Goal: Task Accomplishment & Management: Manage account settings

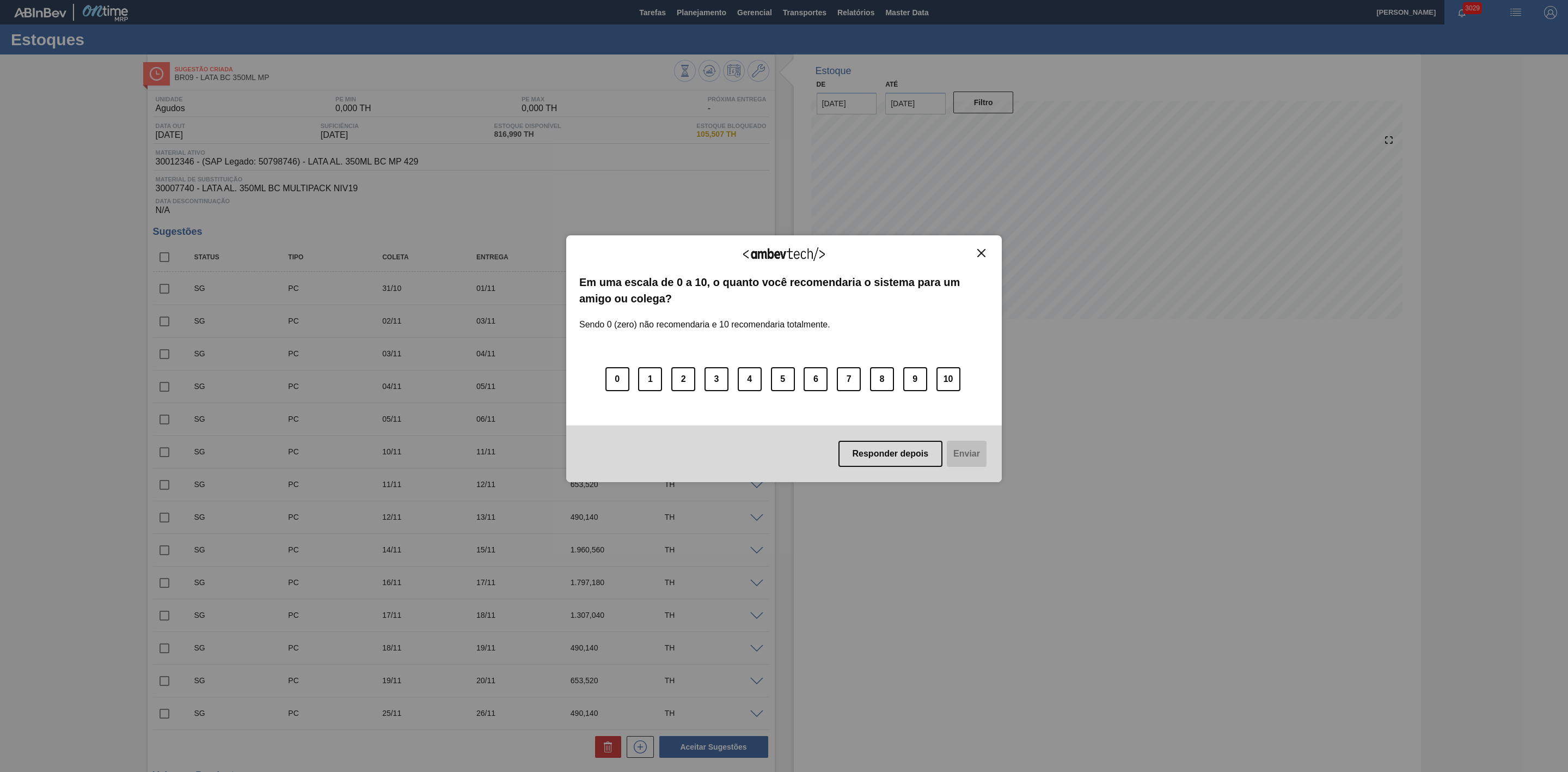
scroll to position [361, 0]
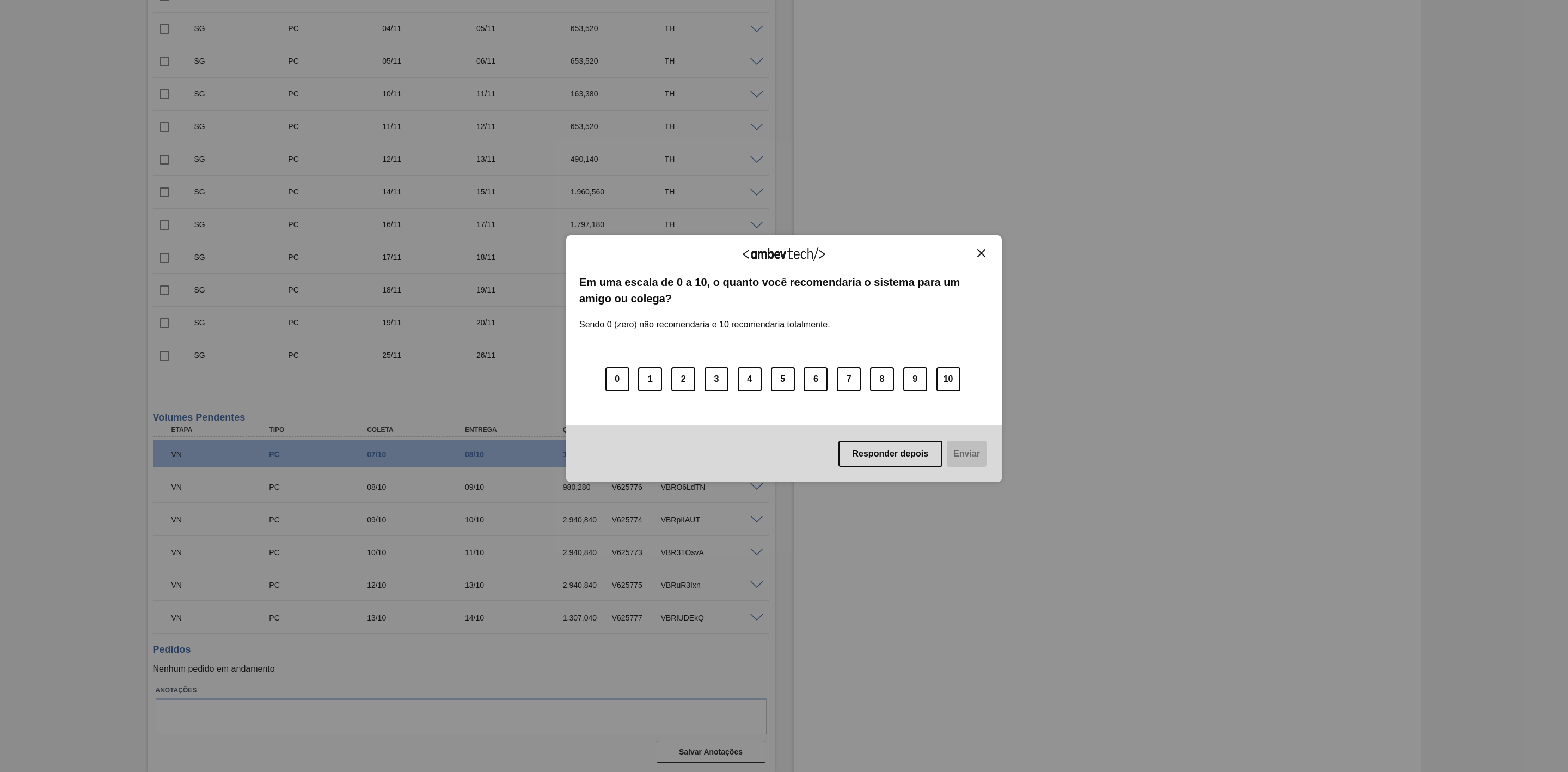
click at [981, 254] on img "Close" at bounding box center [981, 252] width 8 height 8
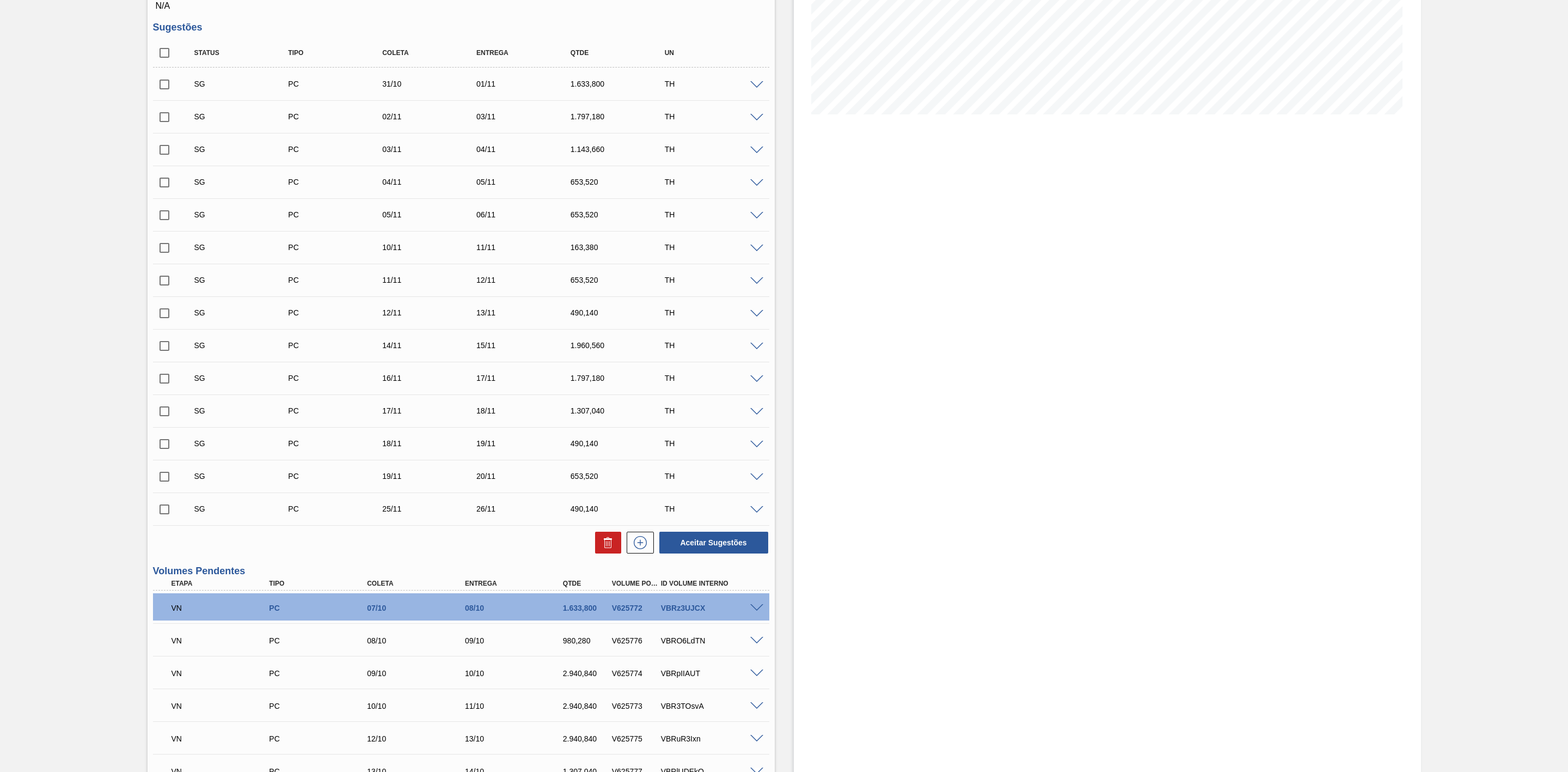
scroll to position [0, 0]
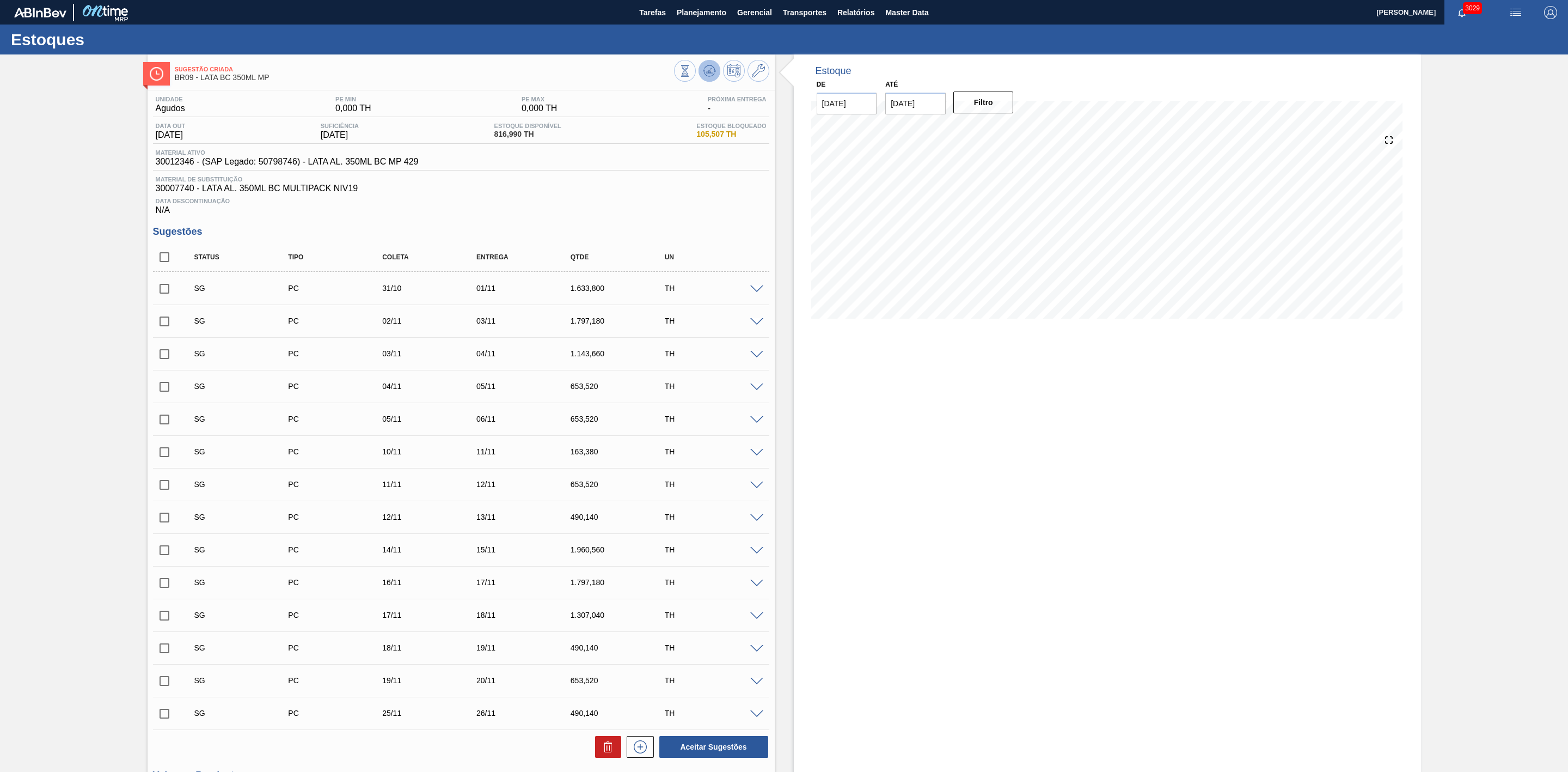
click at [706, 75] on icon at bounding box center [709, 71] width 13 height 13
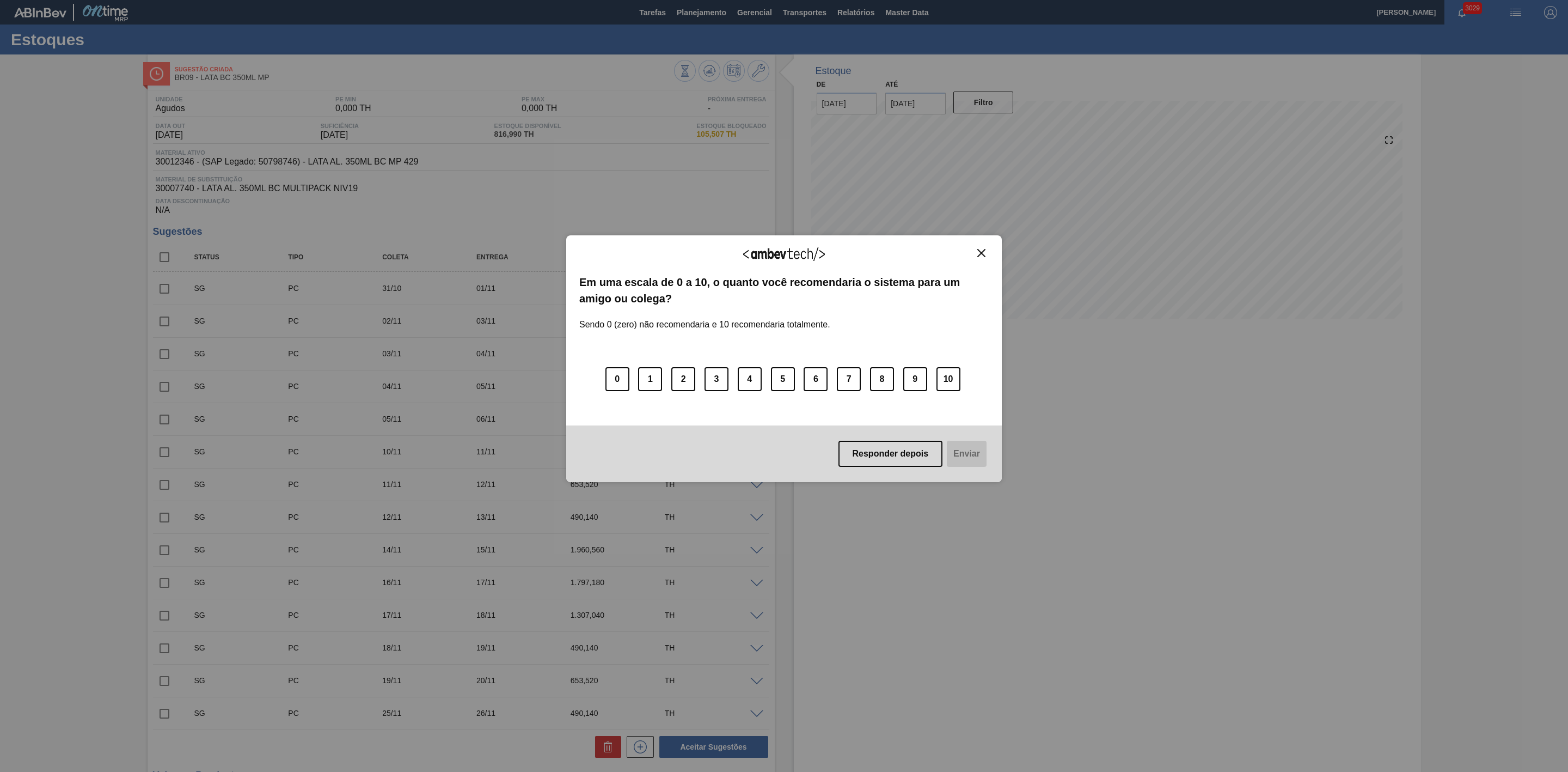
click at [987, 252] on button "Close" at bounding box center [981, 253] width 15 height 9
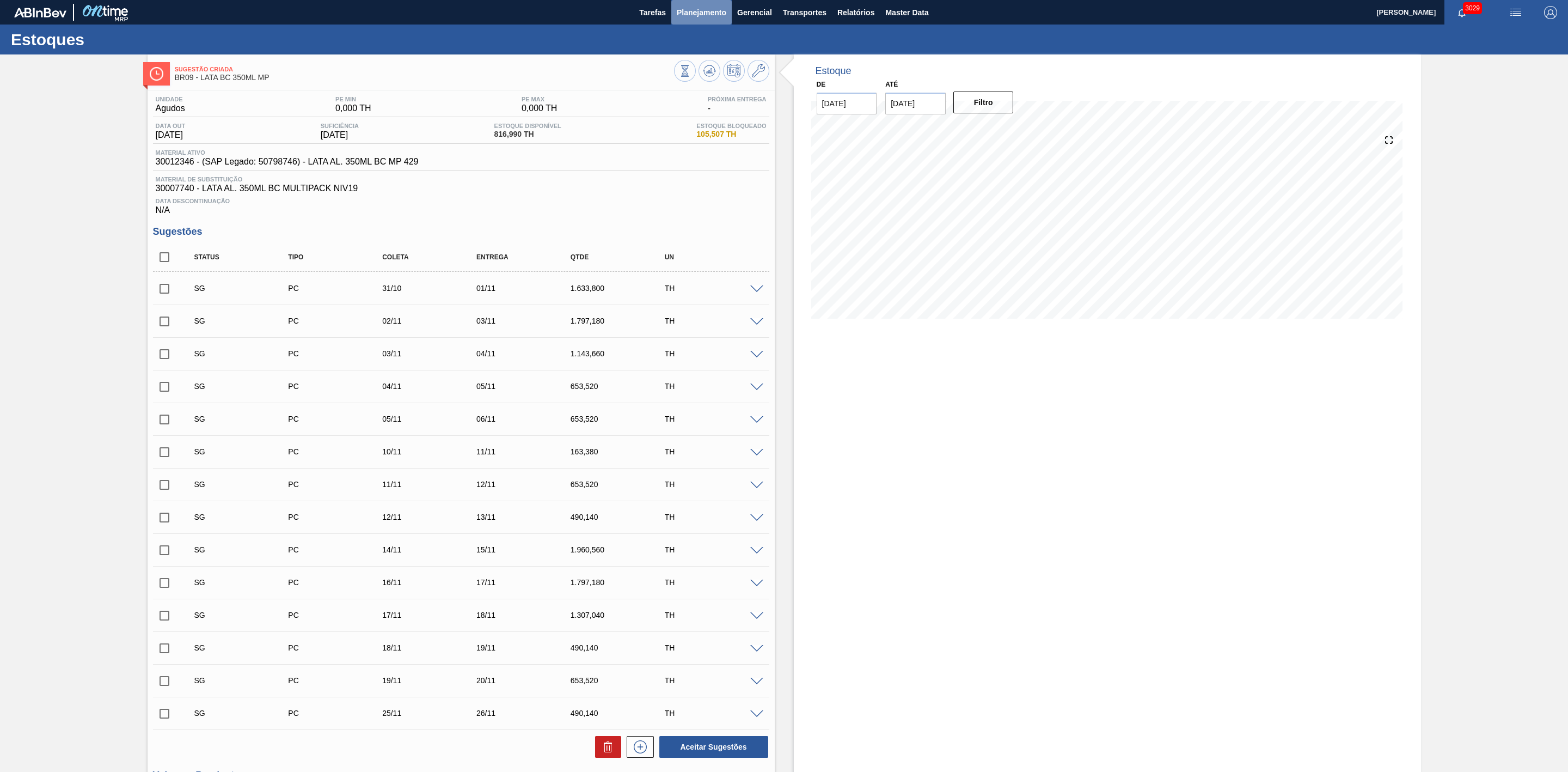
click at [688, 20] on button "Planejamento" at bounding box center [702, 12] width 61 height 25
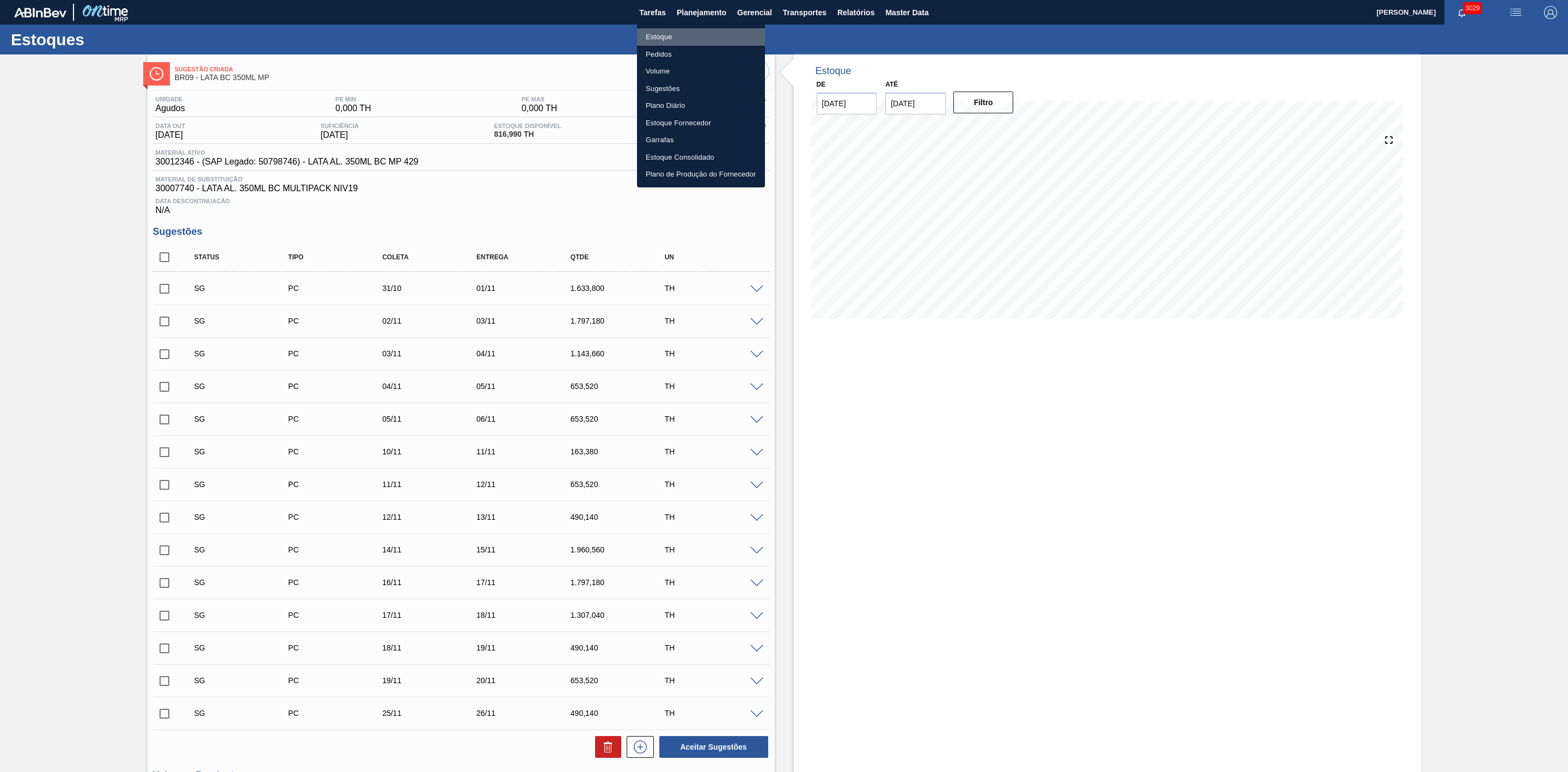
click at [656, 35] on li "Estoque" at bounding box center [701, 36] width 128 height 17
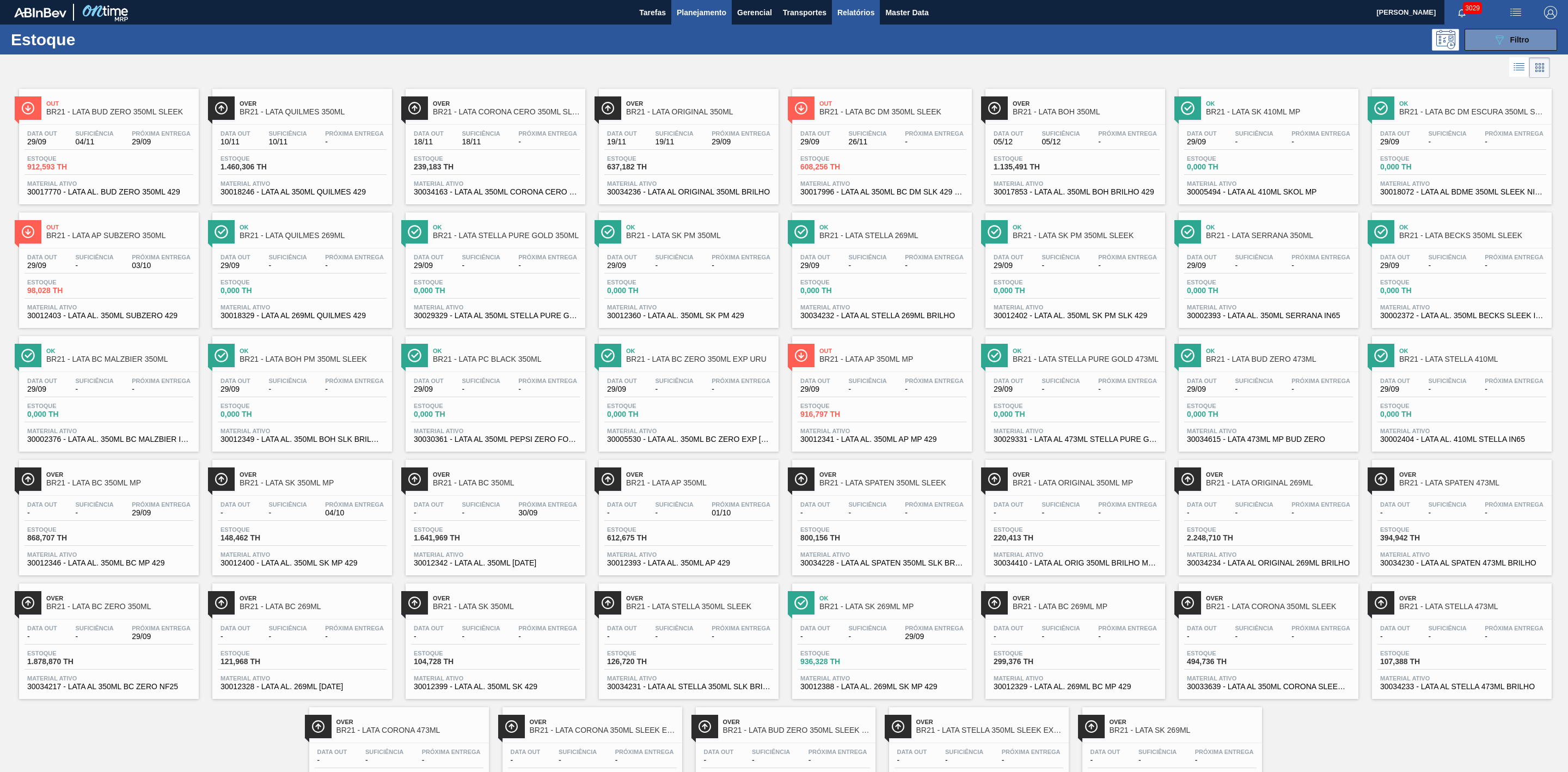
click at [846, 6] on span "Relatórios" at bounding box center [856, 13] width 37 height 13
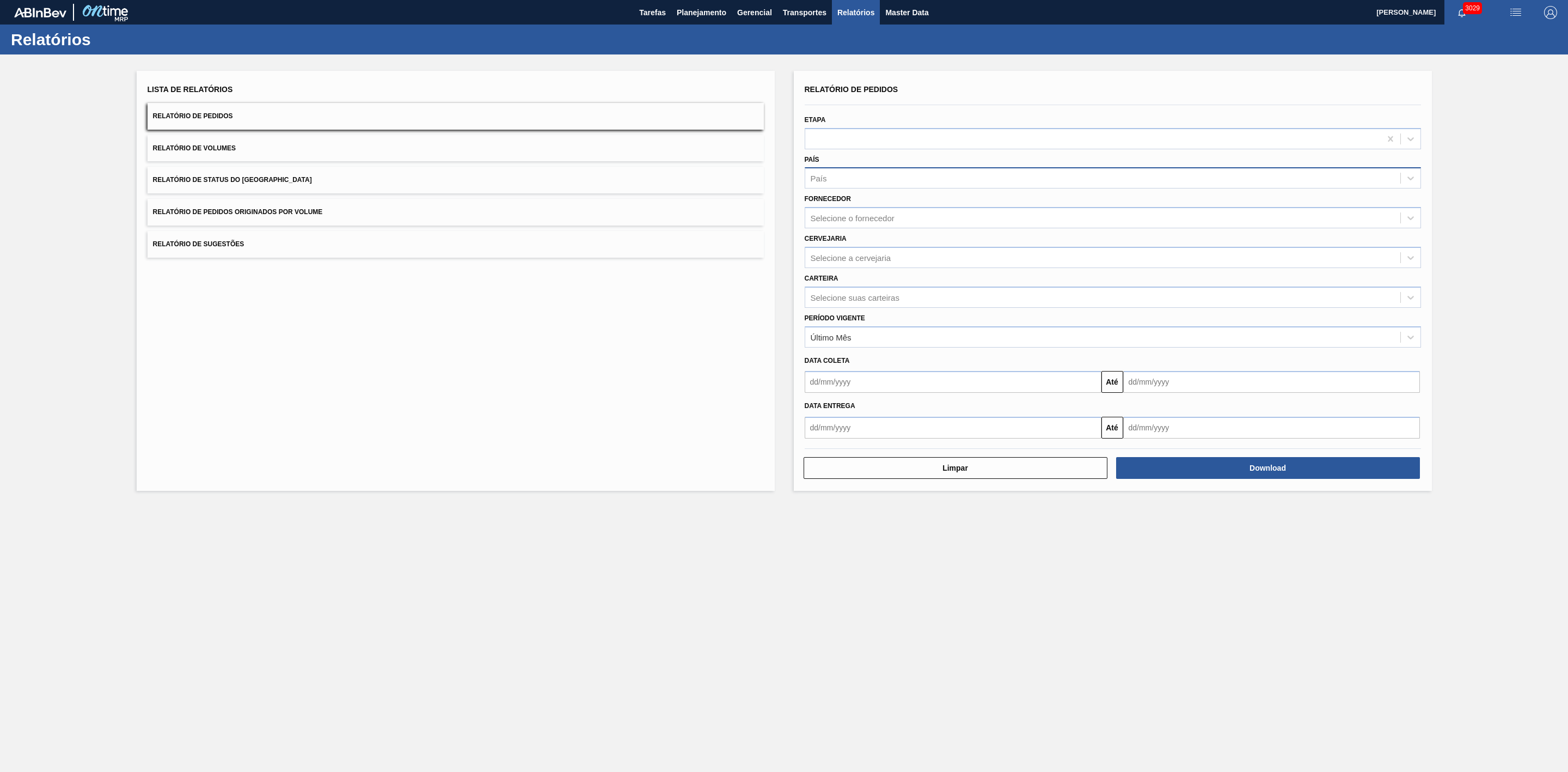
click at [864, 184] on div "País" at bounding box center [1103, 178] width 596 height 15
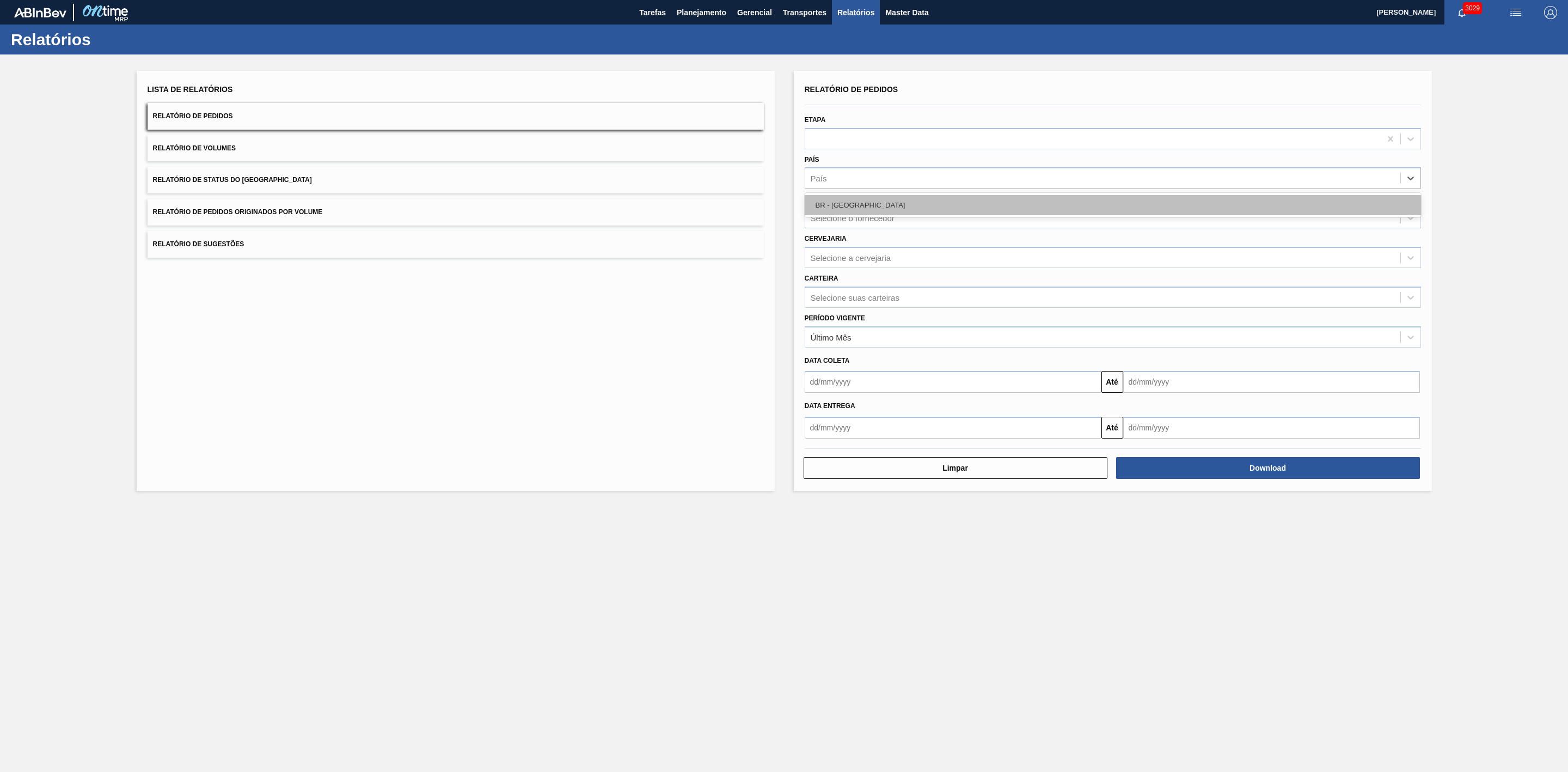
click at [858, 198] on div "BR - Brasil" at bounding box center [1113, 205] width 616 height 20
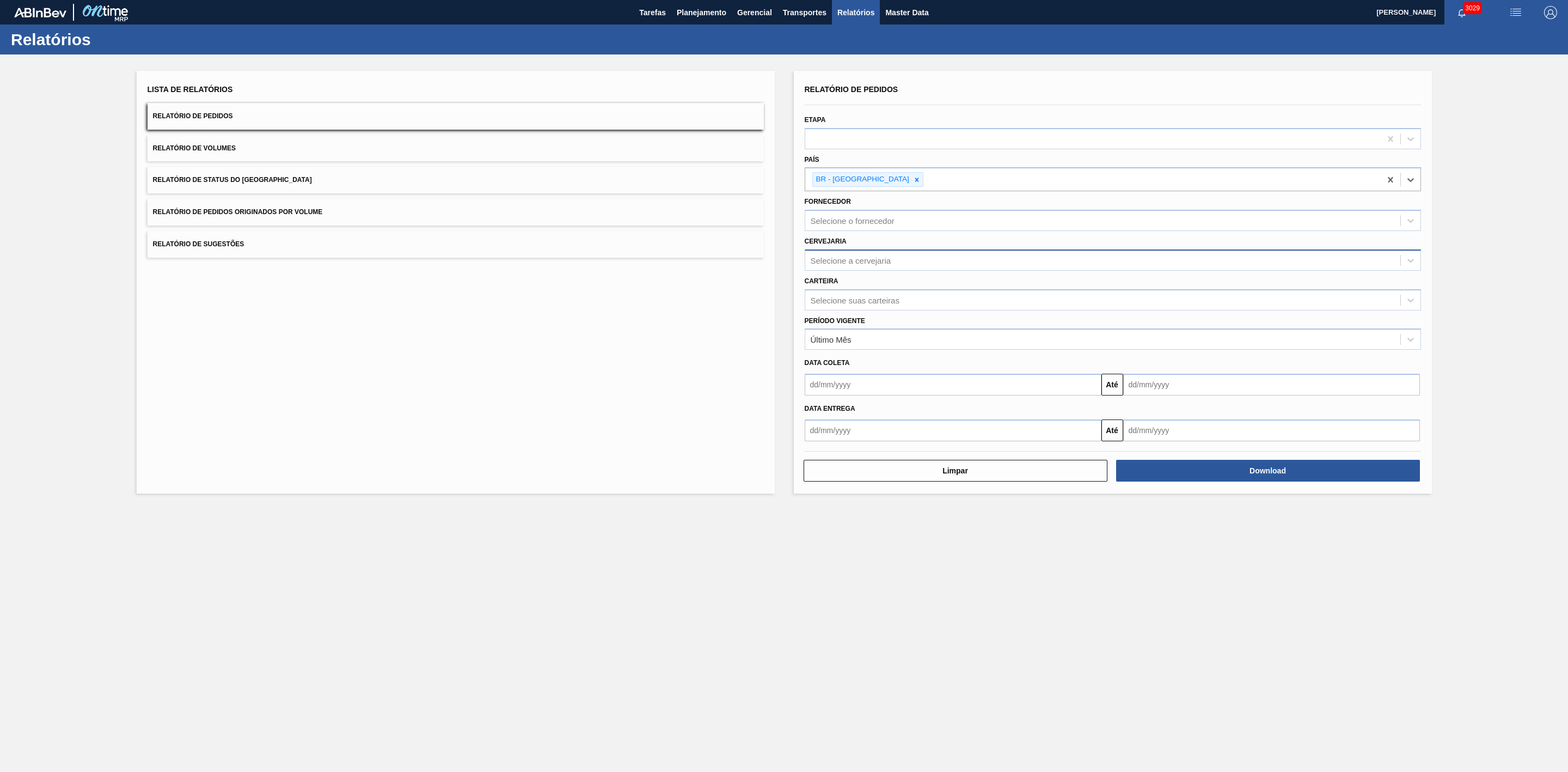
click at [866, 258] on div "Selecione a cervejaria" at bounding box center [851, 260] width 81 height 9
type input "09"
click at [845, 304] on div "BR09 - Agudos" at bounding box center [1113, 307] width 616 height 20
type input "21"
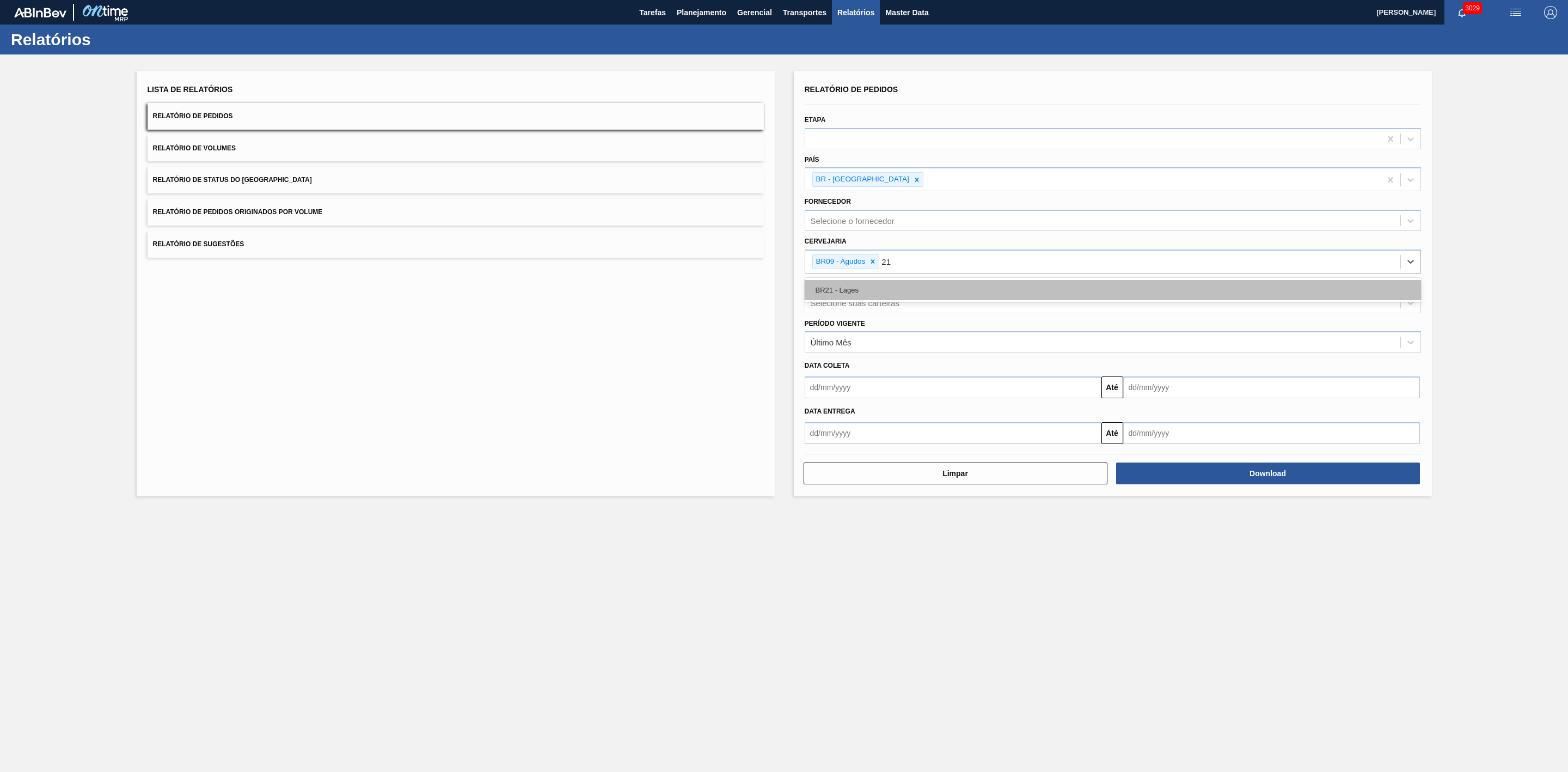
click at [854, 290] on div "BR21 - Lages" at bounding box center [1113, 290] width 616 height 20
type input "22"
click at [845, 292] on div "BR22 - Viamão" at bounding box center [1113, 290] width 616 height 20
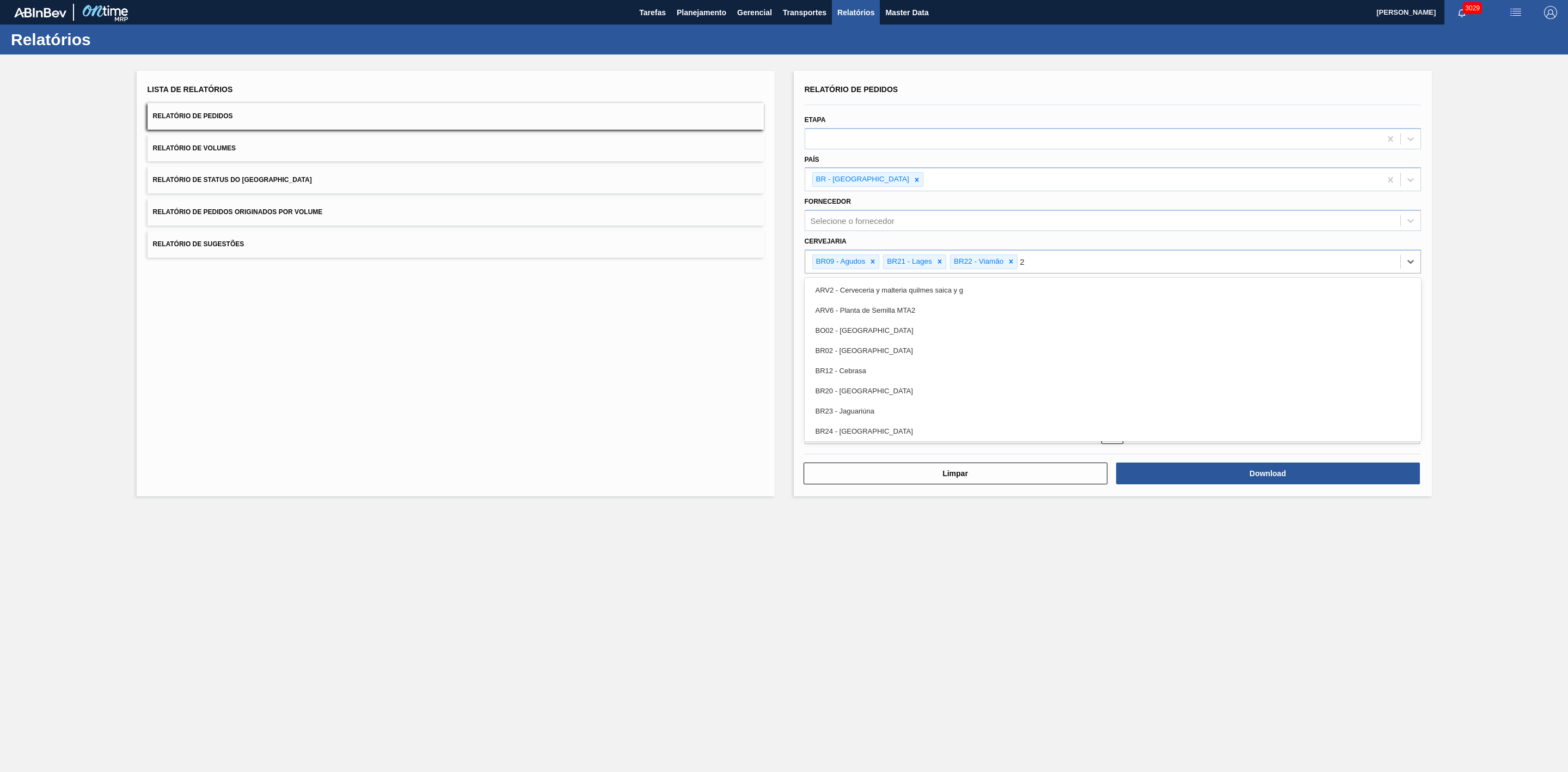
type input "24"
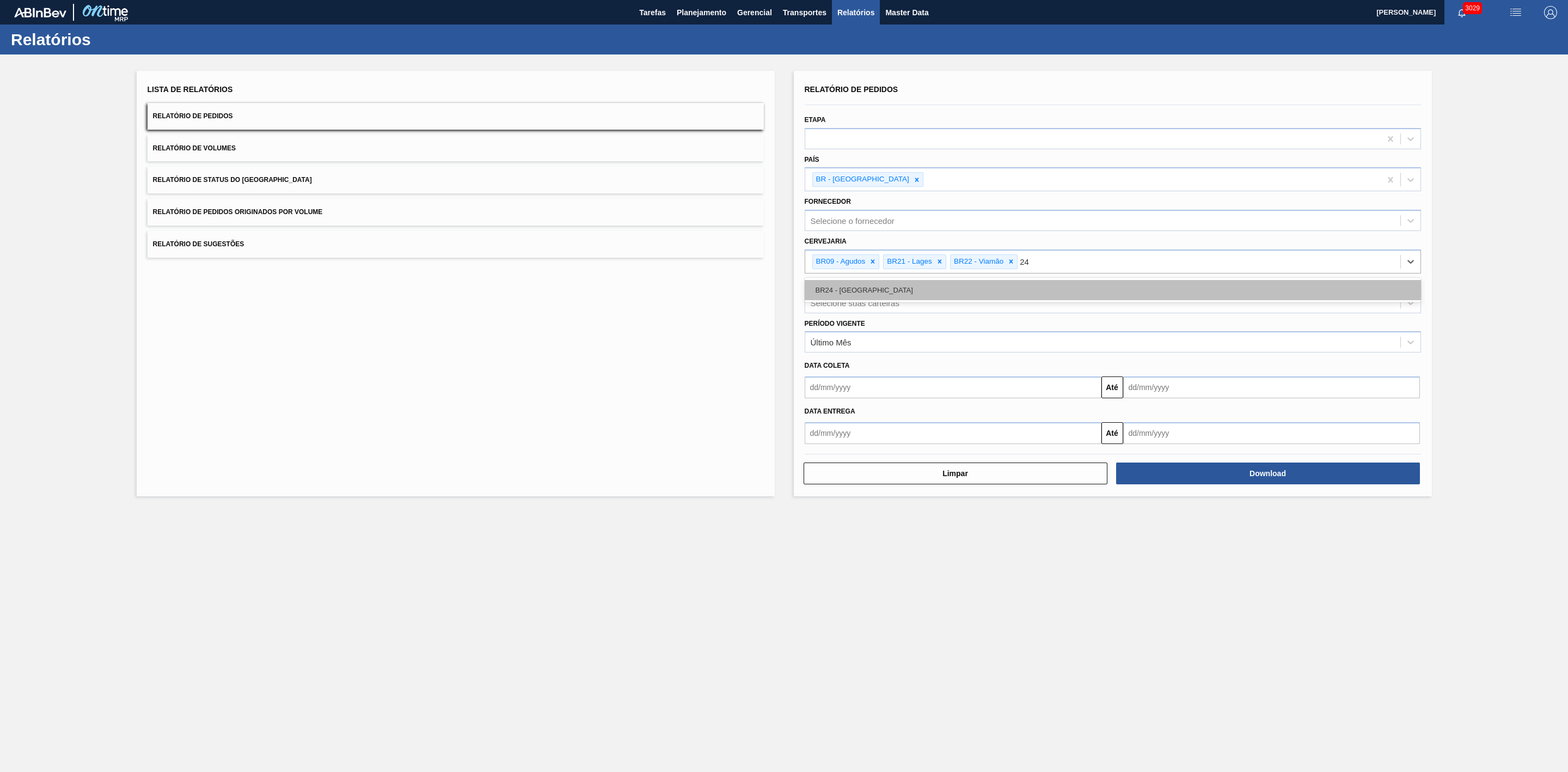
click at [855, 294] on div "BR24 - [GEOGRAPHIC_DATA]" at bounding box center [1113, 290] width 616 height 20
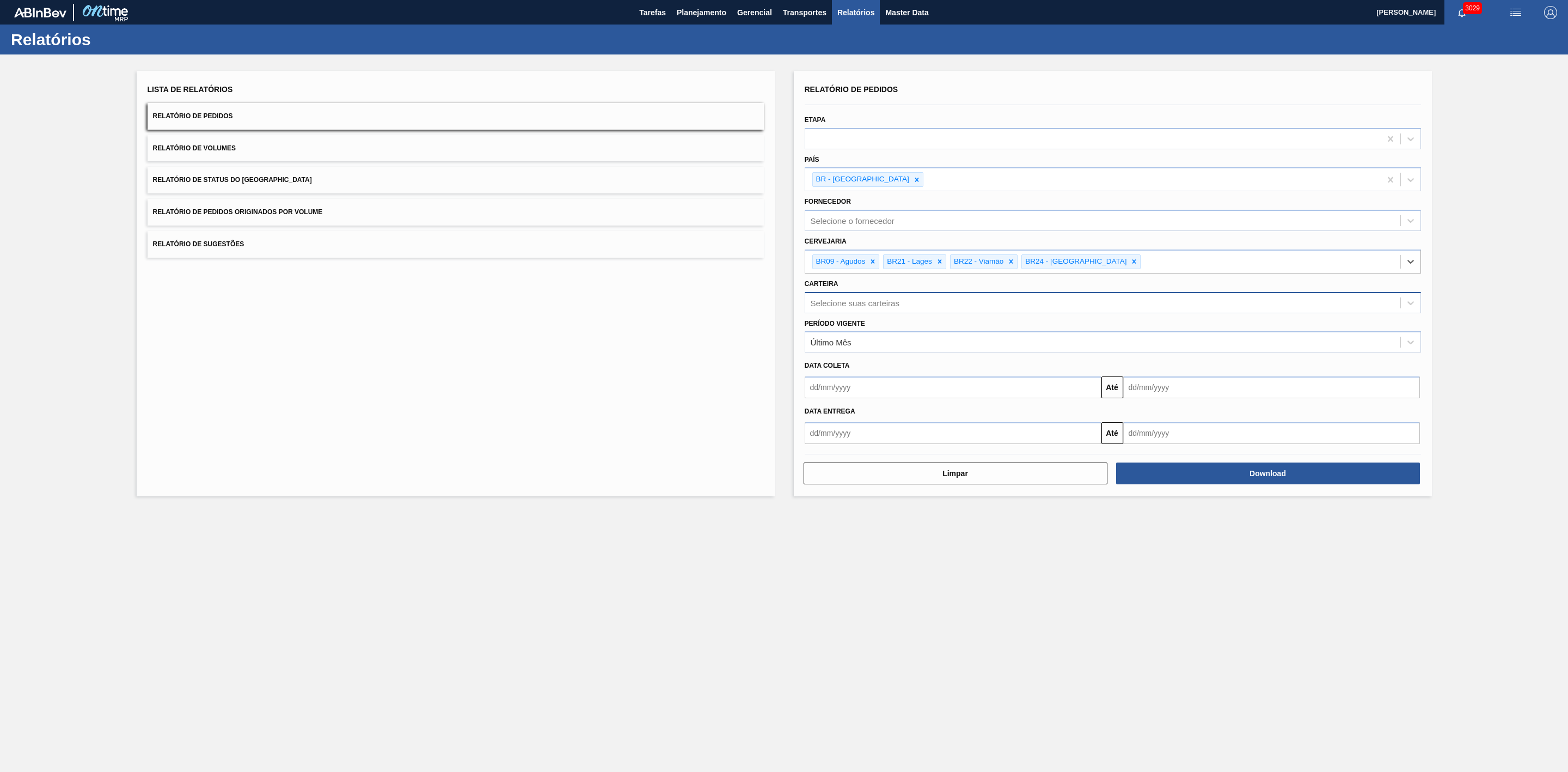
click at [850, 305] on div "Selecione suas carteiras" at bounding box center [855, 302] width 89 height 9
type input "lata"
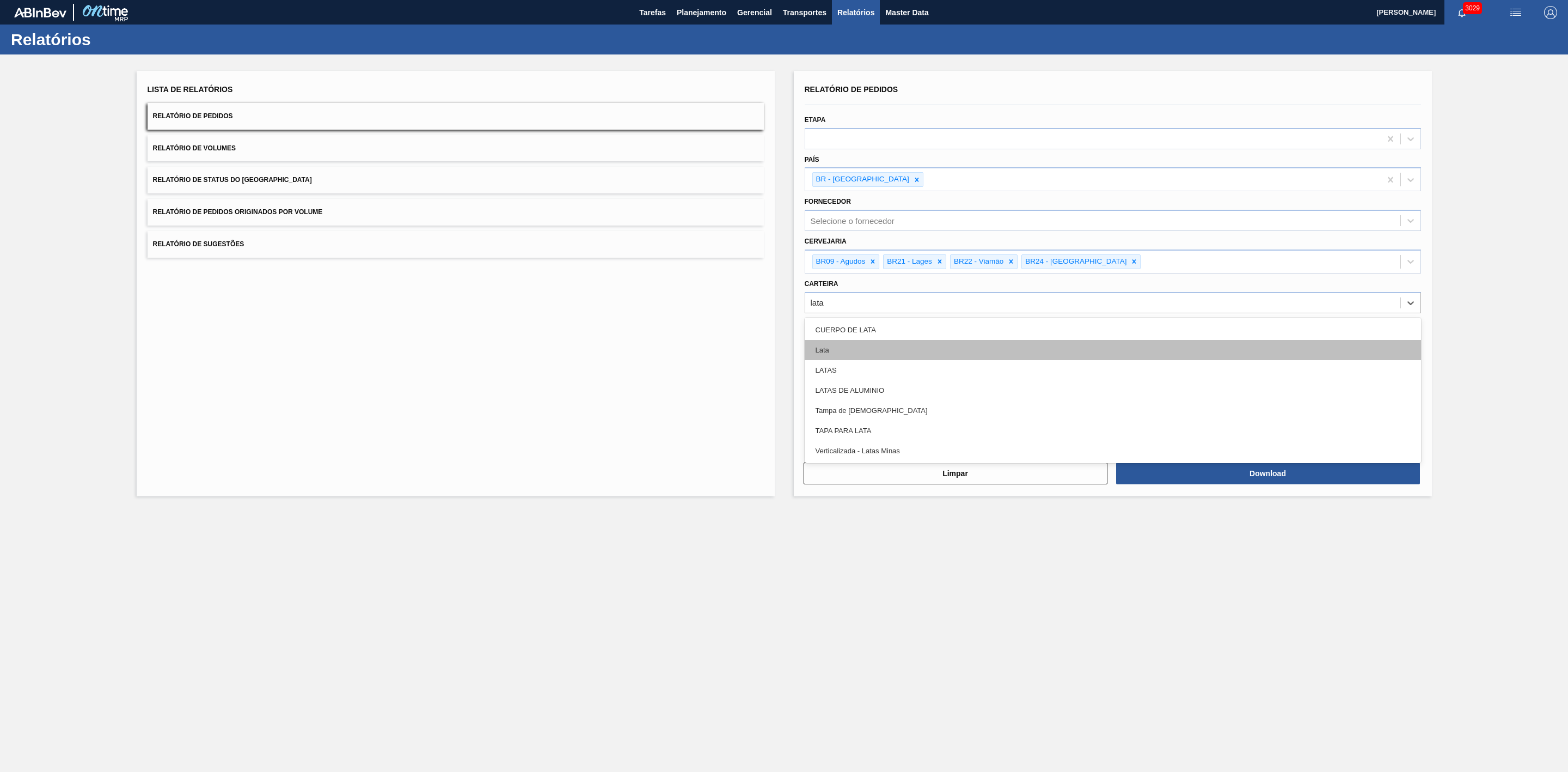
click at [842, 341] on div "Lata" at bounding box center [1113, 350] width 616 height 20
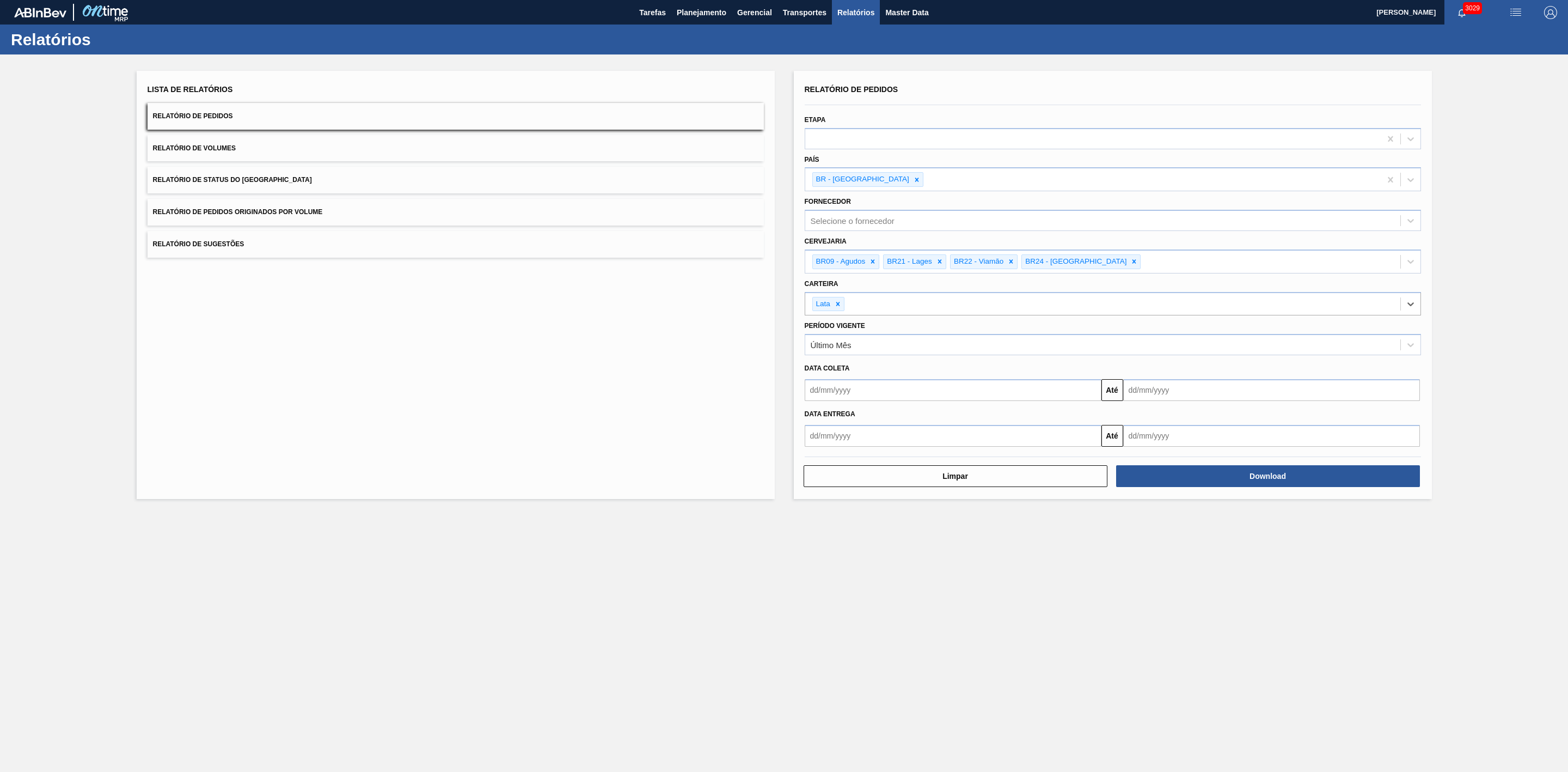
click at [907, 400] on input "text" at bounding box center [953, 390] width 297 height 22
click at [835, 522] on div "29" at bounding box center [835, 522] width 15 height 15
type input "[DATE]"
click at [1161, 392] on input "text" at bounding box center [1271, 390] width 297 height 22
click at [1139, 414] on div "setembro 2025" at bounding box center [1189, 416] width 131 height 9
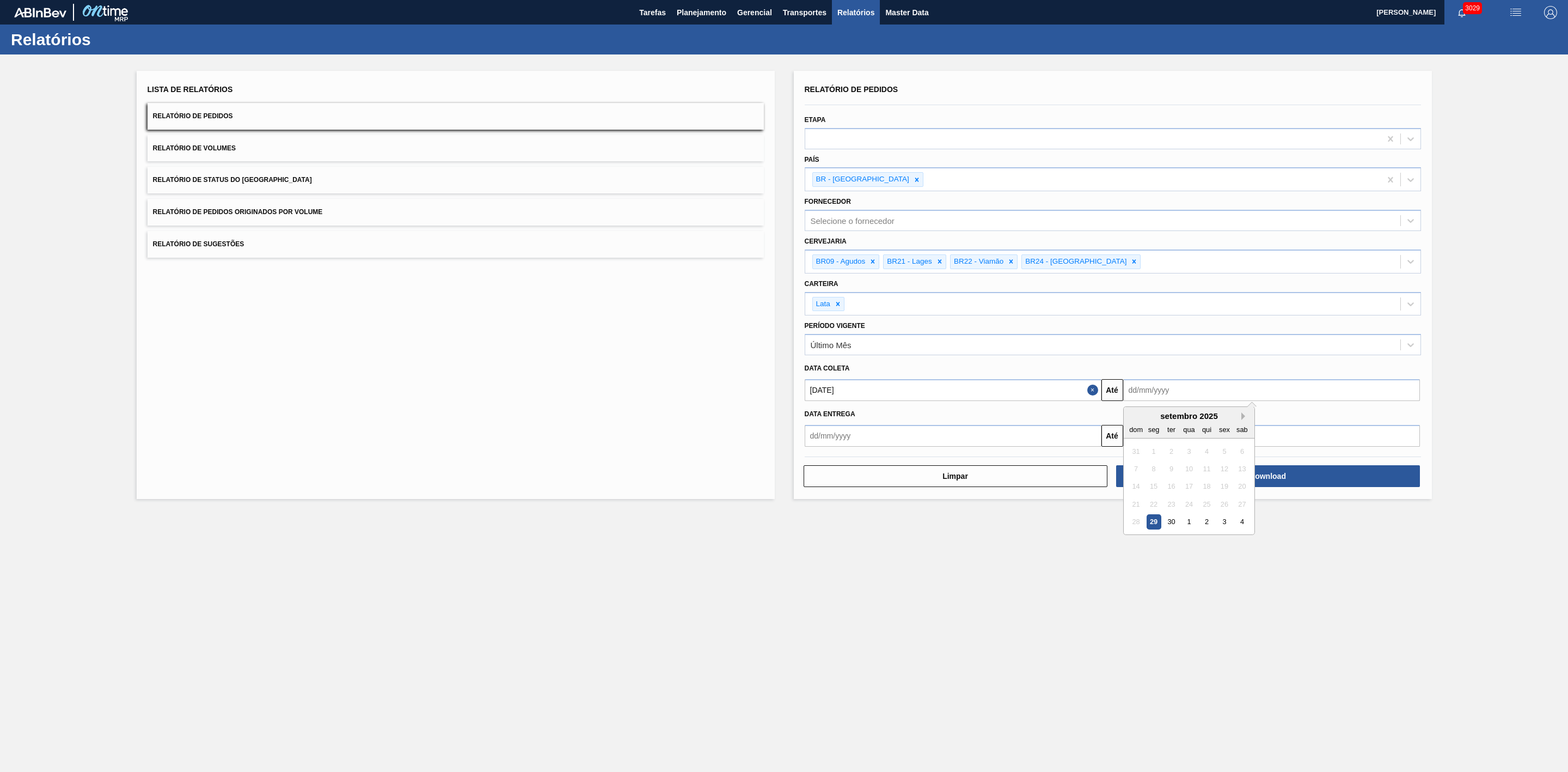
click at [1248, 416] on button "Next Month" at bounding box center [1246, 416] width 7 height 7
click at [1239, 484] on div "18" at bounding box center [1242, 487] width 15 height 15
type input "[DATE]"
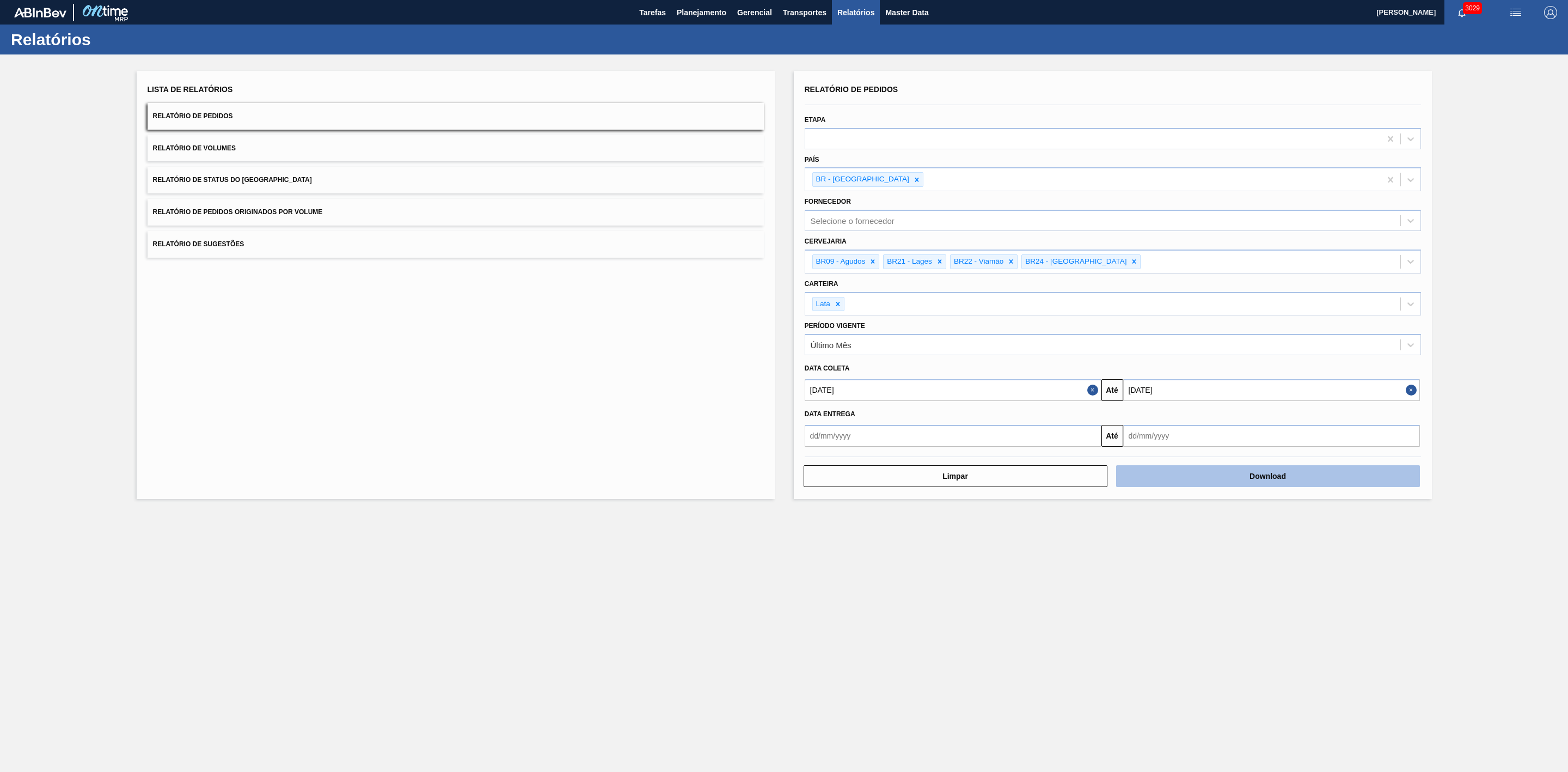
click at [1216, 480] on button "Download" at bounding box center [1268, 476] width 304 height 22
click at [334, 149] on button "Relatório de Volumes" at bounding box center [456, 148] width 616 height 26
click at [1253, 473] on button "Download" at bounding box center [1268, 476] width 304 height 22
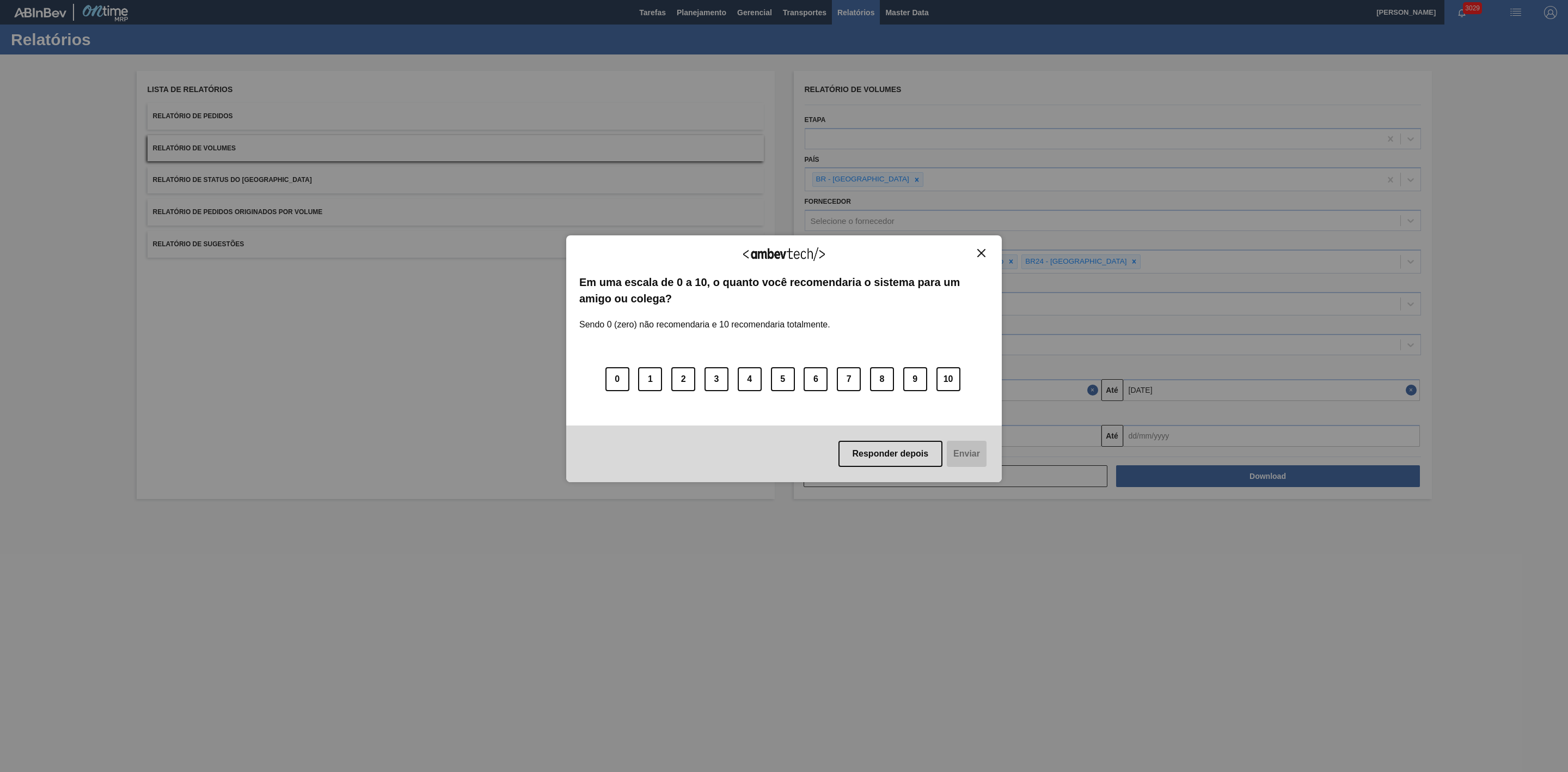
drag, startPoint x: 981, startPoint y: 251, endPoint x: 958, endPoint y: 249, distance: 23.1
click at [981, 250] on img "Close" at bounding box center [981, 252] width 8 height 8
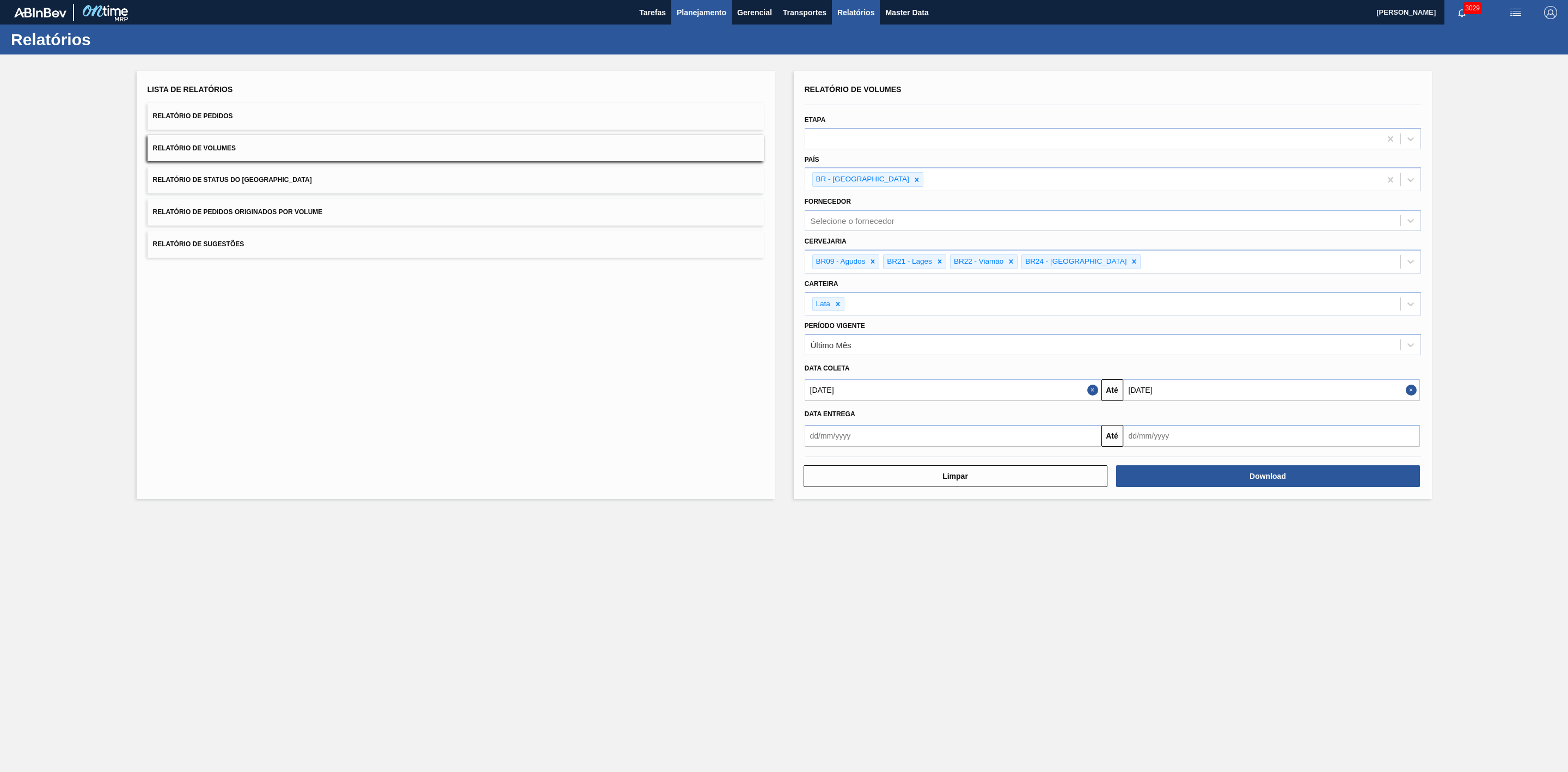
click at [716, 22] on button "Planejamento" at bounding box center [702, 12] width 61 height 25
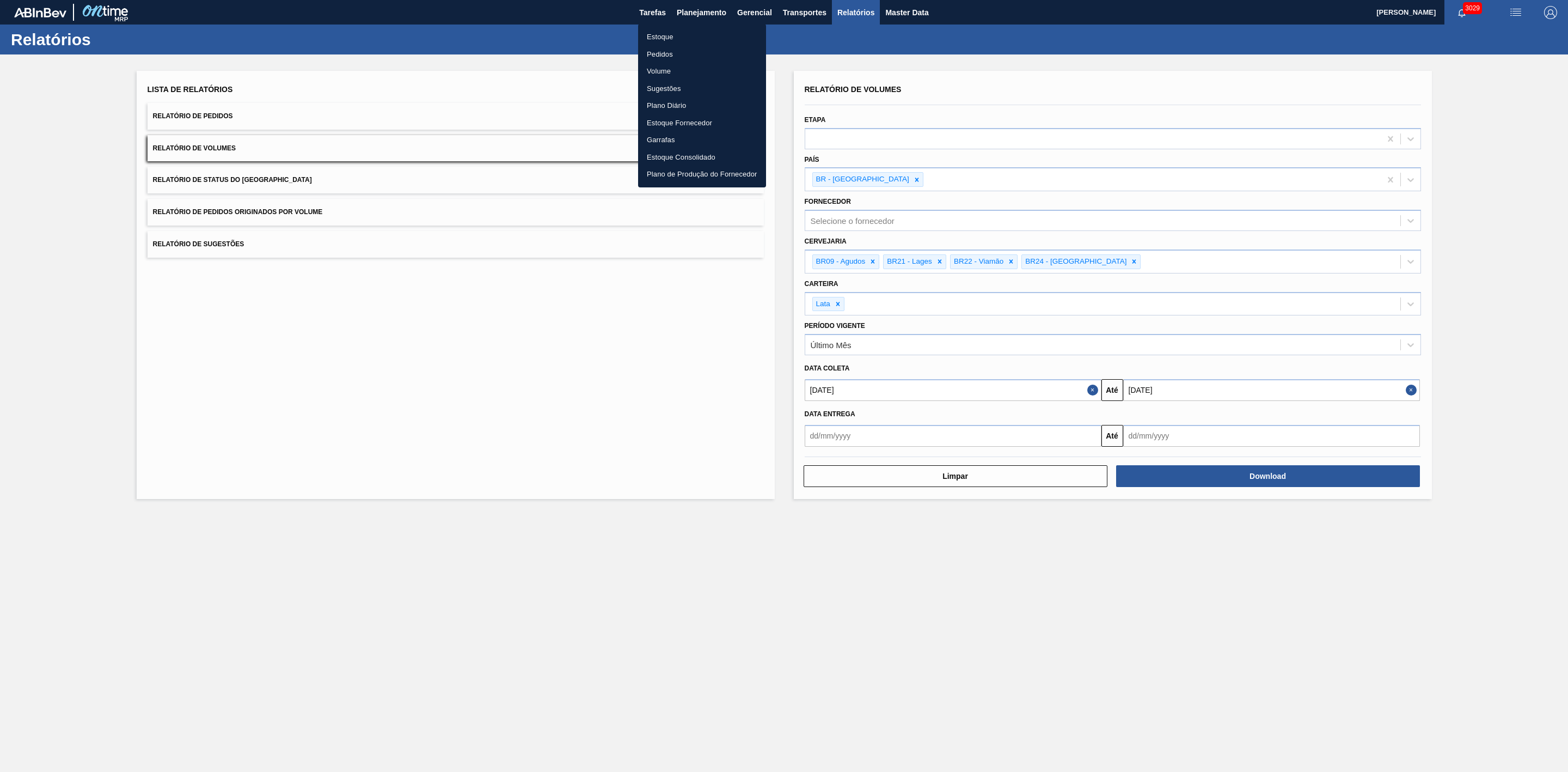
click at [658, 34] on li "Estoque" at bounding box center [702, 36] width 128 height 17
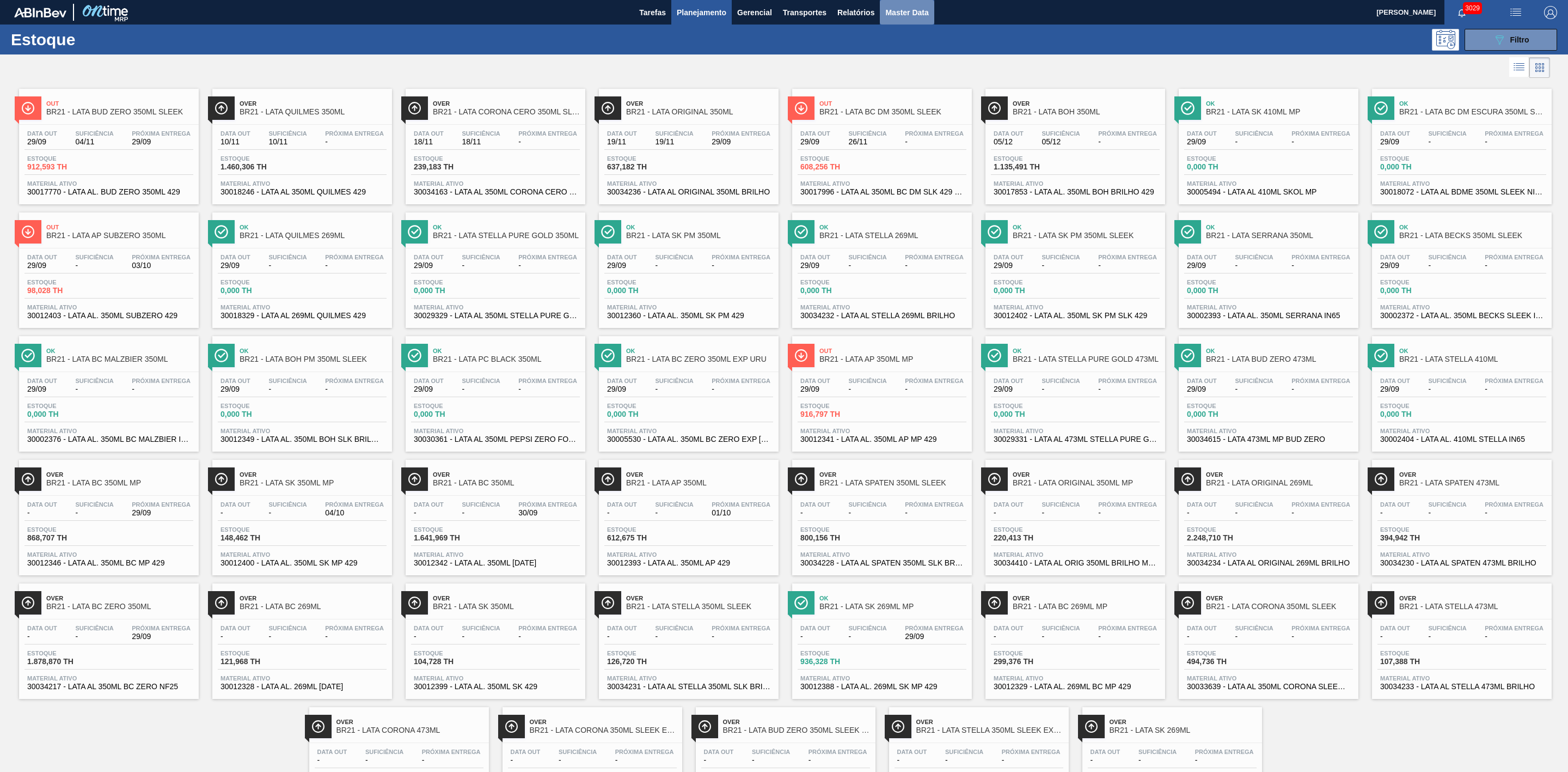
click at [902, 8] on span "Master Data" at bounding box center [906, 13] width 43 height 13
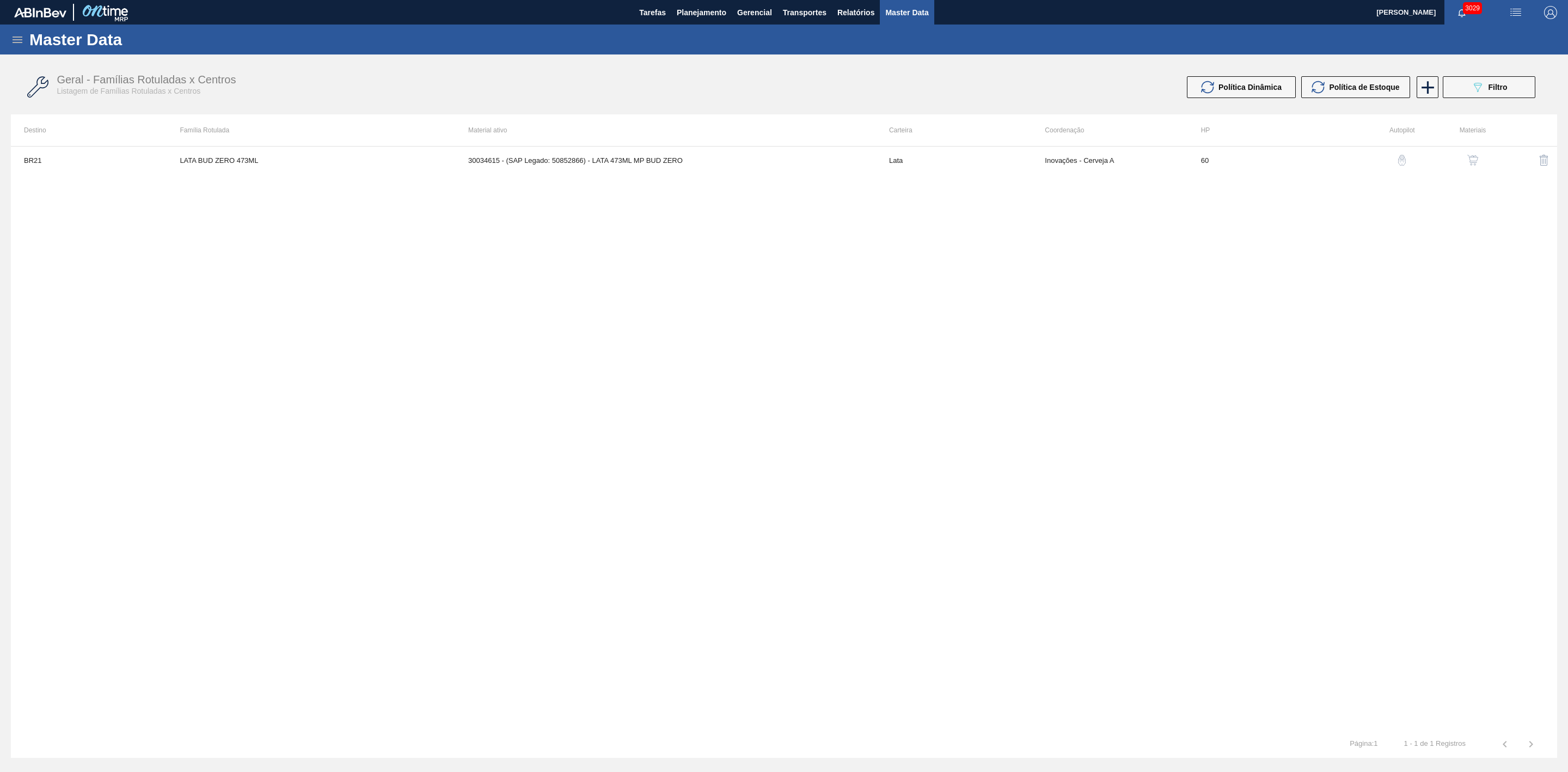
click at [18, 36] on icon at bounding box center [17, 40] width 13 height 13
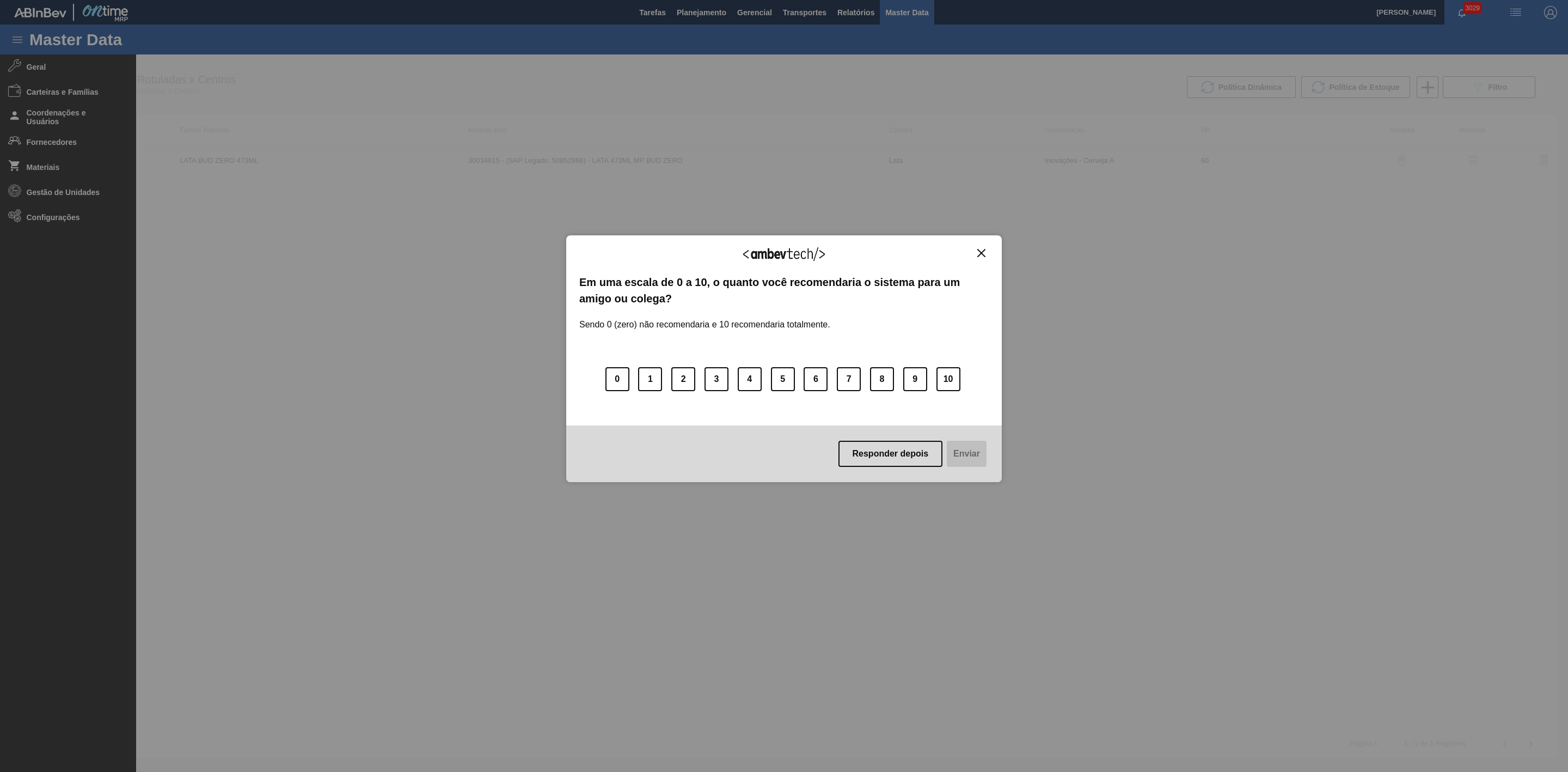
click at [978, 255] on img "Close" at bounding box center [981, 252] width 8 height 8
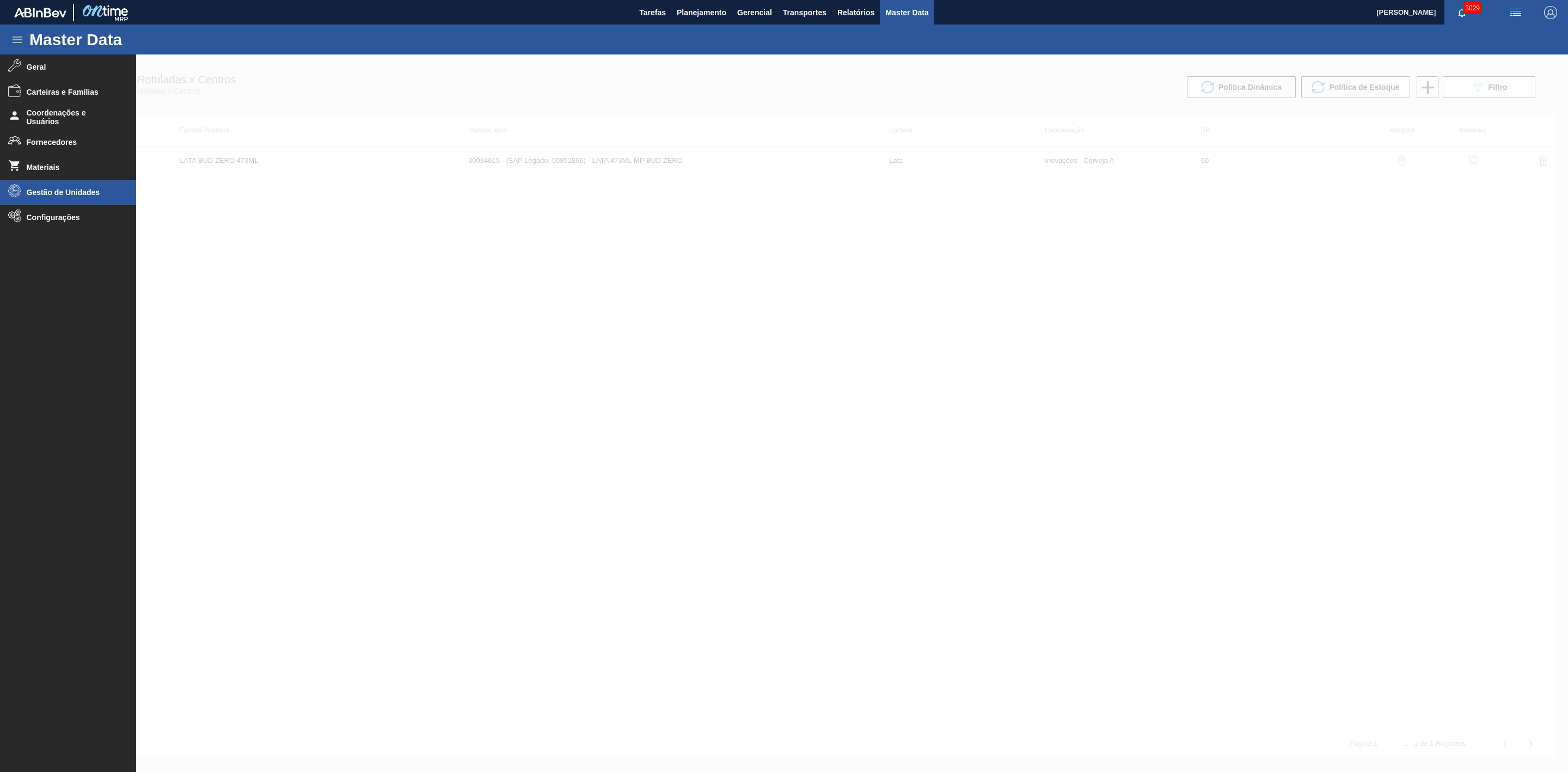
click at [94, 186] on li "Gestão de Unidades" at bounding box center [68, 193] width 136 height 25
click at [51, 235] on span "Grade" at bounding box center [75, 238] width 84 height 9
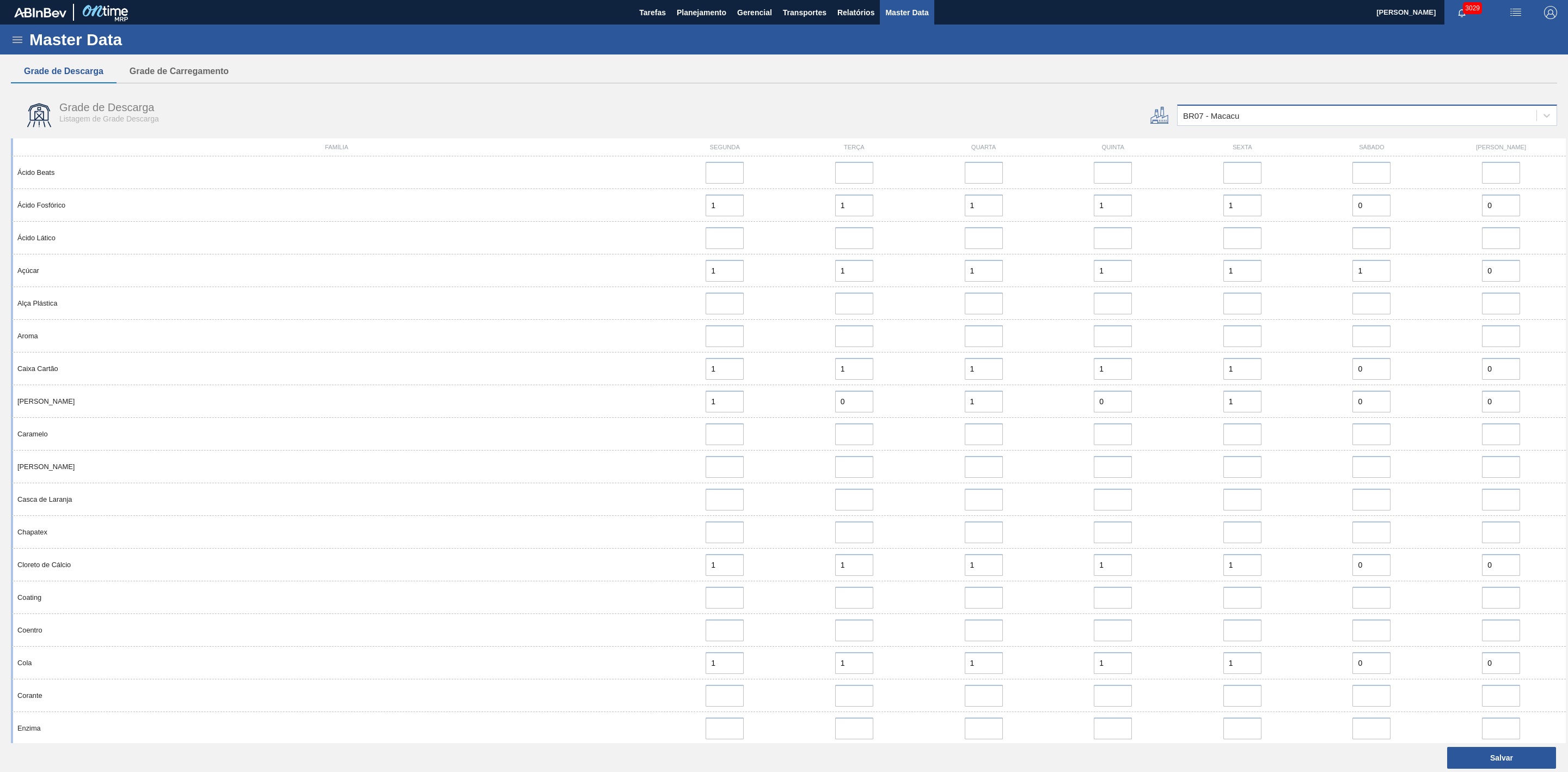
click at [1357, 105] on div "BR07 - Macacu" at bounding box center [1367, 114] width 380 height 21
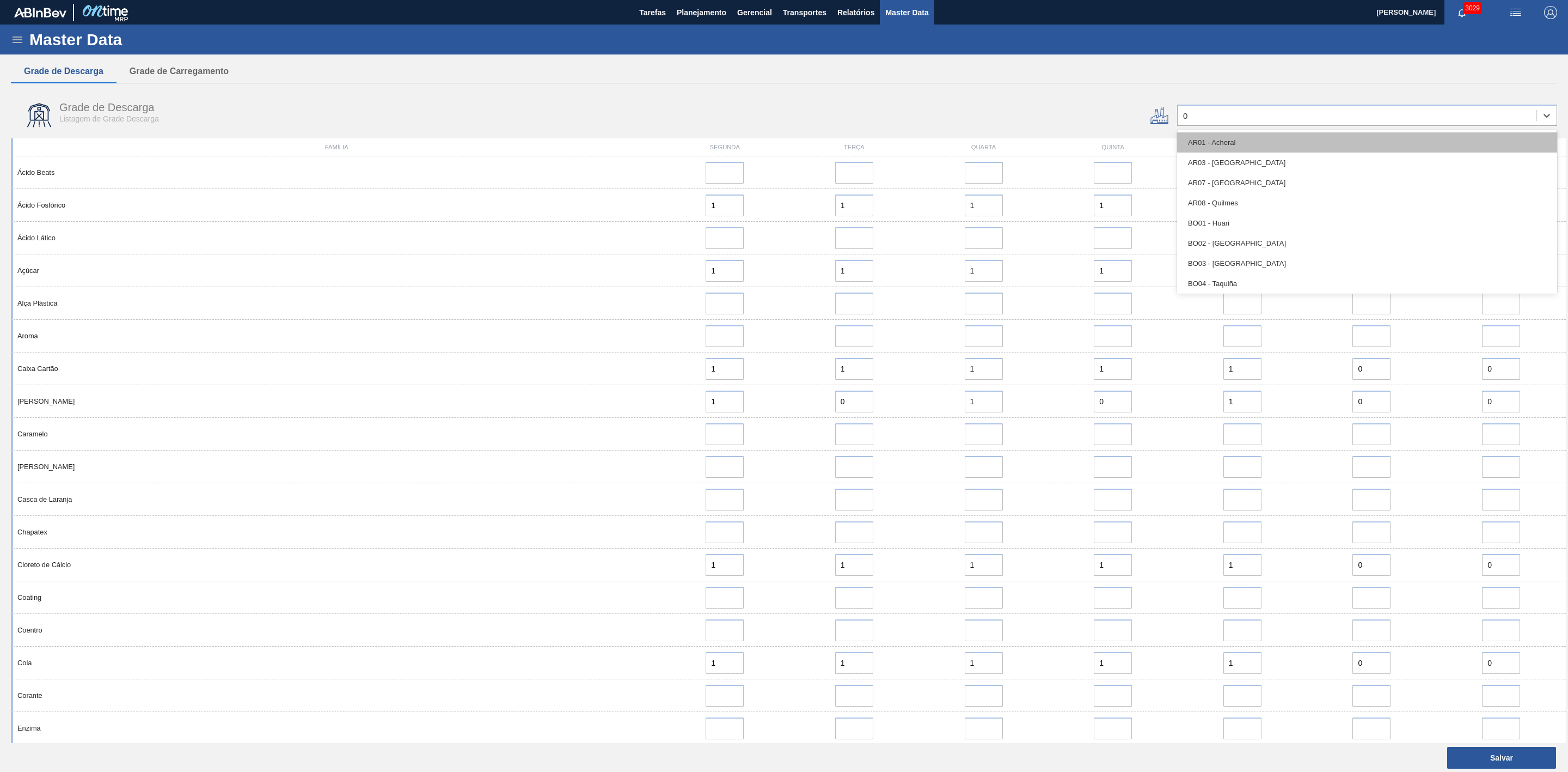
type input "02"
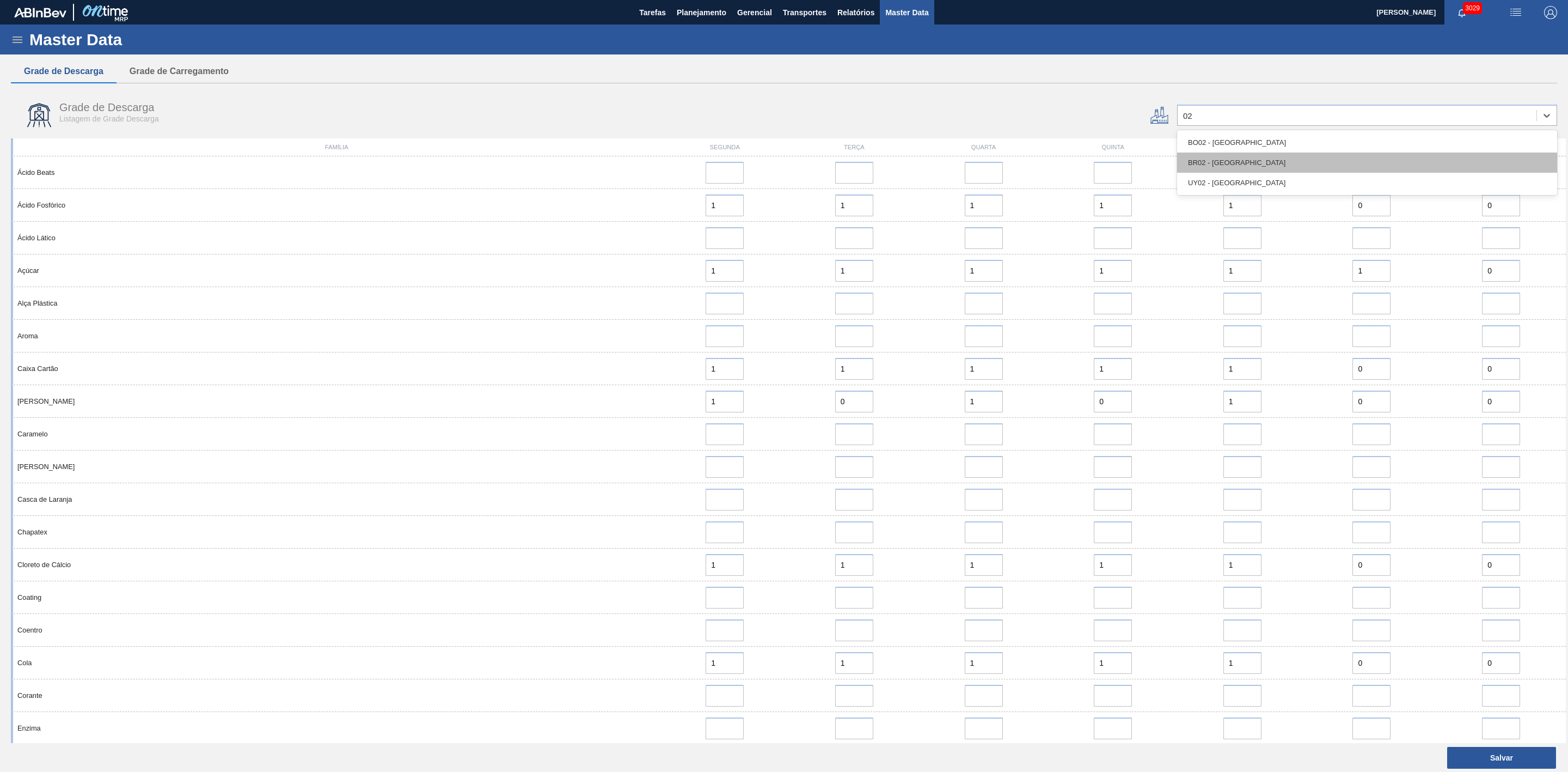
click at [1230, 164] on div "BR02 - Sergipe" at bounding box center [1367, 163] width 380 height 20
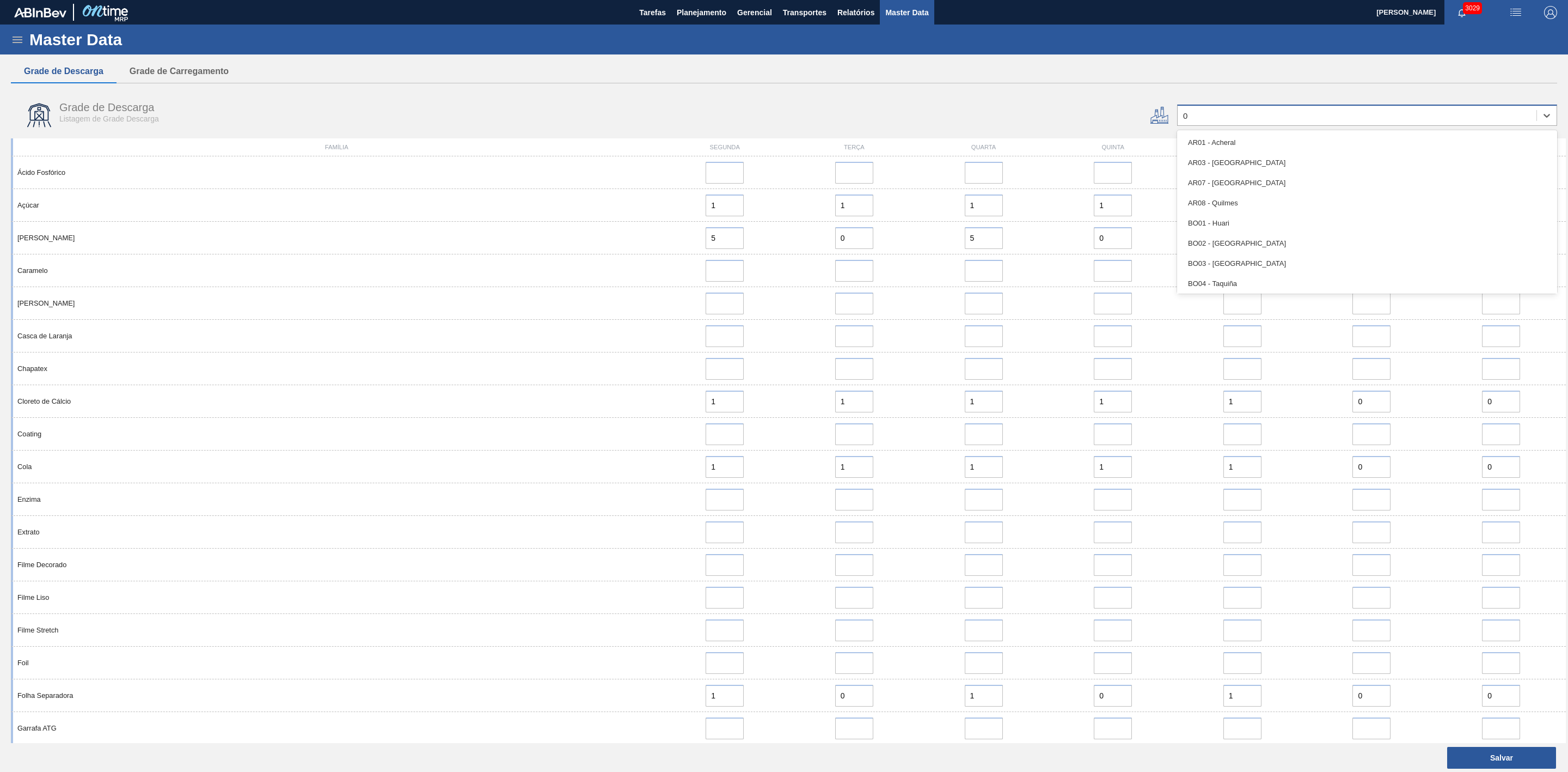
type input "03"
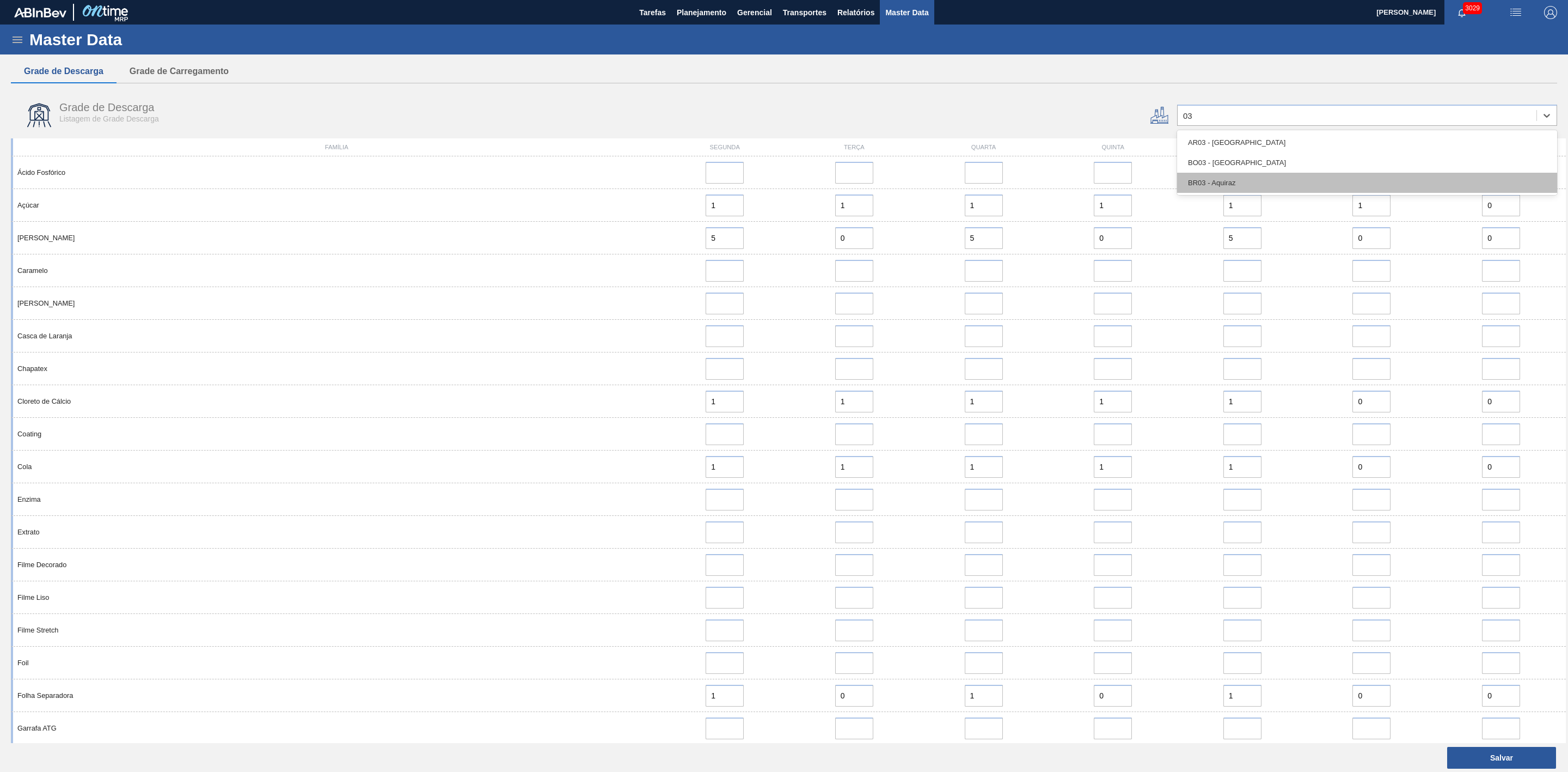
click at [1212, 179] on div "BR03 - Aquiraz" at bounding box center [1367, 183] width 380 height 20
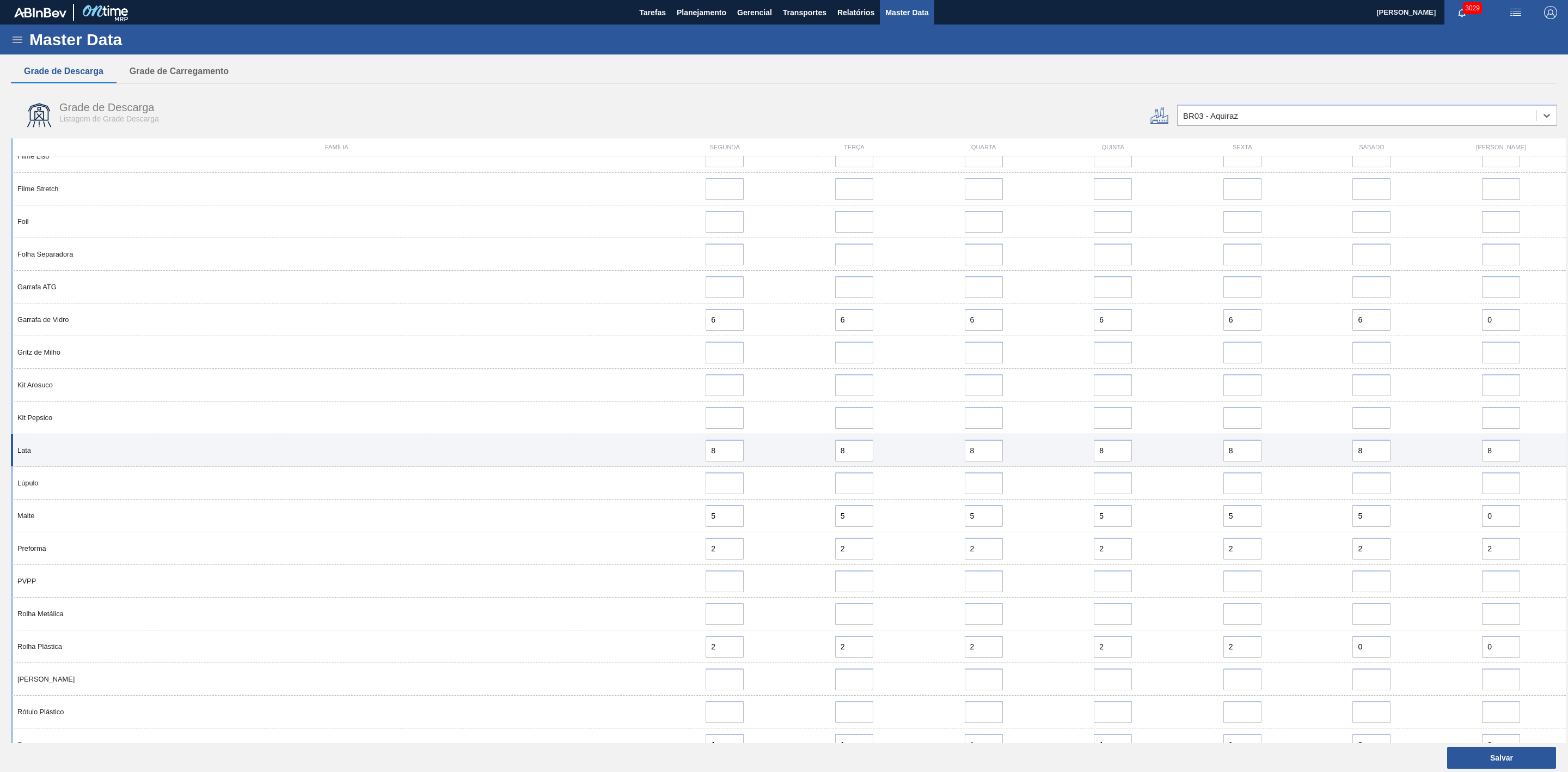
scroll to position [721, 0]
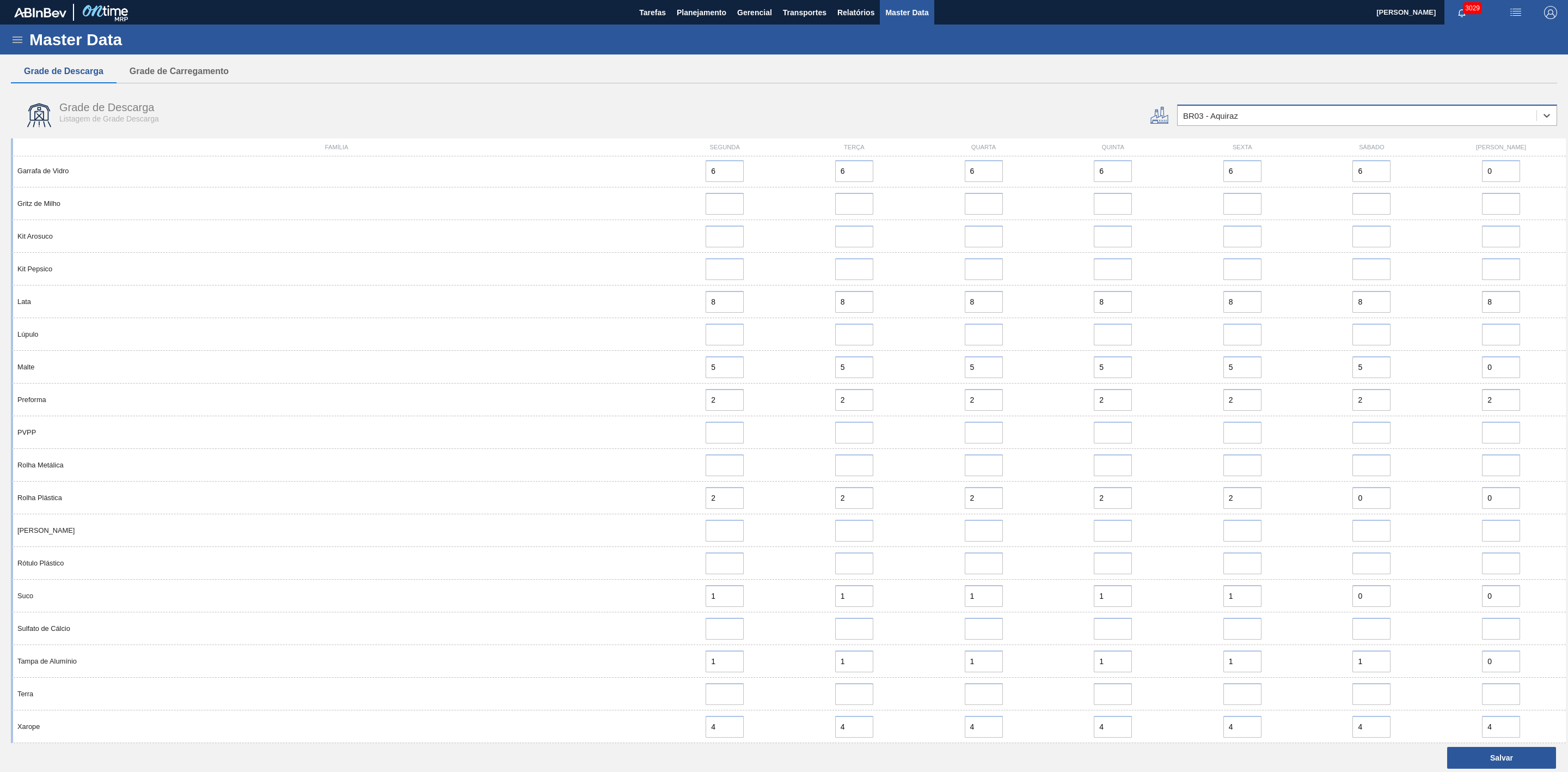
click at [1228, 114] on div "BR03 - Aquiraz" at bounding box center [1210, 115] width 55 height 9
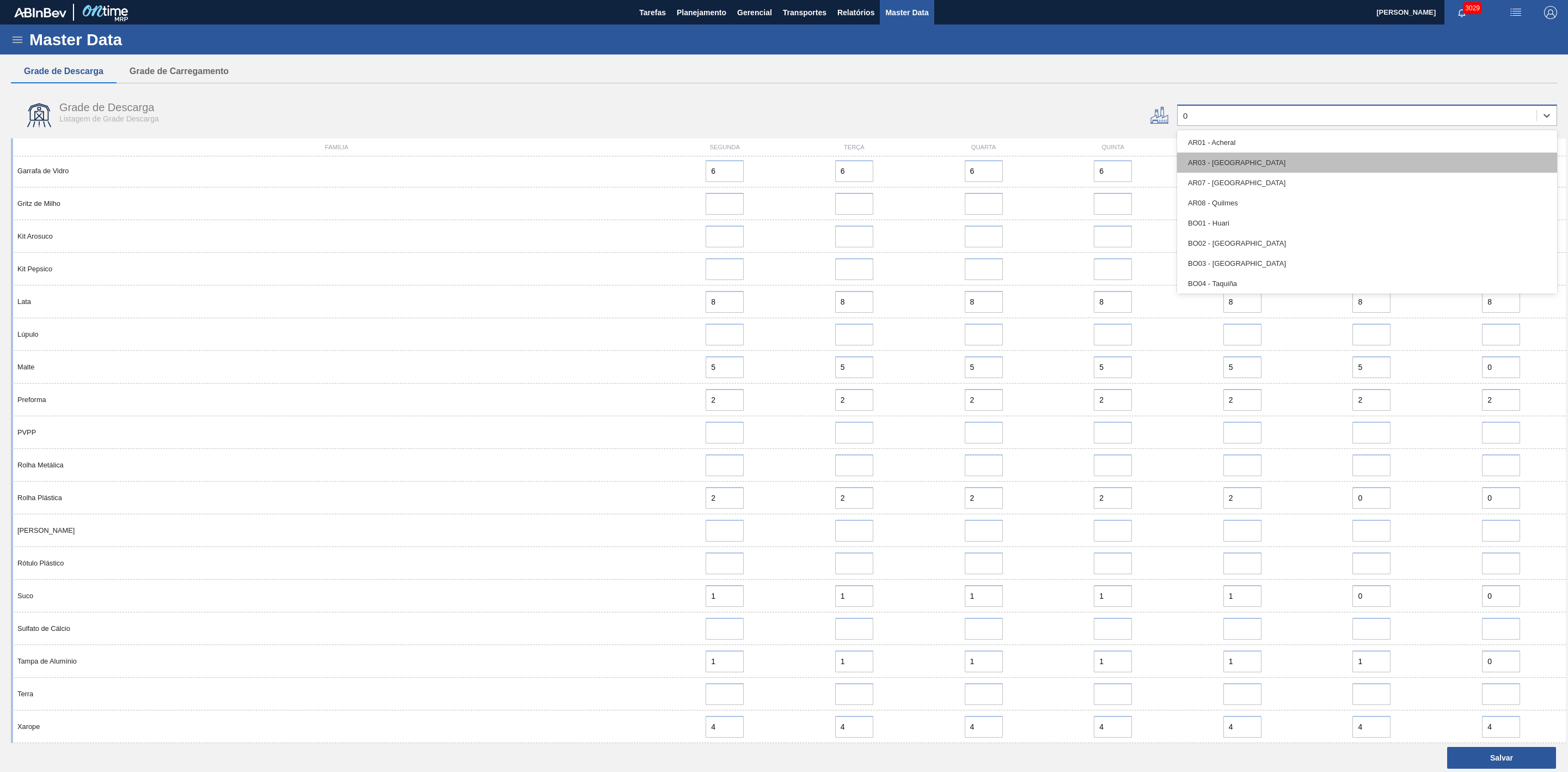
type input "08"
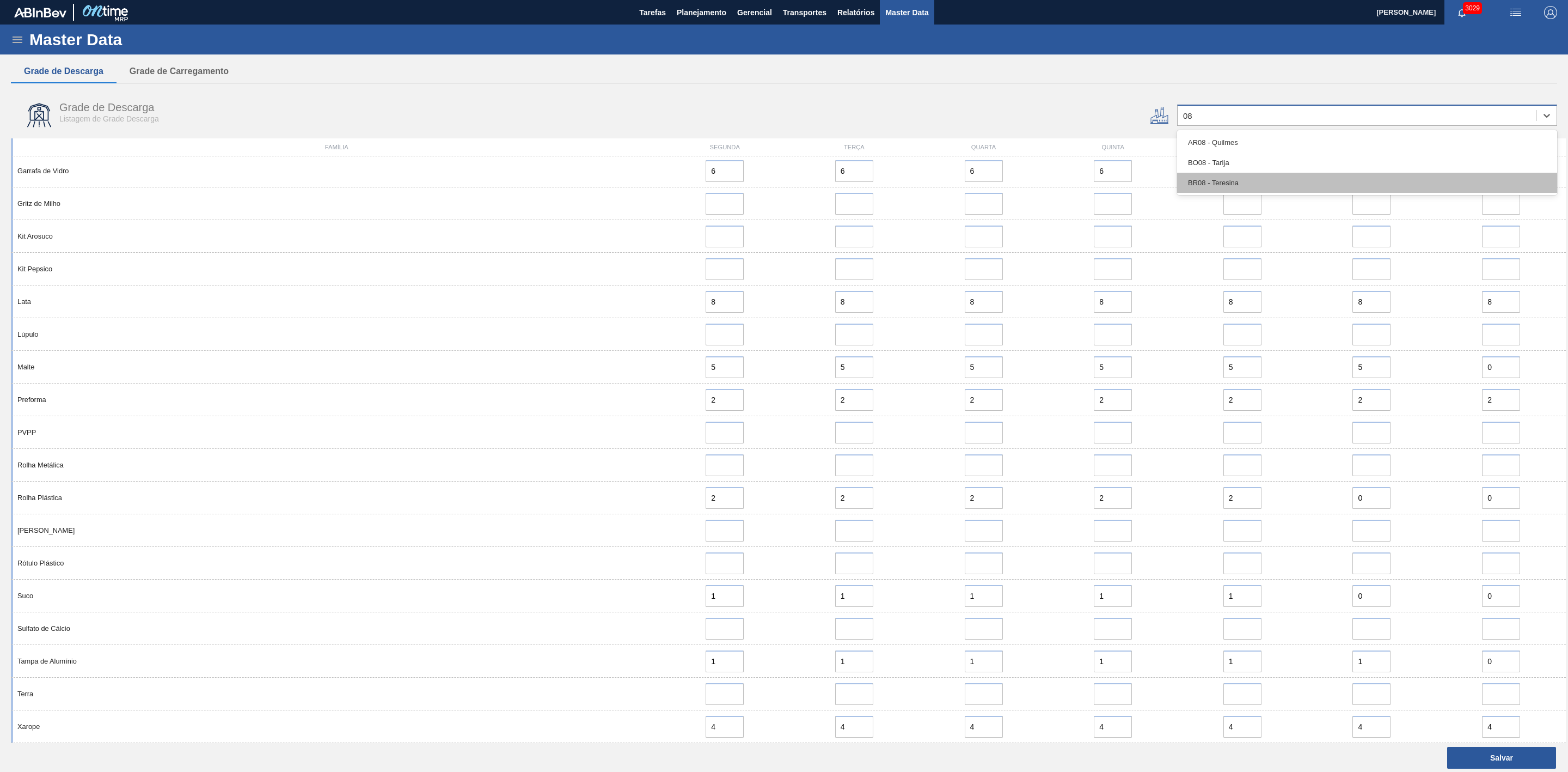
click at [1223, 183] on div "BR08 - Teresina" at bounding box center [1367, 183] width 380 height 20
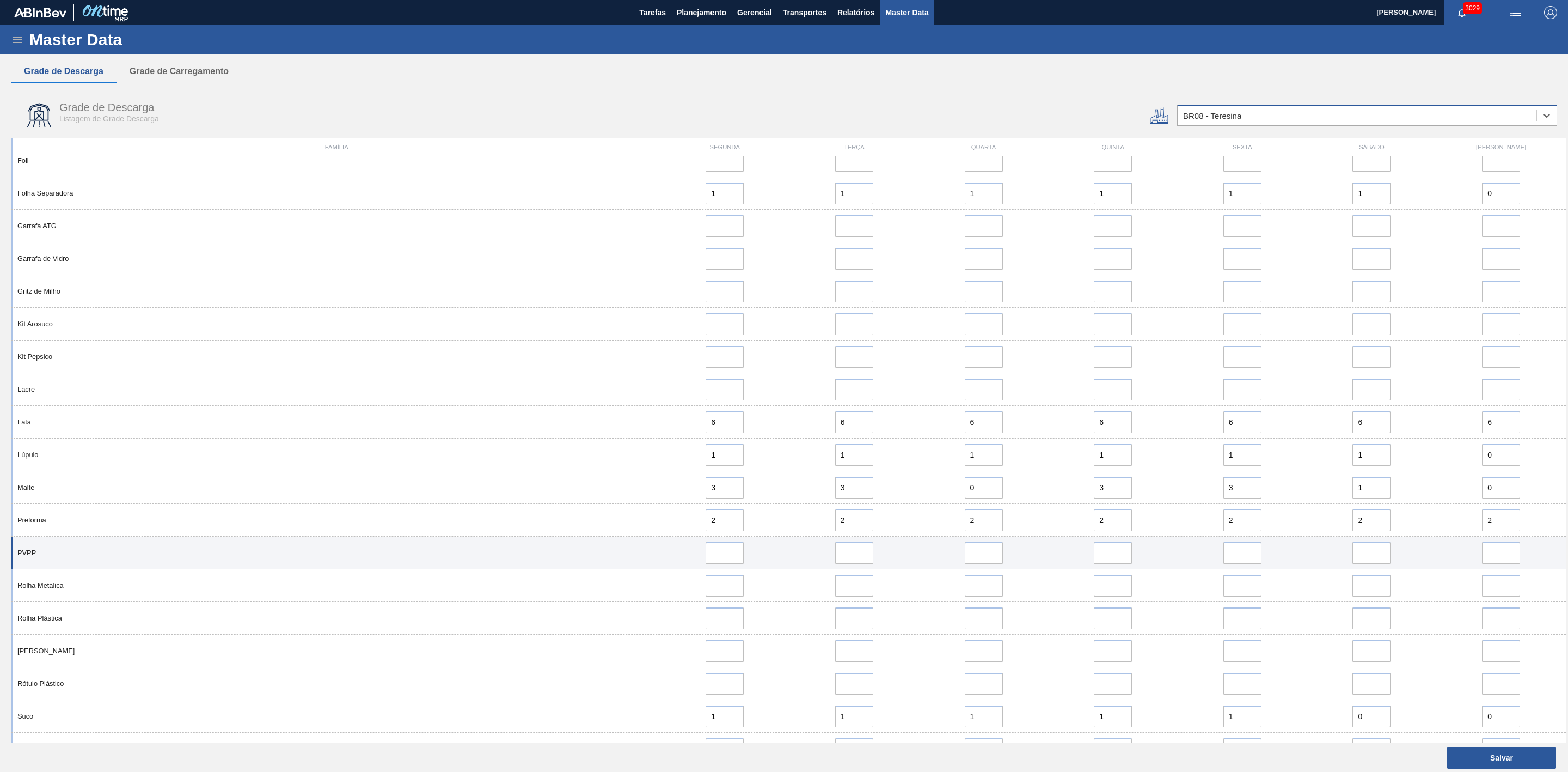
scroll to position [525, 0]
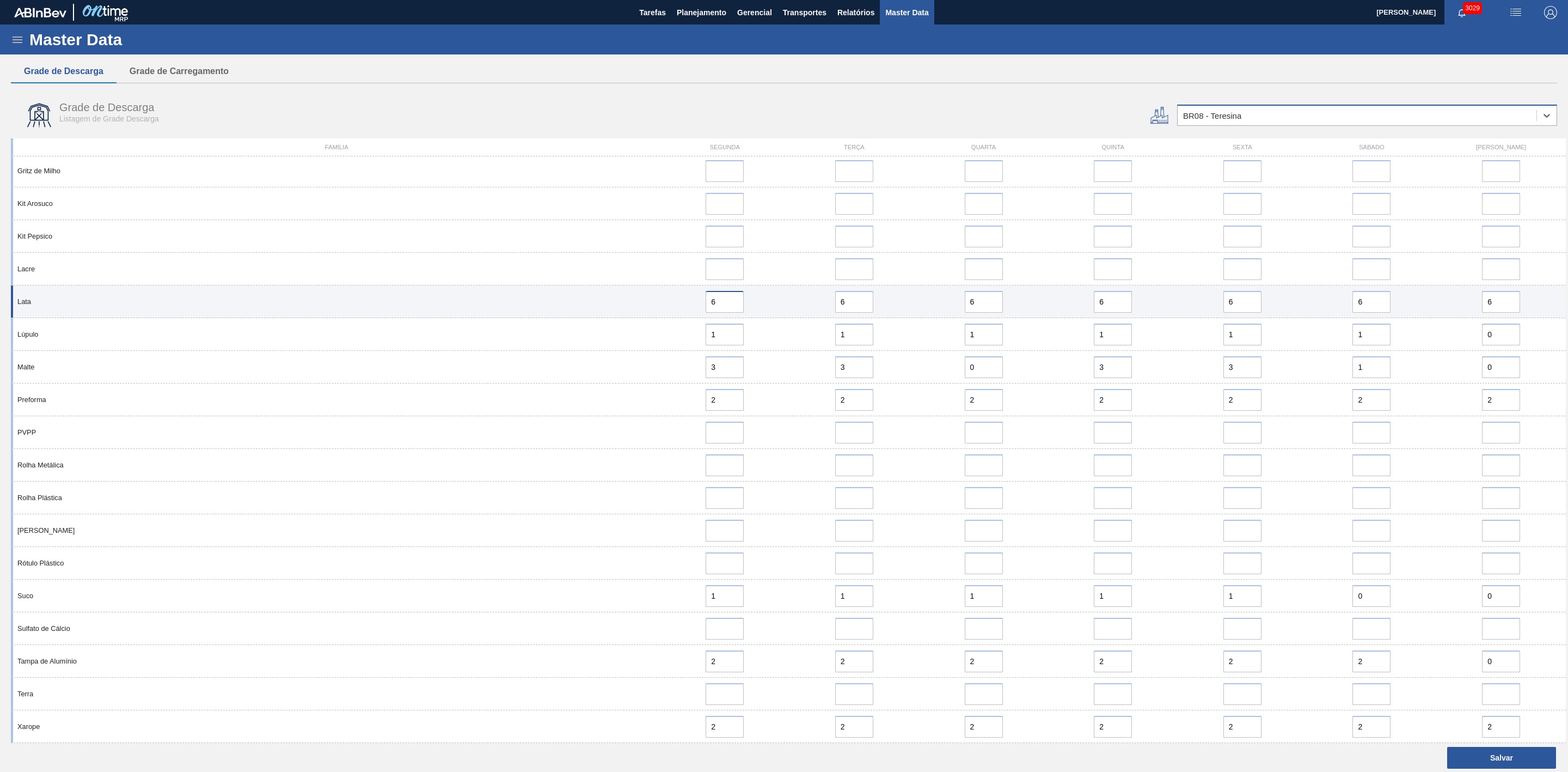
click at [725, 304] on input "6" at bounding box center [725, 302] width 38 height 22
drag, startPoint x: 725, startPoint y: 304, endPoint x: 686, endPoint y: 302, distance: 39.1
click at [686, 302] on div "4" at bounding box center [725, 302] width 121 height 22
type input "4"
drag, startPoint x: 842, startPoint y: 306, endPoint x: 823, endPoint y: 306, distance: 19.0
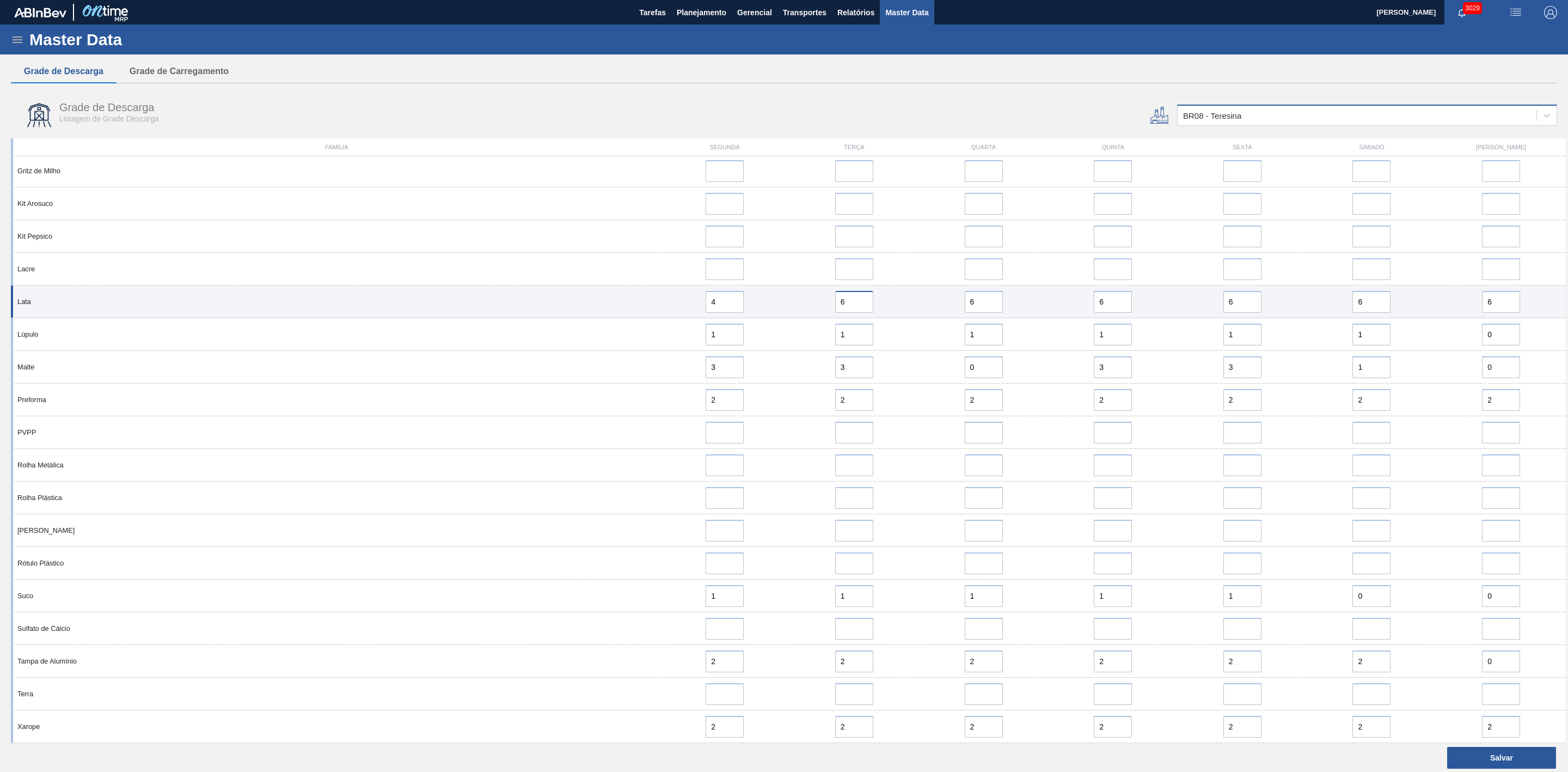
click at [823, 306] on div "6" at bounding box center [854, 302] width 121 height 22
paste input "4"
type input "4"
drag, startPoint x: 989, startPoint y: 304, endPoint x: 953, endPoint y: 311, distance: 36.7
click at [945, 306] on div "6" at bounding box center [983, 302] width 121 height 22
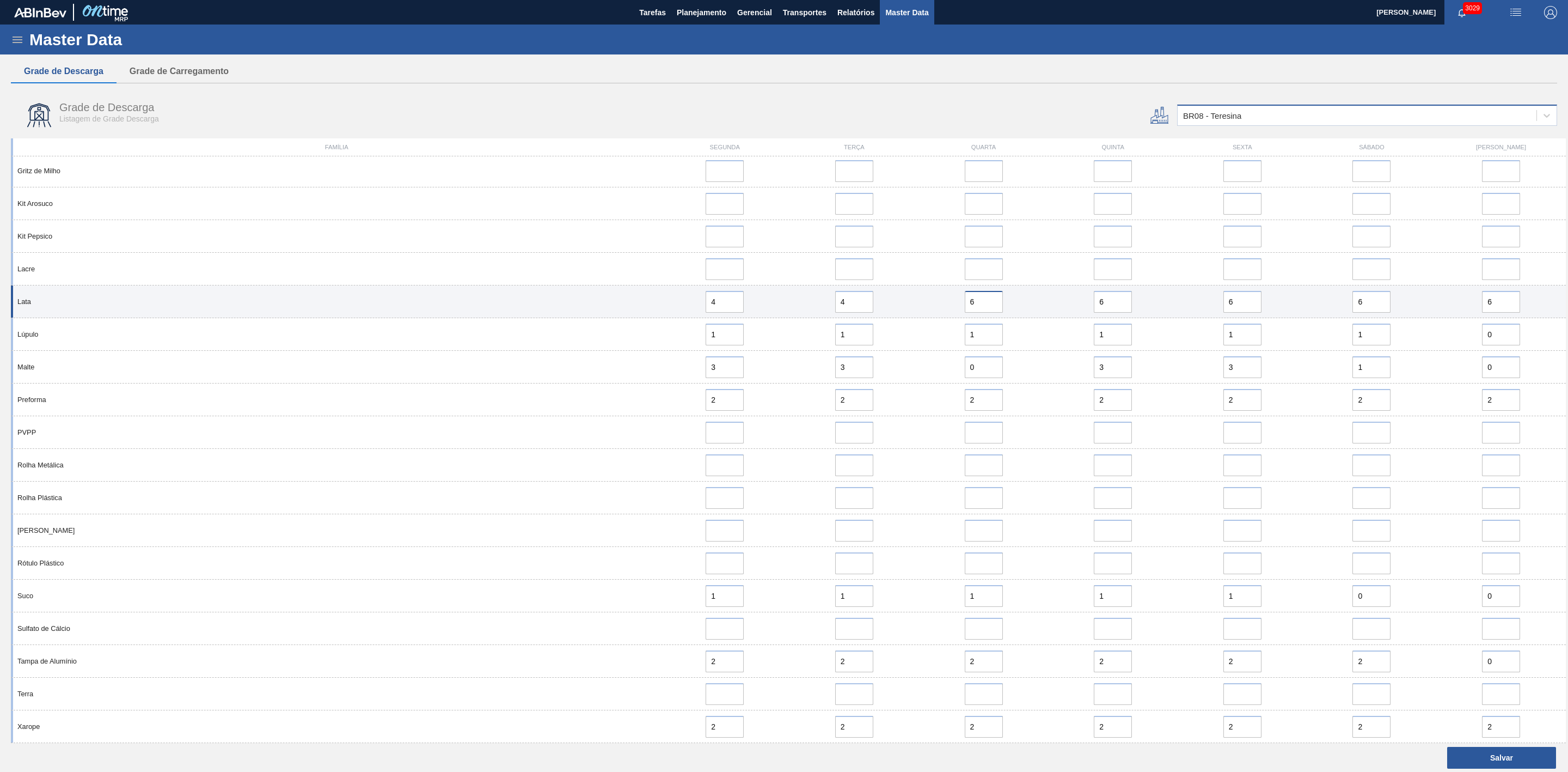
paste input "4"
type input "4"
drag, startPoint x: 1109, startPoint y: 302, endPoint x: 1077, endPoint y: 301, distance: 32.0
click at [1076, 300] on div "6" at bounding box center [1112, 302] width 121 height 22
paste input "4"
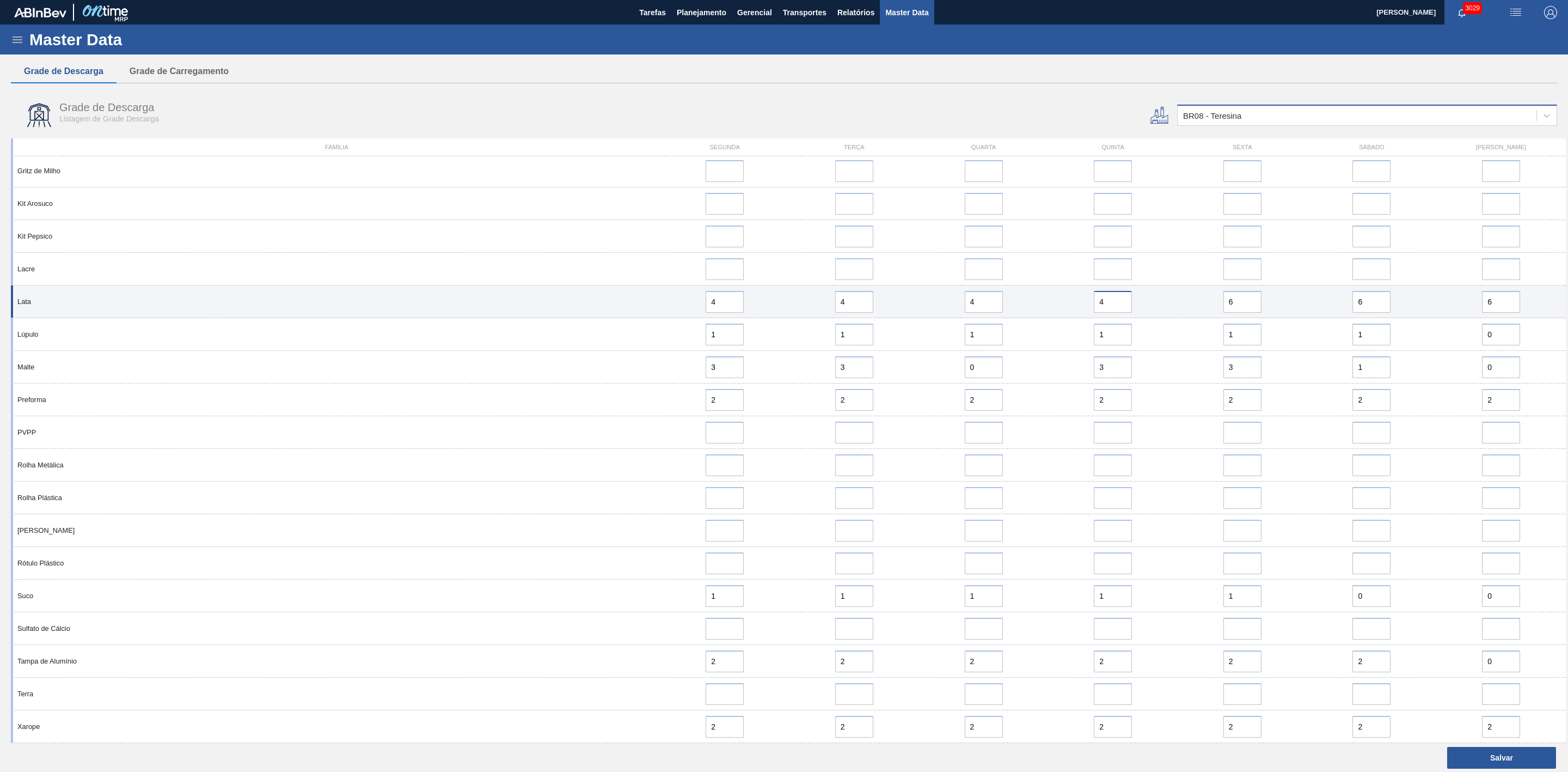
type input "4"
drag, startPoint x: 1253, startPoint y: 304, endPoint x: 1208, endPoint y: 304, distance: 45.0
click at [1208, 304] on div "6" at bounding box center [1242, 302] width 121 height 22
paste input "4"
type input "4"
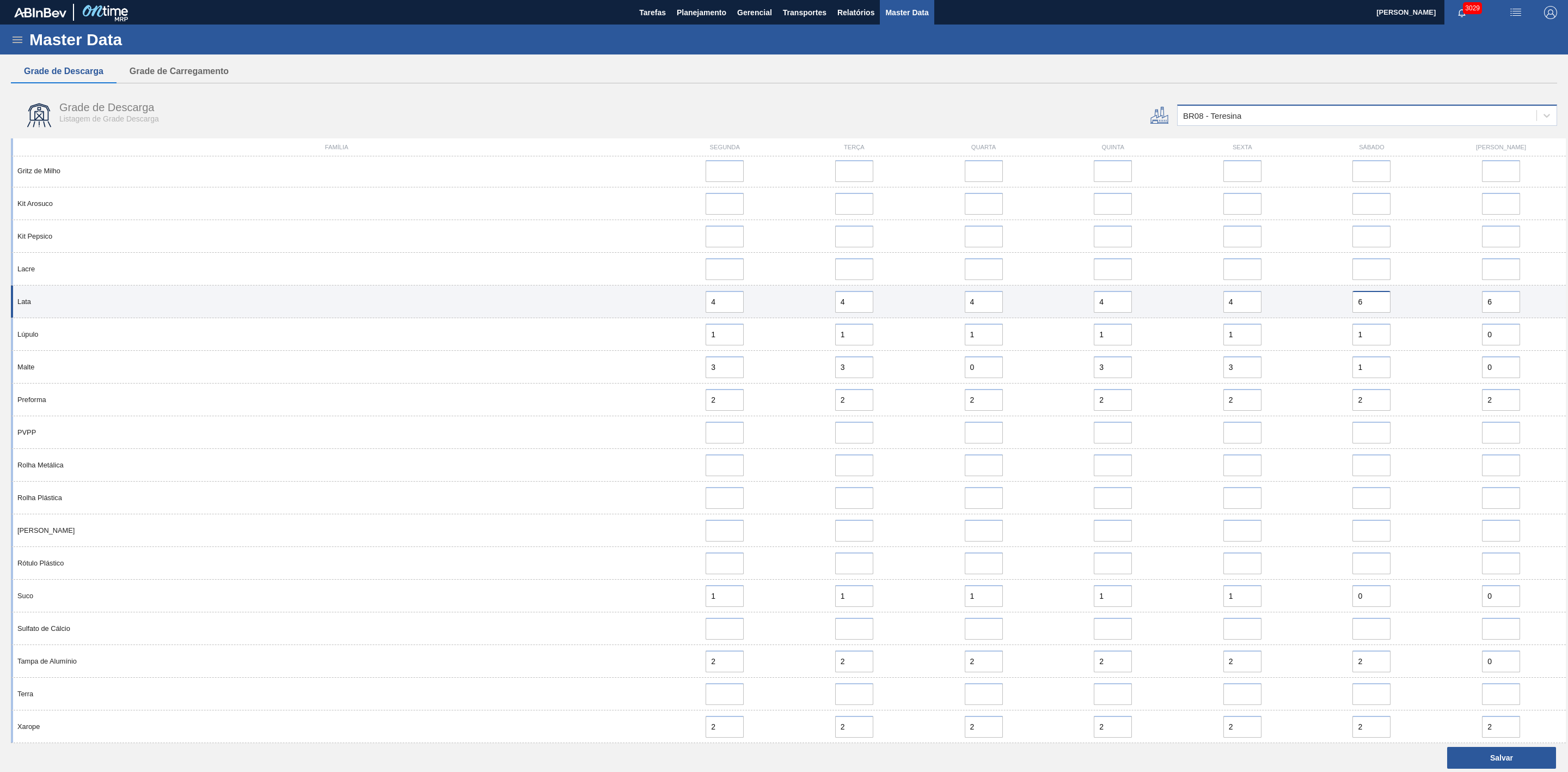
drag, startPoint x: 1374, startPoint y: 296, endPoint x: 1327, endPoint y: 301, distance: 47.3
click at [1327, 301] on div "6" at bounding box center [1372, 302] width 121 height 22
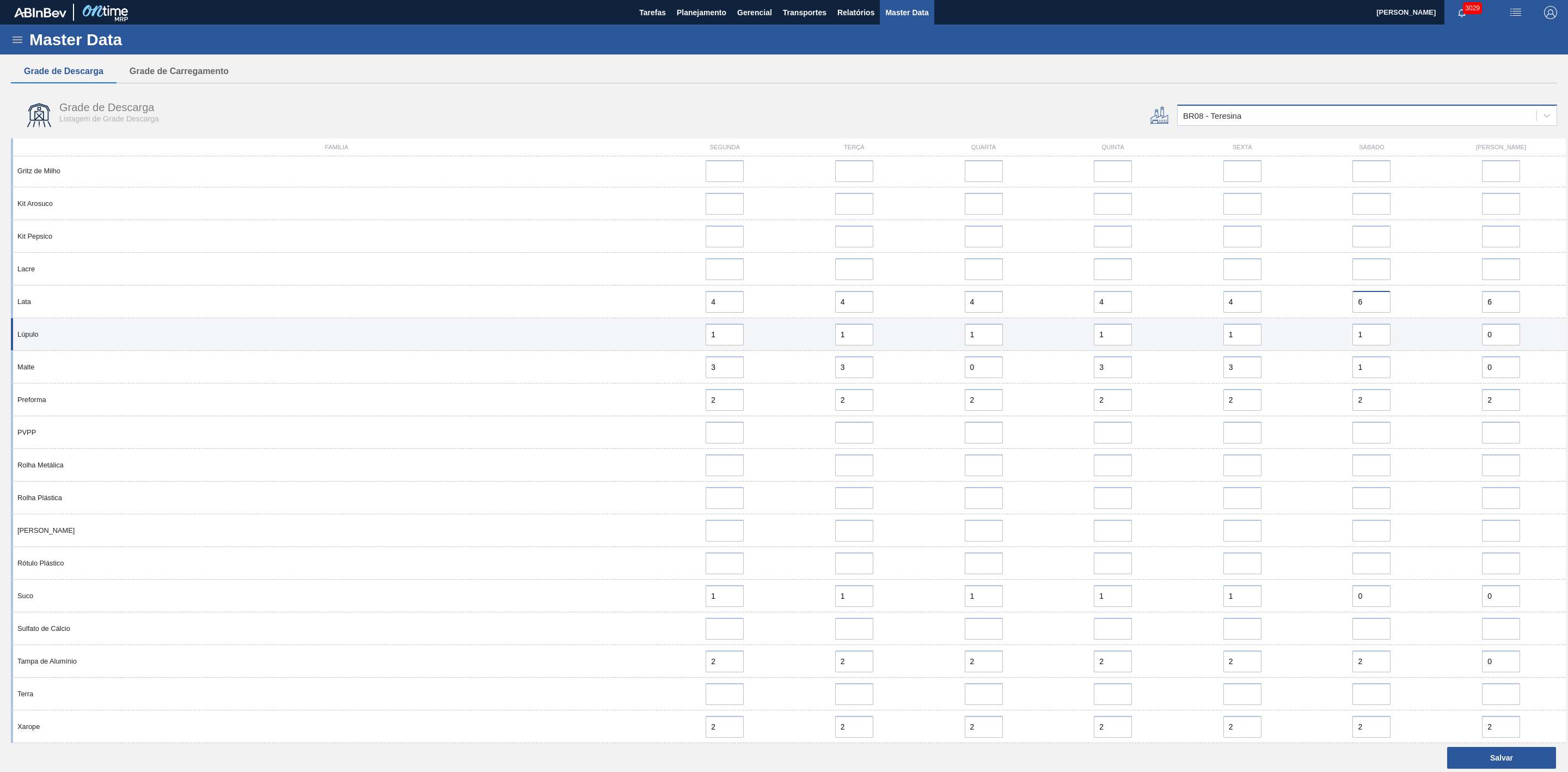
paste input "4"
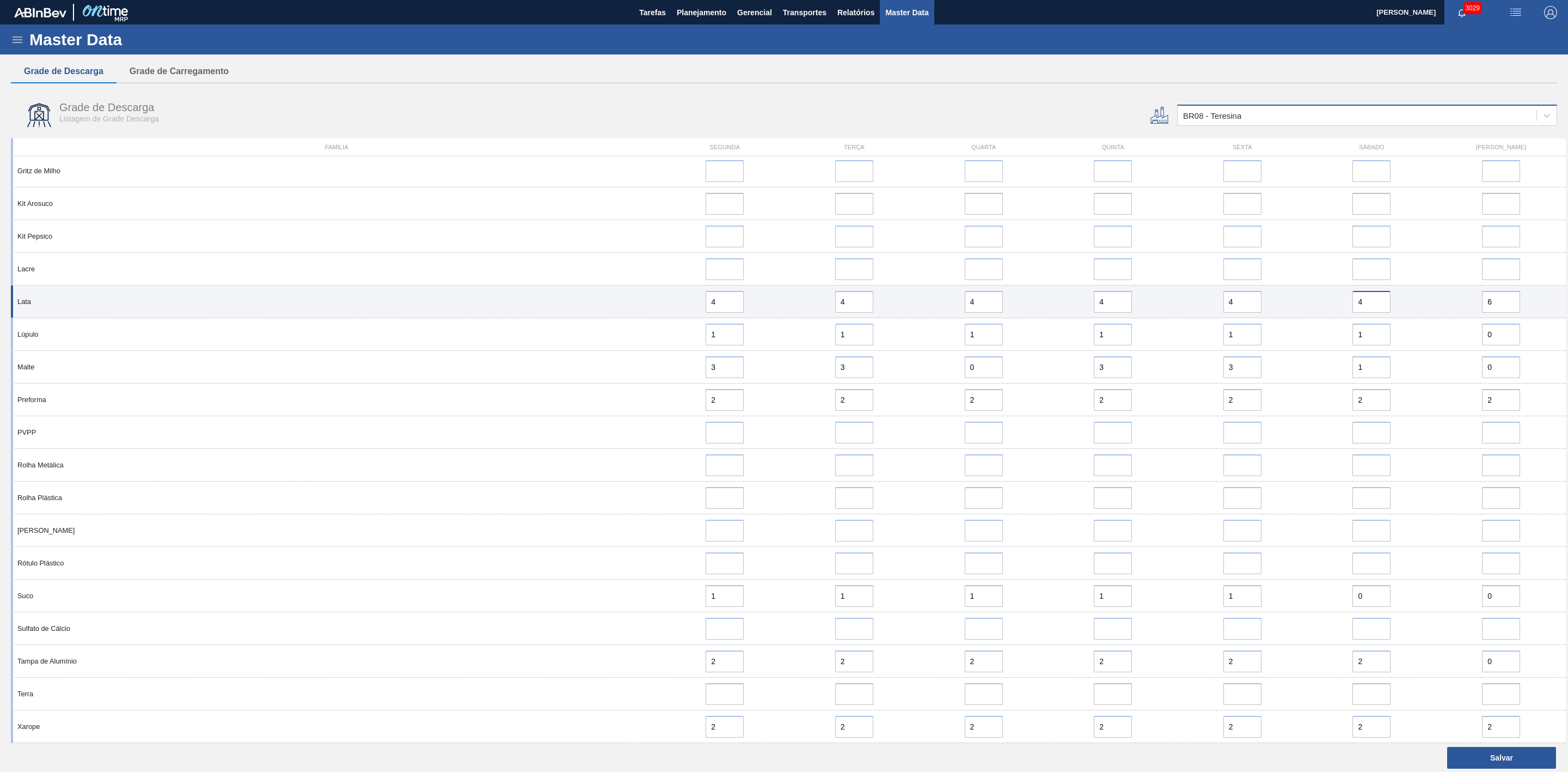
type input "4"
drag, startPoint x: 1498, startPoint y: 297, endPoint x: 1445, endPoint y: 311, distance: 54.8
click at [1453, 308] on div "6" at bounding box center [1501, 302] width 121 height 22
paste input "4"
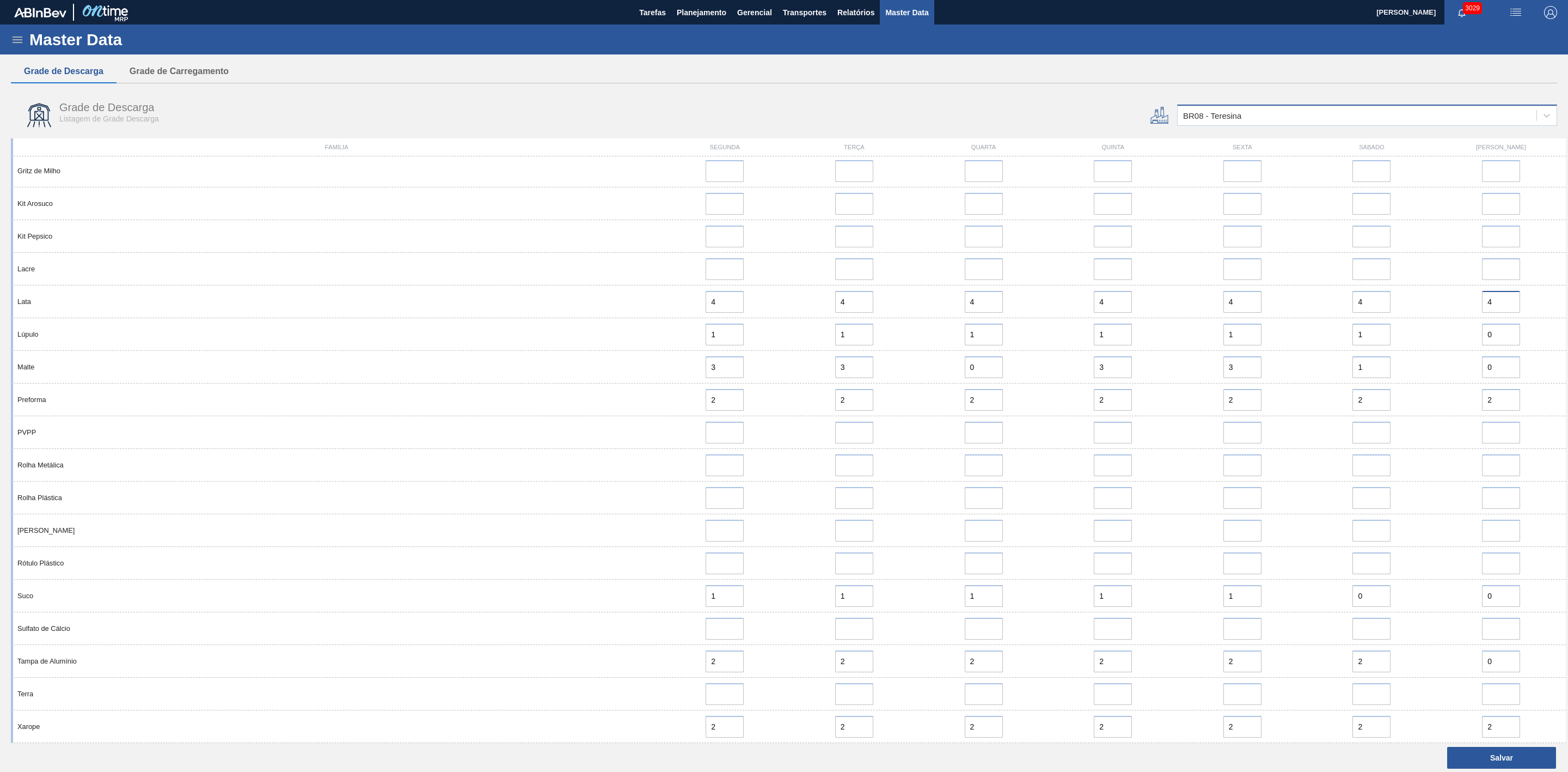
type input "4"
click at [1214, 119] on div "BR08 - Teresina" at bounding box center [1212, 115] width 58 height 9
type input "10"
click at [1224, 134] on div "BR10 - Guarulhos" at bounding box center [1367, 143] width 380 height 20
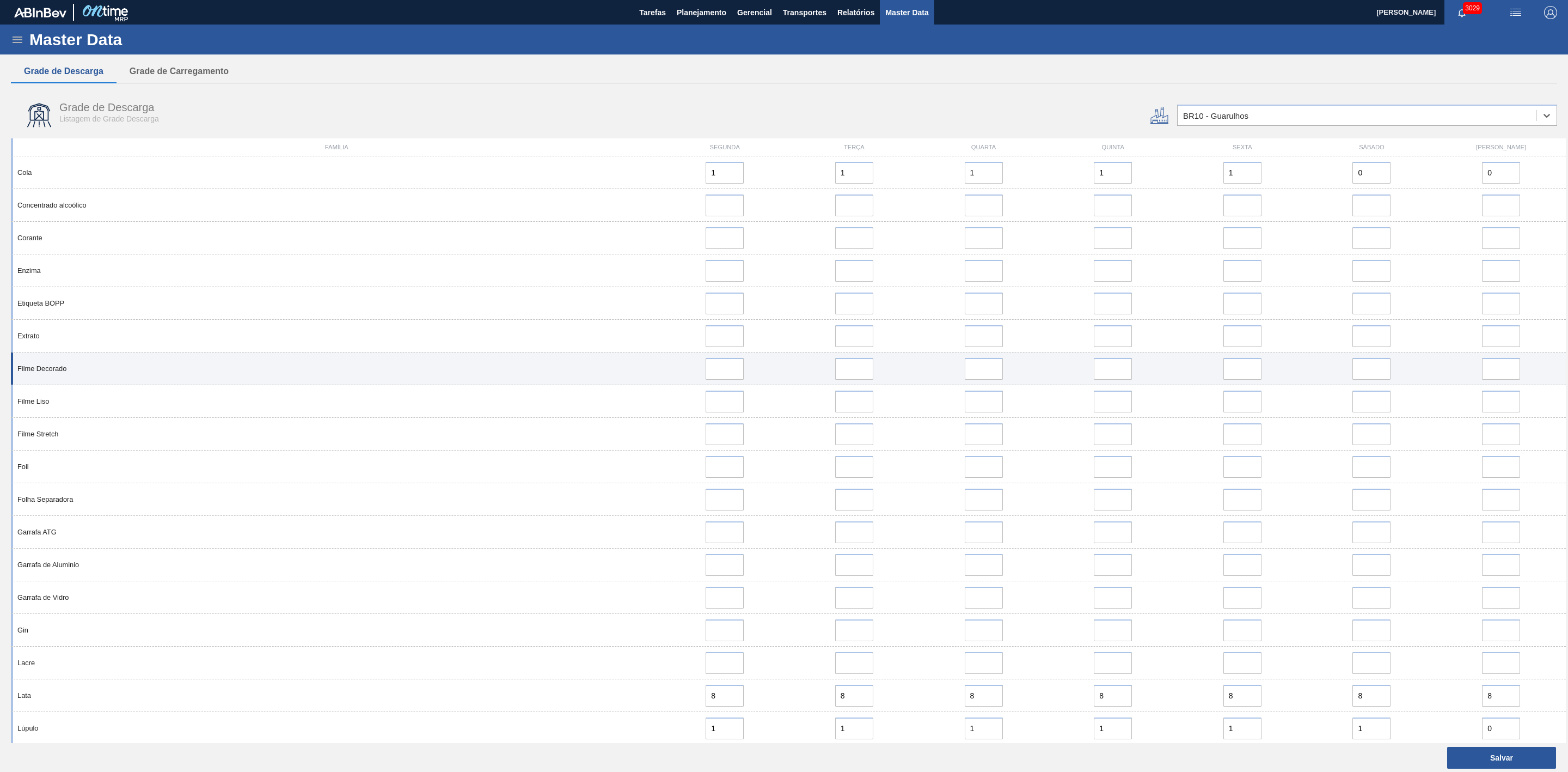
scroll to position [409, 0]
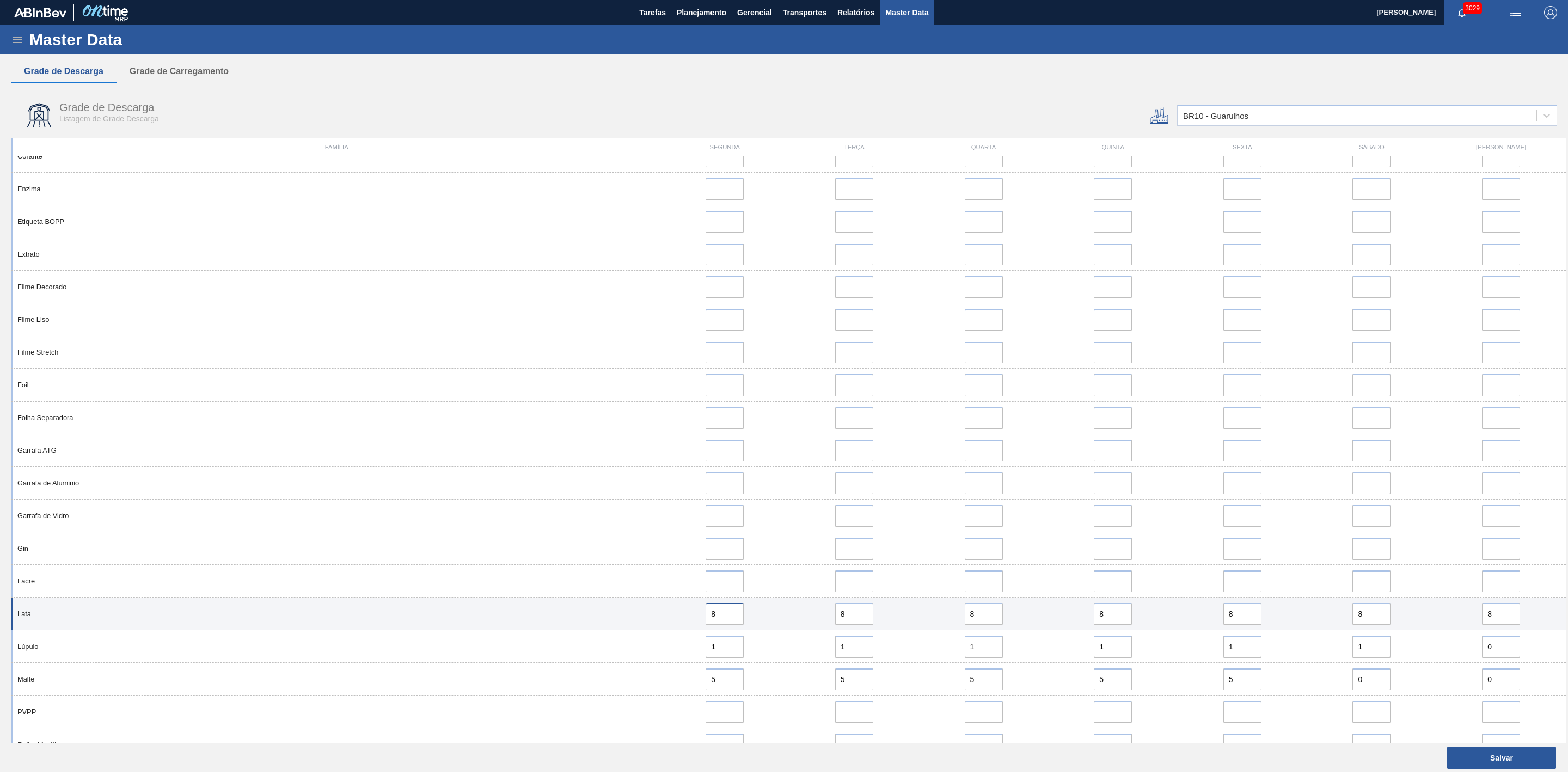
click at [729, 613] on input "8" at bounding box center [725, 614] width 38 height 22
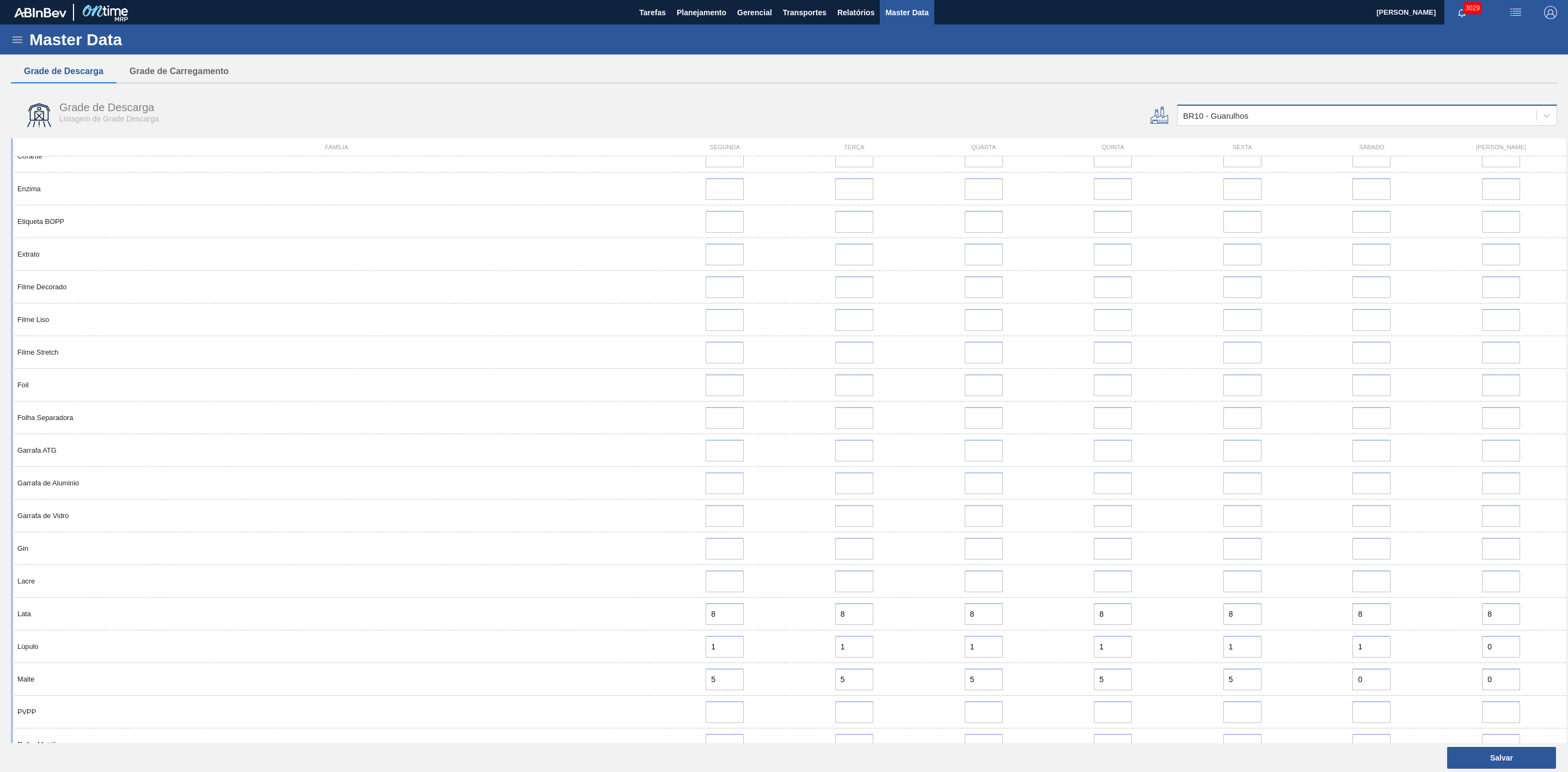
click at [1277, 114] on div "BR10 - Guarulhos" at bounding box center [1356, 115] width 359 height 15
type input "11"
click at [1208, 160] on div "BR11 - [GEOGRAPHIC_DATA][PERSON_NAME]" at bounding box center [1367, 163] width 380 height 20
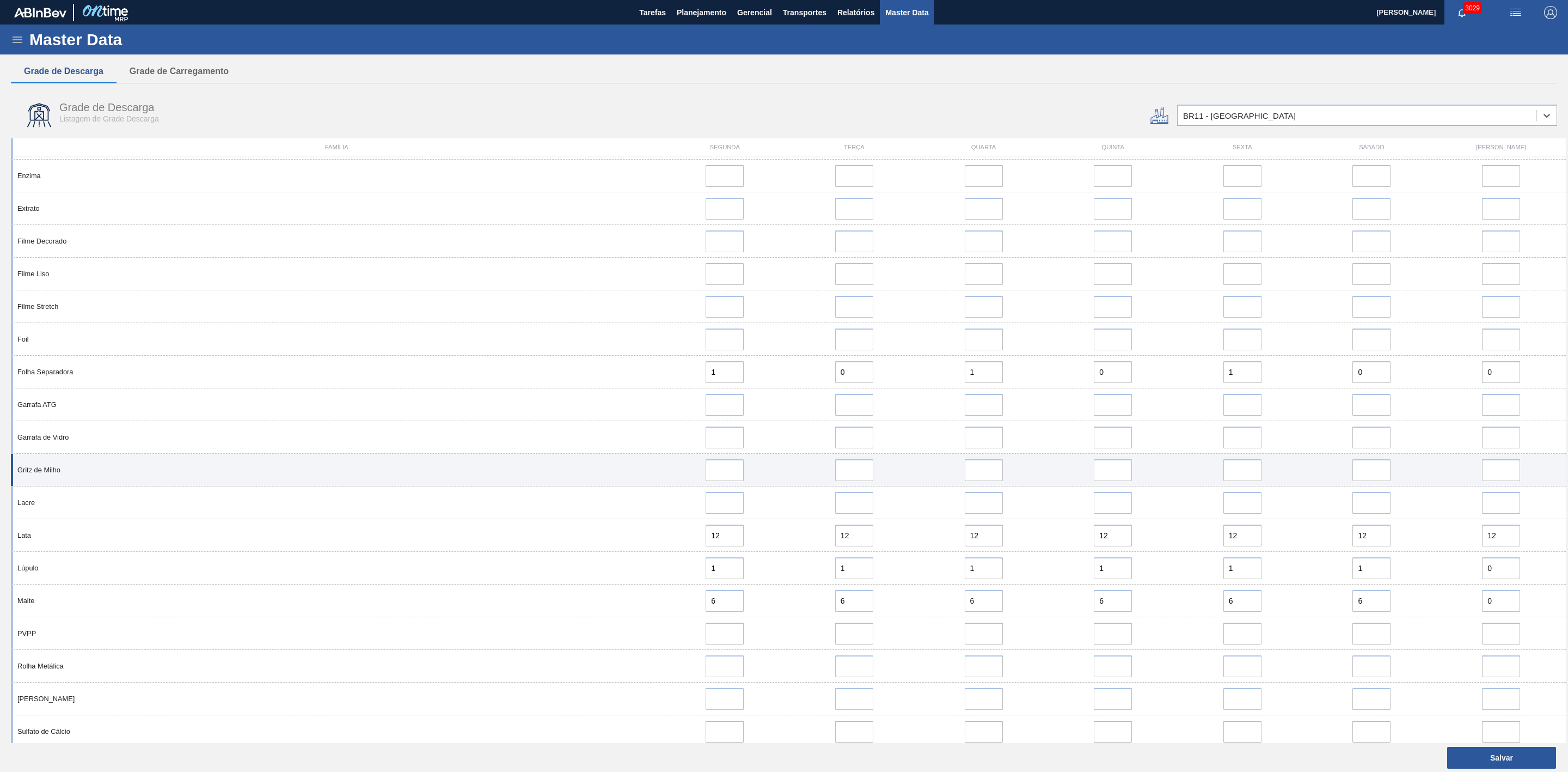
scroll to position [245, 0]
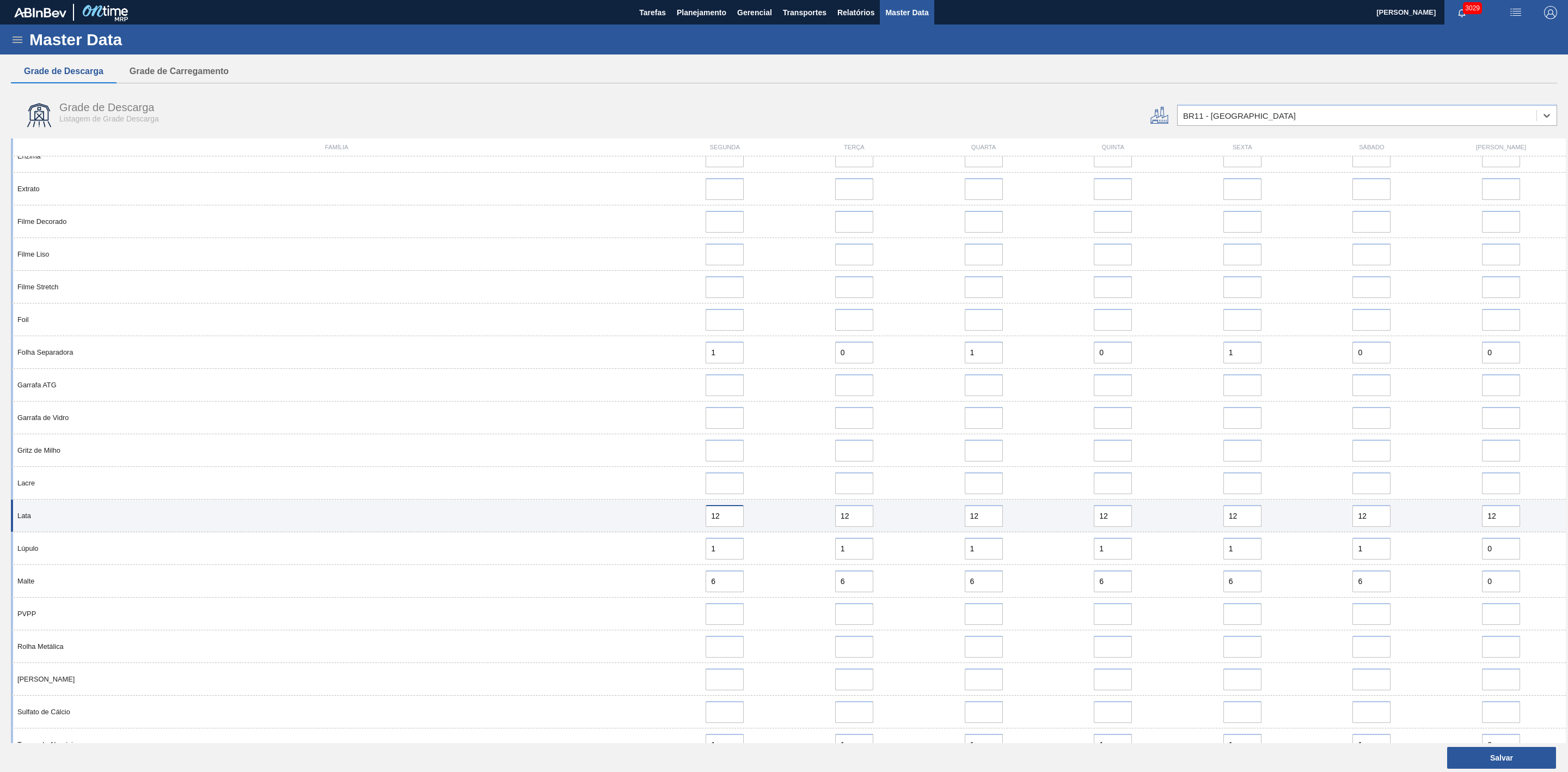
click at [738, 513] on input "12" at bounding box center [725, 516] width 38 height 22
drag, startPoint x: 738, startPoint y: 513, endPoint x: 682, endPoint y: 523, distance: 56.9
click at [682, 523] on div "10" at bounding box center [725, 516] width 121 height 22
type input "10"
drag, startPoint x: 856, startPoint y: 523, endPoint x: 811, endPoint y: 518, distance: 45.3
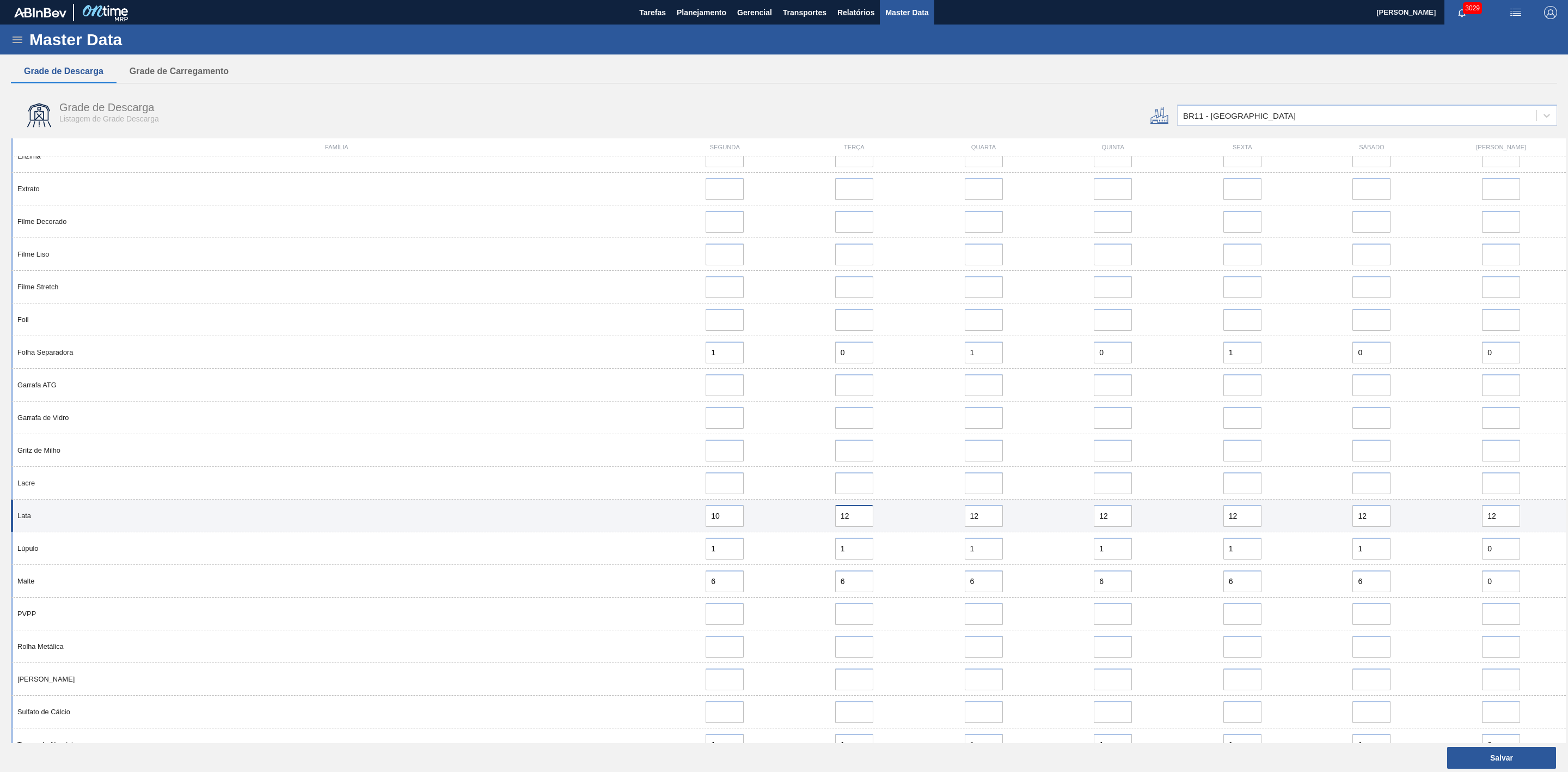
click at [811, 518] on div "12" at bounding box center [854, 516] width 121 height 22
paste input "0"
type input "10"
drag, startPoint x: 987, startPoint y: 521, endPoint x: 946, endPoint y: 522, distance: 41.0
click at [940, 517] on div "12" at bounding box center [983, 516] width 121 height 22
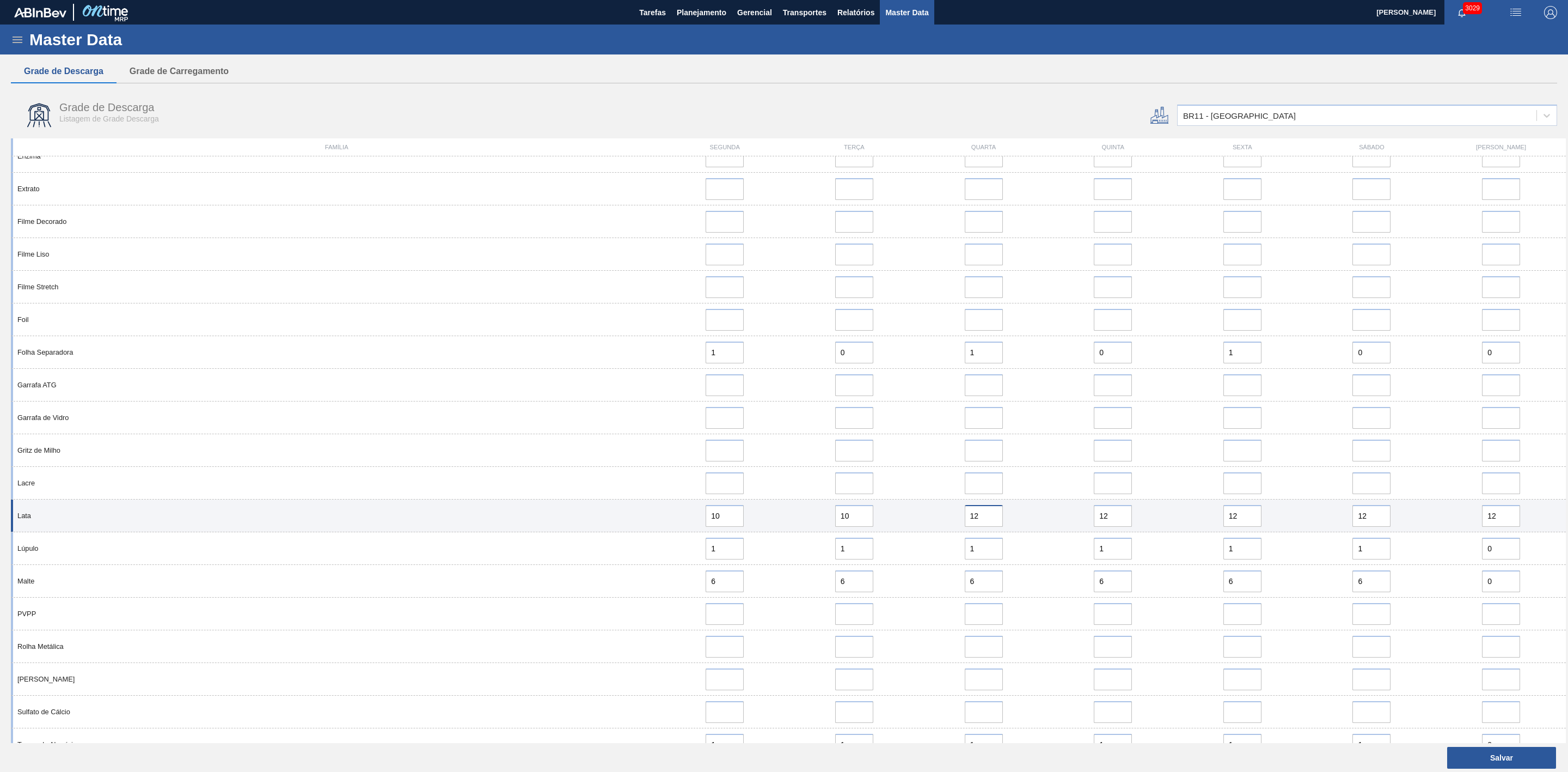
paste input "0"
type input "10"
drag, startPoint x: 1115, startPoint y: 515, endPoint x: 1071, endPoint y: 517, distance: 44.0
click at [1071, 517] on div "12" at bounding box center [1112, 516] width 121 height 22
paste input "0"
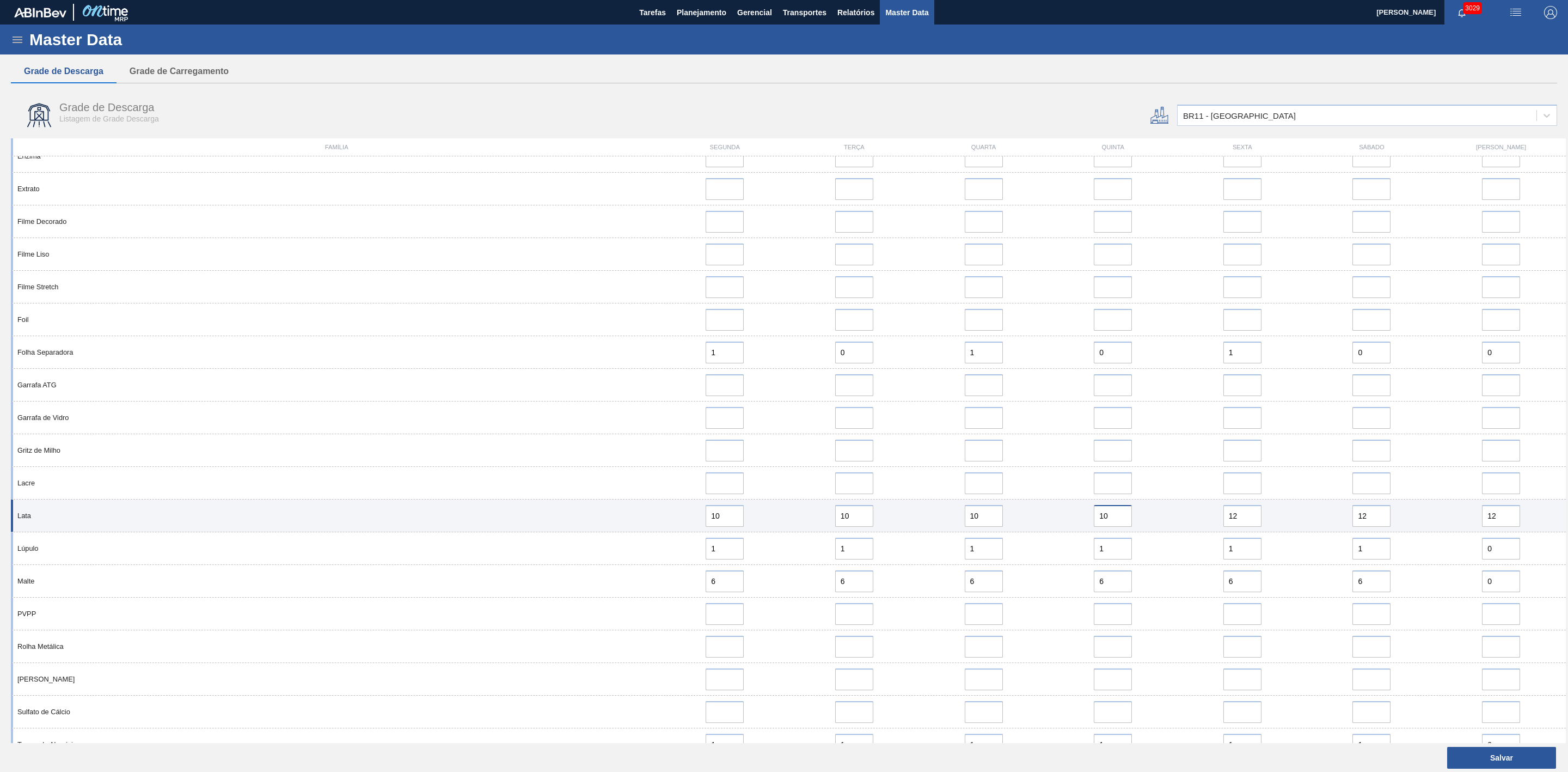
type input "10"
drag, startPoint x: 1242, startPoint y: 518, endPoint x: 1208, endPoint y: 518, distance: 34.0
click at [1208, 518] on div "12" at bounding box center [1242, 516] width 121 height 22
paste input "0"
type input "10"
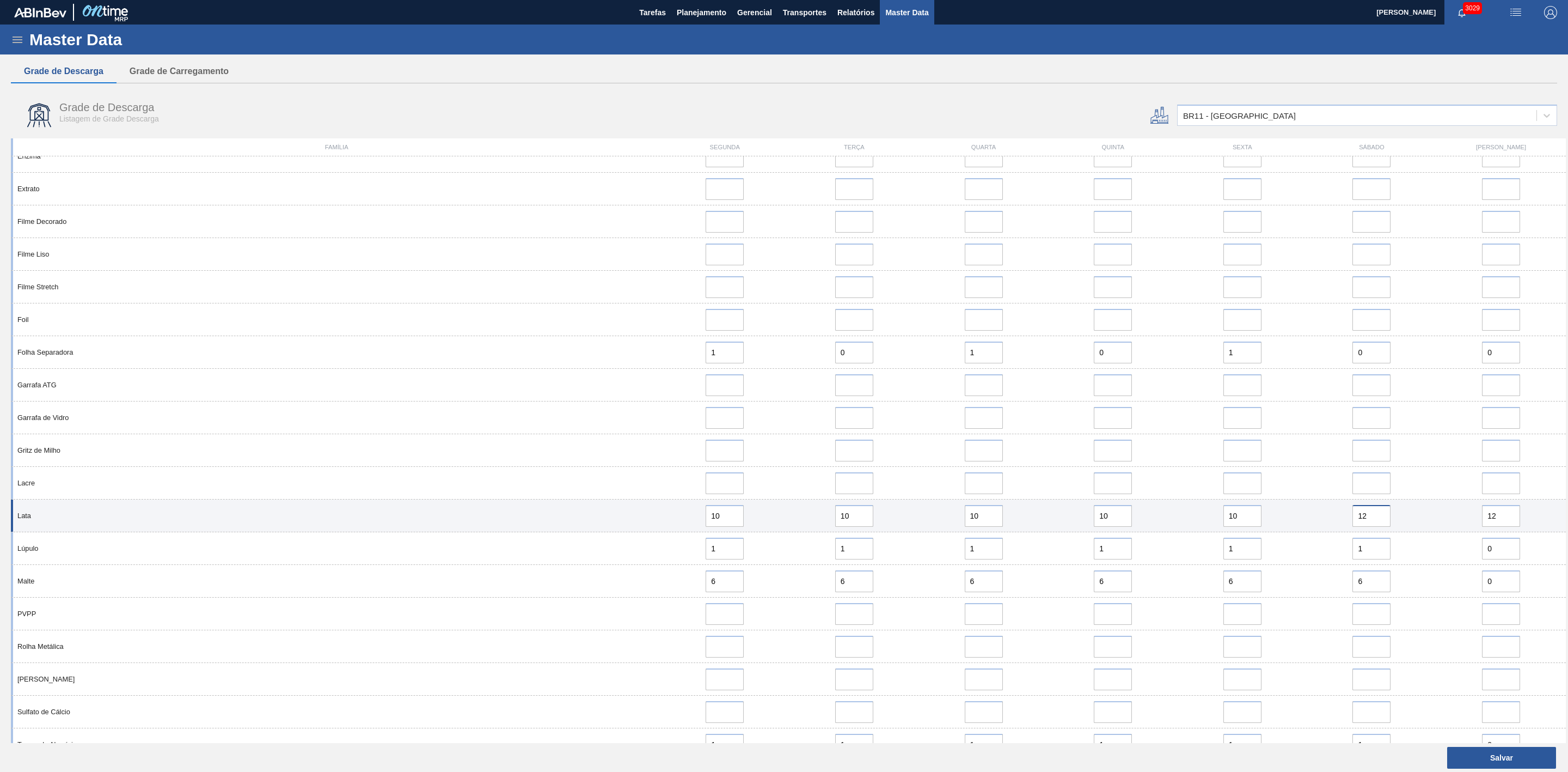
drag, startPoint x: 1374, startPoint y: 515, endPoint x: 1332, endPoint y: 523, distance: 42.8
click at [1332, 523] on div "12" at bounding box center [1372, 516] width 121 height 22
paste input "0"
type input "10"
drag, startPoint x: 1500, startPoint y: 519, endPoint x: 1456, endPoint y: 518, distance: 44.0
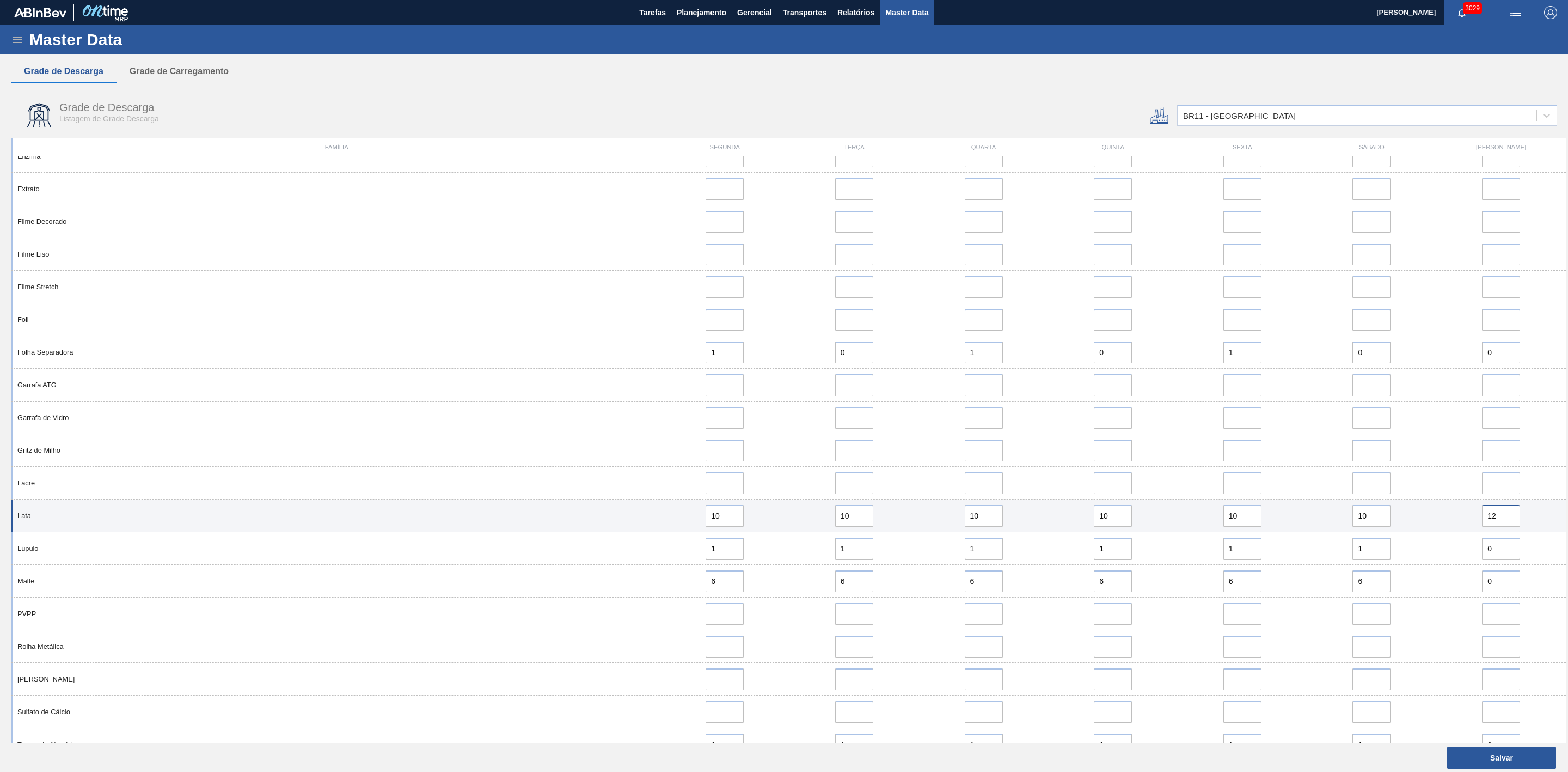
click at [1456, 518] on div "12" at bounding box center [1501, 516] width 121 height 22
paste input "0"
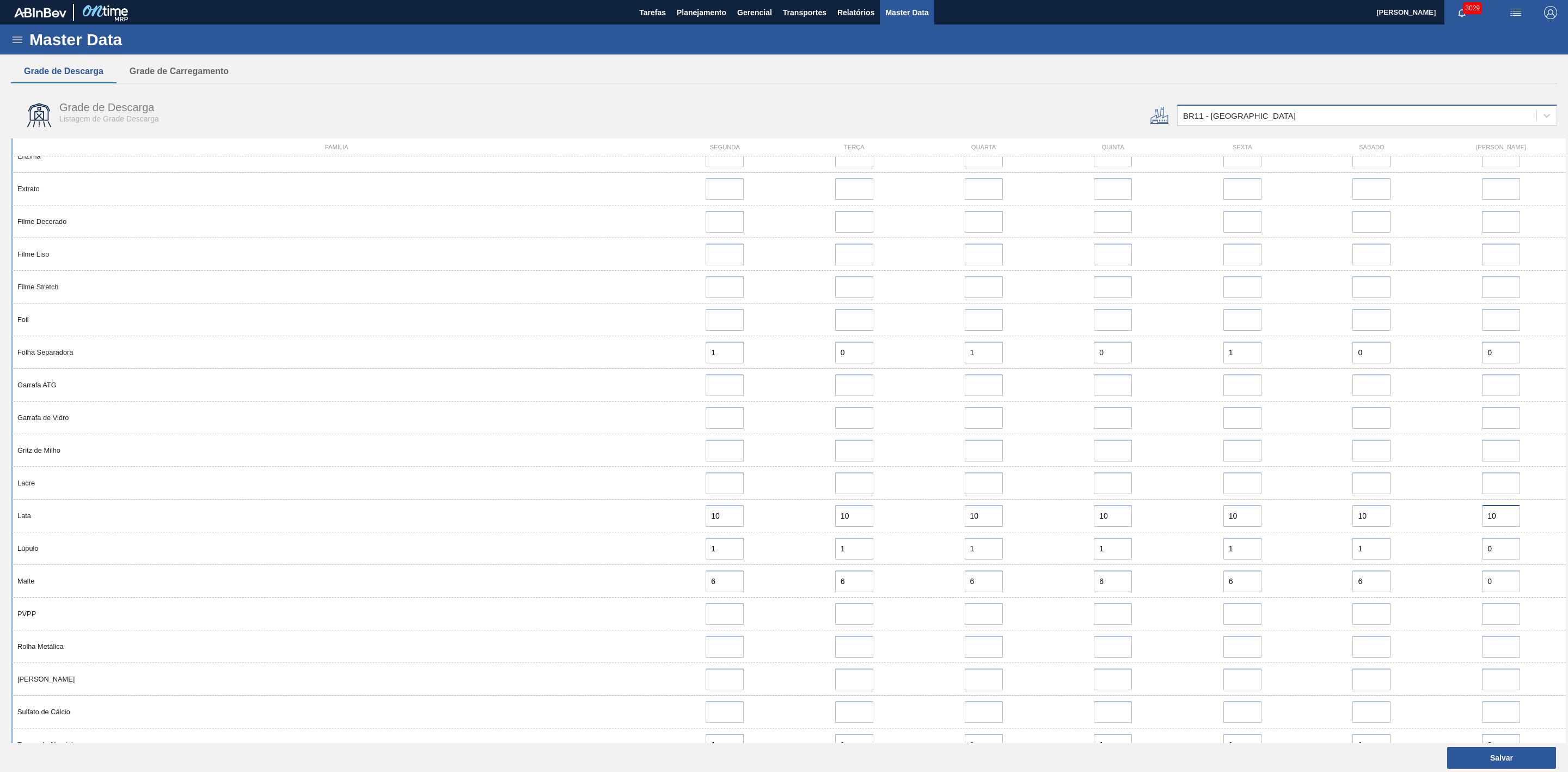
type input "10"
click at [1224, 122] on div "BR11 - São Luís" at bounding box center [1356, 115] width 359 height 15
type input "13"
click at [1218, 145] on div "BR13 - Piraí" at bounding box center [1367, 143] width 380 height 20
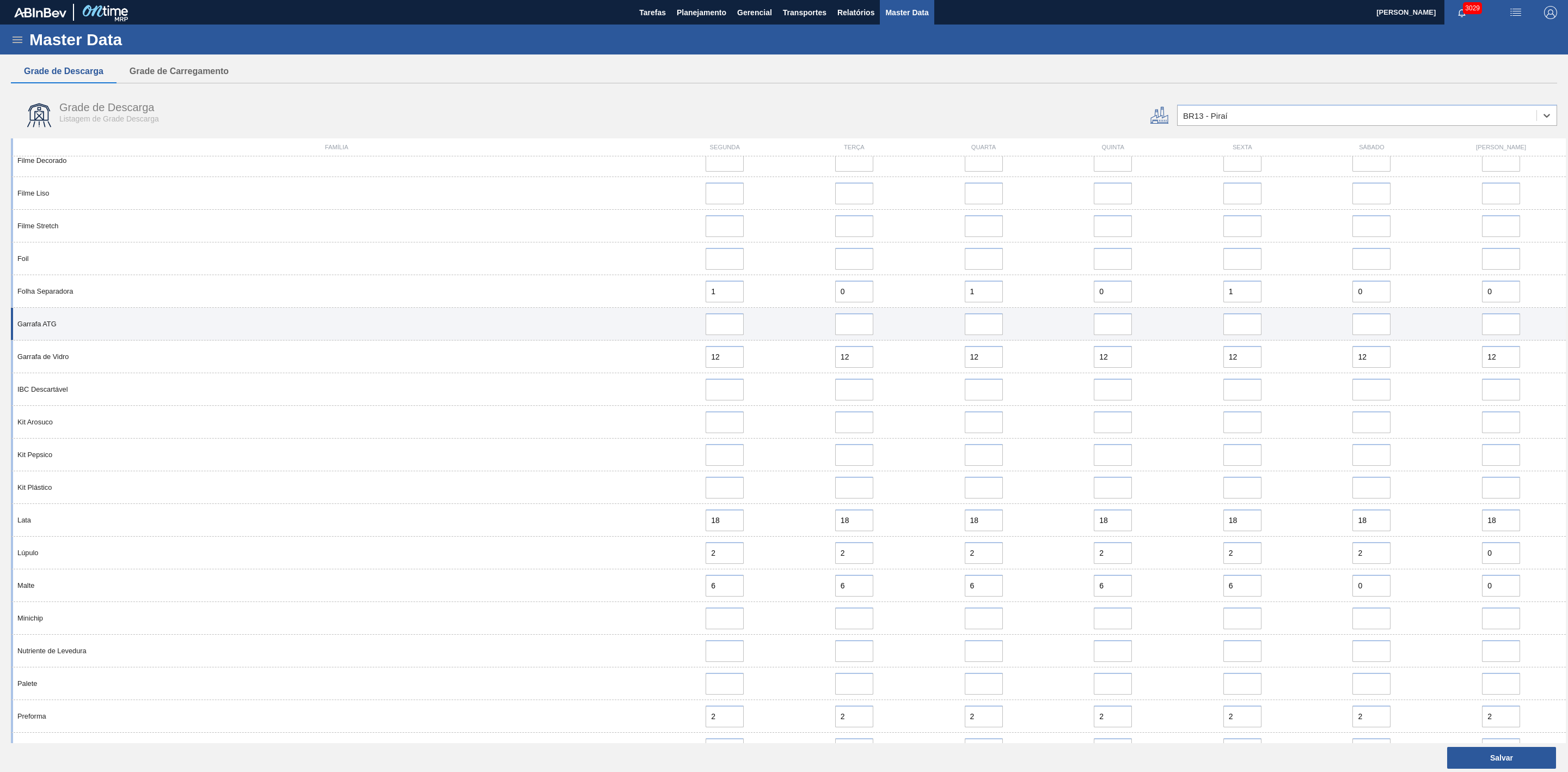
scroll to position [736, 0]
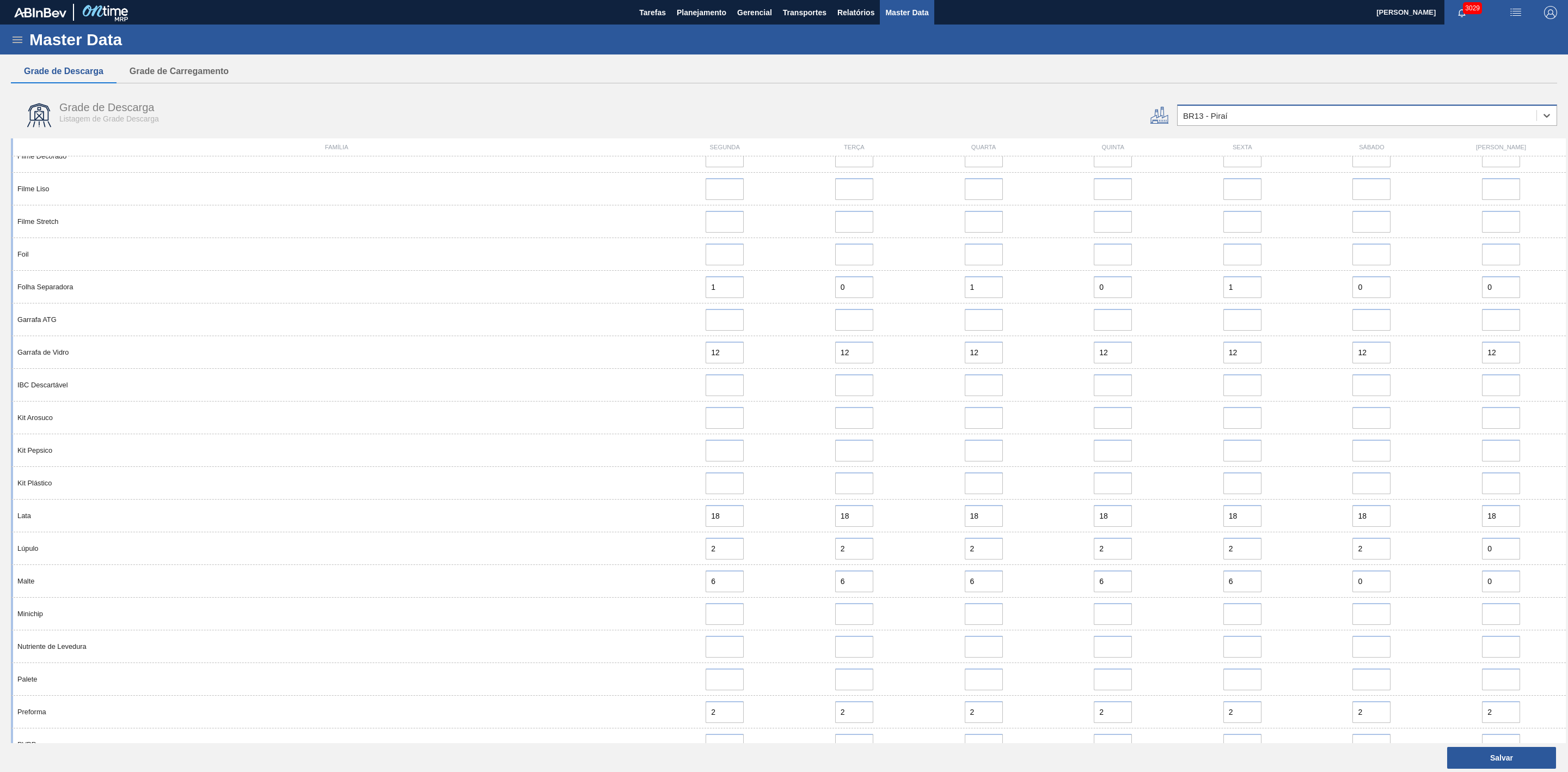
click at [1246, 111] on div "BR13 - Piraí" at bounding box center [1356, 115] width 359 height 15
type input "16"
click at [1215, 141] on div "BR16 - Jacareí" at bounding box center [1367, 143] width 380 height 20
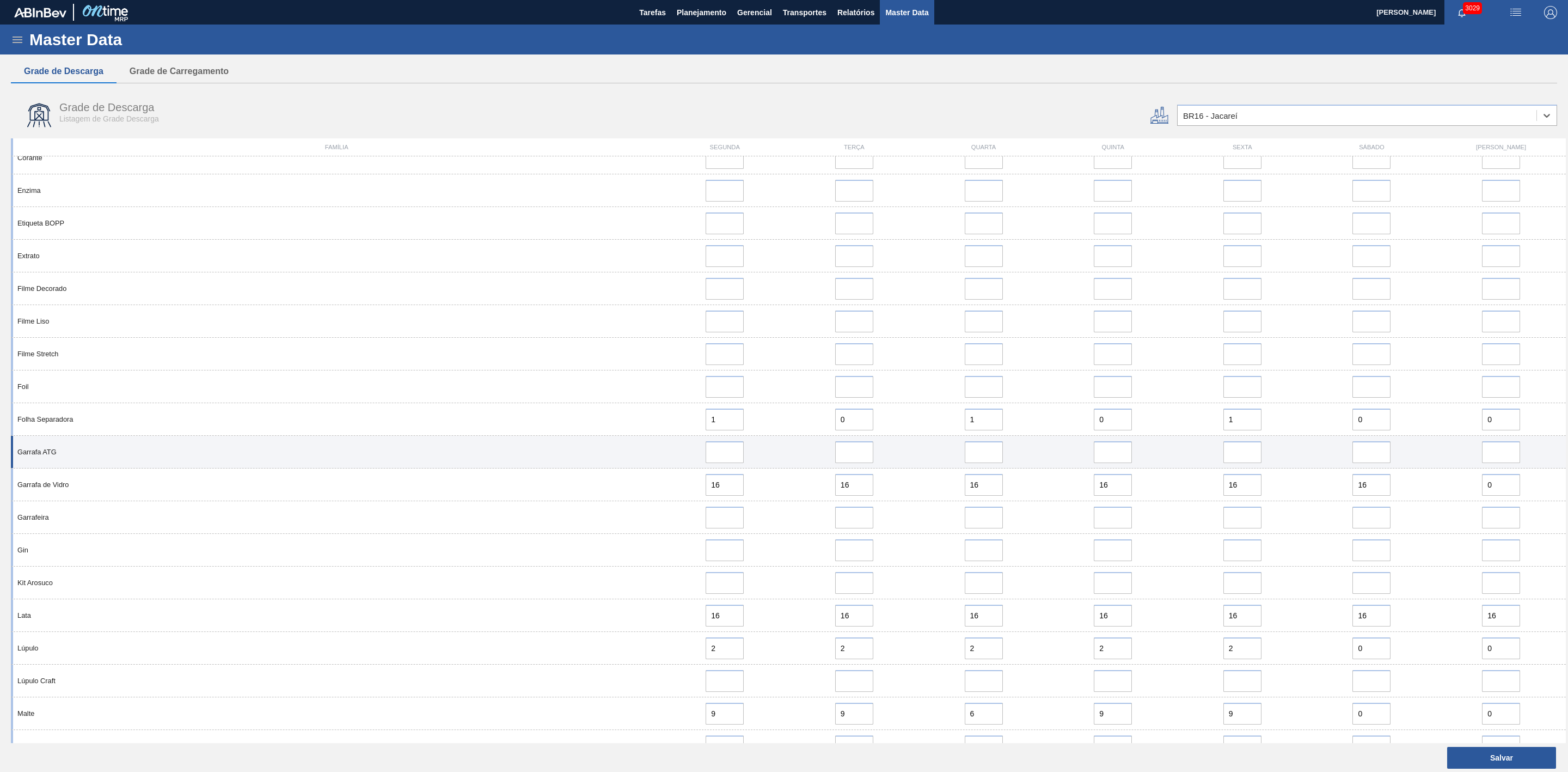
scroll to position [409, 0]
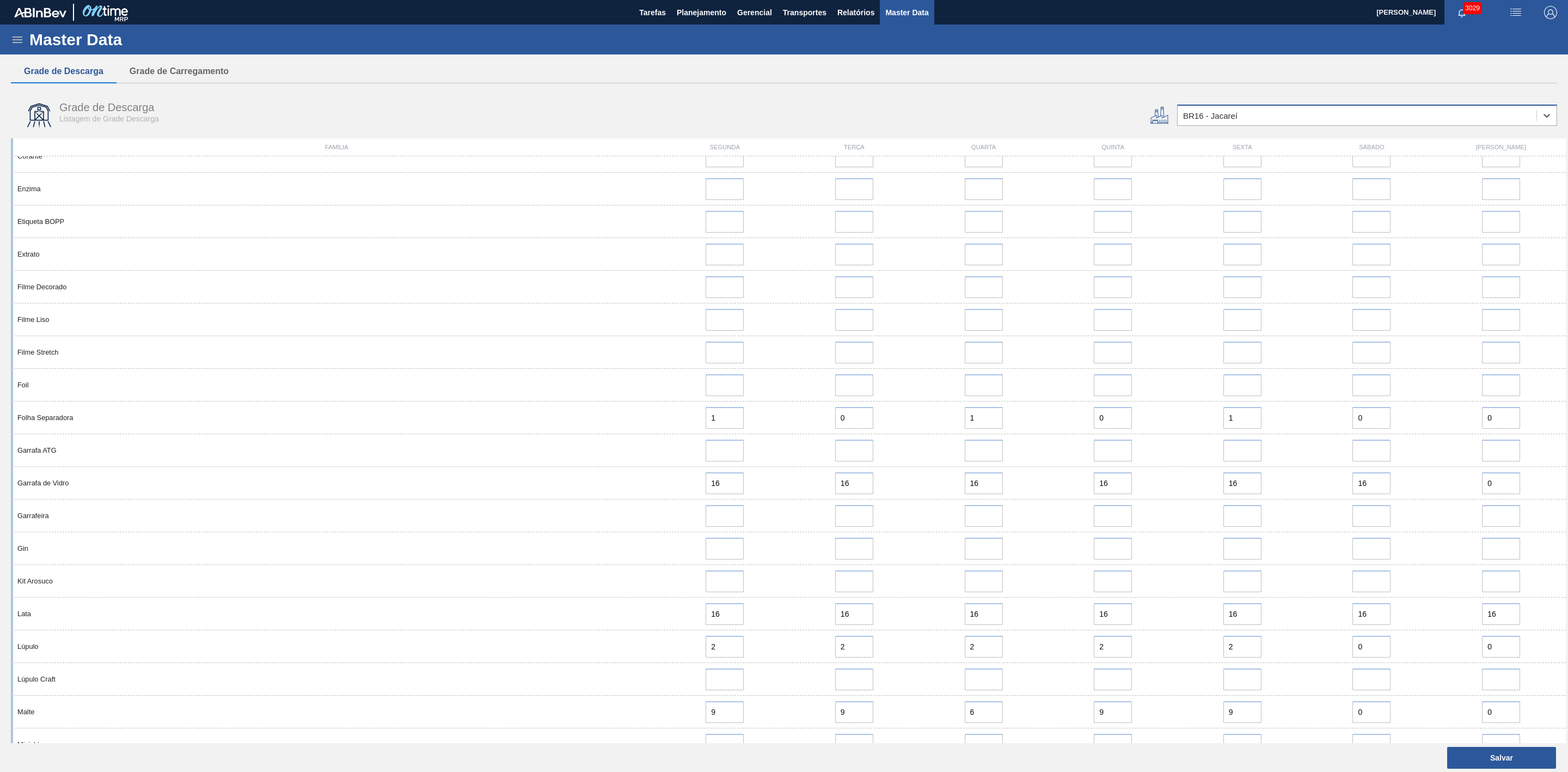
click at [1211, 116] on div "BR16 - Jacareí" at bounding box center [1210, 115] width 54 height 9
type input "19"
click at [1209, 146] on div "BR19 - Nova Rio" at bounding box center [1367, 143] width 380 height 20
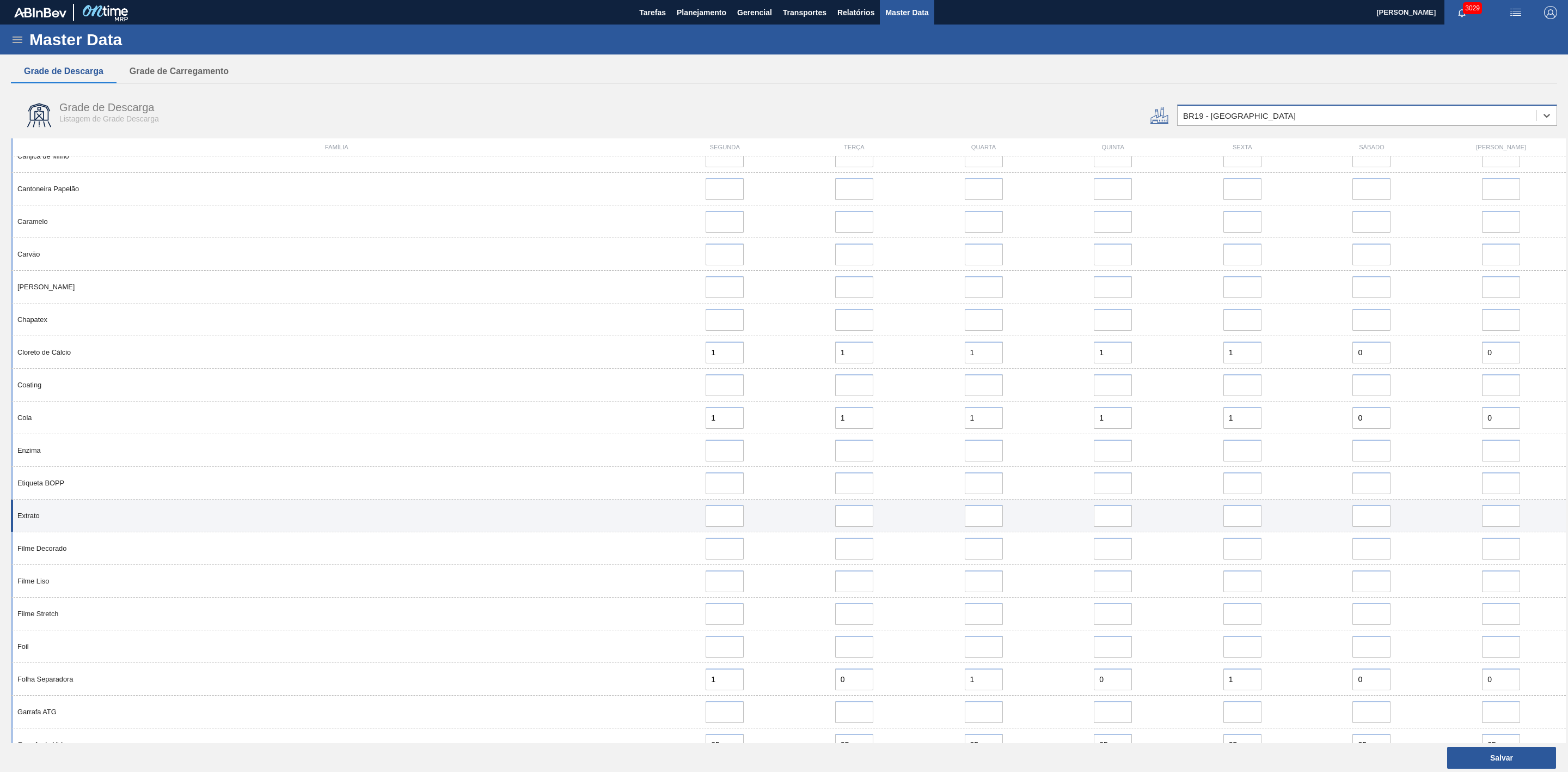
scroll to position [572, 0]
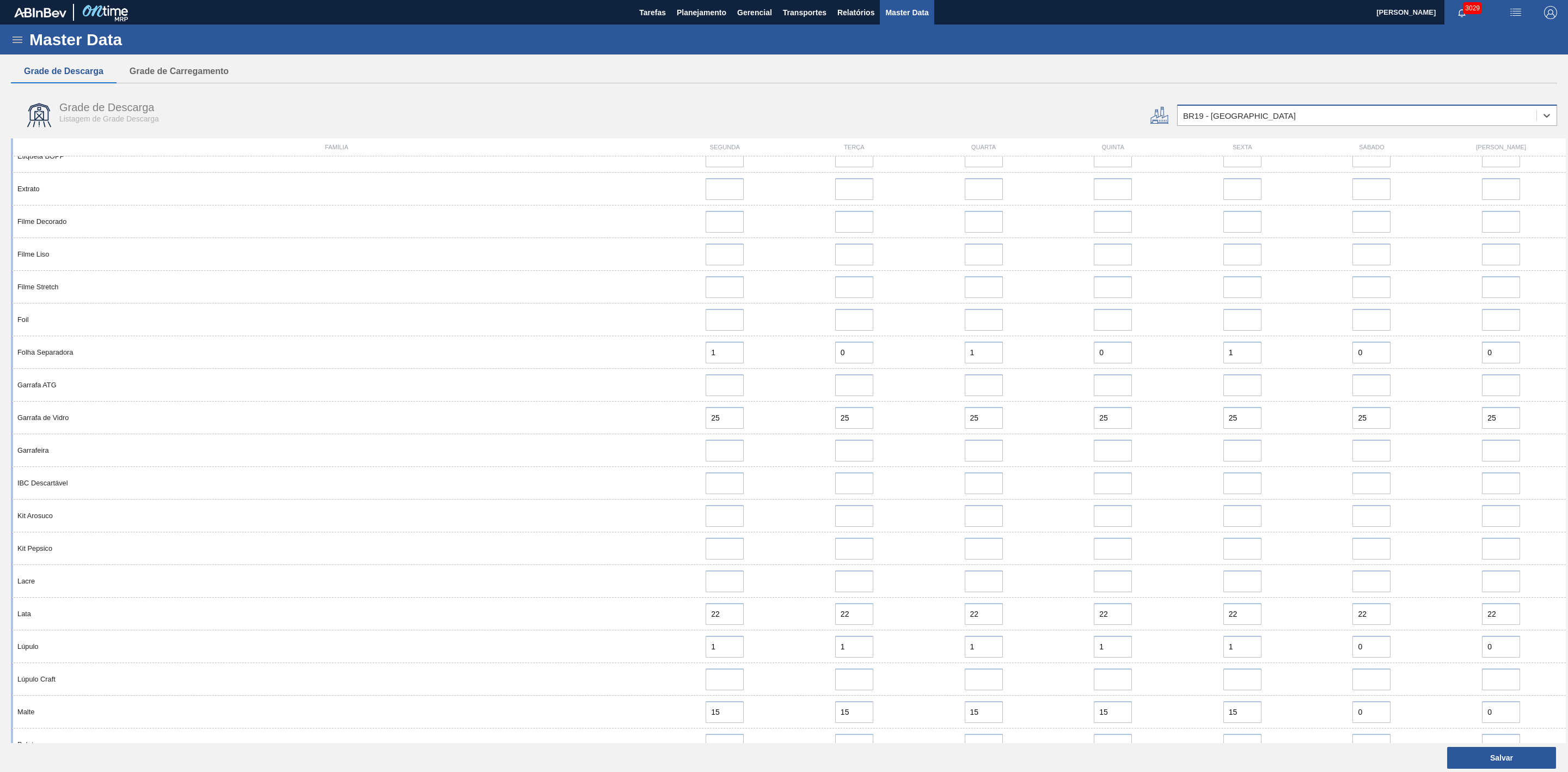
click at [1218, 118] on div "BR19 - Nova Rio" at bounding box center [1239, 115] width 113 height 9
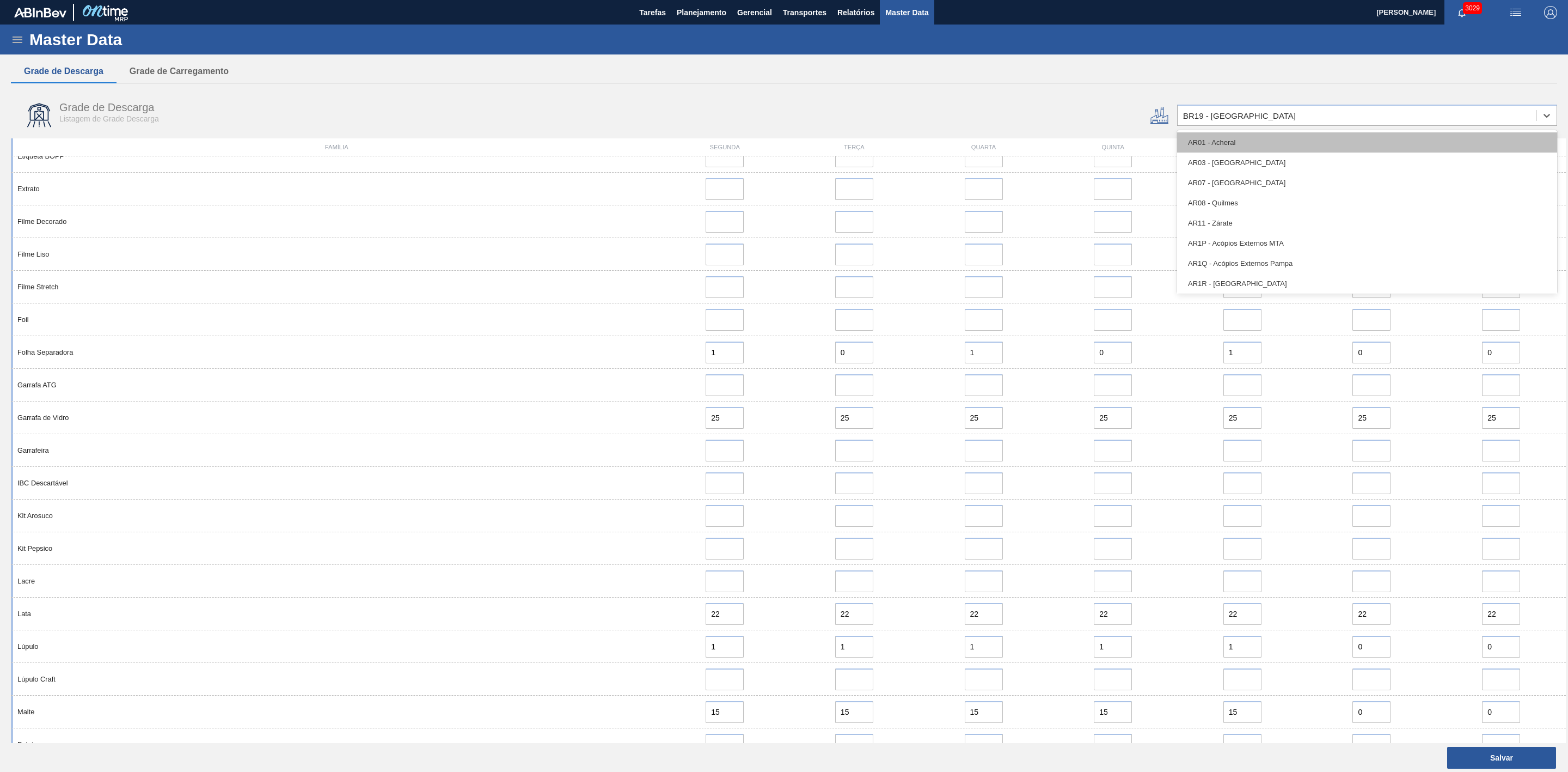
type input "23"
click at [1216, 135] on div "BR23 - Jaguariúna" at bounding box center [1367, 143] width 380 height 20
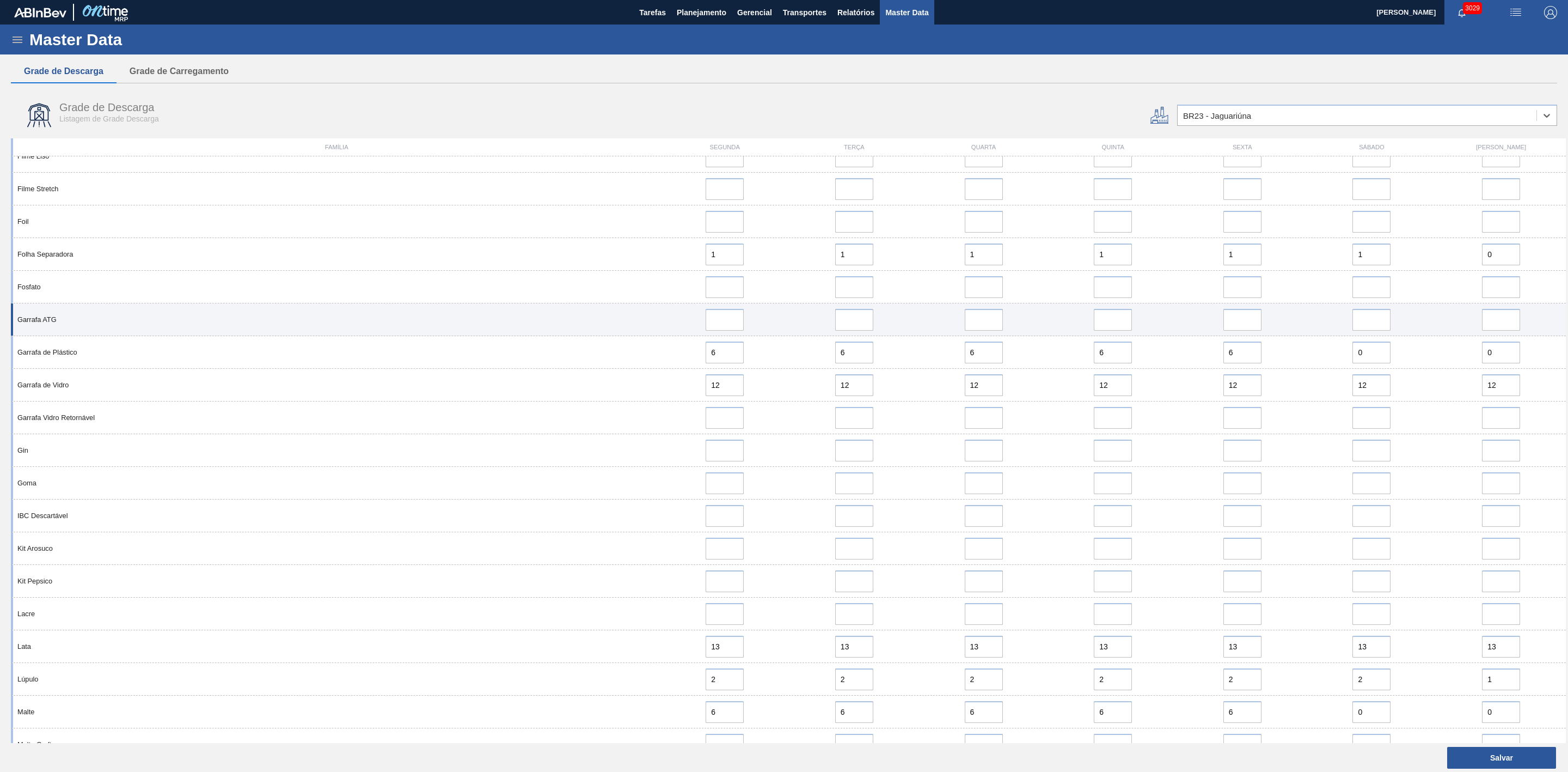
scroll to position [817, 0]
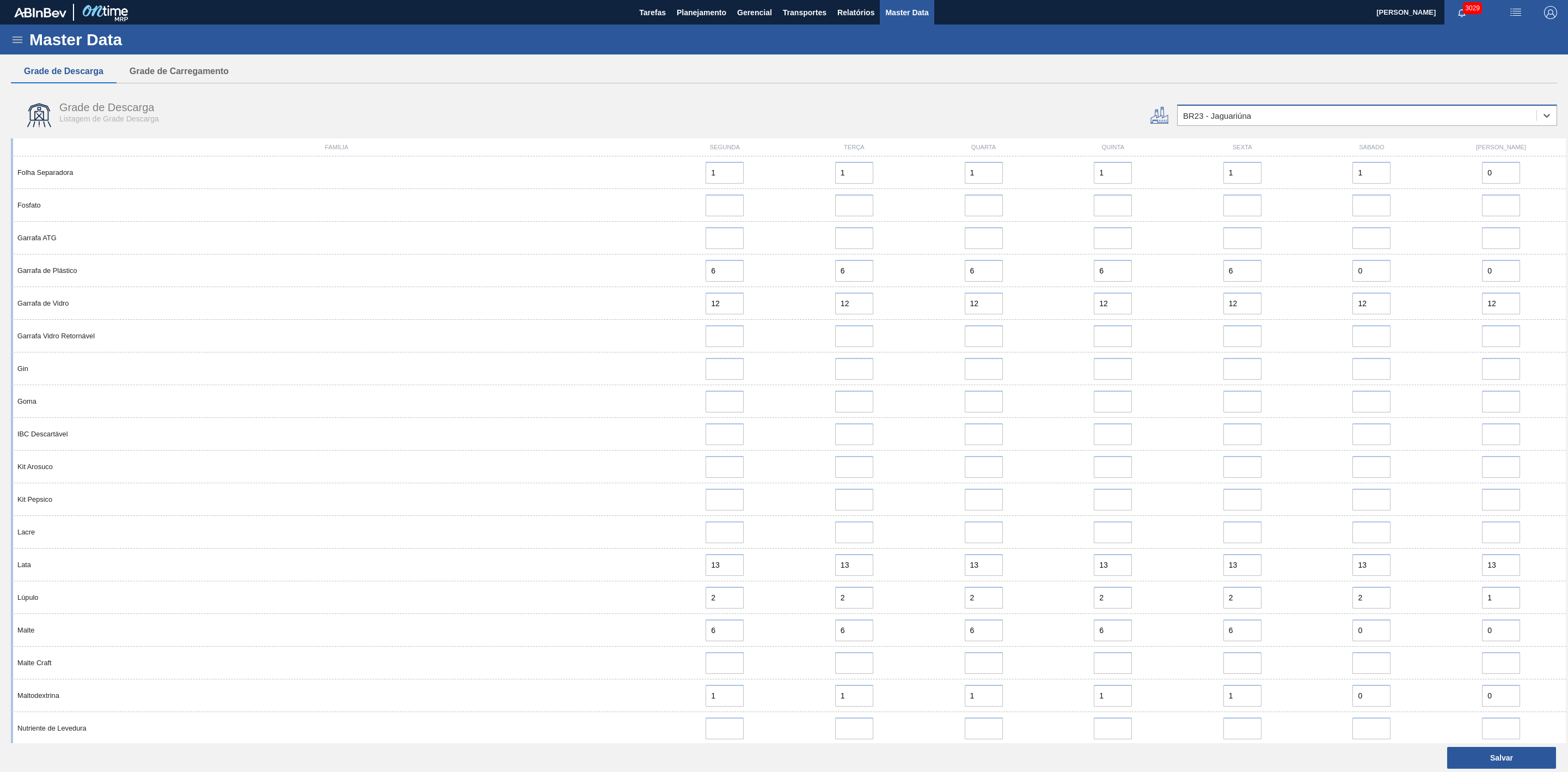
click at [1250, 120] on div "BR23 - Jaguariúna" at bounding box center [1356, 115] width 359 height 15
type input "15"
click at [1240, 141] on div "BR15 - Jundiaí" at bounding box center [1367, 143] width 380 height 20
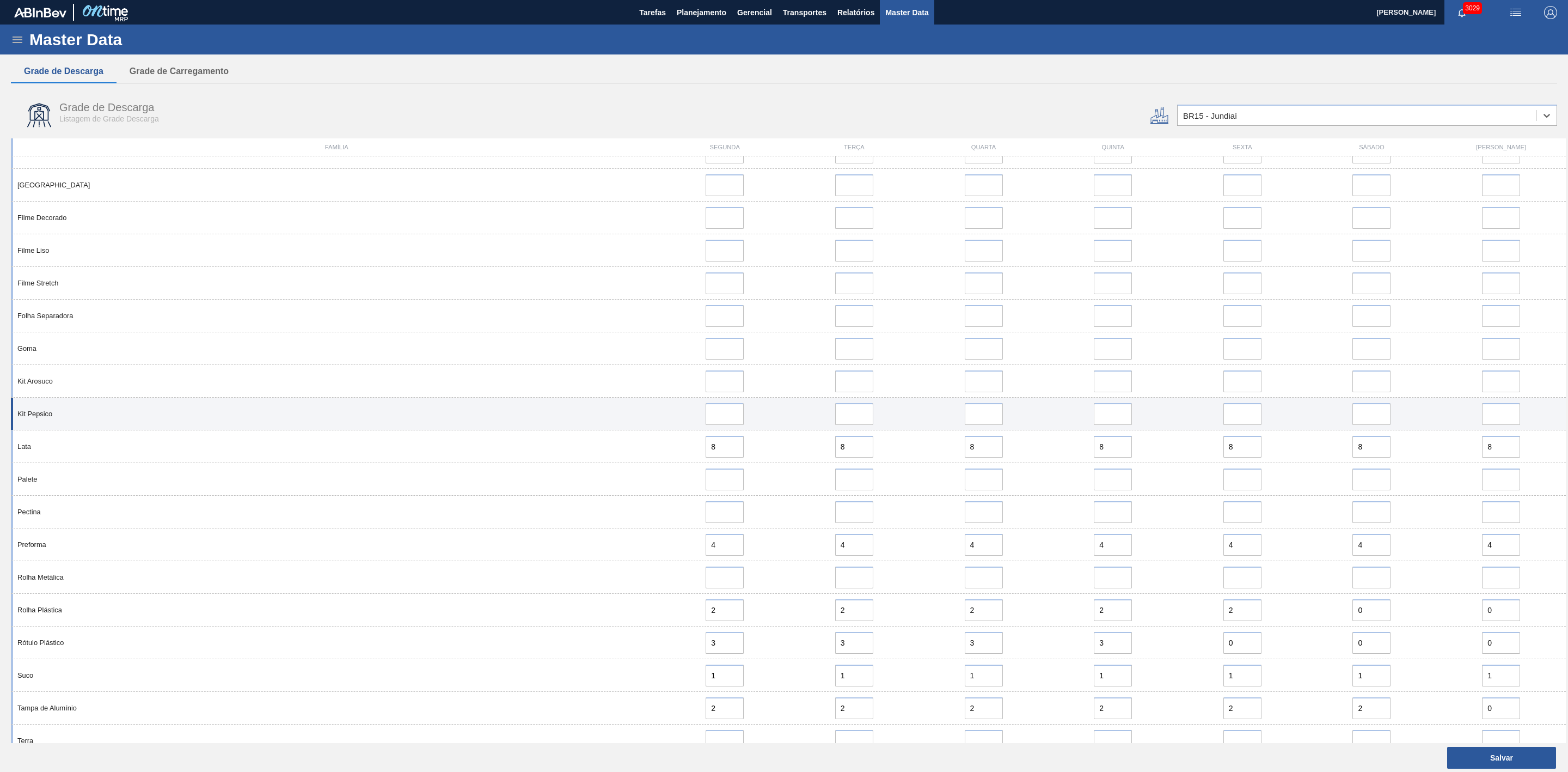
scroll to position [525, 0]
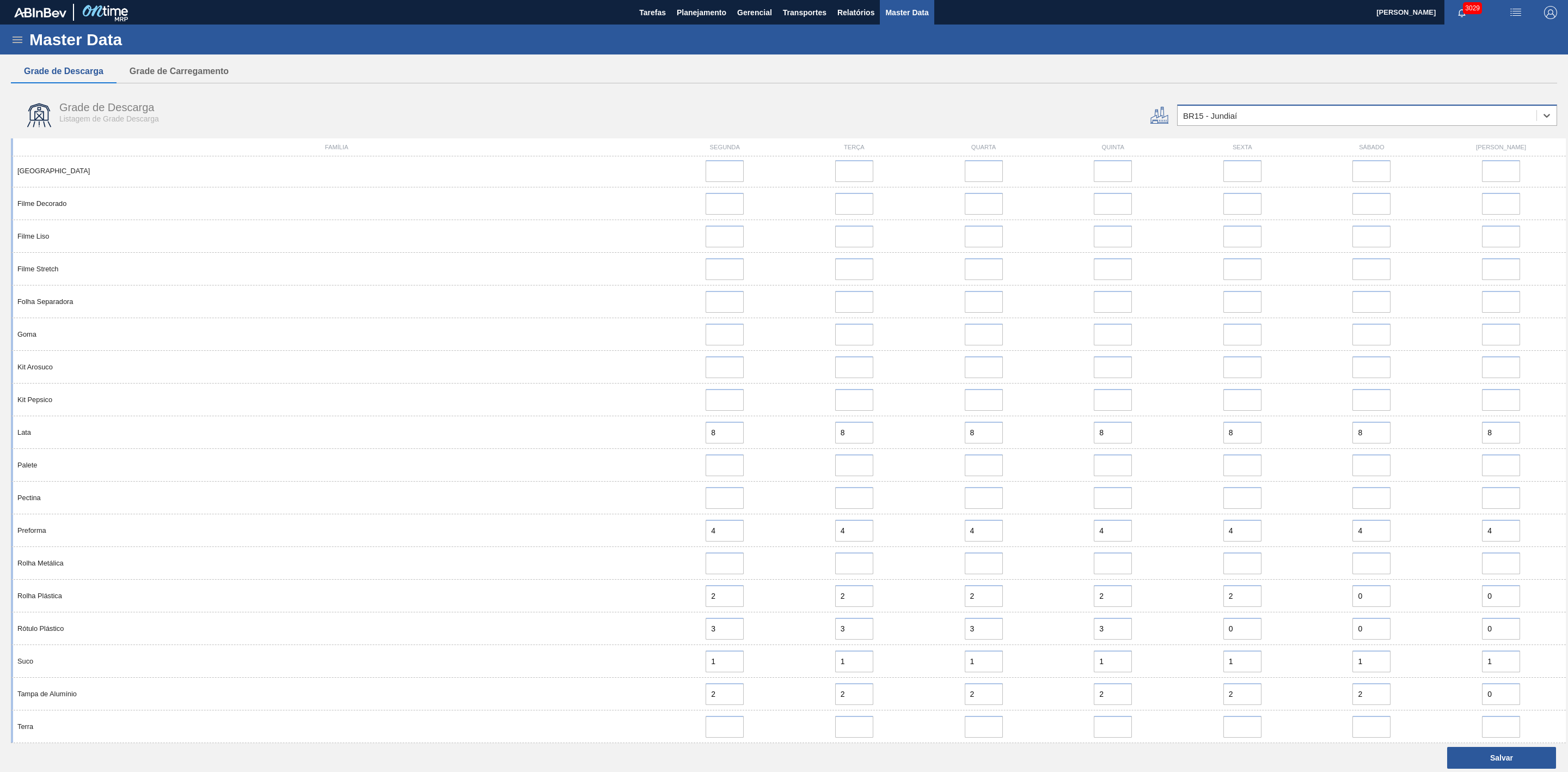
click at [1239, 115] on div "BR15 - Jundiaí" at bounding box center [1356, 115] width 359 height 15
type input "07"
click at [1216, 178] on div "BR07 - Macacu" at bounding box center [1367, 183] width 380 height 20
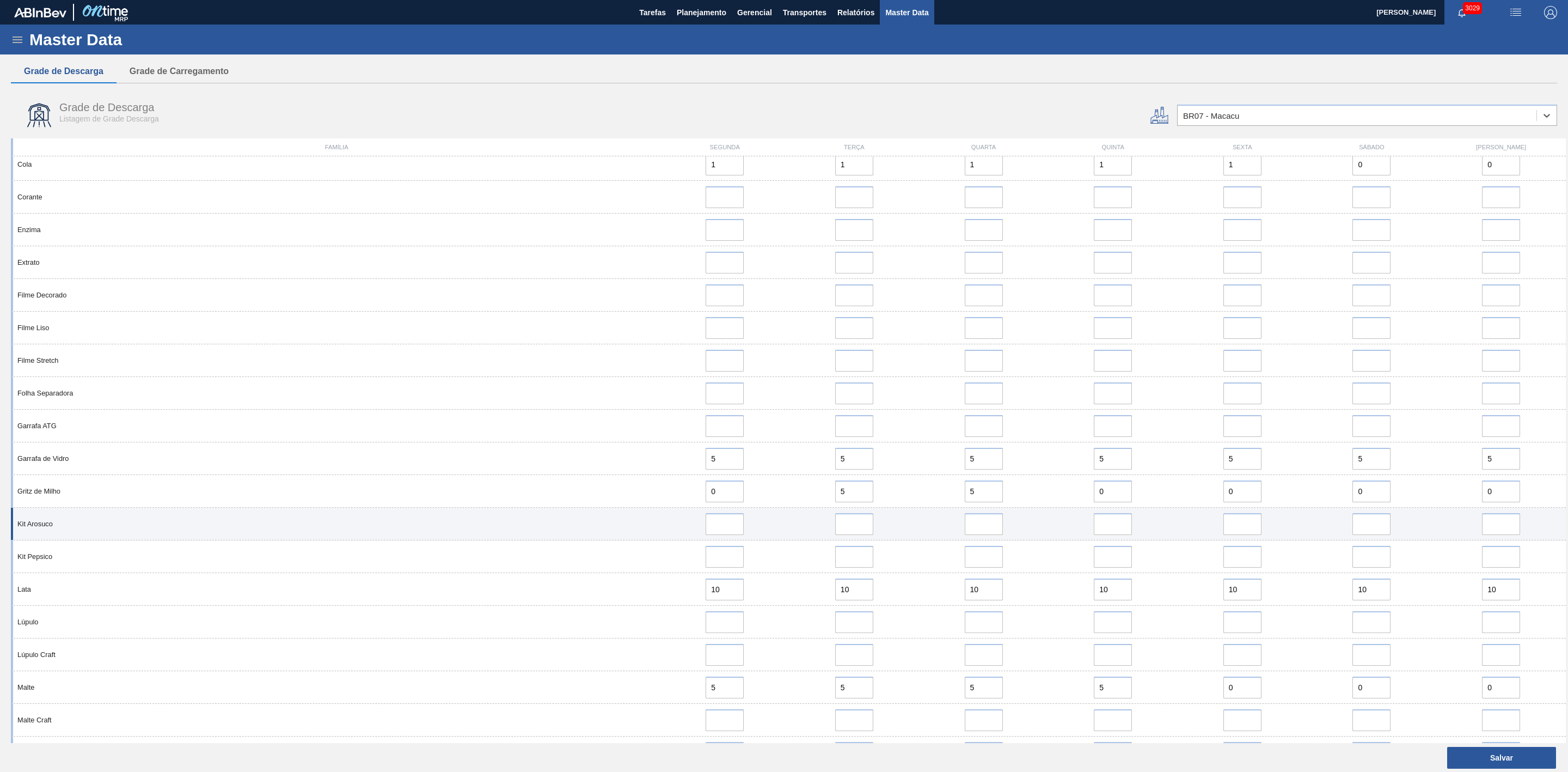
scroll to position [654, 0]
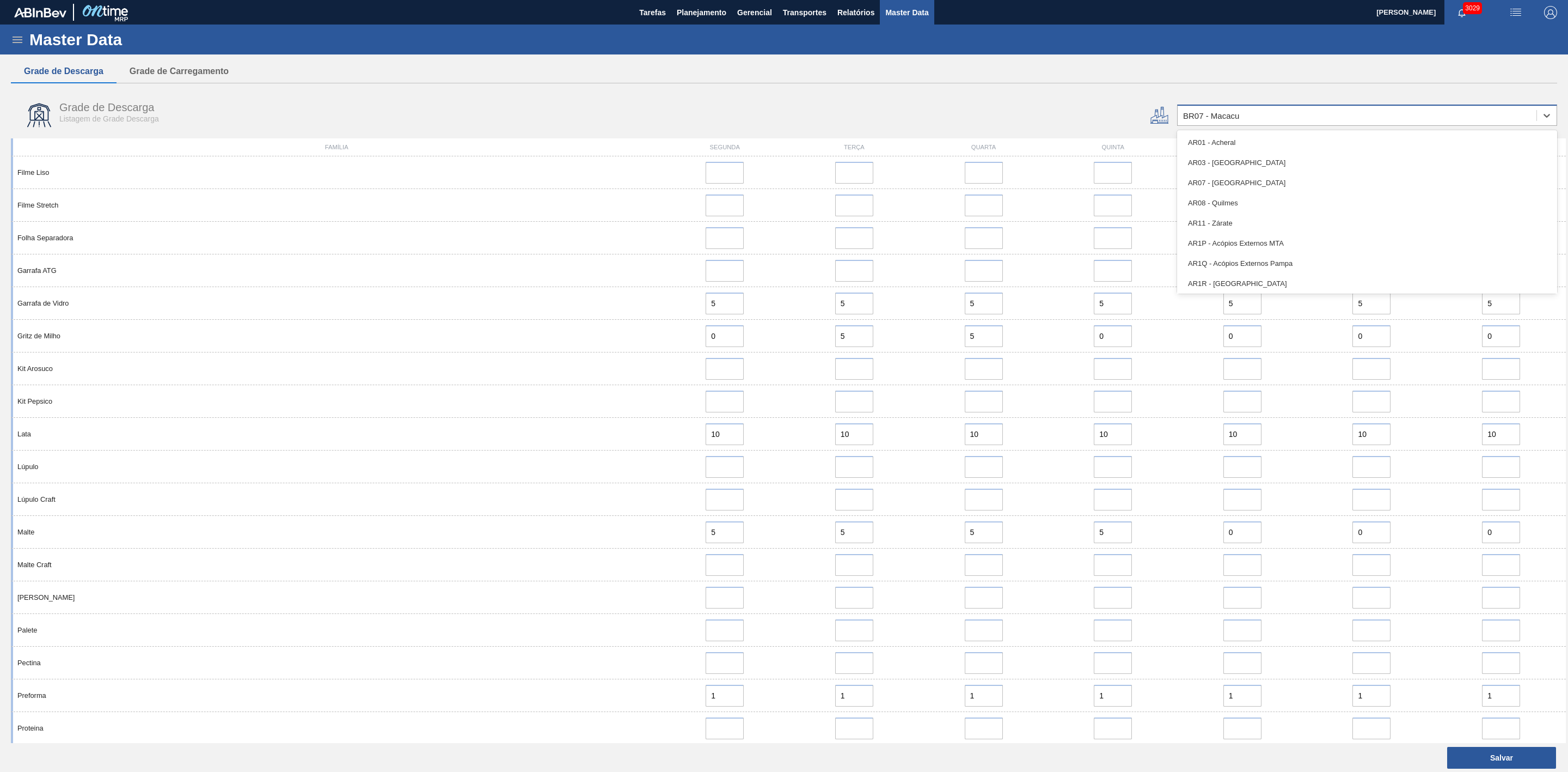
click at [1198, 113] on div "BR07 - Macacu" at bounding box center [1211, 115] width 56 height 9
type input "18"
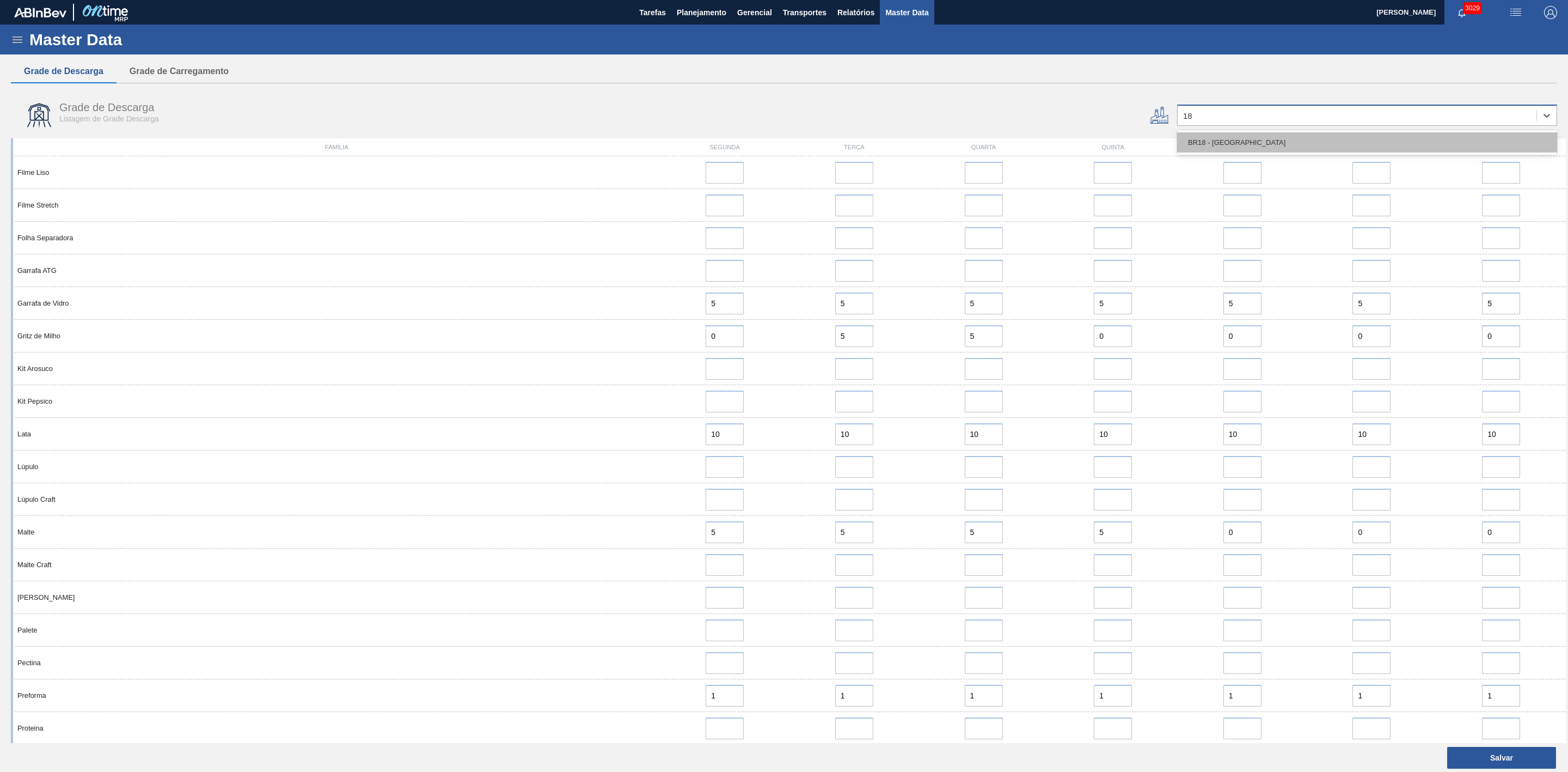
click at [1194, 146] on div "BR18 - Pernambuco" at bounding box center [1367, 143] width 380 height 20
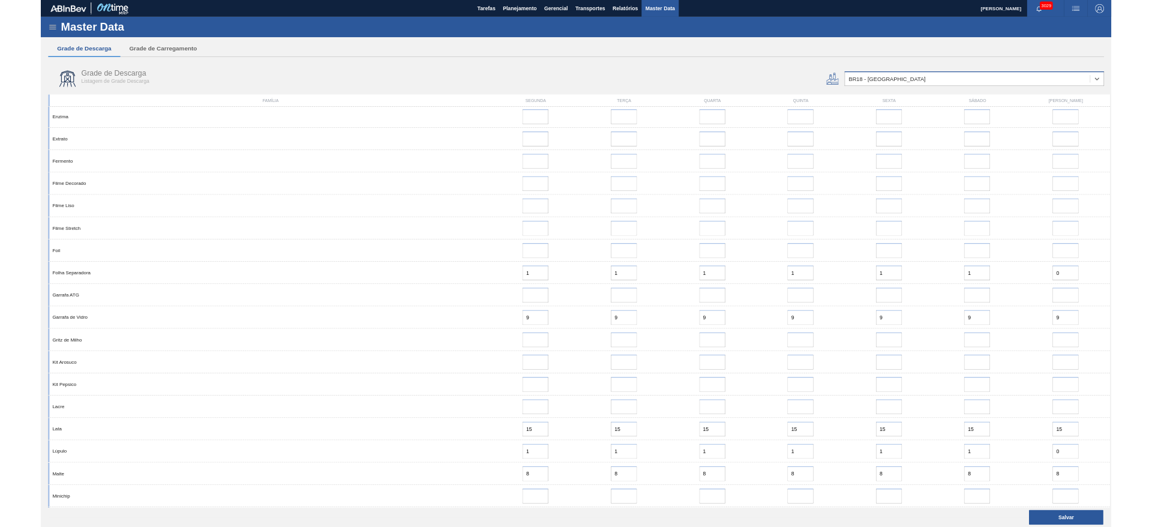
scroll to position [450, 0]
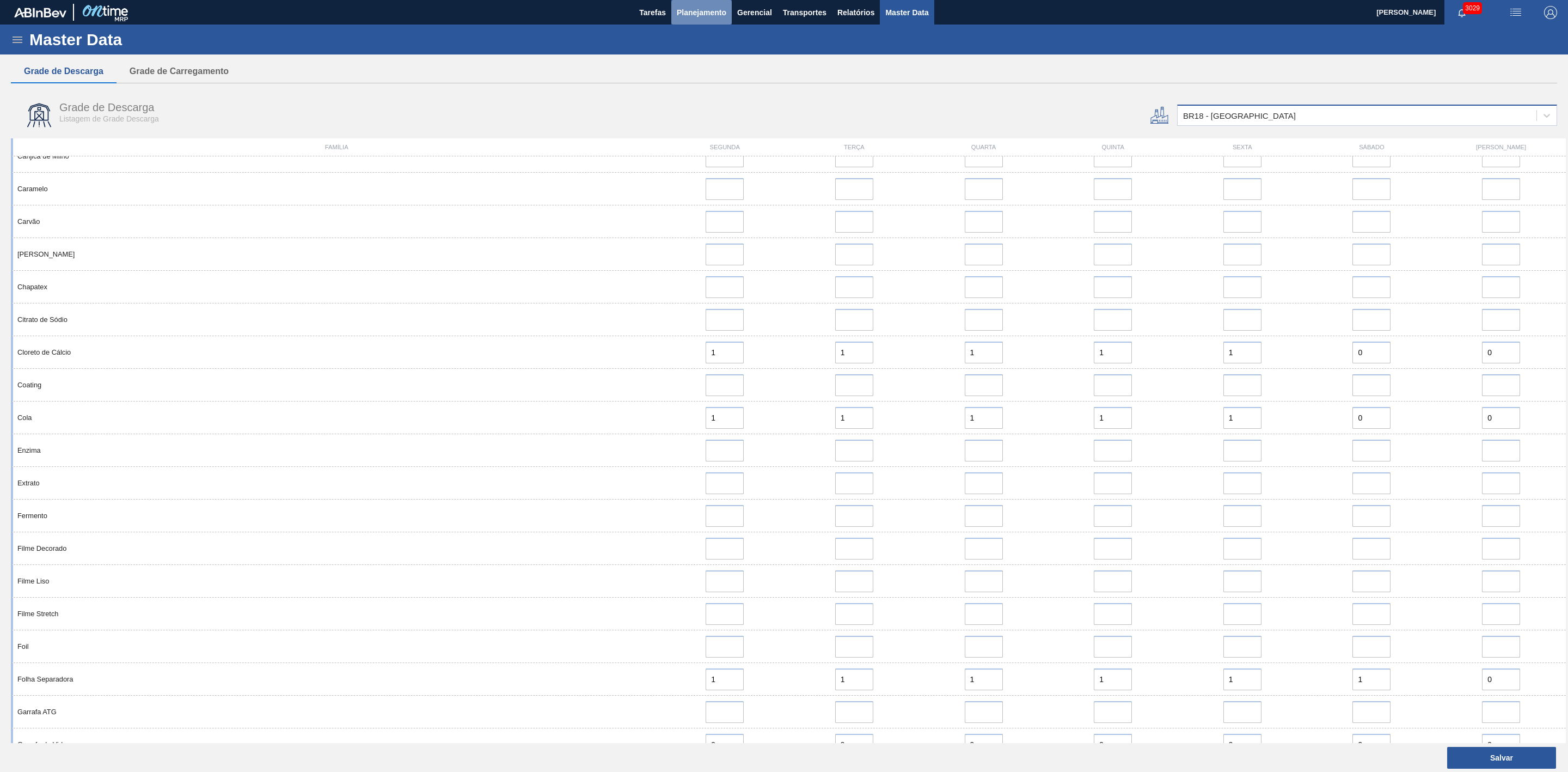
click at [696, 15] on span "Planejamento" at bounding box center [702, 13] width 50 height 13
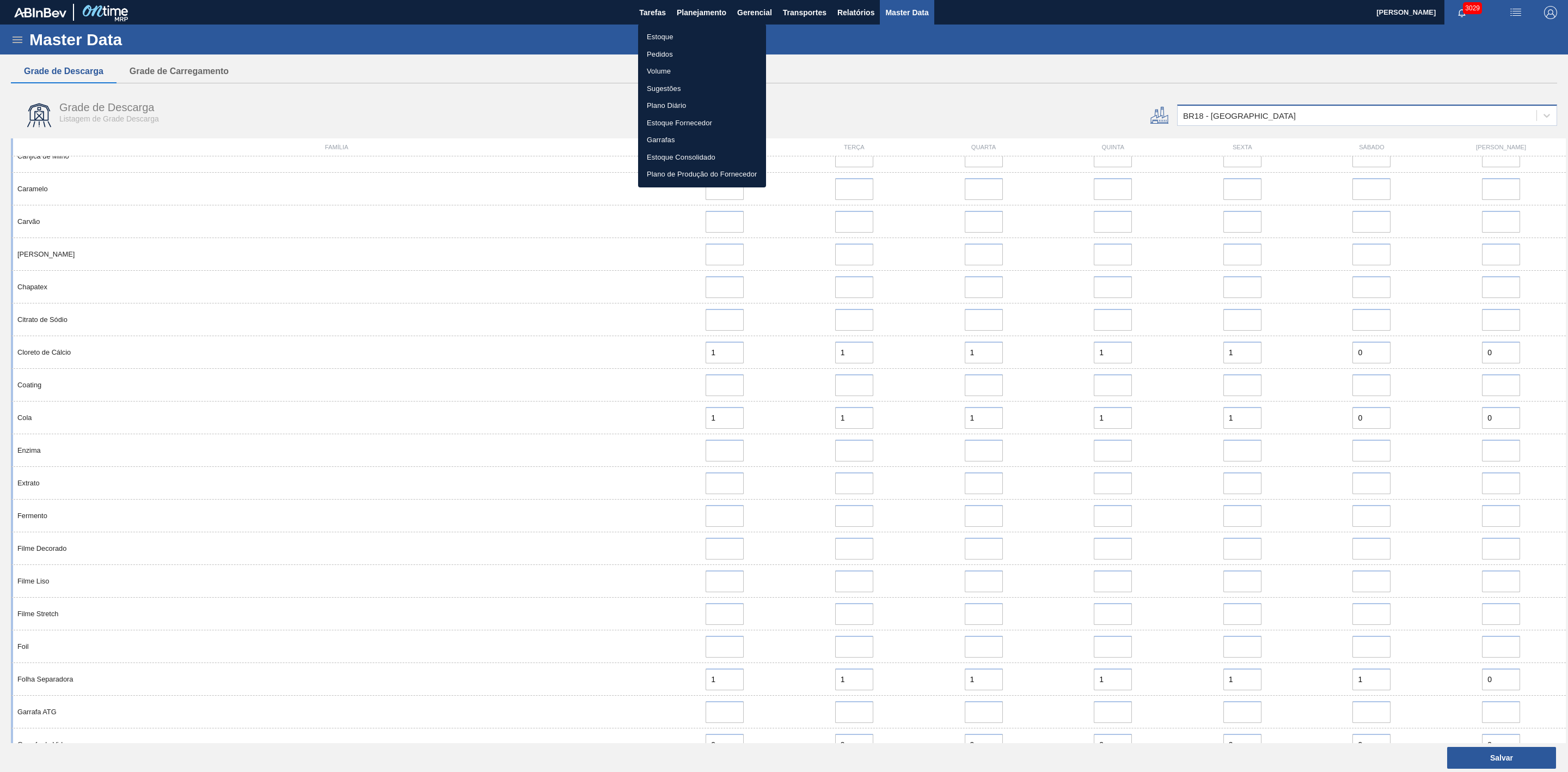
click at [662, 35] on li "Estoque" at bounding box center [702, 36] width 128 height 17
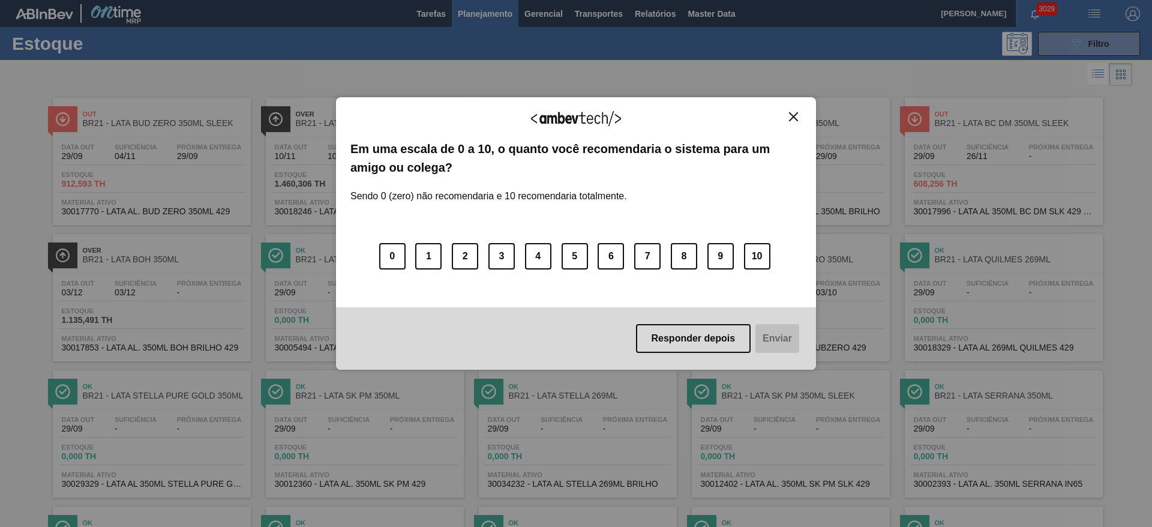
click at [792, 118] on img "Close" at bounding box center [793, 116] width 9 height 9
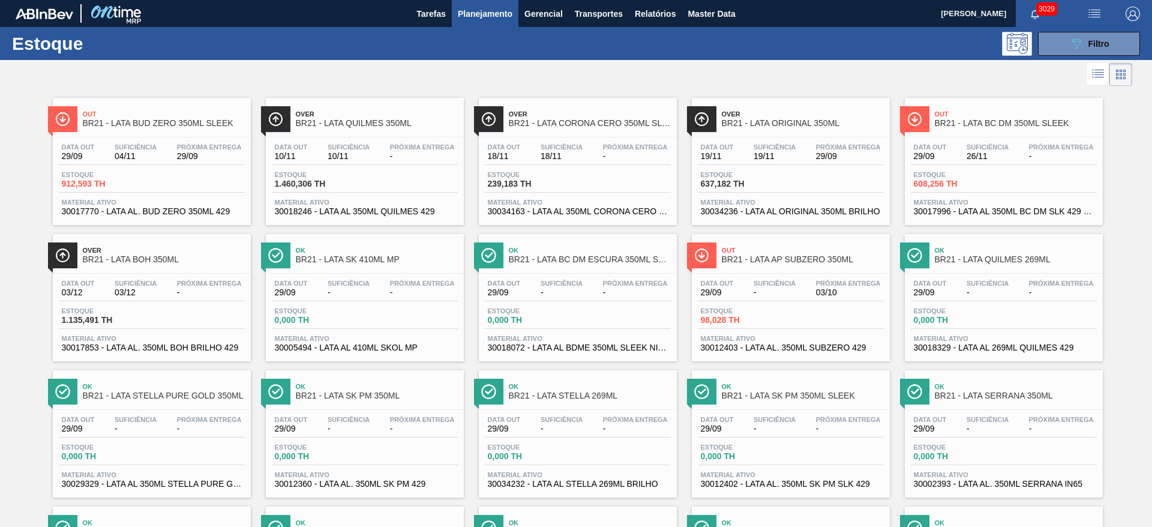
click at [1066, 29] on div "Estoque 089F7B8B-B2A5-4AFE-B5C0-19BA573D28AC Filtro" at bounding box center [576, 43] width 1152 height 33
click at [1069, 38] on icon "089F7B8B-B2A5-4AFE-B5C0-19BA573D28AC" at bounding box center [1076, 44] width 14 height 14
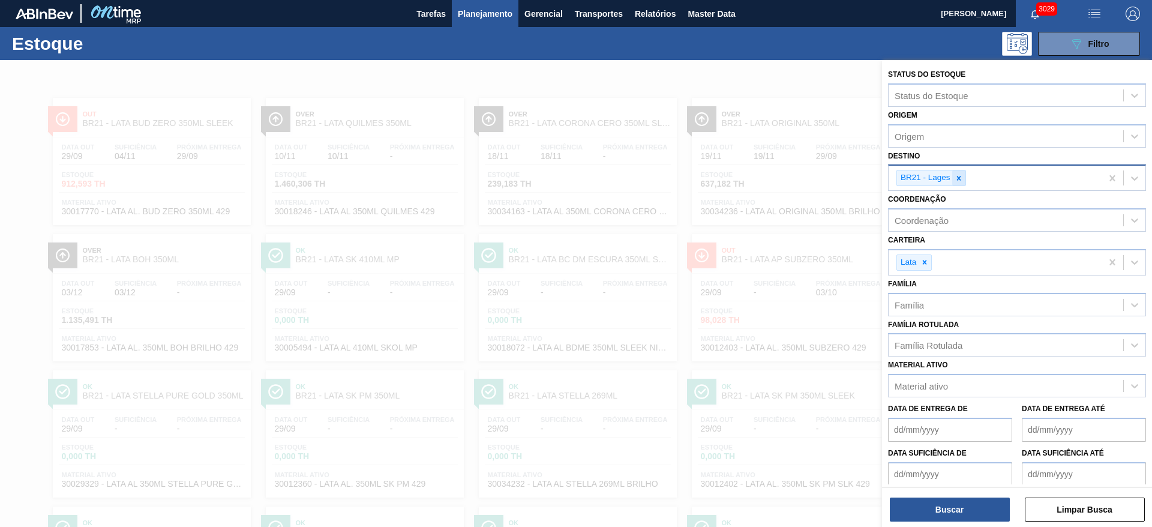
click at [957, 176] on icon at bounding box center [958, 178] width 8 height 8
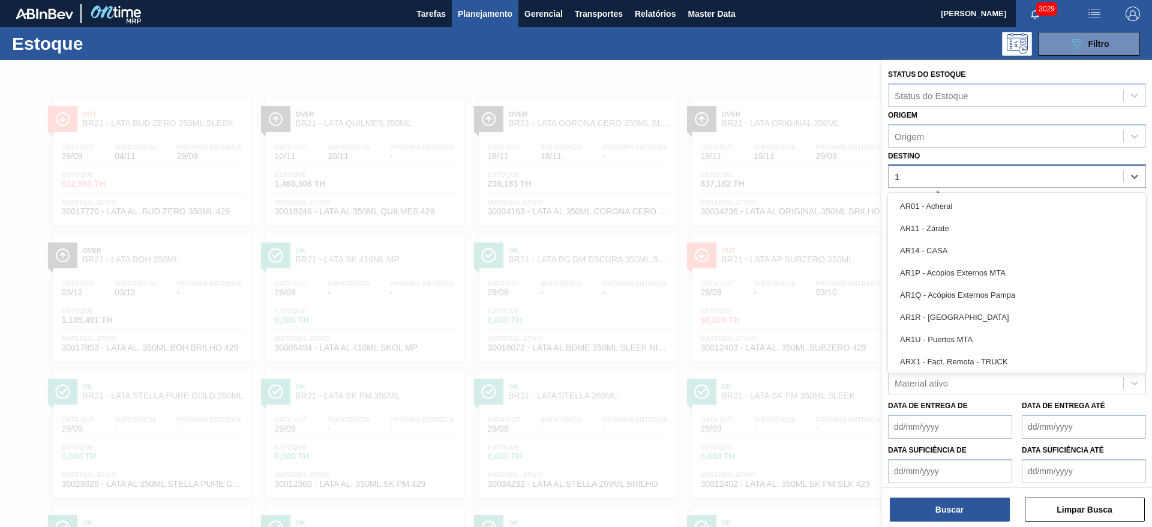
type input "19"
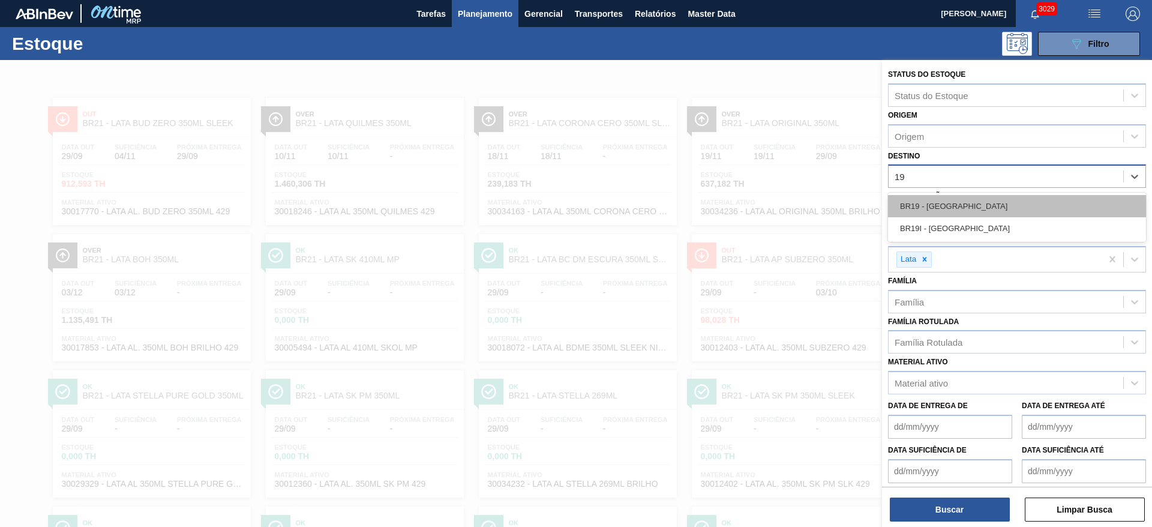
click at [940, 208] on div "BR19 - Nova Rio" at bounding box center [1017, 206] width 258 height 22
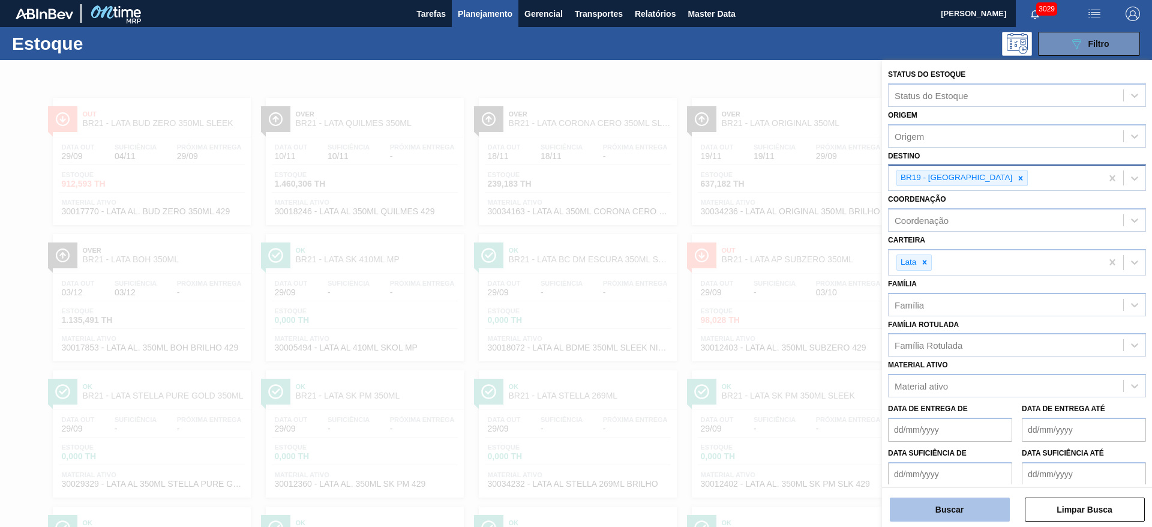
click at [944, 512] on button "Buscar" at bounding box center [950, 509] width 120 height 24
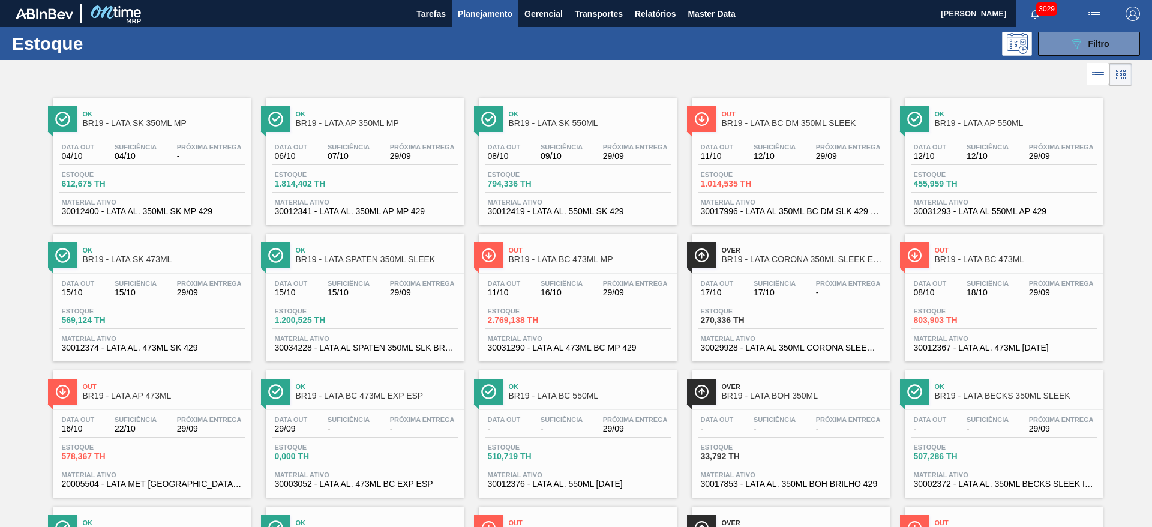
click at [778, 67] on div at bounding box center [566, 74] width 1132 height 29
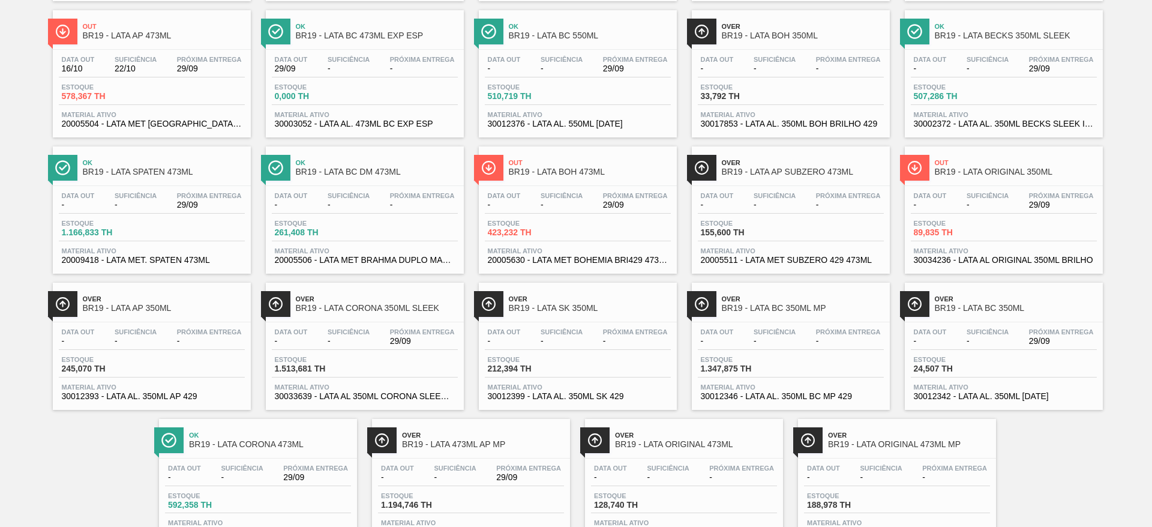
scroll to position [408, 0]
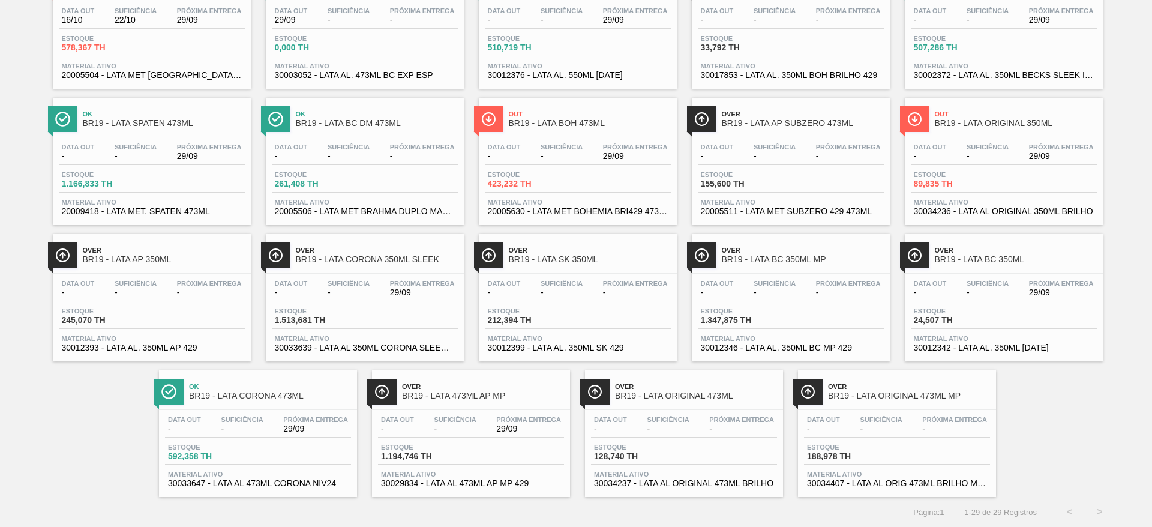
click at [511, 385] on span "Over" at bounding box center [483, 386] width 162 height 7
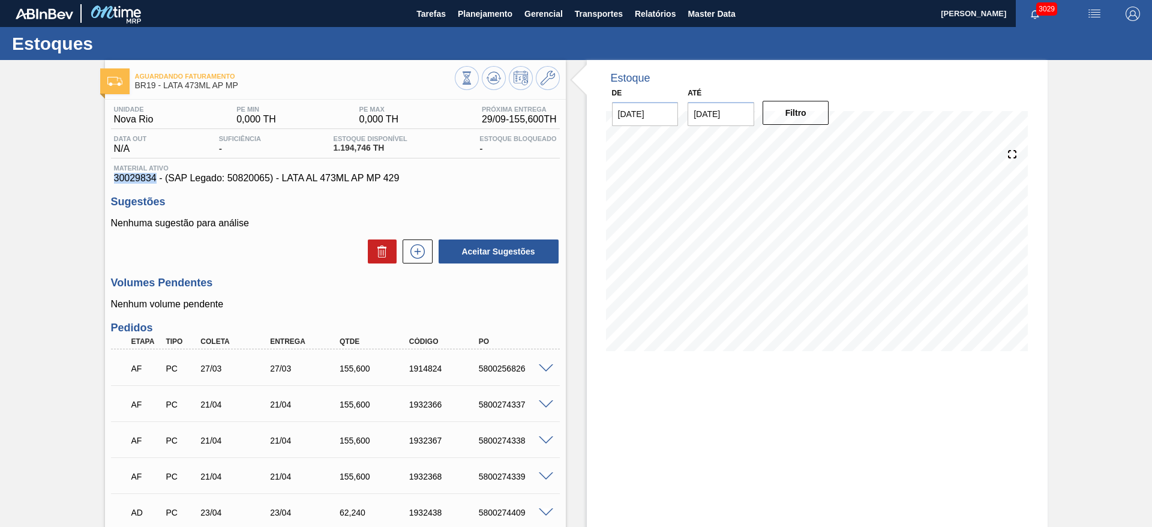
drag, startPoint x: 157, startPoint y: 181, endPoint x: 113, endPoint y: 177, distance: 44.5
click at [113, 177] on div "Material ativo 30029834 - (SAP Legado: 50820065) - LATA AL 473ML AP MP 429" at bounding box center [335, 173] width 449 height 19
copy span "30029834"
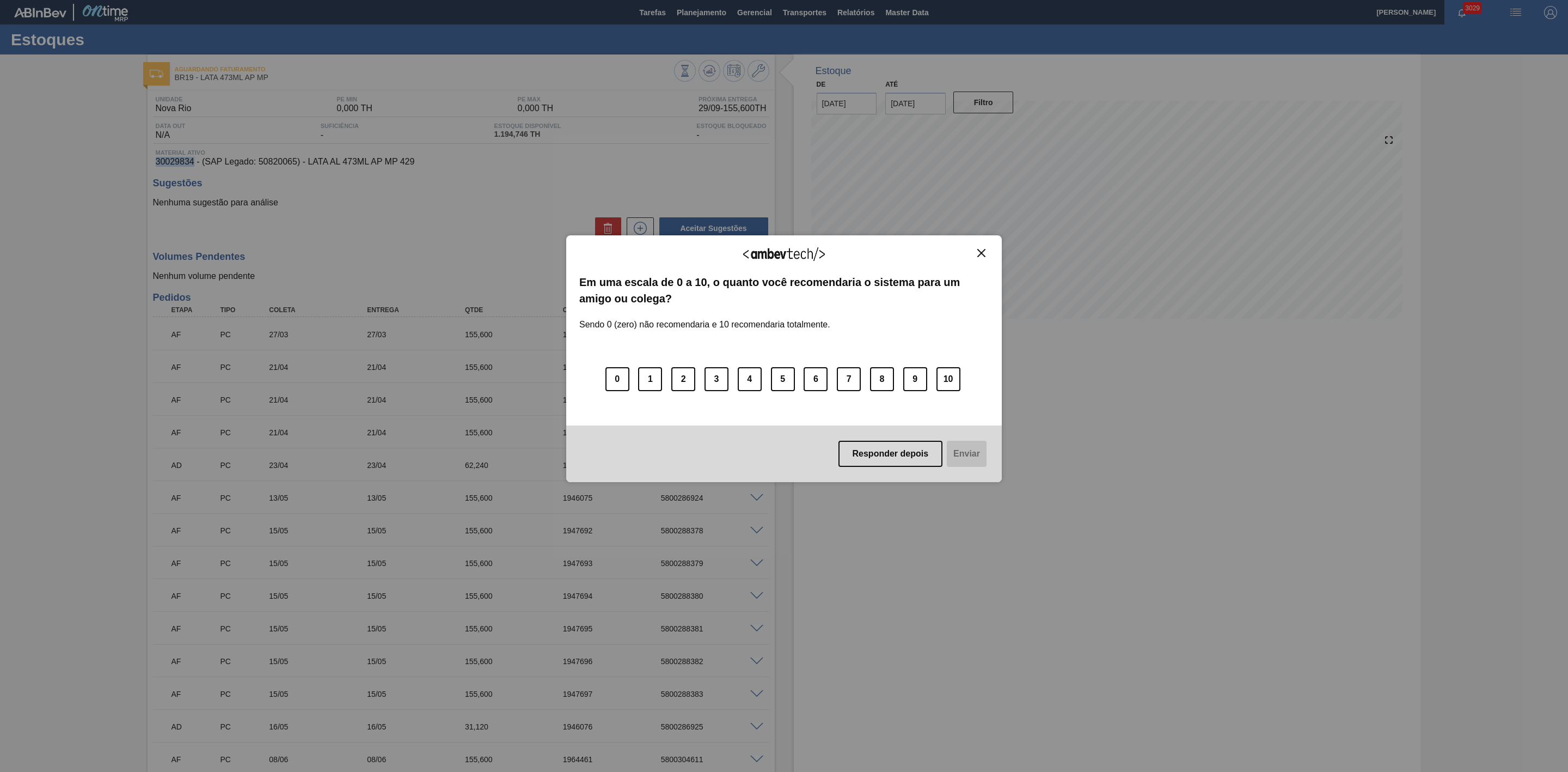
click at [981, 254] on img "Close" at bounding box center [981, 252] width 8 height 8
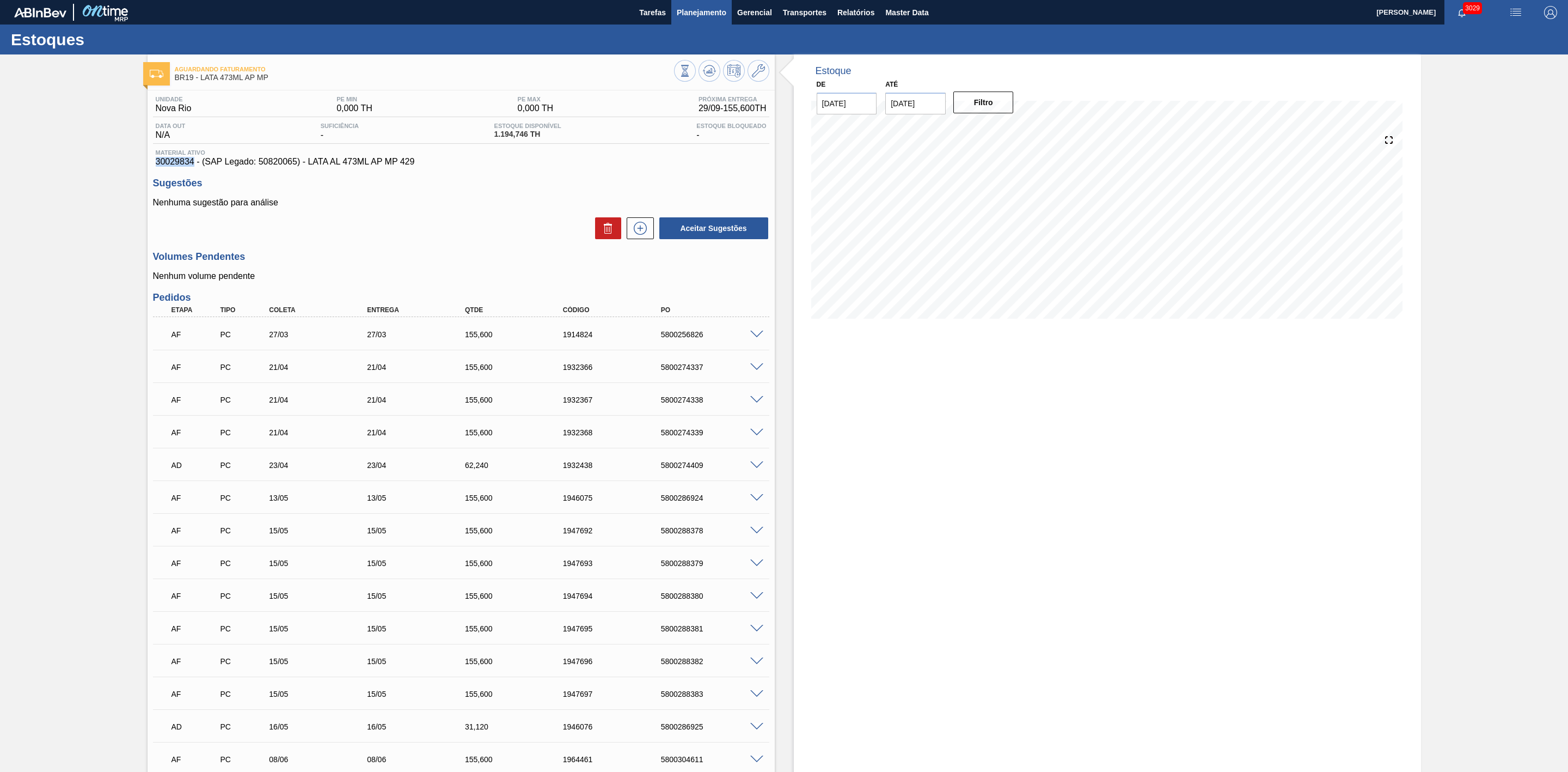
click at [705, 15] on span "Planejamento" at bounding box center [702, 13] width 50 height 13
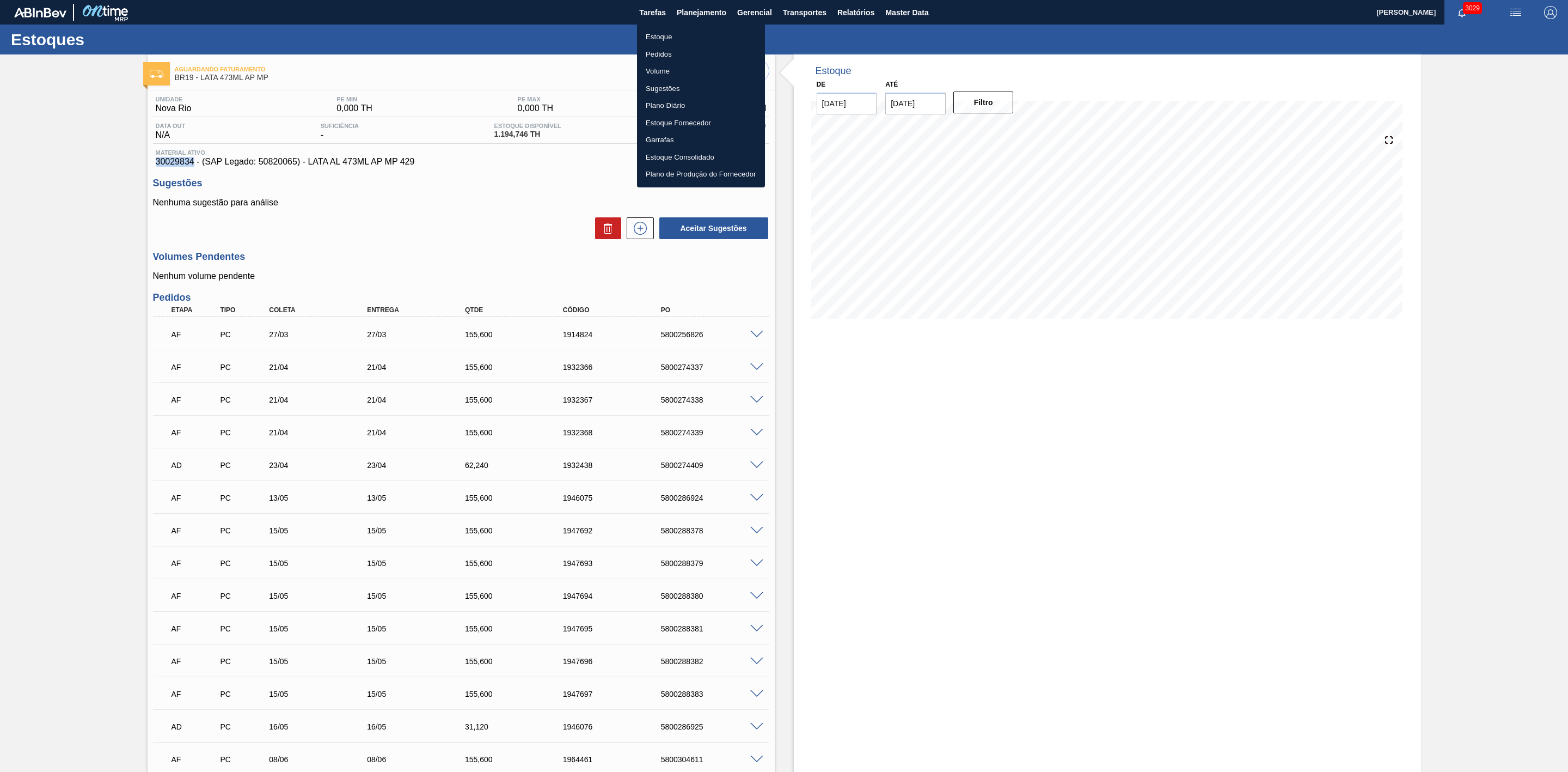
click at [650, 35] on li "Estoque" at bounding box center [701, 36] width 128 height 17
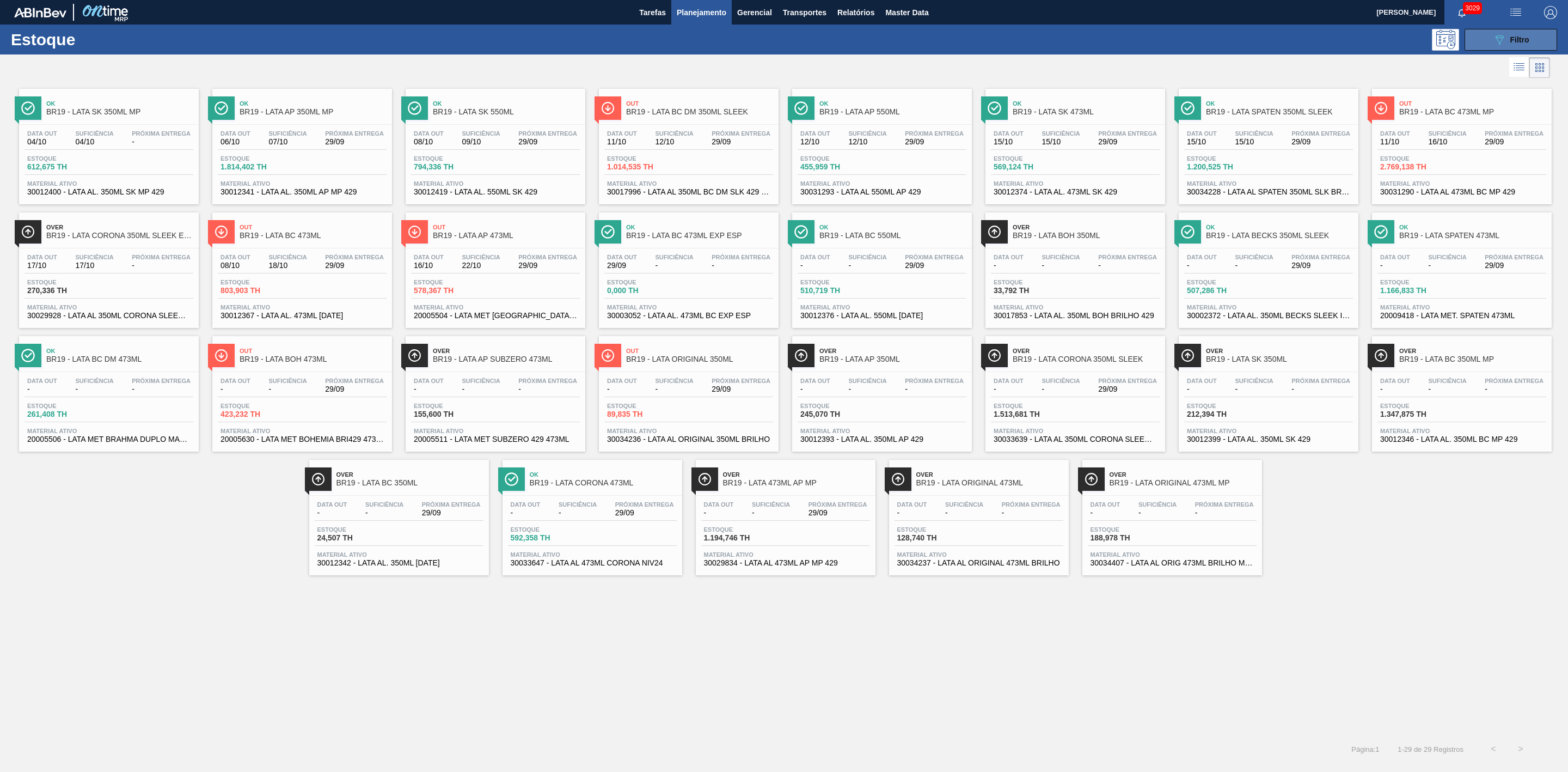
click at [1484, 42] on button "089F7B8B-B2A5-4AFE-B5C0-19BA573D28AC Filtro" at bounding box center [1512, 40] width 93 height 22
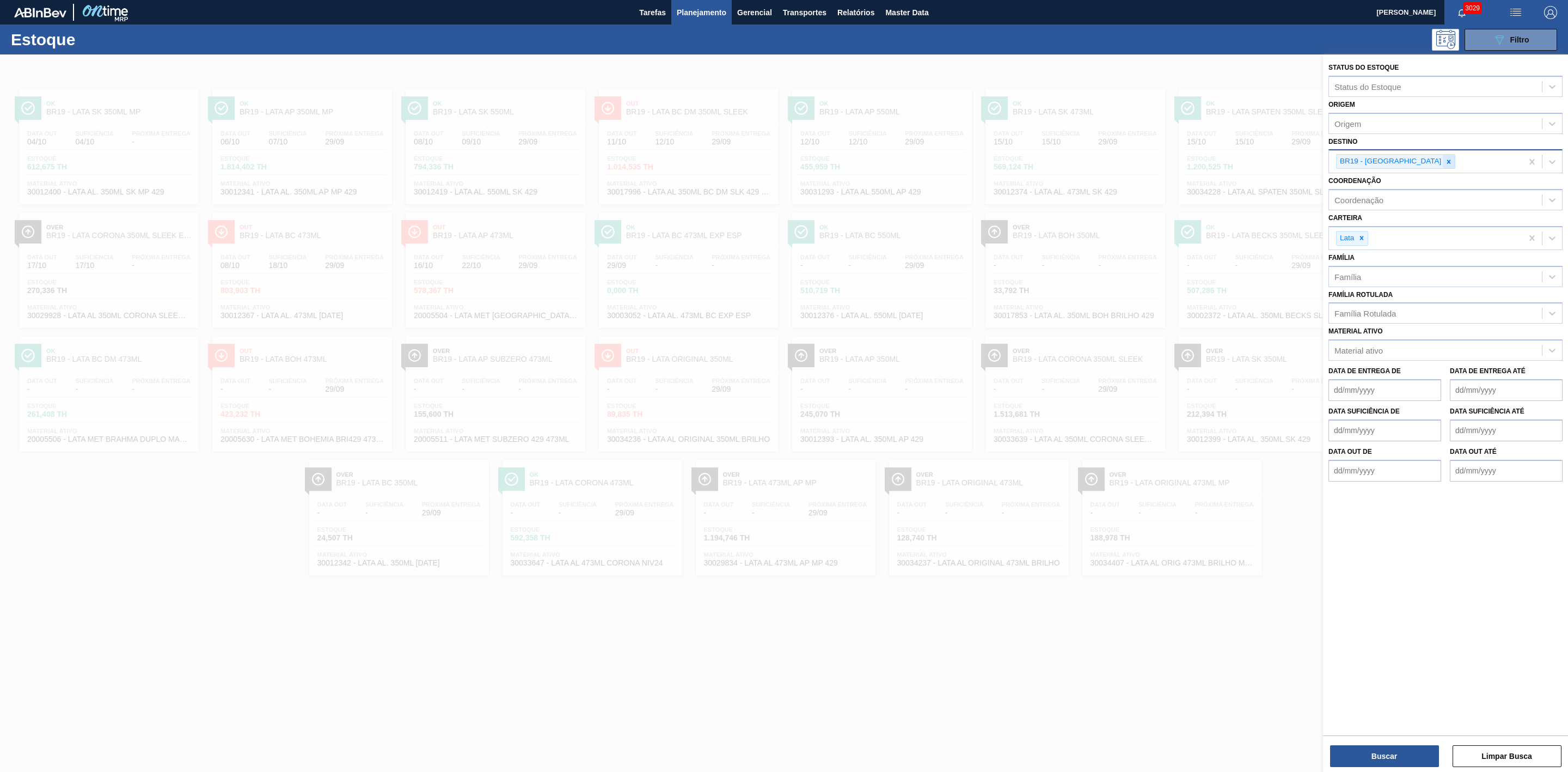
click at [1444, 168] on div at bounding box center [1449, 161] width 12 height 14
type input "21"
click at [1384, 179] on div "BR21 - Lages" at bounding box center [1446, 187] width 234 height 20
click at [1375, 755] on button "Buscar" at bounding box center [1385, 757] width 109 height 22
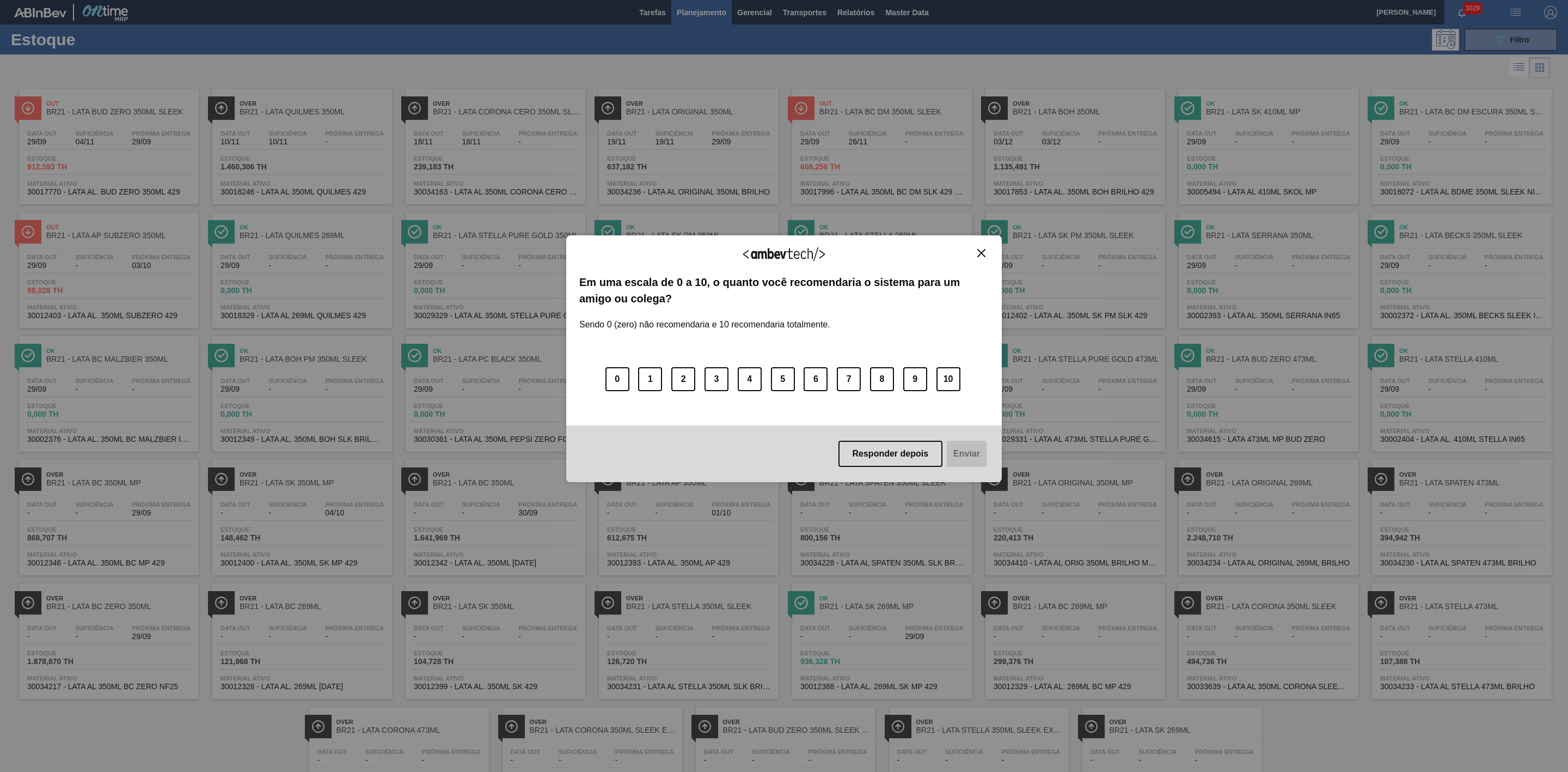
click at [982, 253] on img "Close" at bounding box center [981, 252] width 8 height 8
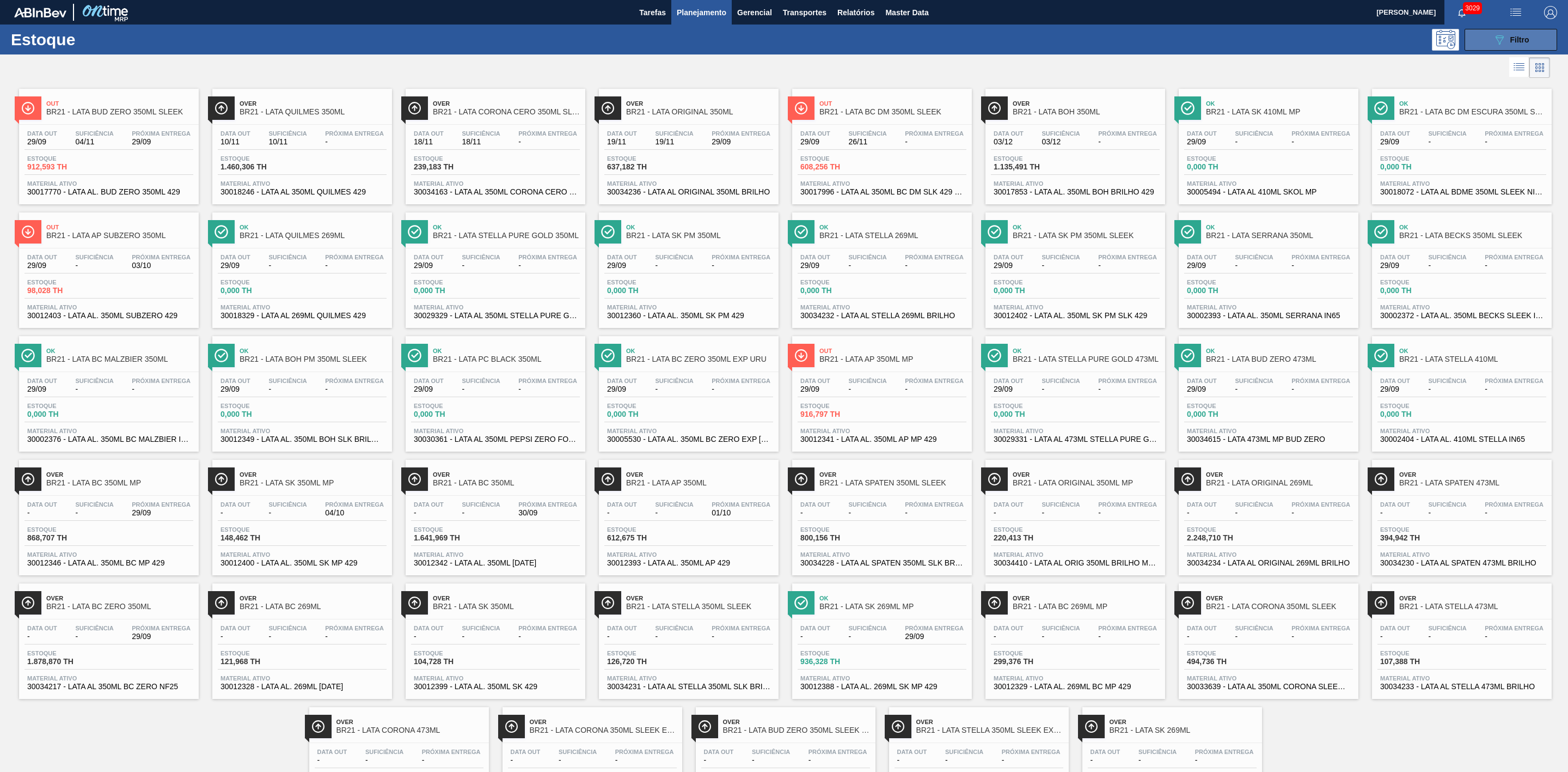
click at [1510, 47] on button "089F7B8B-B2A5-4AFE-B5C0-19BA573D28AC Filtro" at bounding box center [1512, 40] width 93 height 22
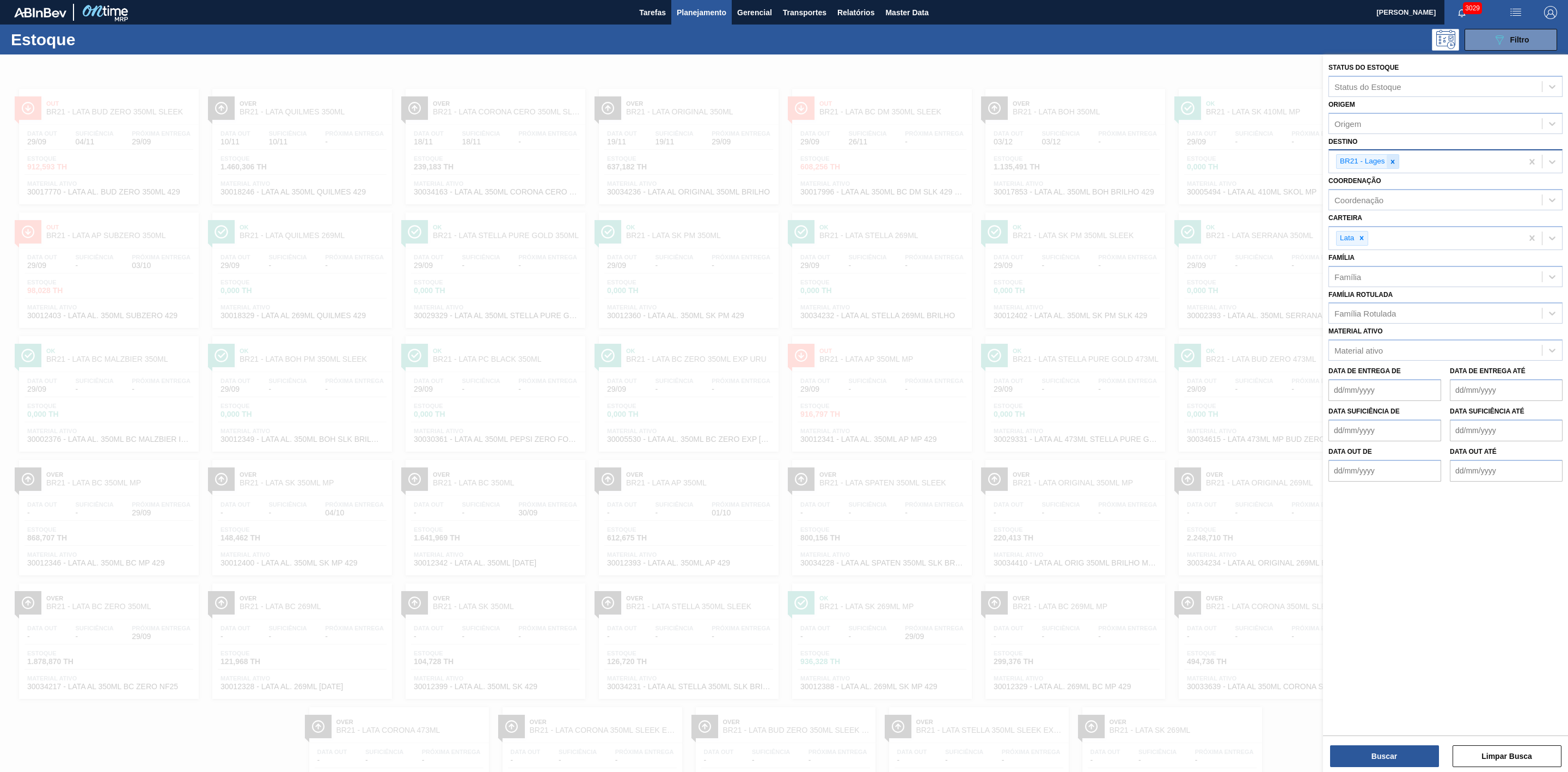
click at [1395, 163] on icon at bounding box center [1393, 162] width 4 height 4
type input "16"
click at [1373, 180] on div "BR16 - Jacareí" at bounding box center [1446, 187] width 234 height 20
click at [1361, 757] on button "Buscar" at bounding box center [1385, 757] width 109 height 22
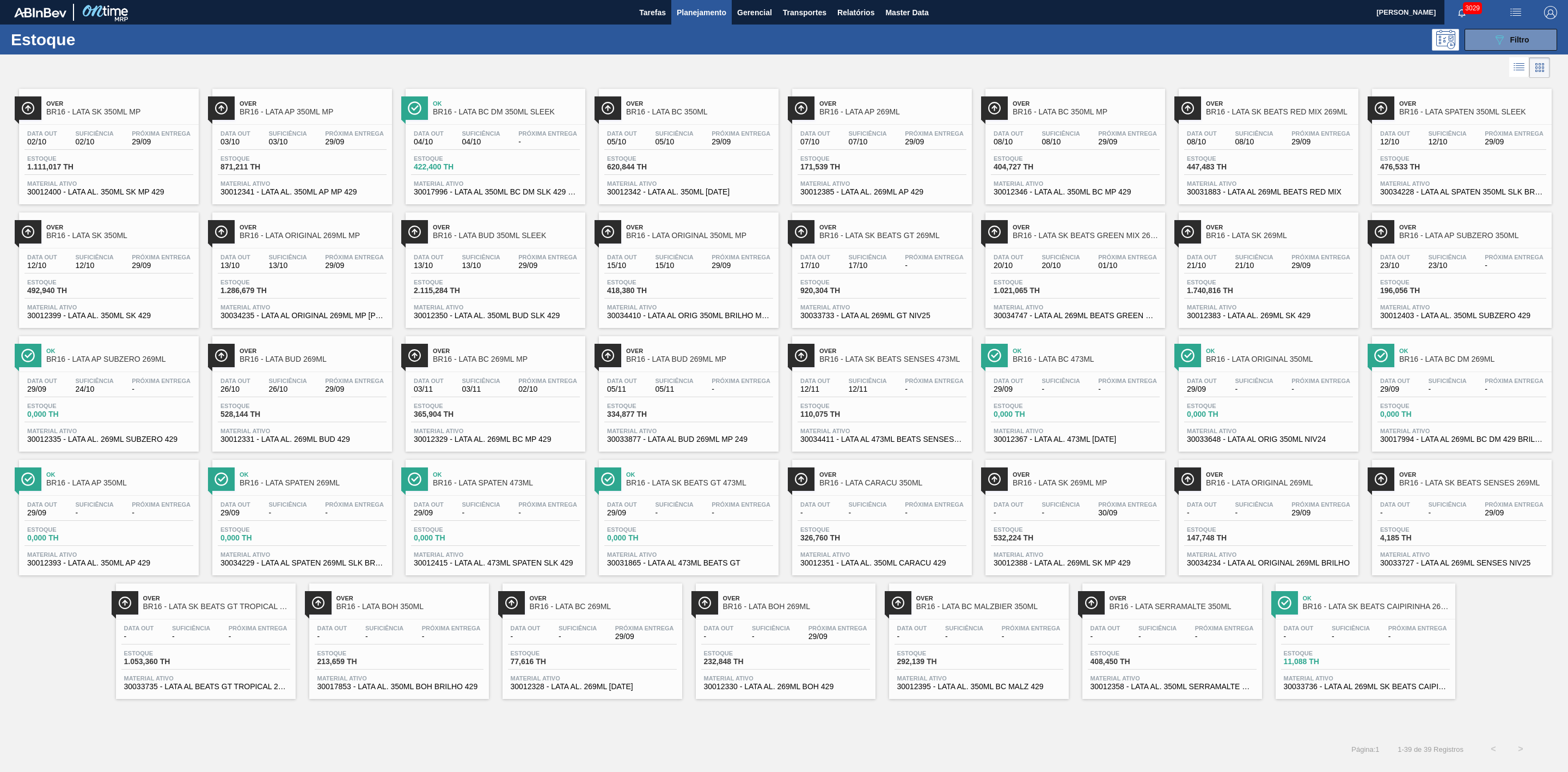
click at [515, 354] on span "Over" at bounding box center [507, 351] width 147 height 6
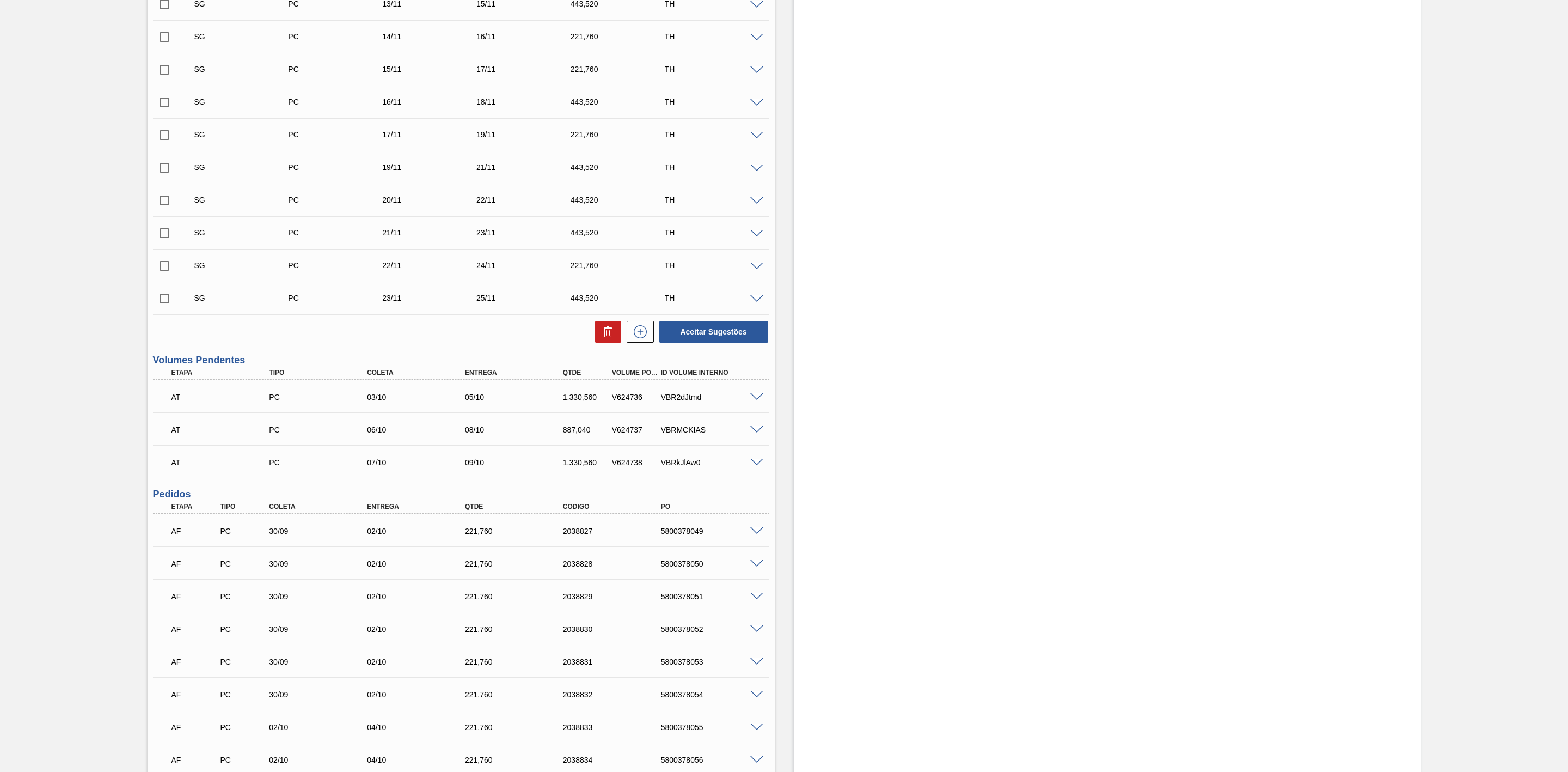
scroll to position [756, 0]
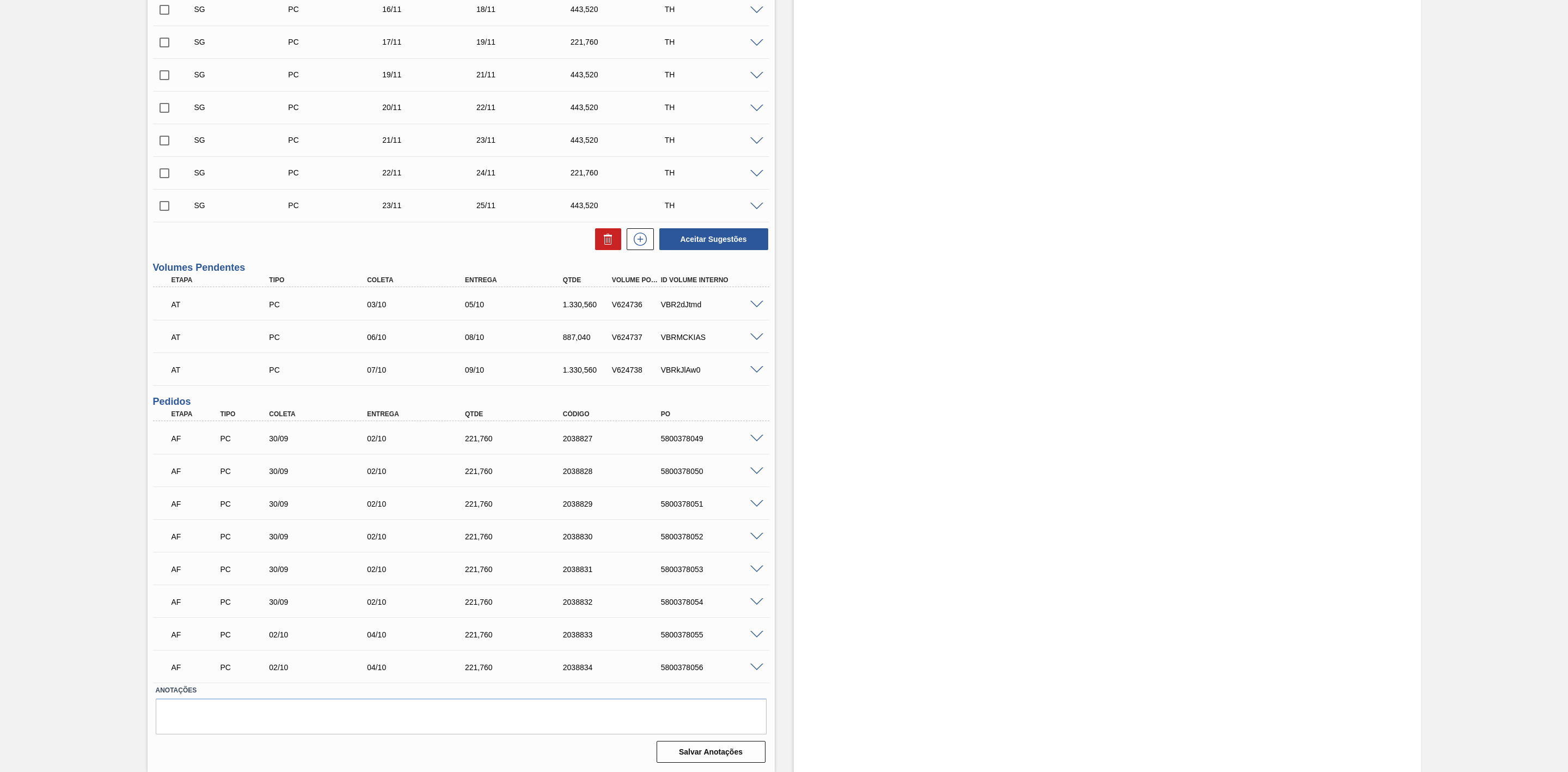
click at [759, 633] on span at bounding box center [757, 635] width 13 height 8
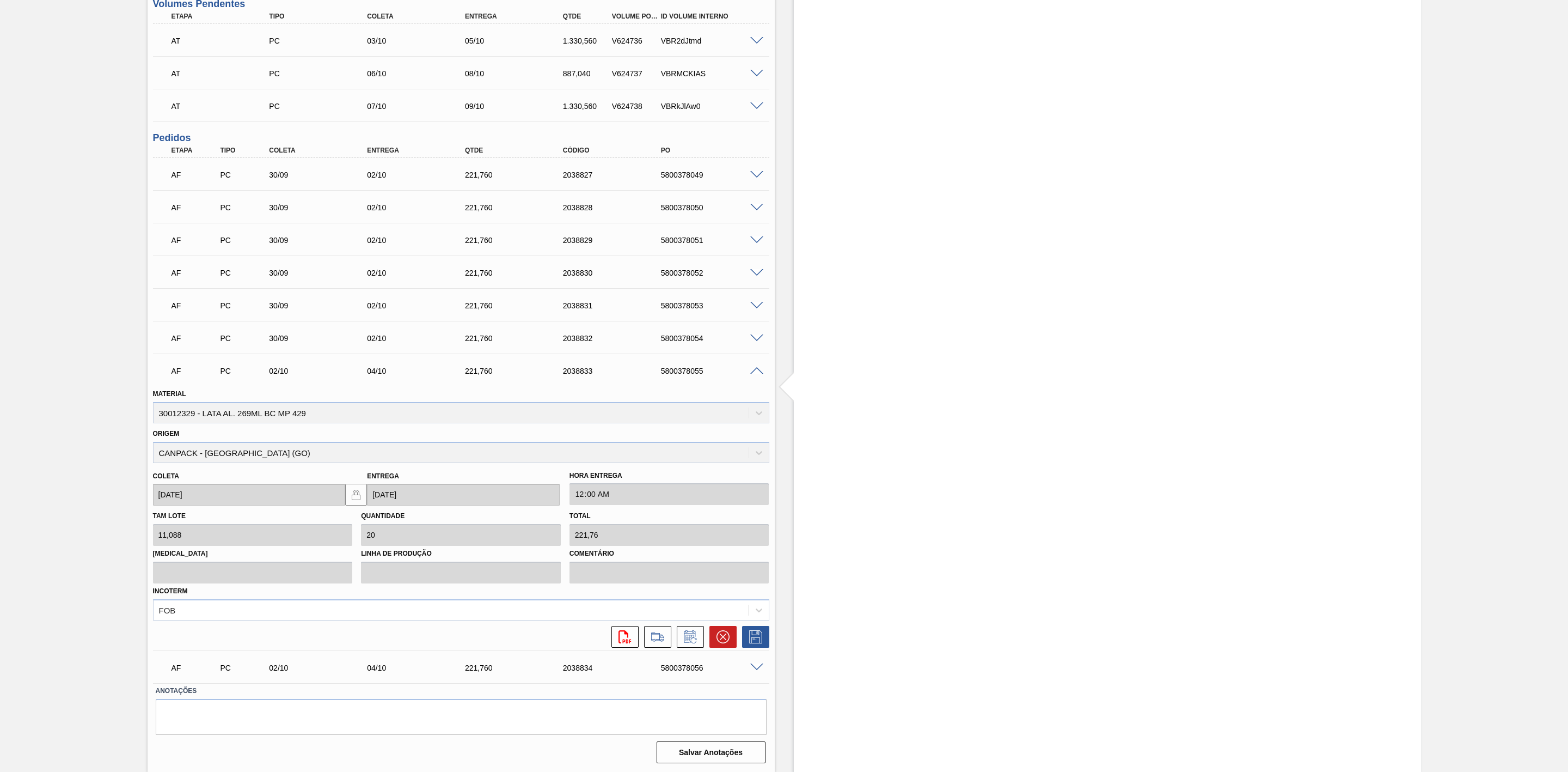
scroll to position [1020, 0]
click at [685, 644] on button at bounding box center [691, 637] width 27 height 22
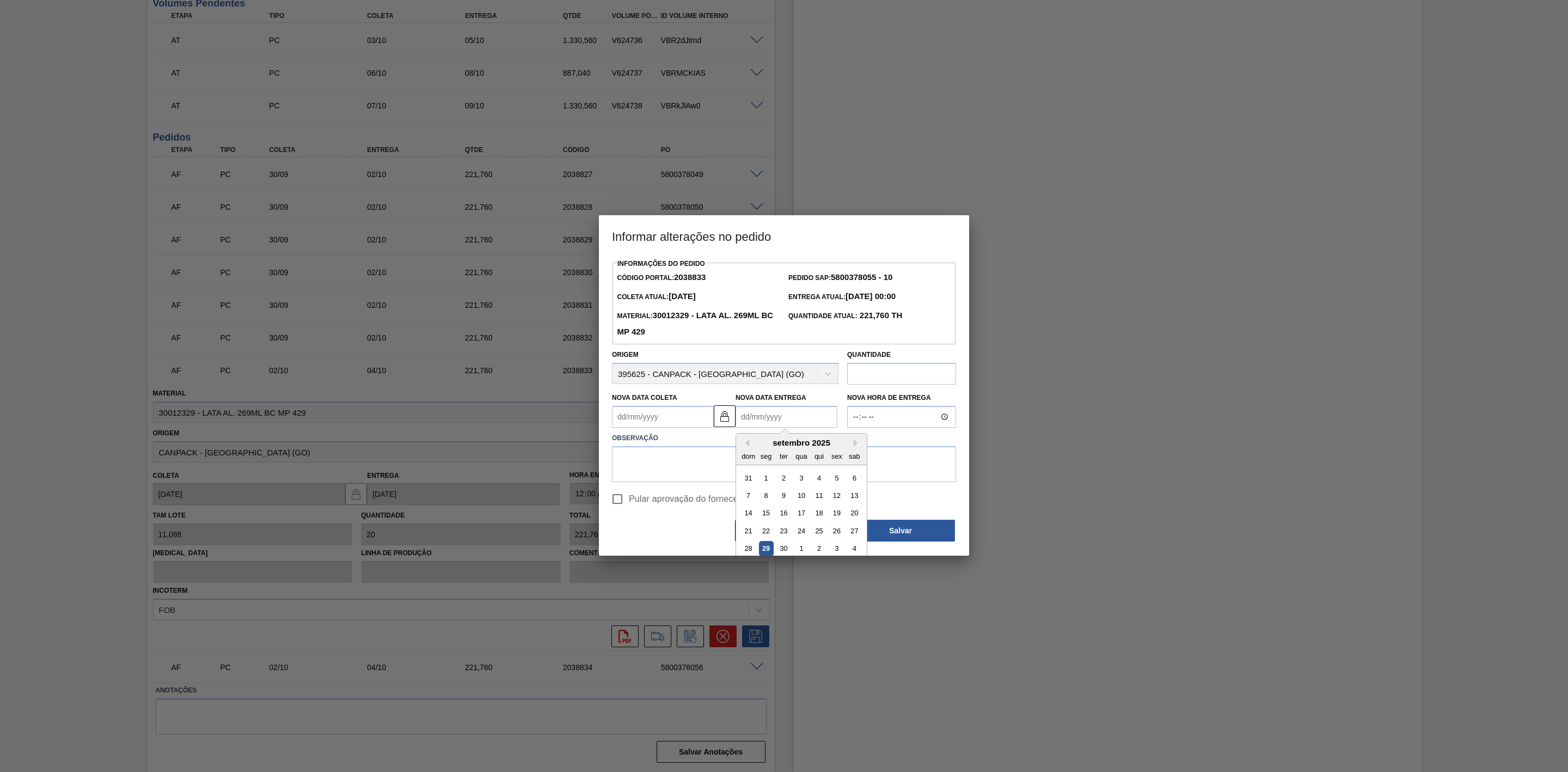
click at [754, 420] on Entrega2038833 "Nova Data Entrega" at bounding box center [786, 417] width 102 height 22
click at [823, 554] on div "2" at bounding box center [819, 549] width 15 height 15
type Coleta2038833 "[DATE]"
type Entrega2038833 "[DATE]"
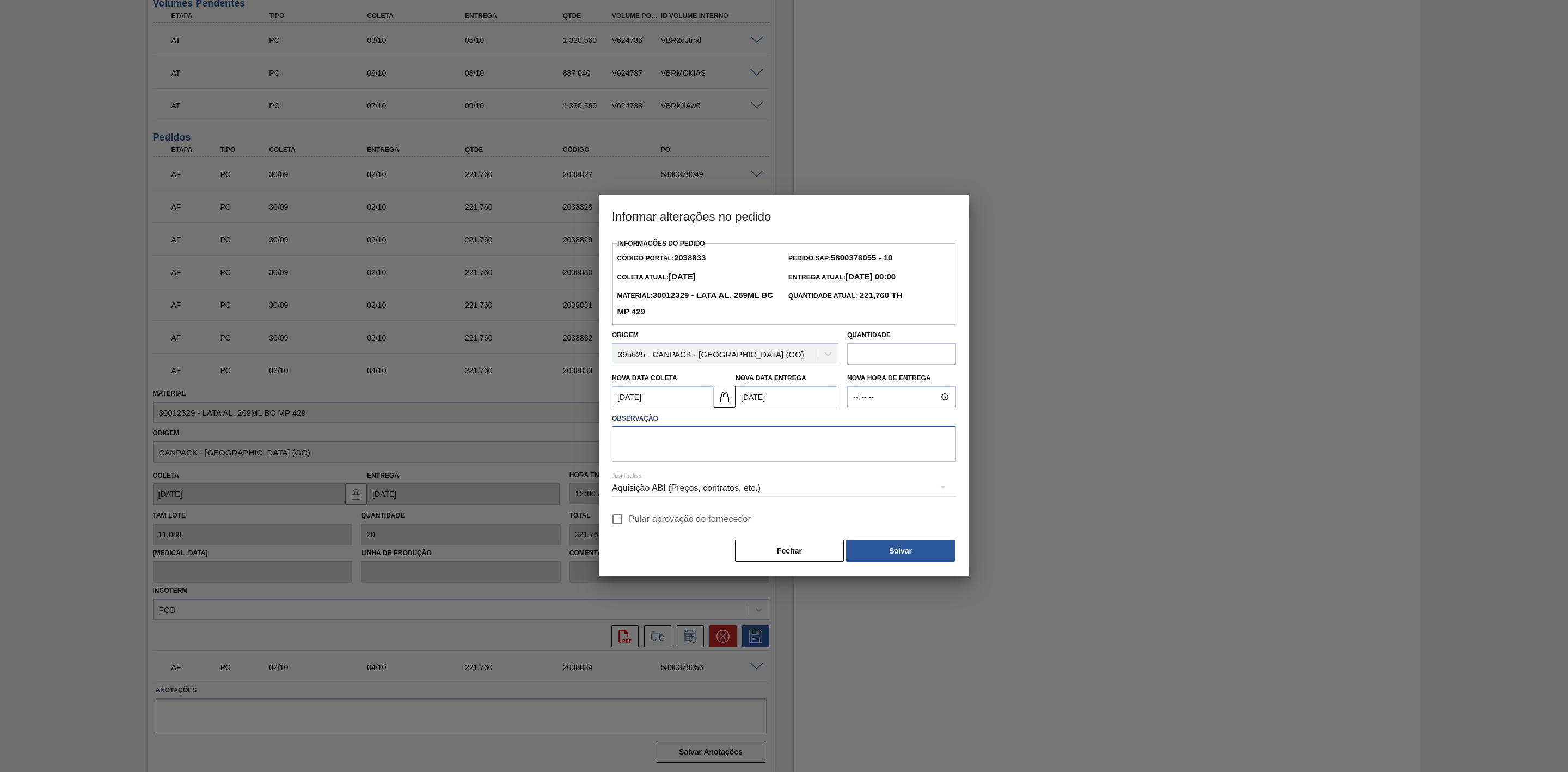
click at [701, 450] on textarea at bounding box center [784, 444] width 344 height 36
drag, startPoint x: 749, startPoint y: 439, endPoint x: 580, endPoint y: 463, distance: 170.7
click at [580, 463] on div "Informar alterações no pedido Informações do Pedido Código Portal: 2038833 Pedi…" at bounding box center [784, 386] width 1568 height 772
drag, startPoint x: 682, startPoint y: 441, endPoint x: 688, endPoint y: 441, distance: 6.0
click at [683, 441] on textarea "Antecipação de porgramação" at bounding box center [784, 444] width 344 height 36
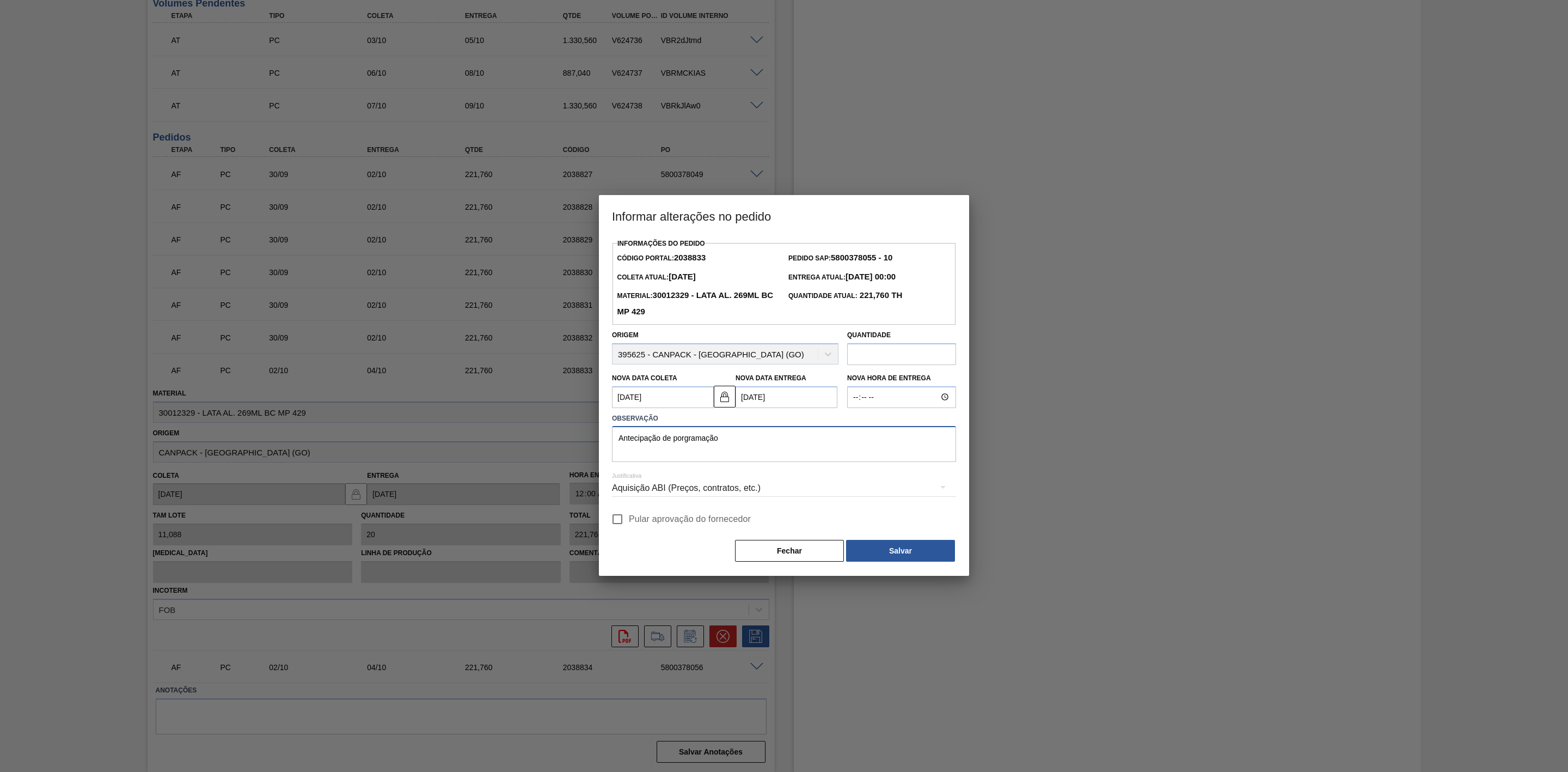
click at [685, 440] on textarea "Antecipação de porgramação" at bounding box center [784, 444] width 344 height 36
drag, startPoint x: 726, startPoint y: 443, endPoint x: 607, endPoint y: 441, distance: 119.0
click at [607, 441] on div "Observação Antecipação de programação" at bounding box center [784, 436] width 353 height 52
type textarea "Antecipação de programação"
click at [811, 490] on div "Aquisição ABI (Preços, contratos, etc.)" at bounding box center [784, 489] width 344 height 31
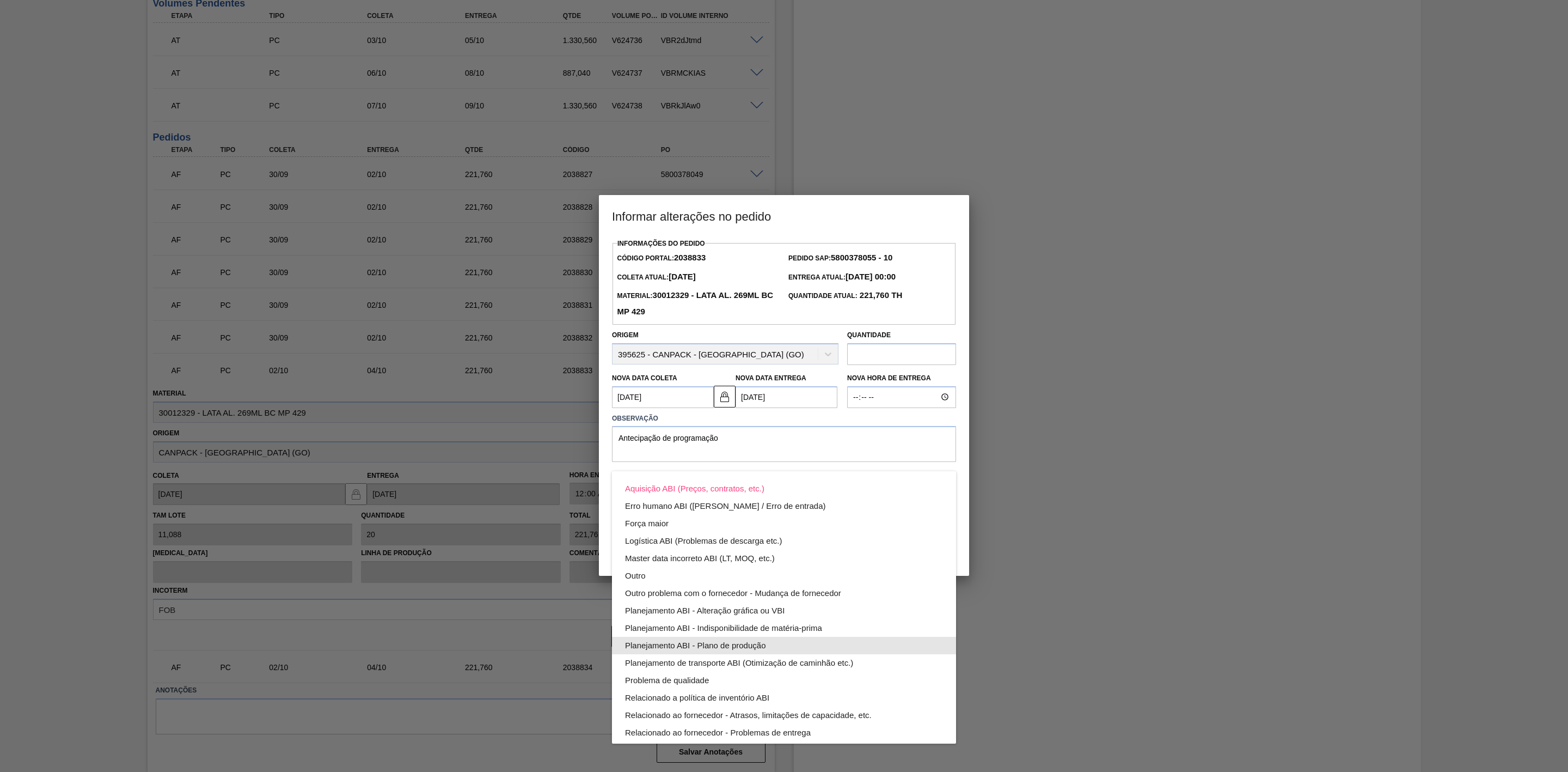
click at [745, 639] on div "Planejamento ABI - Plano de produção" at bounding box center [784, 645] width 318 height 17
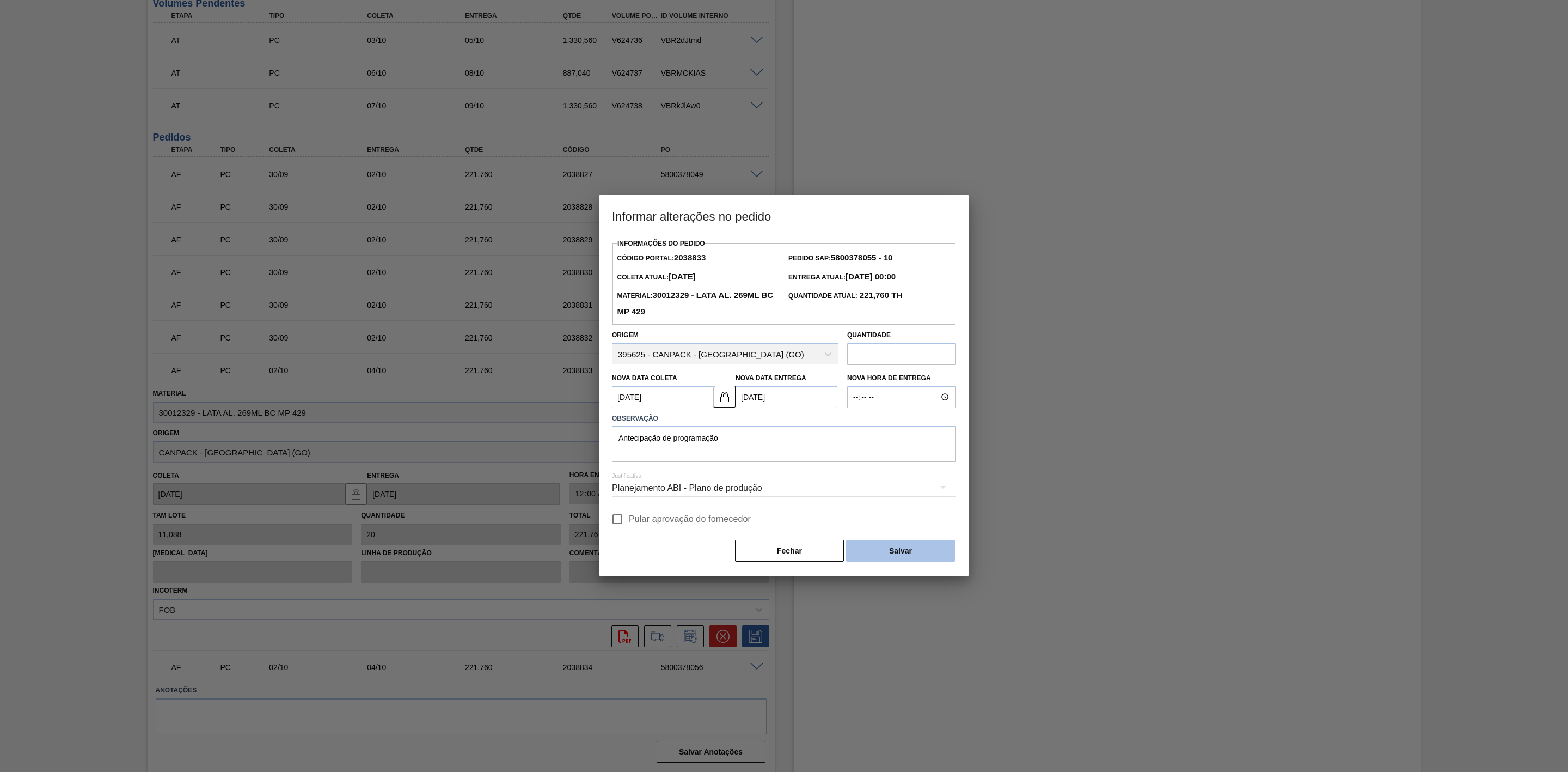
click at [883, 544] on button "Salvar" at bounding box center [901, 550] width 109 height 22
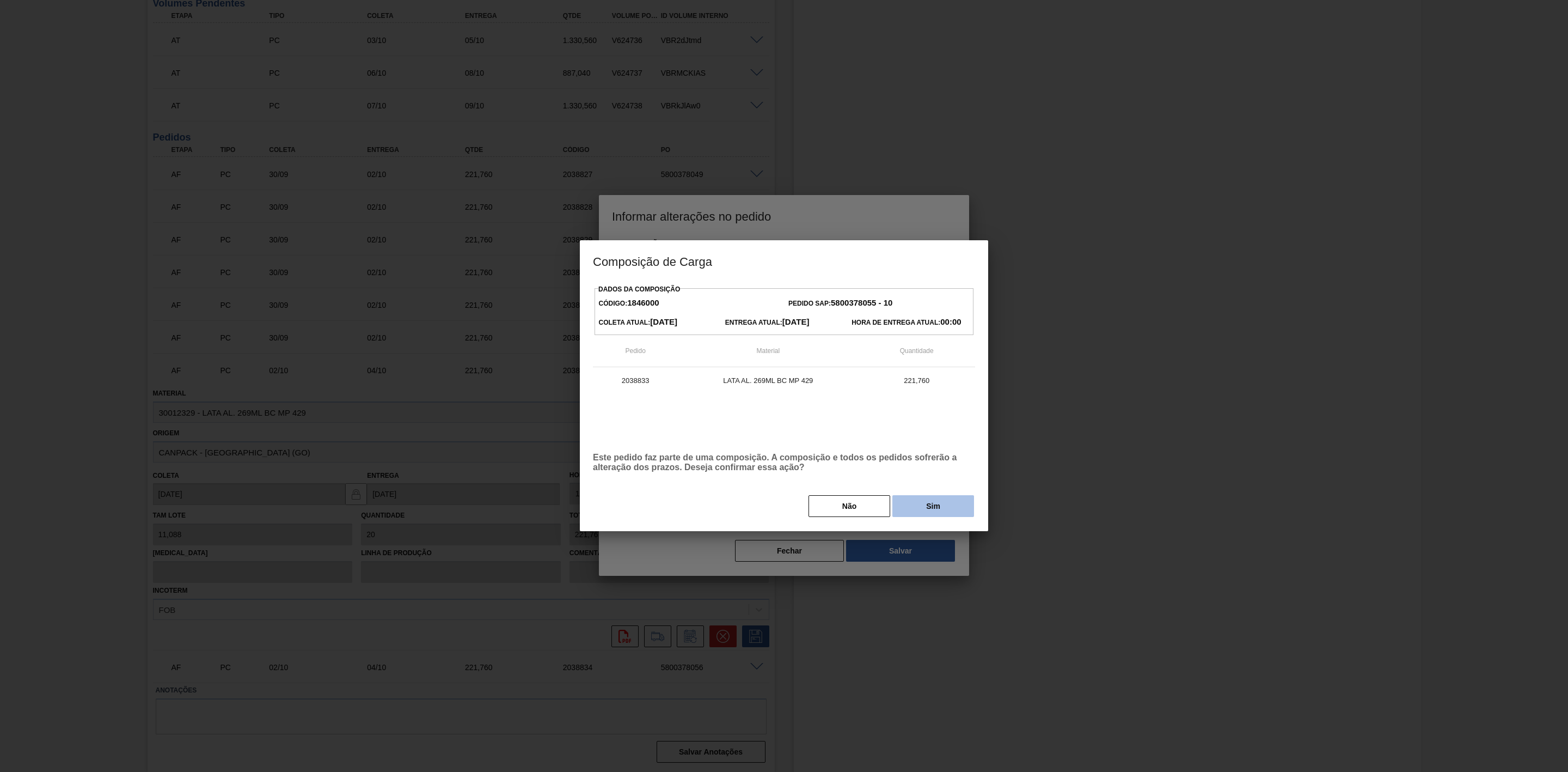
click at [905, 503] on button "Sim" at bounding box center [933, 506] width 82 height 22
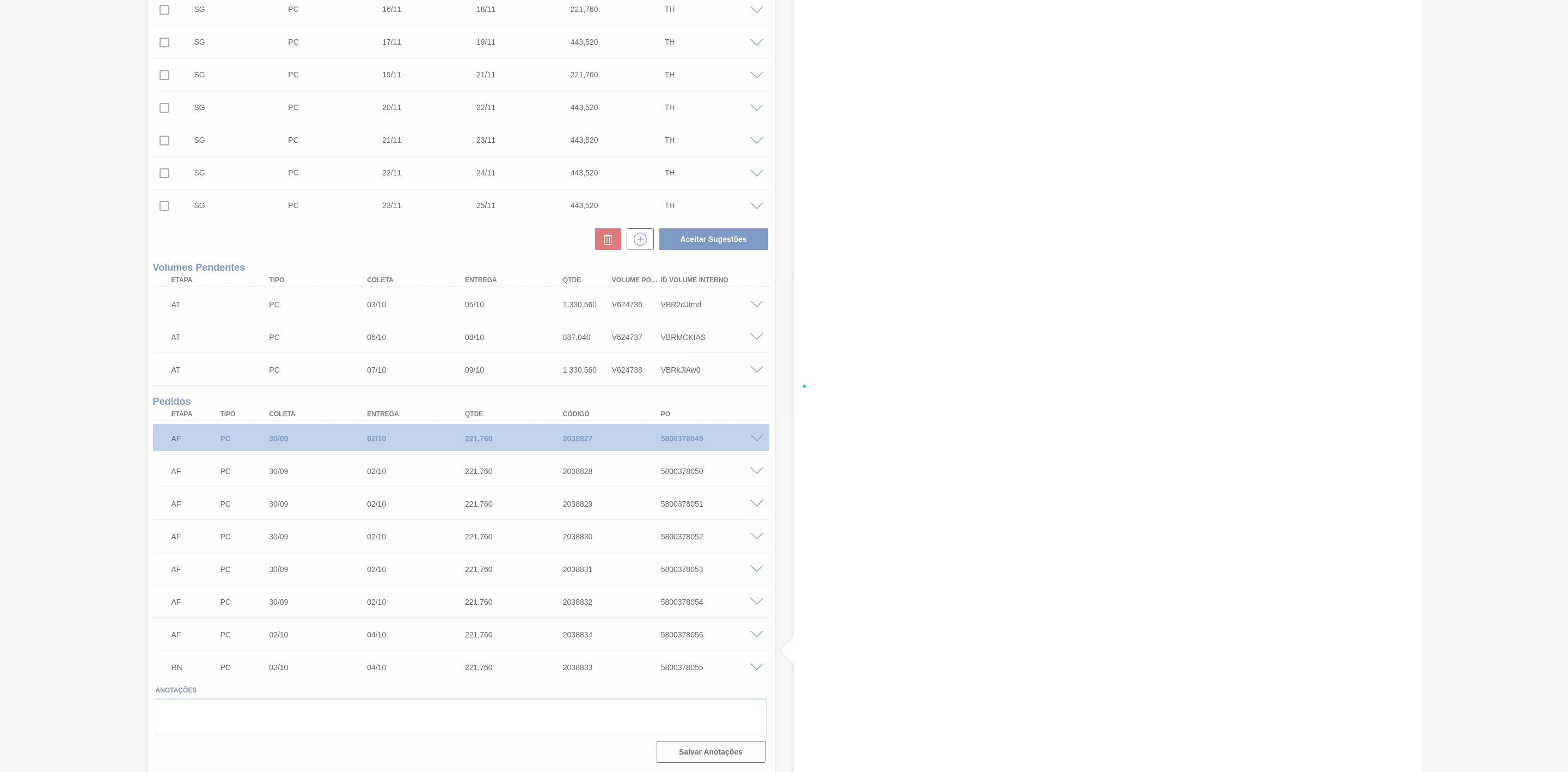
scroll to position [788, 0]
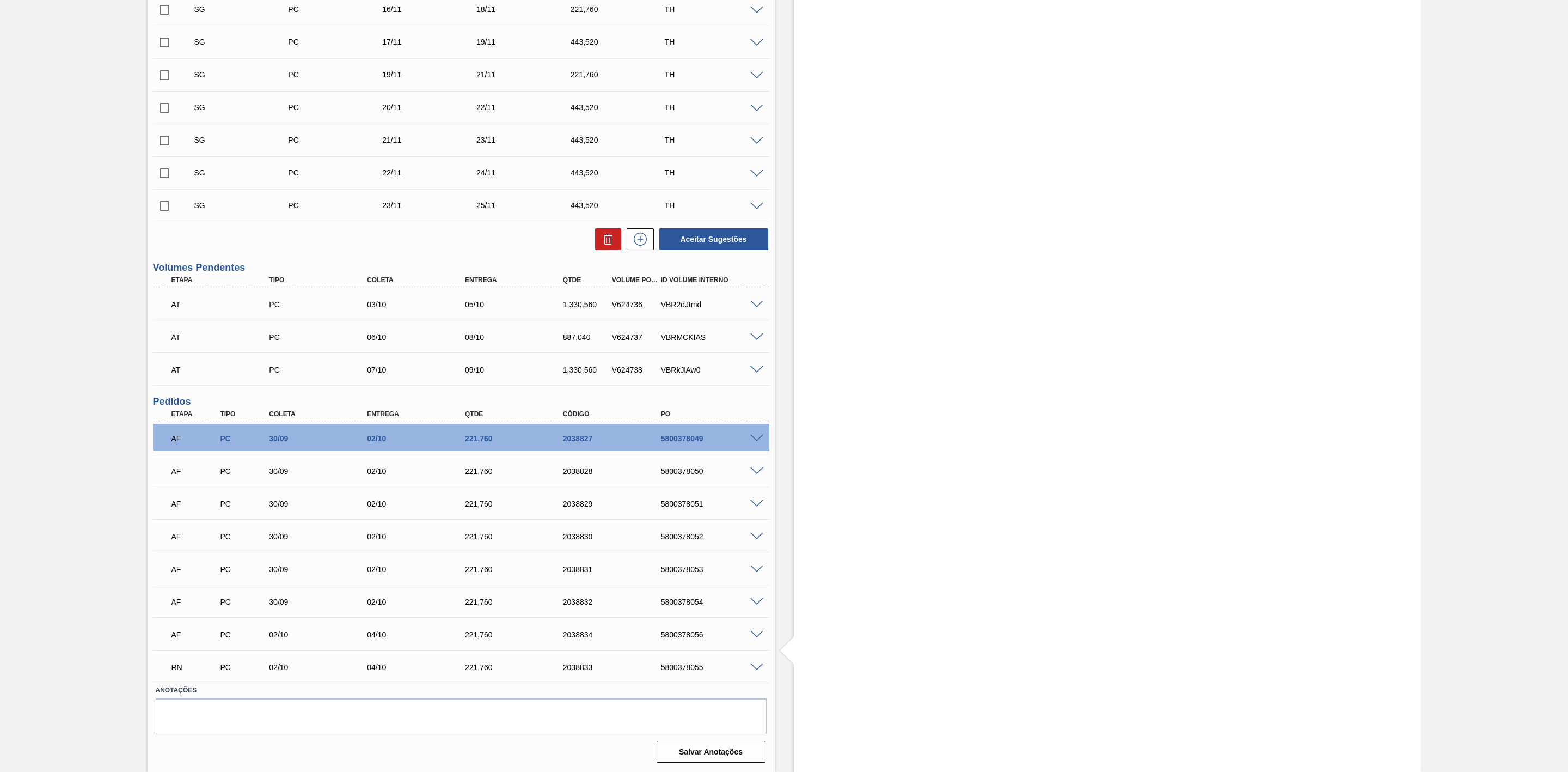
click at [754, 635] on span at bounding box center [757, 635] width 13 height 8
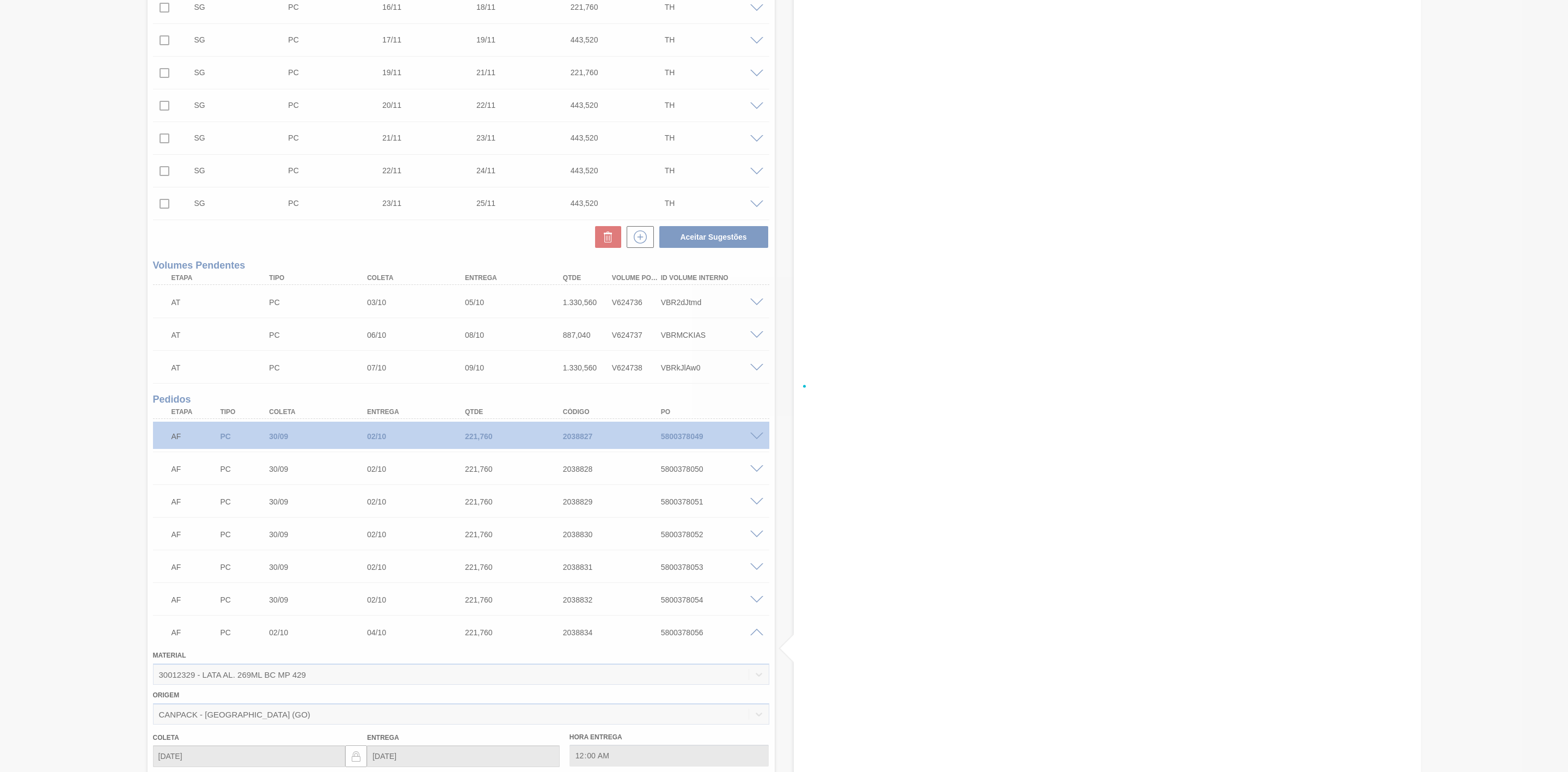
scroll to position [1053, 0]
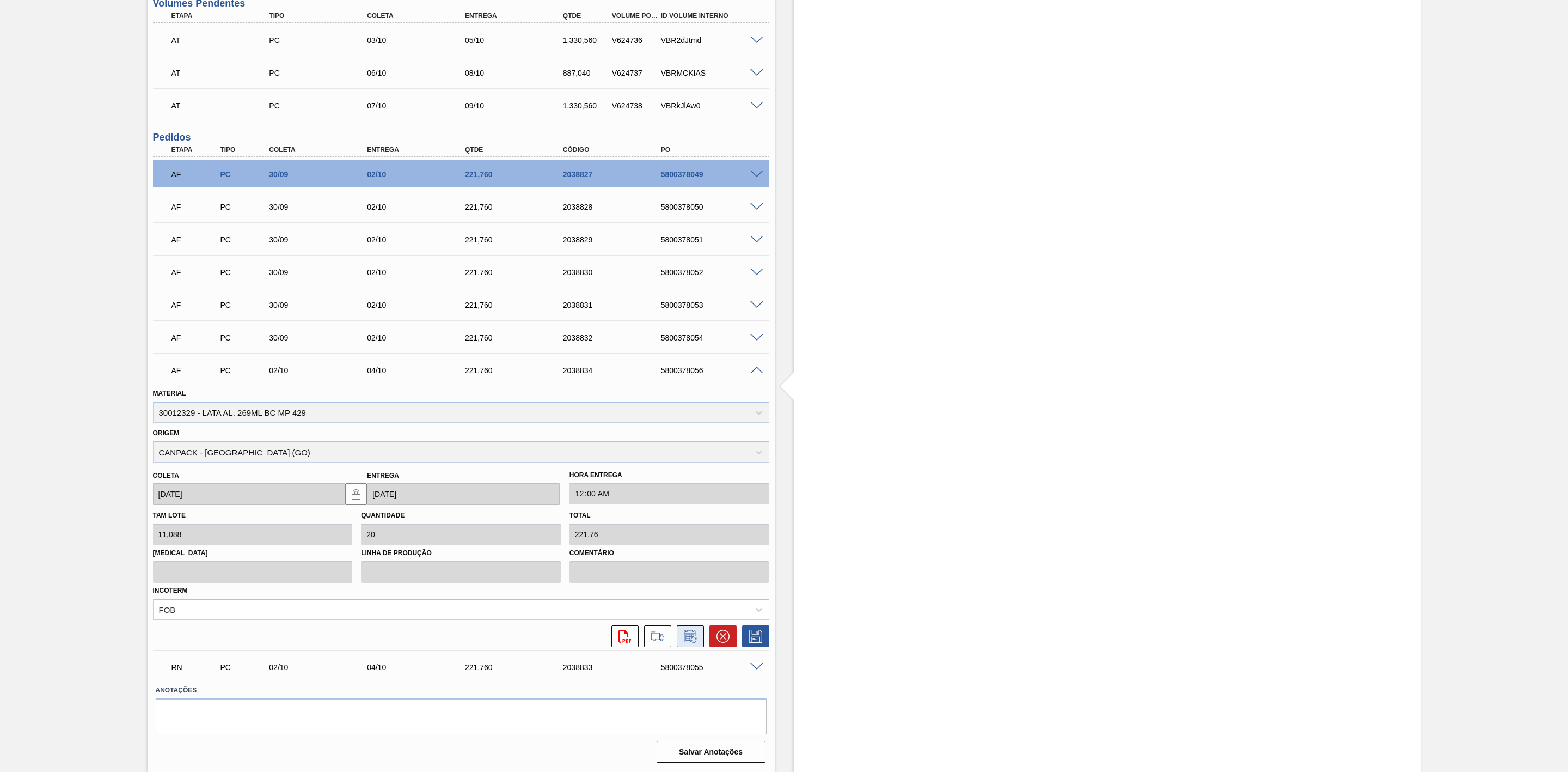
click at [695, 644] on button at bounding box center [691, 637] width 27 height 22
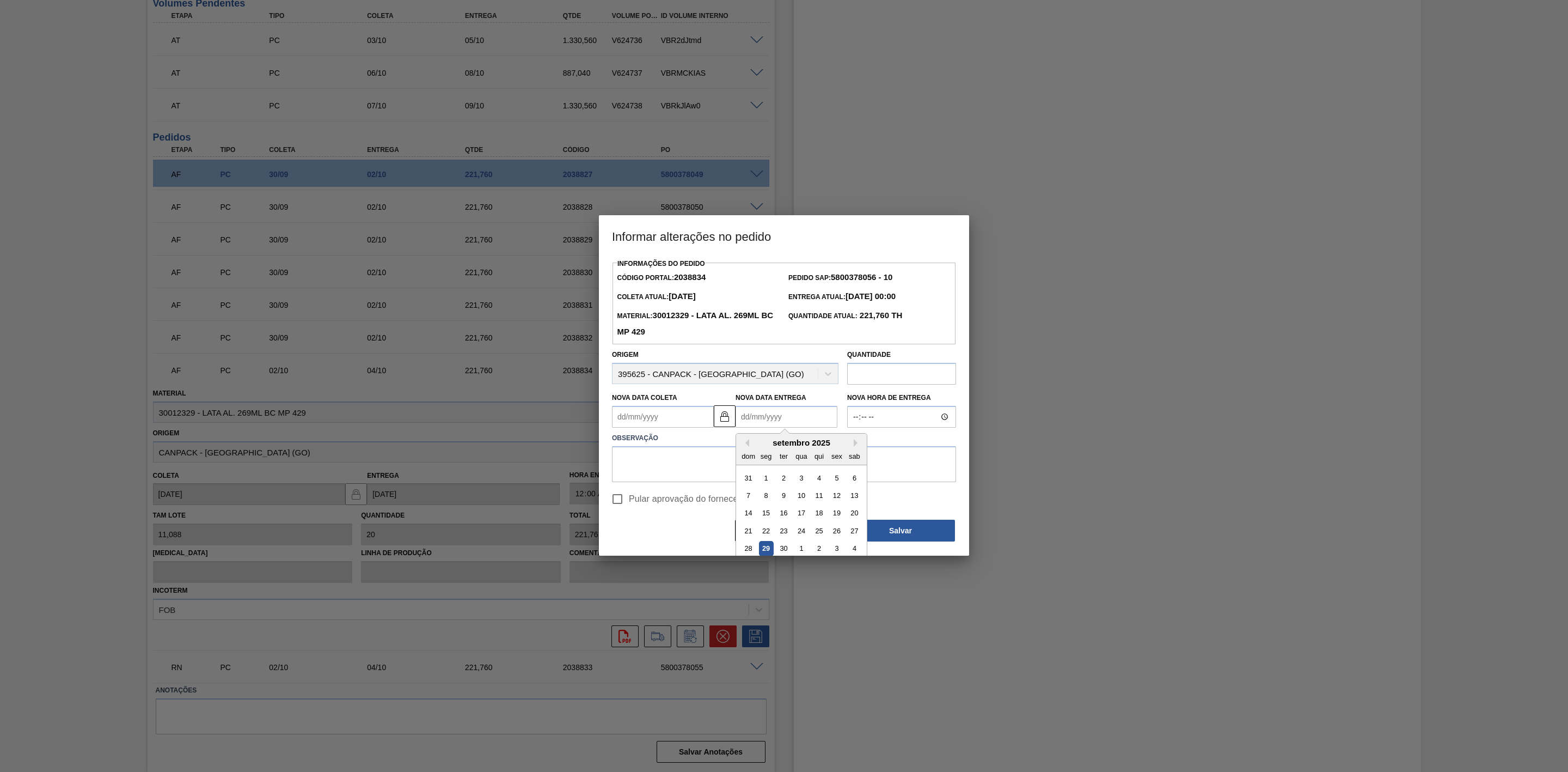
click at [793, 416] on Entrega2038834 "Nova Data Entrega" at bounding box center [786, 417] width 102 height 22
click at [819, 551] on div "2" at bounding box center [819, 549] width 15 height 15
type Coleta2038834 "[DATE]"
type Entrega2038834 "[DATE]"
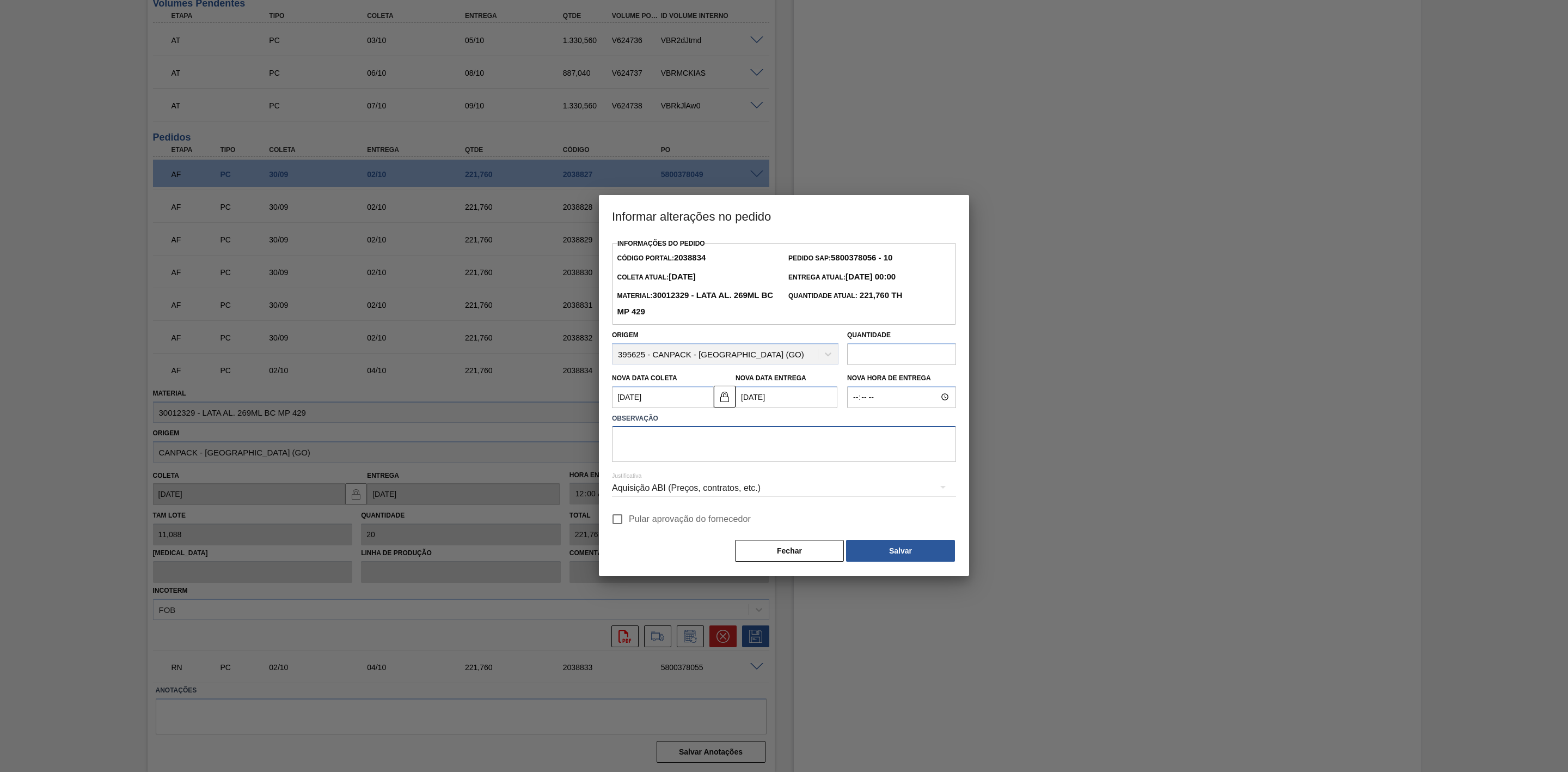
click at [695, 449] on textarea at bounding box center [784, 444] width 344 height 36
paste textarea "Antecipação de programação"
type textarea "Antecipação de programação"
click at [729, 492] on div "Aquisição ABI (Preços, contratos, etc.)" at bounding box center [784, 489] width 344 height 31
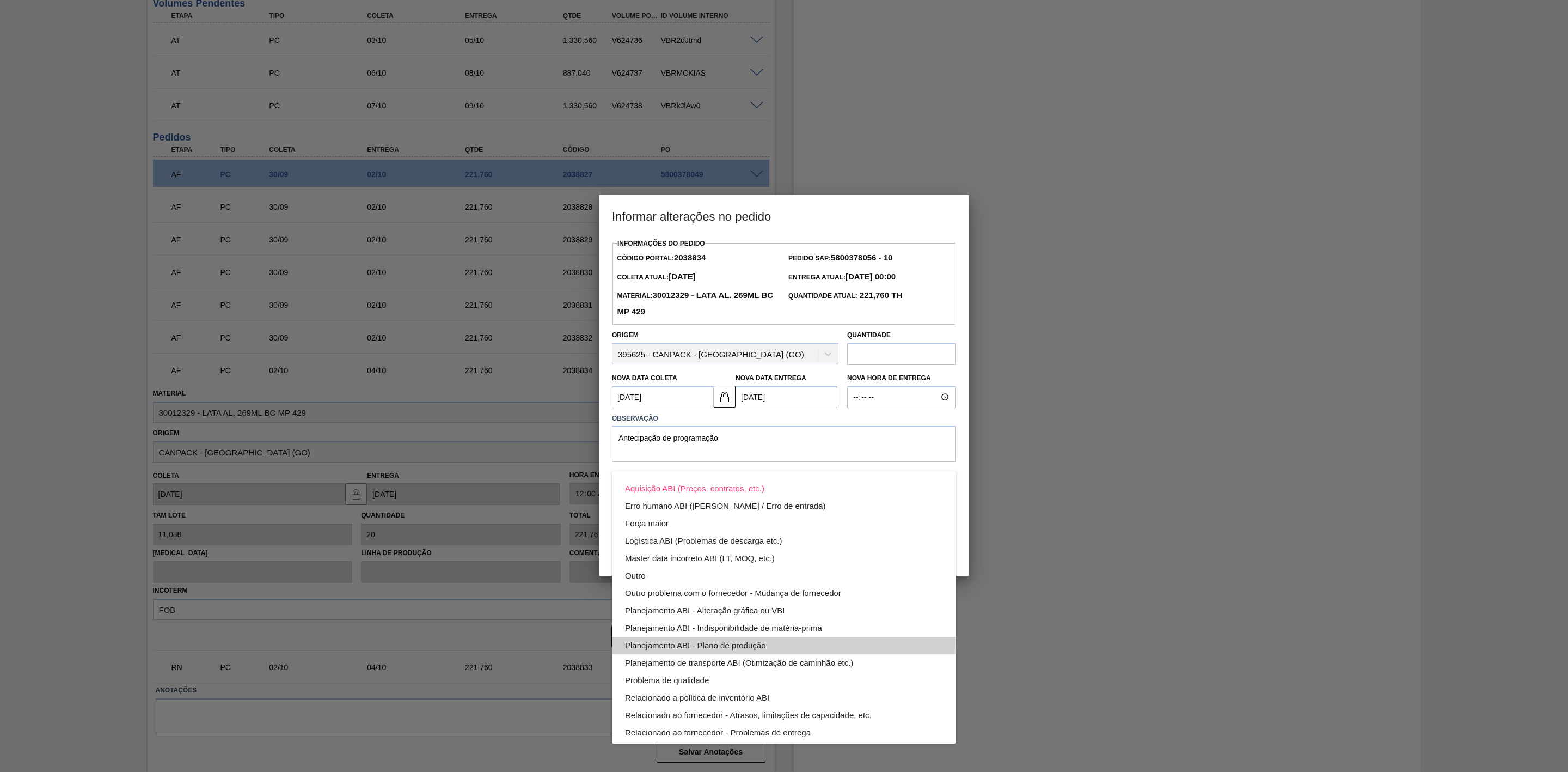
click at [741, 642] on div "Planejamento ABI - Plano de produção" at bounding box center [784, 645] width 318 height 17
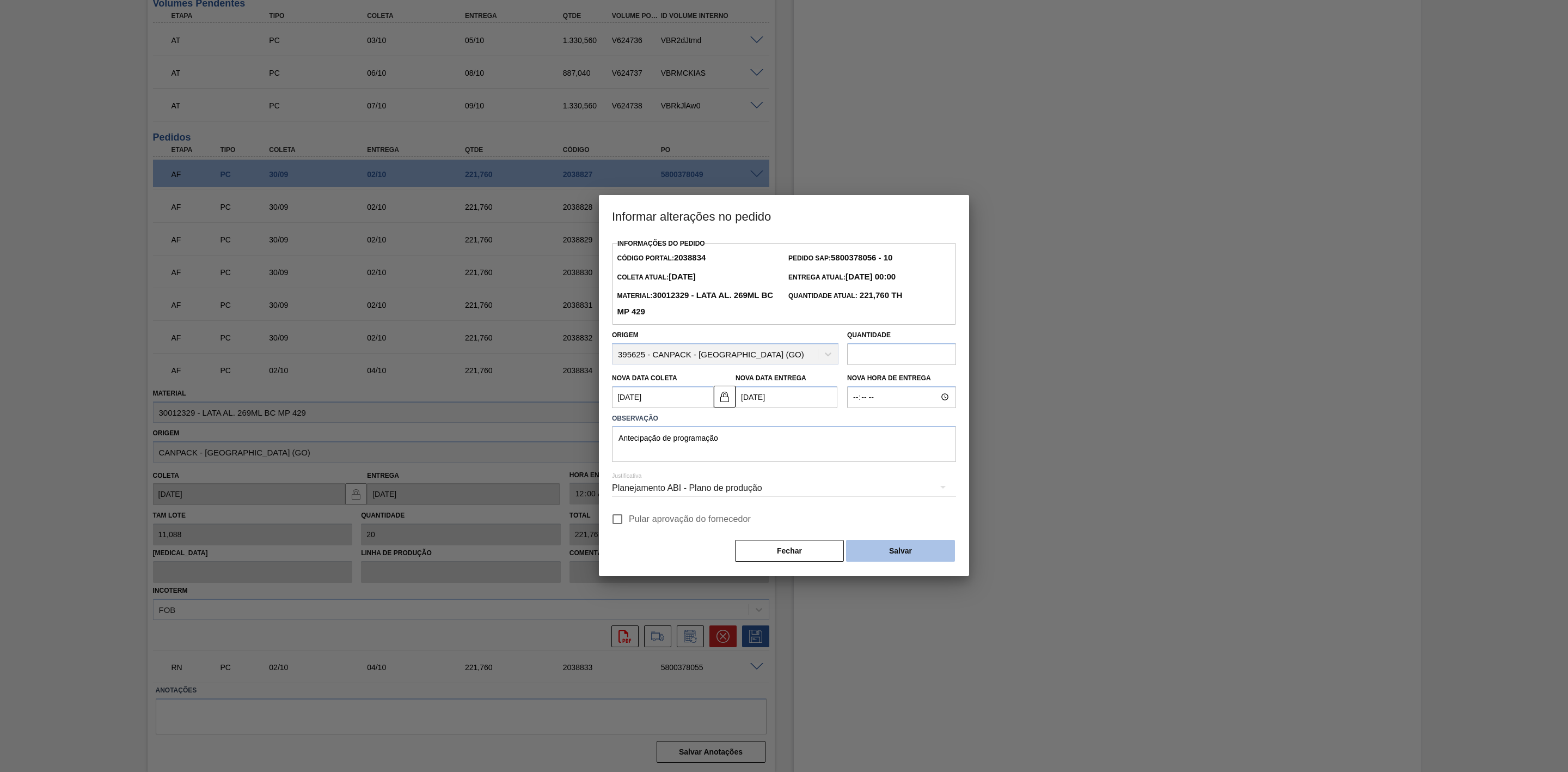
click at [884, 549] on button "Salvar" at bounding box center [901, 550] width 109 height 22
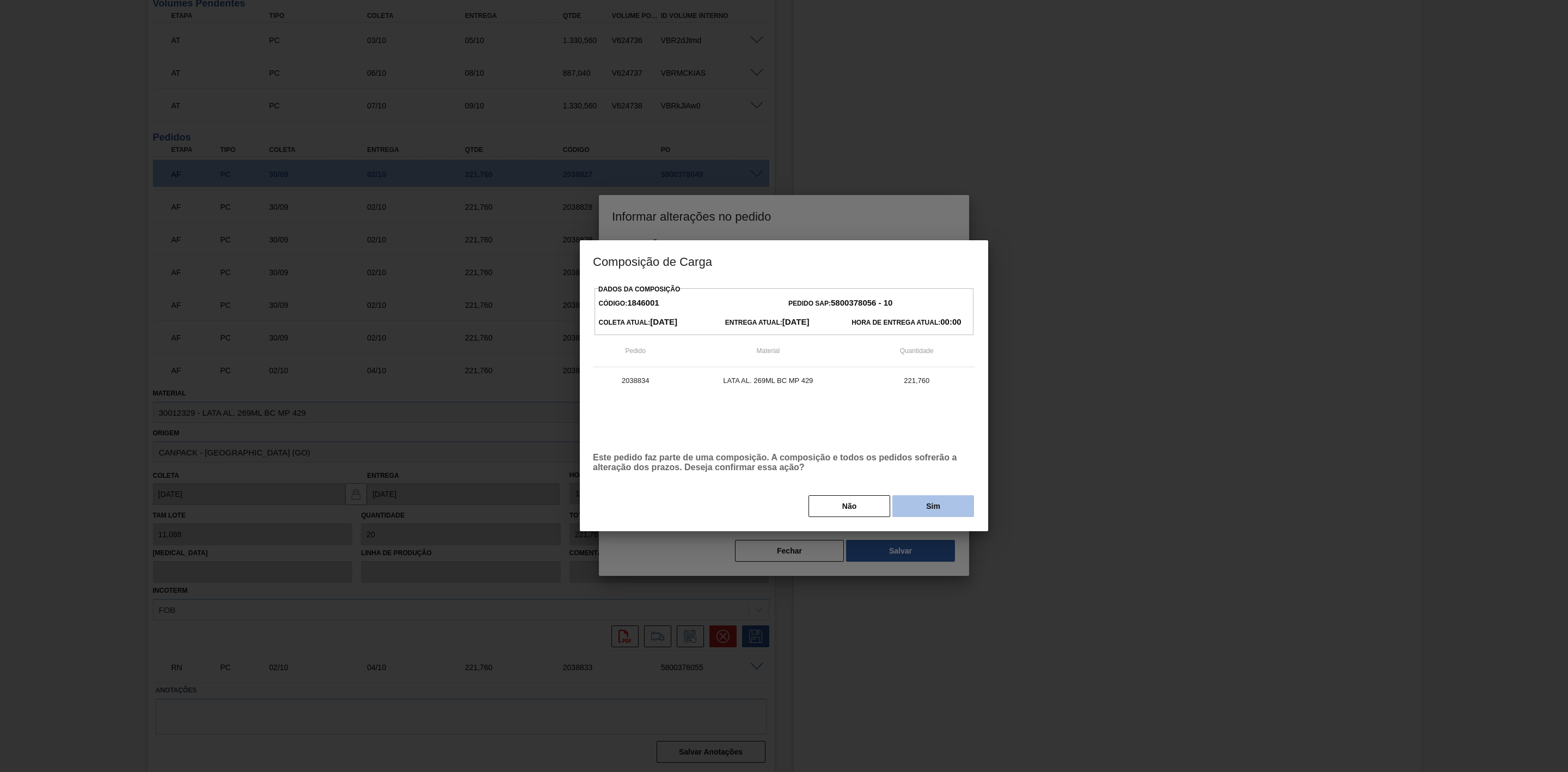
click at [905, 512] on button "Sim" at bounding box center [933, 506] width 82 height 22
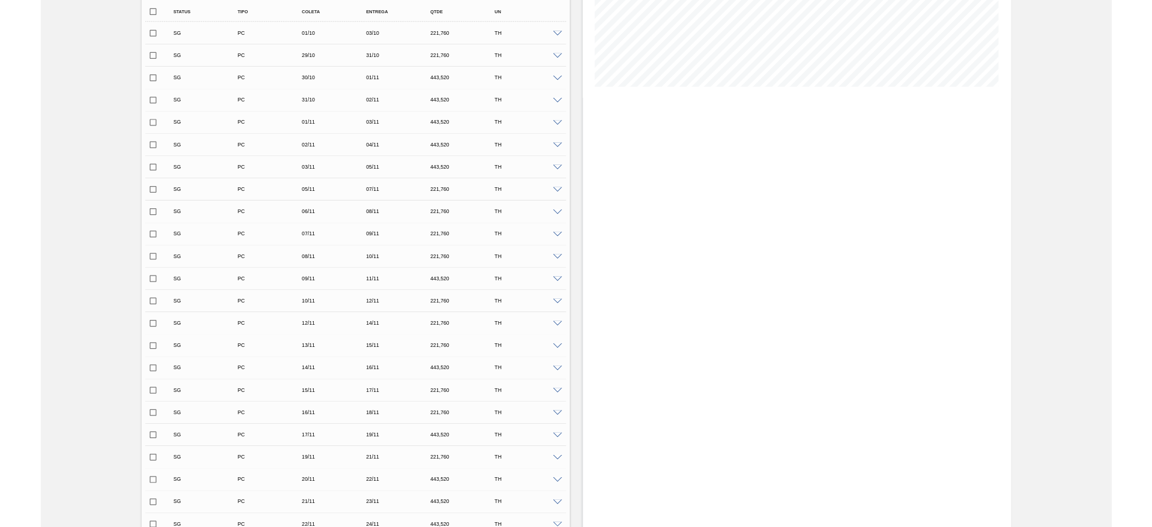
scroll to position [0, 0]
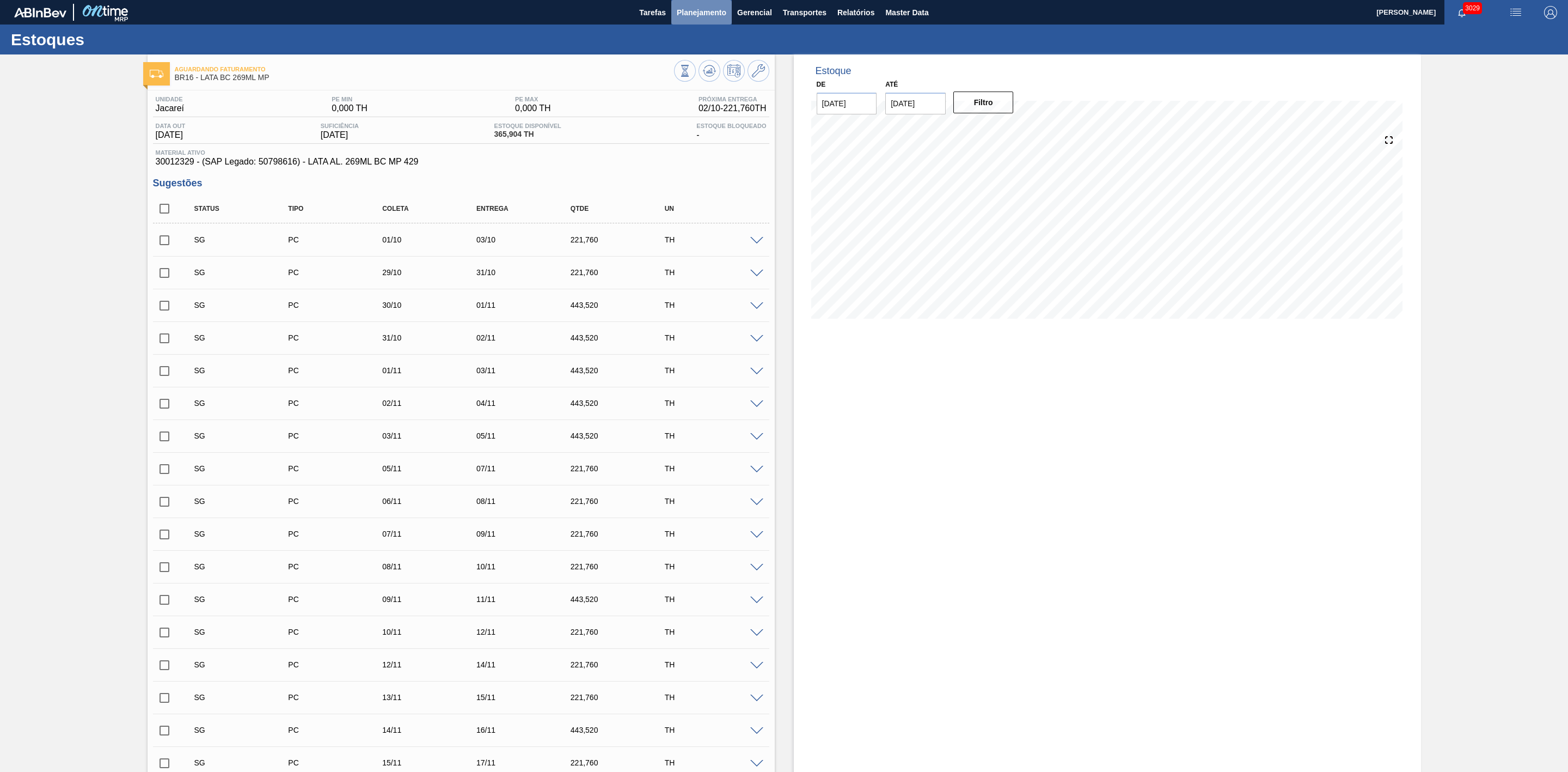
click at [697, 14] on span "Planejamento" at bounding box center [702, 13] width 50 height 13
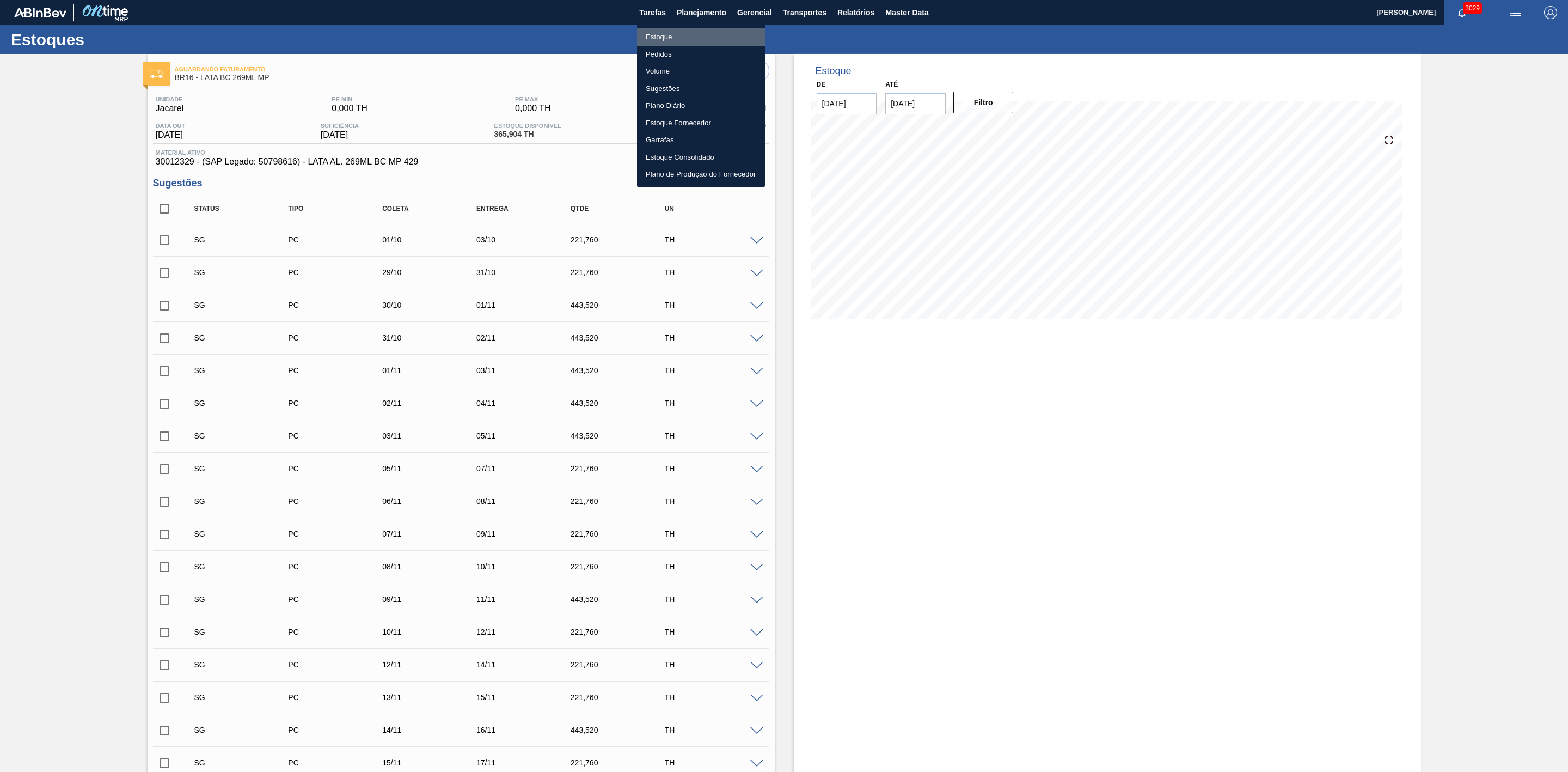
click at [659, 37] on li "Estoque" at bounding box center [701, 36] width 128 height 17
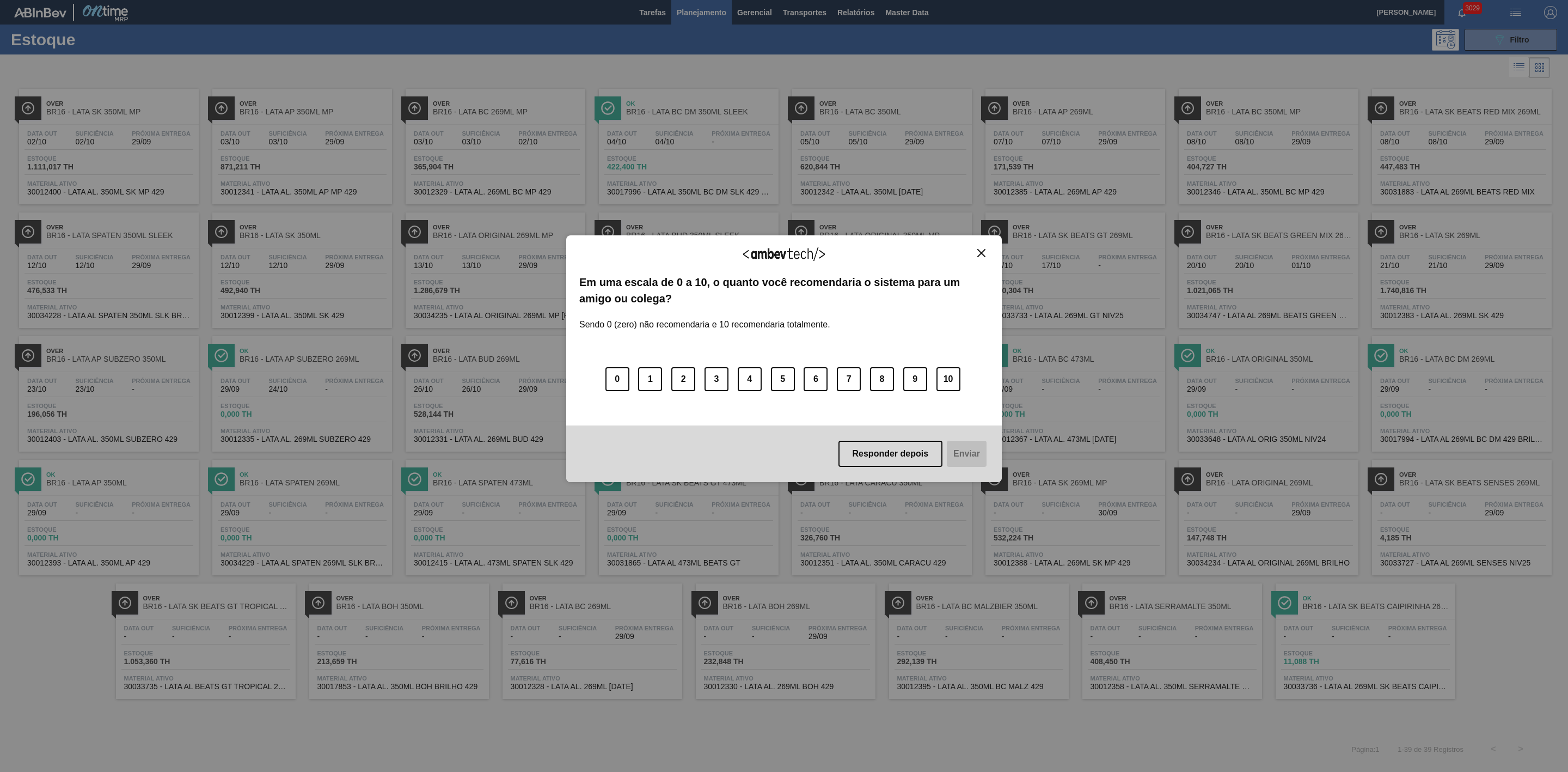
click at [985, 252] on img "Close" at bounding box center [981, 252] width 8 height 8
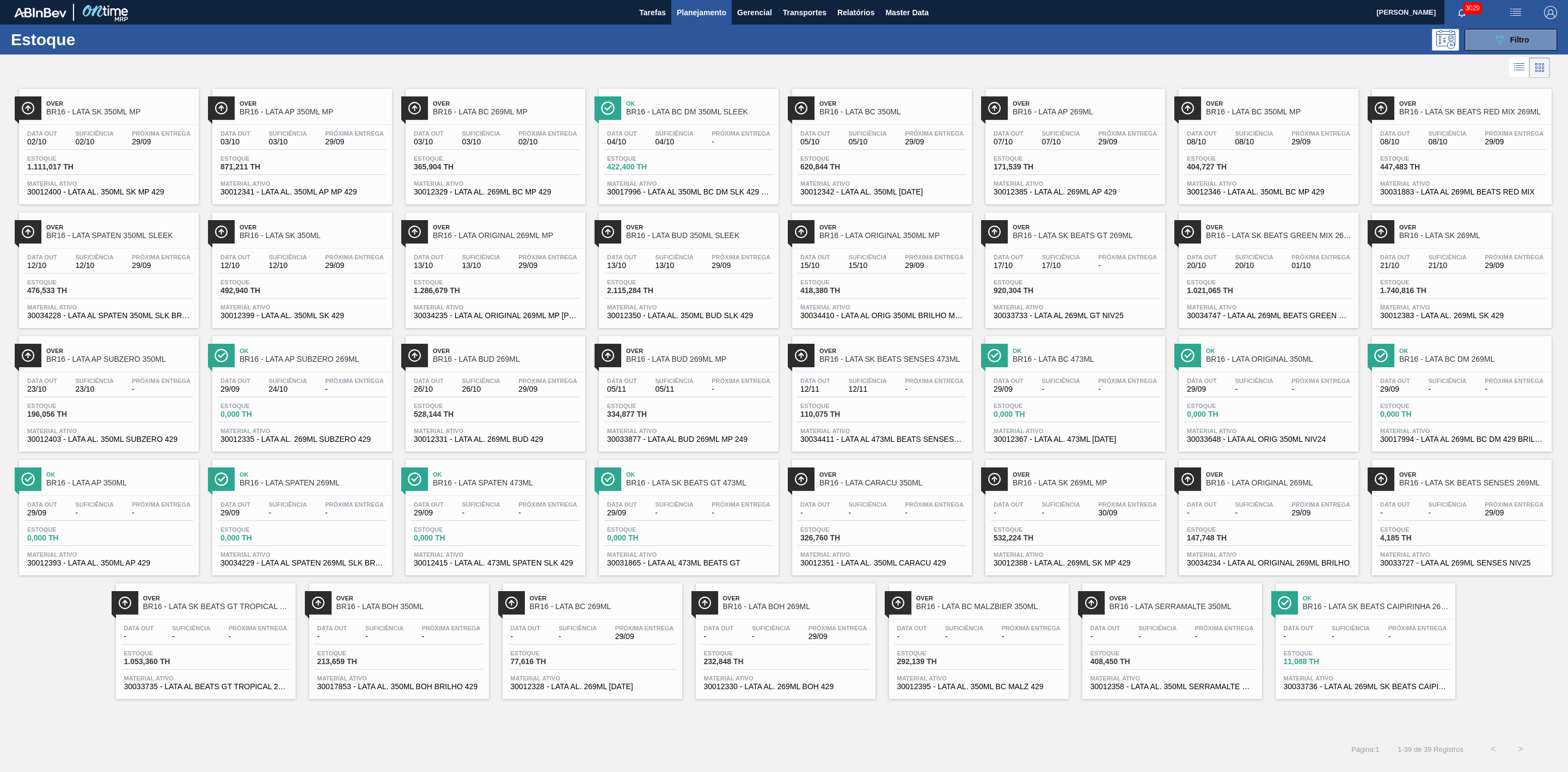
click at [708, 16] on span "Planejamento" at bounding box center [702, 13] width 50 height 13
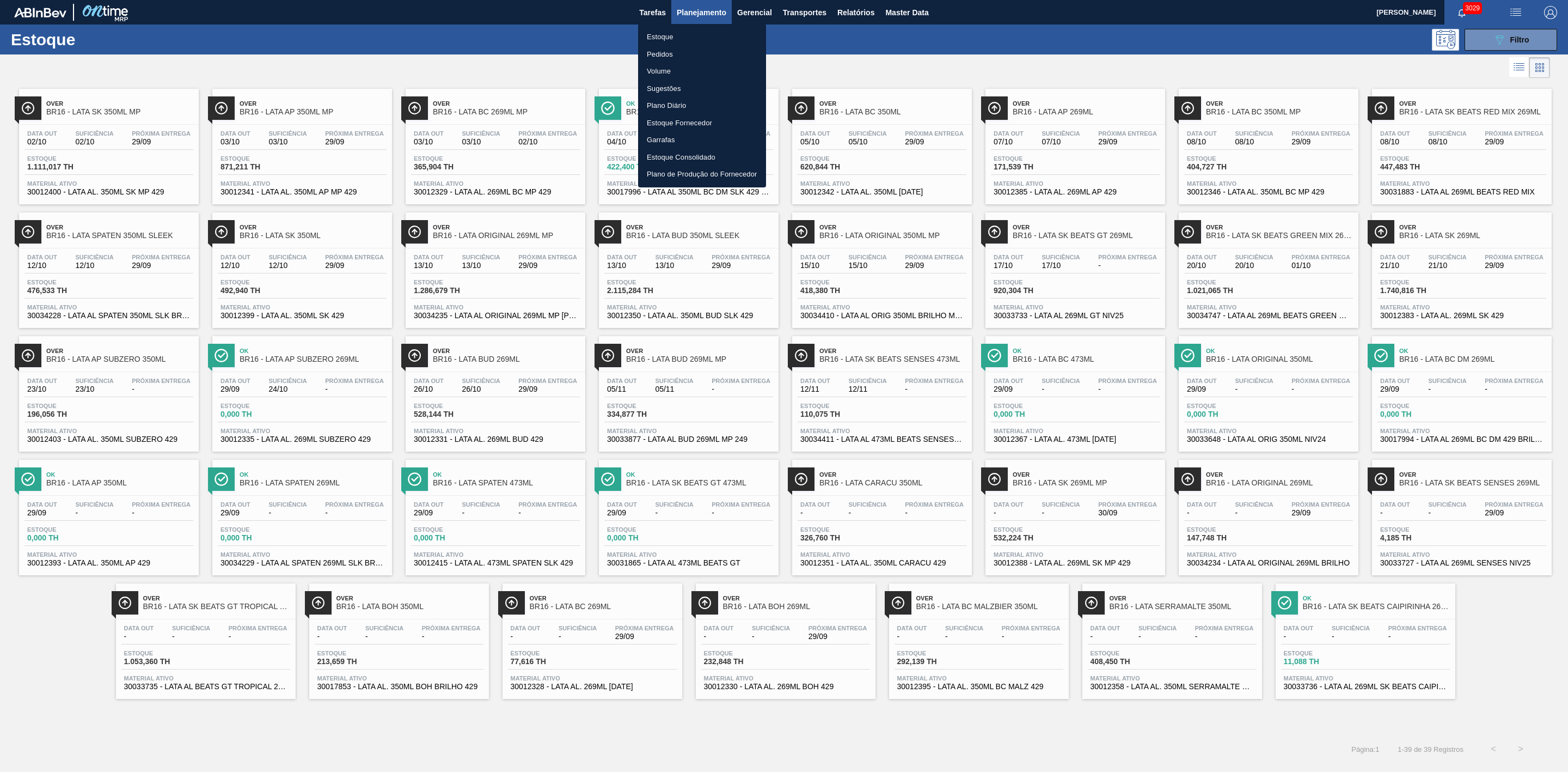
click at [659, 34] on li "Estoque" at bounding box center [702, 36] width 128 height 17
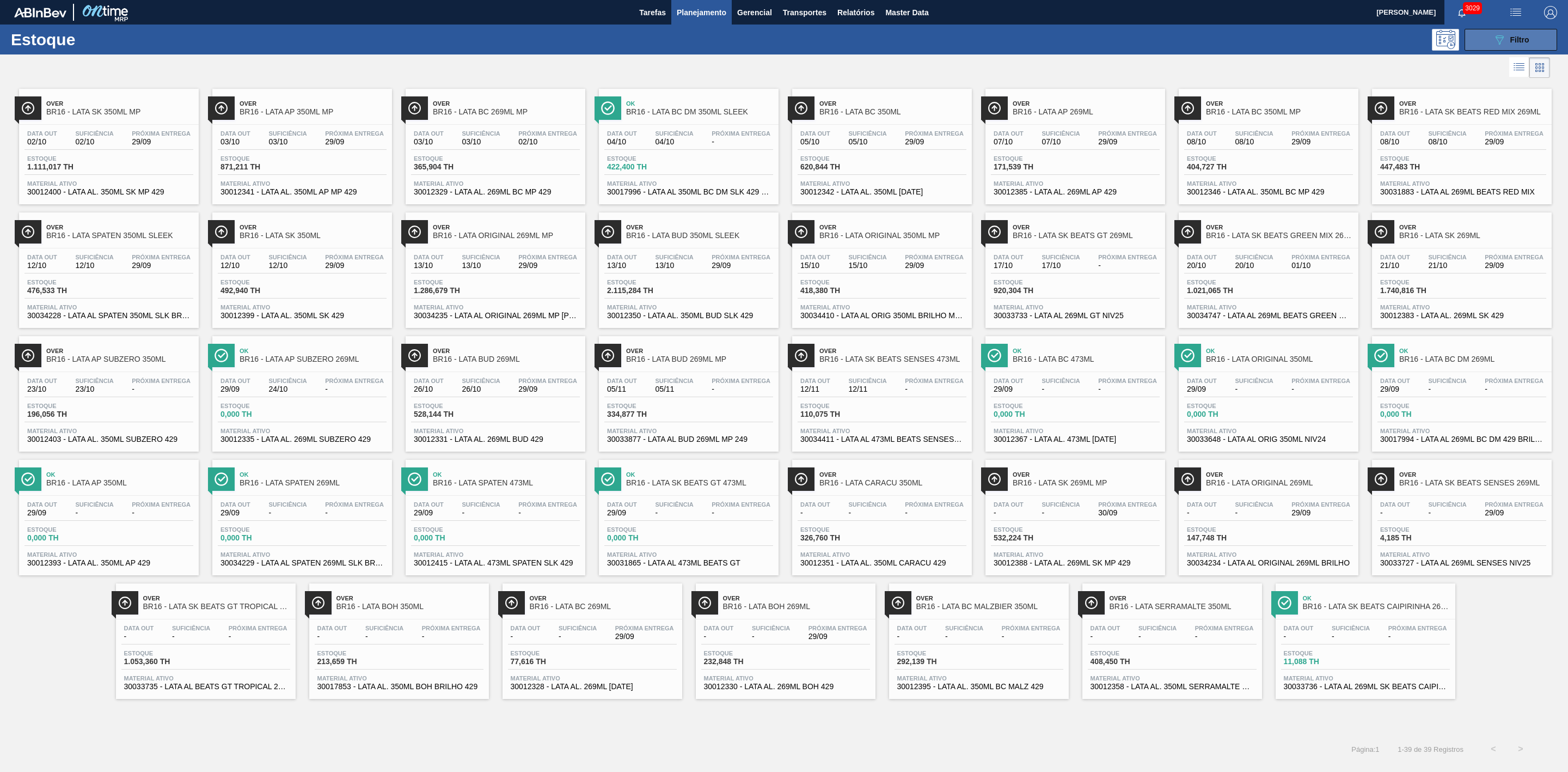
click at [1504, 32] on button "089F7B8B-B2A5-4AFE-B5C0-19BA573D28AC Filtro" at bounding box center [1512, 40] width 93 height 22
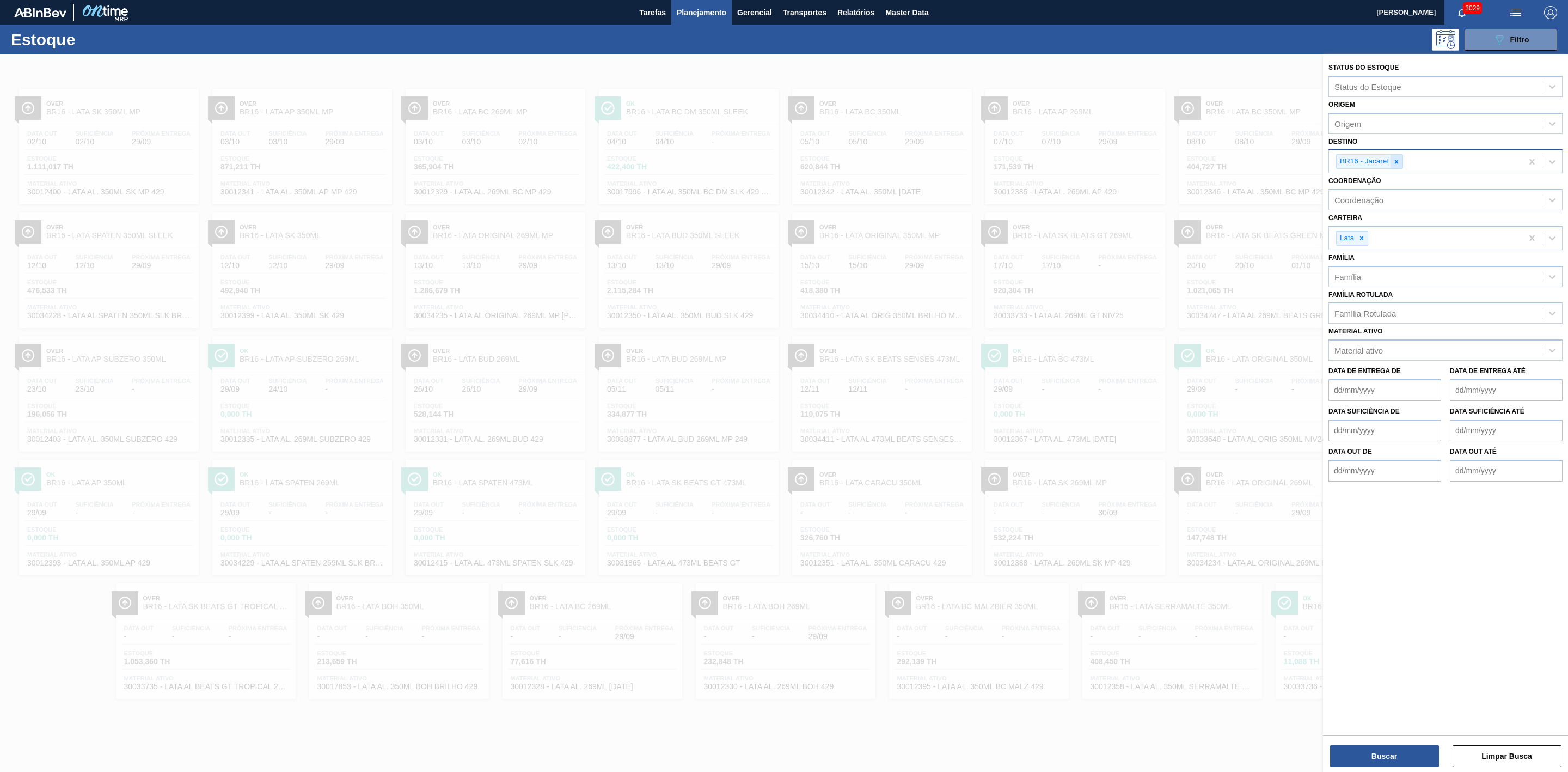
click at [1398, 163] on icon at bounding box center [1397, 162] width 4 height 4
click at [1370, 159] on div "Destino" at bounding box center [1435, 160] width 213 height 15
type input "21"
click at [1378, 189] on div "BR21 - Lages" at bounding box center [1446, 187] width 234 height 20
click at [1376, 751] on button "Buscar" at bounding box center [1385, 757] width 109 height 22
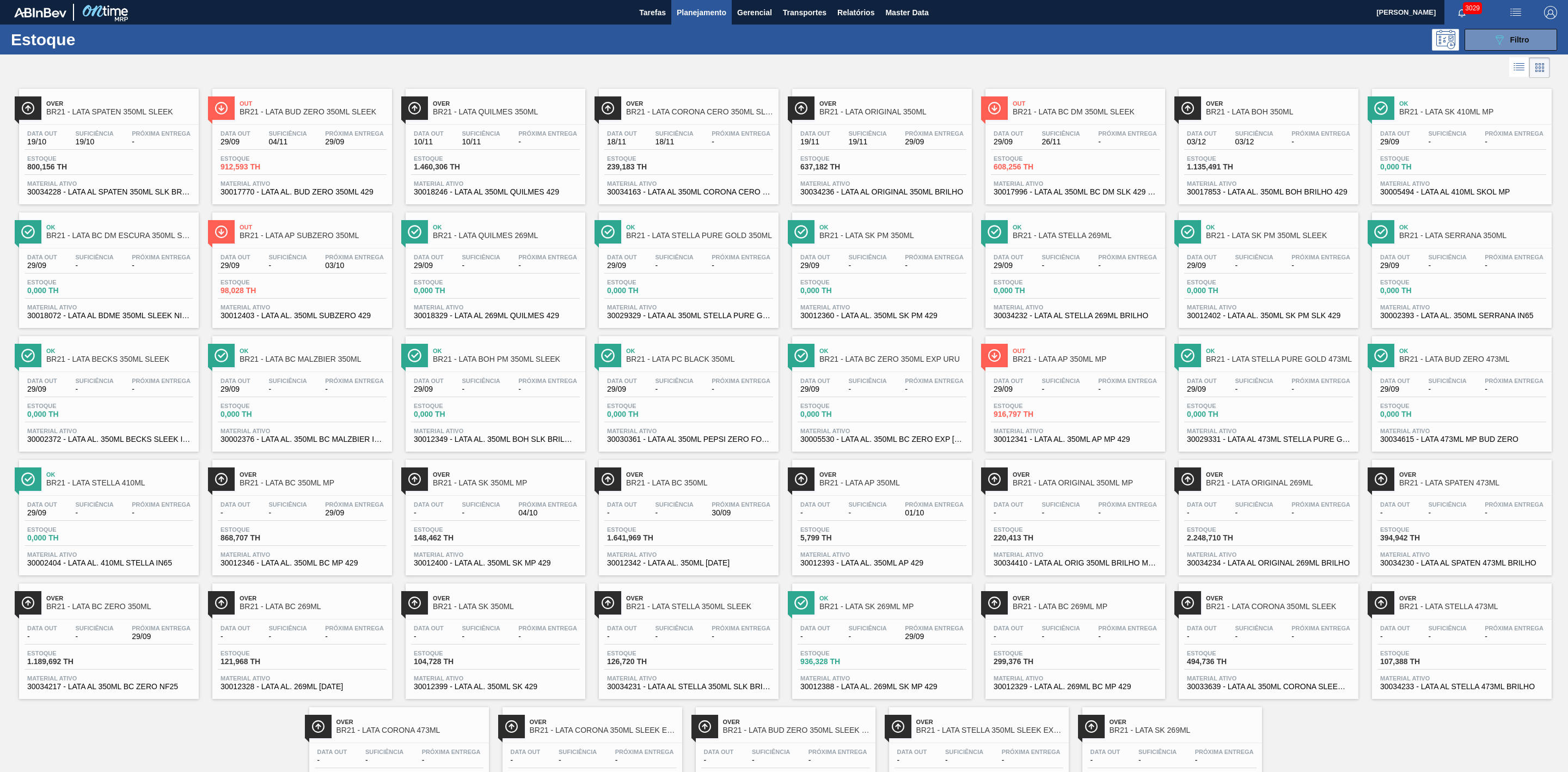
click at [702, 18] on span "Planejamento" at bounding box center [702, 13] width 50 height 13
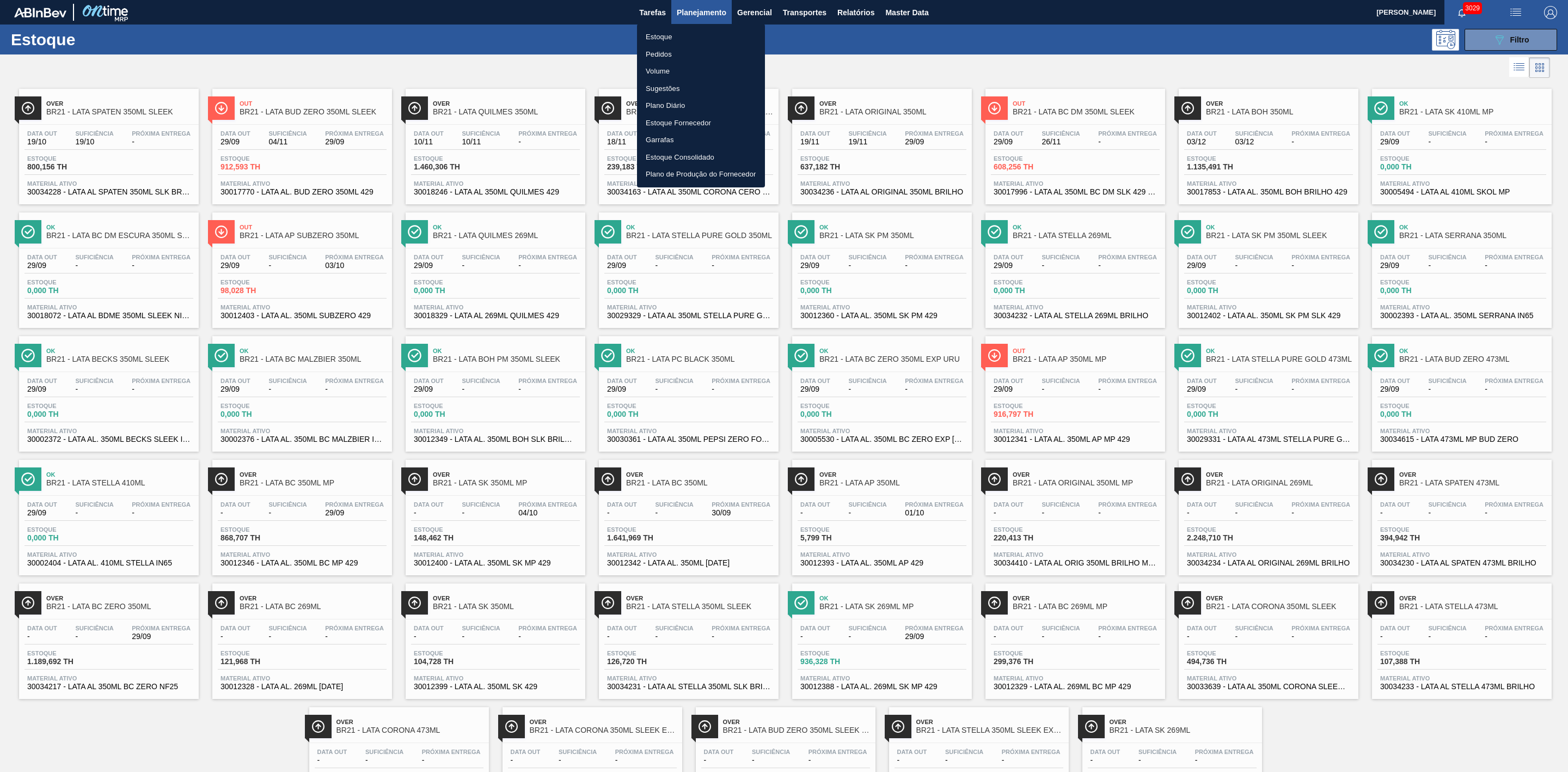
click at [664, 34] on li "Estoque" at bounding box center [701, 36] width 128 height 17
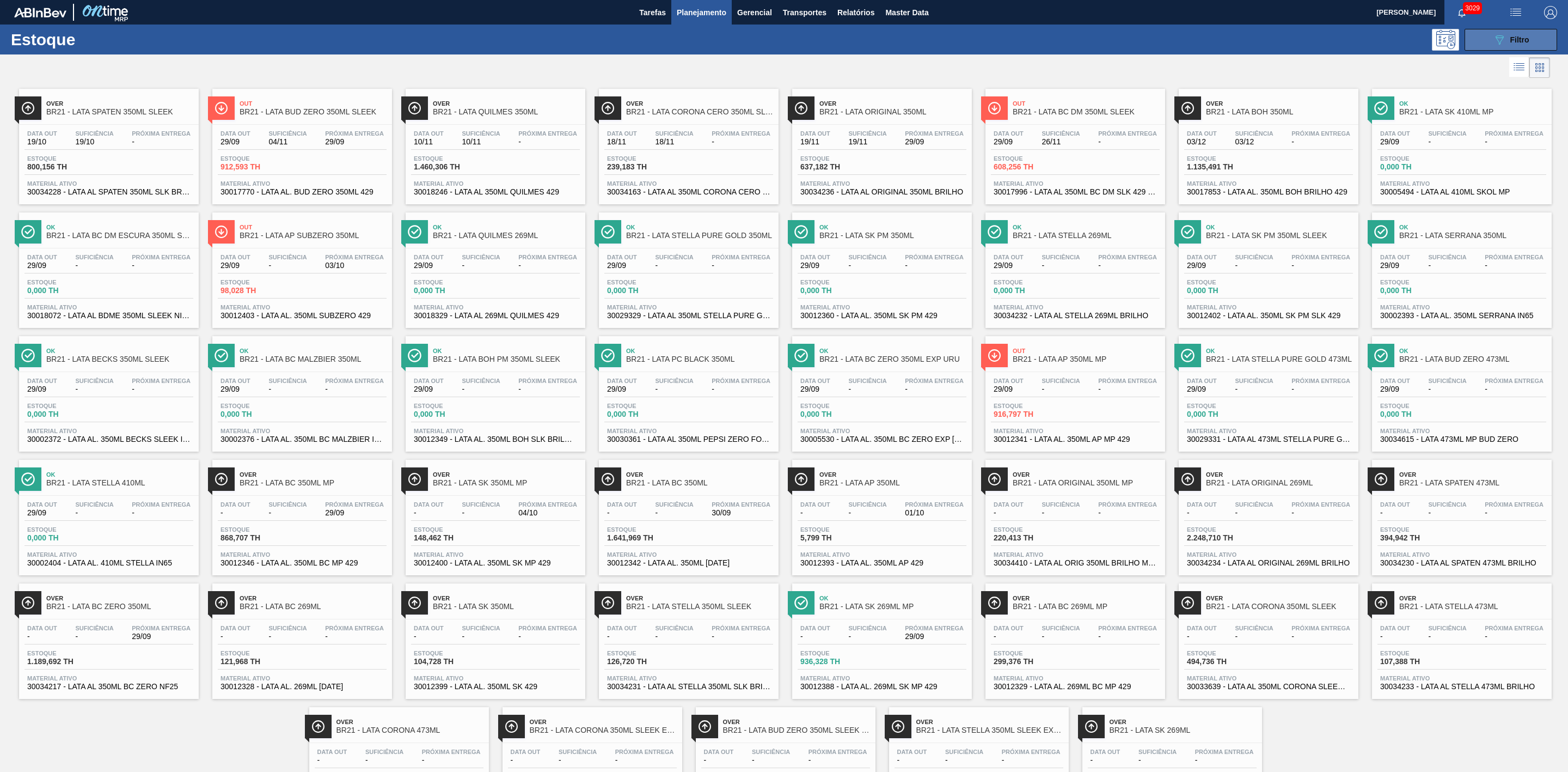
click at [1496, 35] on icon "089F7B8B-B2A5-4AFE-B5C0-19BA573D28AC" at bounding box center [1500, 40] width 13 height 13
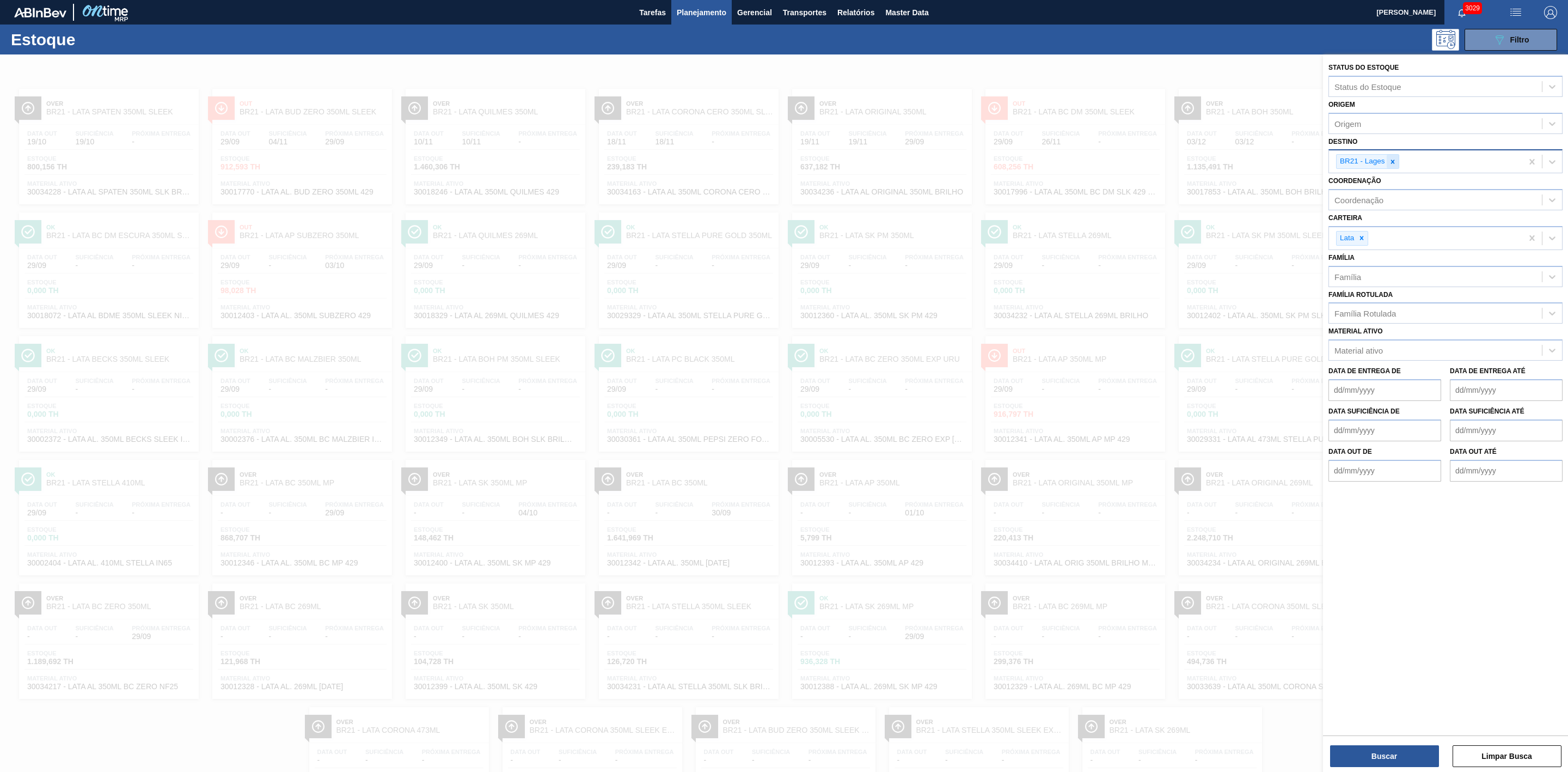
click at [1391, 162] on icon at bounding box center [1393, 162] width 7 height 7
type input "09"
click at [1381, 206] on div "BR09 - Agudos" at bounding box center [1446, 207] width 234 height 20
click at [1386, 751] on button "Buscar" at bounding box center [1385, 757] width 109 height 22
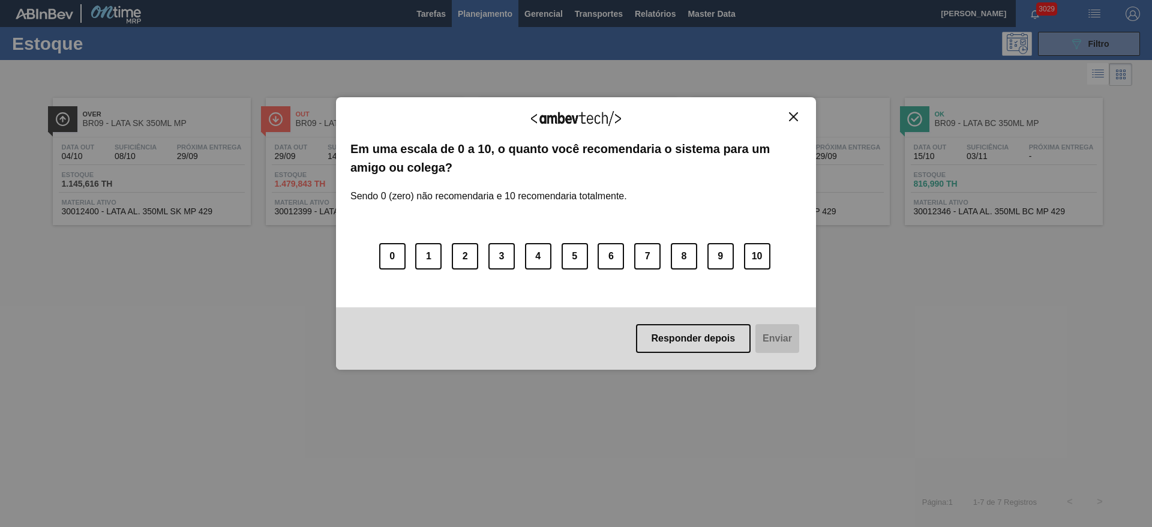
click at [791, 115] on img "Close" at bounding box center [793, 116] width 9 height 9
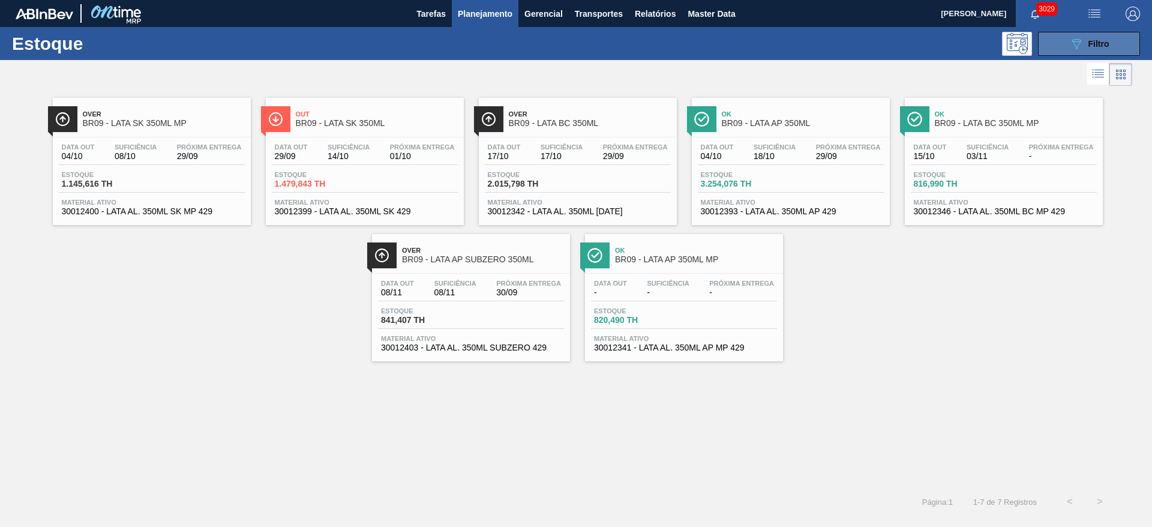
click at [1069, 35] on button "089F7B8B-B2A5-4AFE-B5C0-19BA573D28AC Filtro" at bounding box center [1089, 44] width 102 height 24
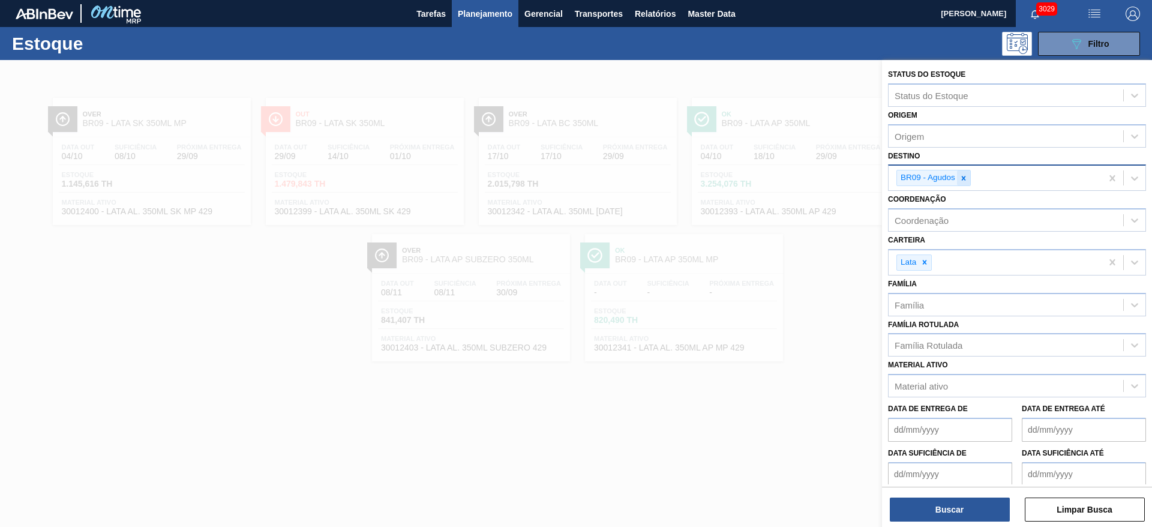
click at [959, 178] on icon at bounding box center [963, 178] width 8 height 8
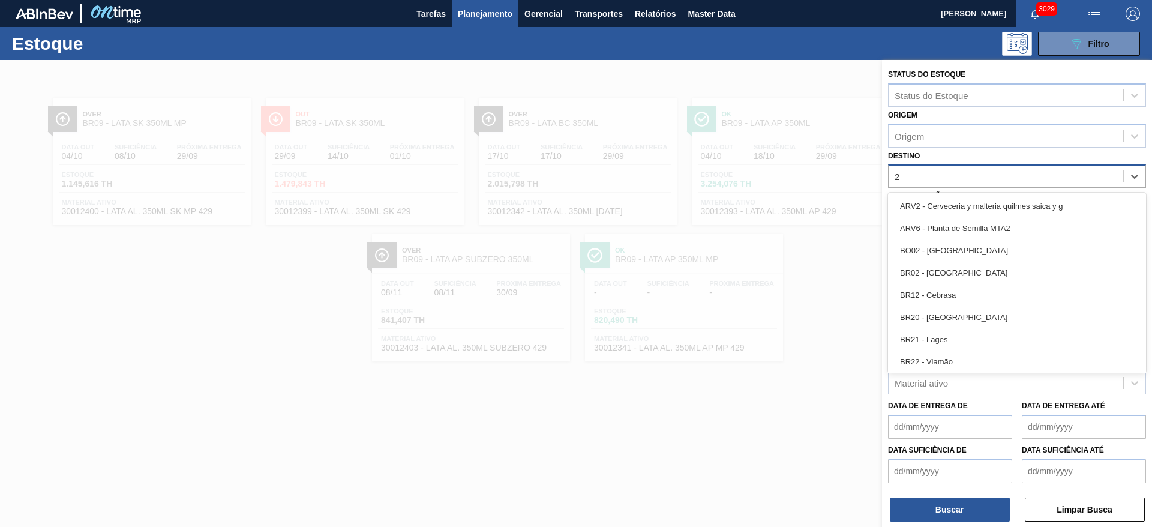
type input "21"
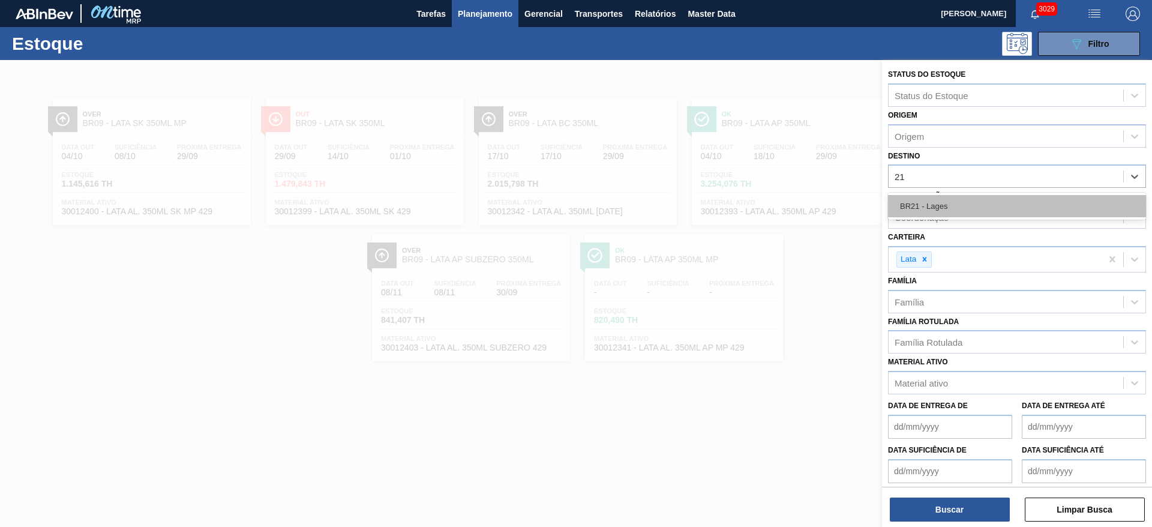
click at [940, 201] on div "BR21 - Lages" at bounding box center [1017, 206] width 258 height 22
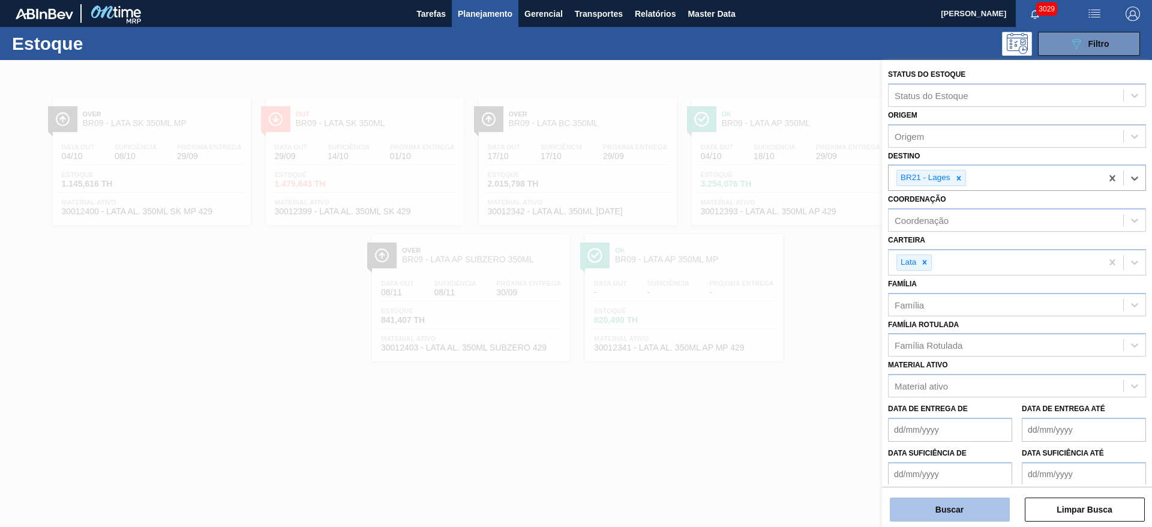
click at [969, 510] on button "Buscar" at bounding box center [950, 509] width 120 height 24
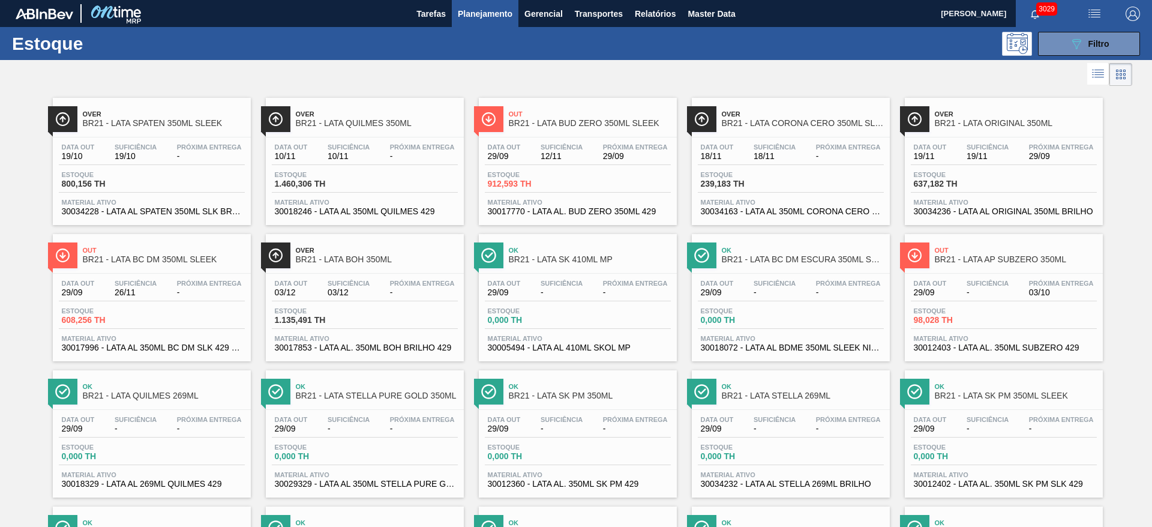
click at [527, 123] on span "BR21 - LATA BUD ZERO 350ML SLEEK" at bounding box center [590, 123] width 162 height 9
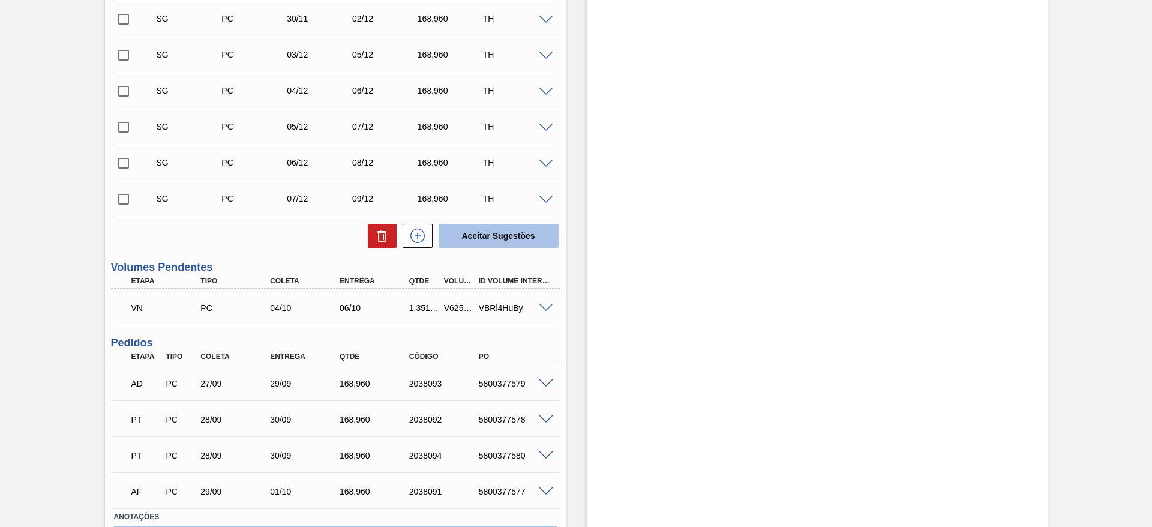
scroll to position [774, 0]
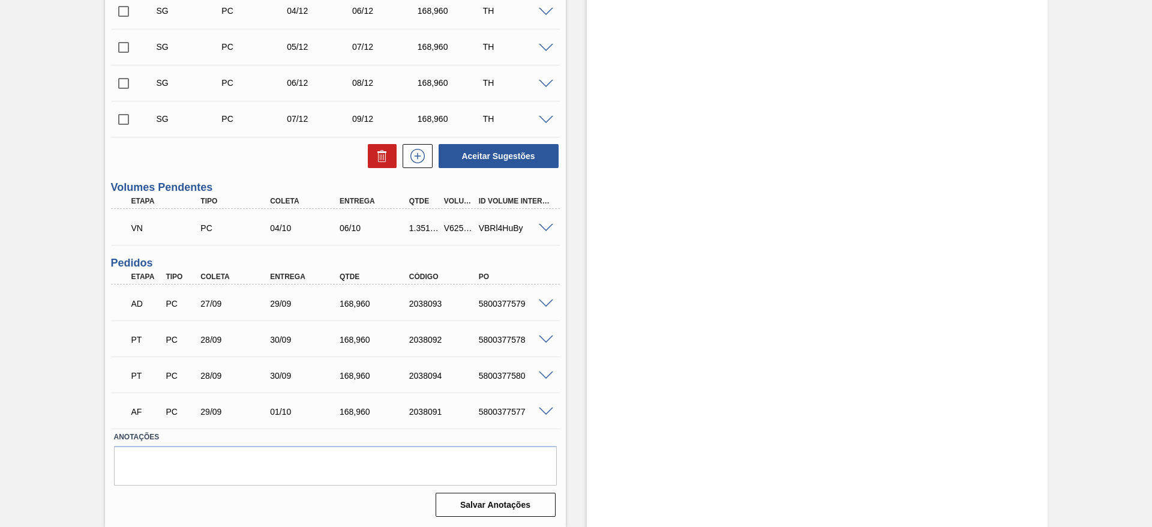
click at [545, 229] on span at bounding box center [546, 228] width 14 height 9
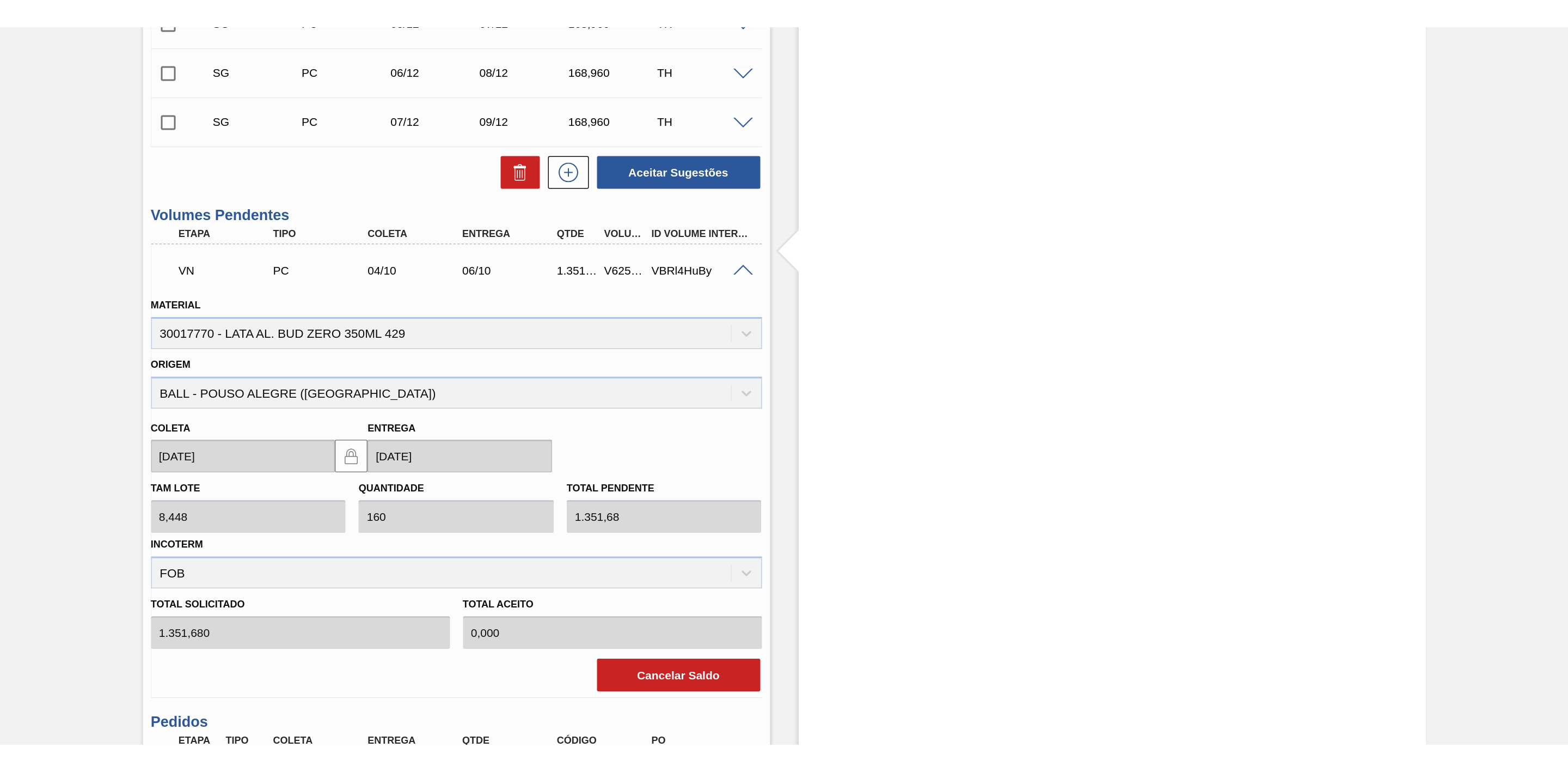
scroll to position [785, 0]
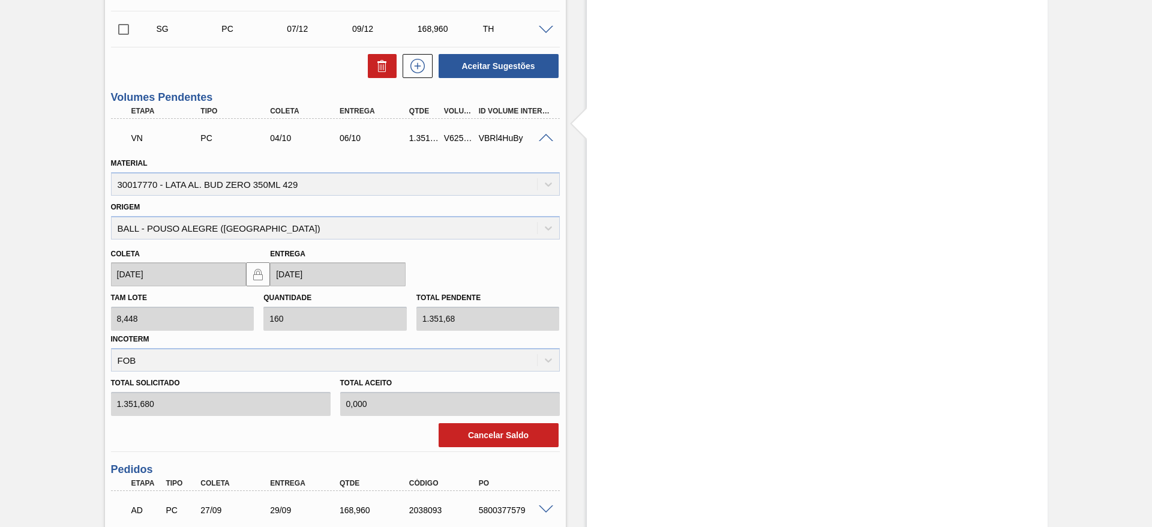
drag, startPoint x: 816, startPoint y: 70, endPoint x: 720, endPoint y: 2, distance: 118.0
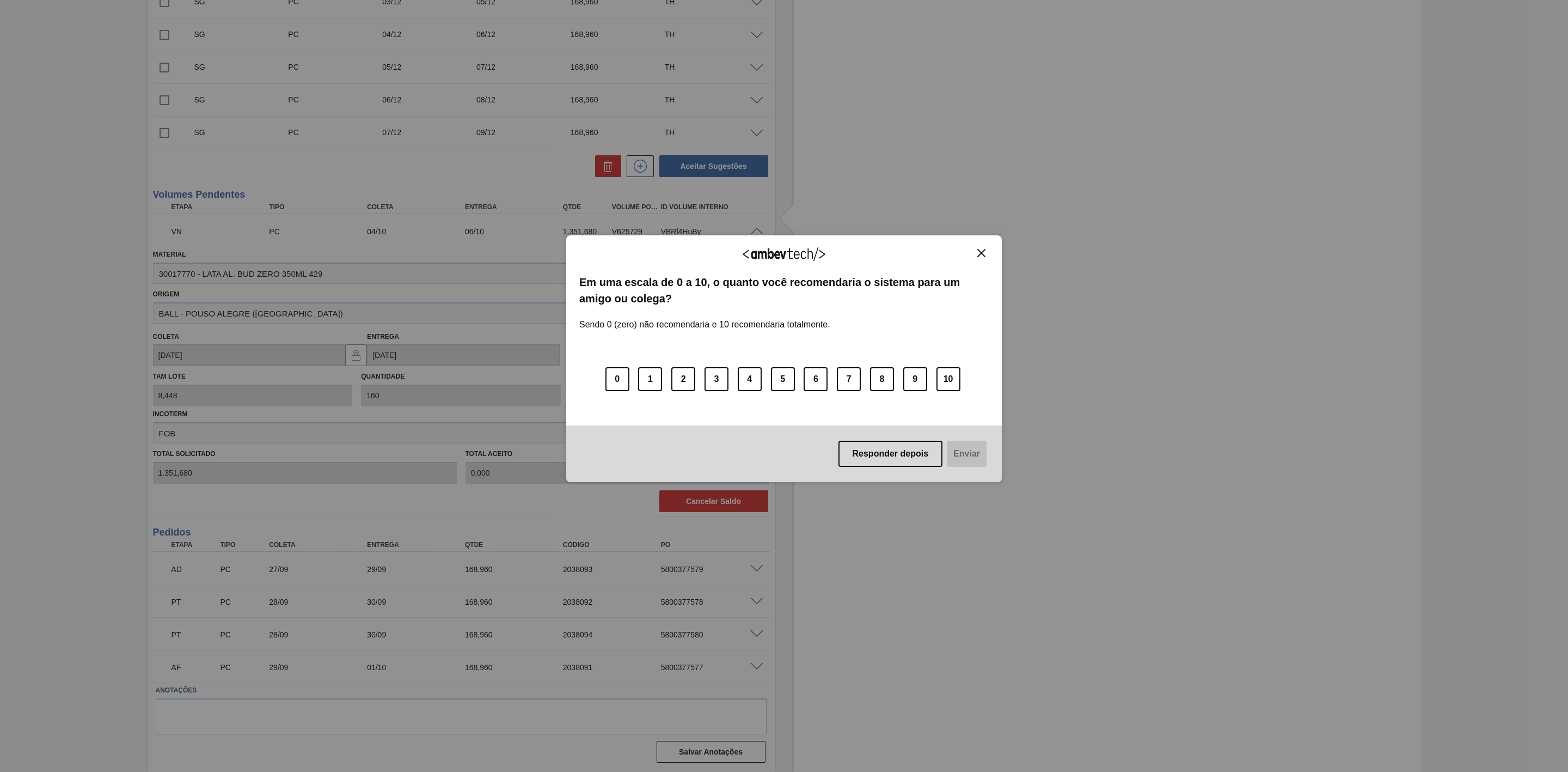
scroll to position [683, 0]
click at [982, 255] on img "Close" at bounding box center [981, 252] width 8 height 8
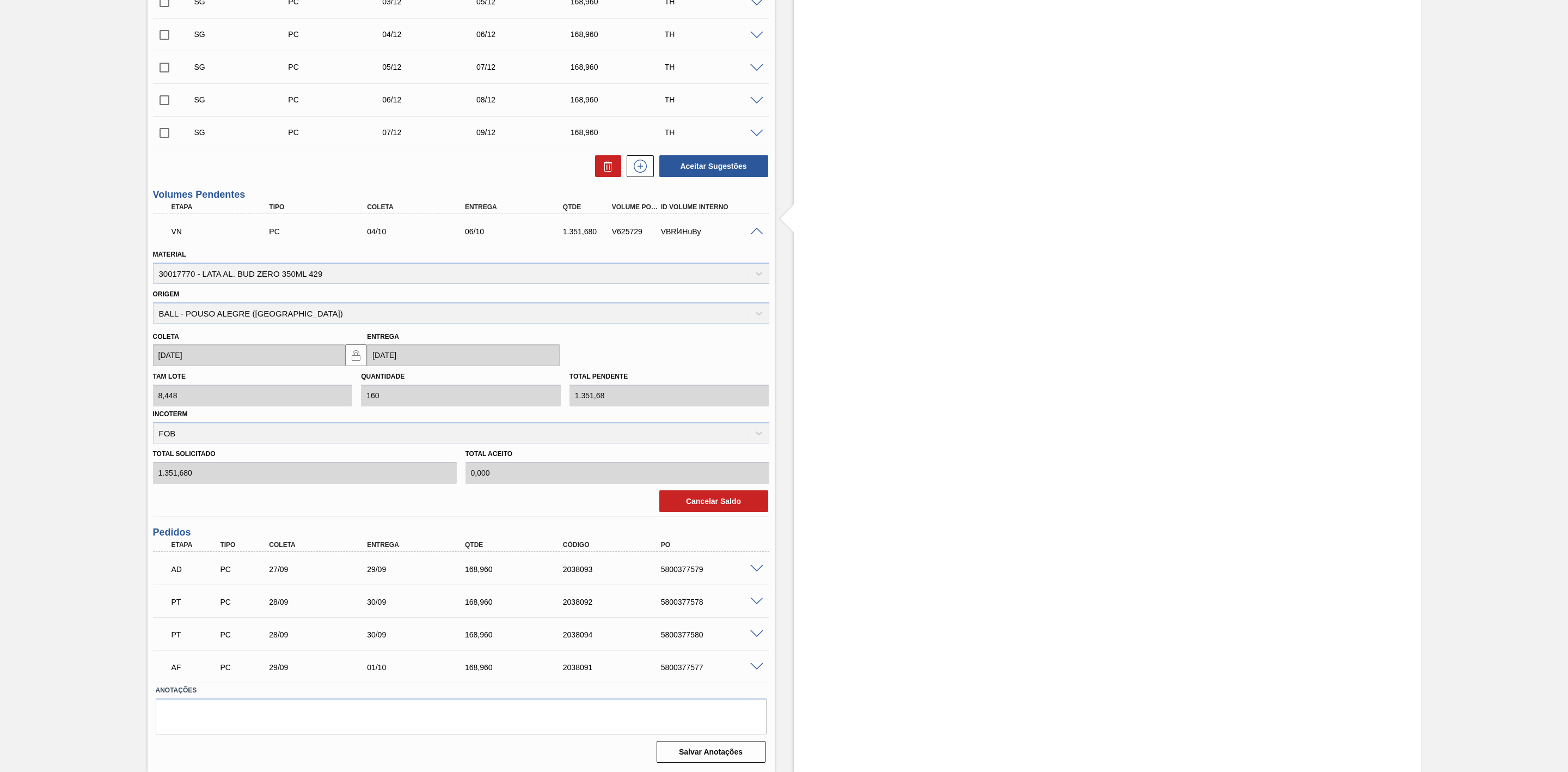
click at [751, 233] on span at bounding box center [757, 232] width 13 height 8
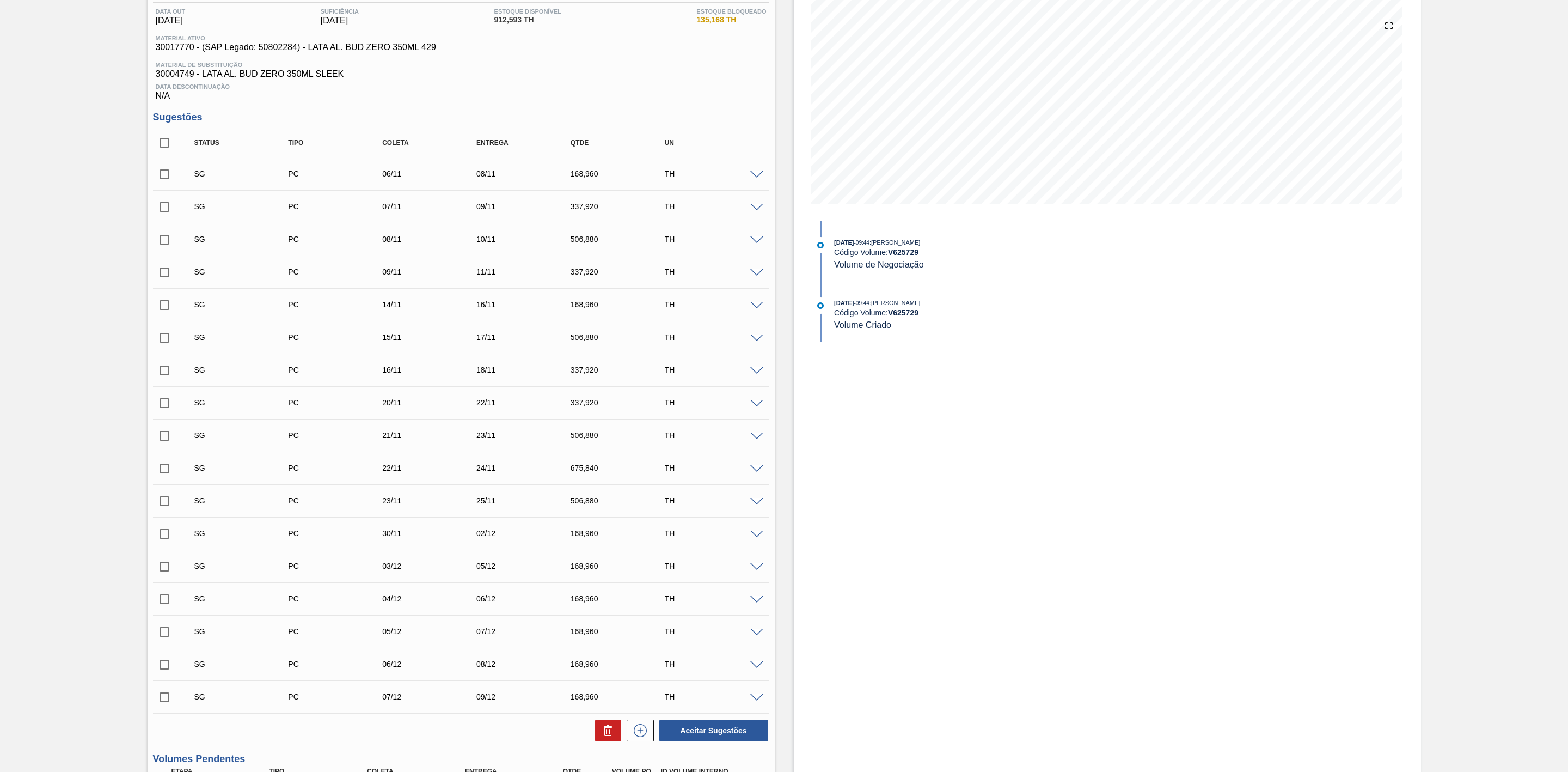
scroll to position [82, 0]
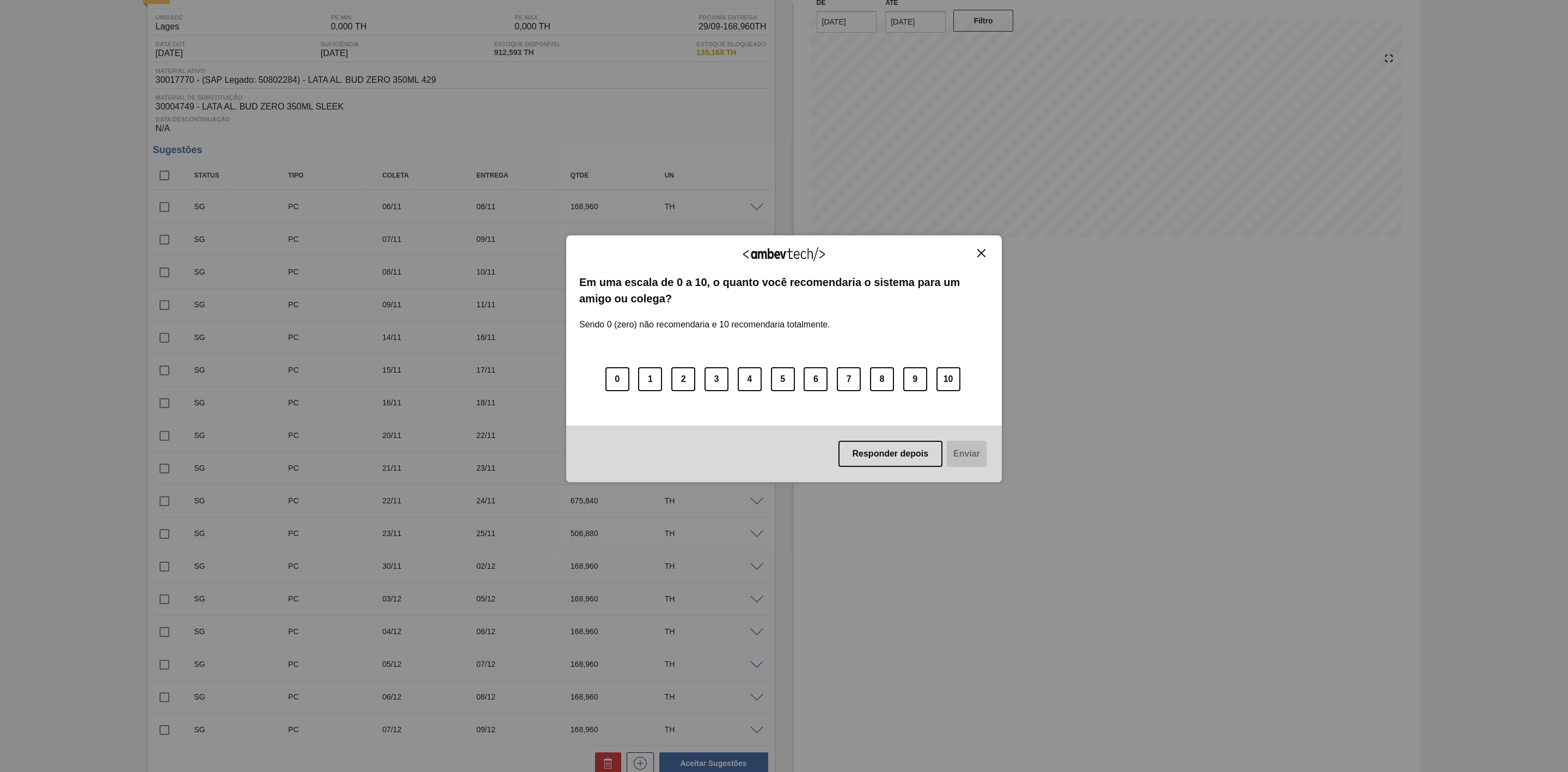
click at [986, 251] on button "Close" at bounding box center [981, 253] width 15 height 9
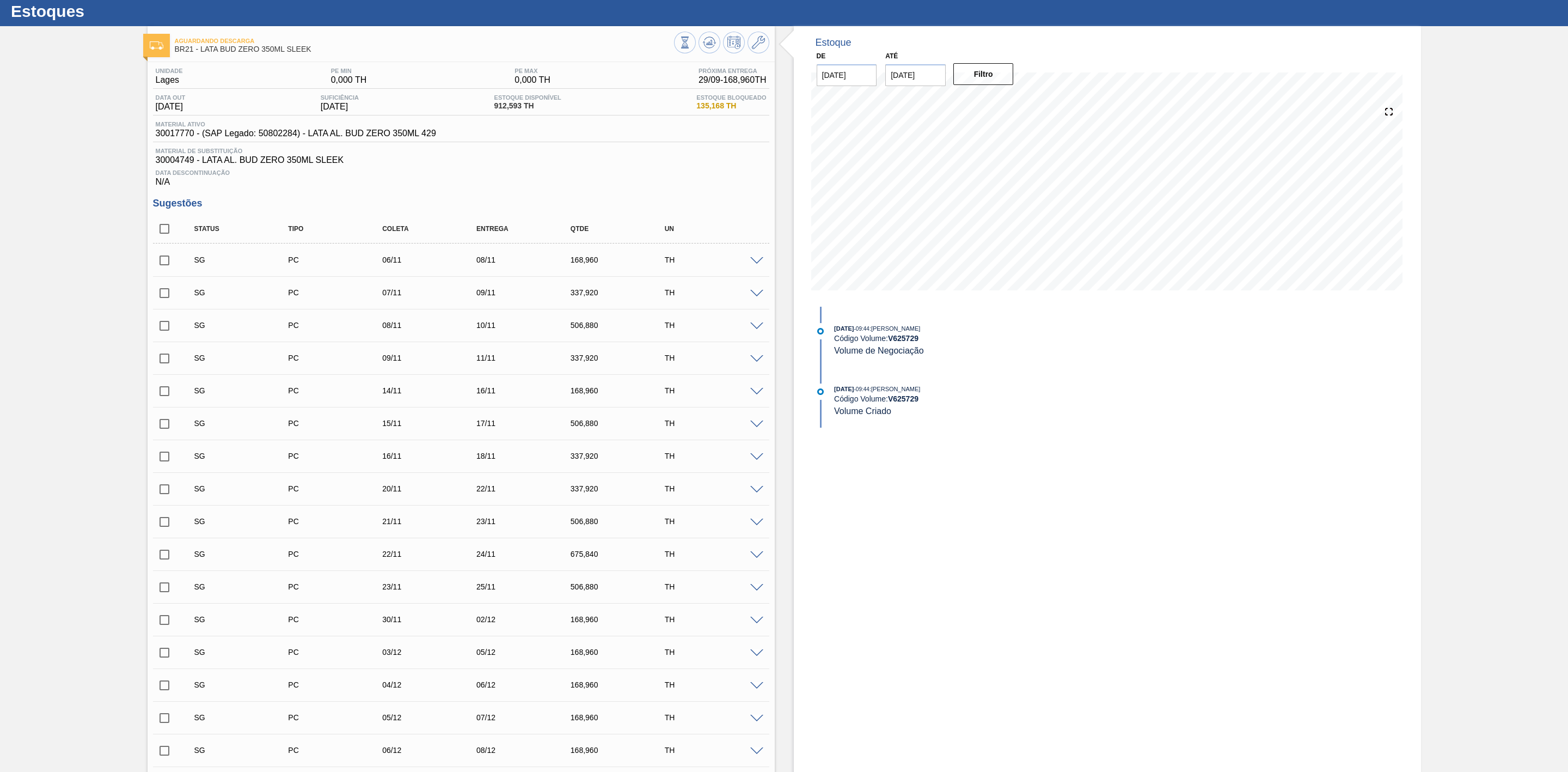
scroll to position [0, 0]
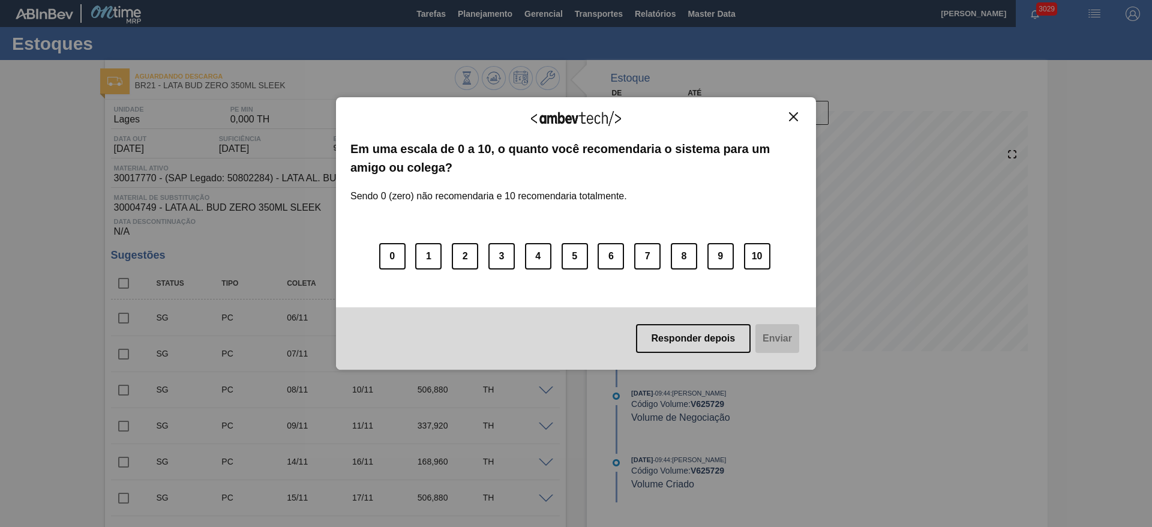
click at [796, 115] on img "Close" at bounding box center [793, 116] width 9 height 9
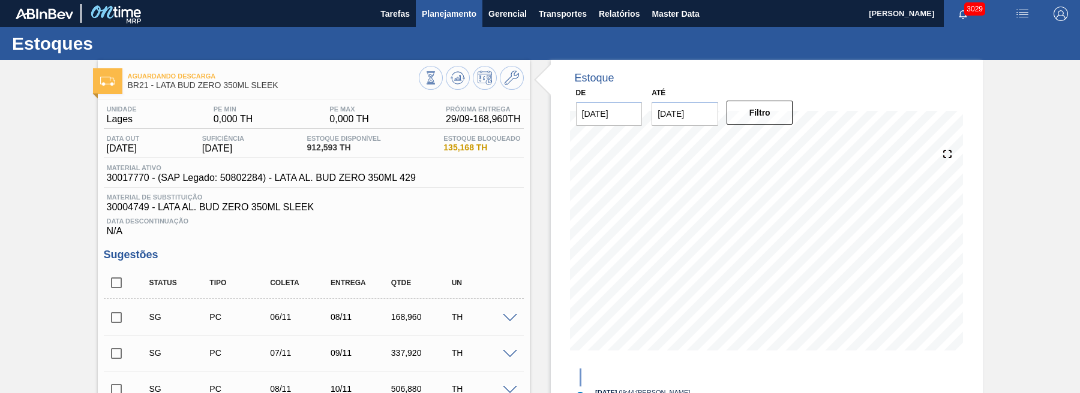
click at [452, 26] on button "Planejamento" at bounding box center [449, 13] width 67 height 27
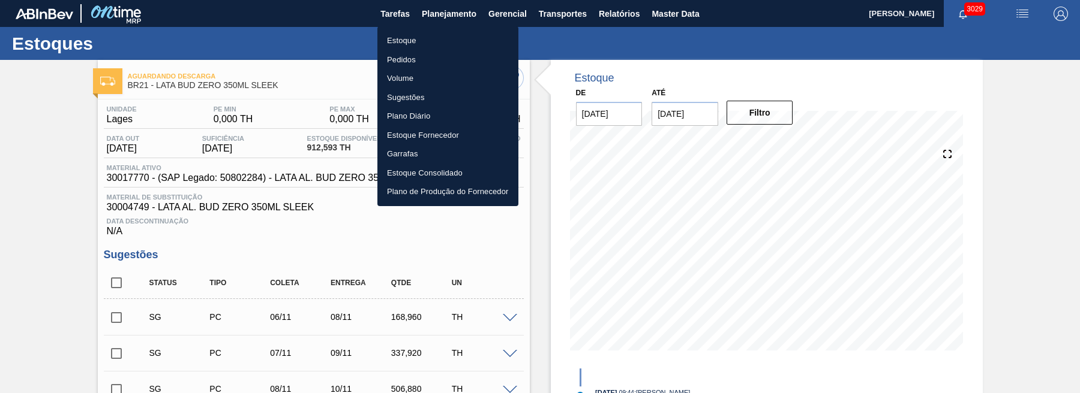
click at [412, 40] on li "Estoque" at bounding box center [447, 40] width 141 height 19
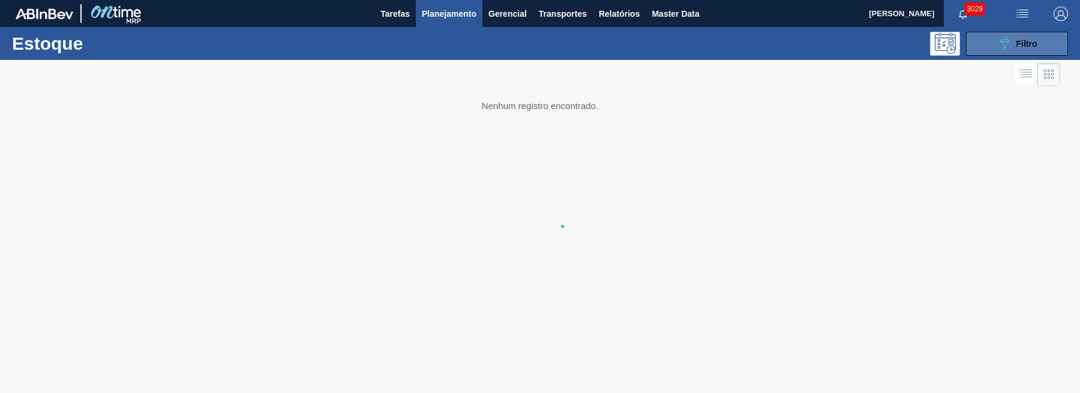
click at [999, 52] on button "089F7B8B-B2A5-4AFE-B5C0-19BA573D28AC Filtro" at bounding box center [1017, 44] width 102 height 24
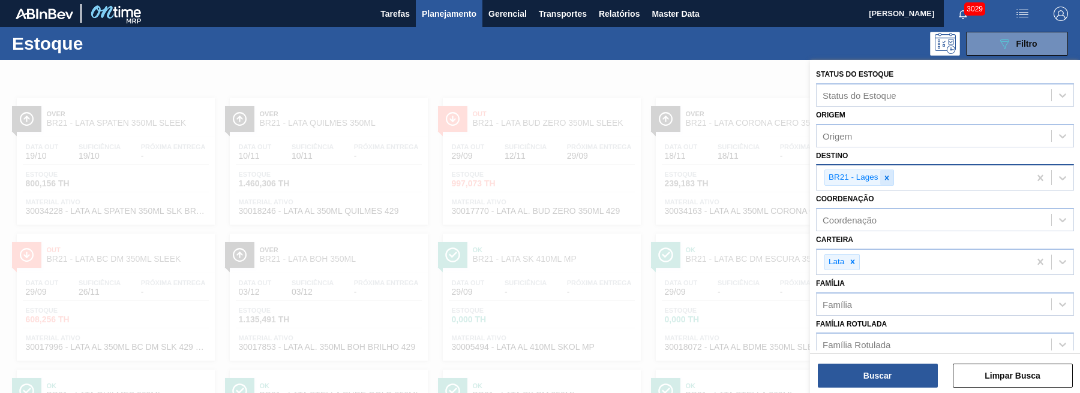
click at [884, 176] on icon at bounding box center [886, 178] width 8 height 8
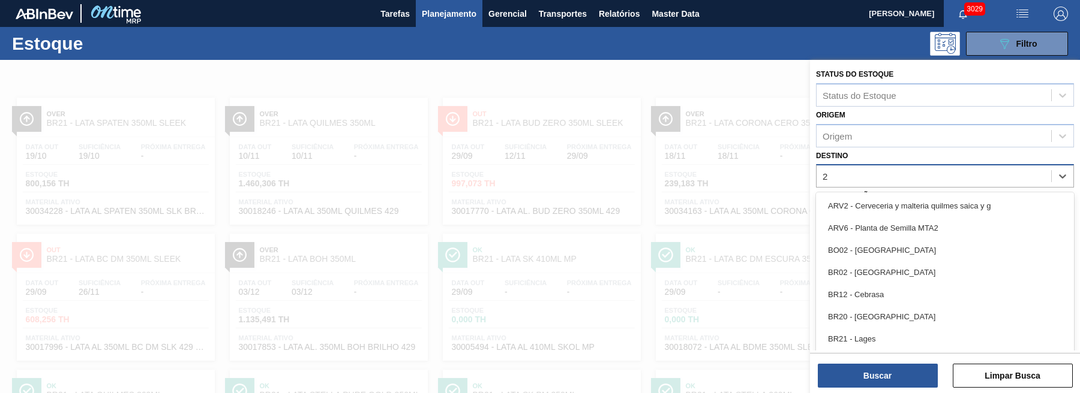
type input "22"
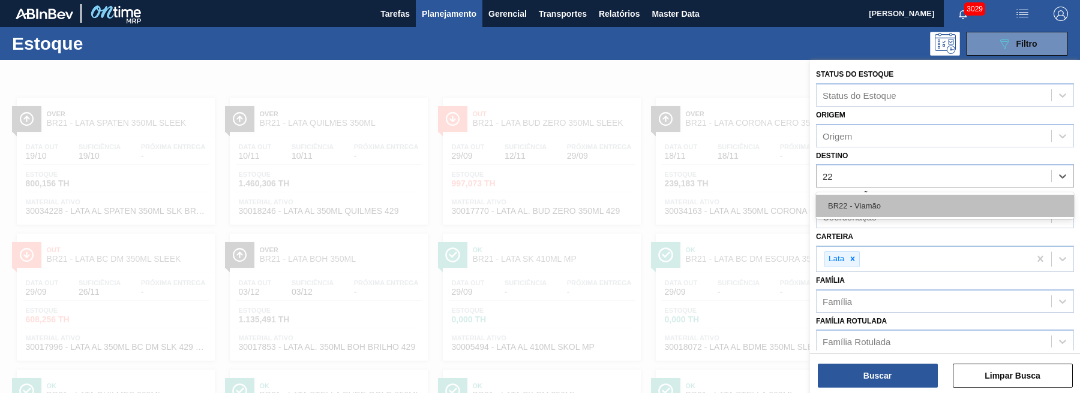
click at [857, 200] on div "BR22 - Viamão" at bounding box center [945, 206] width 258 height 22
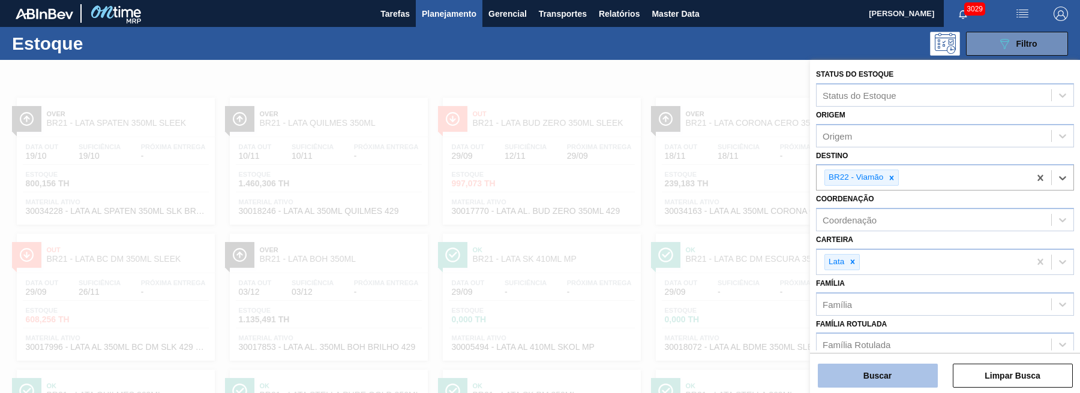
click at [881, 385] on button "Buscar" at bounding box center [878, 376] width 120 height 24
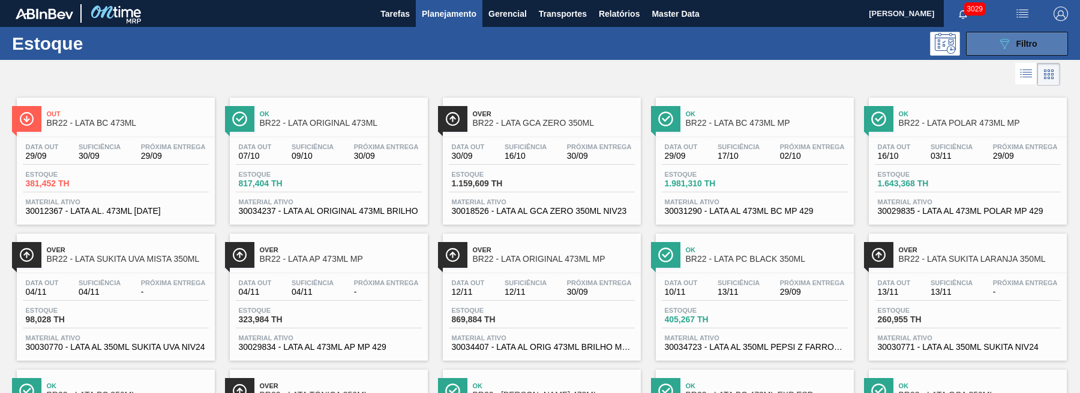
click at [1014, 49] on div "089F7B8B-B2A5-4AFE-B5C0-19BA573D28AC Filtro" at bounding box center [1017, 44] width 40 height 14
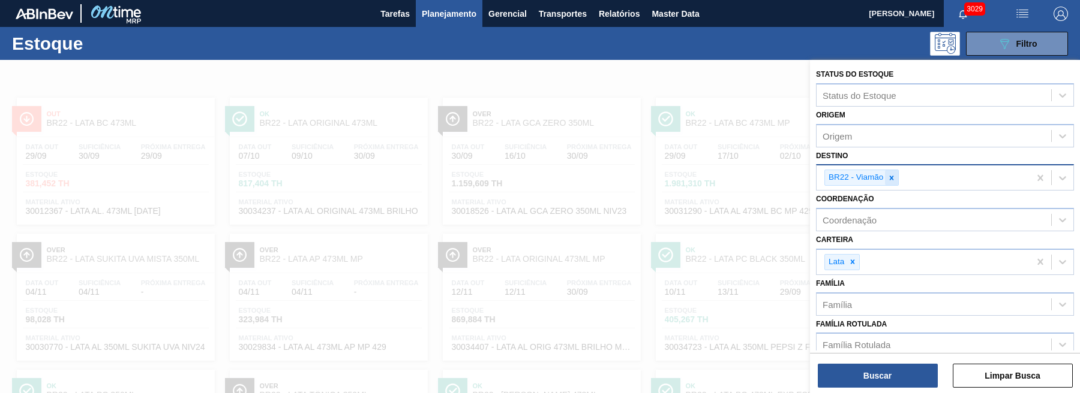
click at [891, 179] on icon at bounding box center [891, 178] width 8 height 8
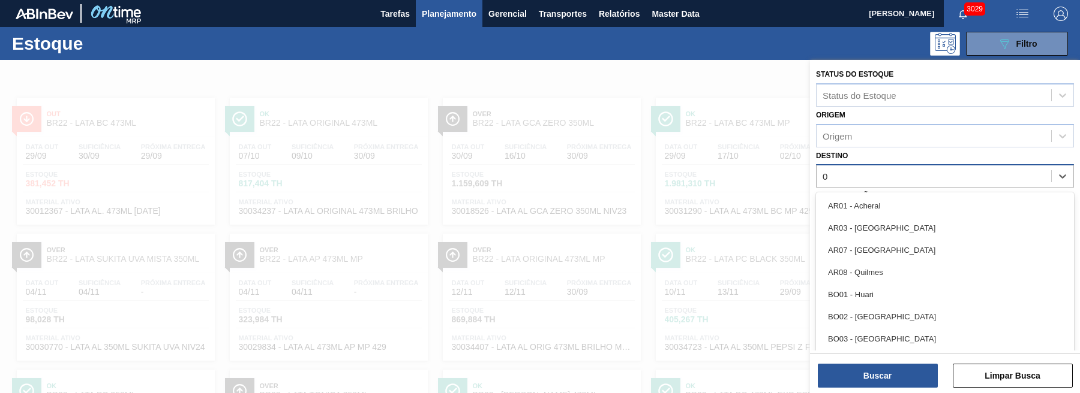
type input "09"
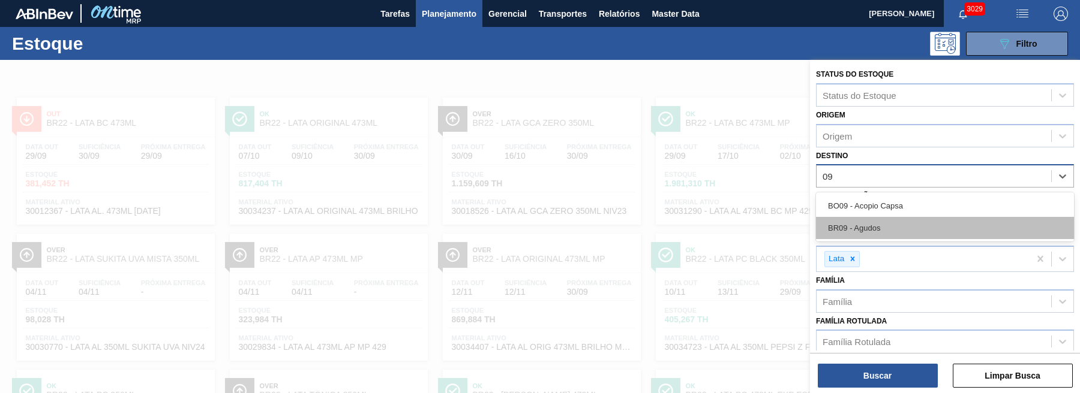
click at [870, 221] on div "BR09 - Agudos" at bounding box center [945, 228] width 258 height 22
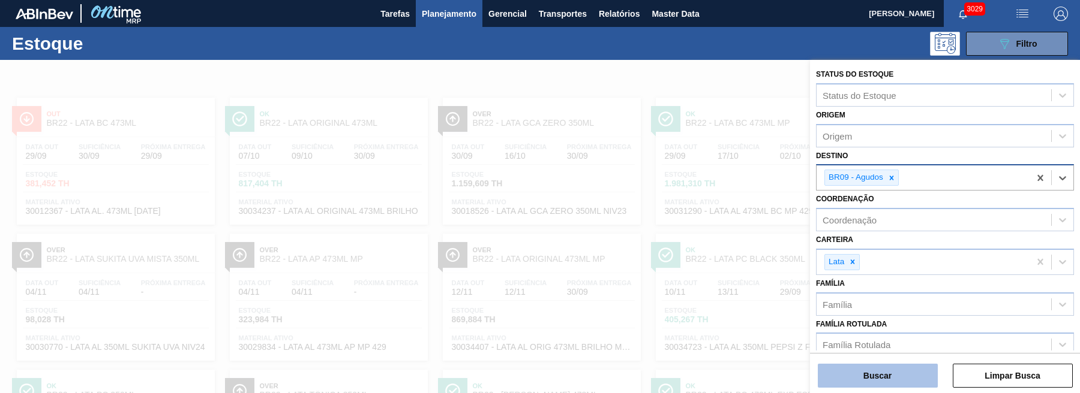
click at [878, 377] on button "Buscar" at bounding box center [878, 376] width 120 height 24
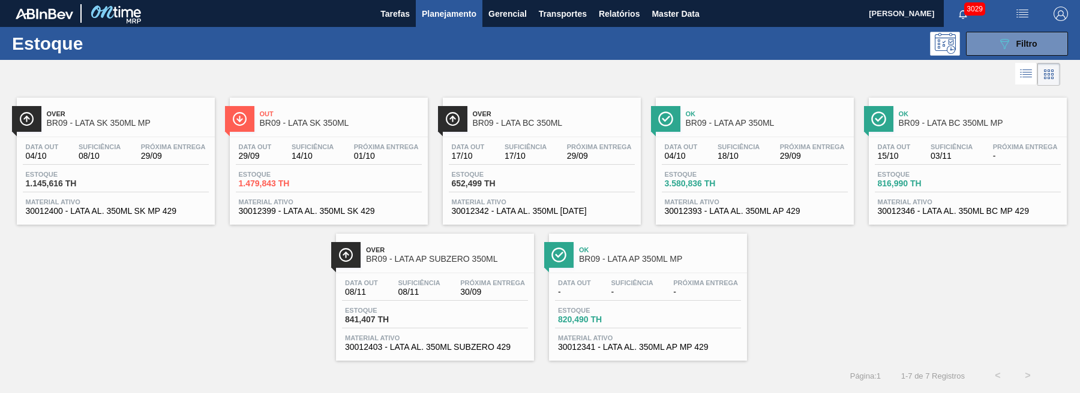
click at [531, 115] on span "Over" at bounding box center [554, 113] width 162 height 7
click at [778, 121] on span "BR09 - LATA AP 350ML" at bounding box center [767, 123] width 162 height 9
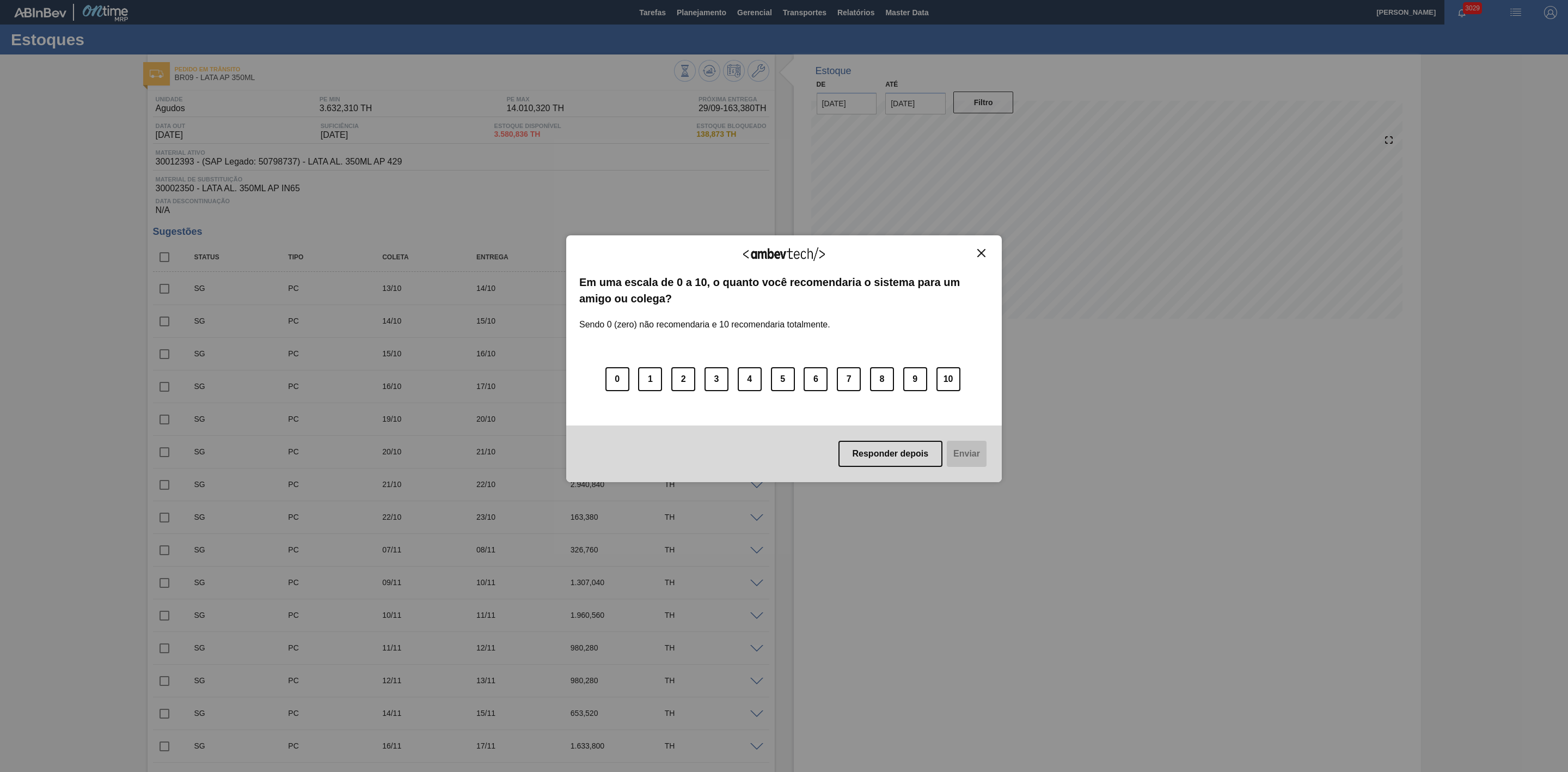
click at [981, 255] on img "Close" at bounding box center [981, 252] width 8 height 8
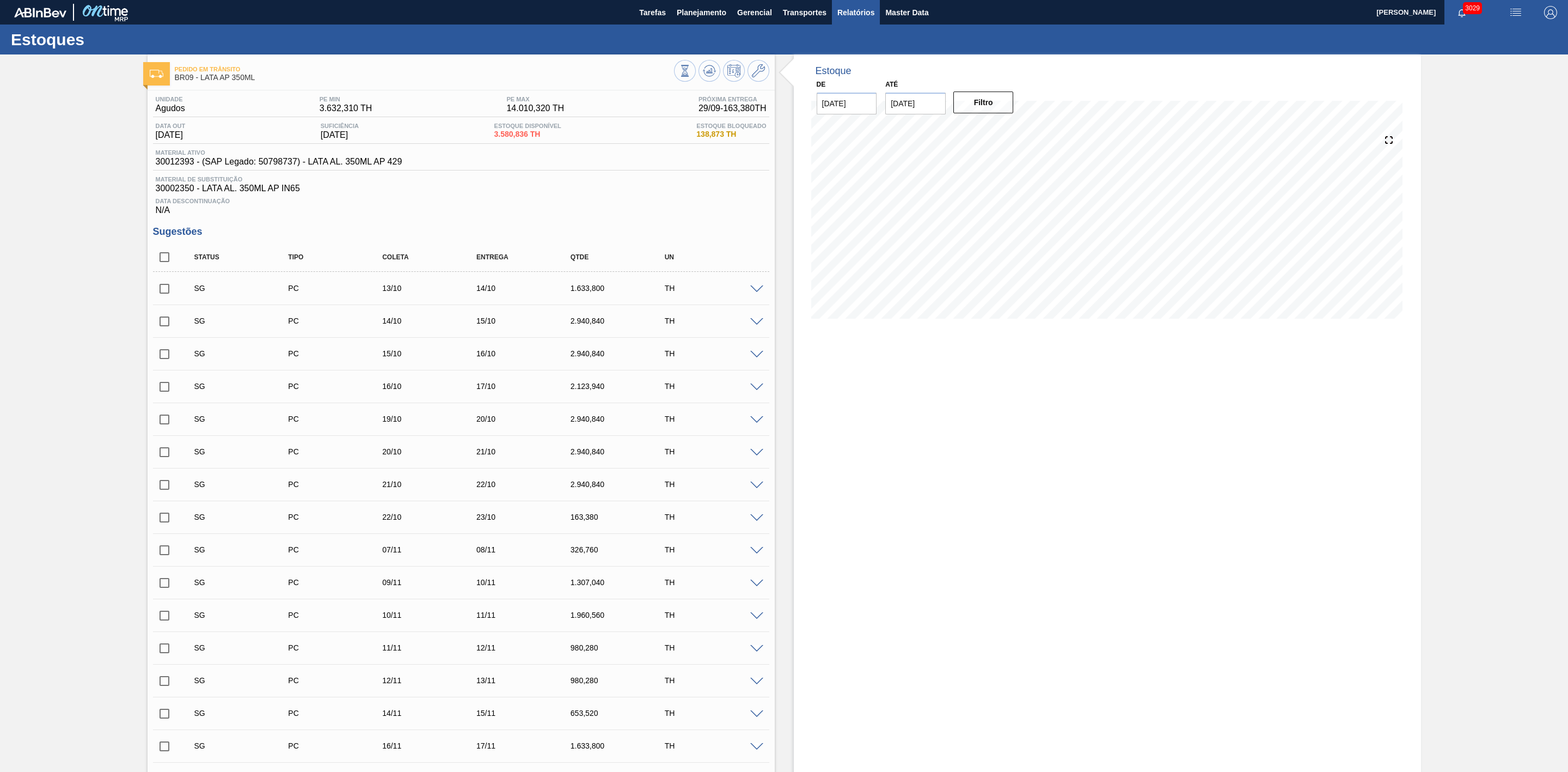
click at [857, 10] on span "Relatórios" at bounding box center [856, 13] width 37 height 13
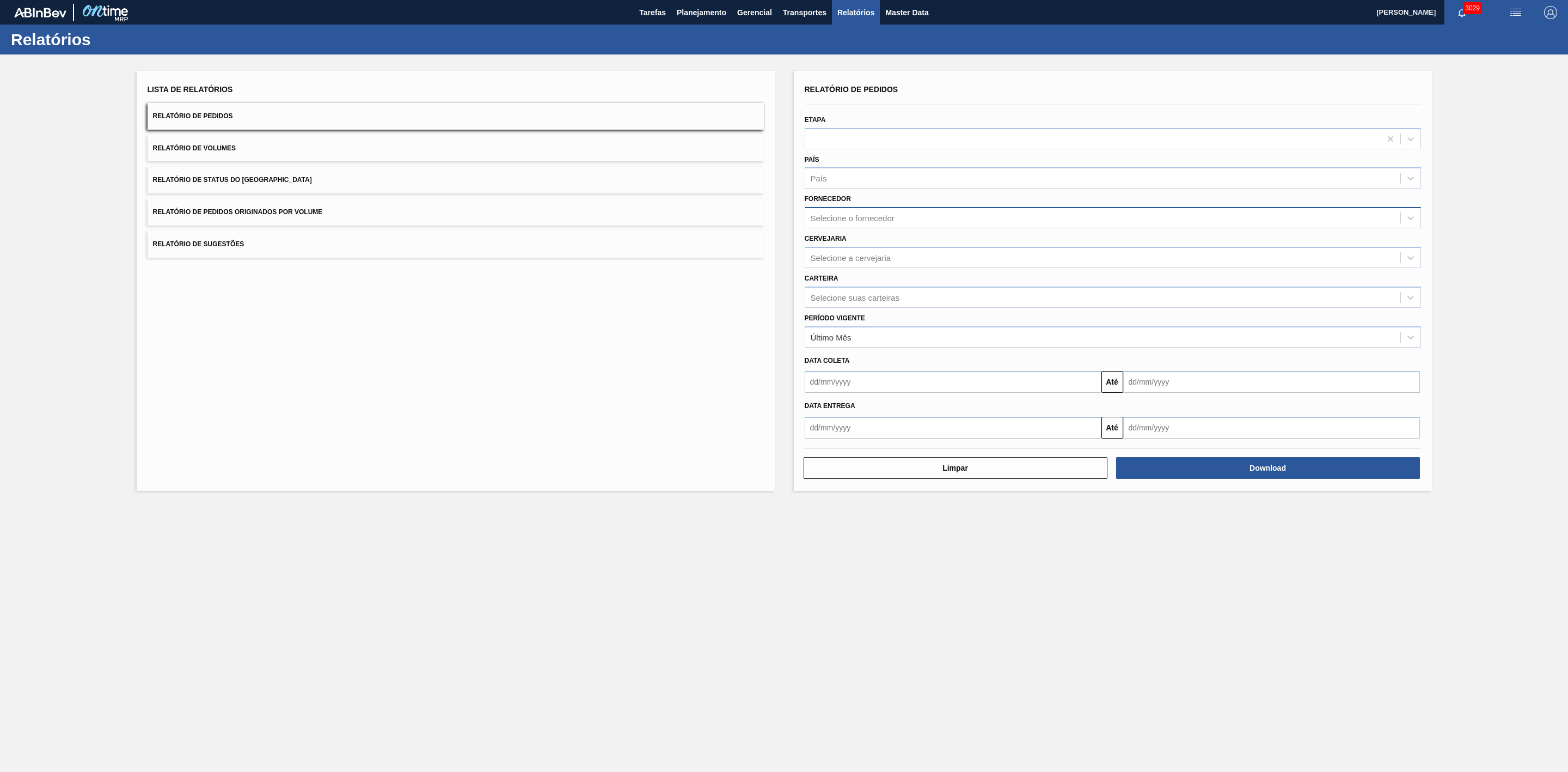
click at [892, 216] on div "Selecione o fornecedor" at bounding box center [853, 218] width 84 height 9
click at [1494, 262] on div "Lista de Relatórios Relatório de Pedidos Relatório de Volumes Relatório de Stat…" at bounding box center [784, 279] width 1568 height 450
click at [845, 263] on div "Selecione a cervejaria" at bounding box center [1103, 257] width 596 height 15
type input "21"
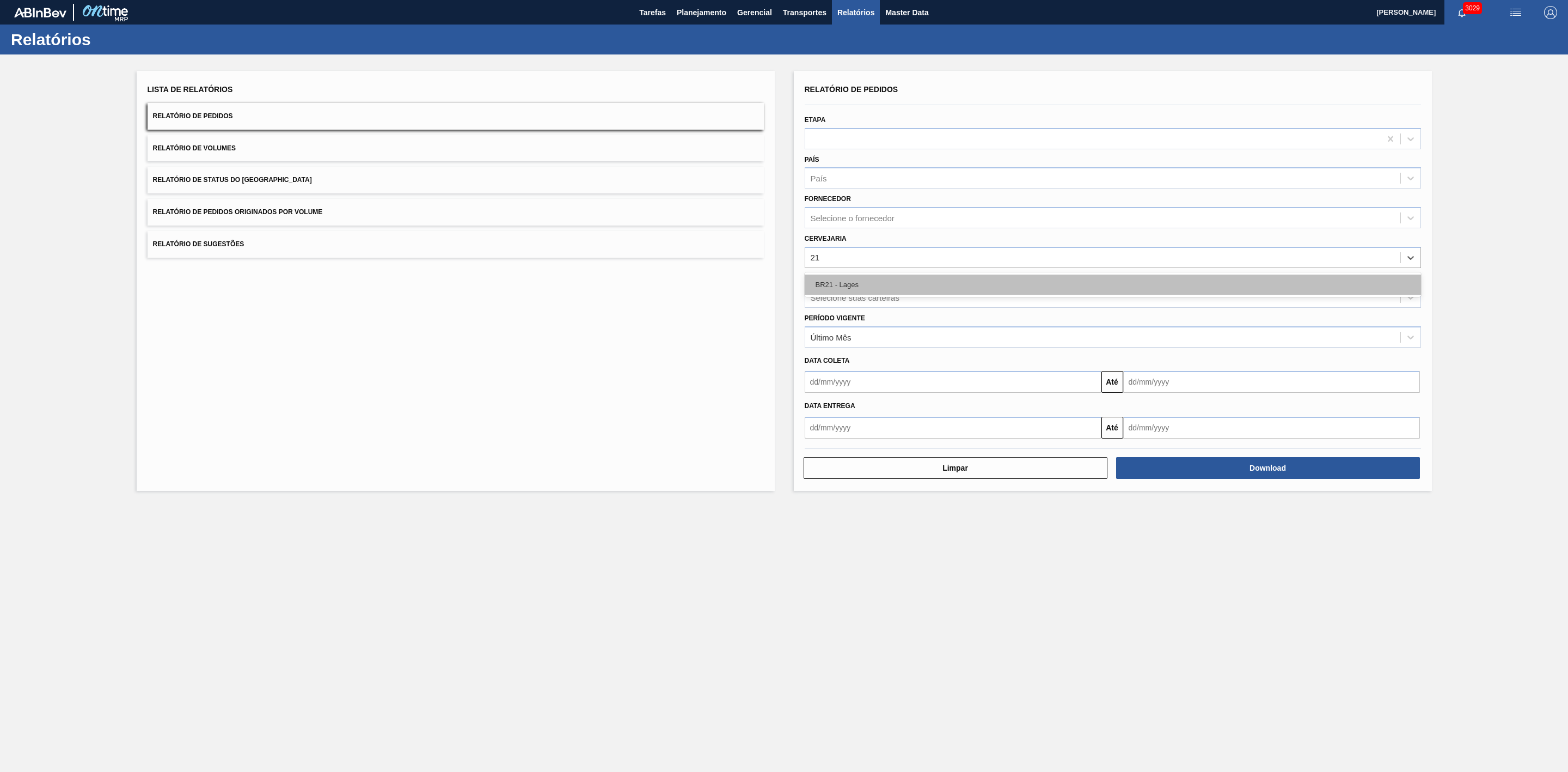
click at [853, 283] on div "BR21 - Lages" at bounding box center [1113, 284] width 616 height 20
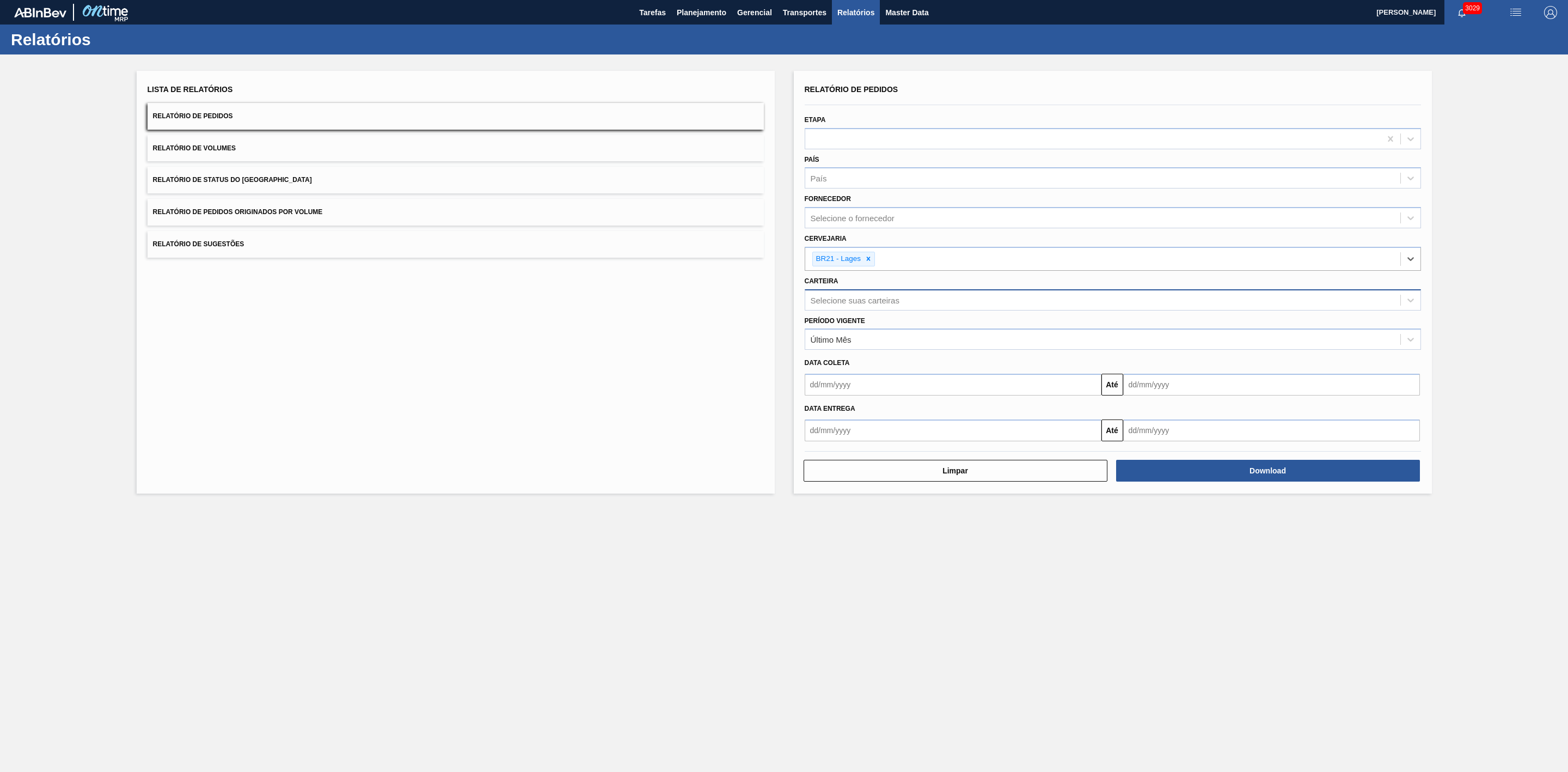
click at [889, 301] on div "Selecione suas carteiras" at bounding box center [855, 300] width 89 height 9
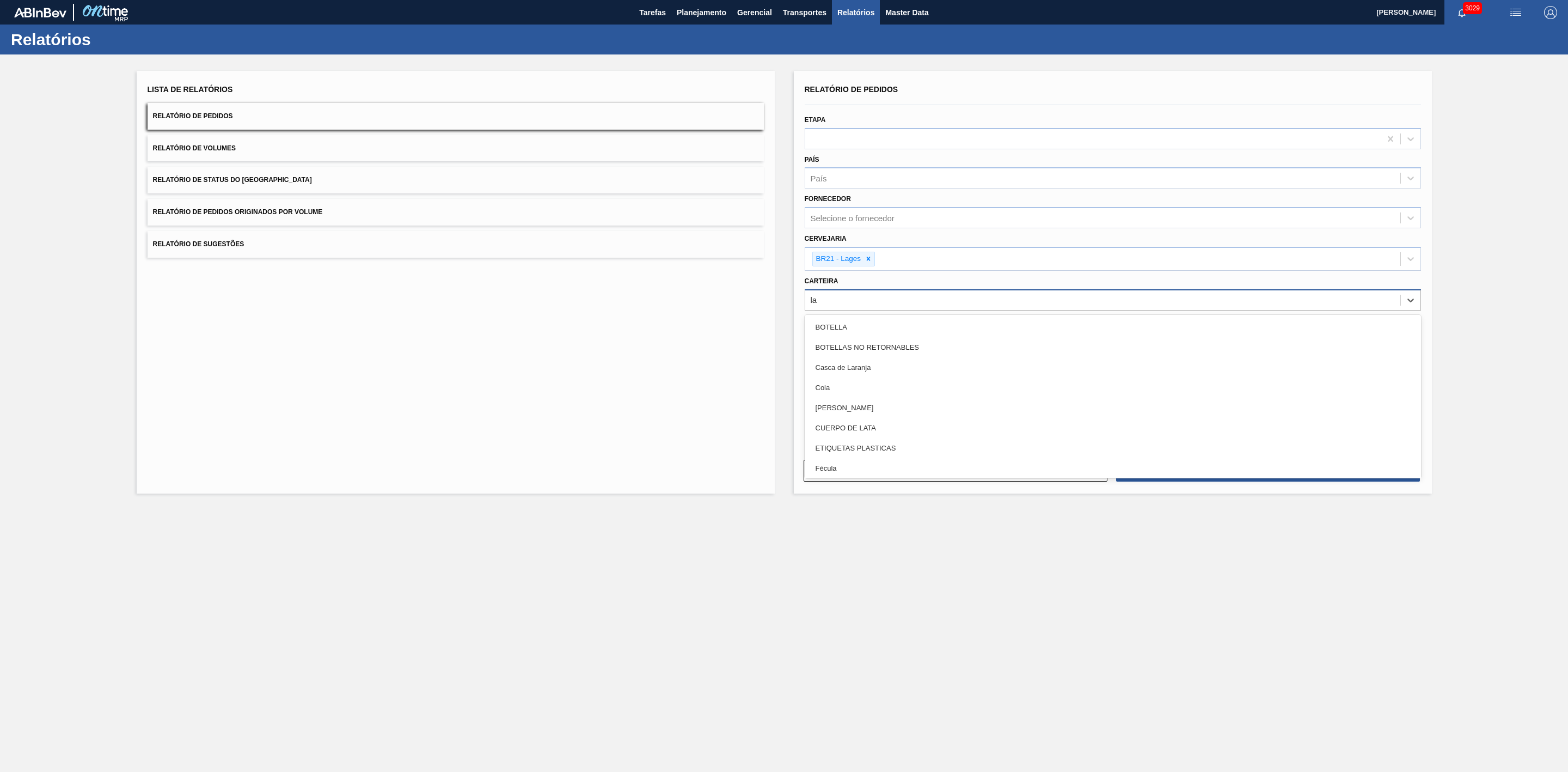
type input "lat"
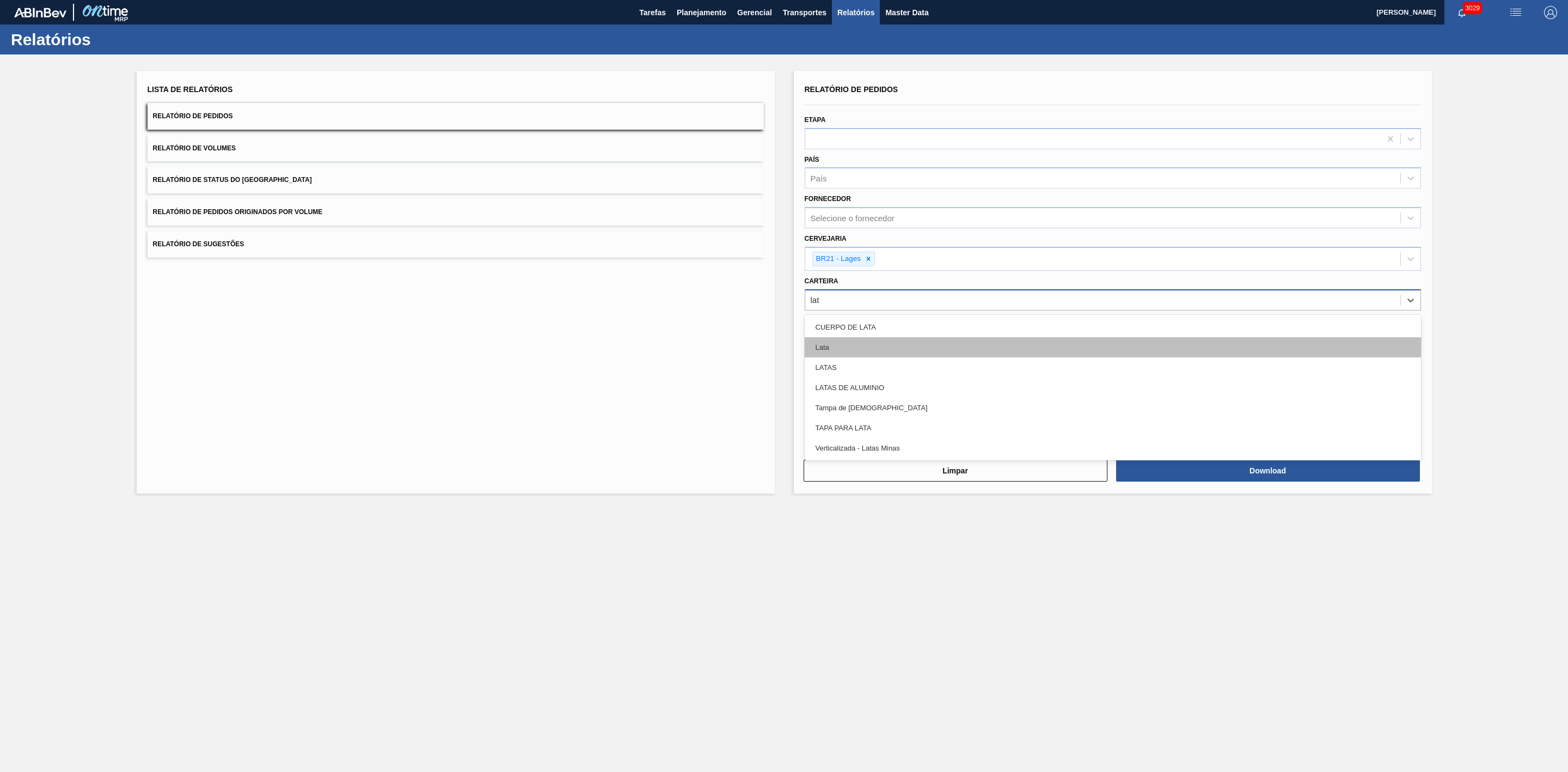
click at [833, 353] on div "Lata" at bounding box center [1113, 347] width 616 height 20
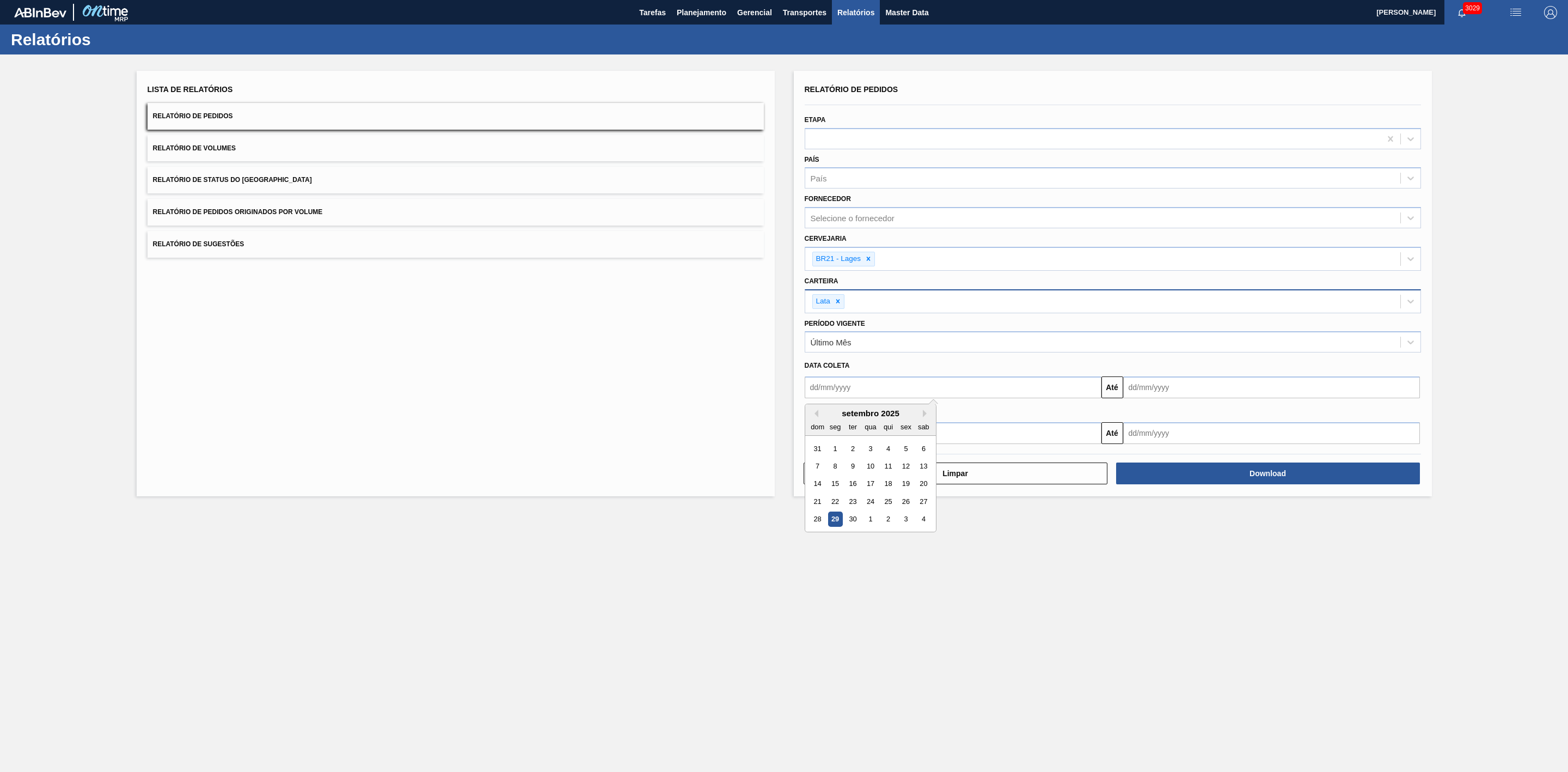
click at [860, 388] on input "text" at bounding box center [953, 387] width 297 height 22
click at [849, 392] on input "text" at bounding box center [953, 387] width 297 height 22
click at [873, 503] on div "24" at bounding box center [871, 501] width 15 height 15
type input "24/09/2025"
click at [1169, 384] on input "text" at bounding box center [1271, 387] width 297 height 22
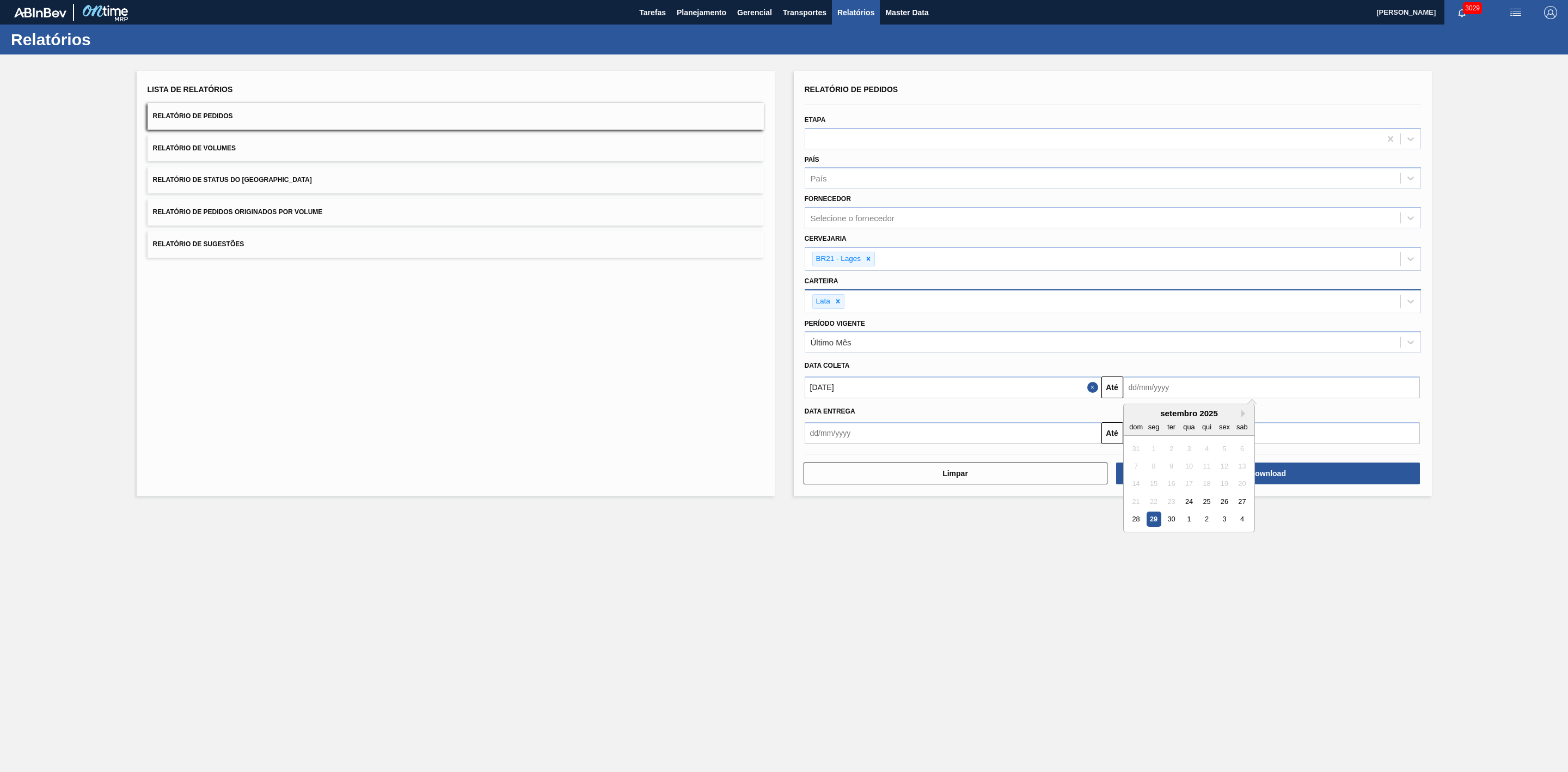
click at [1153, 411] on div "setembro 2025" at bounding box center [1189, 413] width 131 height 9
click at [1243, 415] on button "Next Month" at bounding box center [1246, 413] width 7 height 7
click at [1243, 482] on div "18" at bounding box center [1242, 484] width 15 height 15
type input "18/10/2025"
click at [297, 147] on button "Relatório de Volumes" at bounding box center [456, 148] width 616 height 26
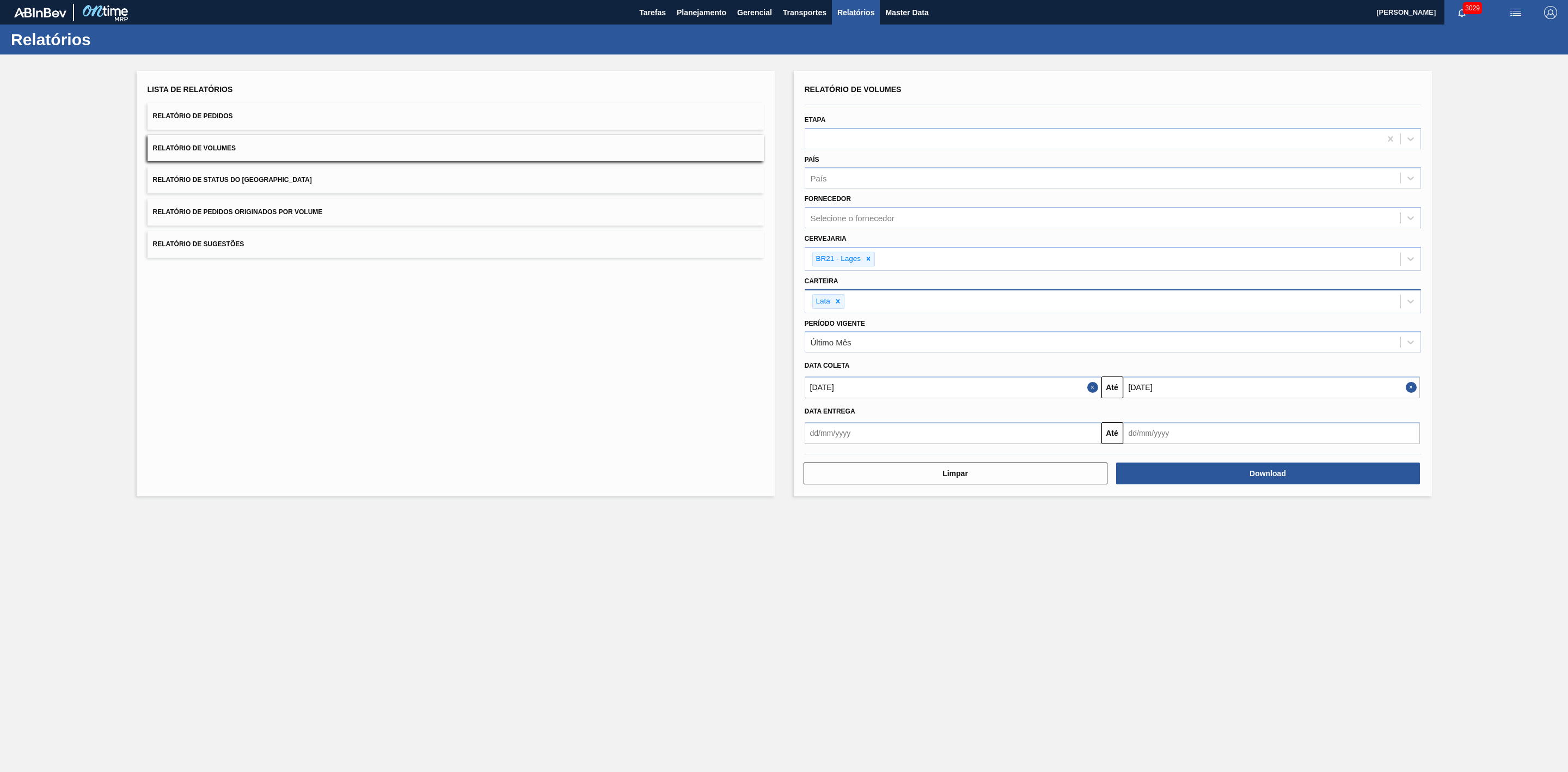
click at [441, 249] on button "Relatório de Sugestões" at bounding box center [456, 243] width 616 height 26
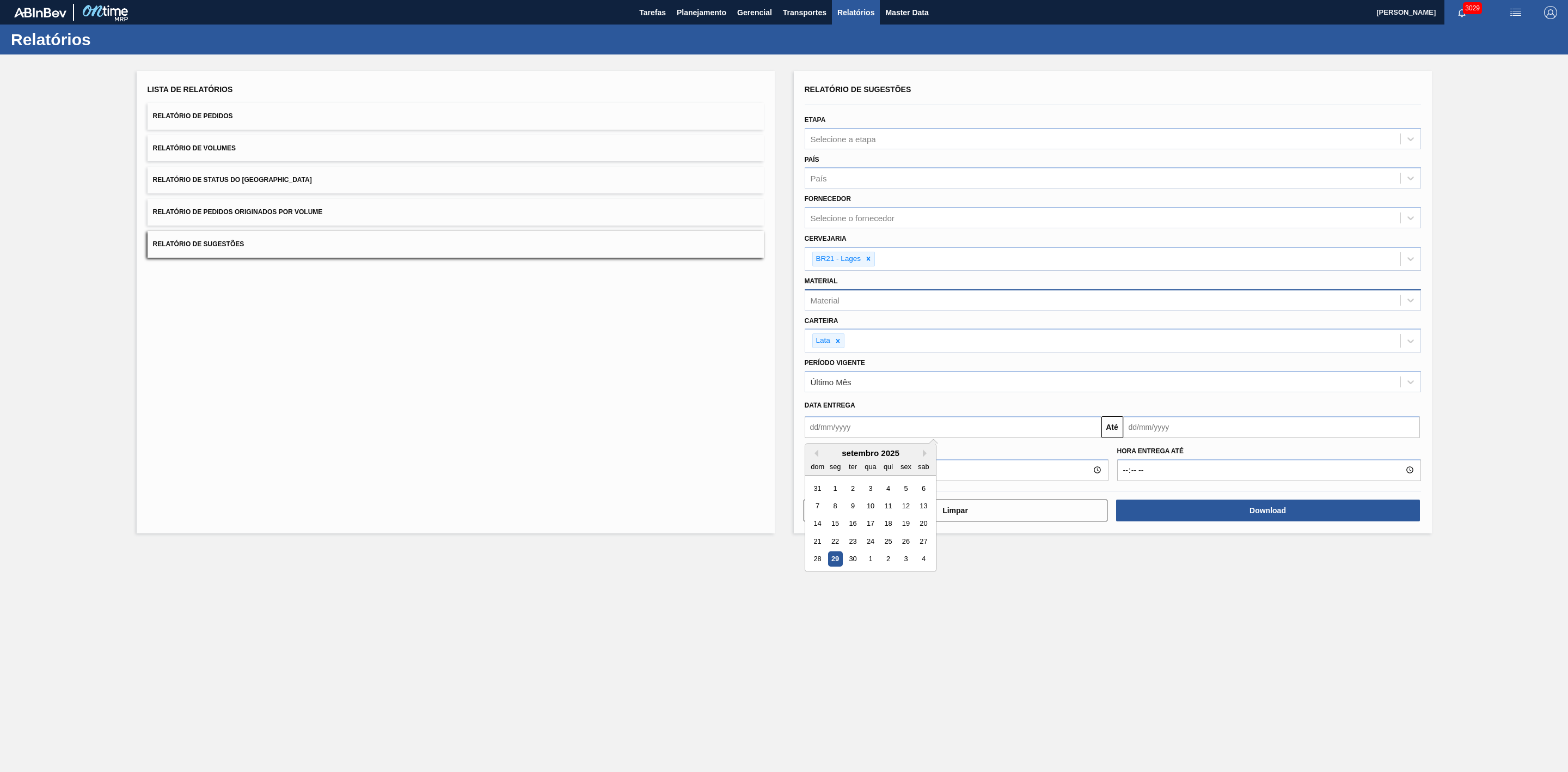
click at [982, 433] on input "text" at bounding box center [953, 427] width 297 height 22
drag, startPoint x: 833, startPoint y: 560, endPoint x: 858, endPoint y: 546, distance: 28.7
click at [833, 560] on div "29" at bounding box center [835, 559] width 15 height 15
type input "[DATE]"
click at [1159, 428] on input "text" at bounding box center [1271, 427] width 297 height 22
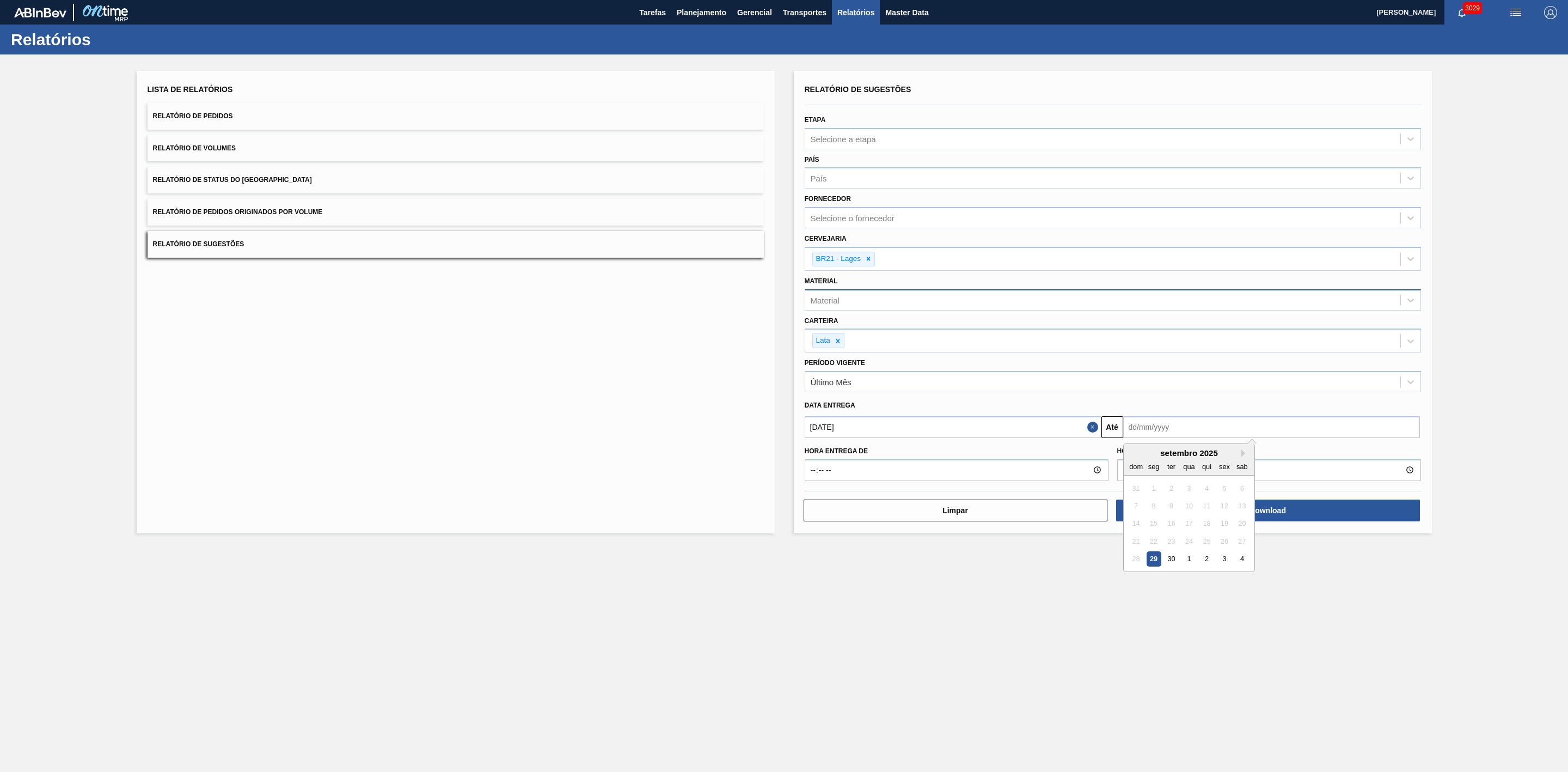
click at [1146, 453] on div "setembro 2025" at bounding box center [1189, 453] width 131 height 9
click at [1242, 454] on button "Next Month" at bounding box center [1246, 453] width 7 height 7
click at [1189, 561] on div "29" at bounding box center [1189, 559] width 15 height 15
type input "29/10/2025"
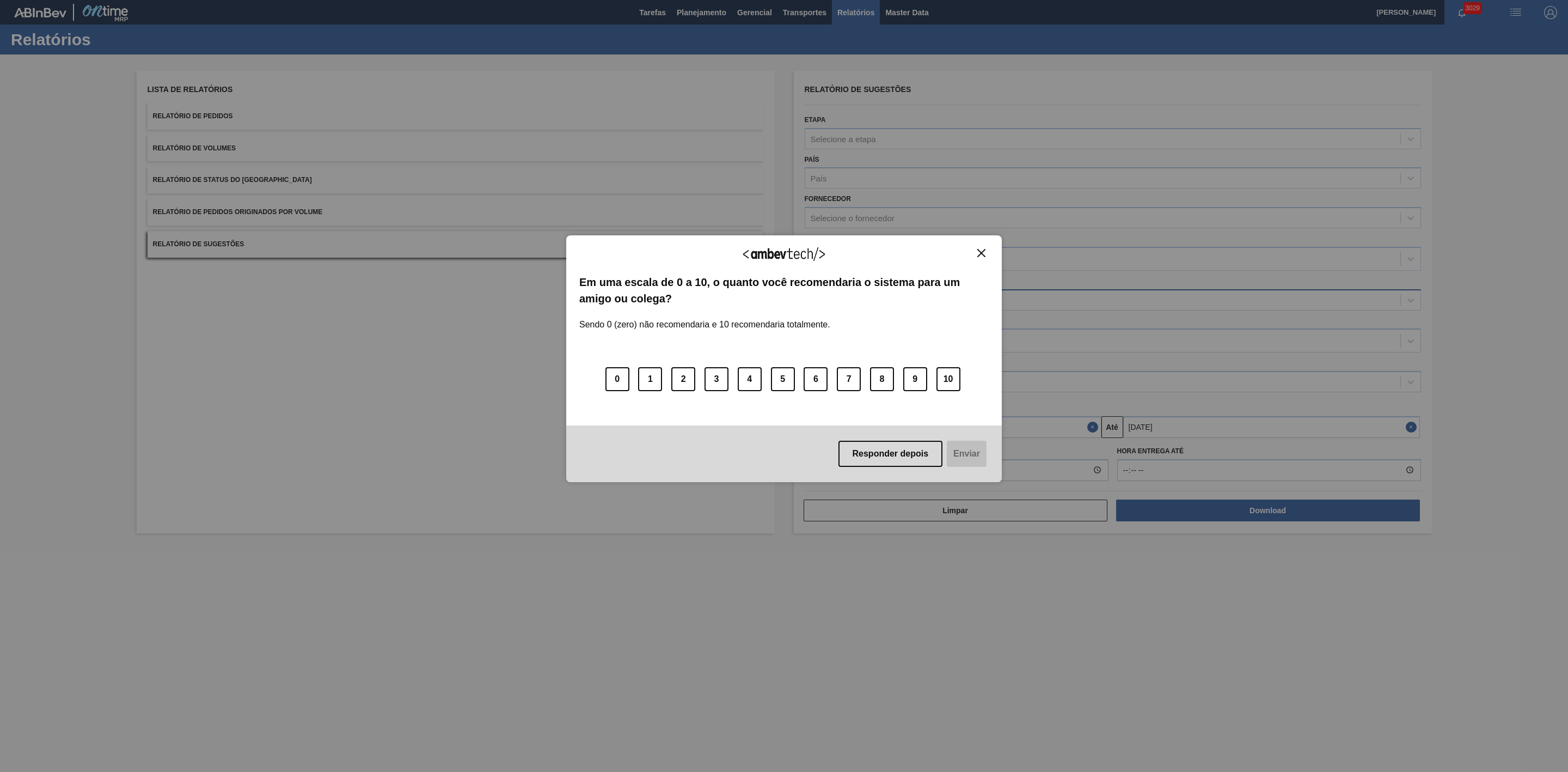
click at [981, 254] on img "Close" at bounding box center [981, 252] width 8 height 8
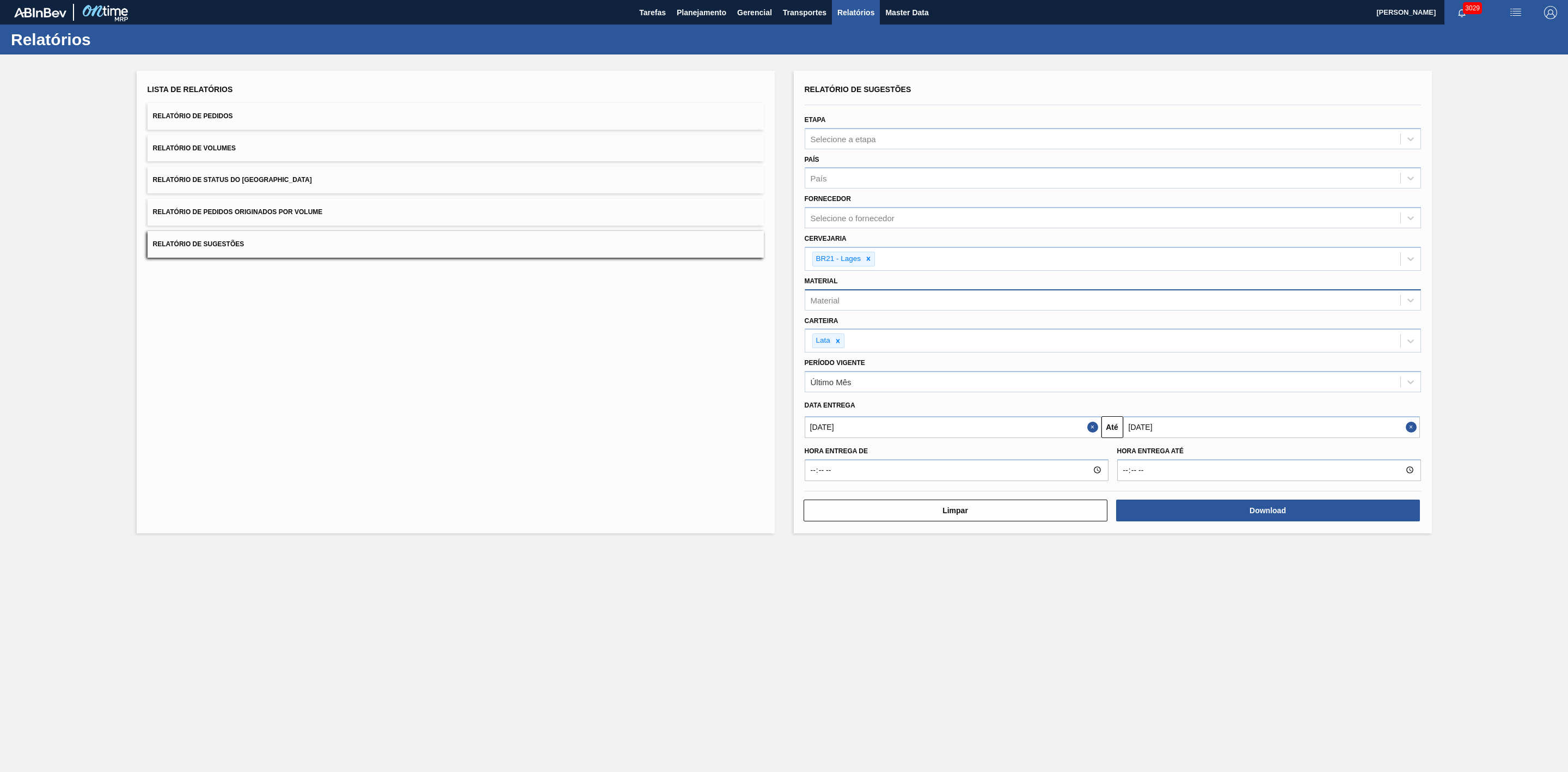
click at [265, 116] on button "Relatório de Pedidos" at bounding box center [456, 115] width 616 height 26
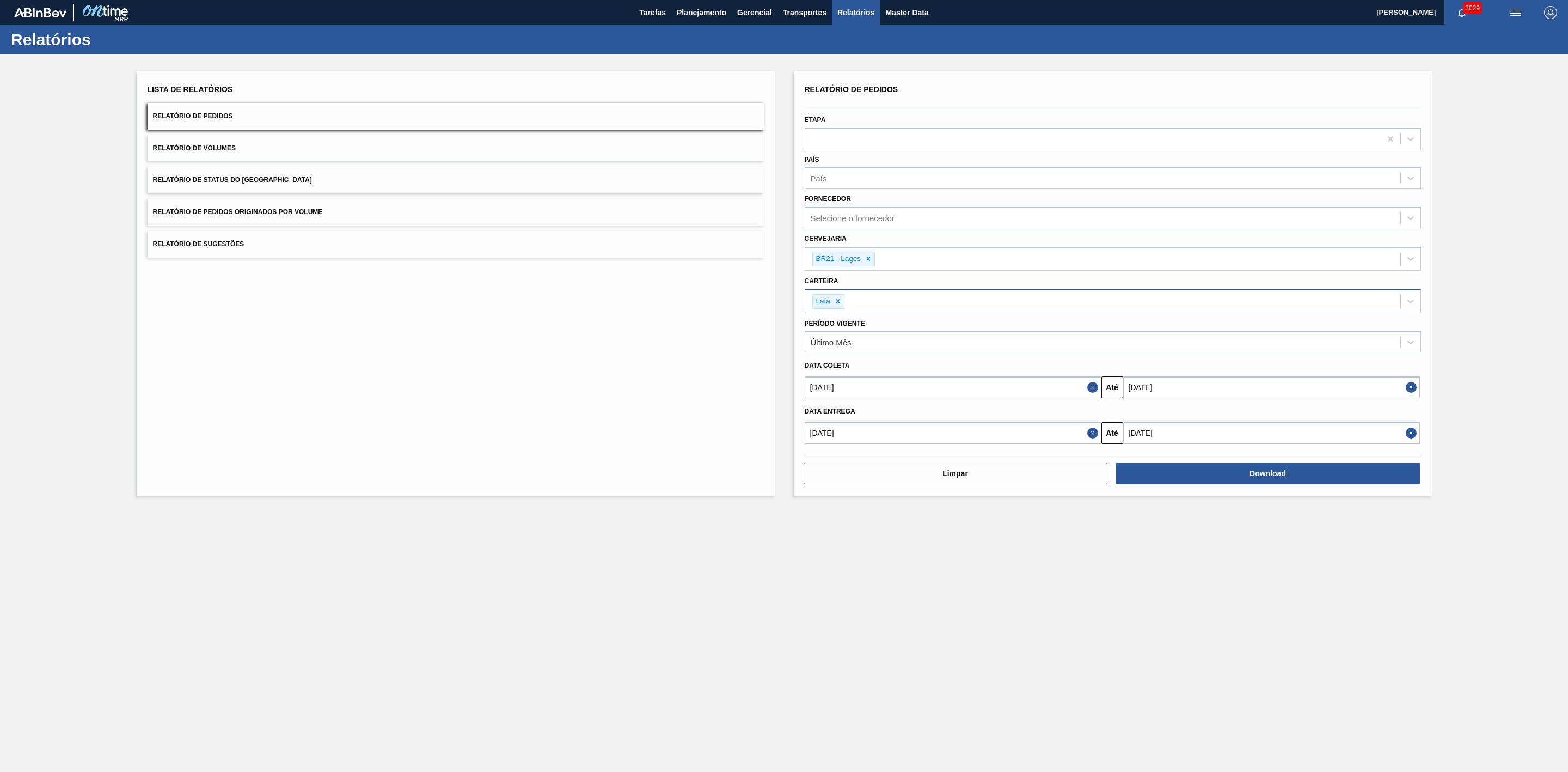
click at [246, 147] on button "Relatório de Volumes" at bounding box center [456, 148] width 616 height 26
click at [257, 246] on button "Relatório de Sugestões" at bounding box center [456, 243] width 616 height 26
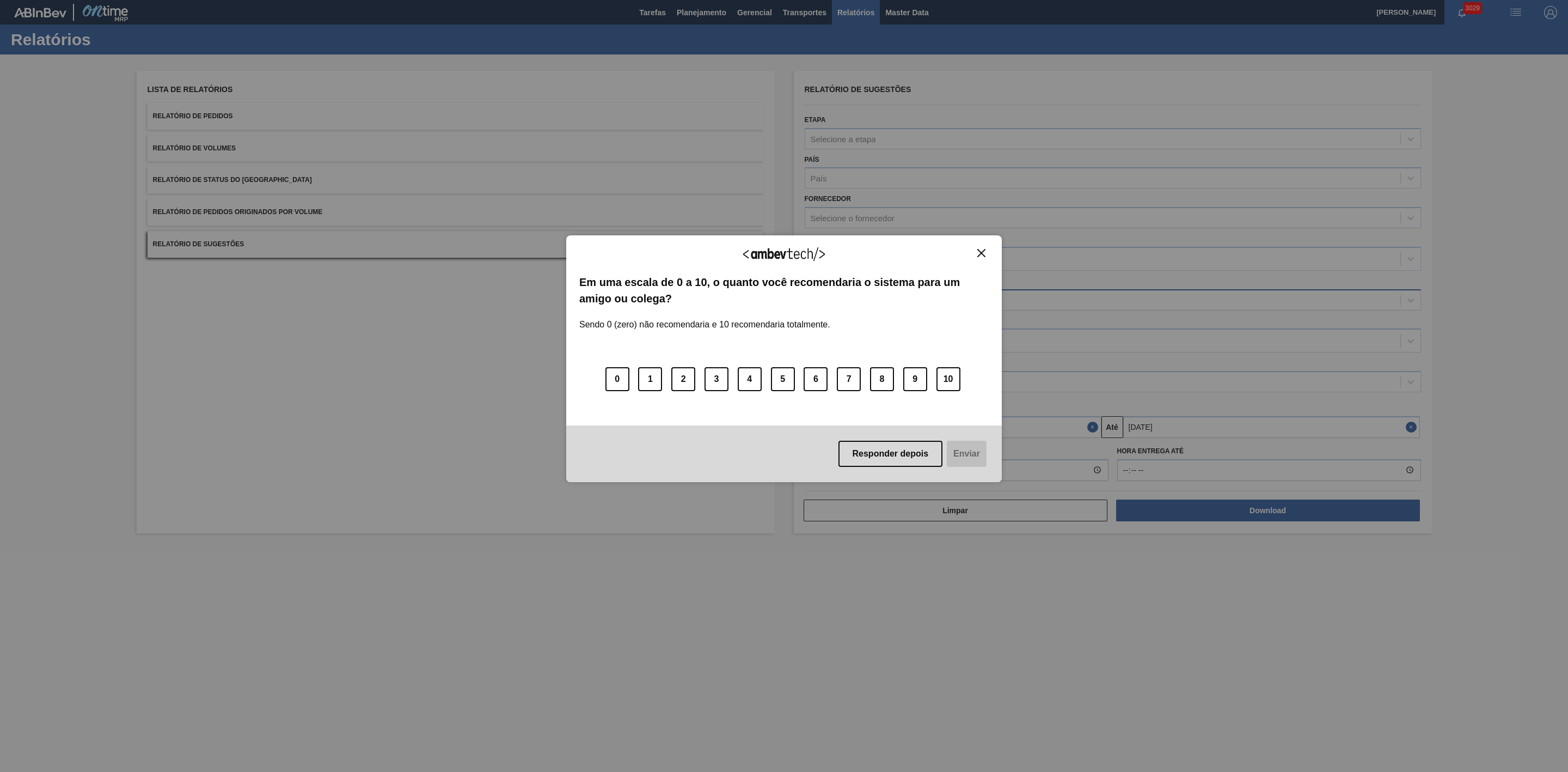
click at [983, 253] on img "Close" at bounding box center [981, 252] width 8 height 8
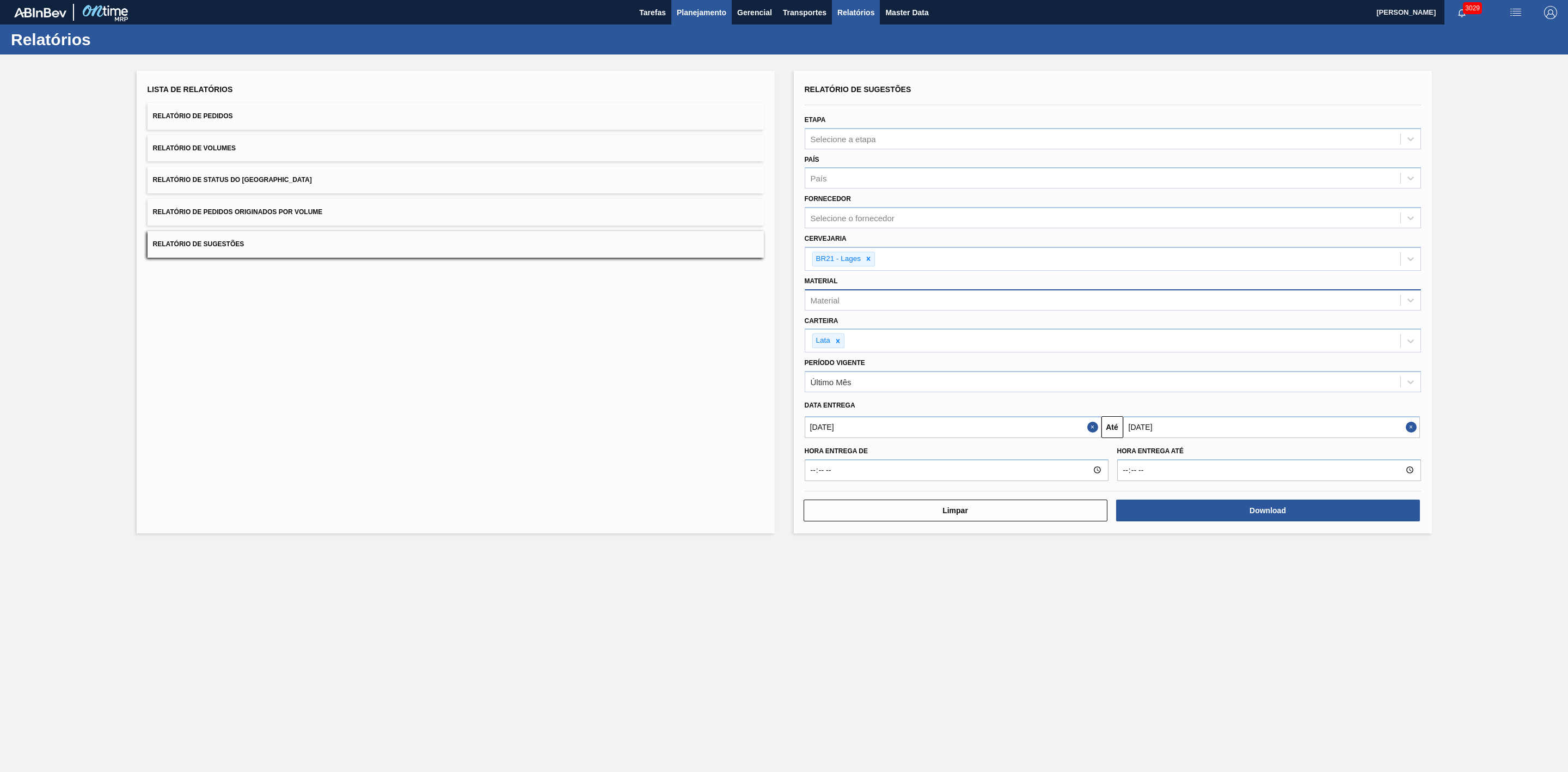
click at [702, 5] on button "Planejamento" at bounding box center [702, 12] width 61 height 25
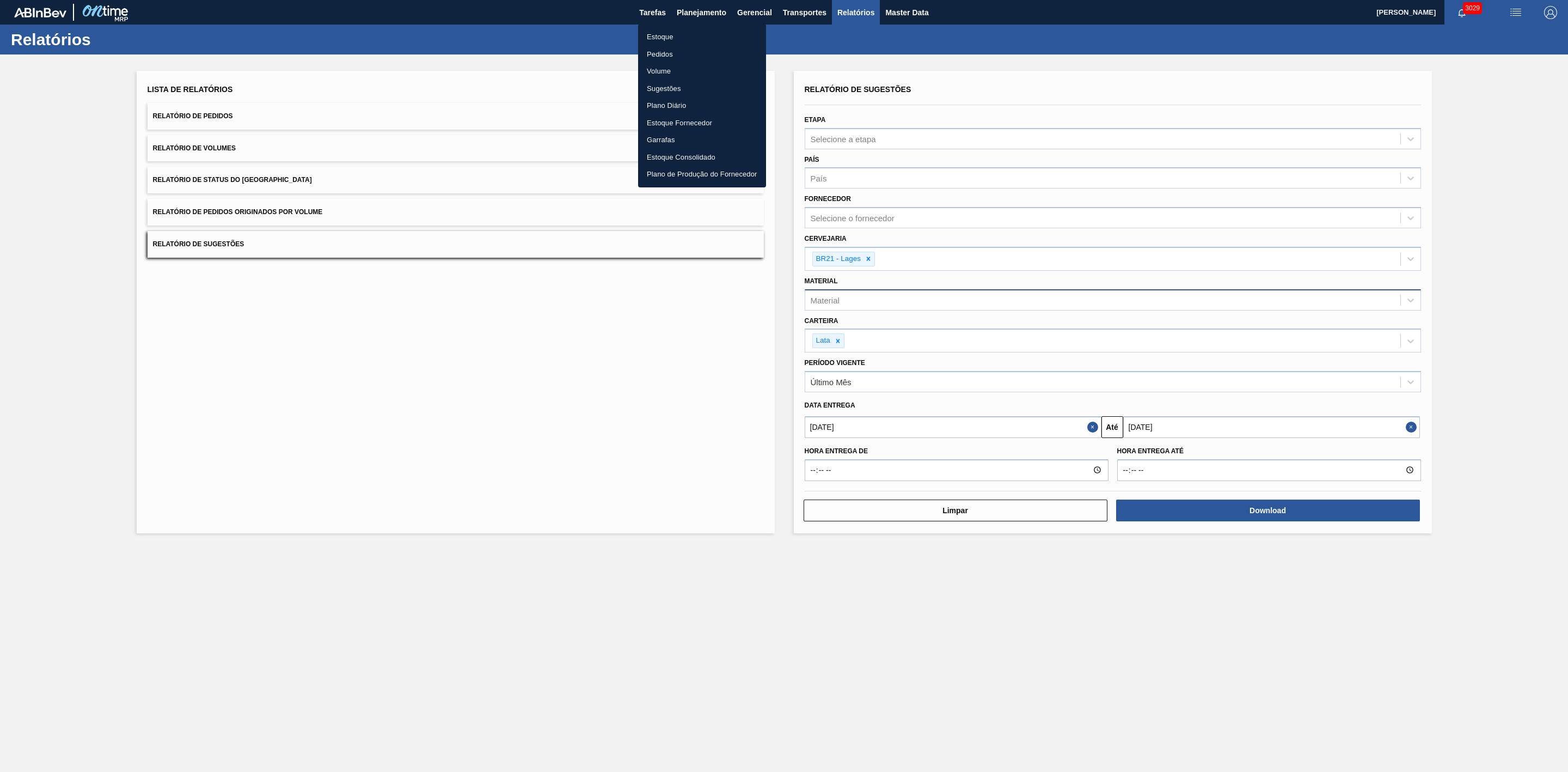
click at [657, 38] on li "Estoque" at bounding box center [702, 36] width 128 height 17
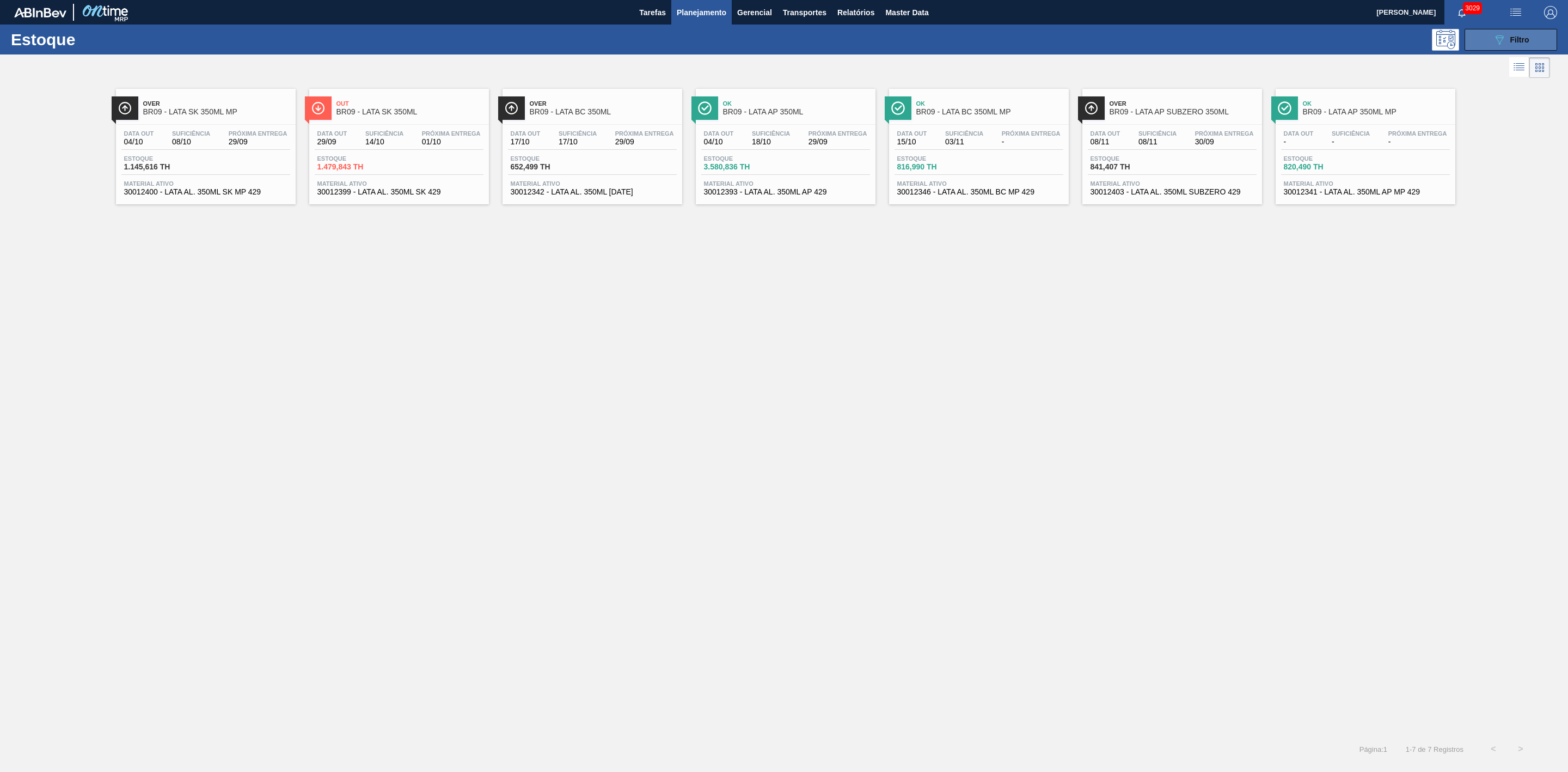
click at [1523, 34] on div "089F7B8B-B2A5-4AFE-B5C0-19BA573D28AC Filtro" at bounding box center [1512, 40] width 36 height 13
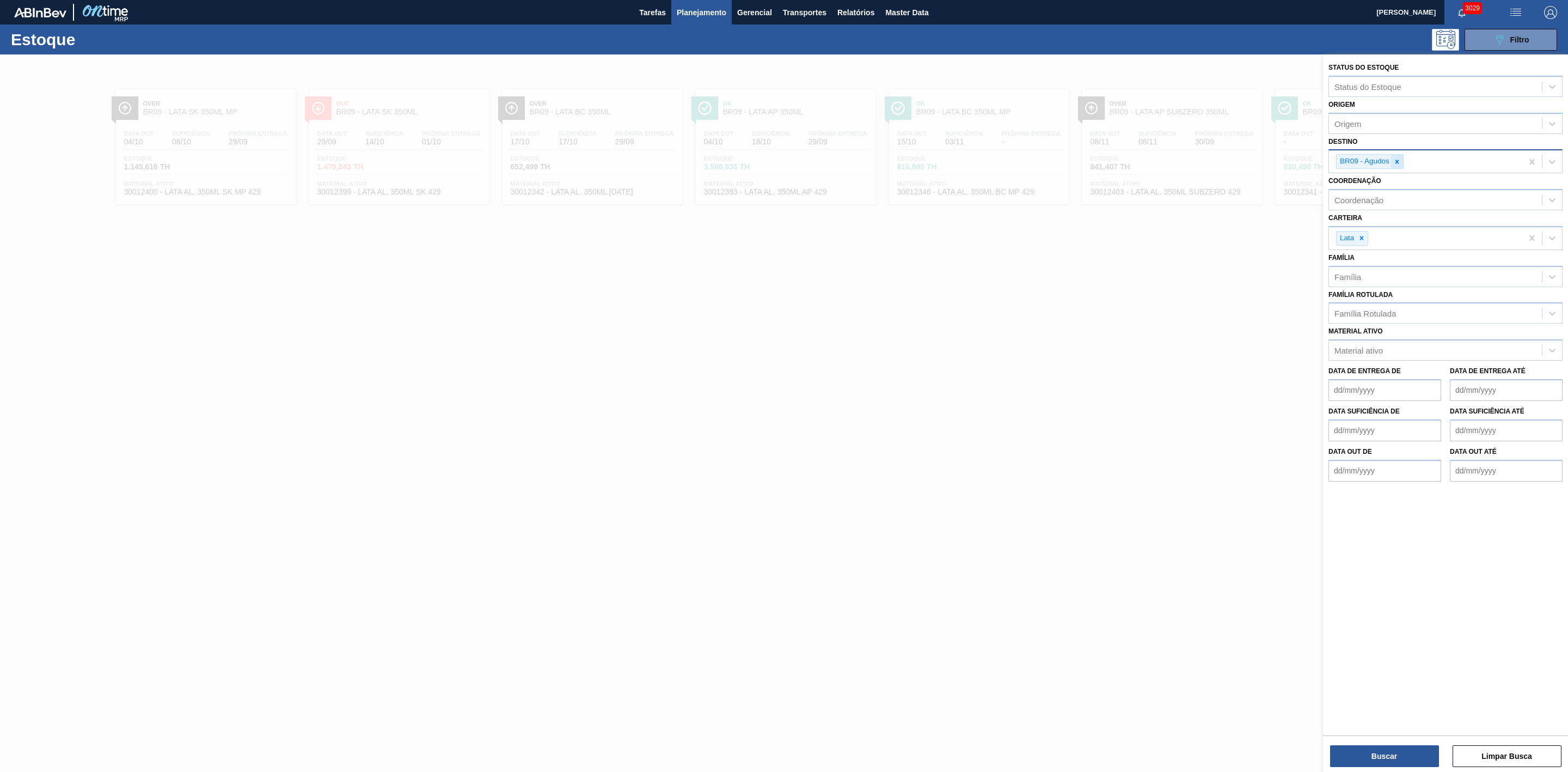
click at [1402, 157] on div at bounding box center [1397, 161] width 12 height 14
click at [915, 252] on div at bounding box center [784, 440] width 1568 height 772
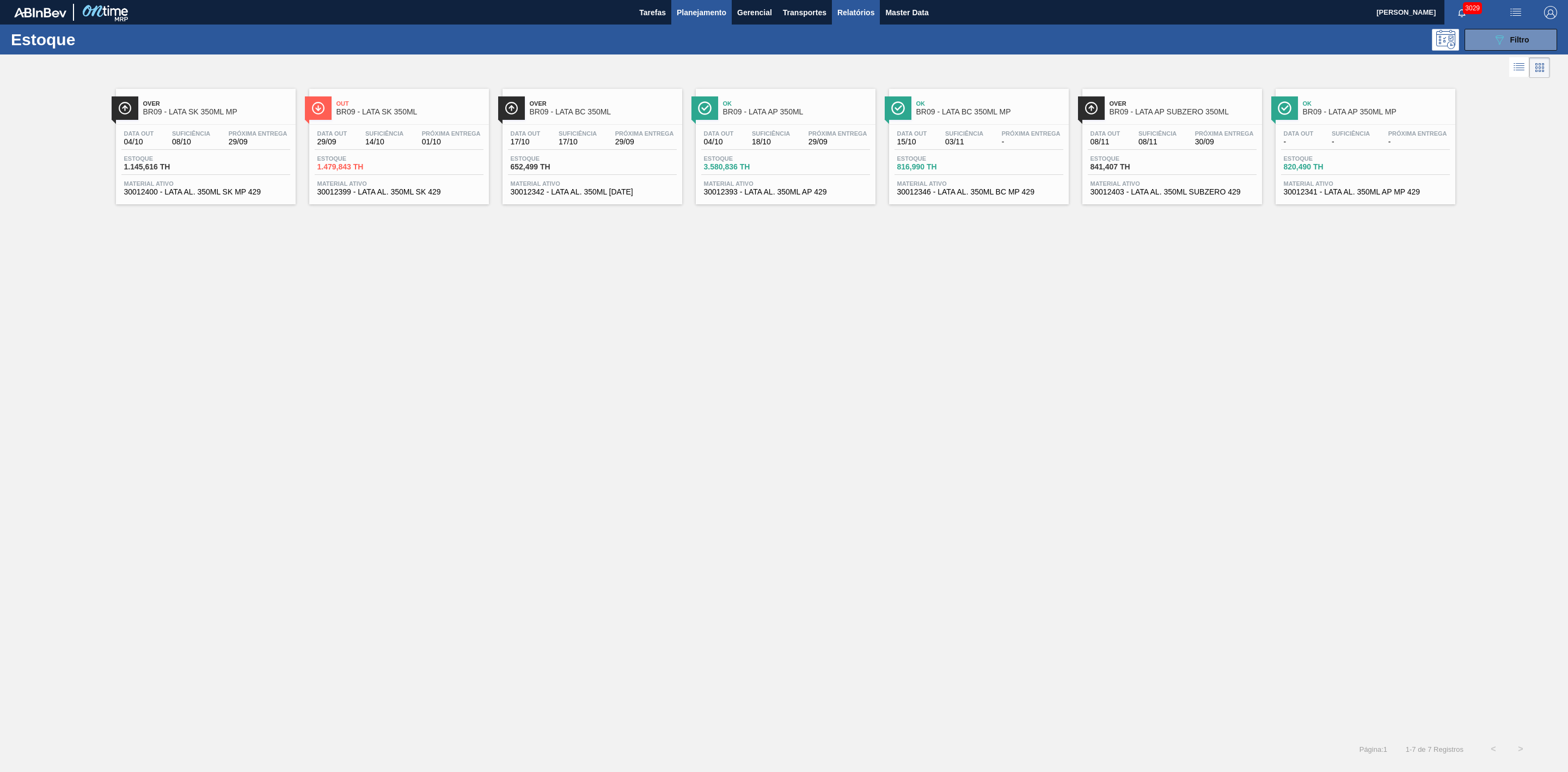
click at [861, 13] on span "Relatórios" at bounding box center [856, 13] width 37 height 13
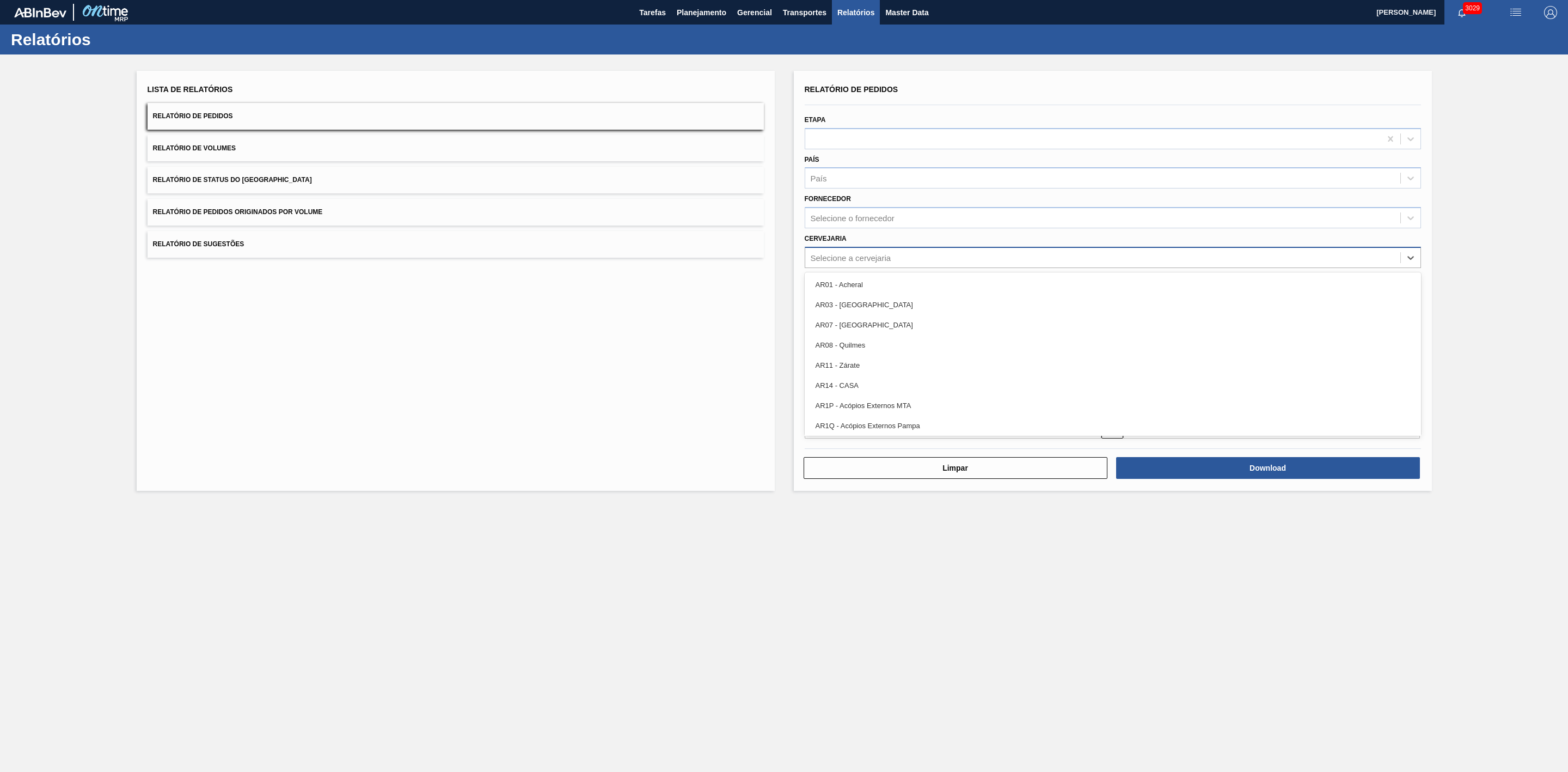
click at [842, 253] on div "Selecione a cervejaria" at bounding box center [851, 257] width 81 height 9
type input "09"
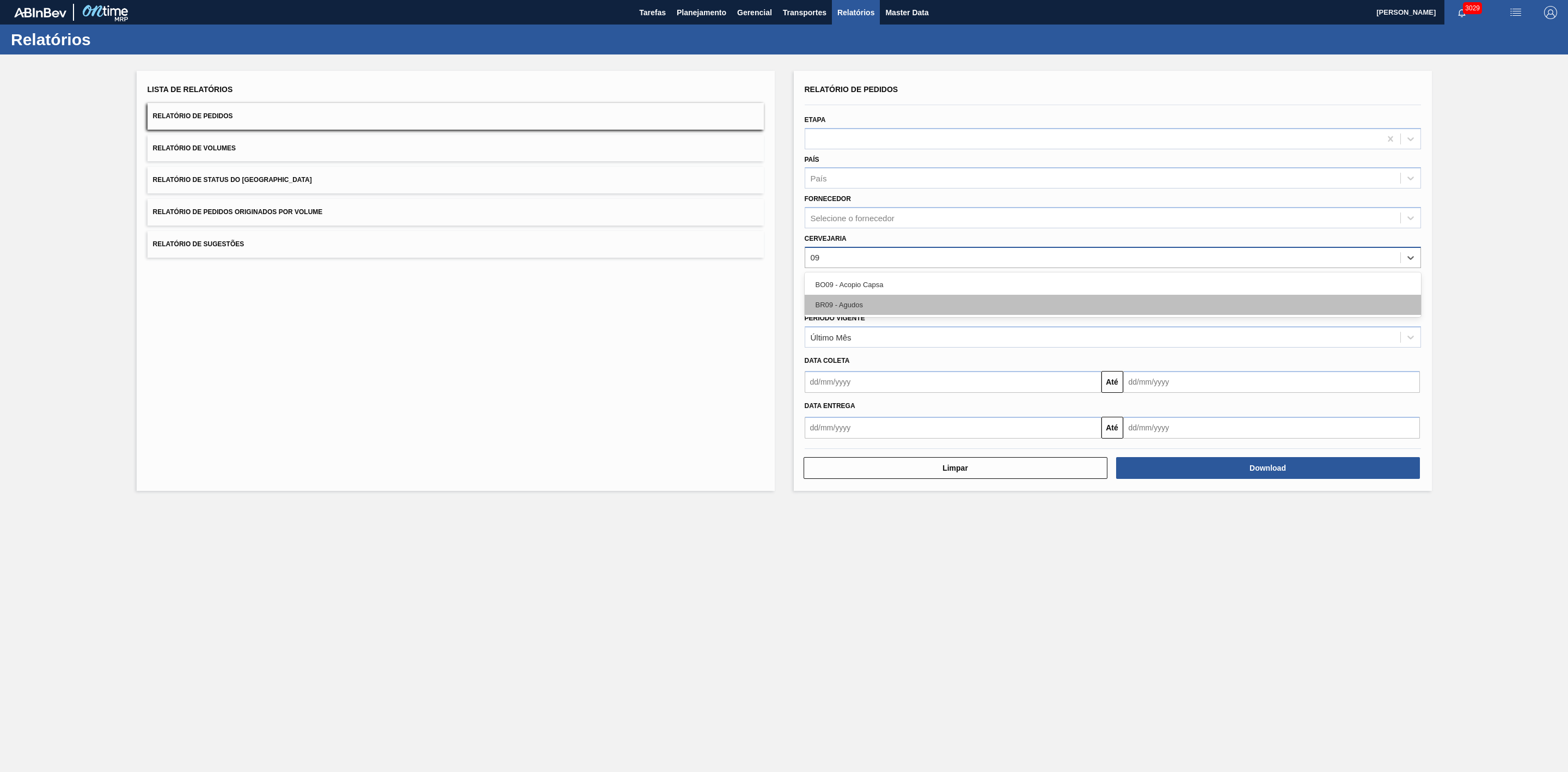
click at [876, 298] on div "BR09 - Agudos" at bounding box center [1113, 305] width 616 height 20
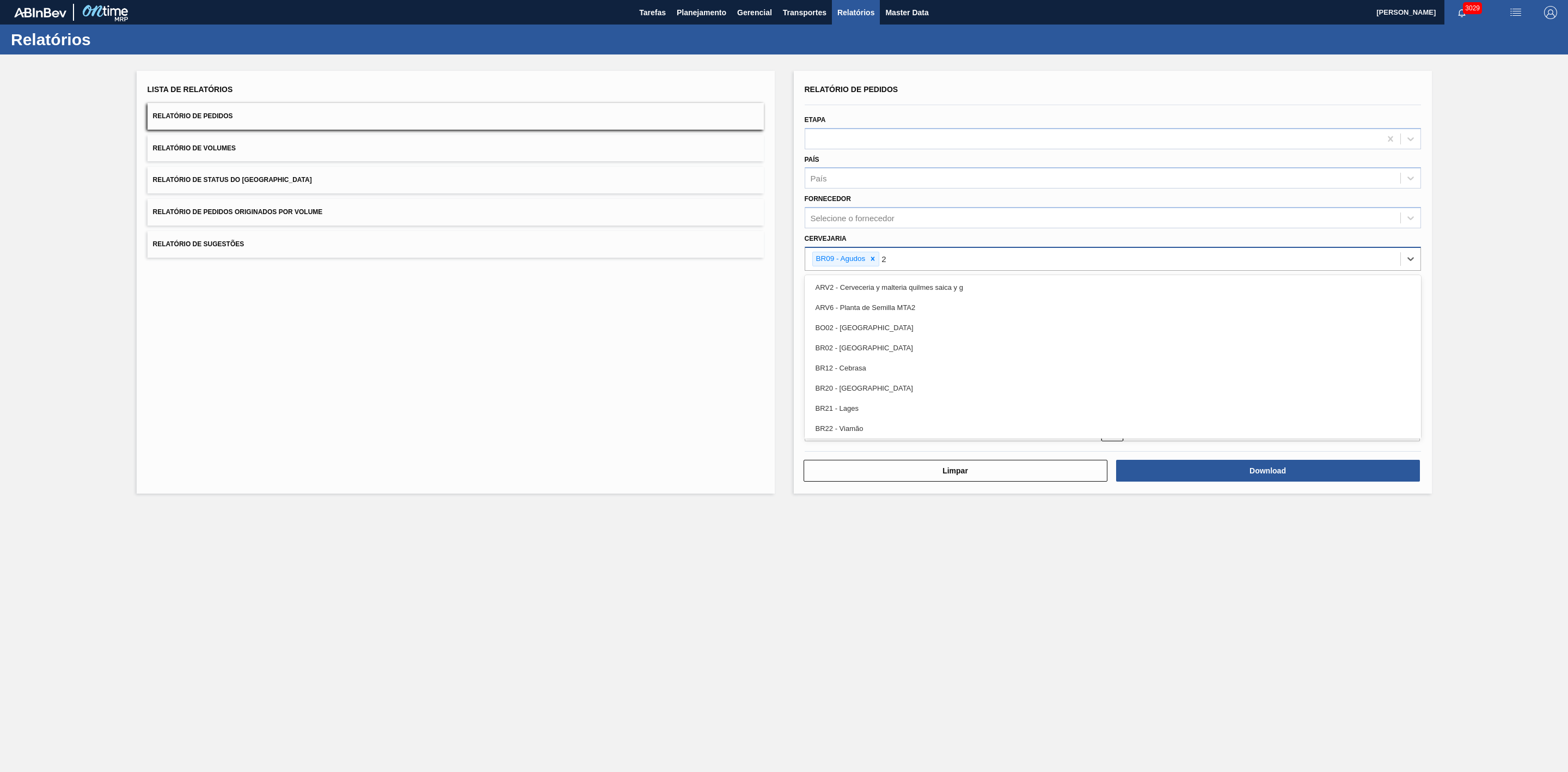
type input "21"
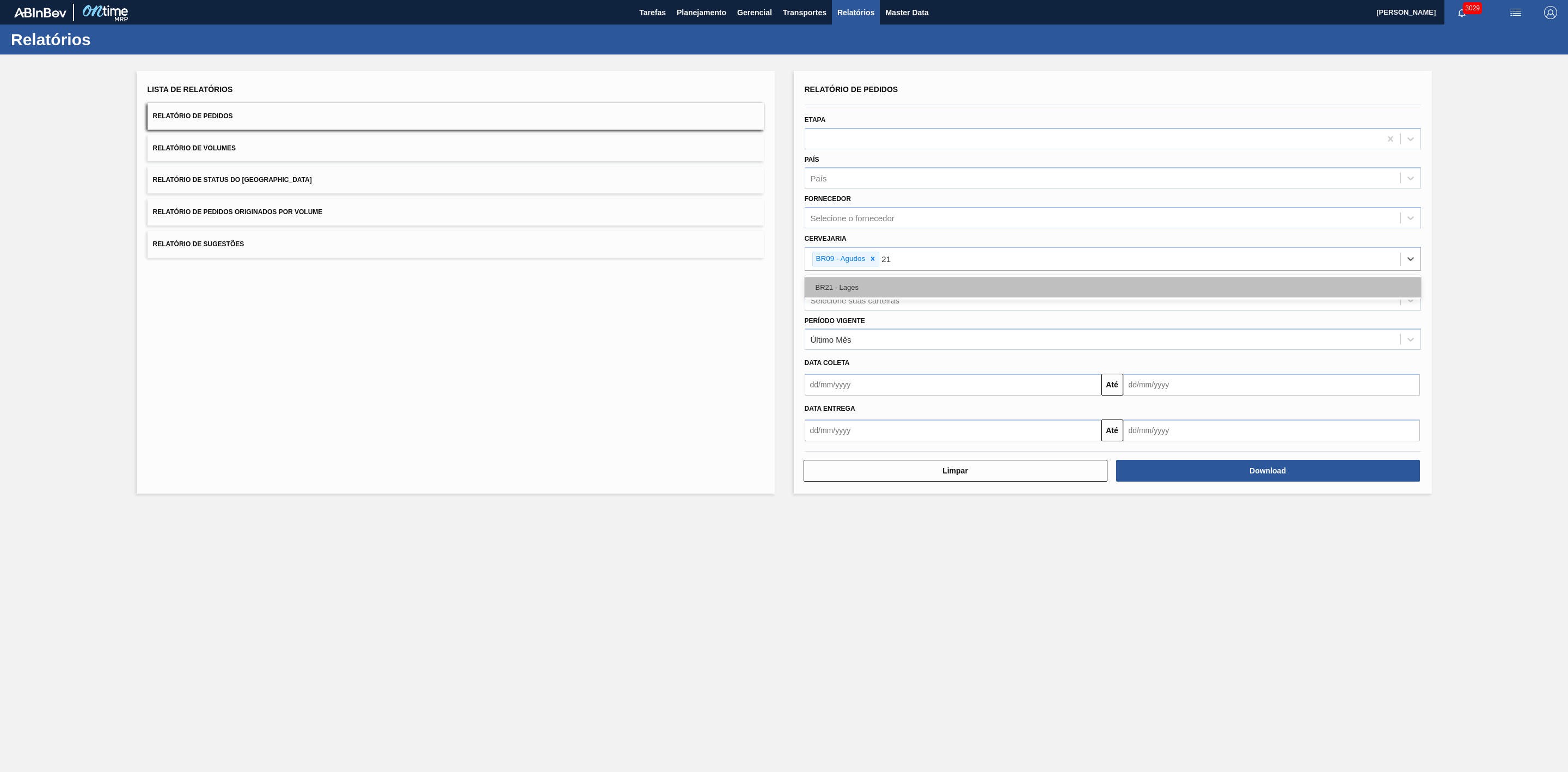
click at [876, 287] on div "BR21 - Lages" at bounding box center [1113, 287] width 616 height 20
type input "22"
click at [911, 284] on div "BR22 - Viamão" at bounding box center [1113, 287] width 616 height 20
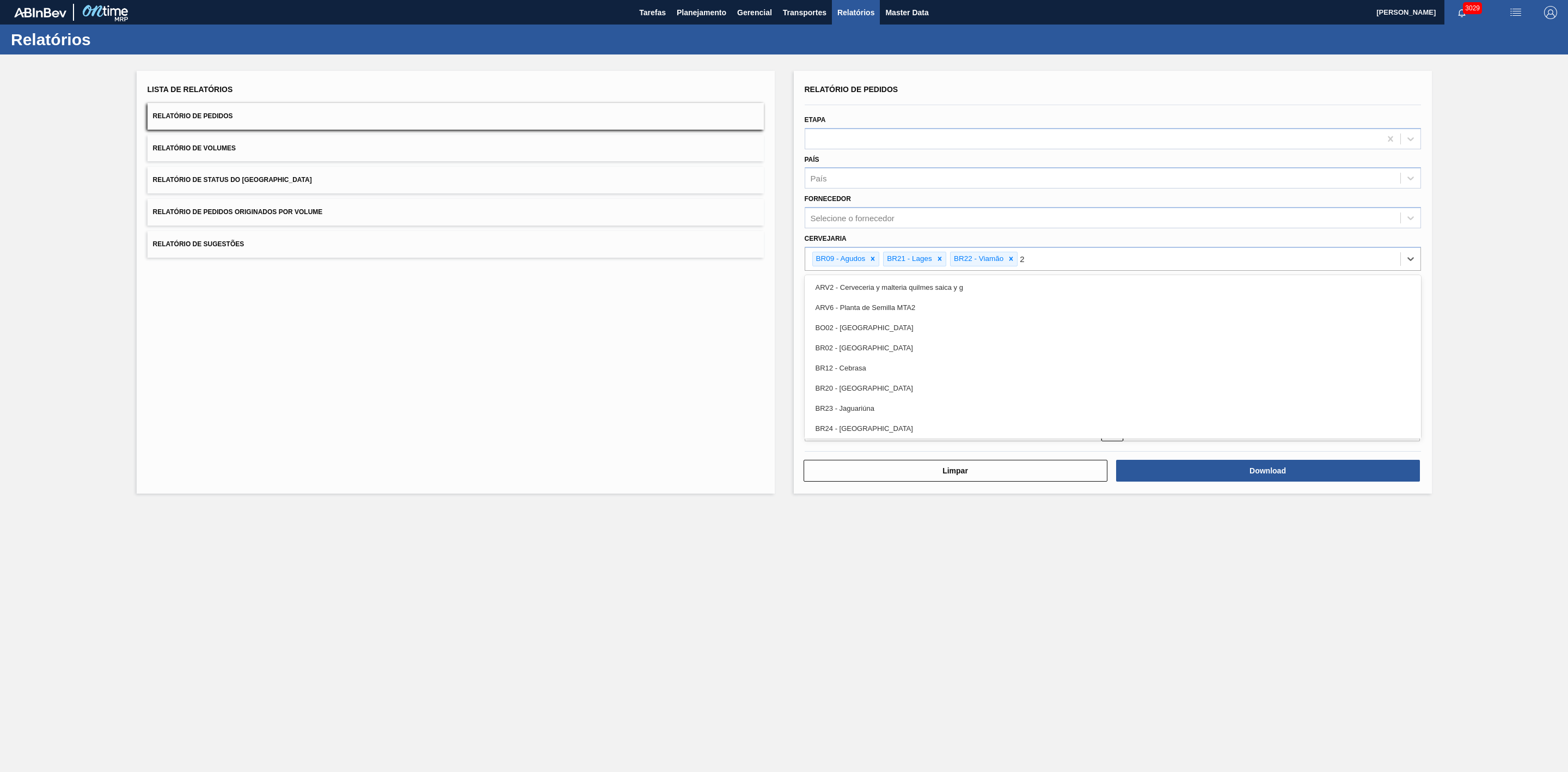
type input "24"
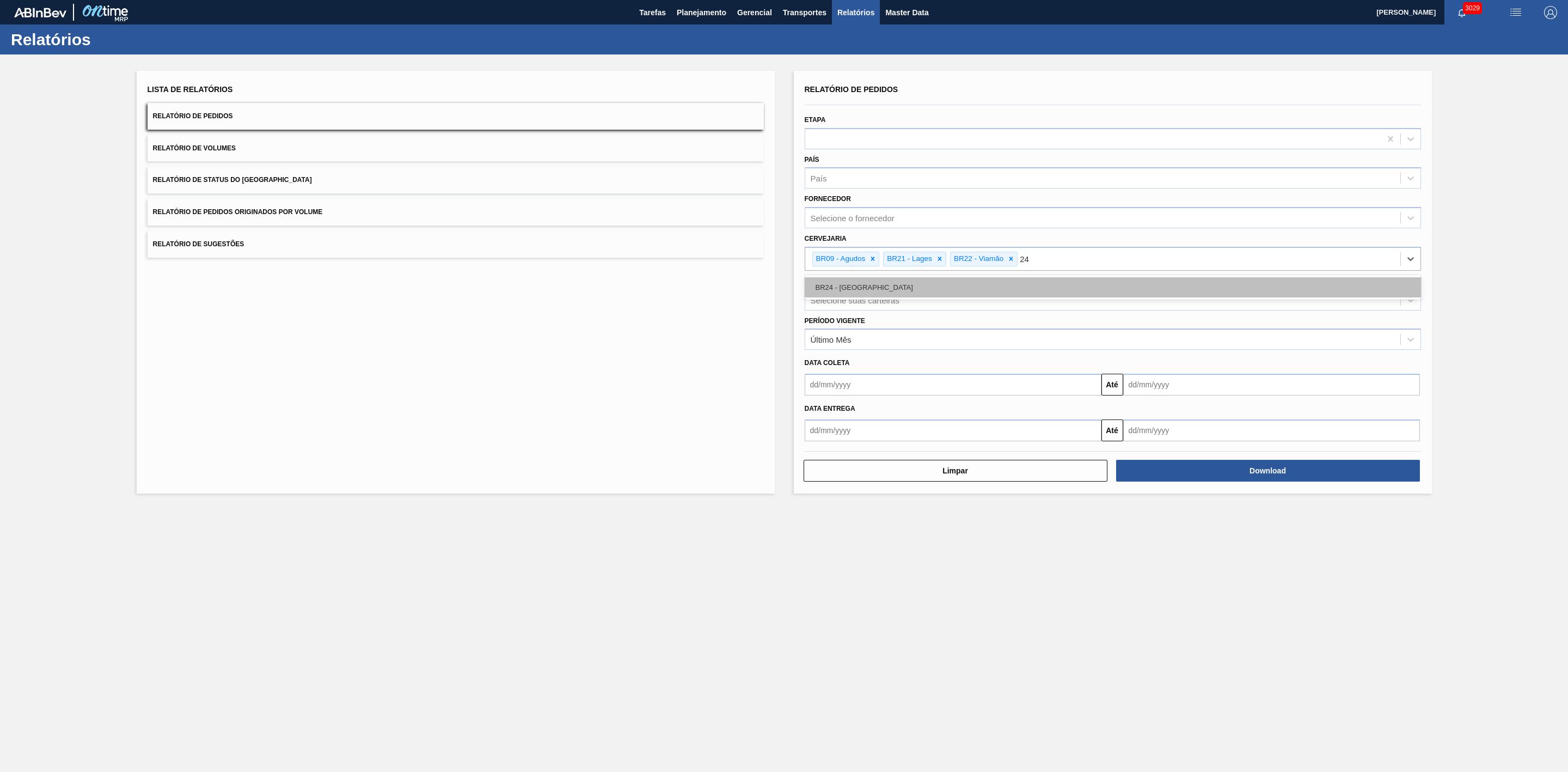
click at [949, 283] on div "BR24 - Ponta Grossa" at bounding box center [1113, 287] width 616 height 20
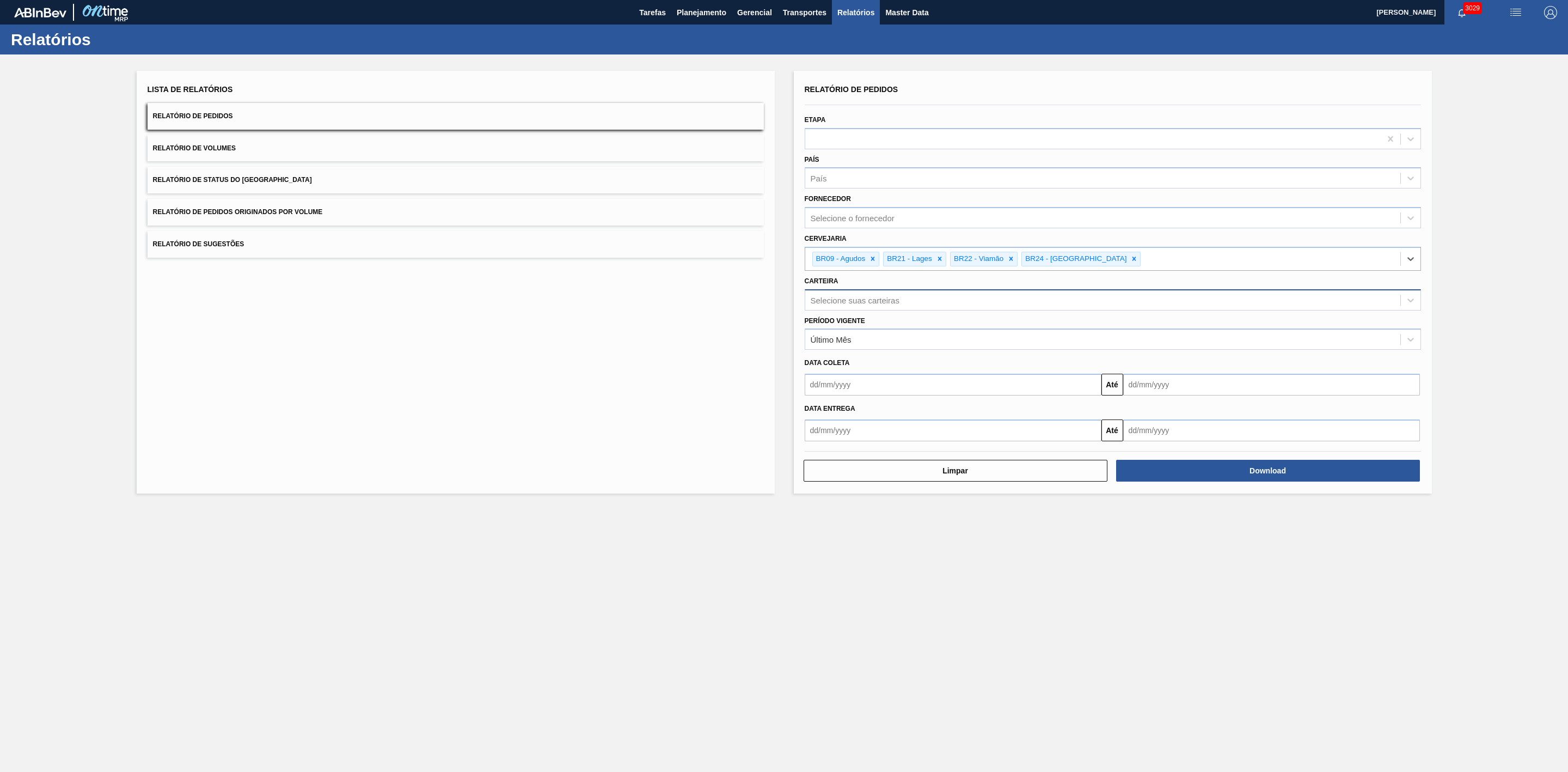
click at [873, 294] on div "Selecione suas carteiras" at bounding box center [1103, 300] width 596 height 15
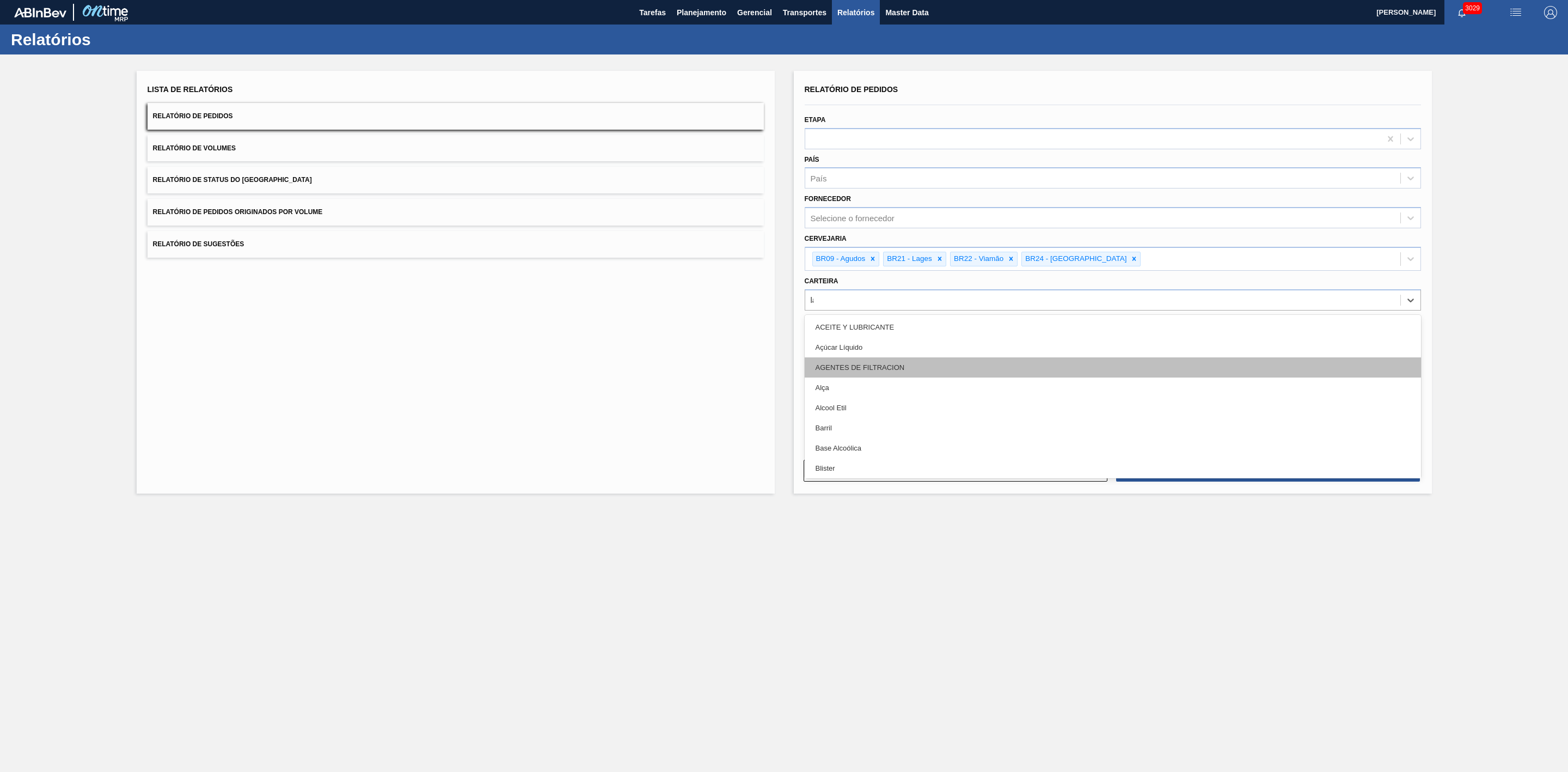
type input "lata"
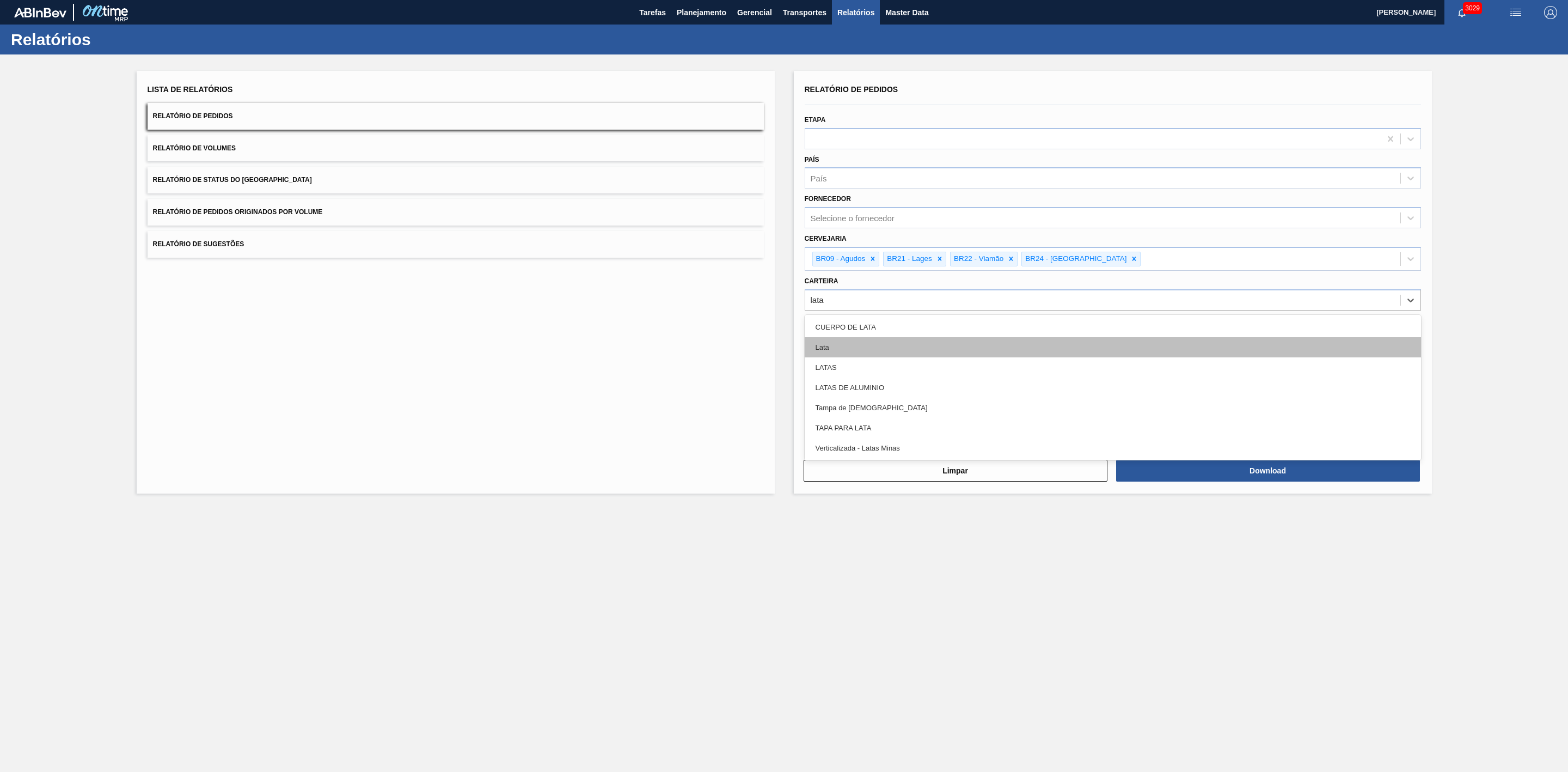
click at [835, 351] on div "Lata" at bounding box center [1113, 347] width 616 height 20
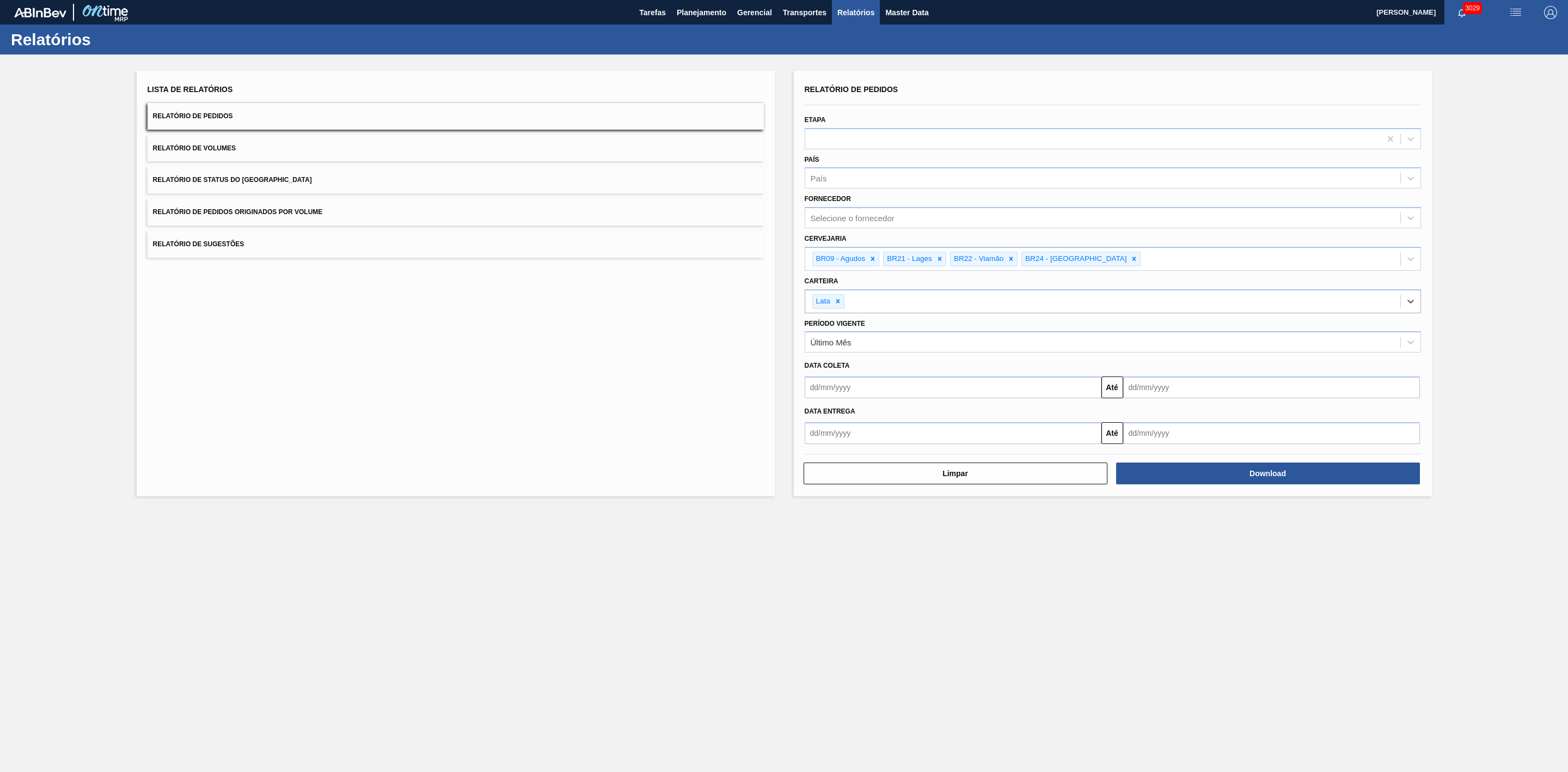
click at [1011, 394] on input "text" at bounding box center [953, 387] width 297 height 22
click at [835, 521] on div "29" at bounding box center [835, 520] width 15 height 15
type input "[DATE]"
click at [1172, 392] on input "text" at bounding box center [1271, 387] width 297 height 22
click at [1148, 419] on div "dom seg ter qua qui sex sab" at bounding box center [1189, 426] width 131 height 17
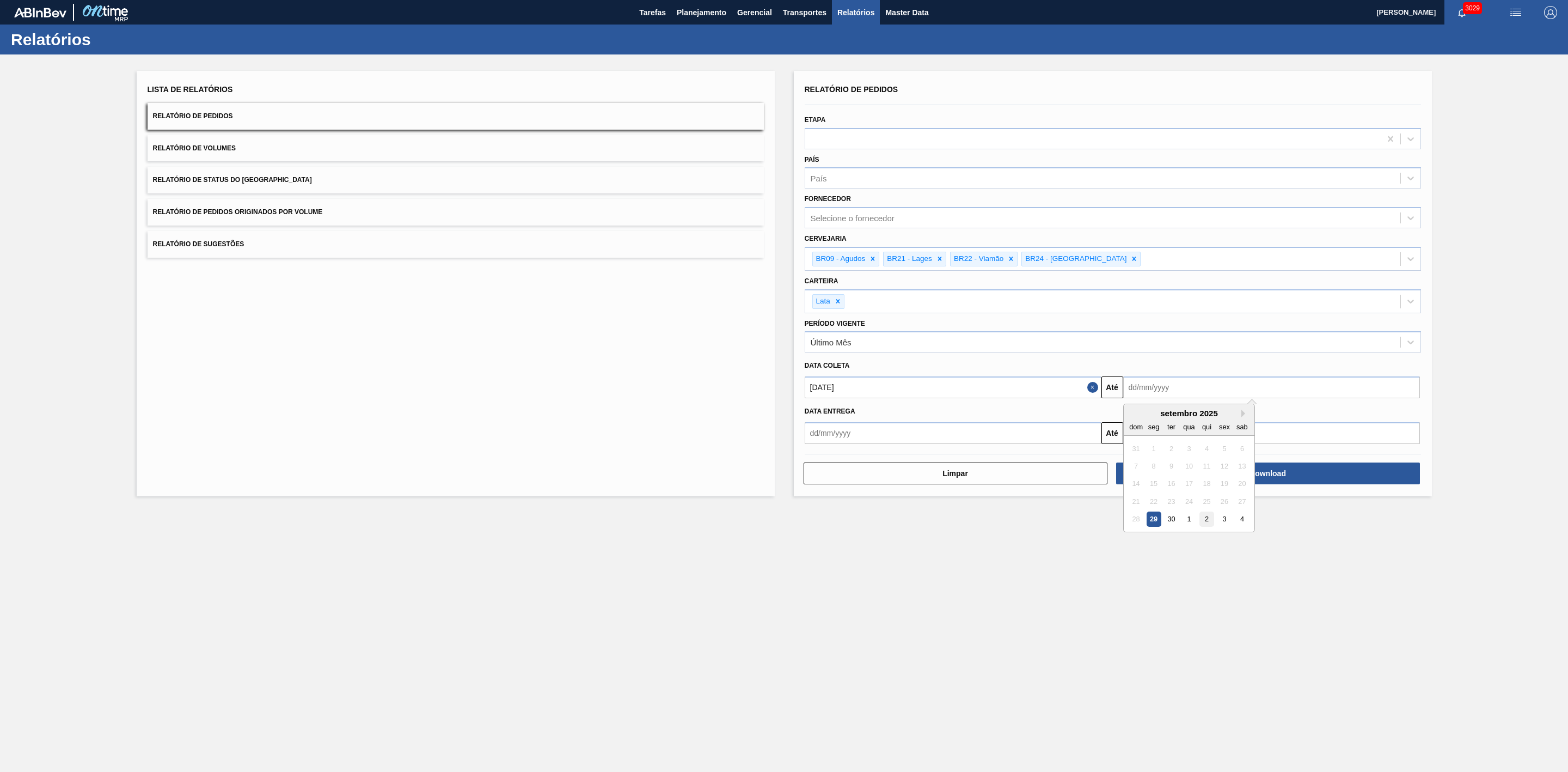
click at [1207, 522] on div "2" at bounding box center [1207, 520] width 15 height 15
type input "[DATE]"
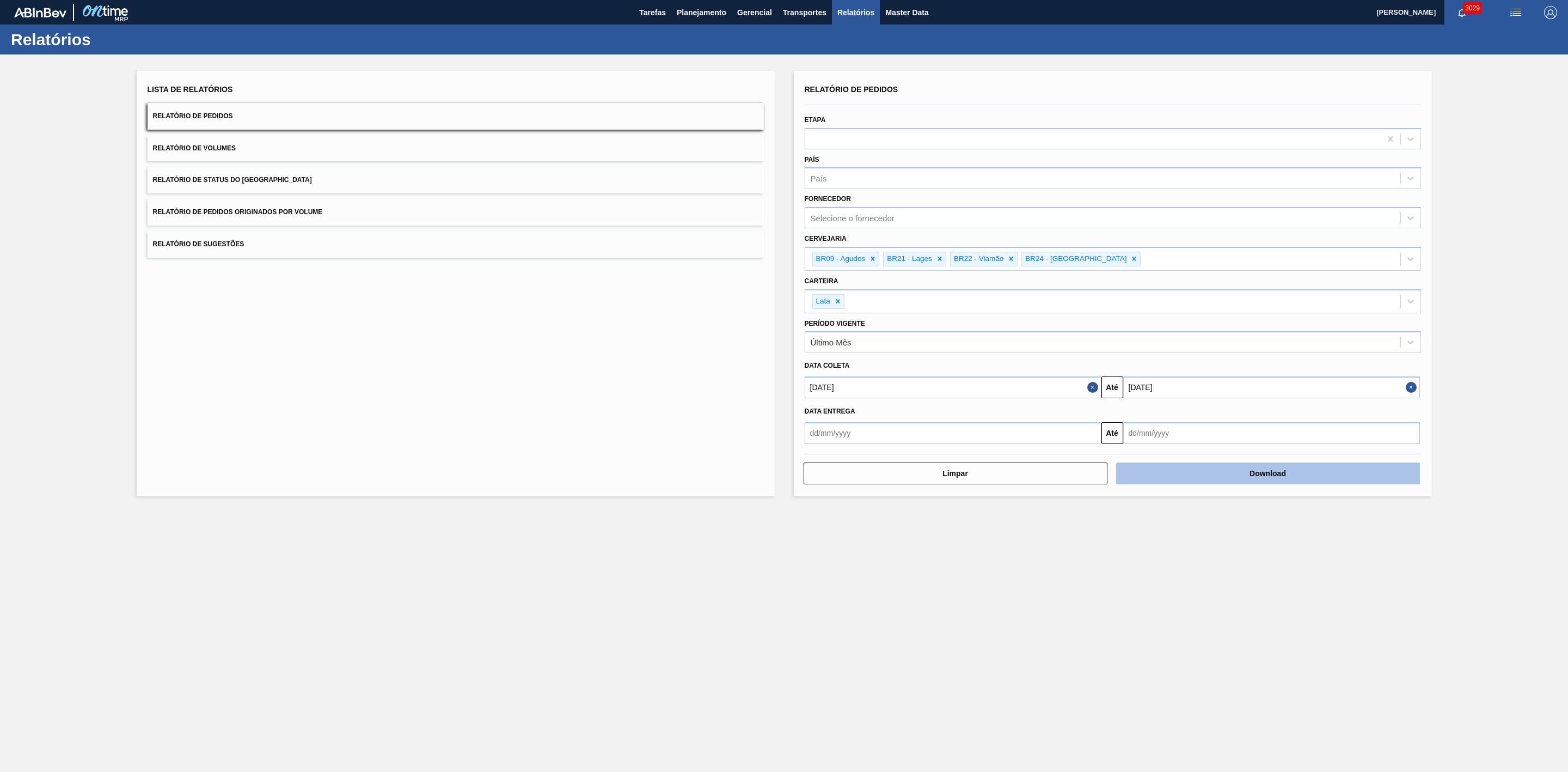
click at [1228, 474] on button "Download" at bounding box center [1268, 473] width 304 height 22
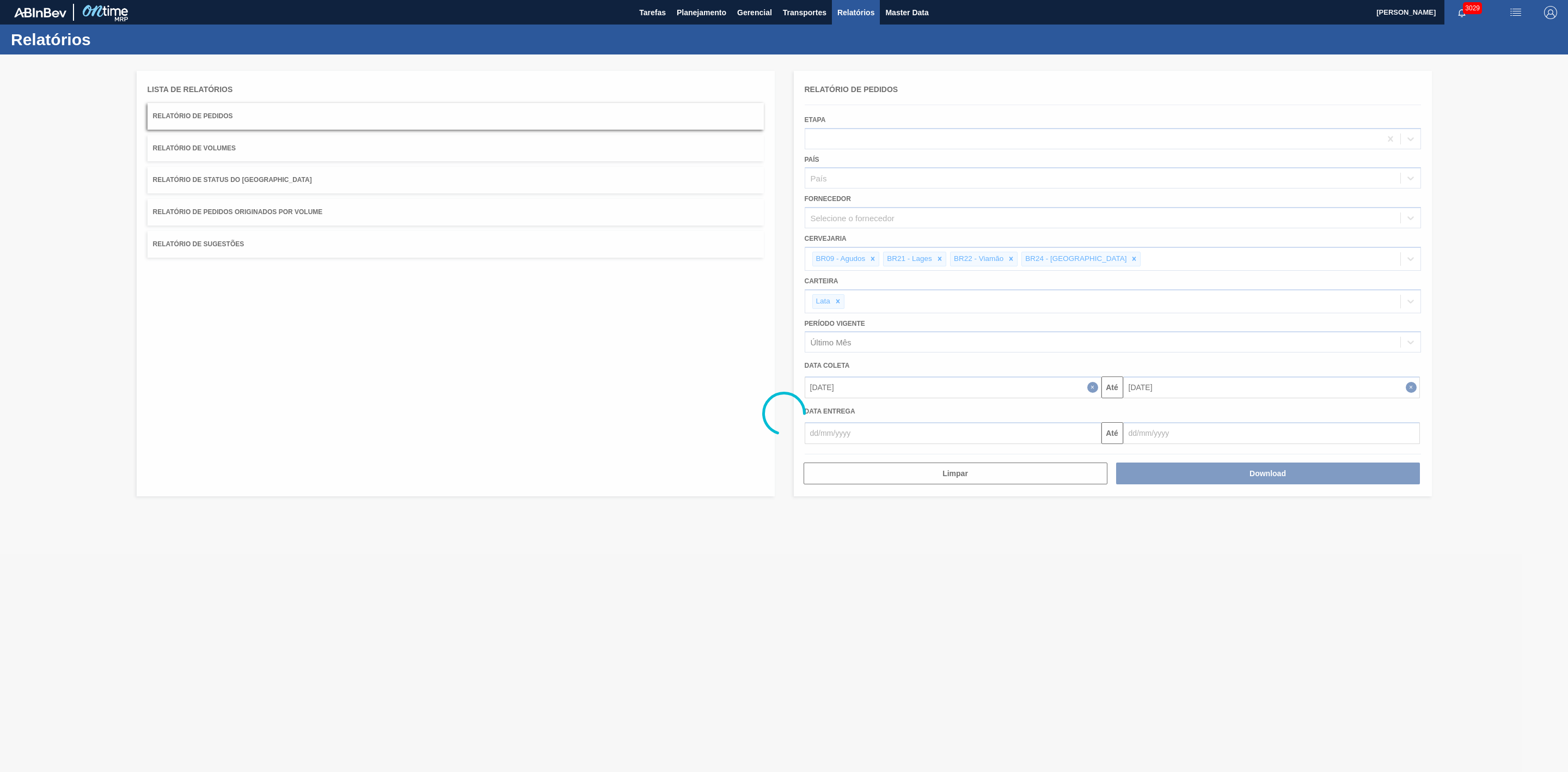
click at [306, 149] on div at bounding box center [784, 413] width 1568 height 718
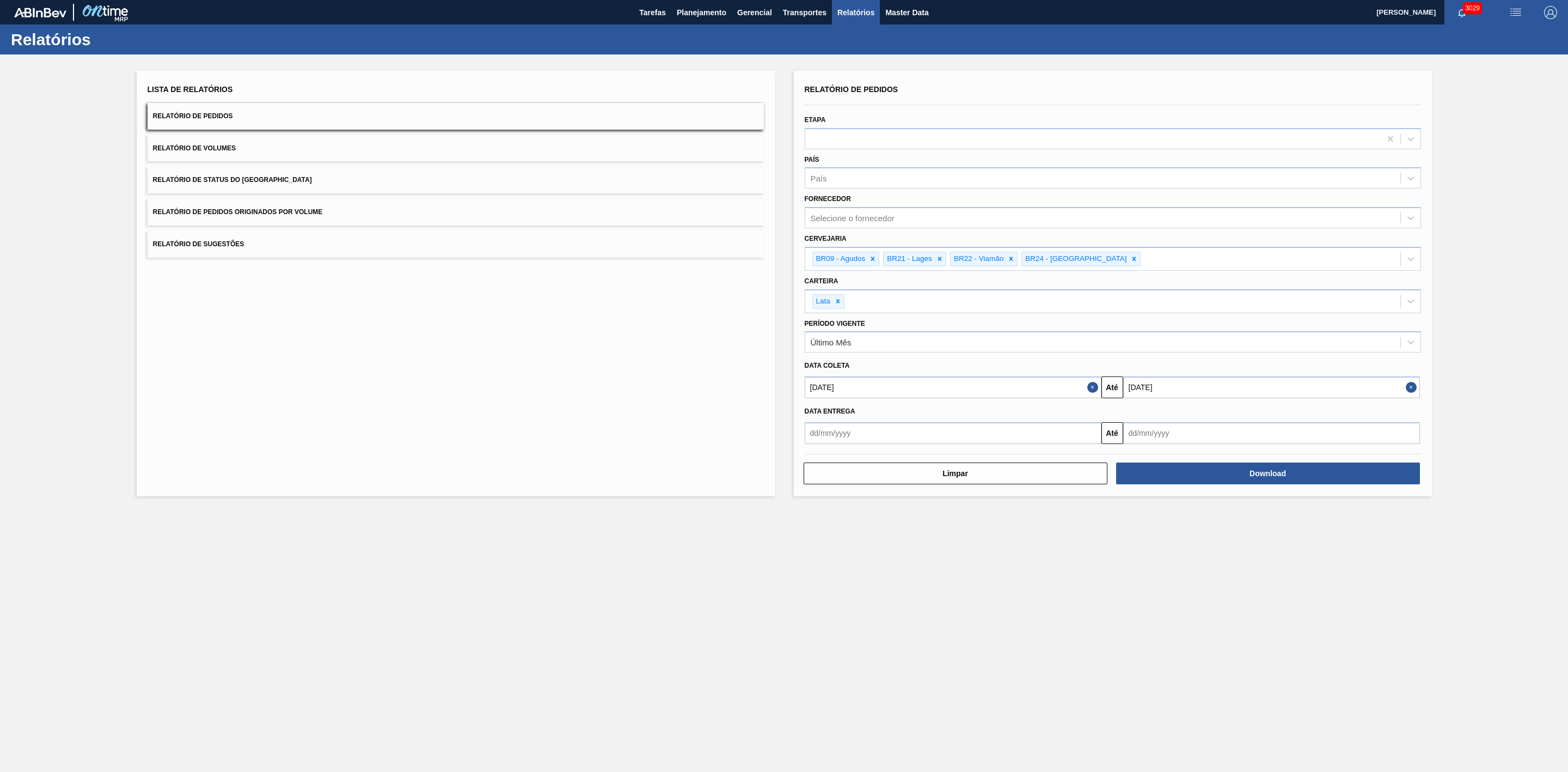
click at [632, 155] on button "Relatório de Volumes" at bounding box center [456, 148] width 616 height 26
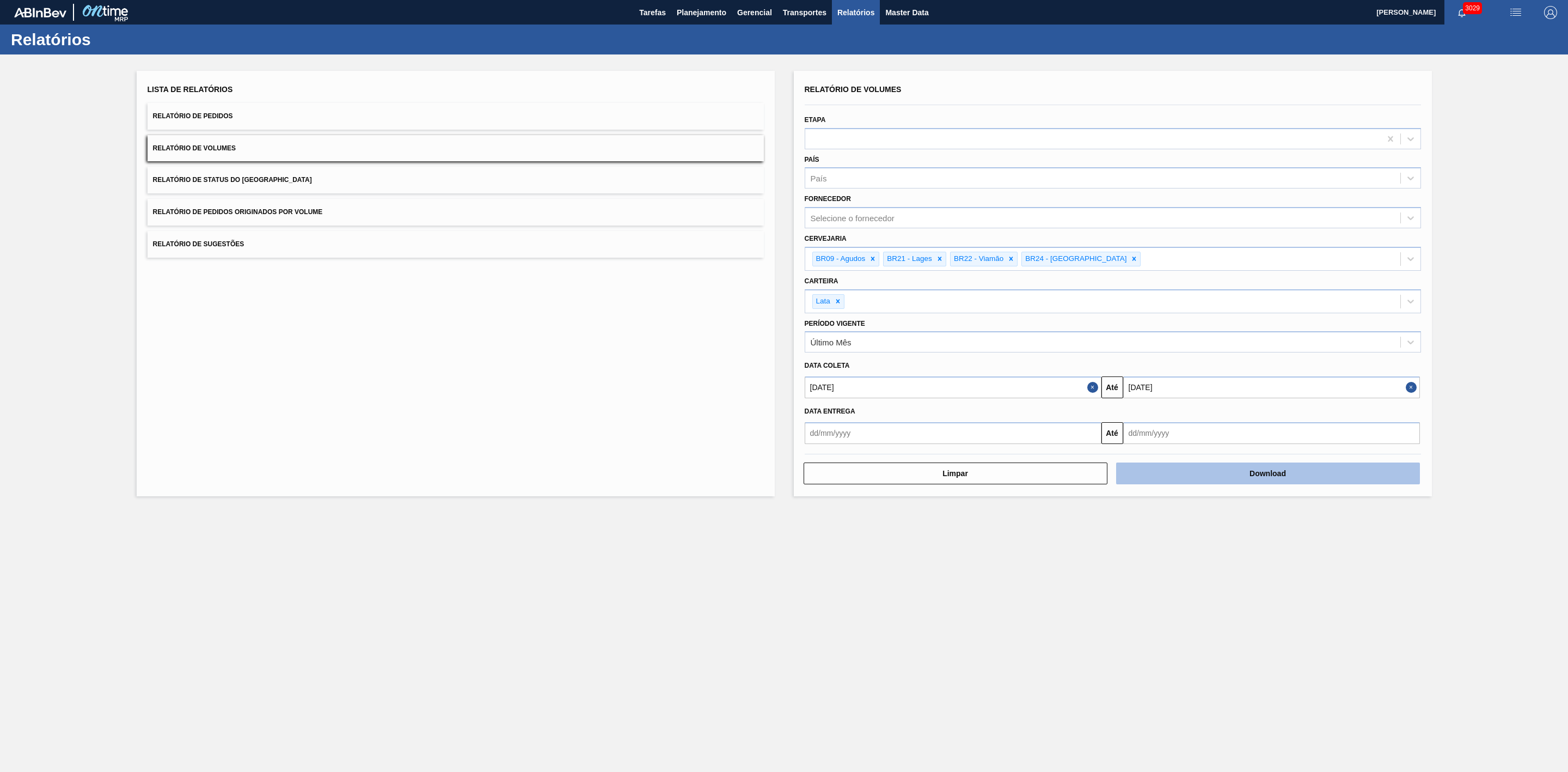
click at [1222, 473] on button "Download" at bounding box center [1268, 473] width 304 height 22
click at [1179, 468] on button "Download" at bounding box center [1268, 473] width 304 height 22
click at [358, 115] on button "Relatório de Pedidos" at bounding box center [456, 115] width 616 height 26
click at [1232, 476] on button "Download" at bounding box center [1268, 473] width 304 height 22
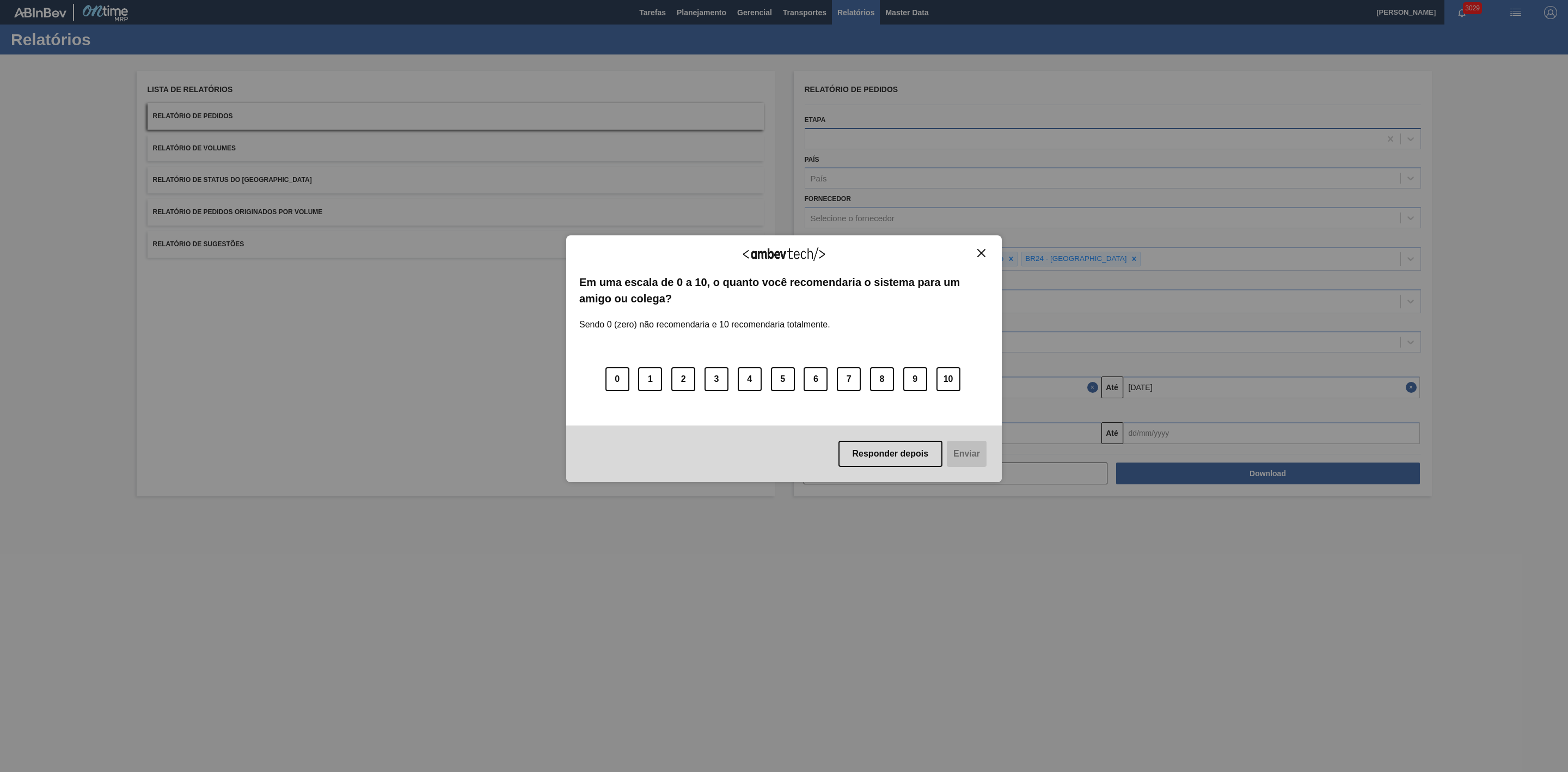
drag, startPoint x: 981, startPoint y: 252, endPoint x: 884, endPoint y: 141, distance: 147.4
click at [981, 252] on img "Close" at bounding box center [981, 252] width 8 height 8
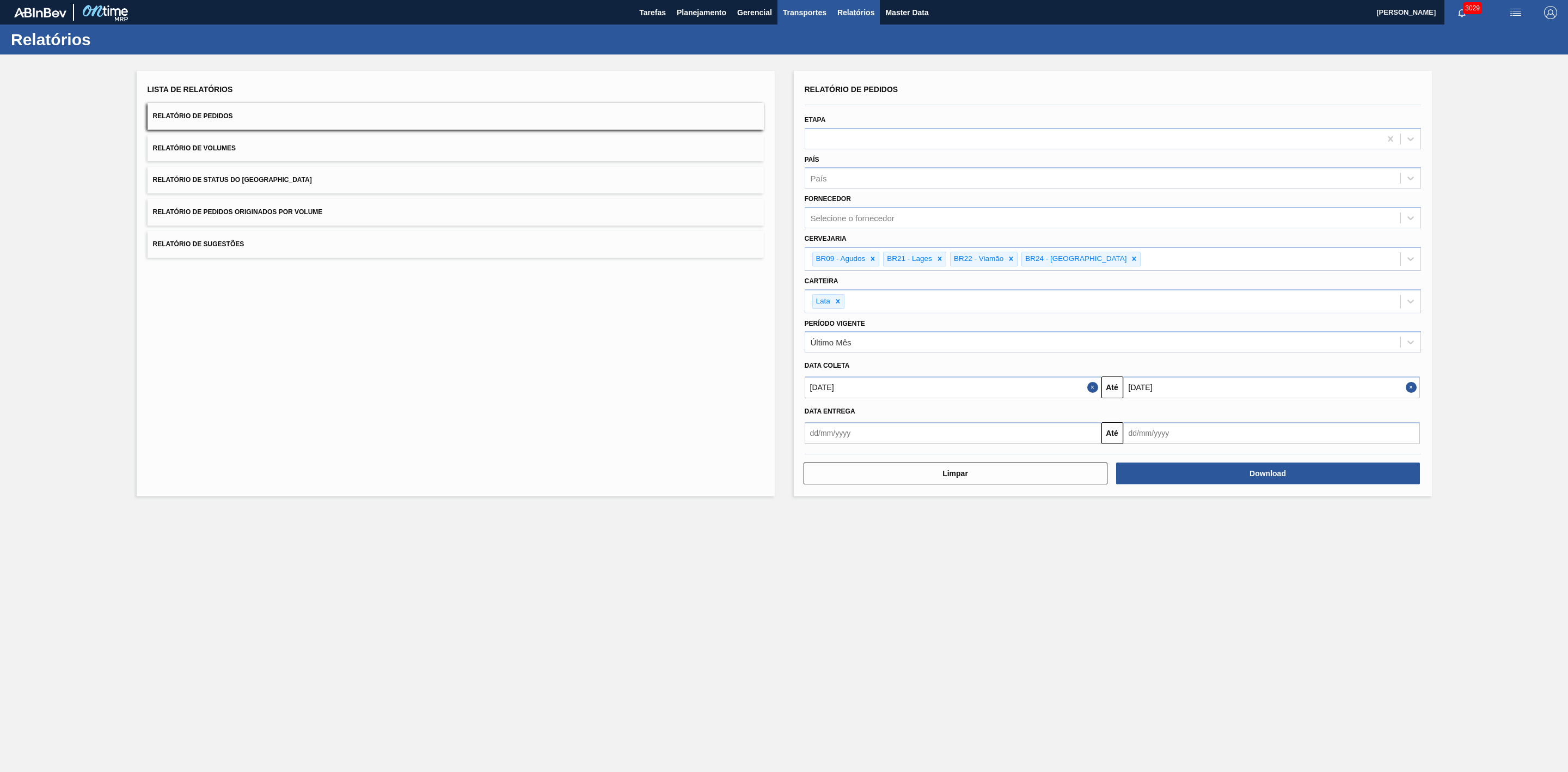
click at [805, 13] on span "Transportes" at bounding box center [805, 13] width 44 height 13
click at [801, 54] on li "Otimização de Carga" at bounding box center [804, 54] width 89 height 17
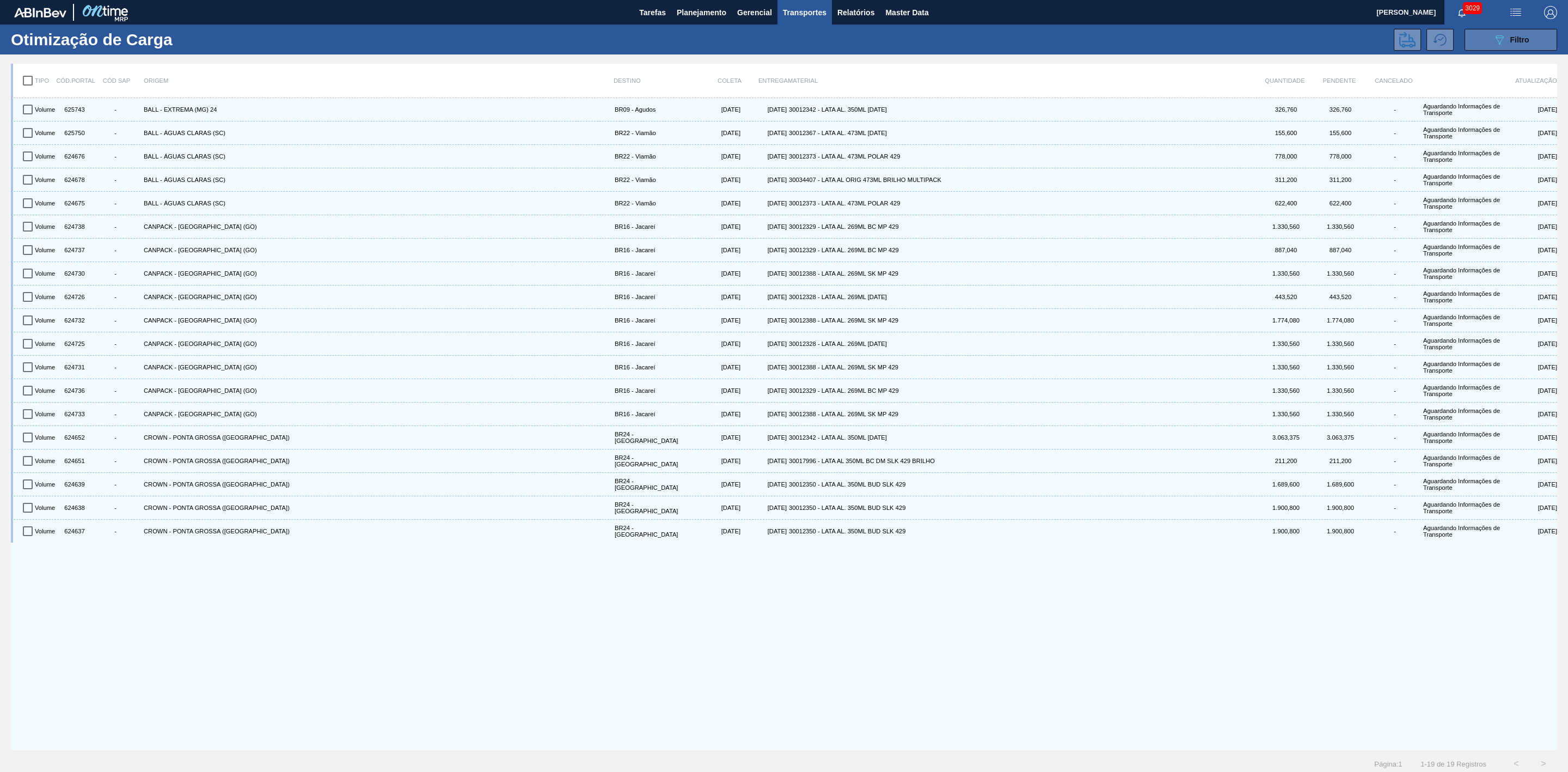
click at [1489, 35] on button "089F7B8B-B2A5-4AFE-B5C0-19BA573D28AC Filtro" at bounding box center [1512, 40] width 93 height 22
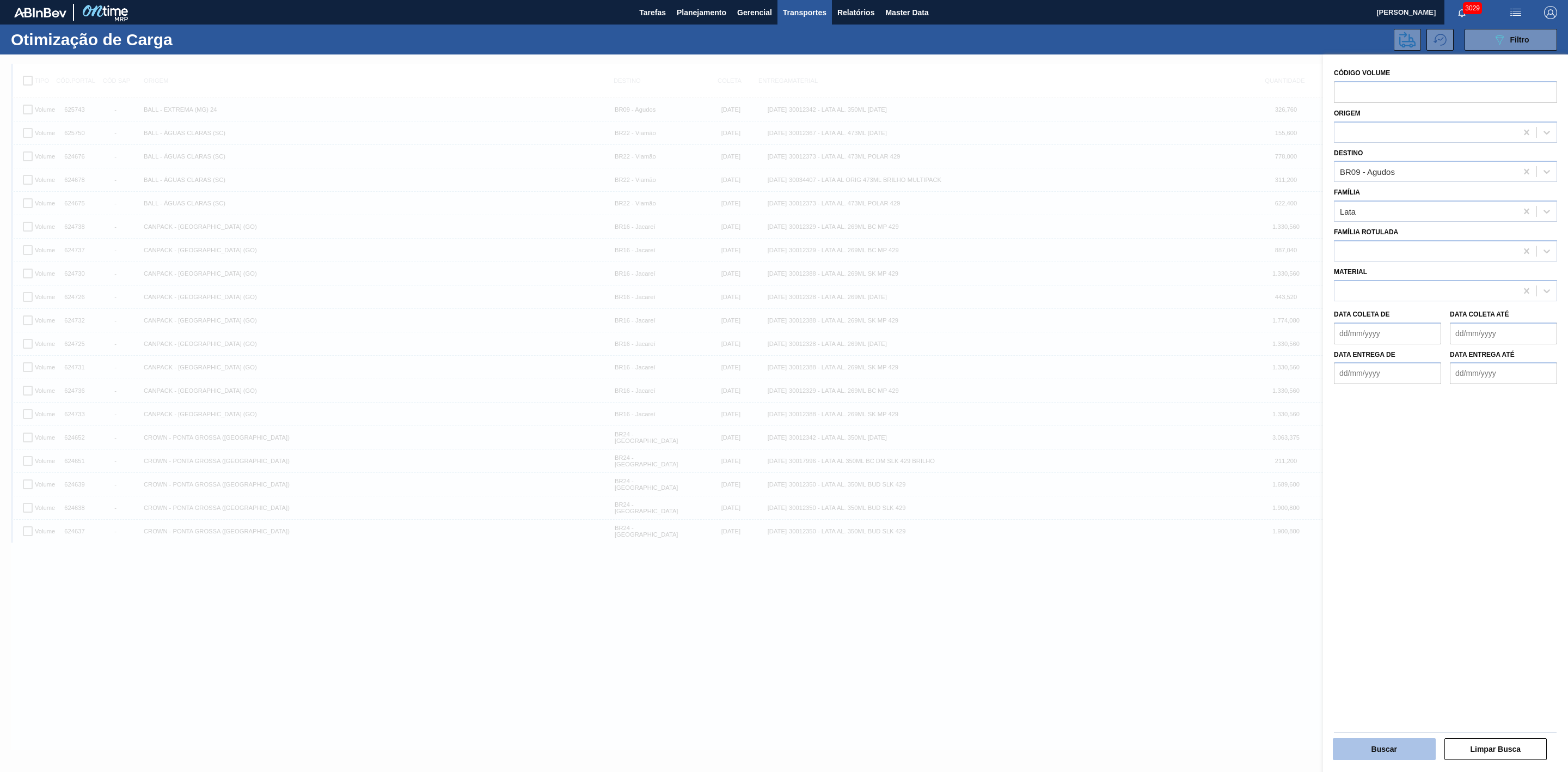
click at [1392, 751] on button "Buscar" at bounding box center [1384, 749] width 103 height 22
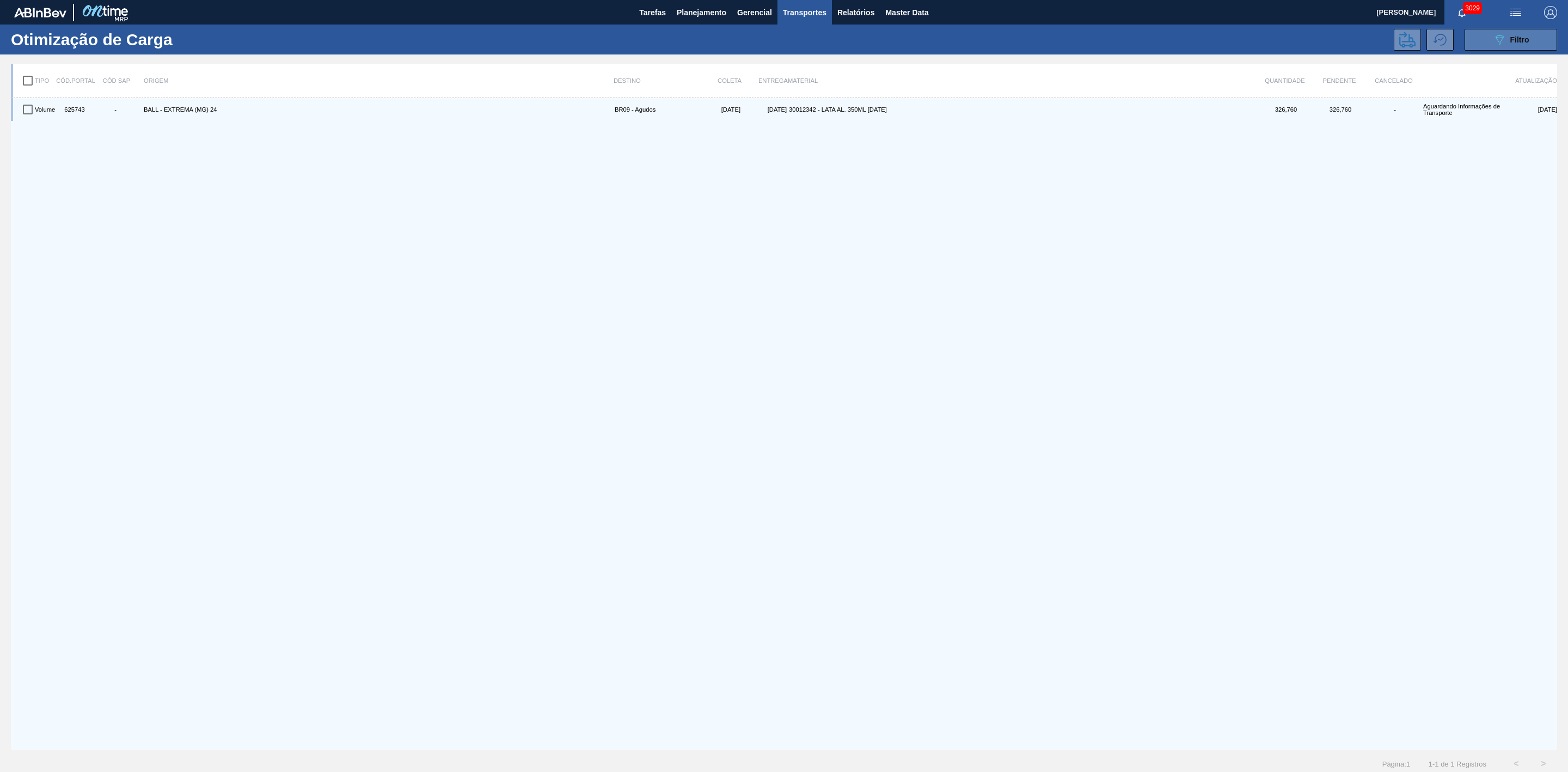
click at [1489, 36] on button "089F7B8B-B2A5-4AFE-B5C0-19BA573D28AC Filtro" at bounding box center [1512, 40] width 93 height 22
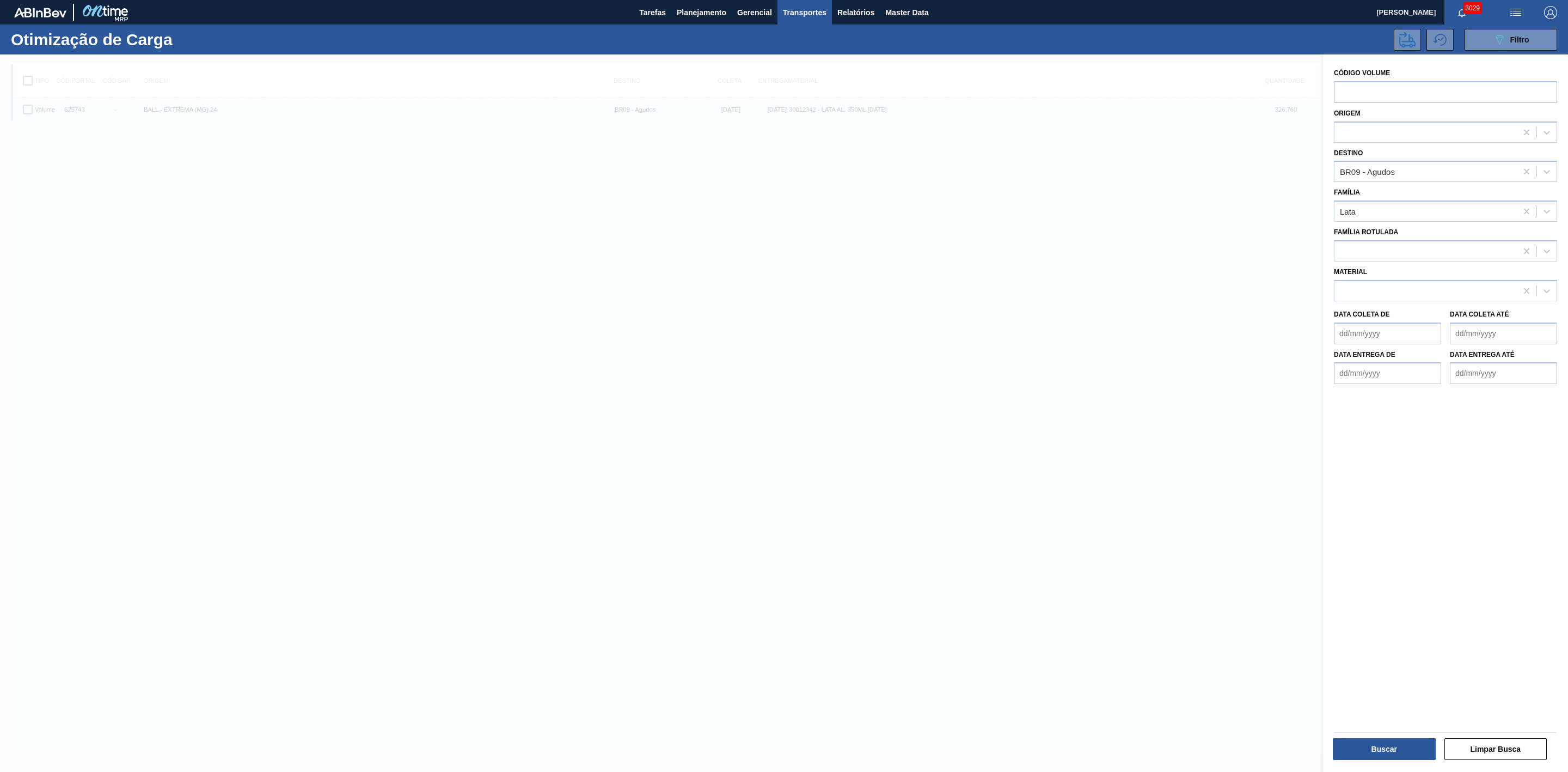
click at [1085, 252] on div at bounding box center [784, 440] width 1568 height 772
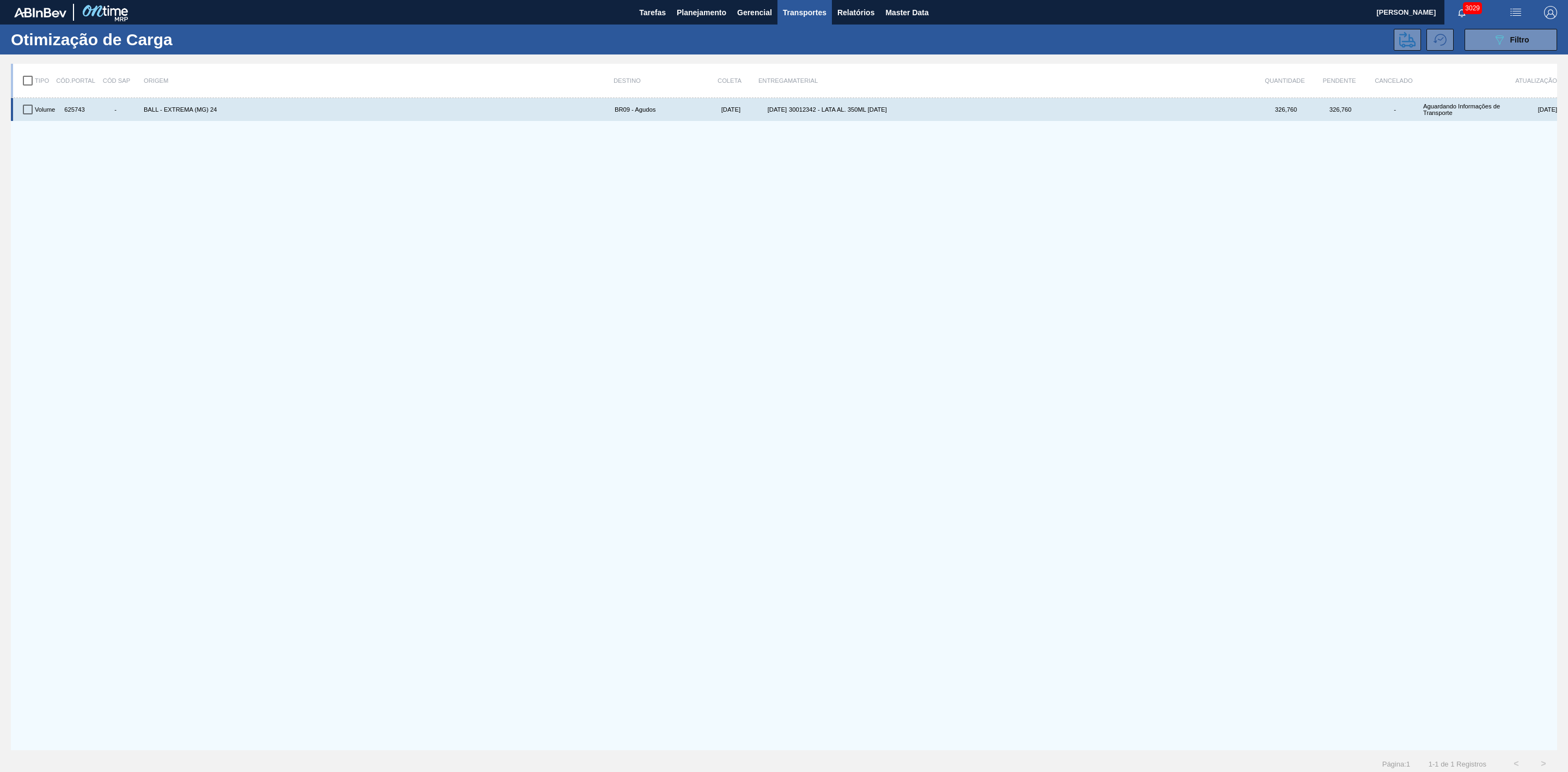
click at [26, 112] on input "checkbox" at bounding box center [27, 109] width 23 height 23
checkbox input "true"
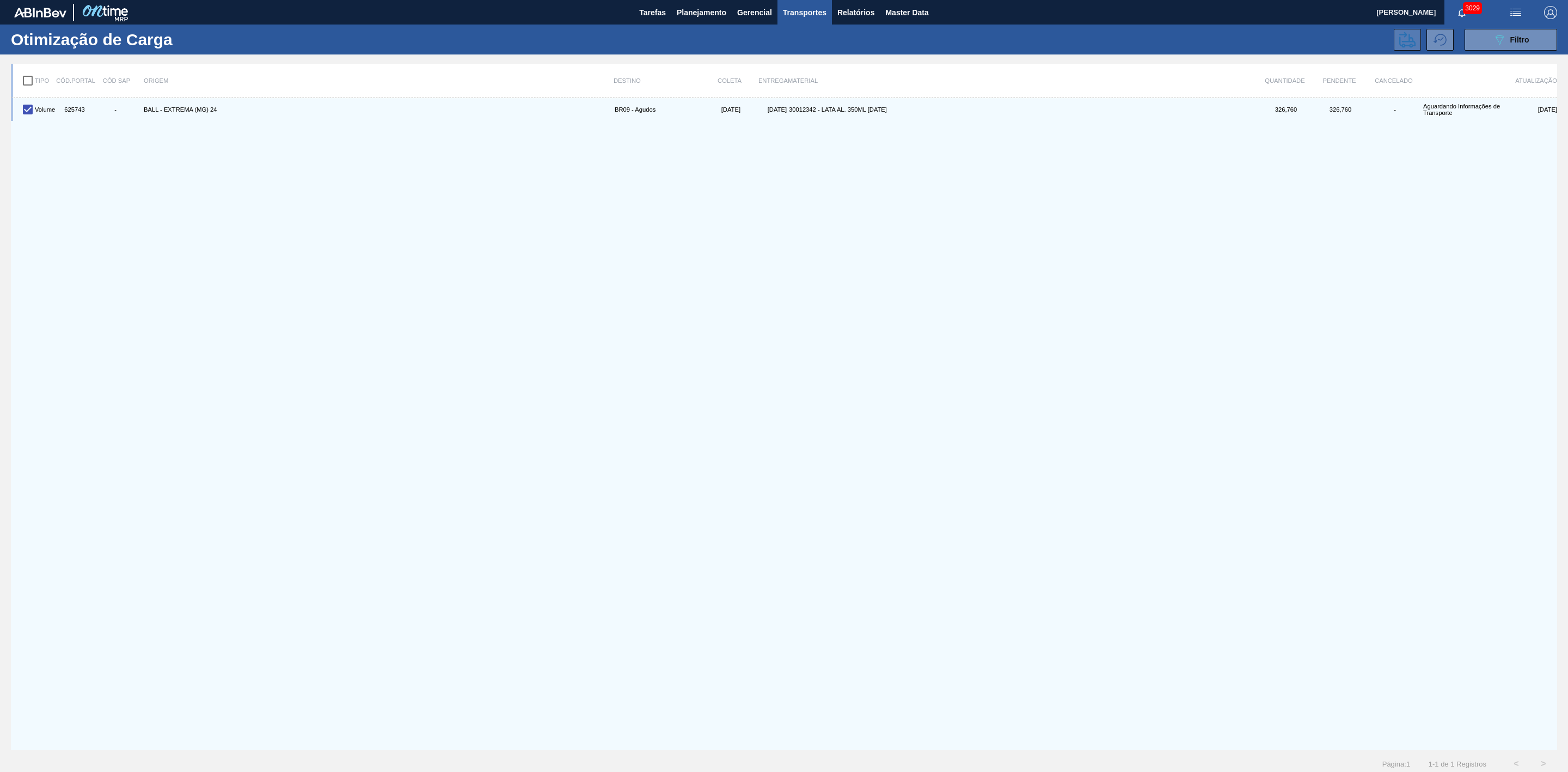
click at [1403, 49] on button at bounding box center [1408, 40] width 27 height 22
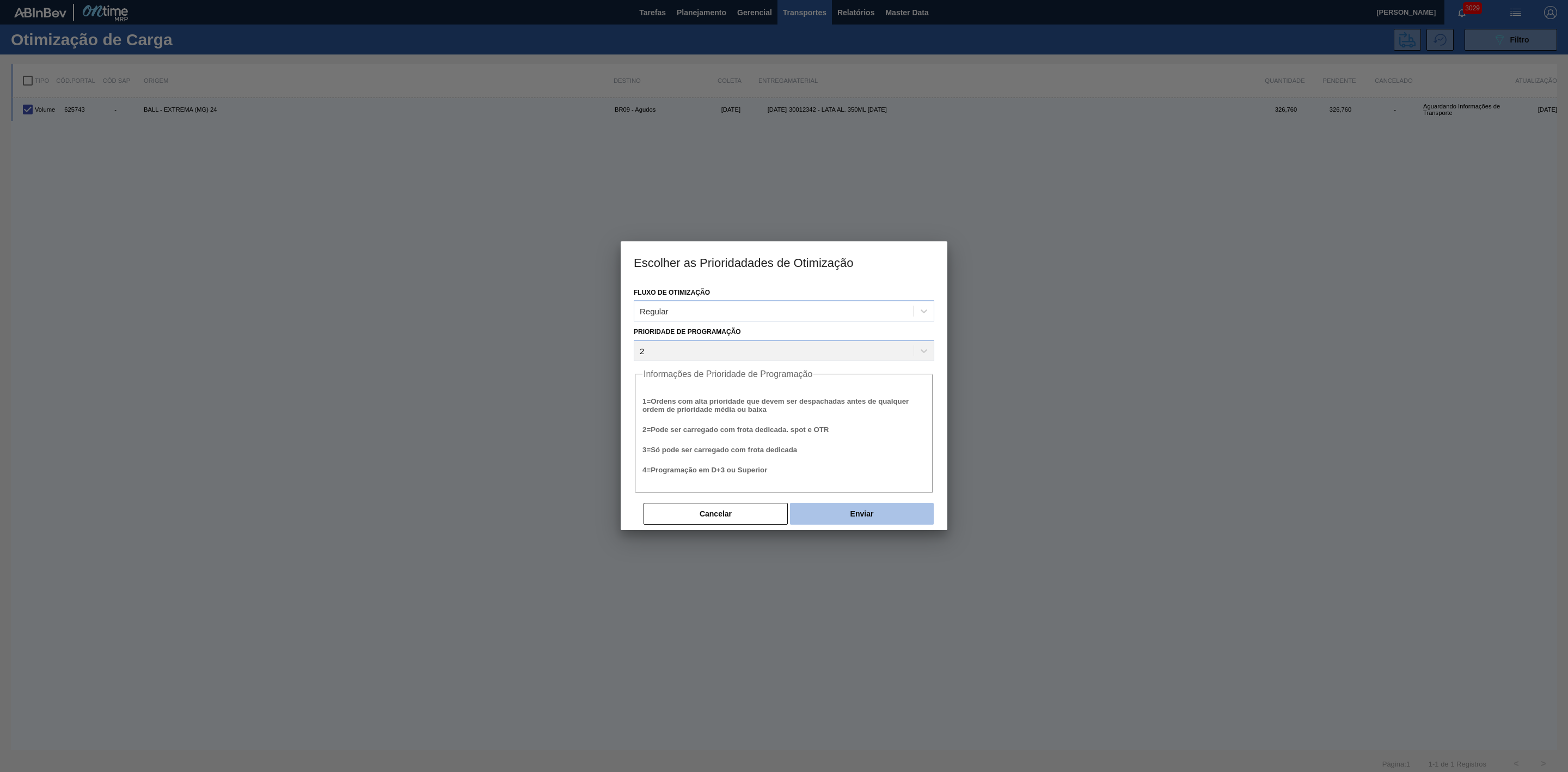
click at [839, 521] on button "Enviar" at bounding box center [862, 514] width 143 height 22
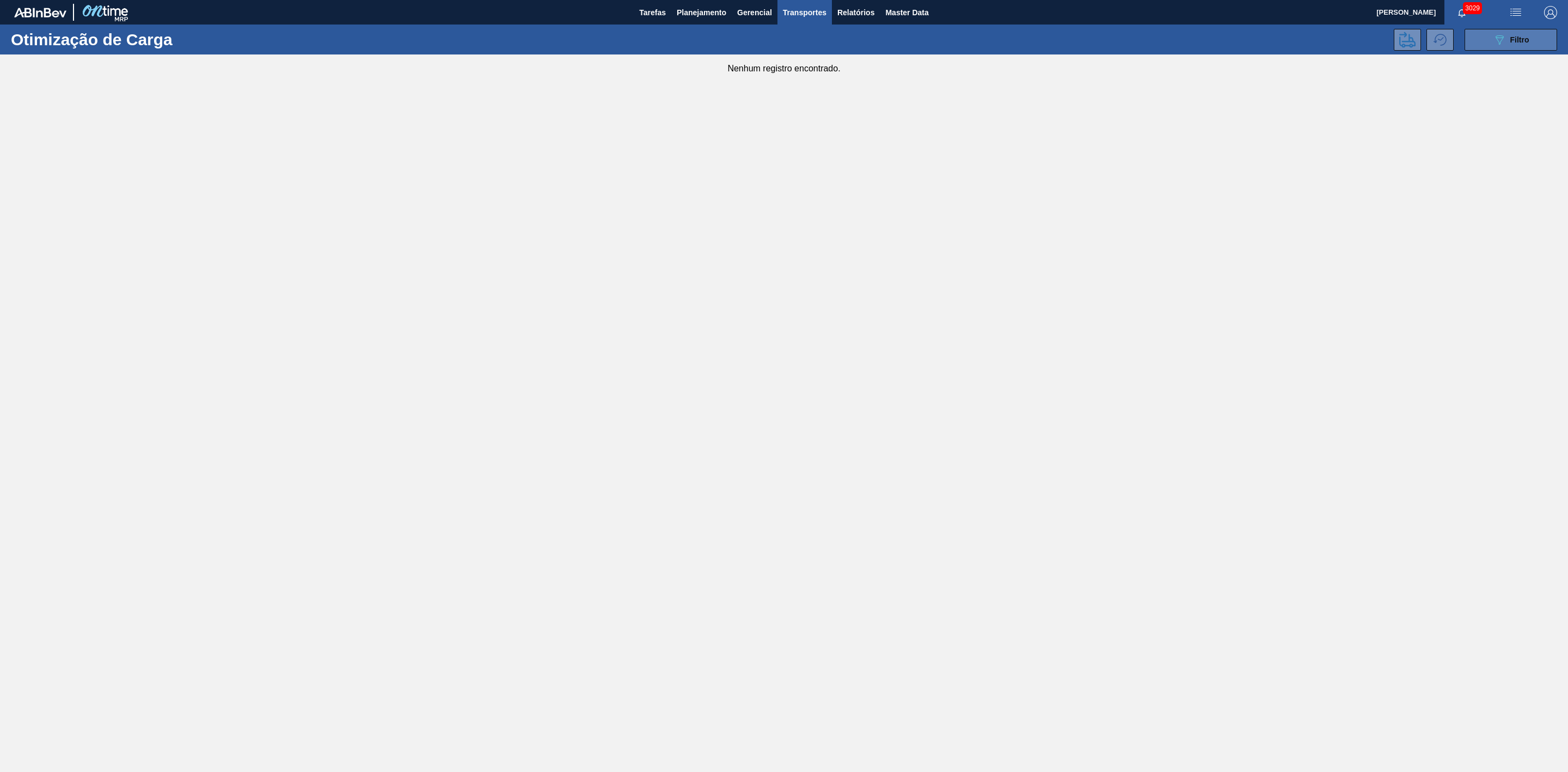
click at [1500, 39] on icon "089F7B8B-B2A5-4AFE-B5C0-19BA573D28AC" at bounding box center [1500, 40] width 13 height 13
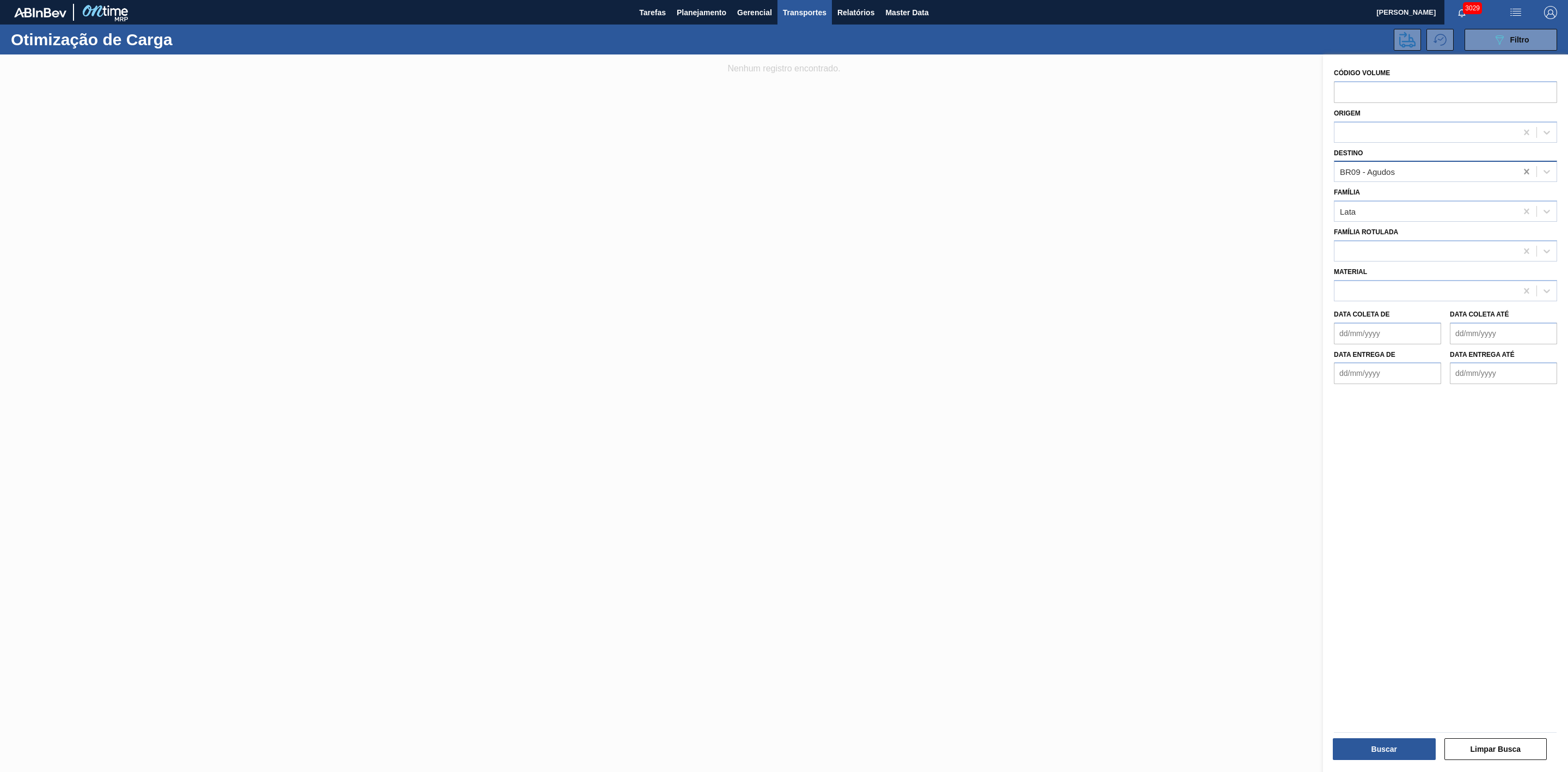
click at [1524, 173] on icon at bounding box center [1527, 172] width 11 height 11
type input "21"
click at [1384, 193] on div "BR21 - Lages" at bounding box center [1446, 199] width 223 height 20
click at [1381, 744] on button "Buscar" at bounding box center [1384, 749] width 103 height 22
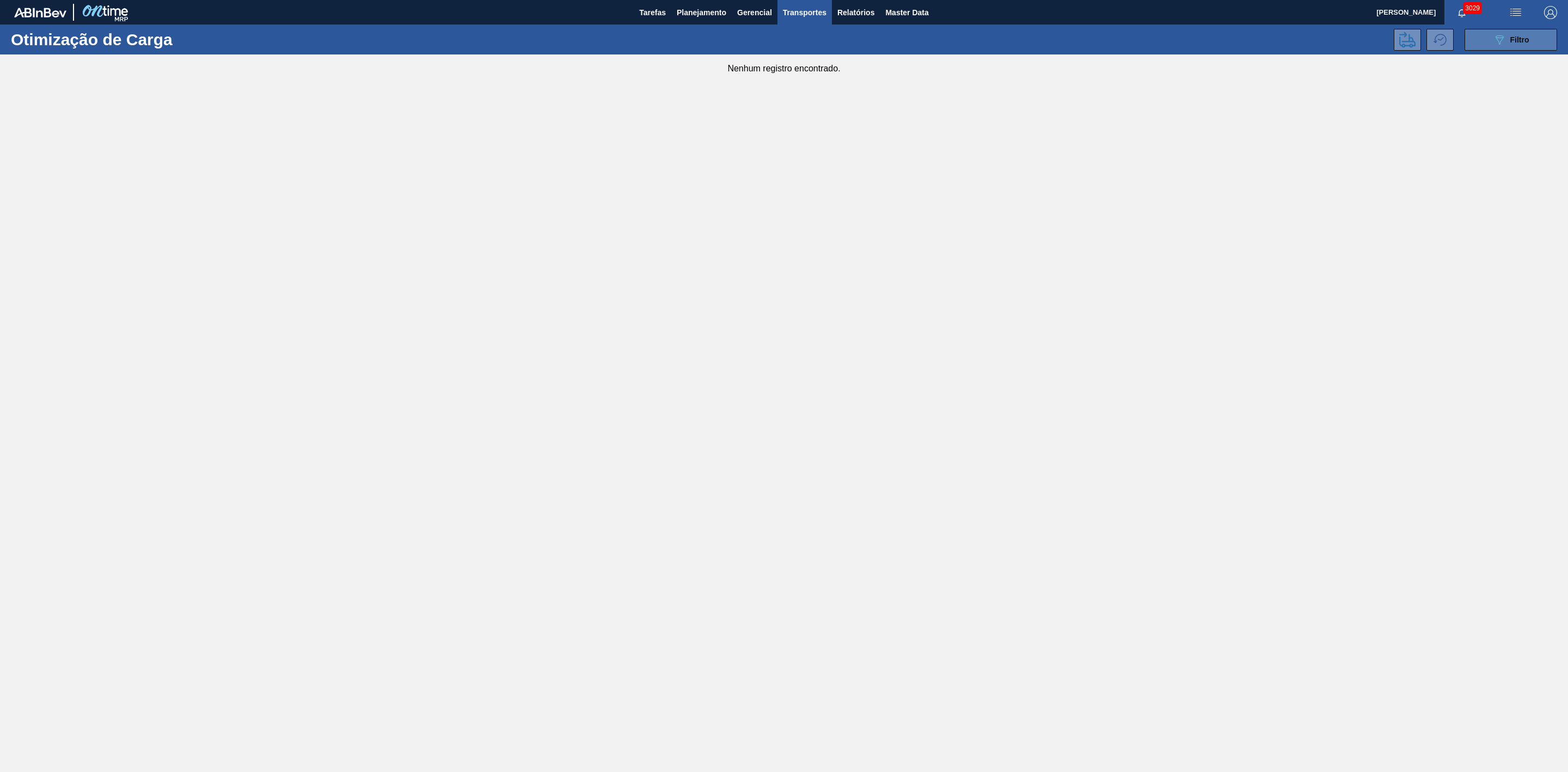
click at [1494, 45] on icon "089F7B8B-B2A5-4AFE-B5C0-19BA573D28AC" at bounding box center [1500, 40] width 13 height 13
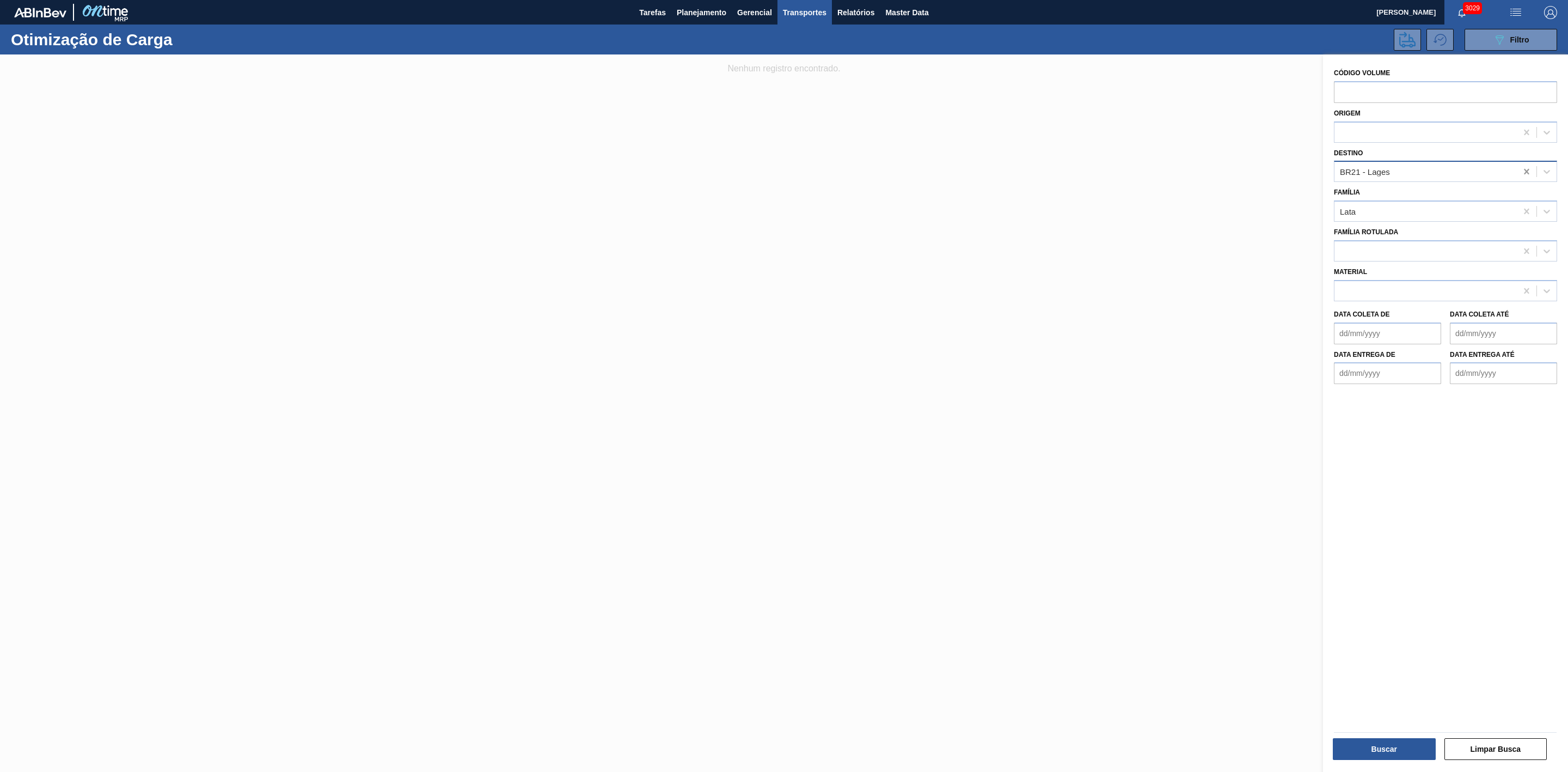
click at [1524, 173] on icon at bounding box center [1526, 172] width 5 height 5
type input "22"
click at [1384, 194] on div "BR22 - Viamão" at bounding box center [1446, 199] width 223 height 20
click at [1409, 751] on button "Buscar" at bounding box center [1384, 749] width 103 height 22
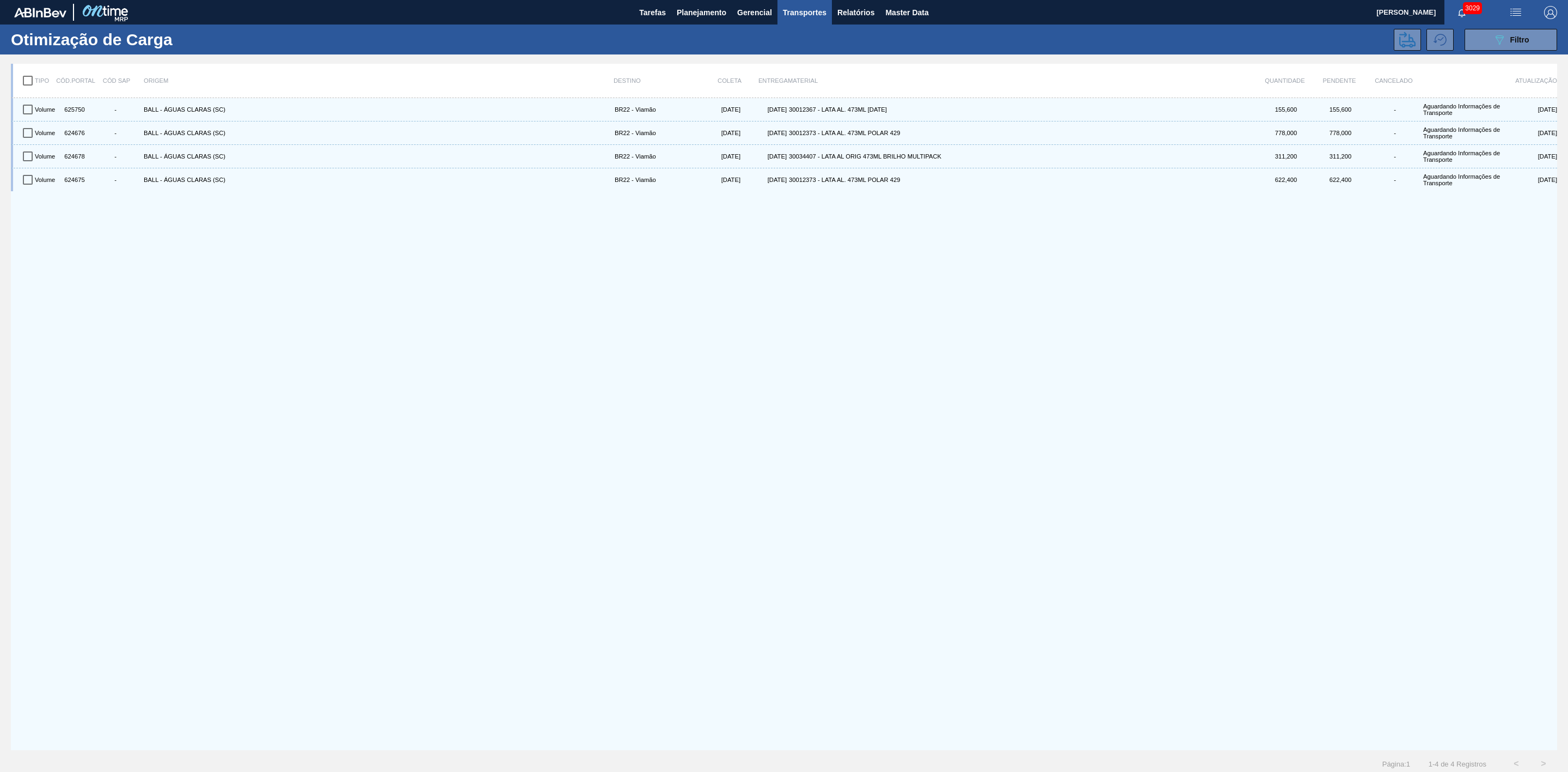
click at [24, 82] on input "checkbox" at bounding box center [27, 80] width 23 height 23
checkbox input "true"
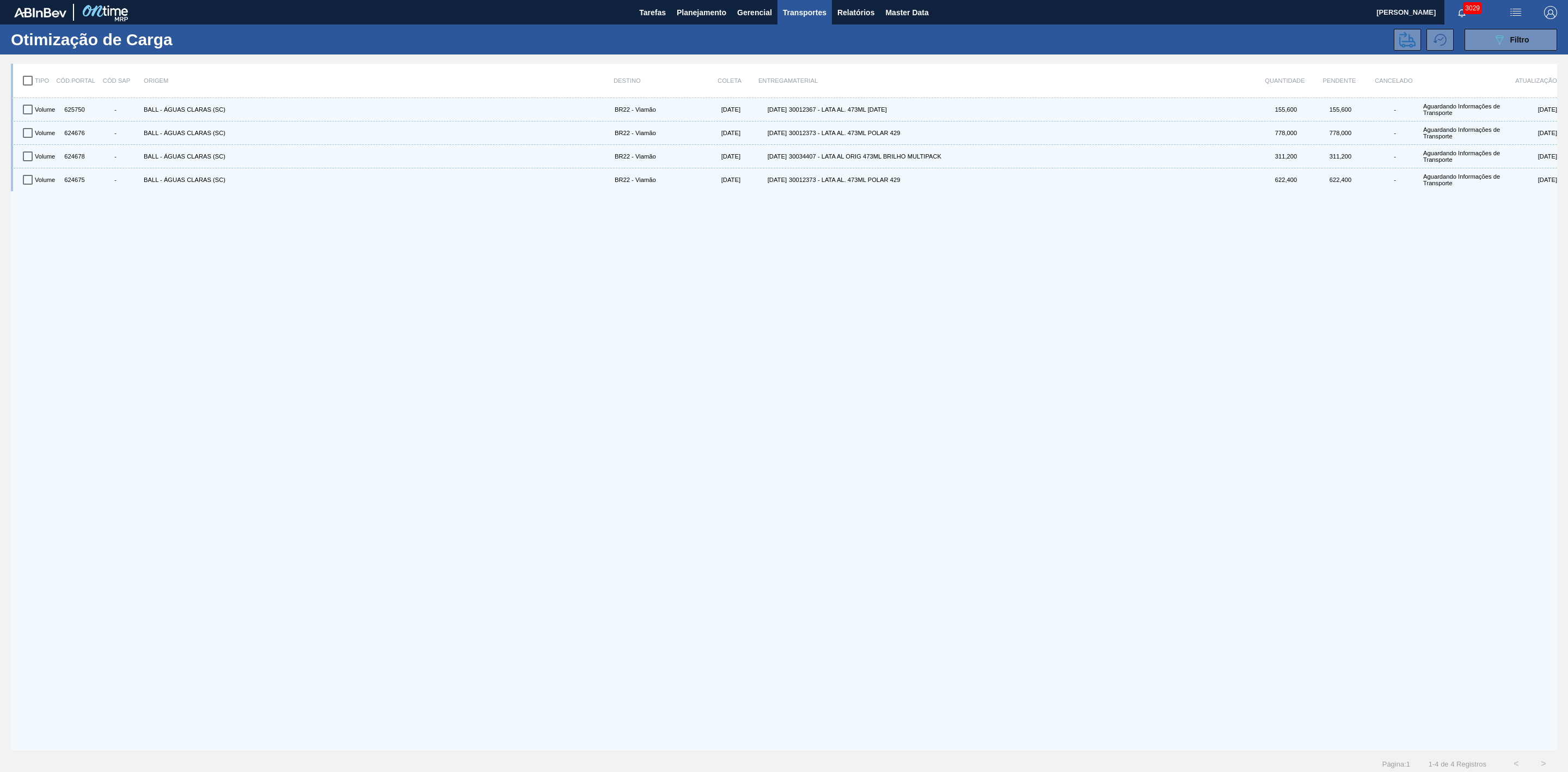
checkbox input "true"
click at [1404, 45] on icon at bounding box center [1408, 39] width 16 height 15
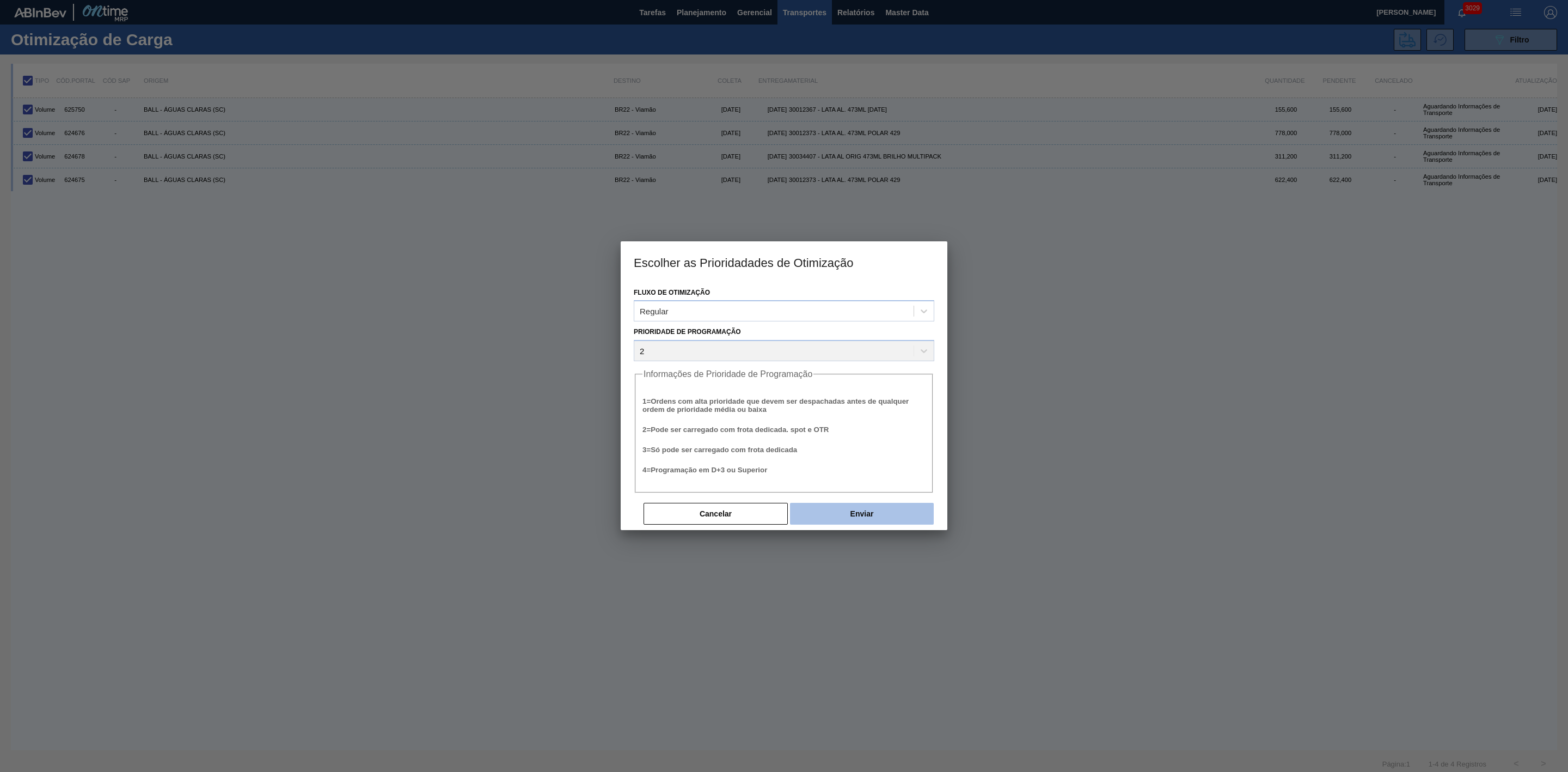
click at [871, 510] on button "Enviar" at bounding box center [862, 514] width 143 height 22
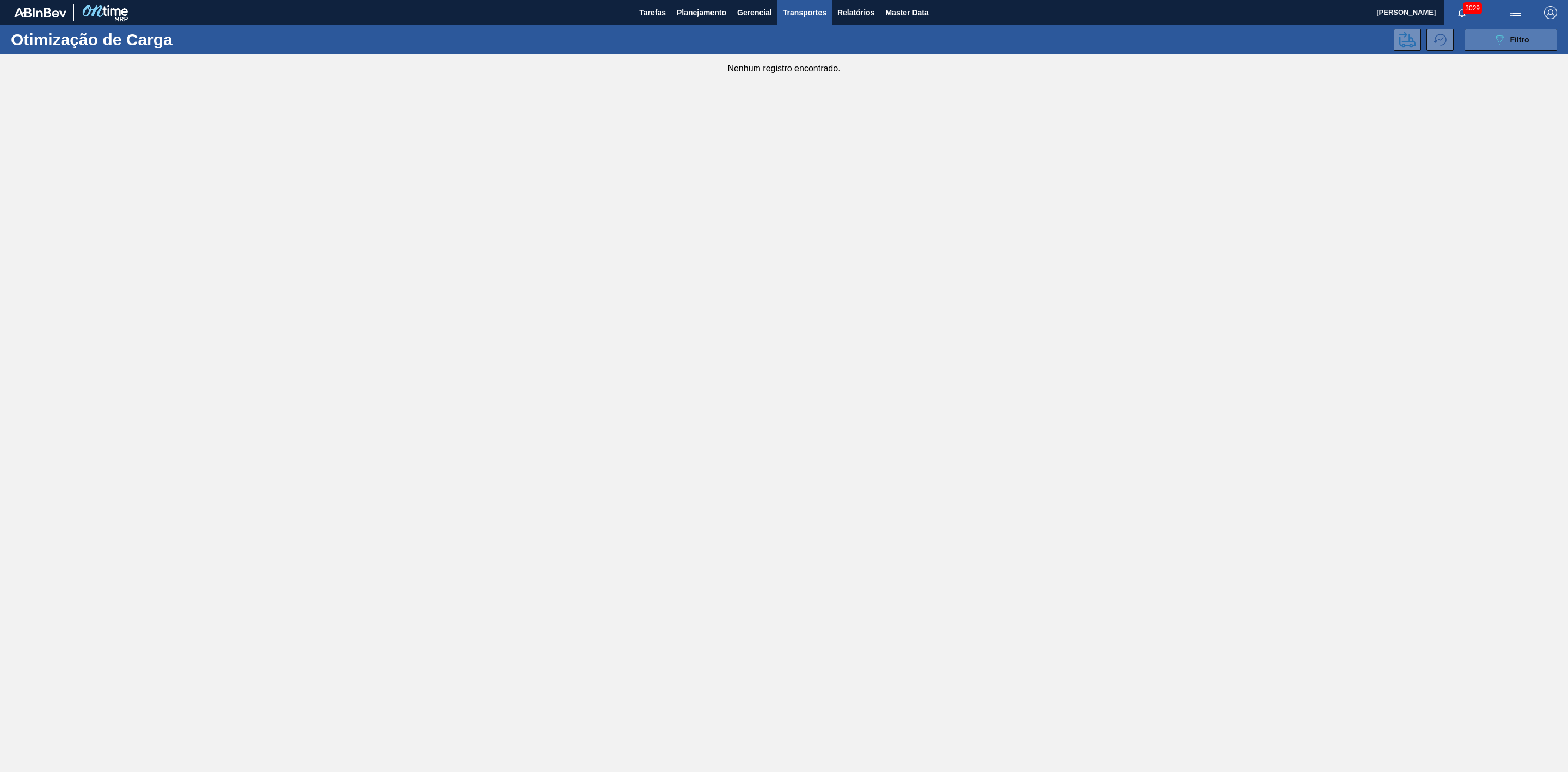
click at [1479, 45] on button "089F7B8B-B2A5-4AFE-B5C0-19BA573D28AC Filtro" at bounding box center [1512, 40] width 93 height 22
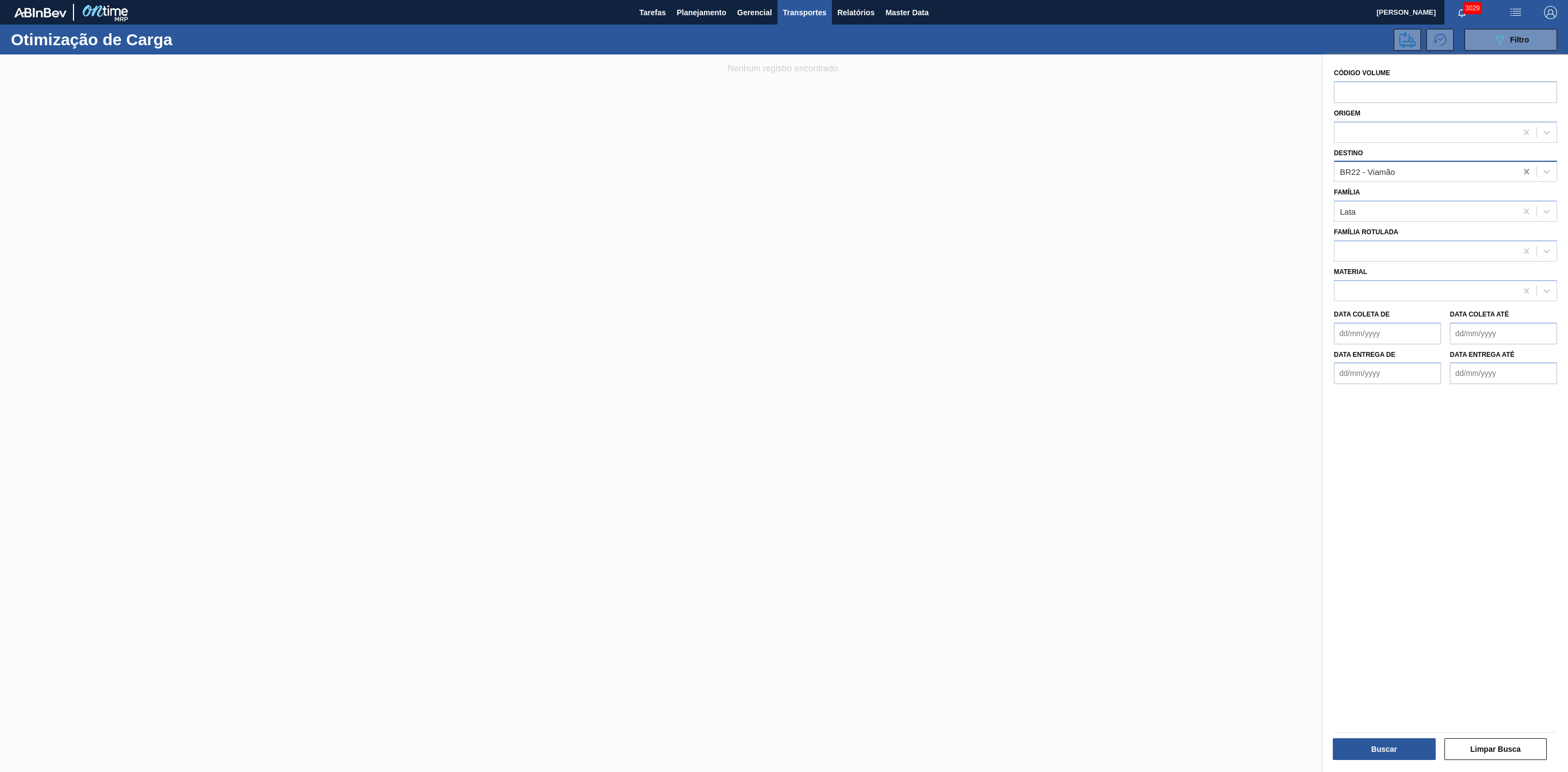
click at [1524, 173] on icon at bounding box center [1526, 172] width 5 height 5
click at [1479, 175] on div at bounding box center [1425, 172] width 182 height 15
type input "24"
click at [1361, 202] on div "BR24 - Ponta Grossa" at bounding box center [1446, 199] width 223 height 20
click at [1383, 746] on button "Buscar" at bounding box center [1384, 749] width 103 height 22
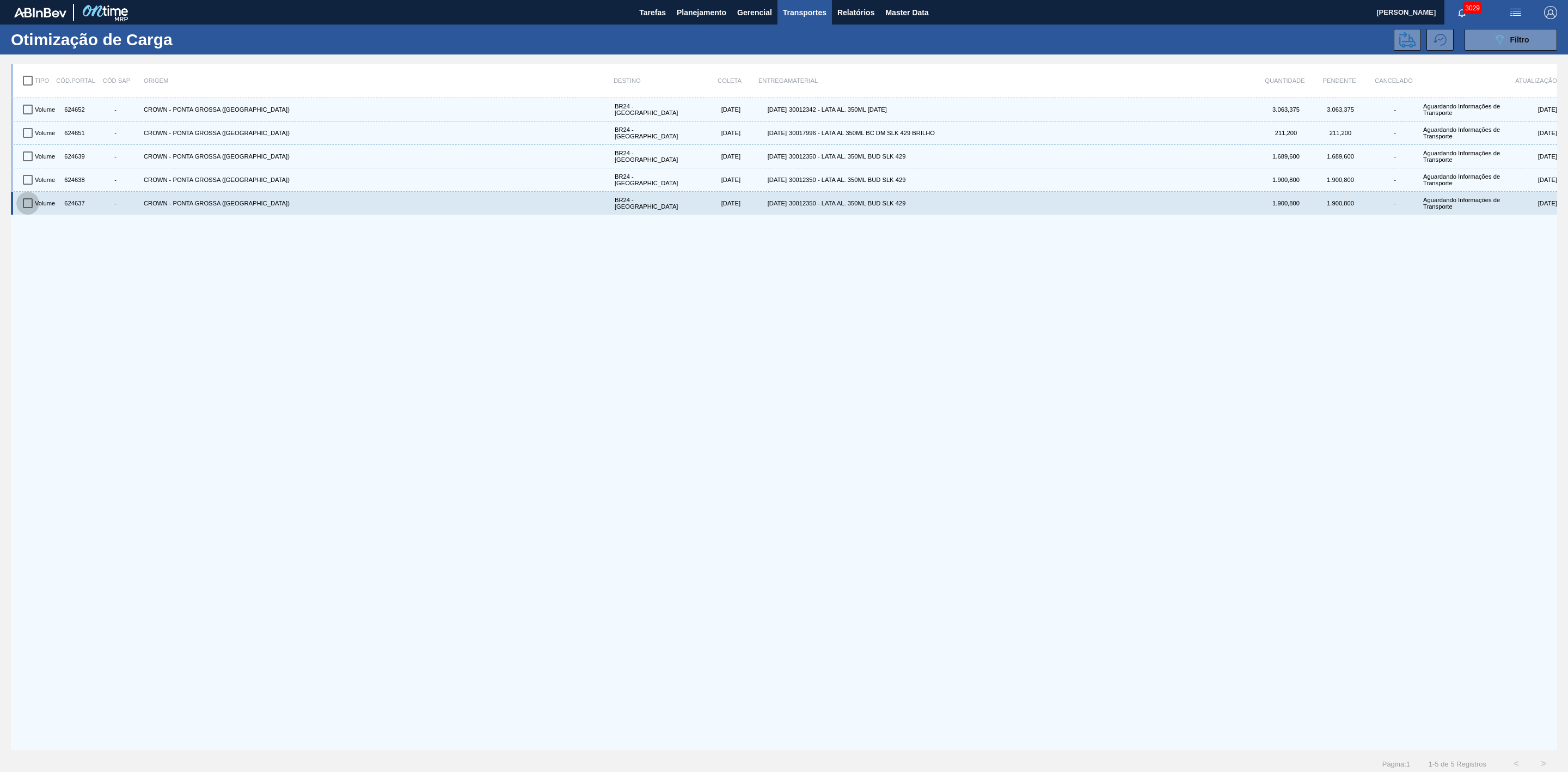
click at [31, 206] on input "checkbox" at bounding box center [27, 203] width 23 height 23
checkbox input "true"
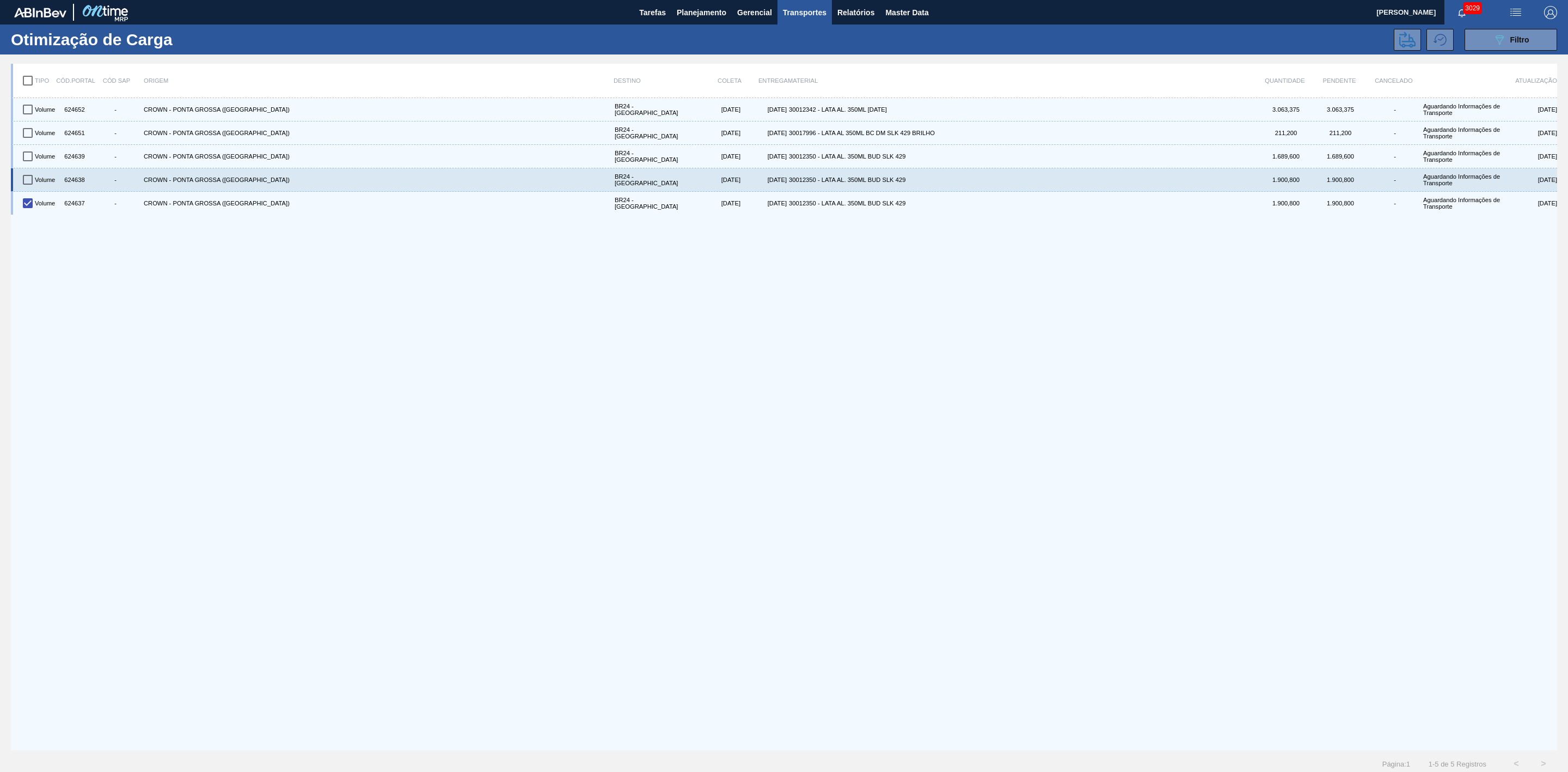
click at [28, 178] on input "checkbox" at bounding box center [27, 179] width 23 height 23
checkbox input "true"
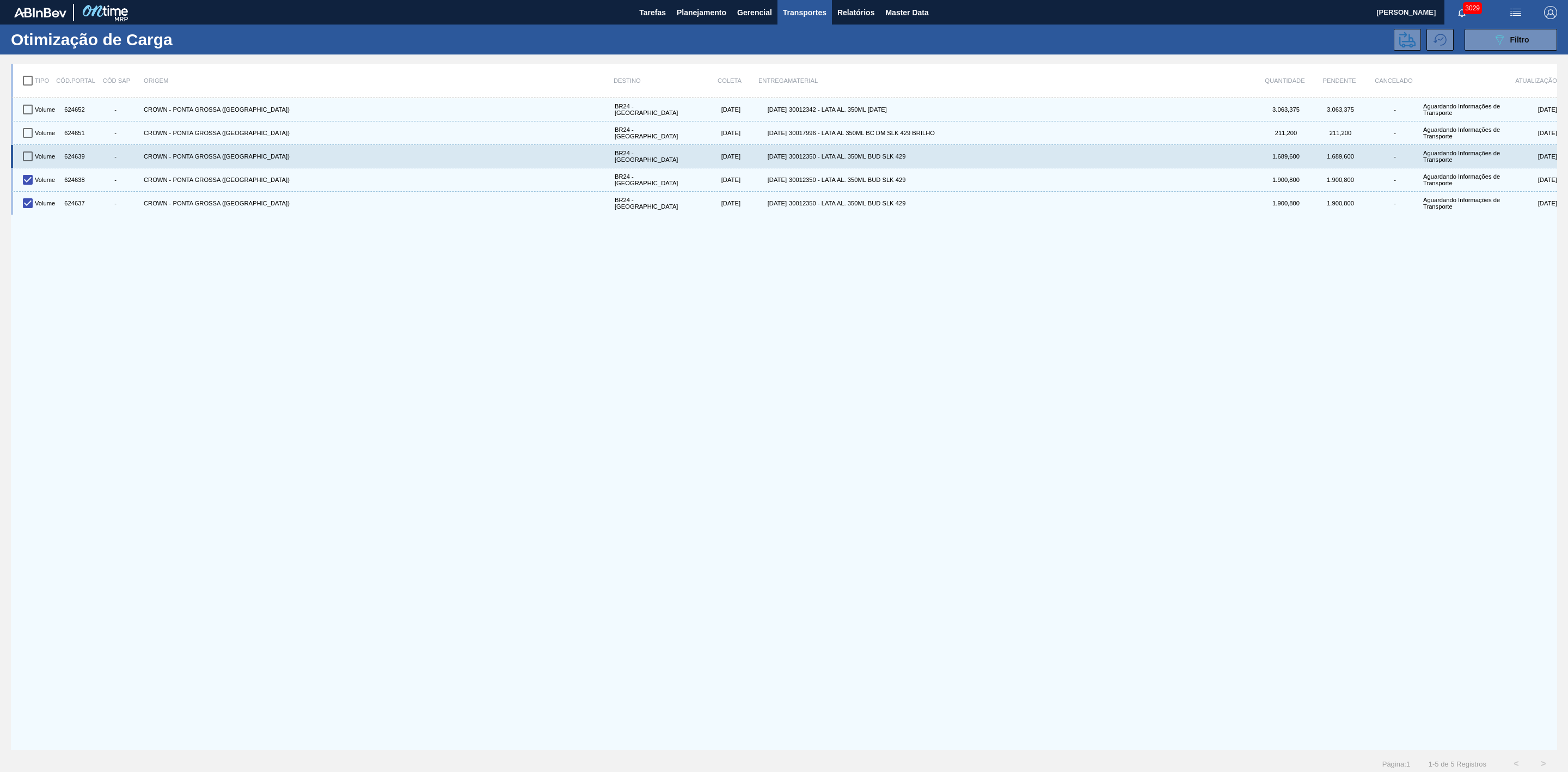
click at [28, 156] on input "checkbox" at bounding box center [27, 156] width 23 height 23
checkbox input "true"
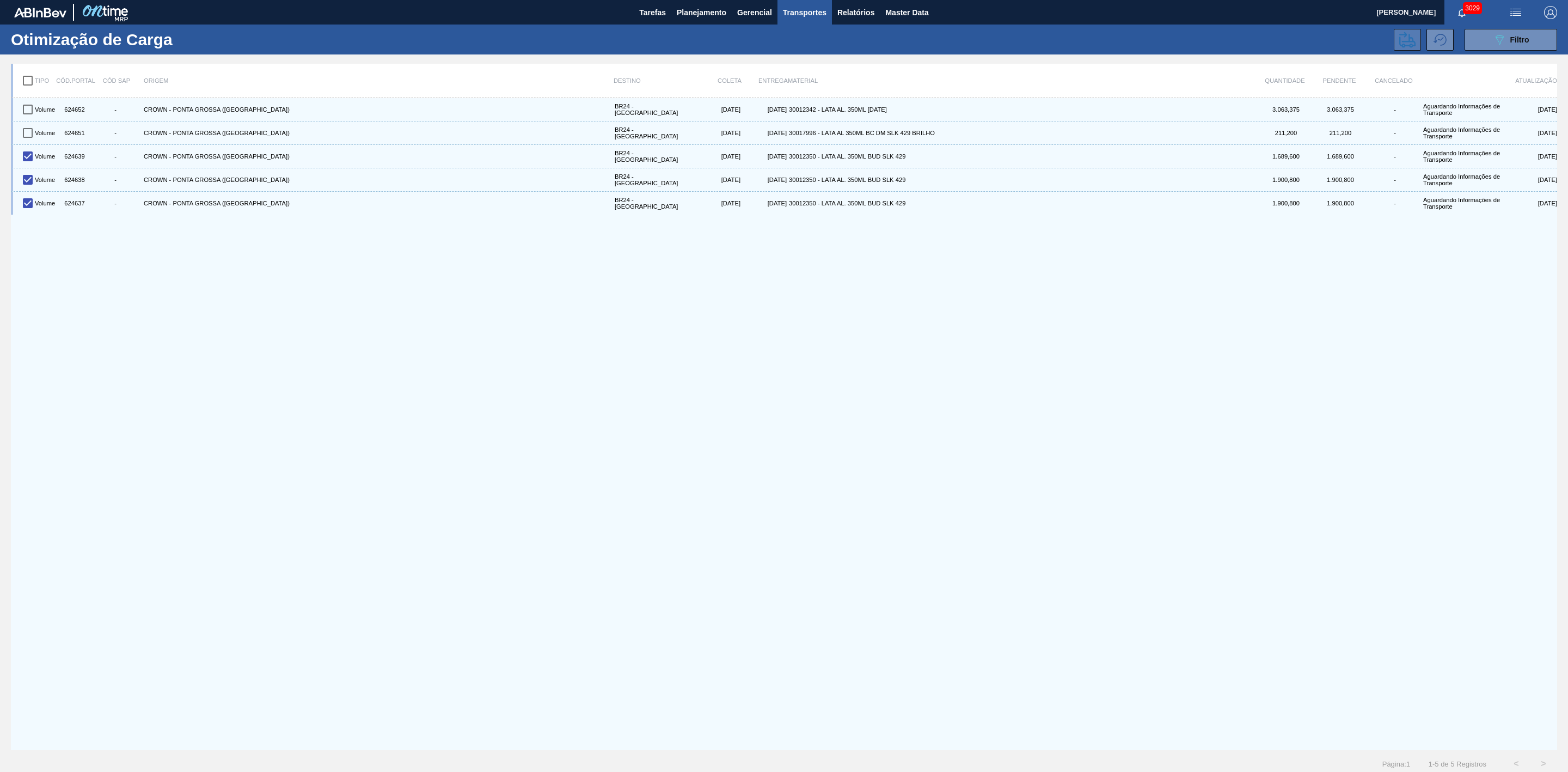
click at [1405, 42] on icon at bounding box center [1408, 39] width 16 height 15
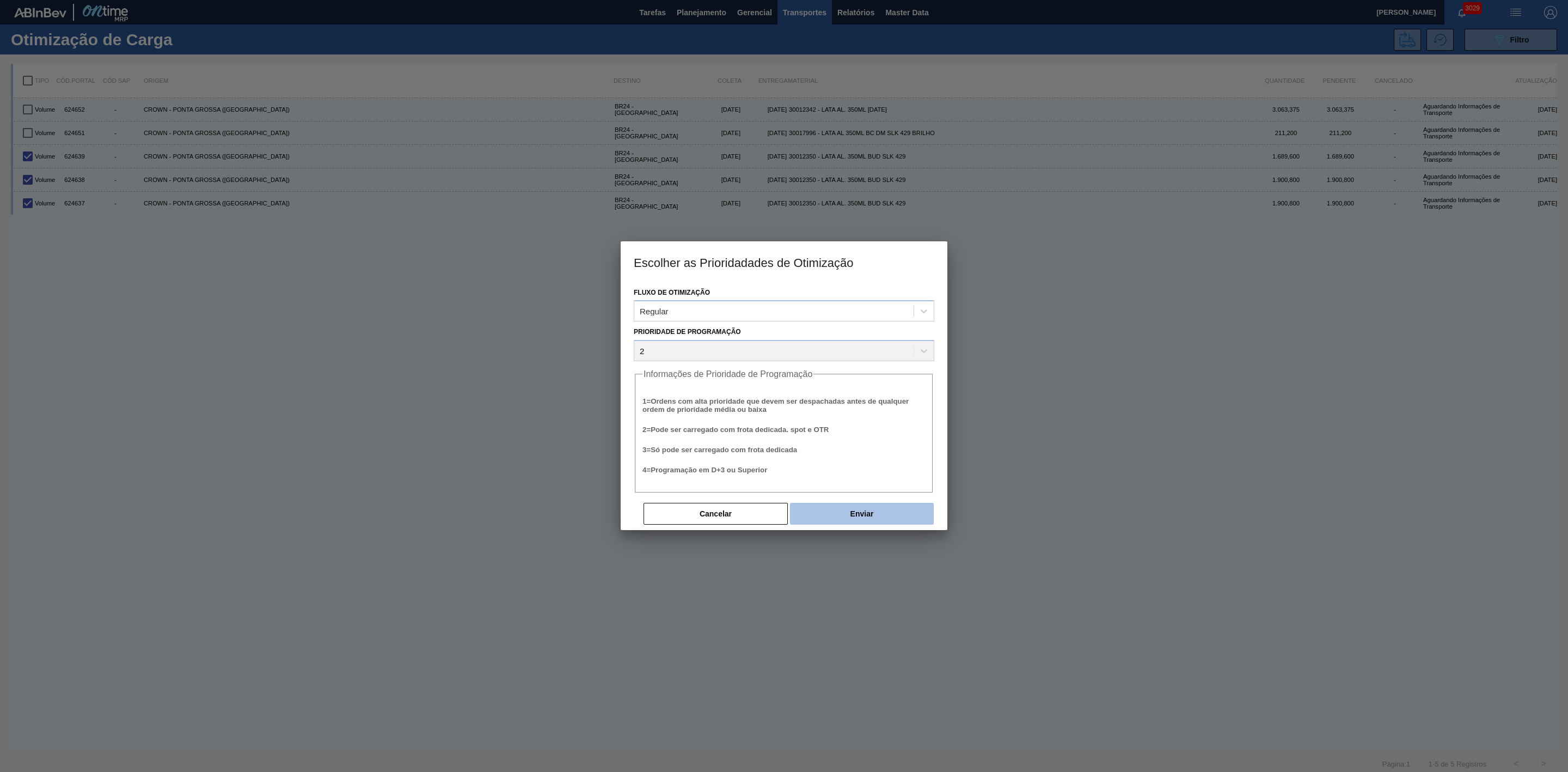
click at [887, 509] on button "Enviar" at bounding box center [862, 514] width 143 height 22
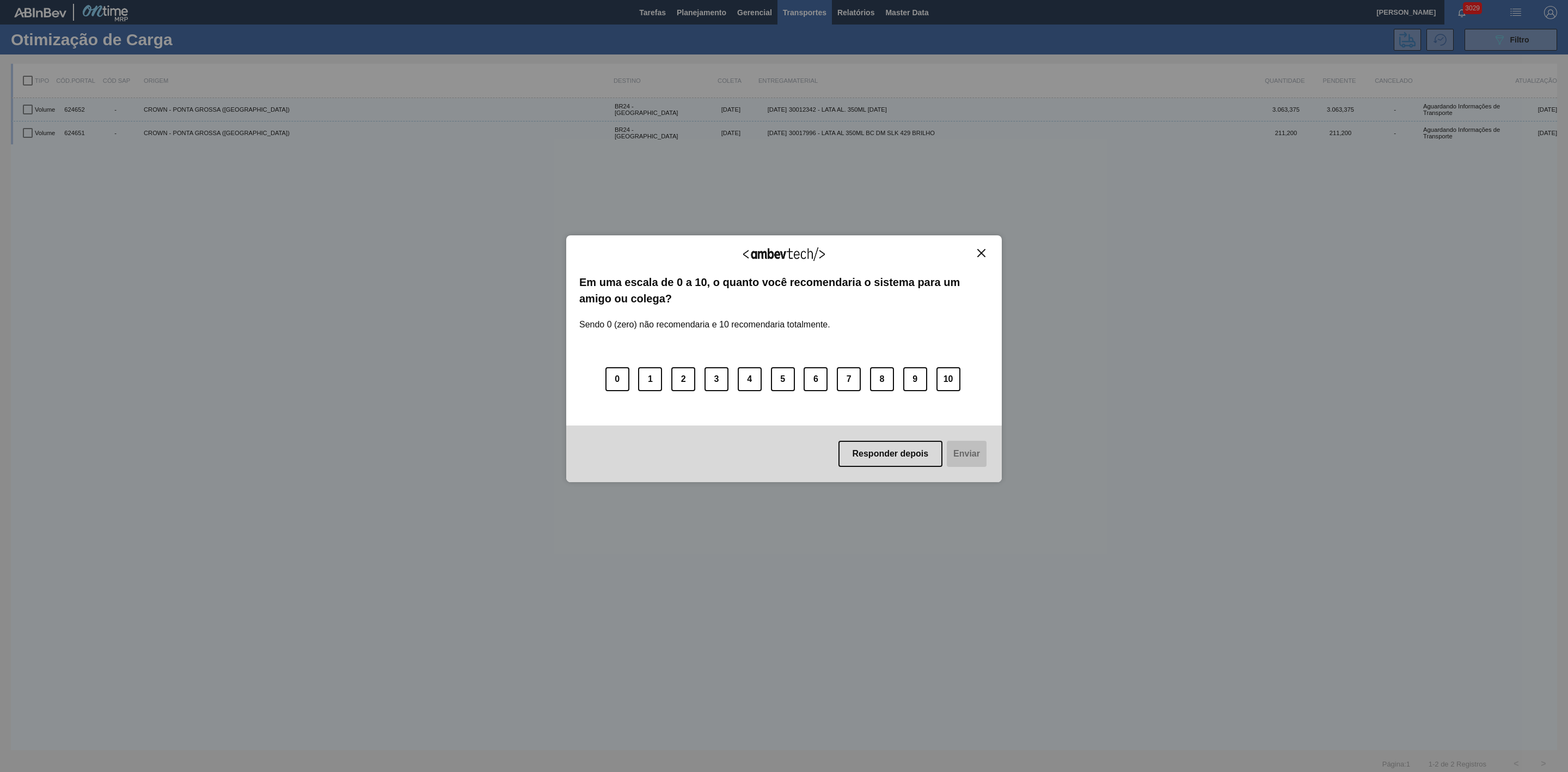
click at [981, 251] on img "Close" at bounding box center [981, 252] width 8 height 8
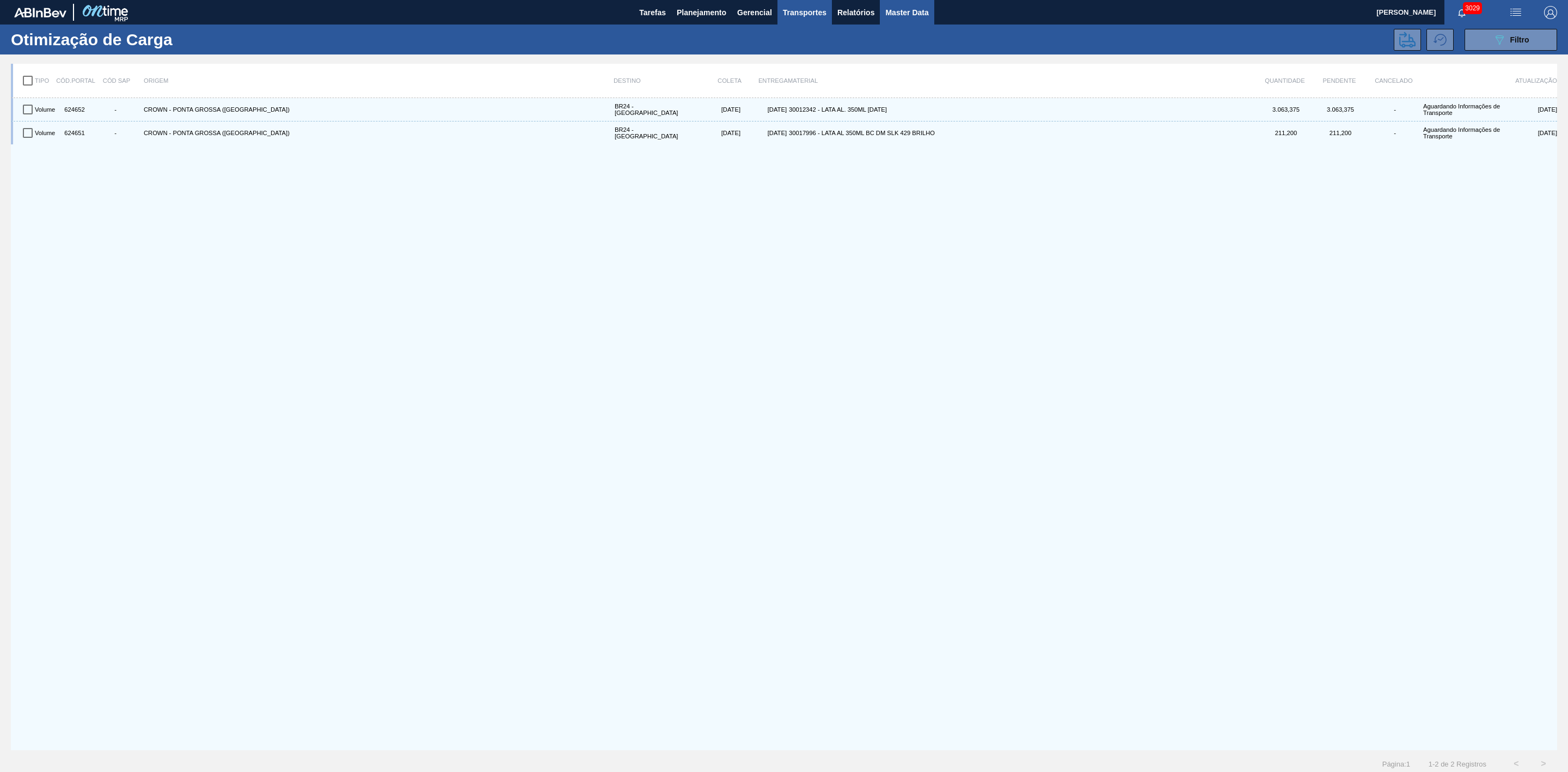
click at [913, 14] on span "Master Data" at bounding box center [906, 13] width 43 height 13
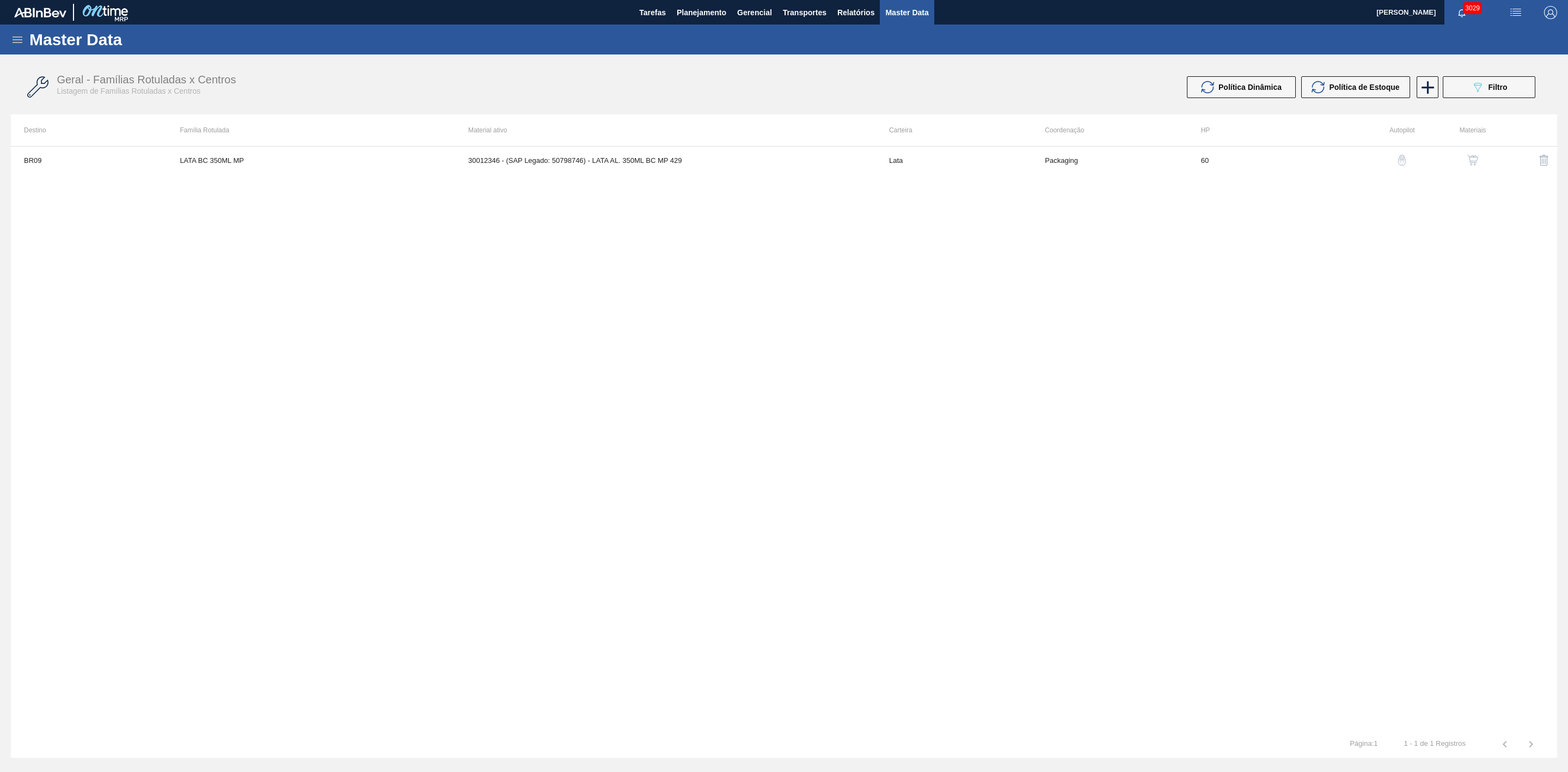
click at [13, 36] on icon at bounding box center [17, 40] width 13 height 13
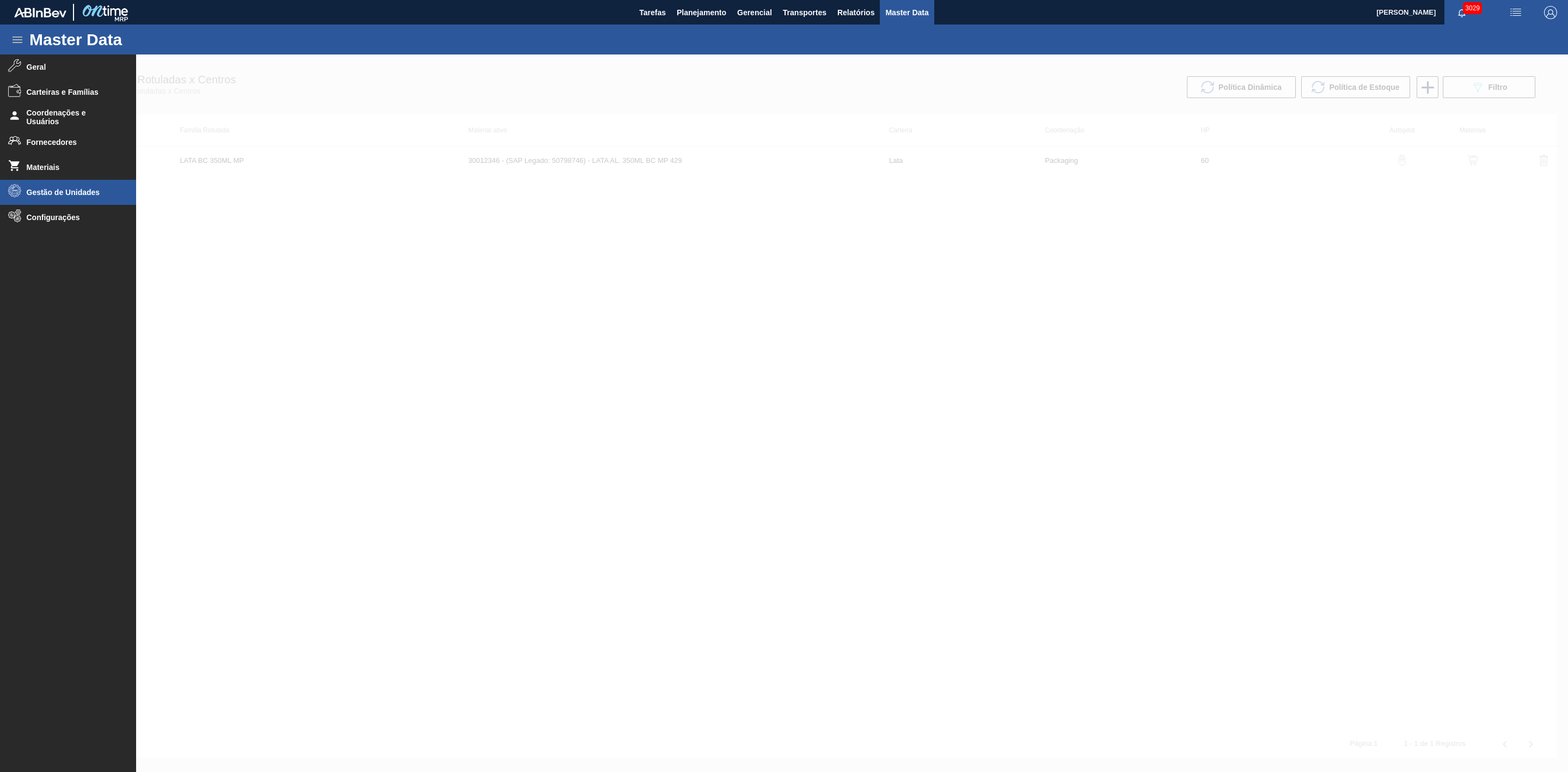
click at [67, 193] on span "Gestão de Unidades" at bounding box center [71, 193] width 90 height 9
click at [53, 233] on span "Grade" at bounding box center [75, 238] width 84 height 9
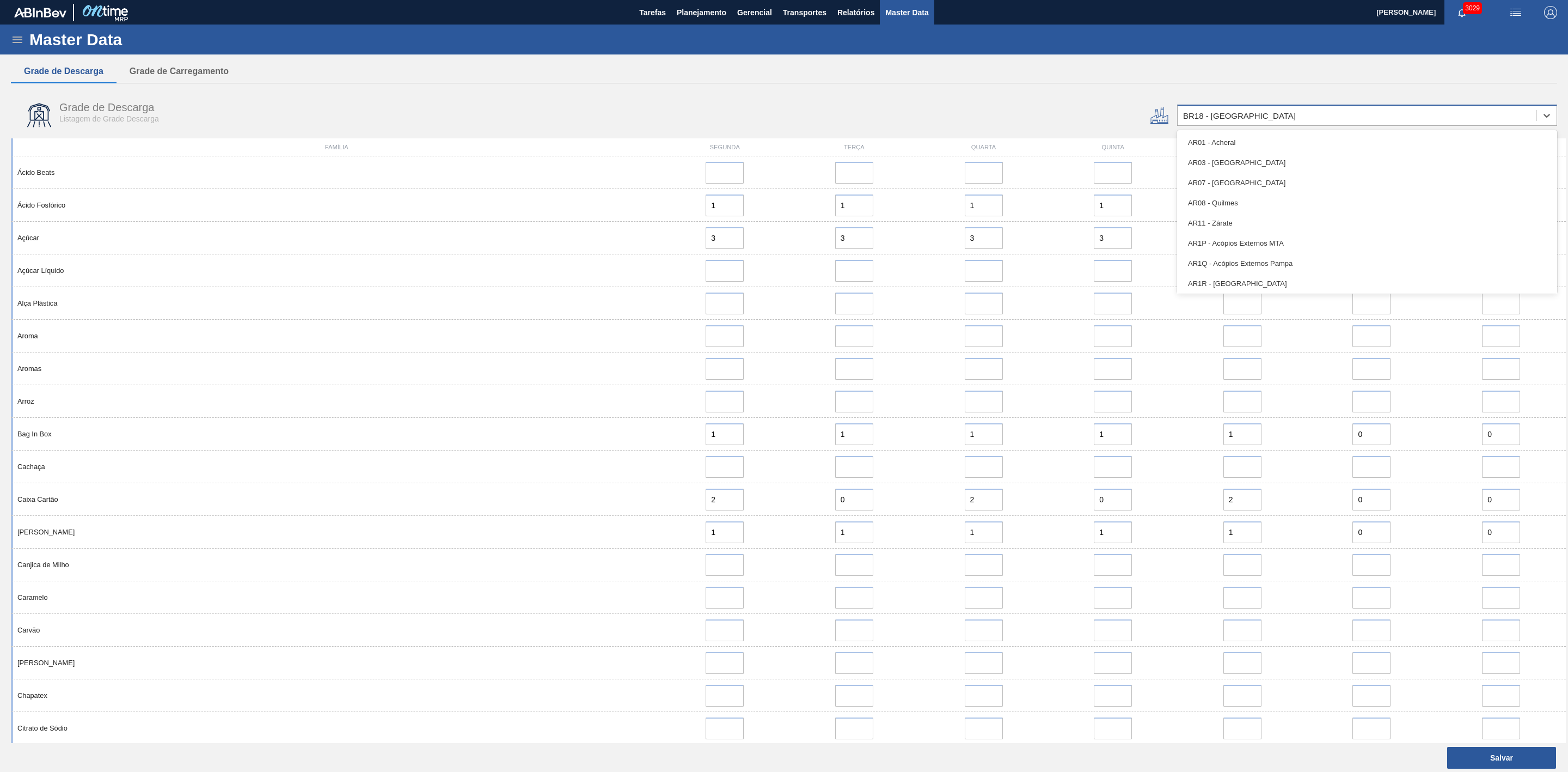
click at [1316, 118] on div "BR18 - Pernambuco" at bounding box center [1356, 115] width 359 height 15
type input "02"
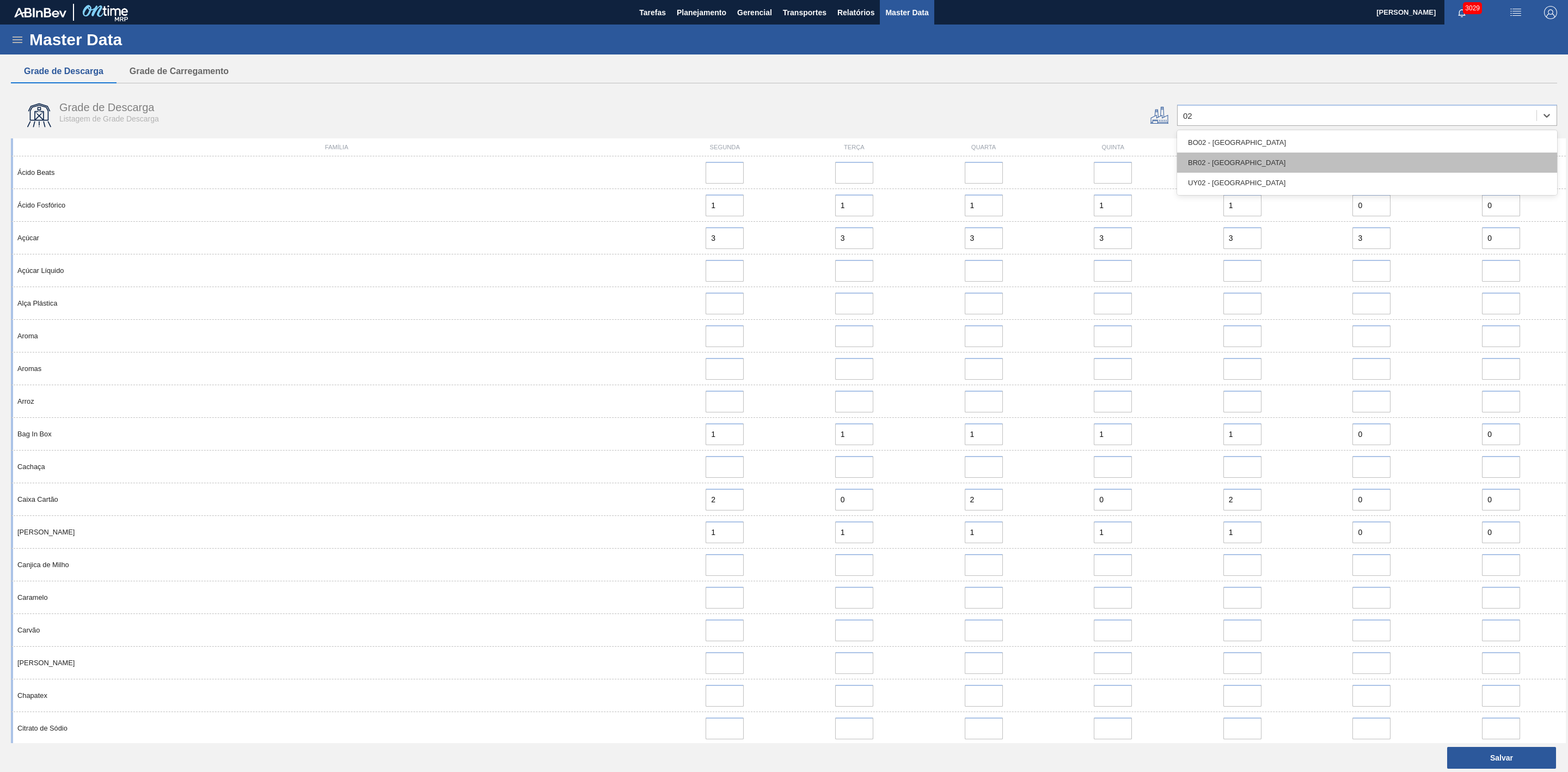
click at [1239, 159] on div "BR02 - Sergipe" at bounding box center [1367, 163] width 380 height 20
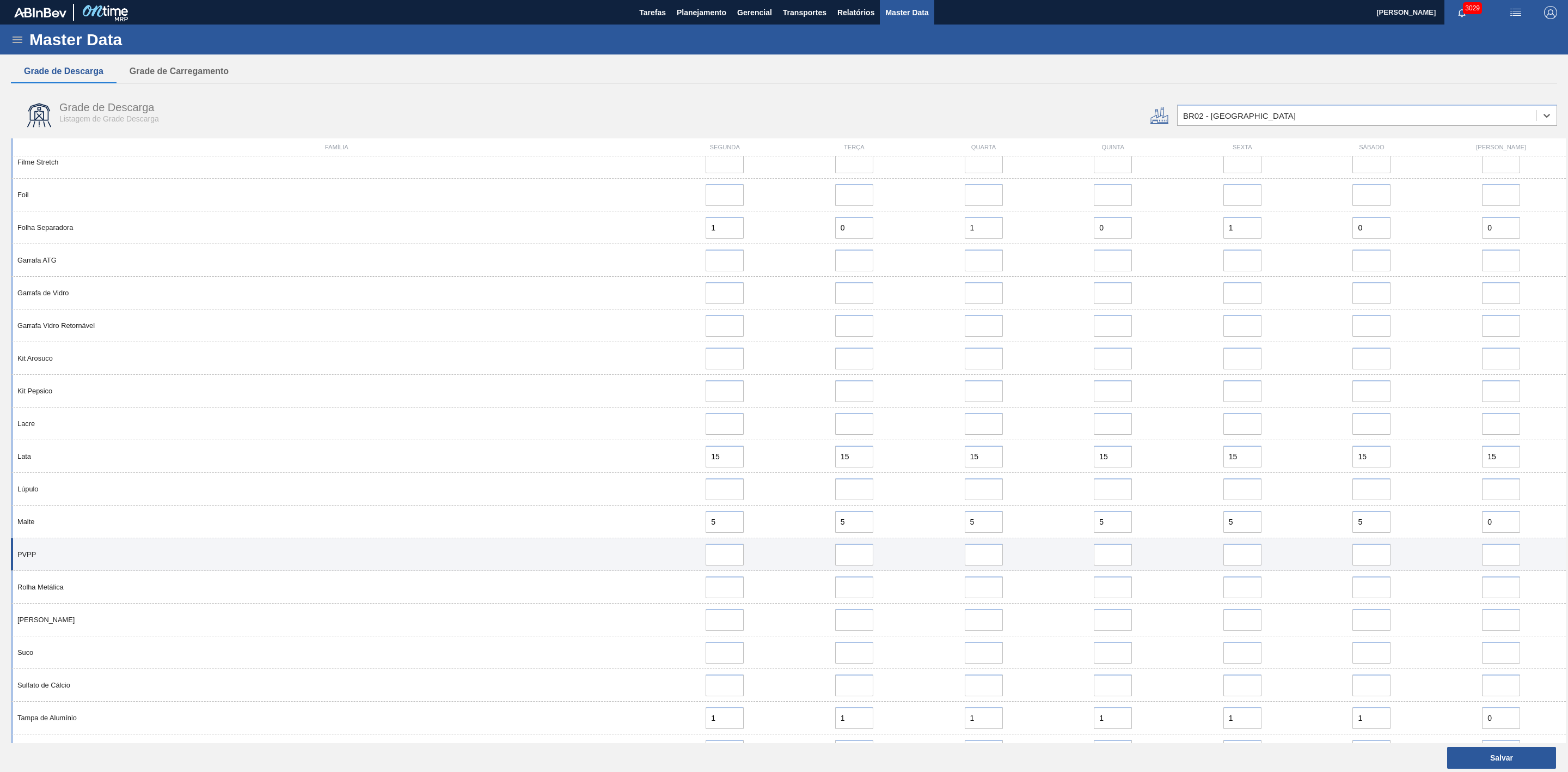
scroll to position [525, 0]
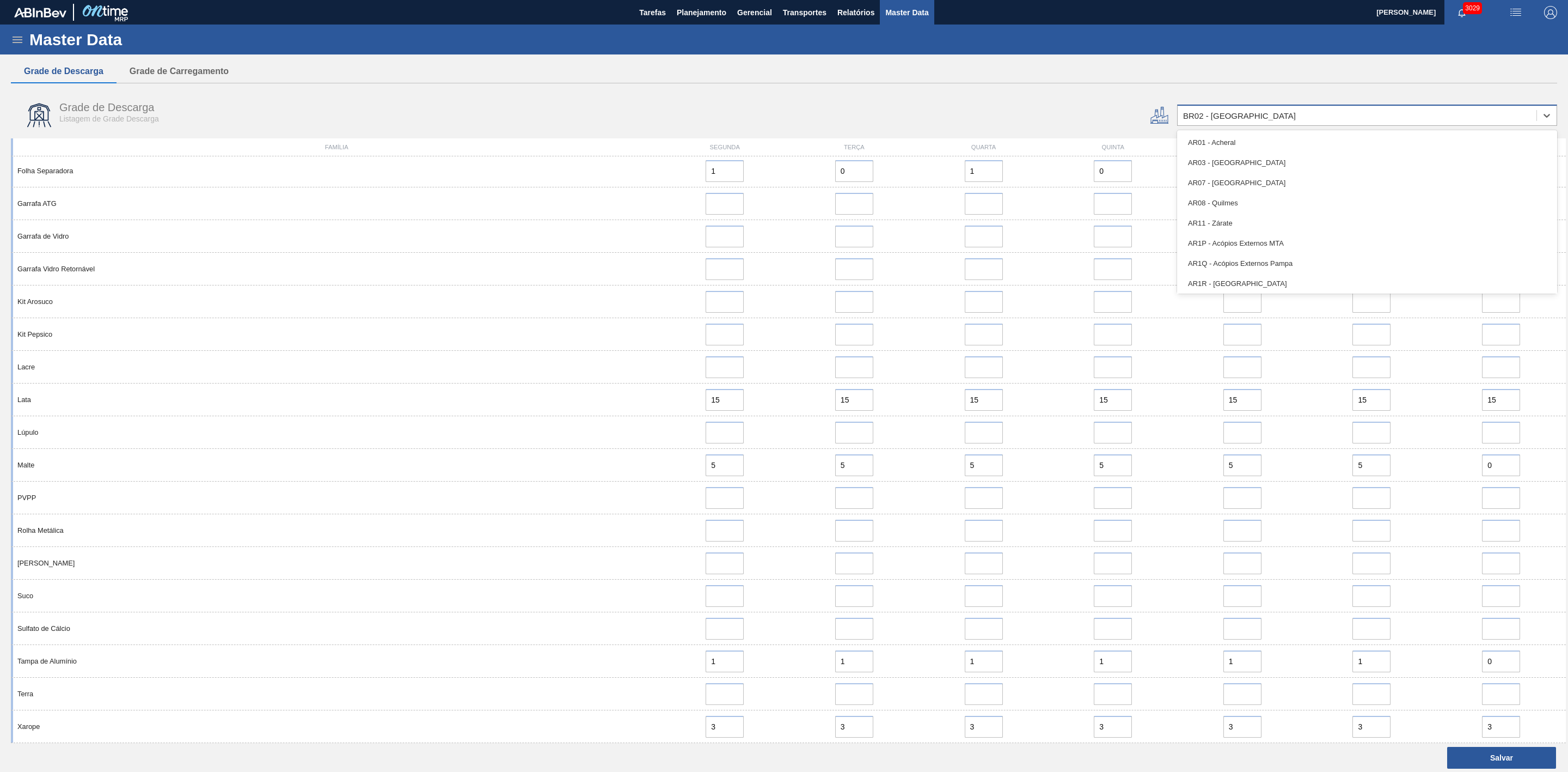
click at [1212, 112] on div "BR02 - Sergipe" at bounding box center [1239, 115] width 113 height 9
type input "04"
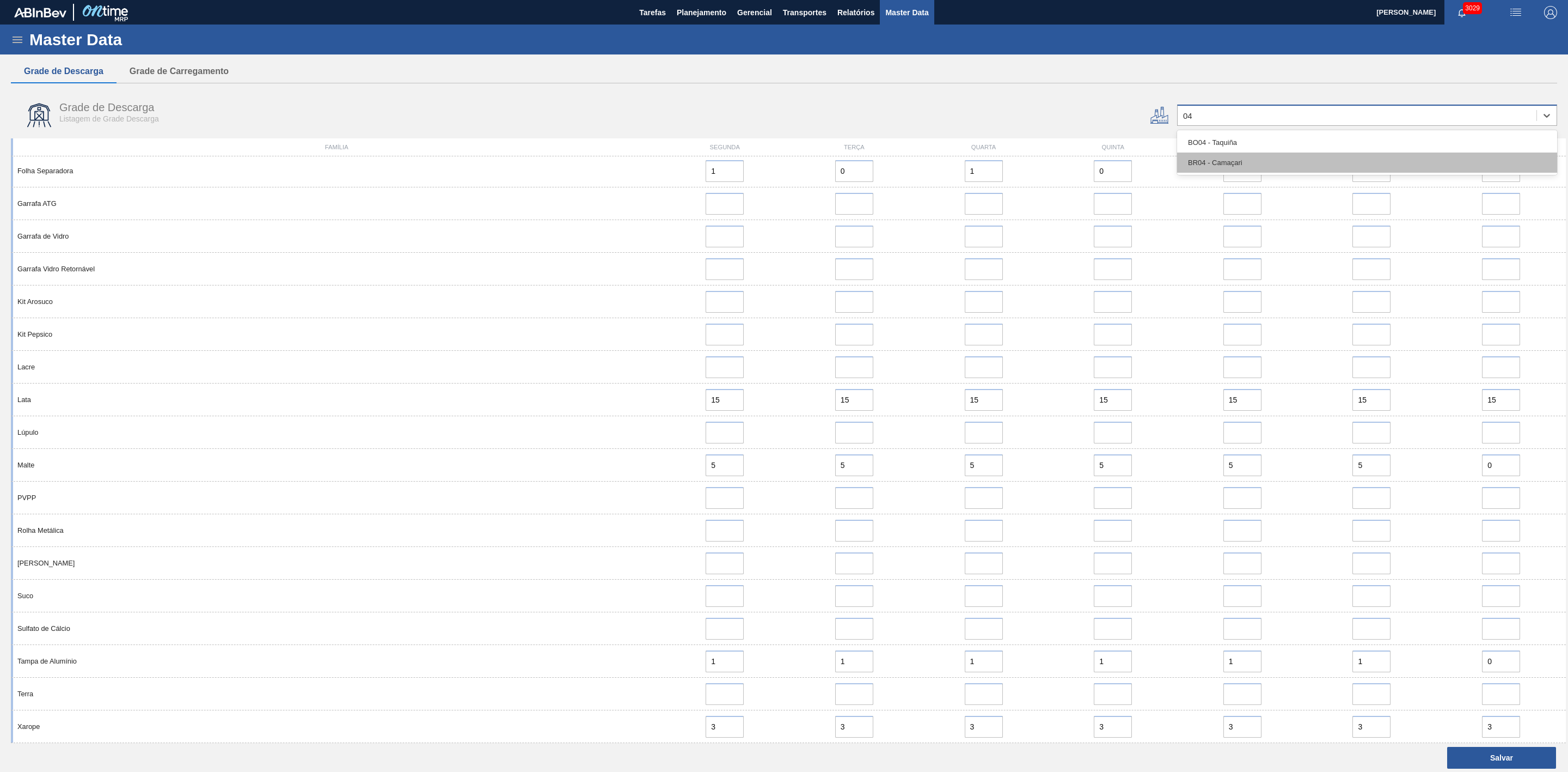
click at [1232, 165] on div "BR04 - Camaçari" at bounding box center [1367, 163] width 380 height 20
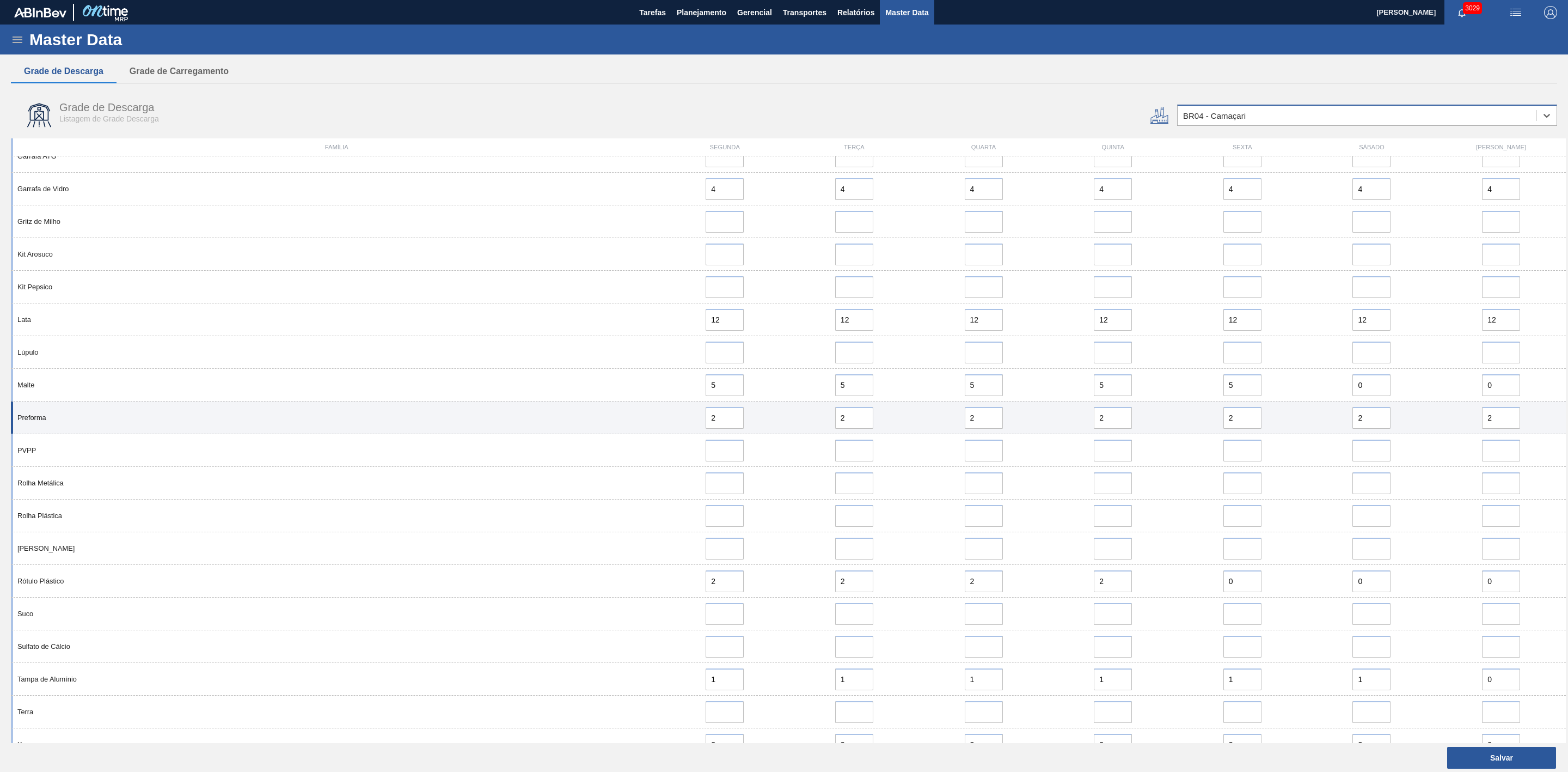
scroll to position [590, 0]
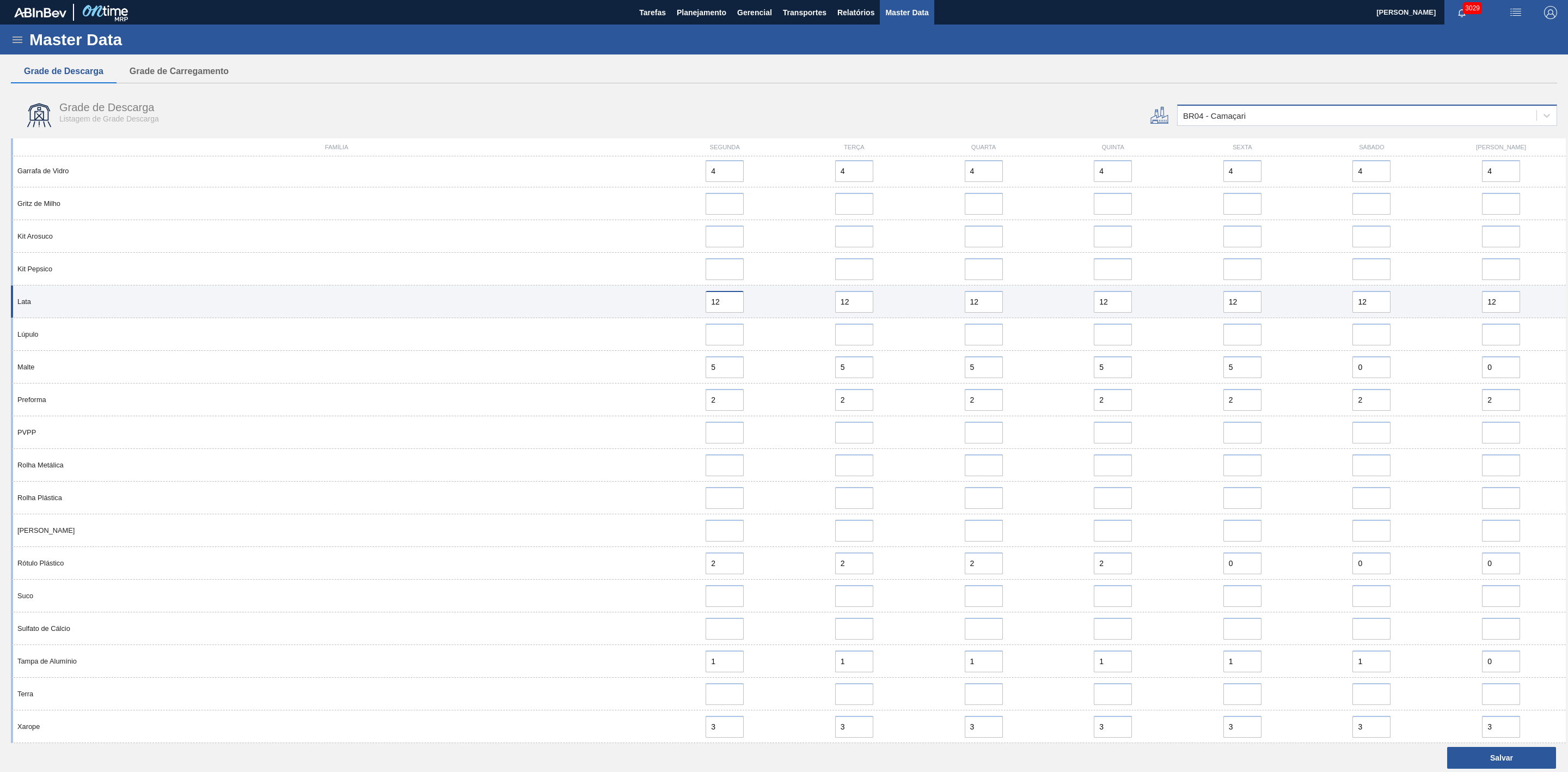
drag, startPoint x: 727, startPoint y: 306, endPoint x: 678, endPoint y: 304, distance: 49.0
click at [678, 304] on div "12" at bounding box center [725, 302] width 121 height 22
drag, startPoint x: 730, startPoint y: 299, endPoint x: 680, endPoint y: 301, distance: 50.0
click at [680, 301] on div "10" at bounding box center [725, 302] width 121 height 22
type input "10"
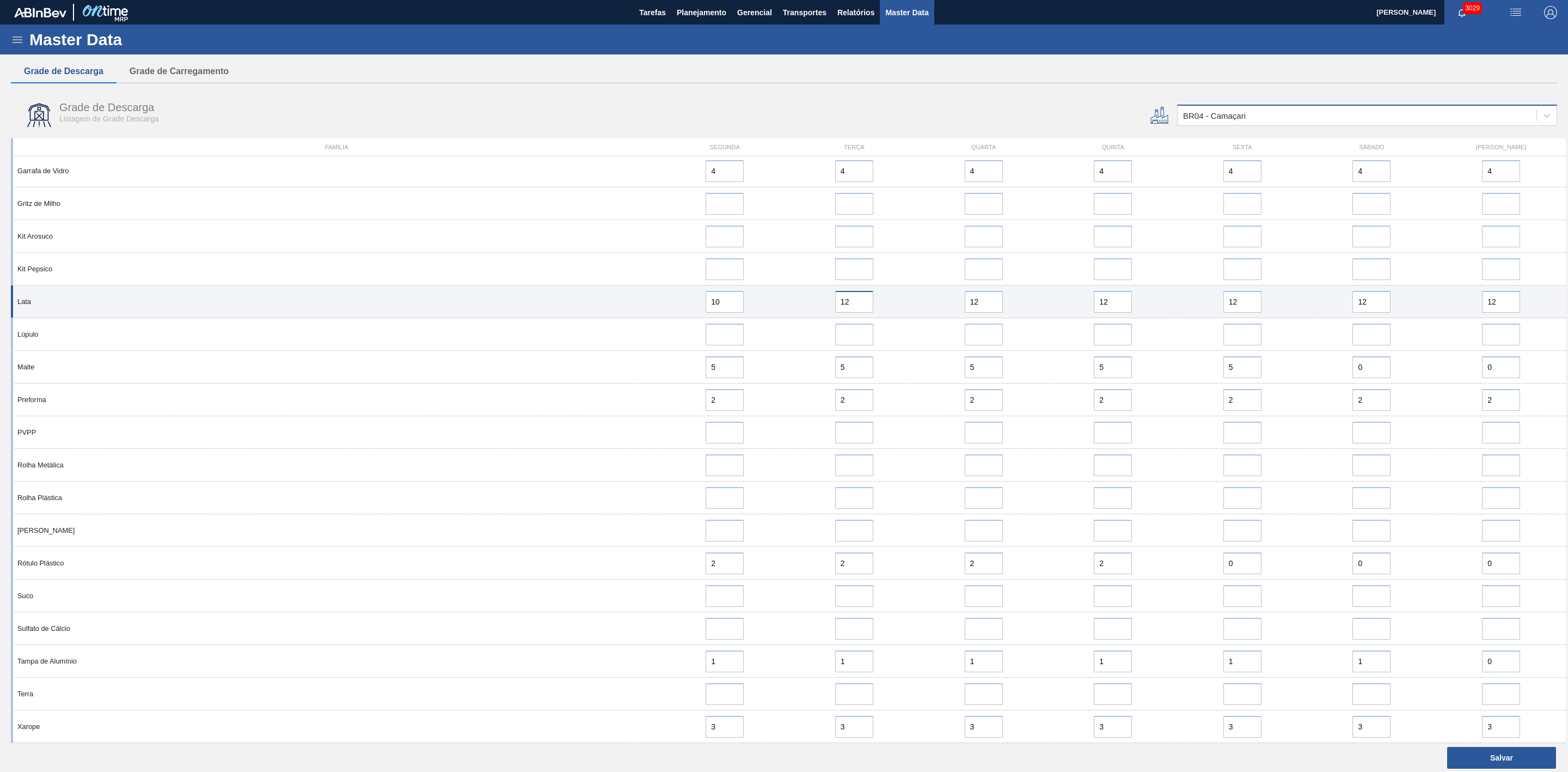
drag, startPoint x: 863, startPoint y: 304, endPoint x: 772, endPoint y: 301, distance: 91.0
click at [772, 301] on div "Lata 10 12 12 12 12 12 12" at bounding box center [788, 302] width 1555 height 33
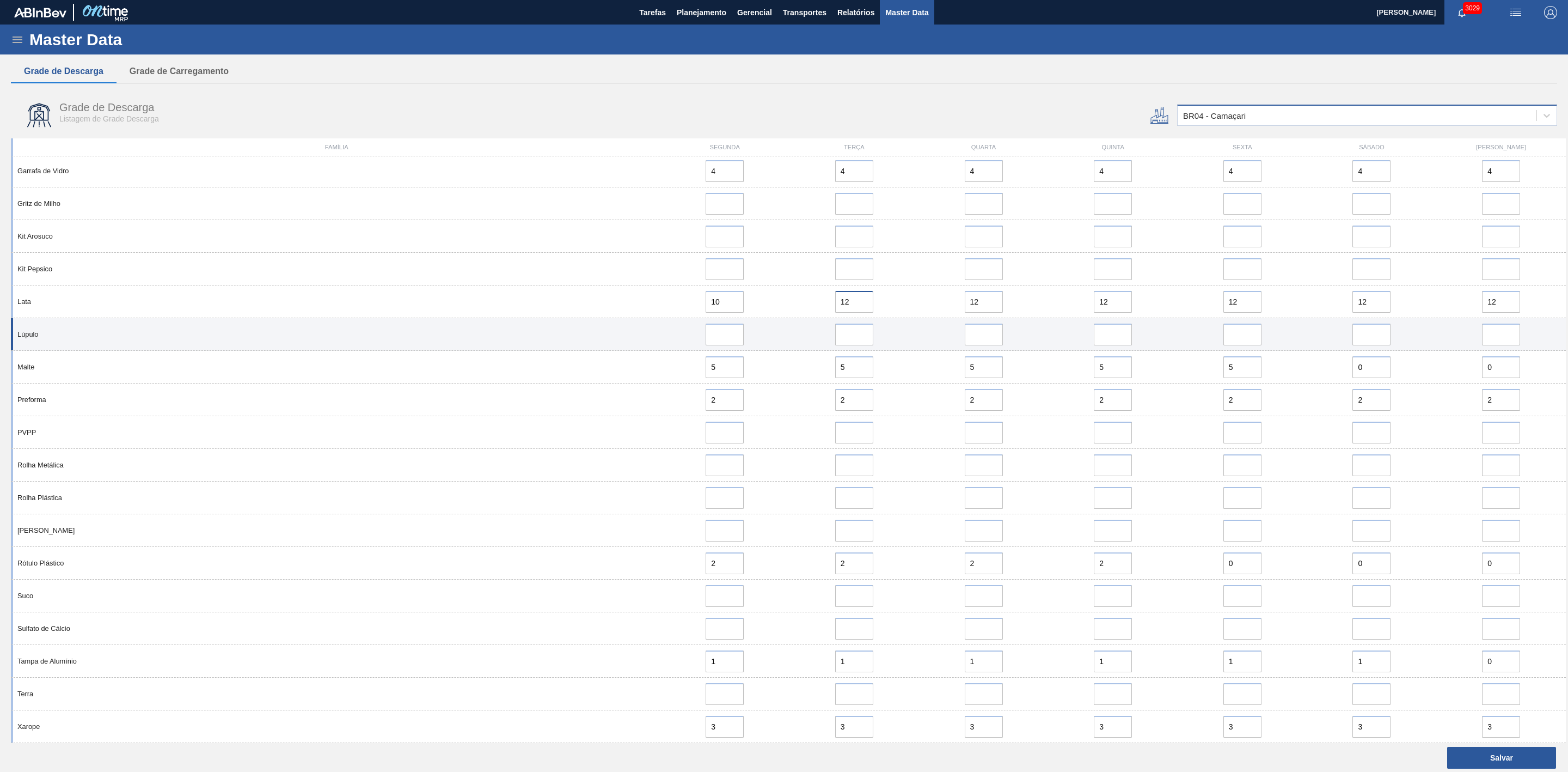
paste input "0"
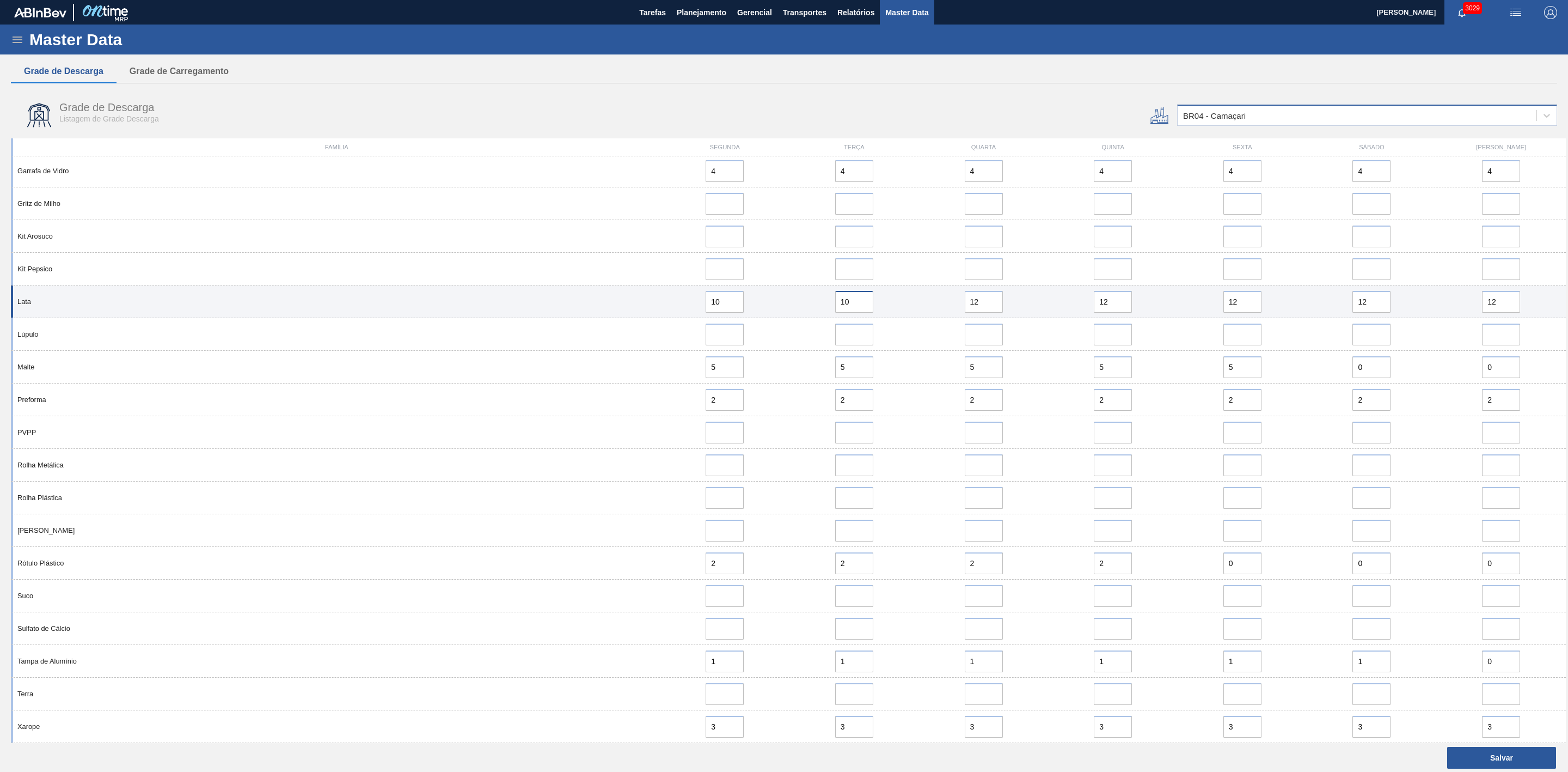
type input "10"
drag, startPoint x: 990, startPoint y: 299, endPoint x: 926, endPoint y: 301, distance: 64.0
click at [926, 299] on div "12" at bounding box center [983, 302] width 121 height 22
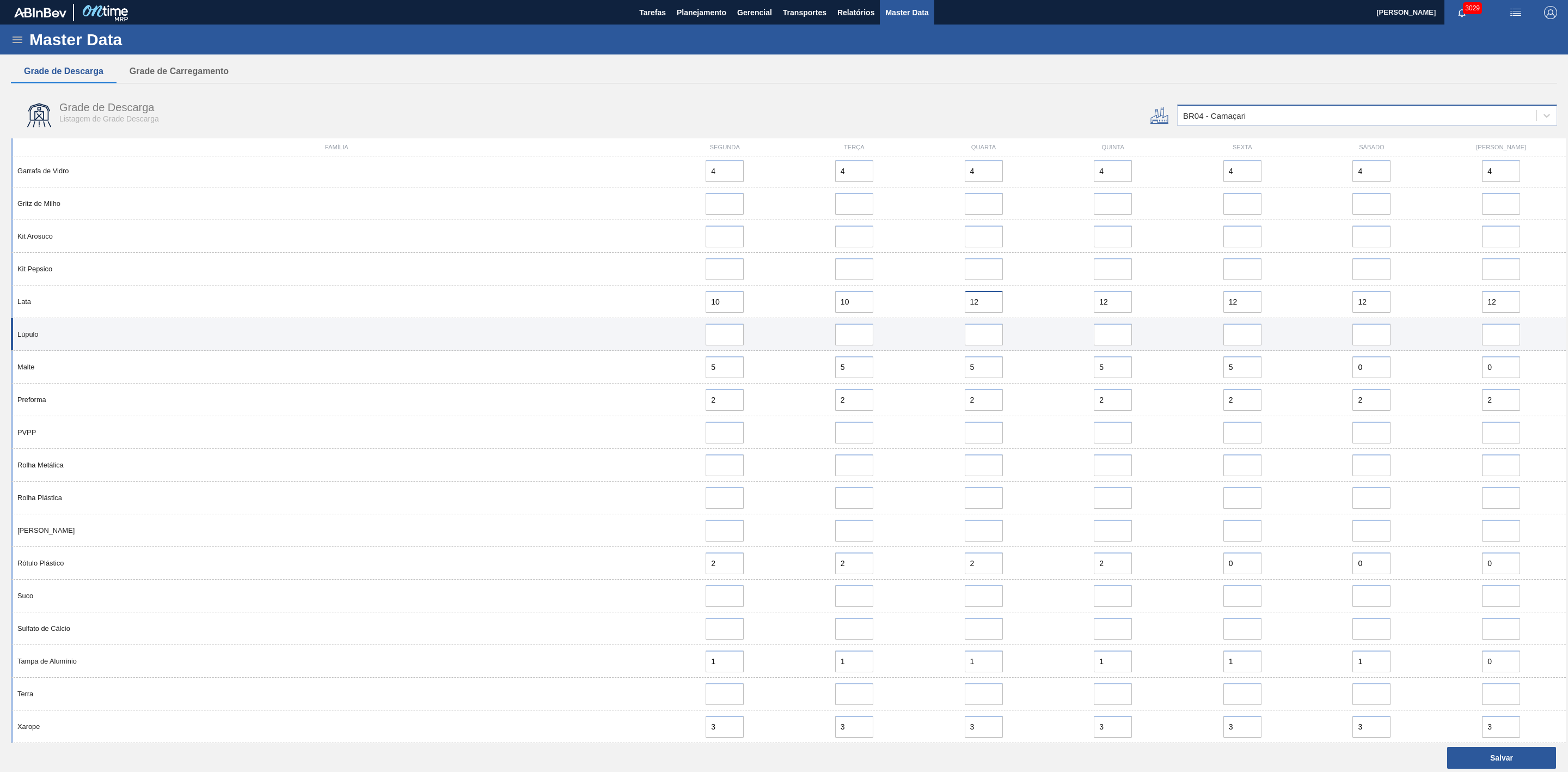
paste input "0"
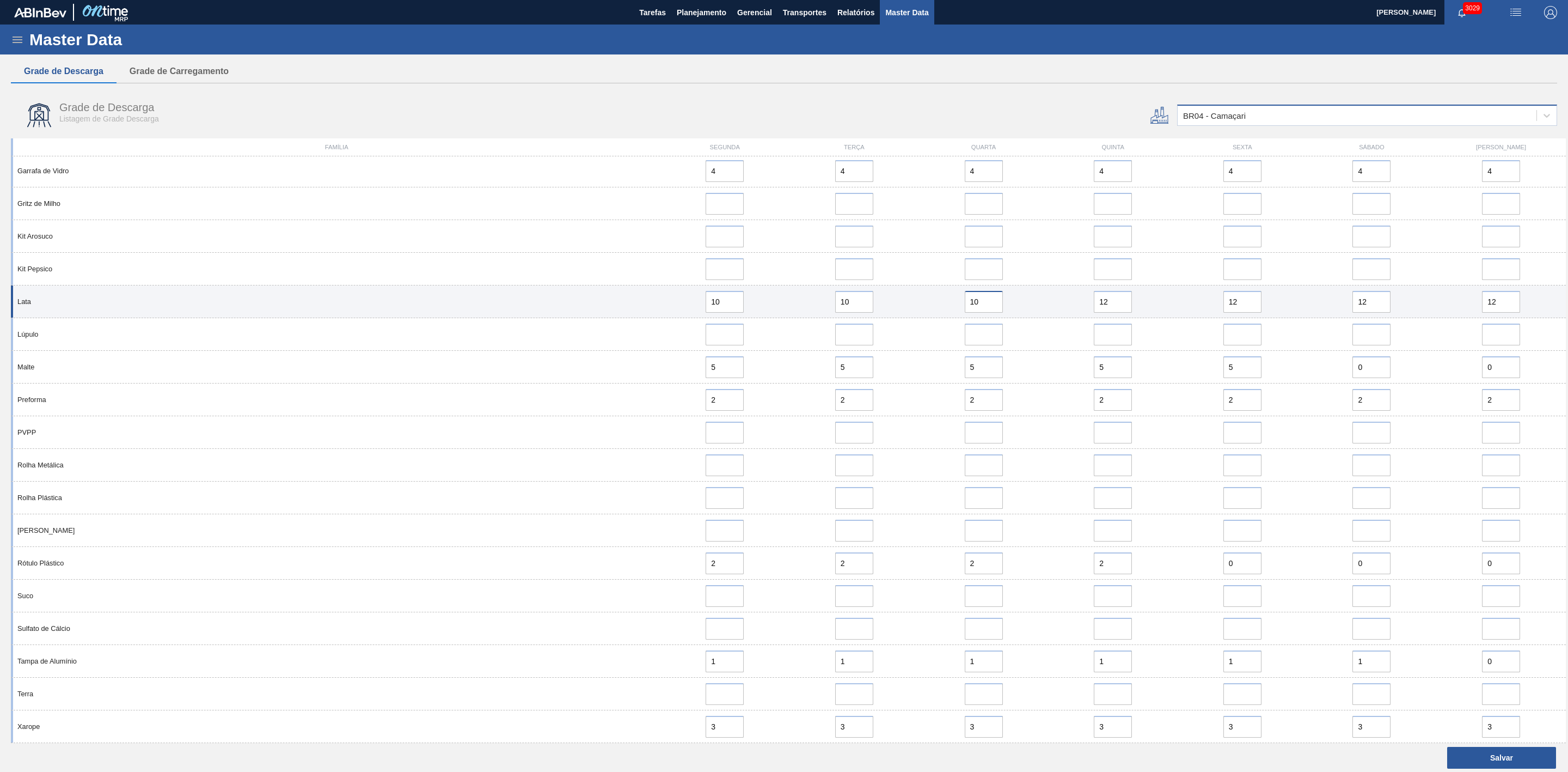
type input "10"
drag, startPoint x: 1107, startPoint y: 292, endPoint x: 1055, endPoint y: 310, distance: 55.0
click at [1055, 309] on div "12" at bounding box center [1112, 302] width 121 height 22
paste input "0"
type input "10"
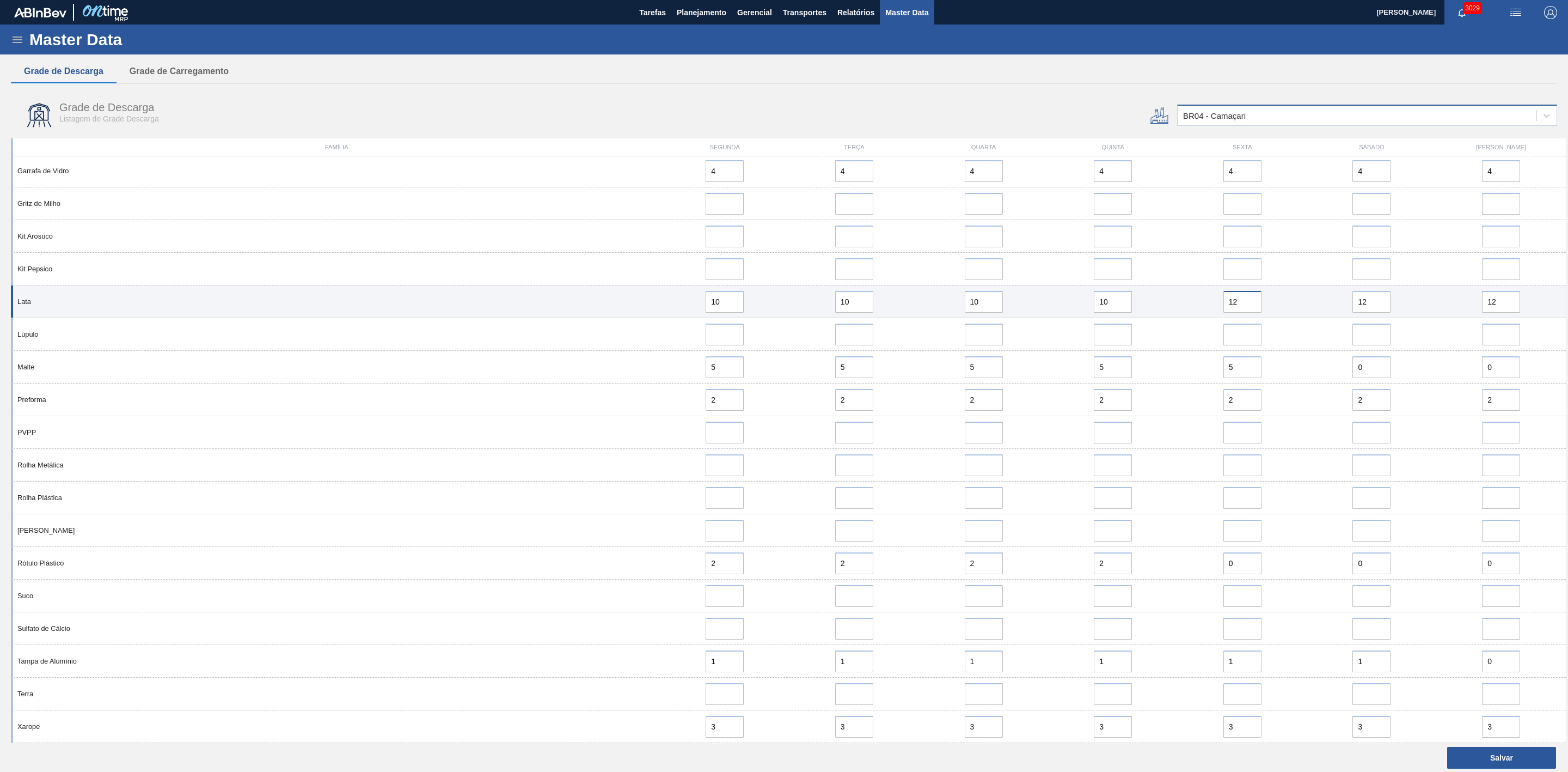
drag, startPoint x: 1238, startPoint y: 302, endPoint x: 1169, endPoint y: 309, distance: 69.4
click at [1169, 309] on div "Lata 10 10 10 10 12 12 12" at bounding box center [788, 302] width 1555 height 33
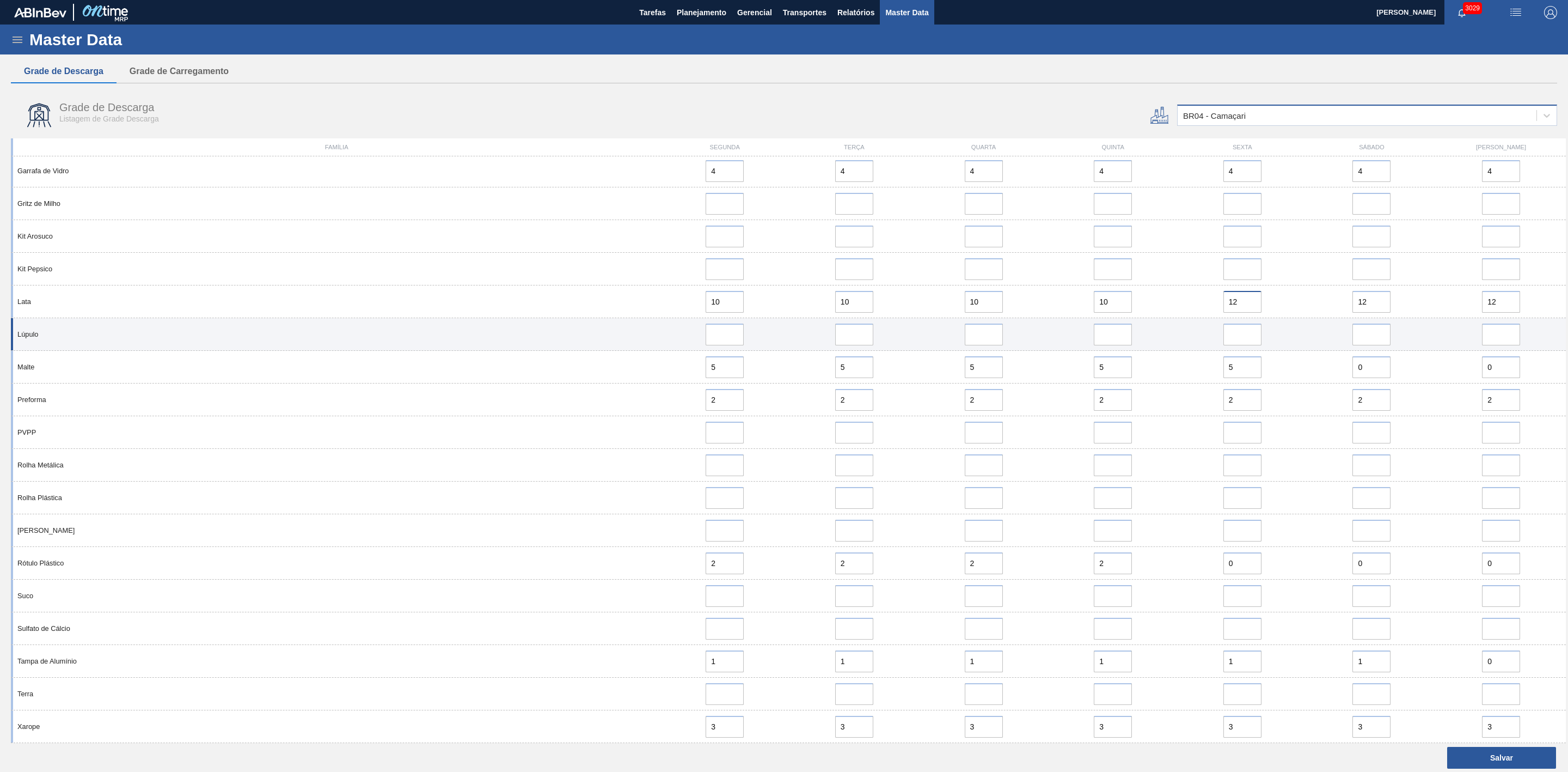
paste input "0"
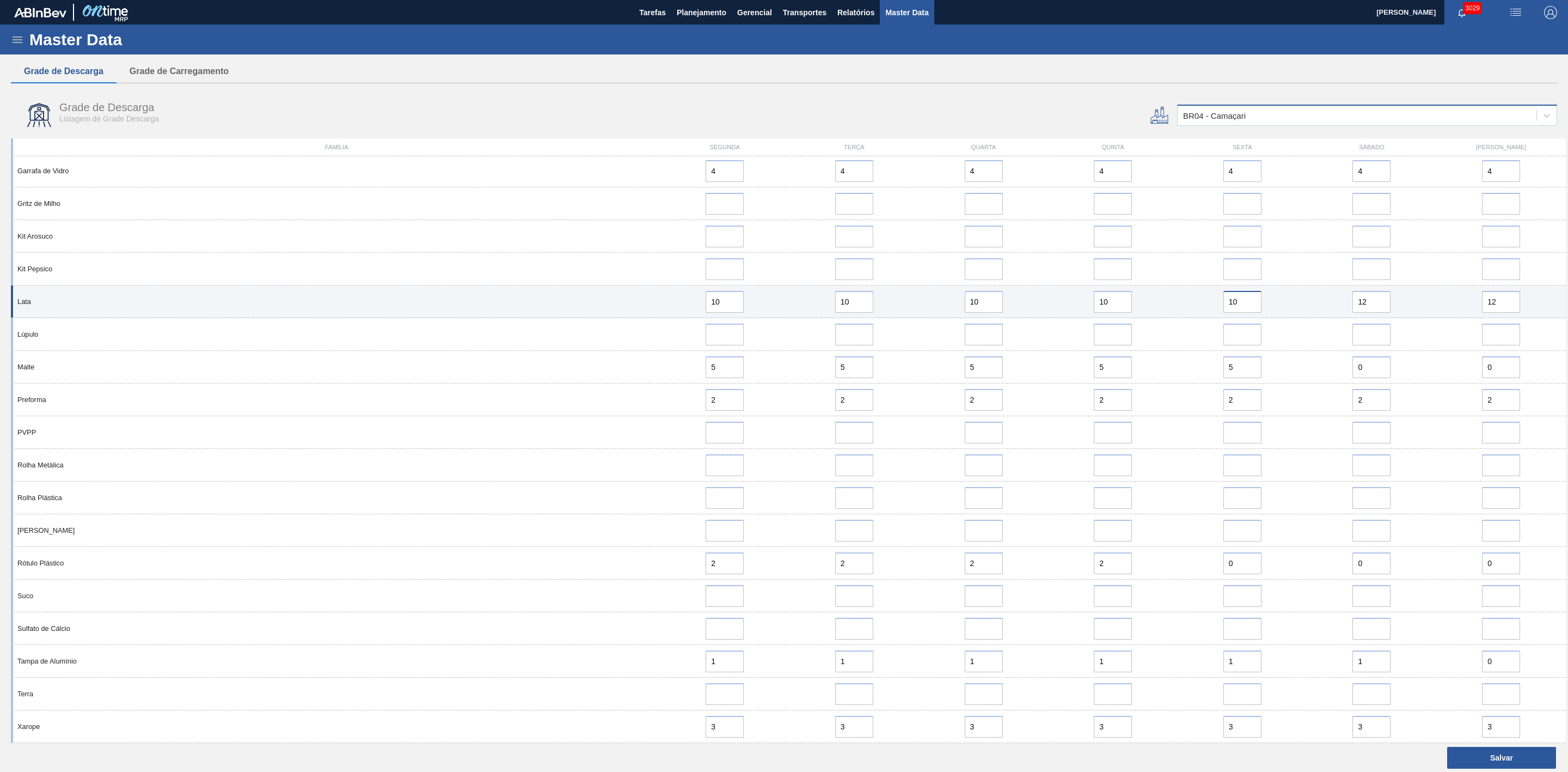
type input "10"
drag, startPoint x: 1373, startPoint y: 304, endPoint x: 1340, endPoint y: 307, distance: 33.1
click at [1340, 307] on div "12" at bounding box center [1372, 302] width 121 height 22
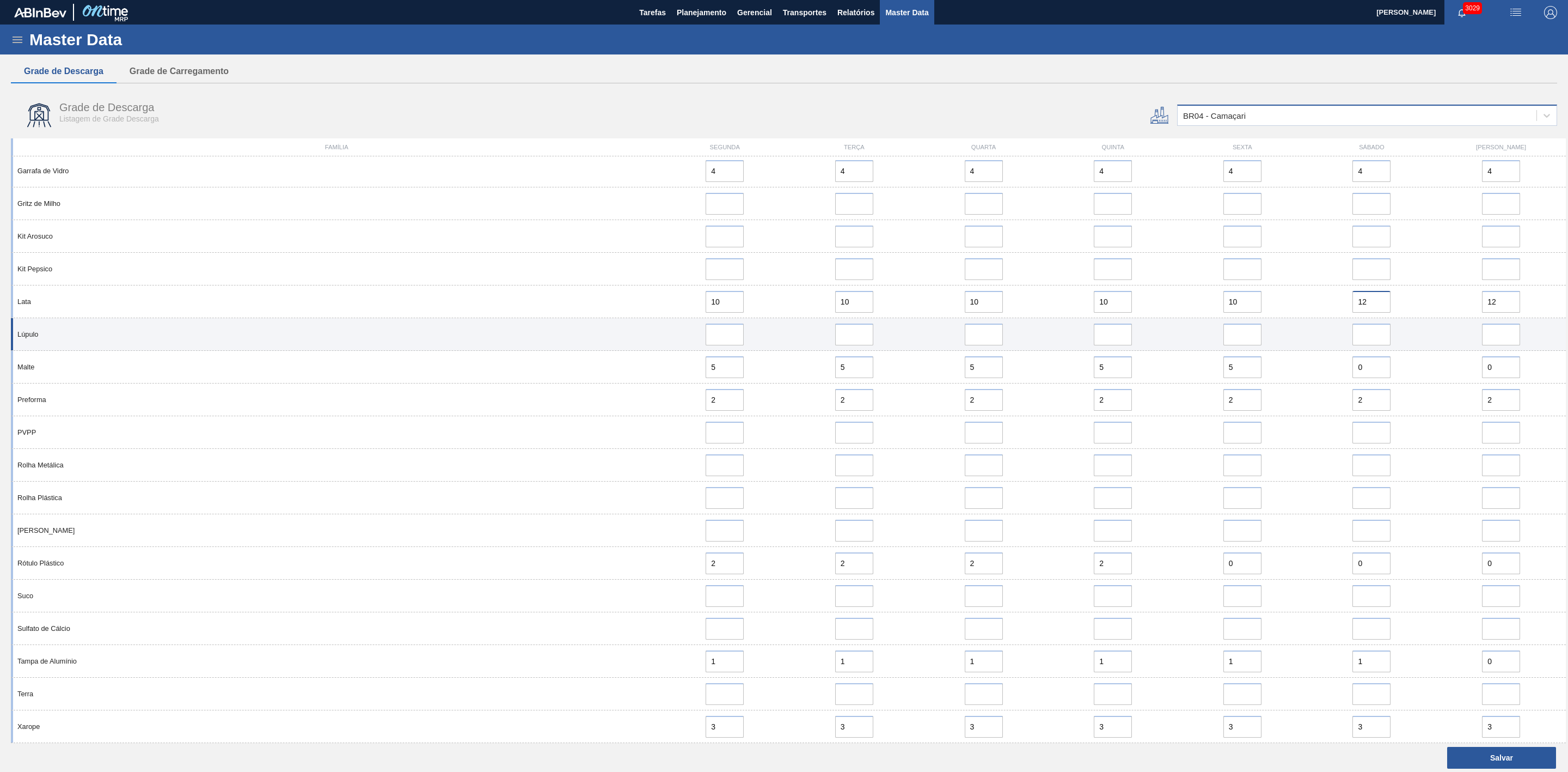
paste input "0"
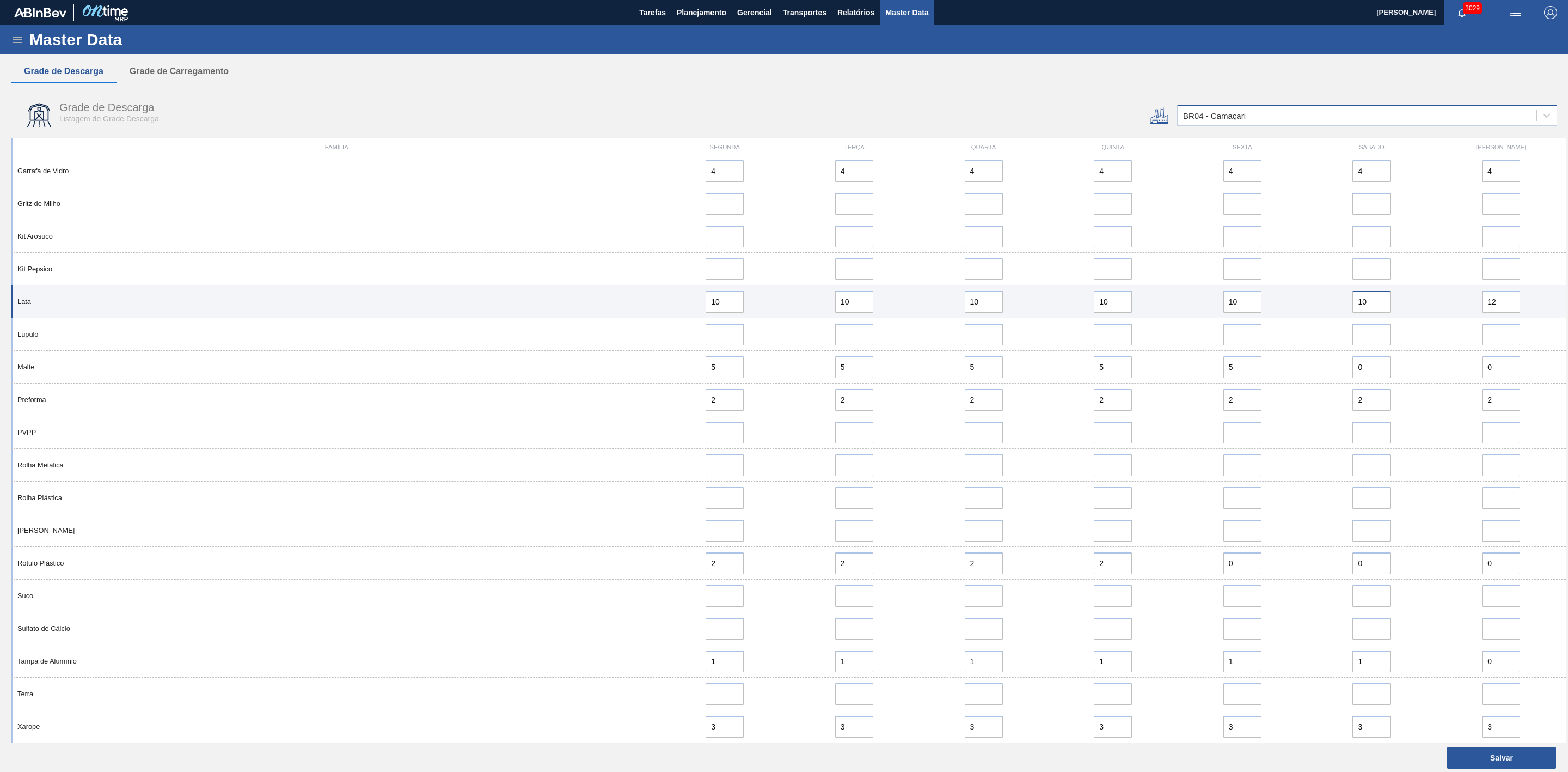
type input "10"
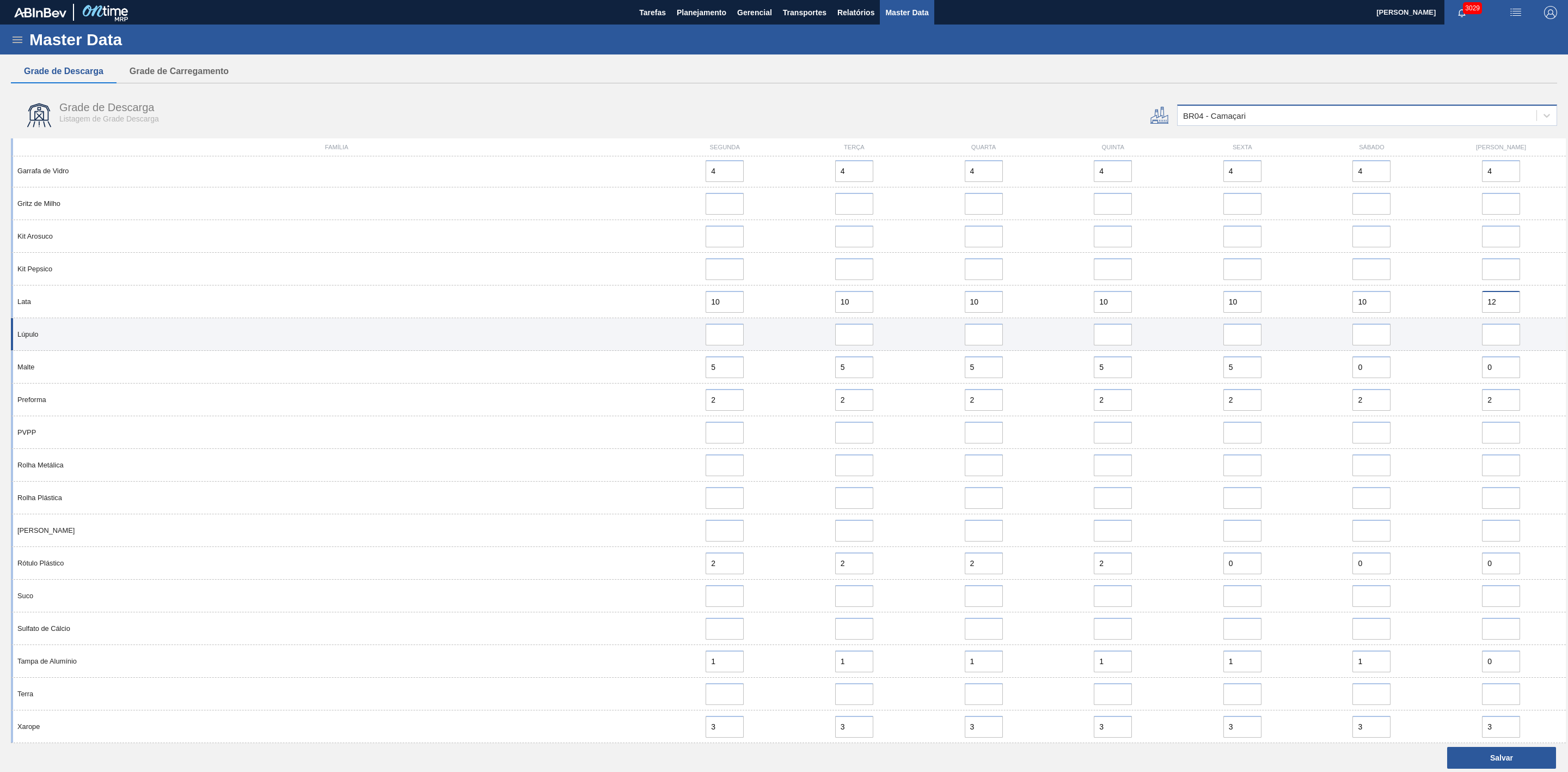
drag, startPoint x: 1508, startPoint y: 301, endPoint x: 1414, endPoint y: 335, distance: 100.0
click at [1427, 307] on div "Lata 10 10 10 10 10 10 12" at bounding box center [788, 302] width 1555 height 33
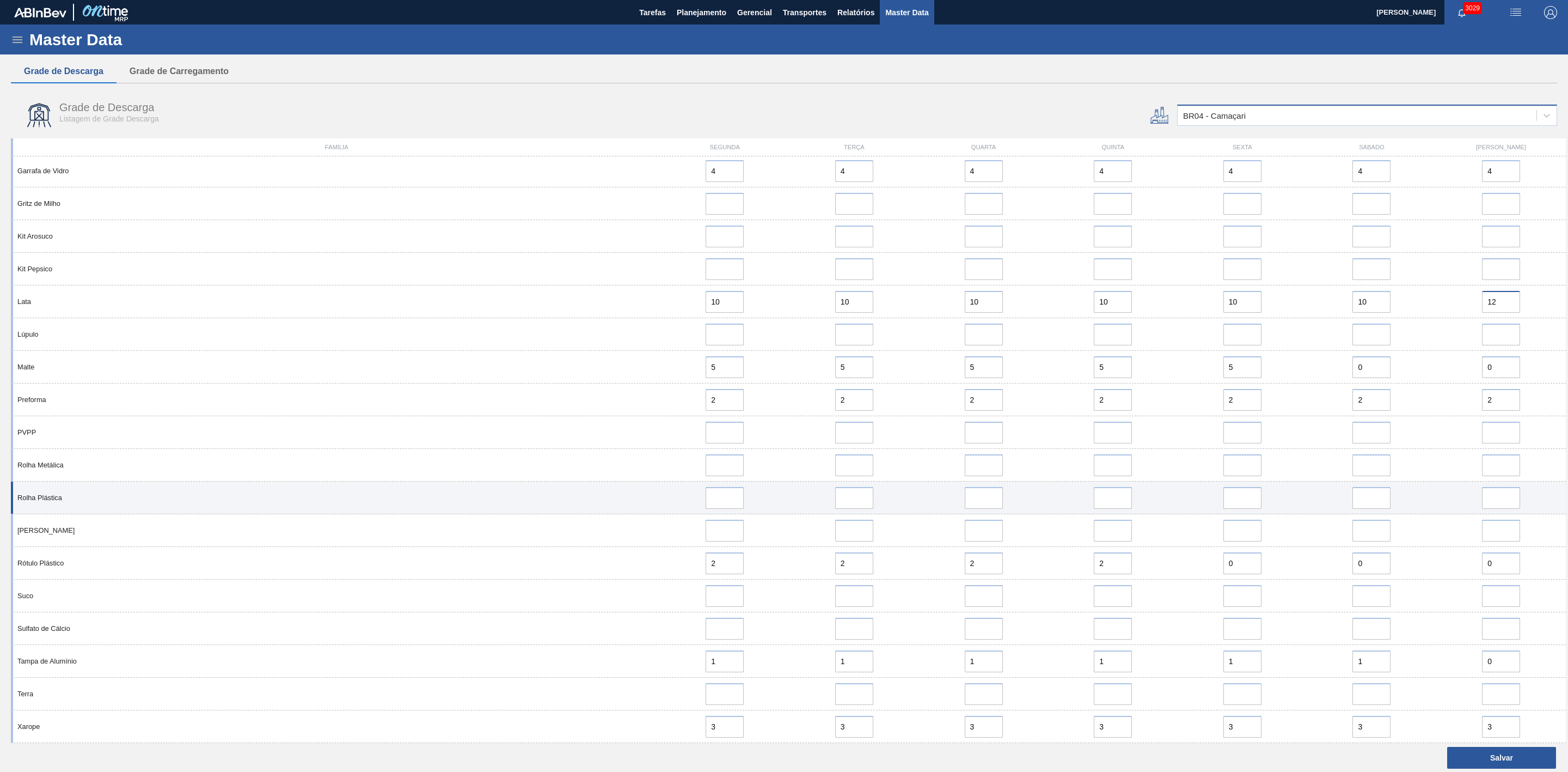
paste input "0"
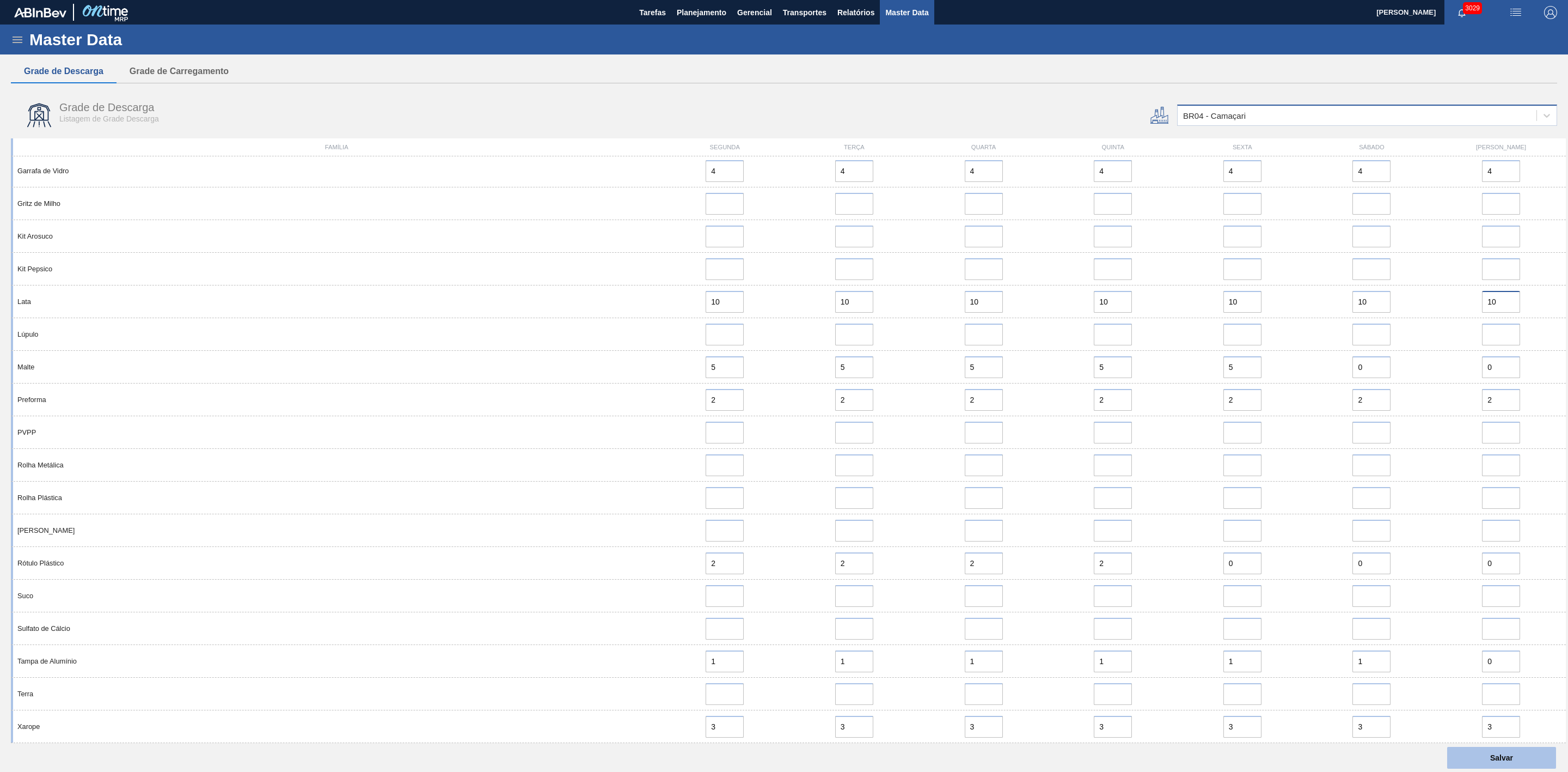
type input "10"
click at [1519, 755] on button "Salvar" at bounding box center [1502, 757] width 109 height 22
click at [1223, 112] on div "BR04 - Camaçari" at bounding box center [1214, 115] width 63 height 9
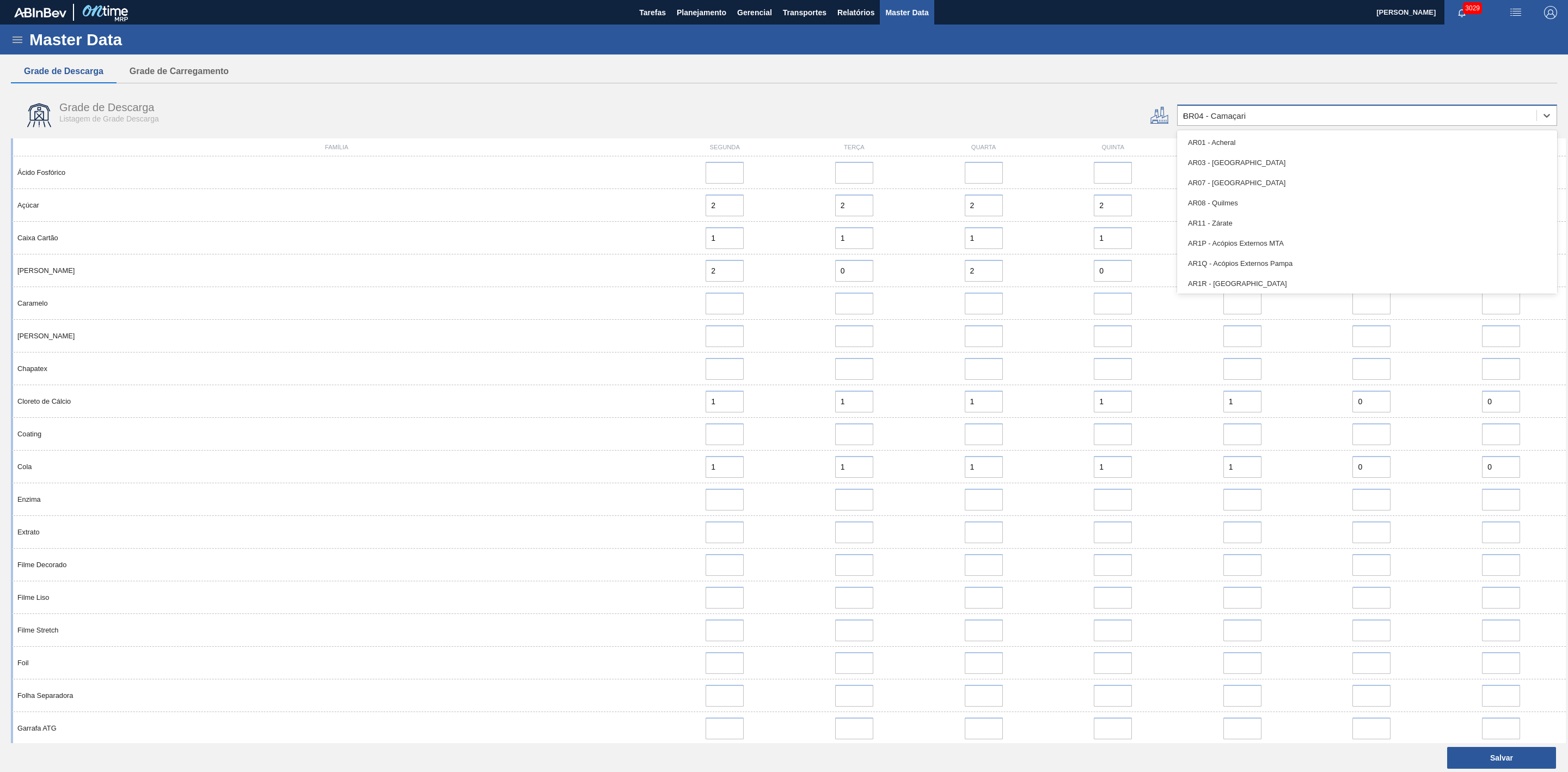
type input "03"
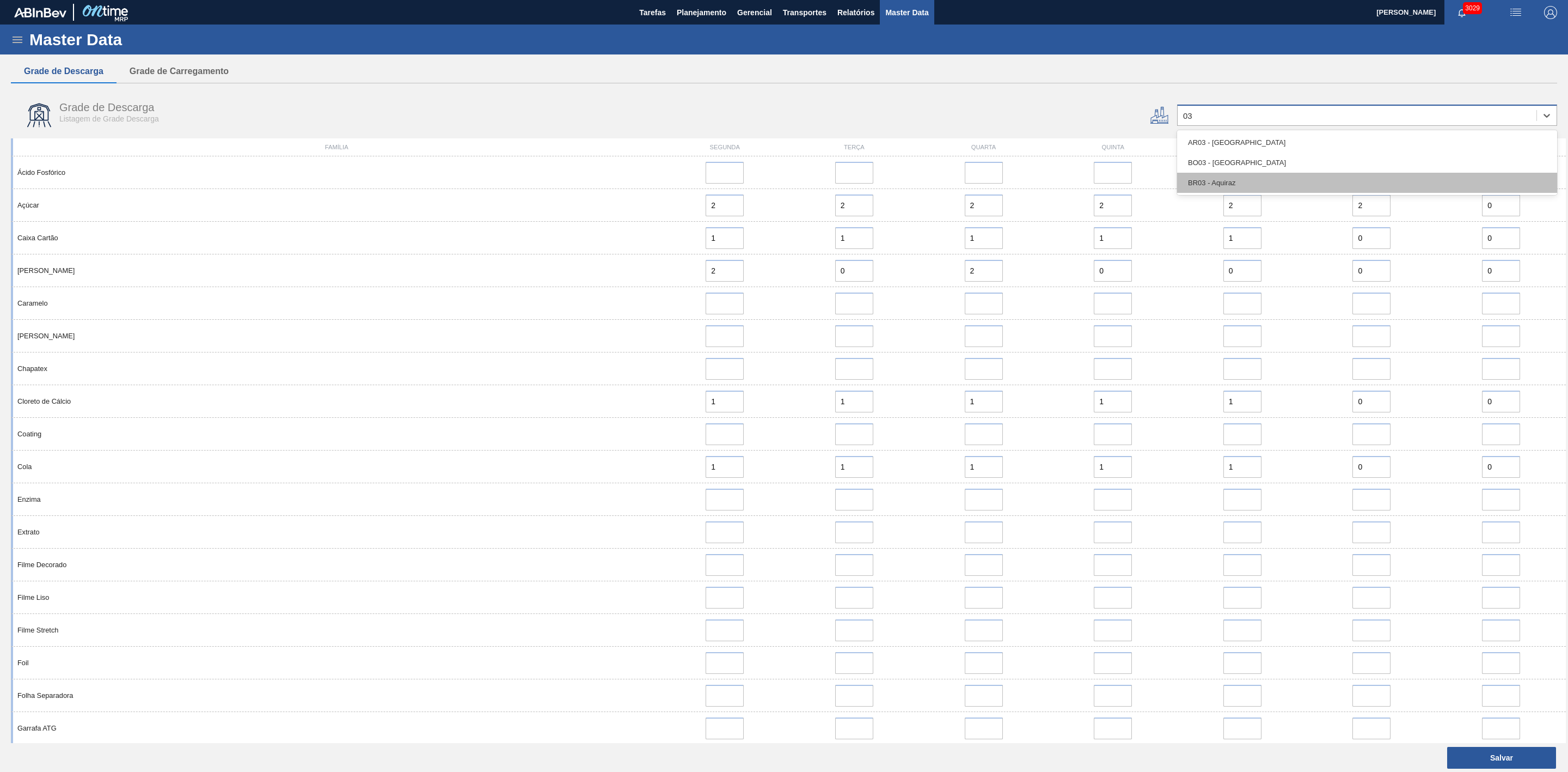
click at [1221, 176] on div "BR03 - Aquiraz" at bounding box center [1367, 183] width 380 height 20
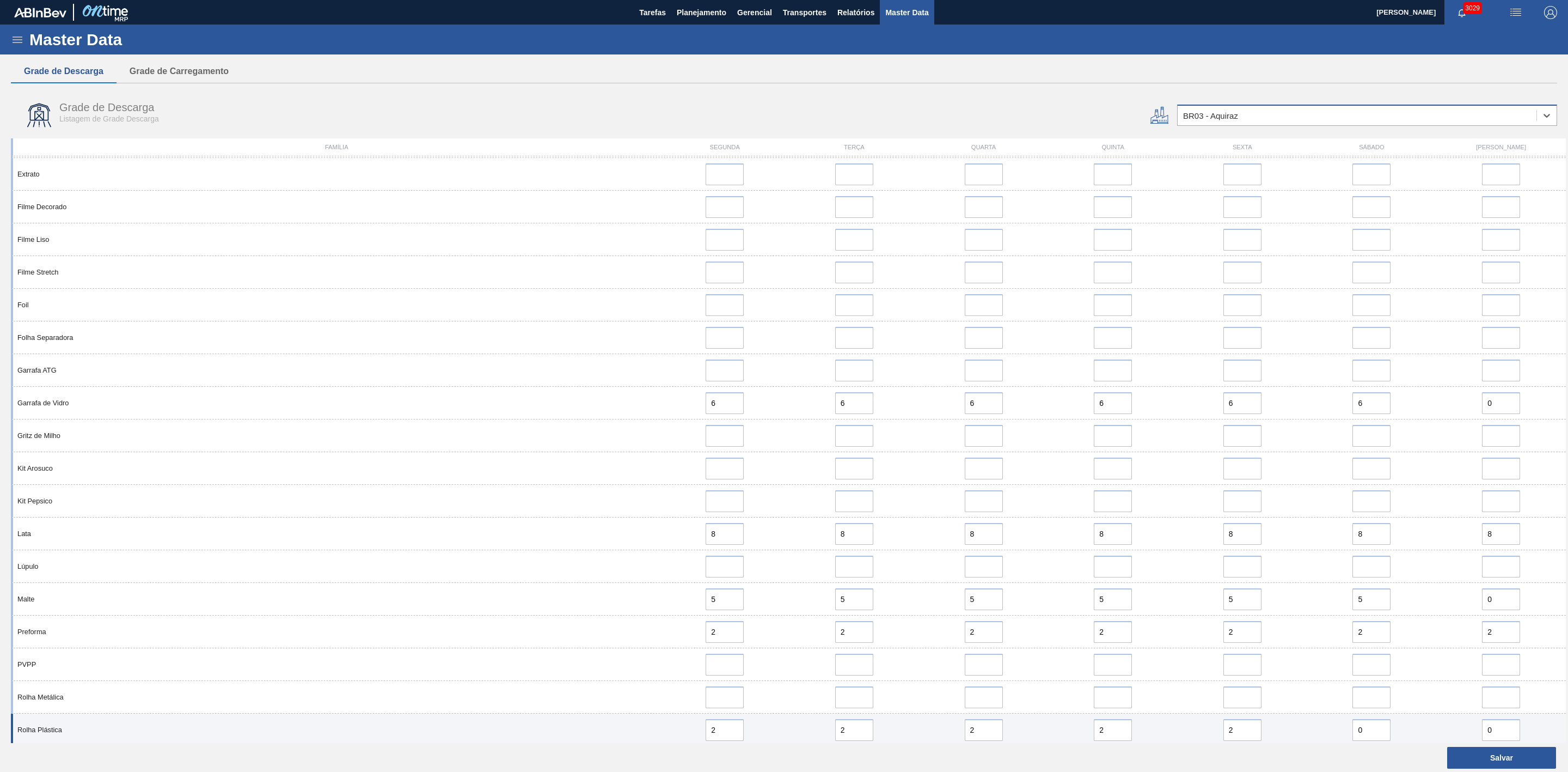
scroll to position [721, 0]
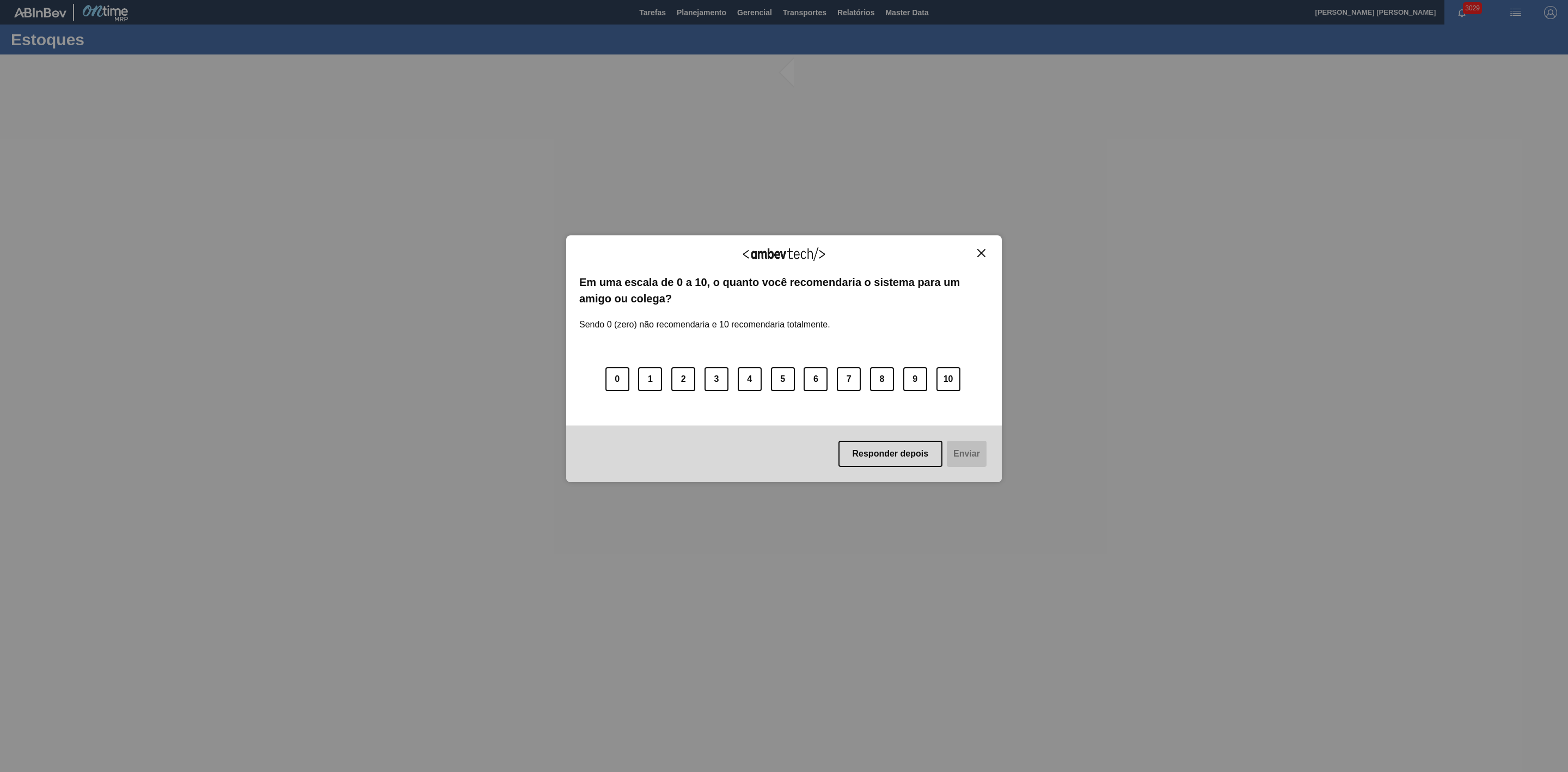
click at [981, 254] on img "Close" at bounding box center [981, 252] width 8 height 8
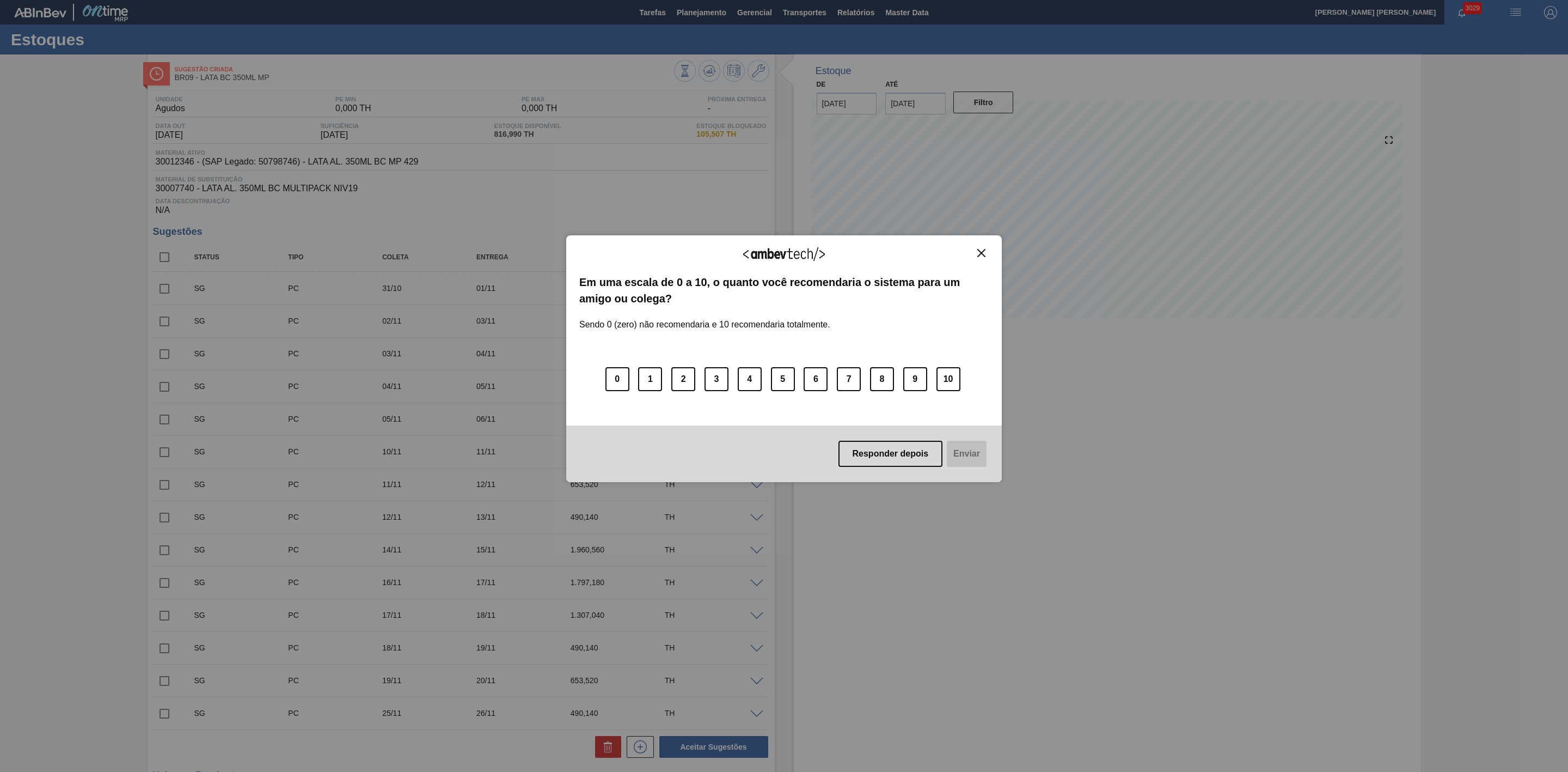
click at [986, 249] on button "Close" at bounding box center [981, 253] width 15 height 9
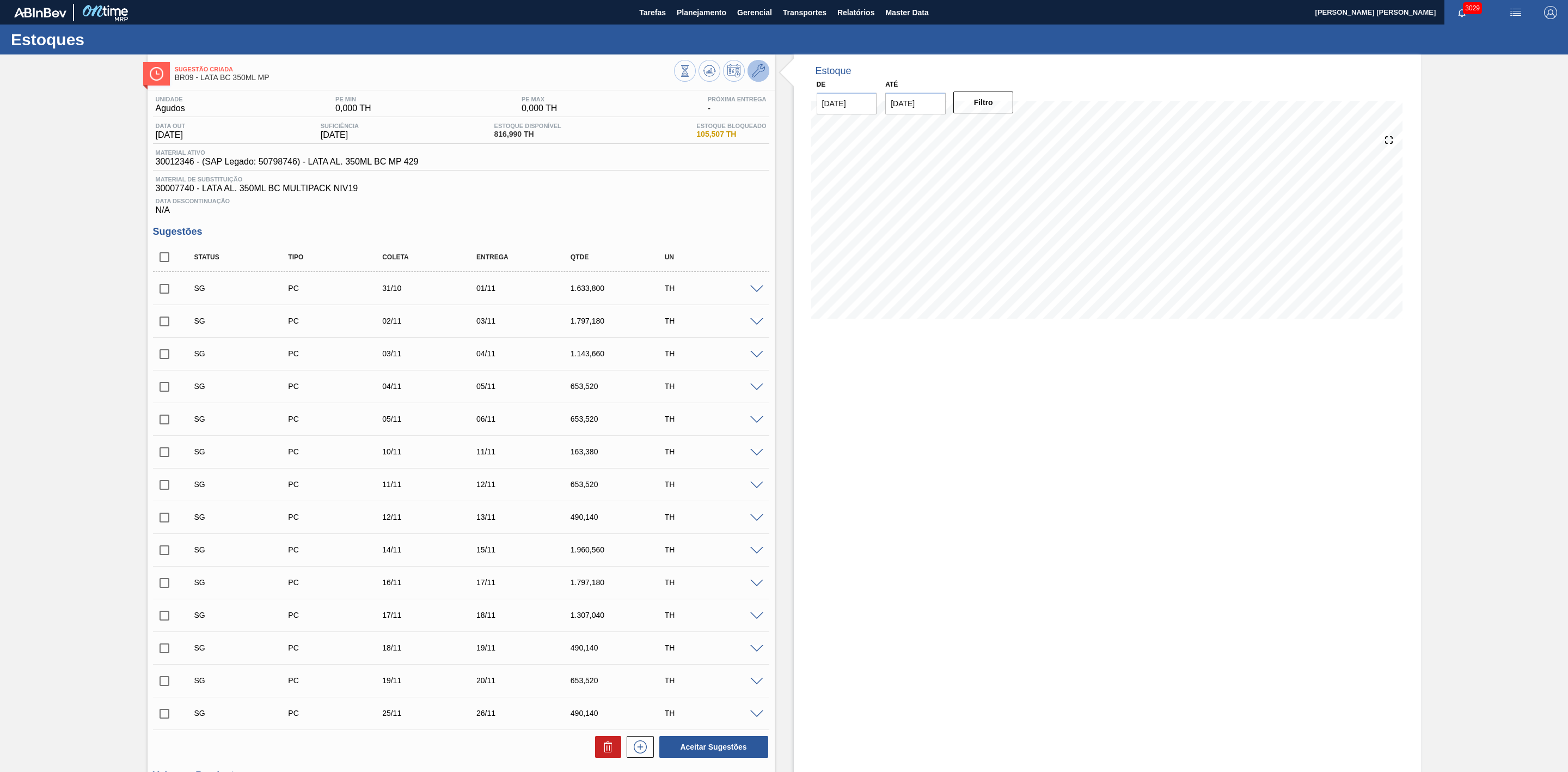
click at [759, 72] on icon at bounding box center [758, 71] width 13 height 13
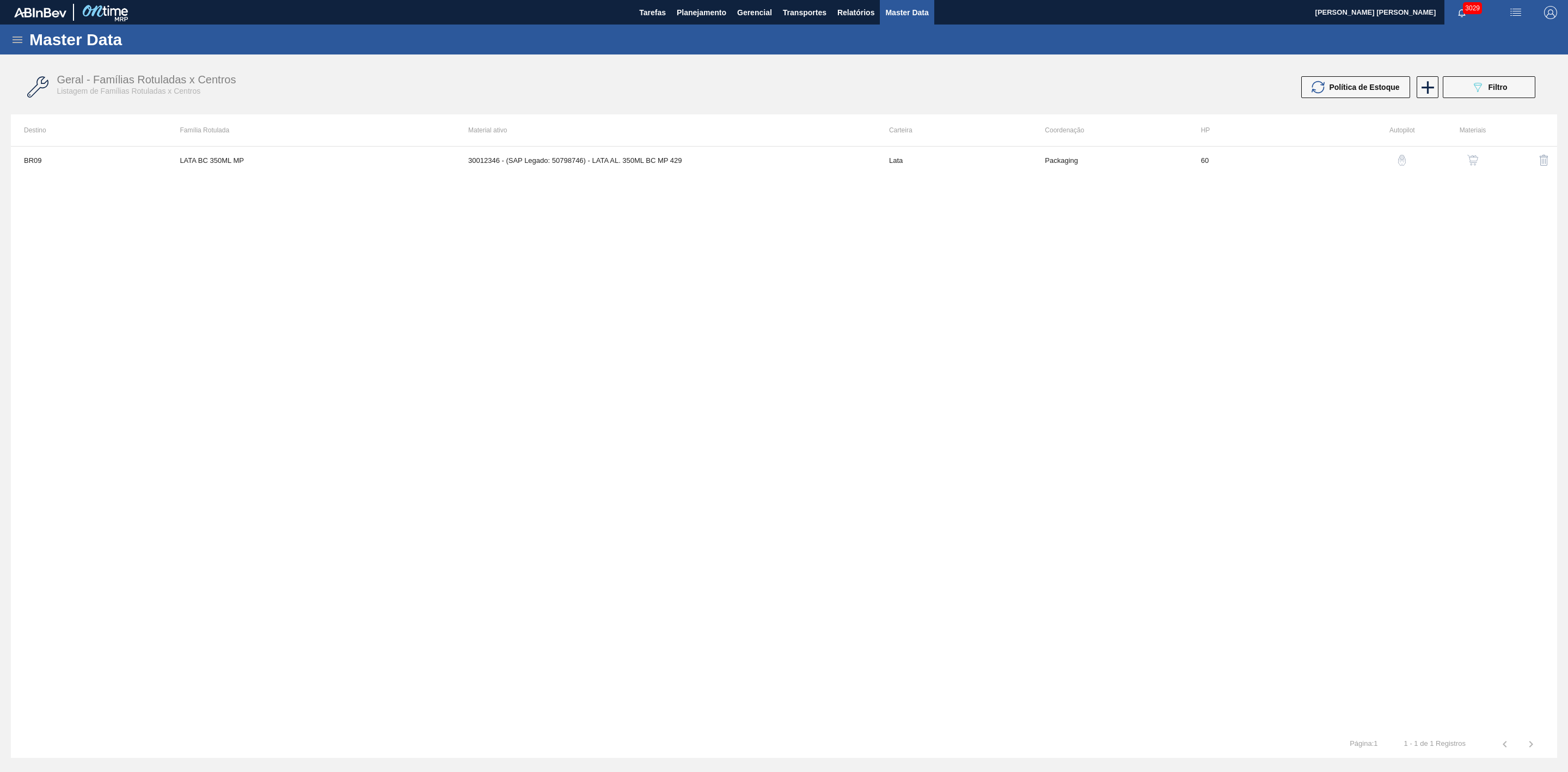
click at [1402, 164] on img "button" at bounding box center [1403, 160] width 11 height 11
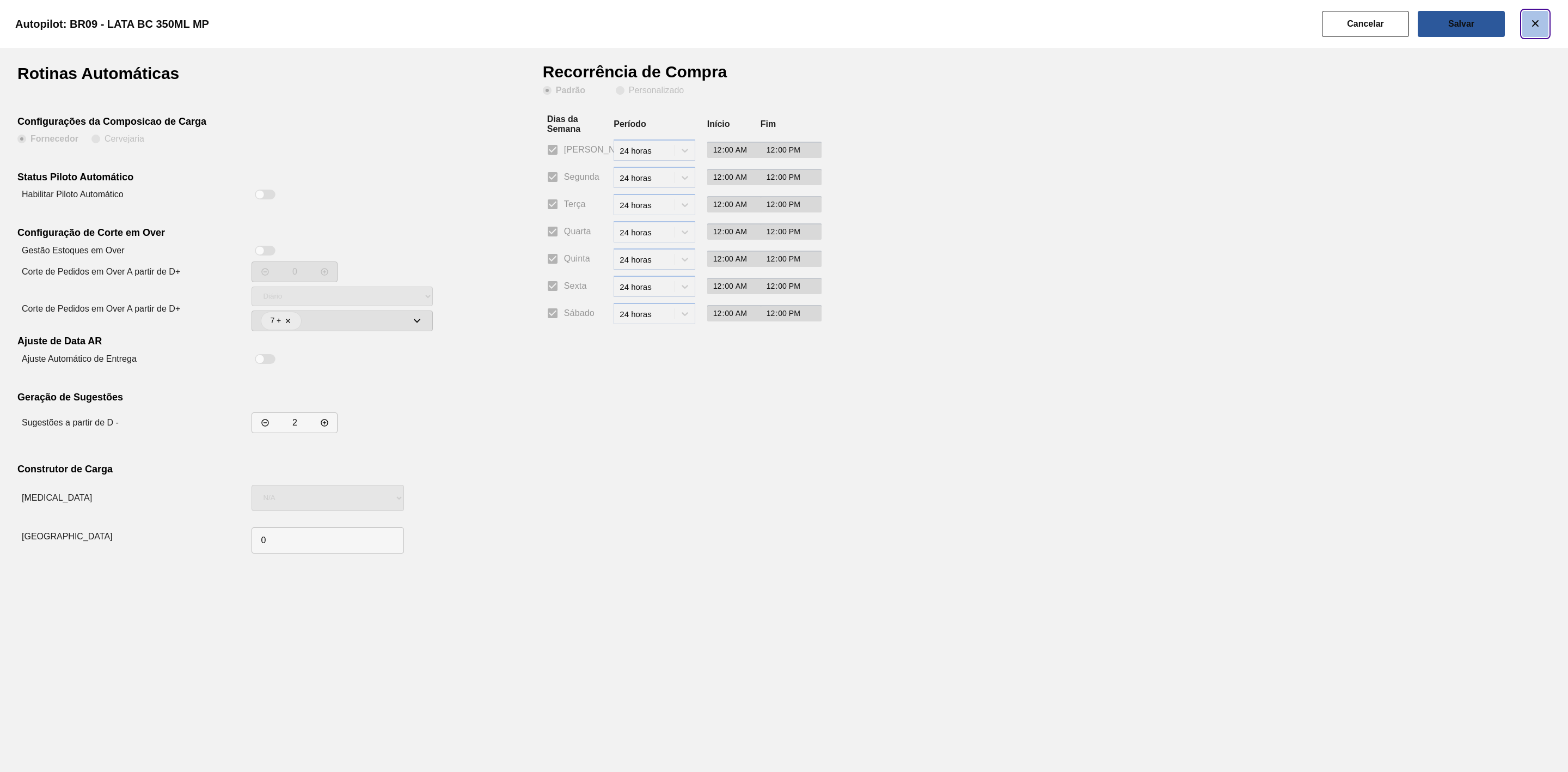
click at [1541, 26] on icon "botão de ícone" at bounding box center [1535, 24] width 13 height 13
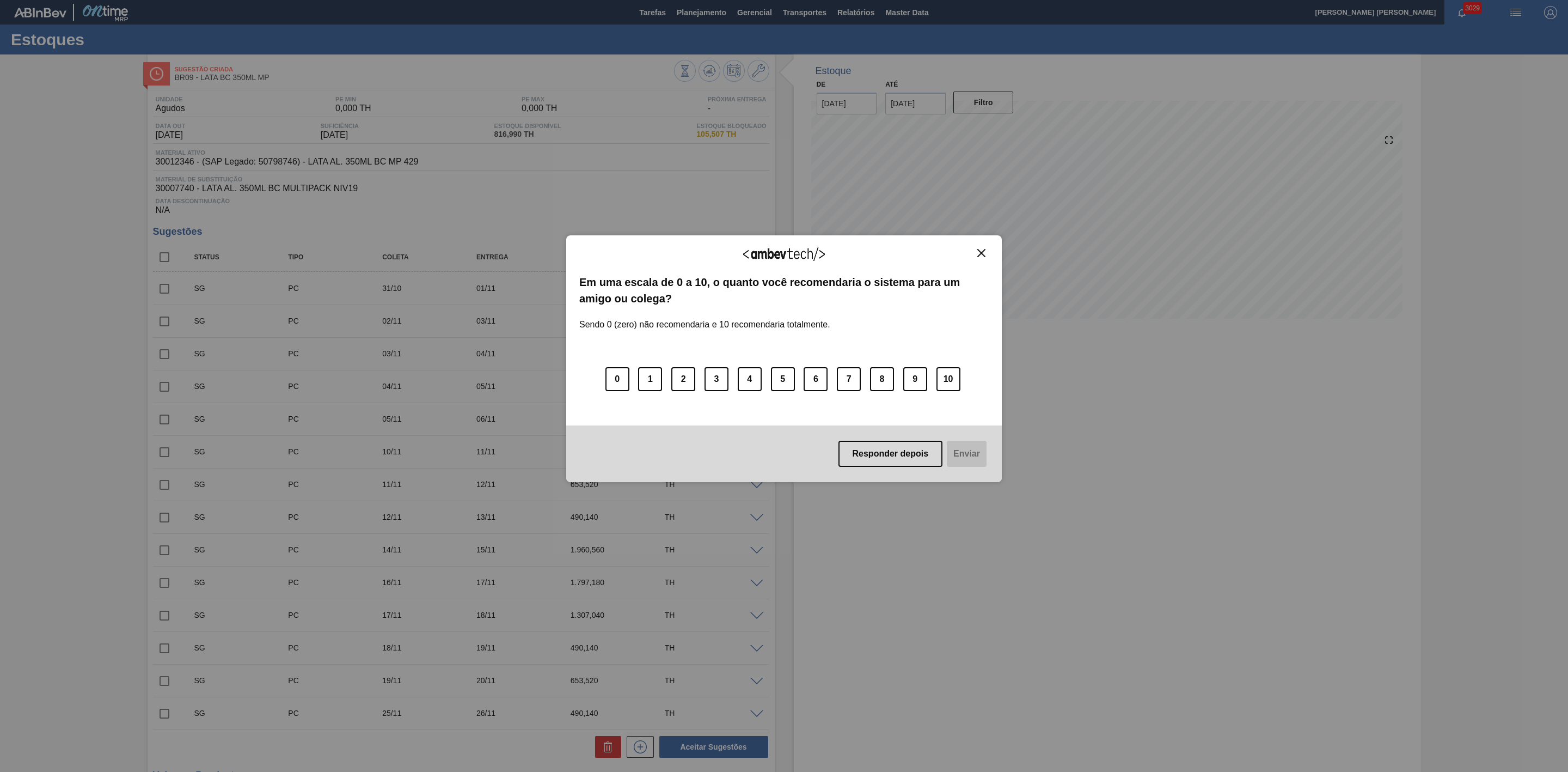
click at [983, 254] on img "Close" at bounding box center [981, 252] width 8 height 8
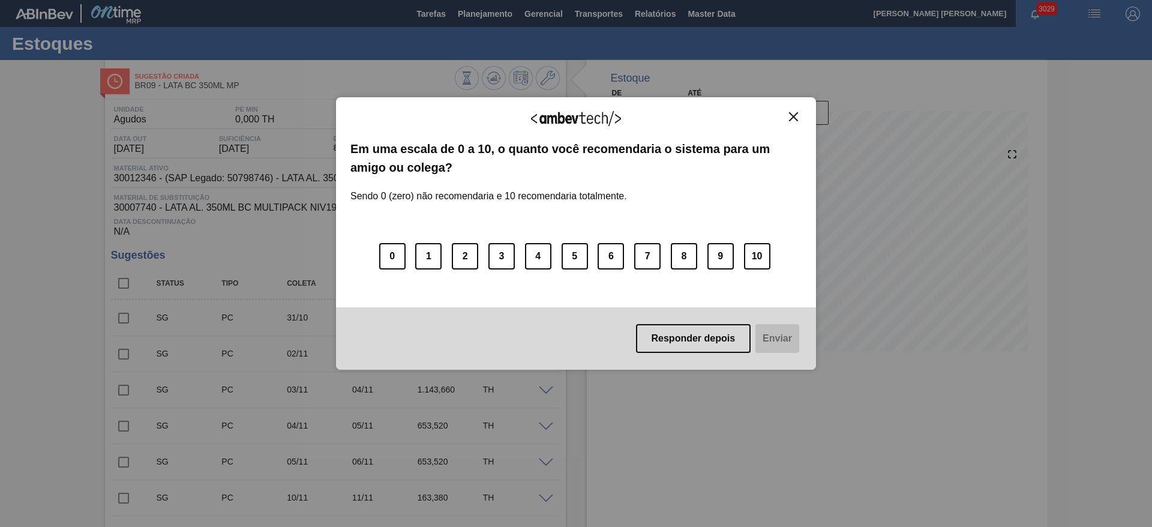
click at [794, 118] on img "Close" at bounding box center [793, 116] width 9 height 9
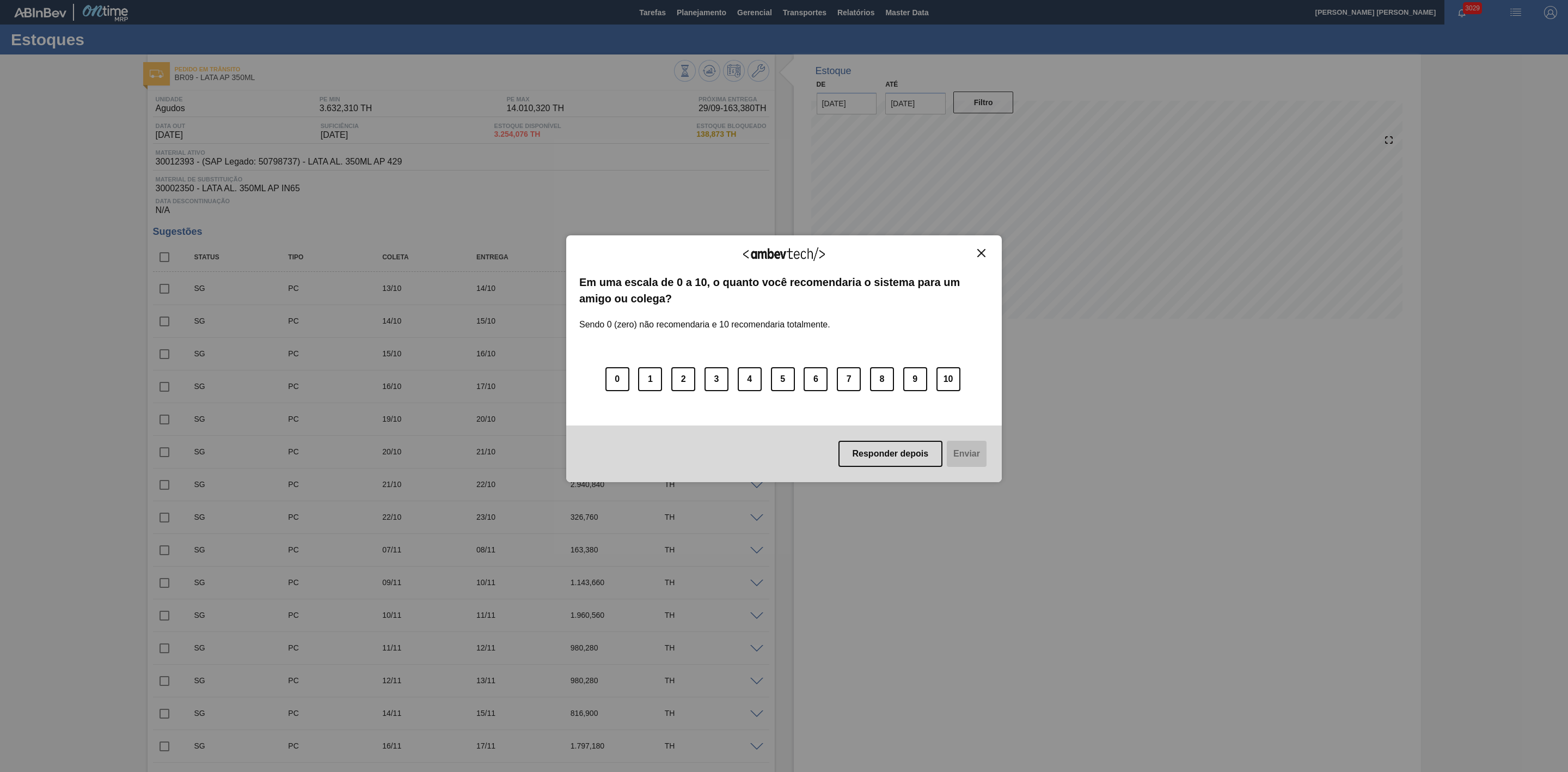
click at [981, 252] on img "Close" at bounding box center [981, 252] width 8 height 8
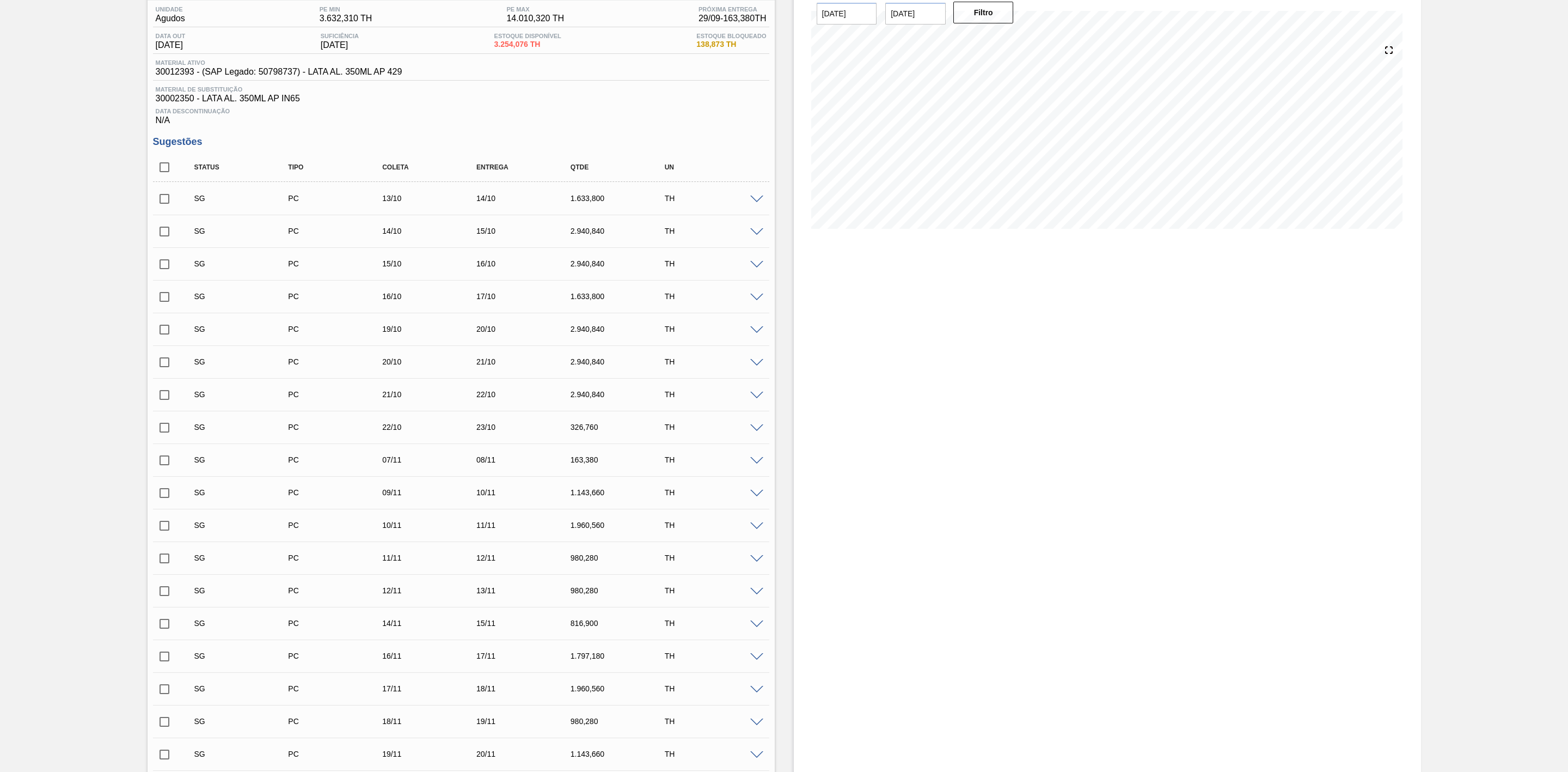
scroll to position [82, 0]
click at [756, 208] on span at bounding box center [757, 207] width 13 height 8
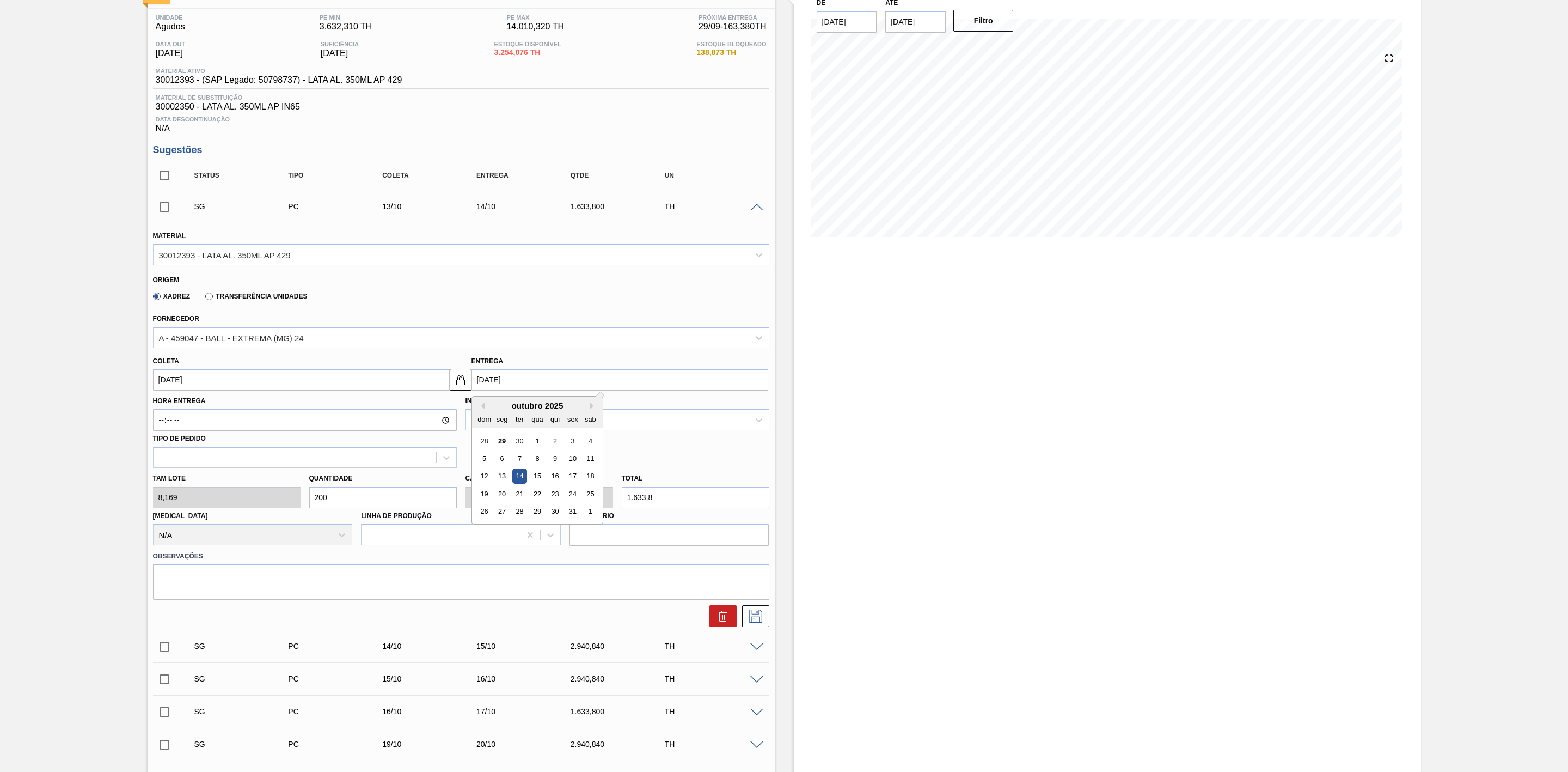
click at [409, 381] on div "Coleta 13/10/2025 Entrega 14/10/2025 Previous Month Next Month outubro 2025 dom…" at bounding box center [461, 371] width 626 height 40
click at [506, 466] on div "6" at bounding box center [502, 459] width 15 height 15
type input "[DATE]"
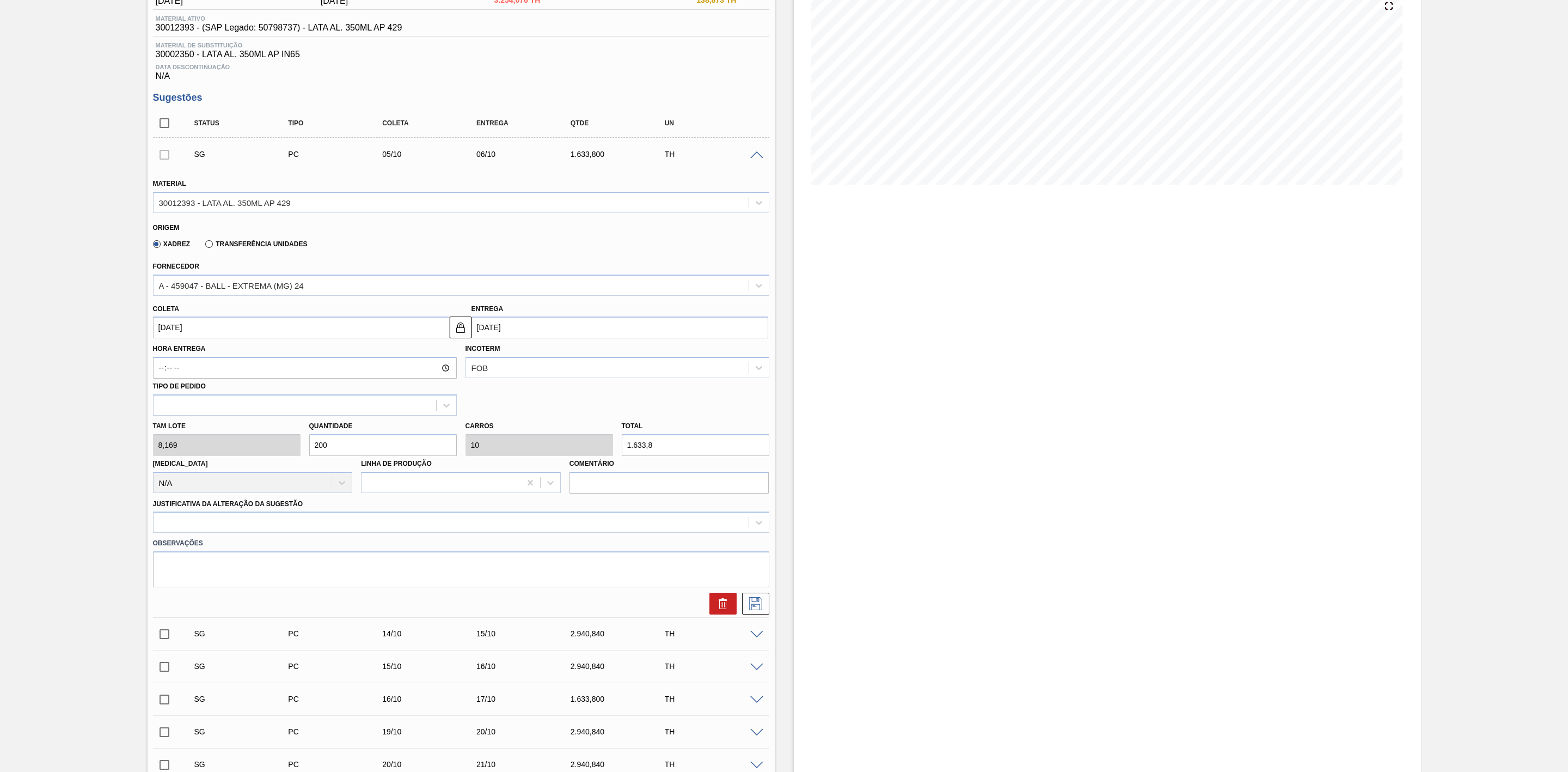
scroll to position [245, 0]
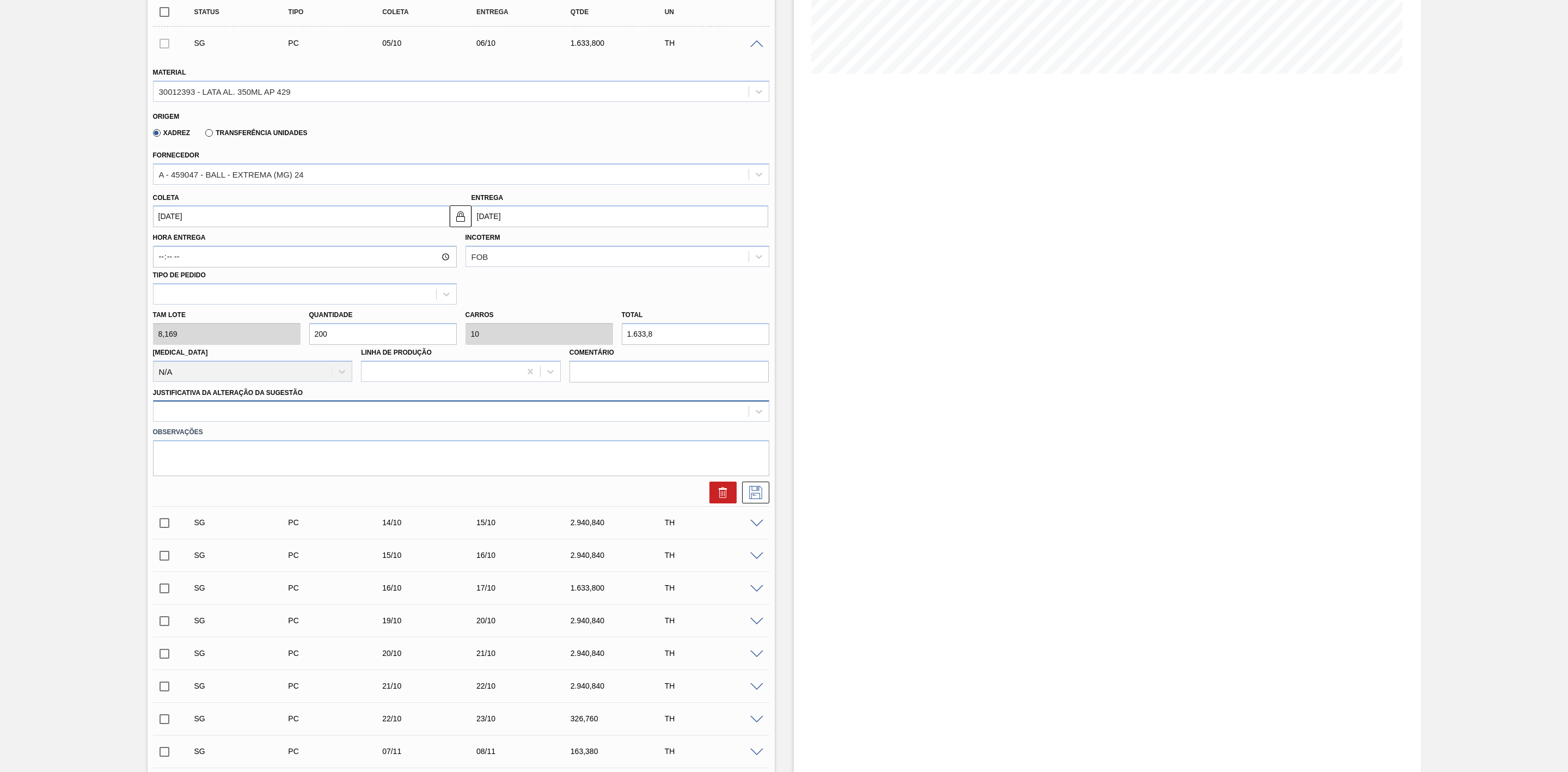
click at [325, 421] on div at bounding box center [461, 411] width 616 height 21
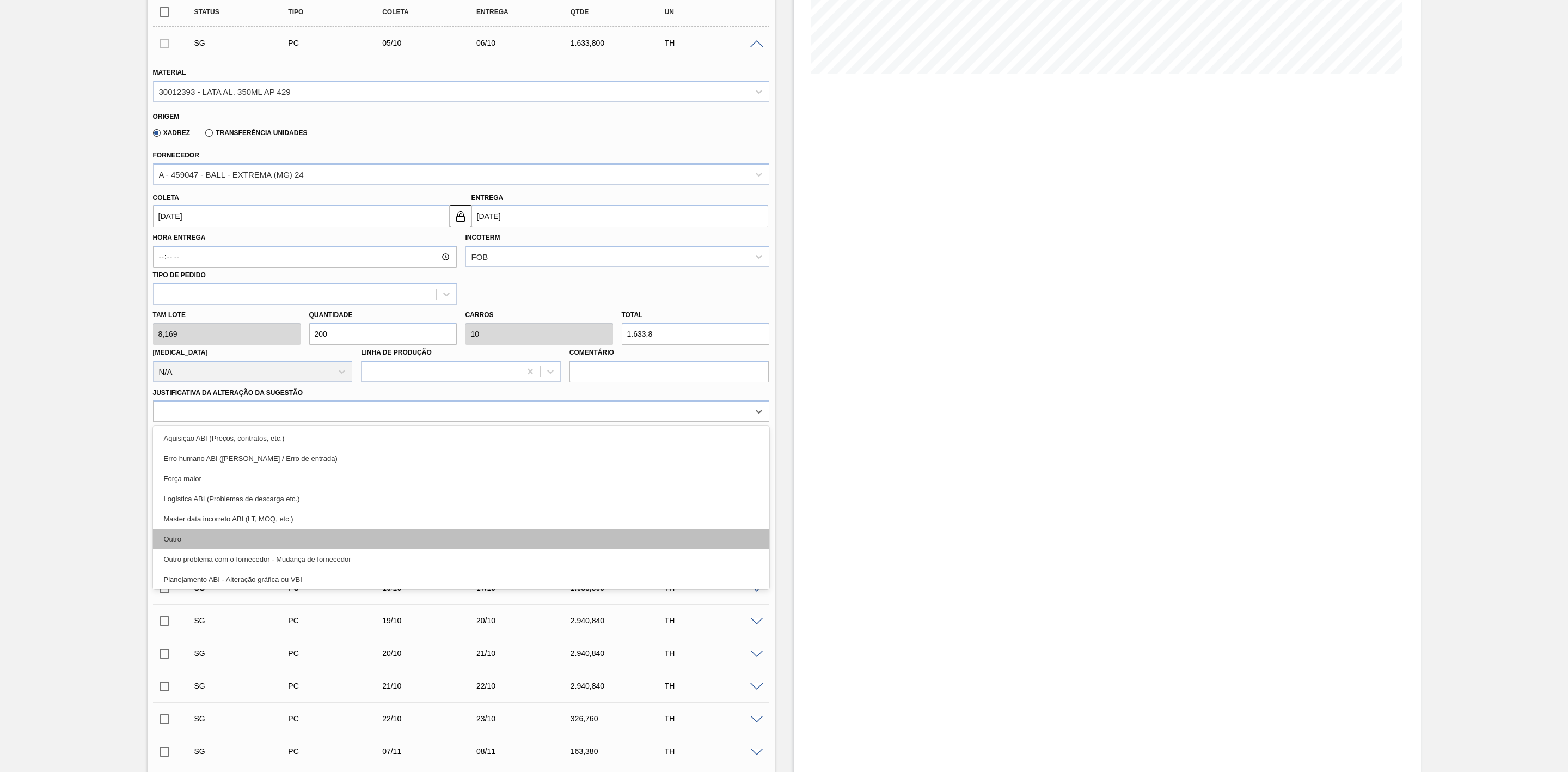
click at [234, 541] on div "Outro" at bounding box center [461, 539] width 616 height 20
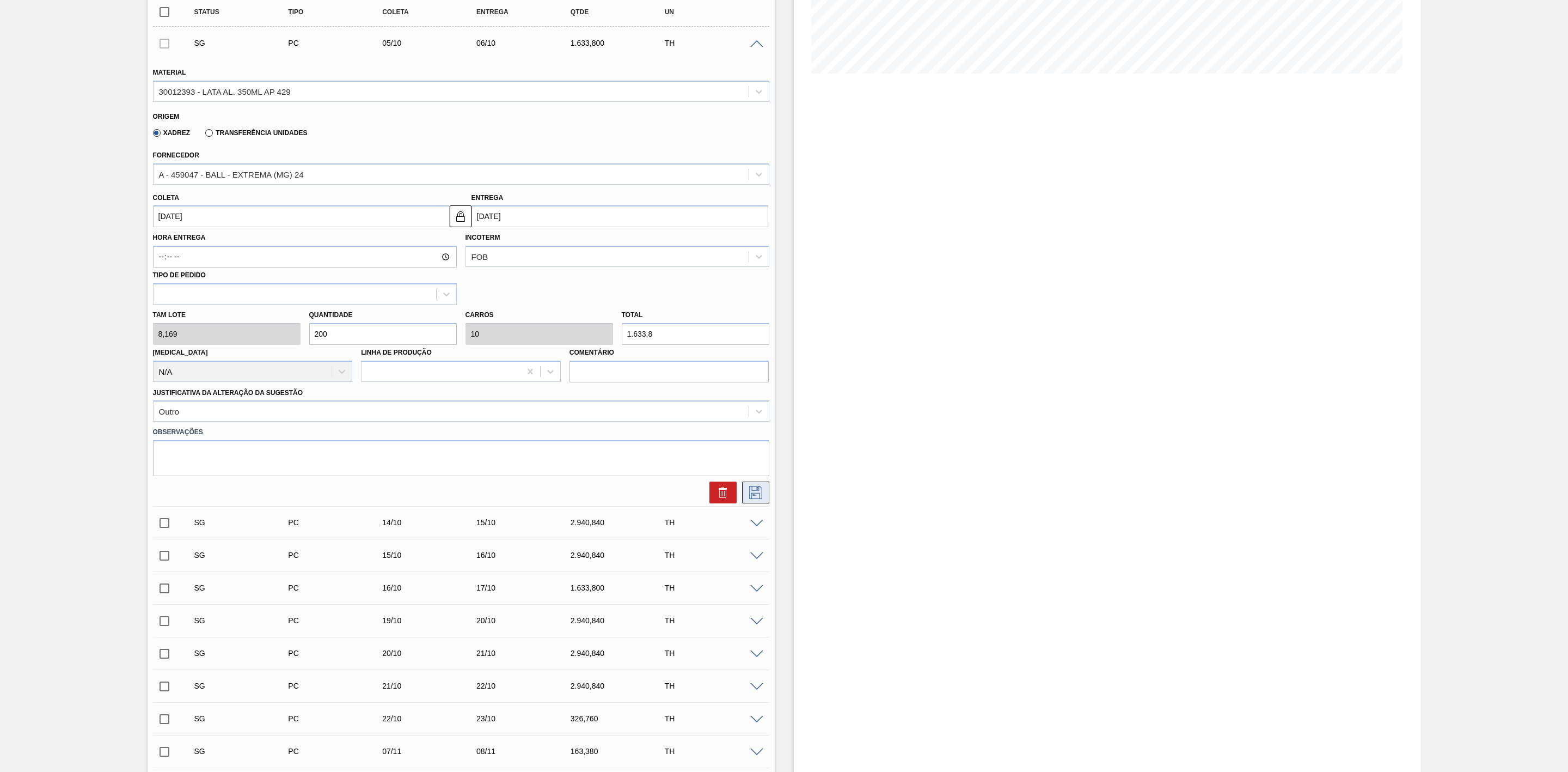
click at [764, 490] on button at bounding box center [756, 492] width 27 height 22
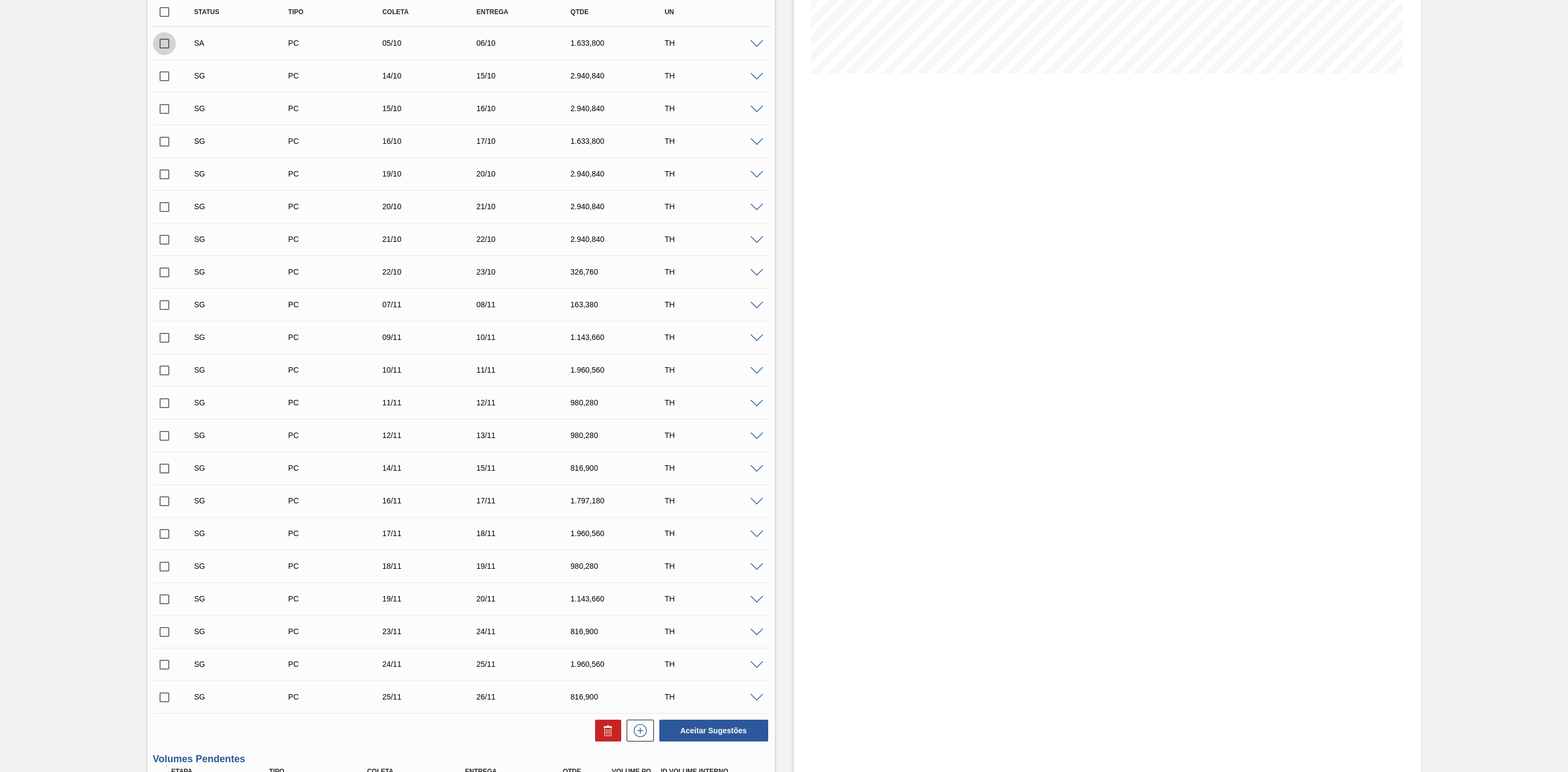
click at [163, 49] on input "checkbox" at bounding box center [164, 43] width 23 height 23
click at [708, 729] on button "Aceitar Sugestões" at bounding box center [714, 730] width 109 height 22
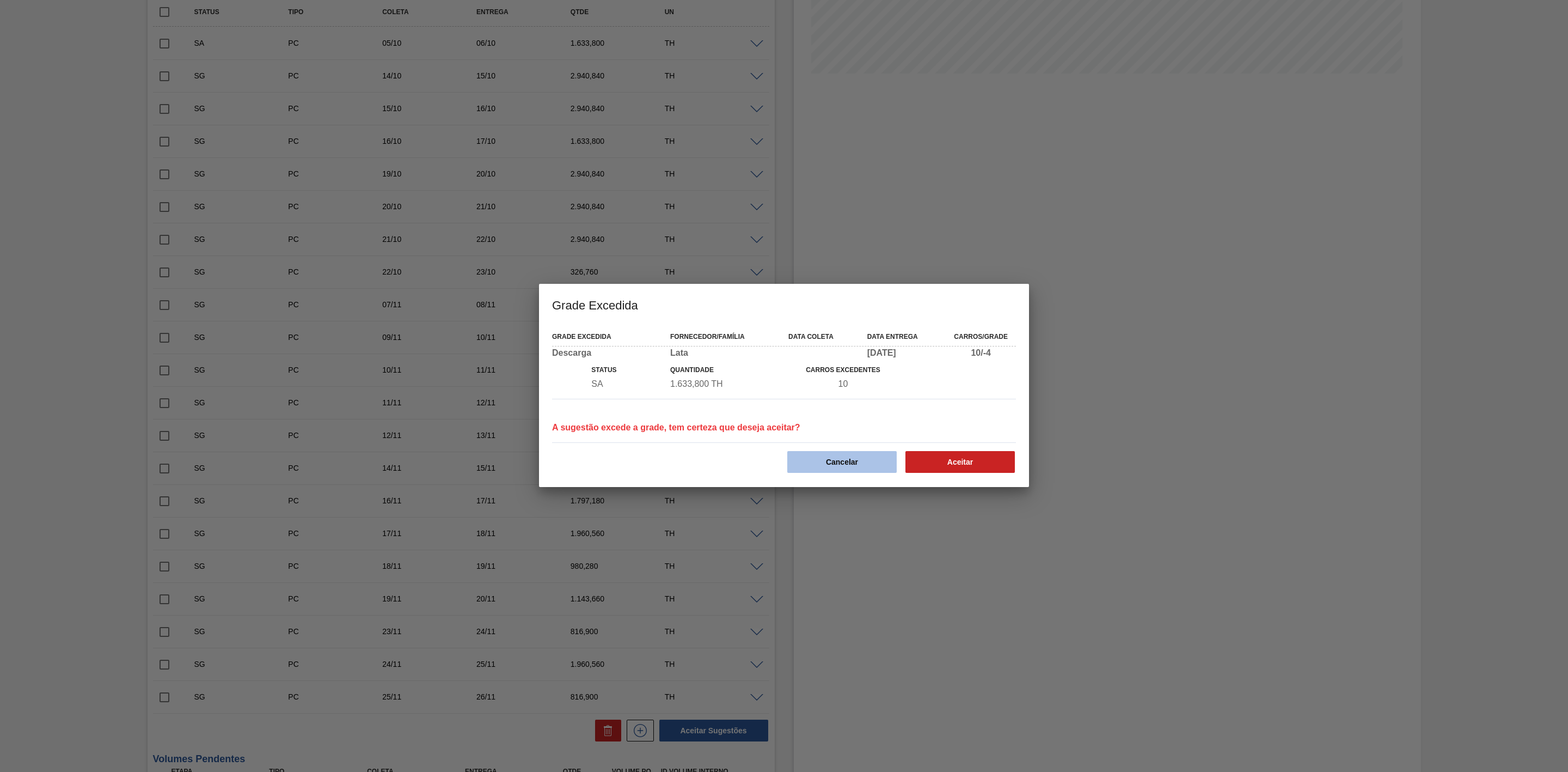
click at [820, 456] on button "Cancelar" at bounding box center [842, 462] width 110 height 22
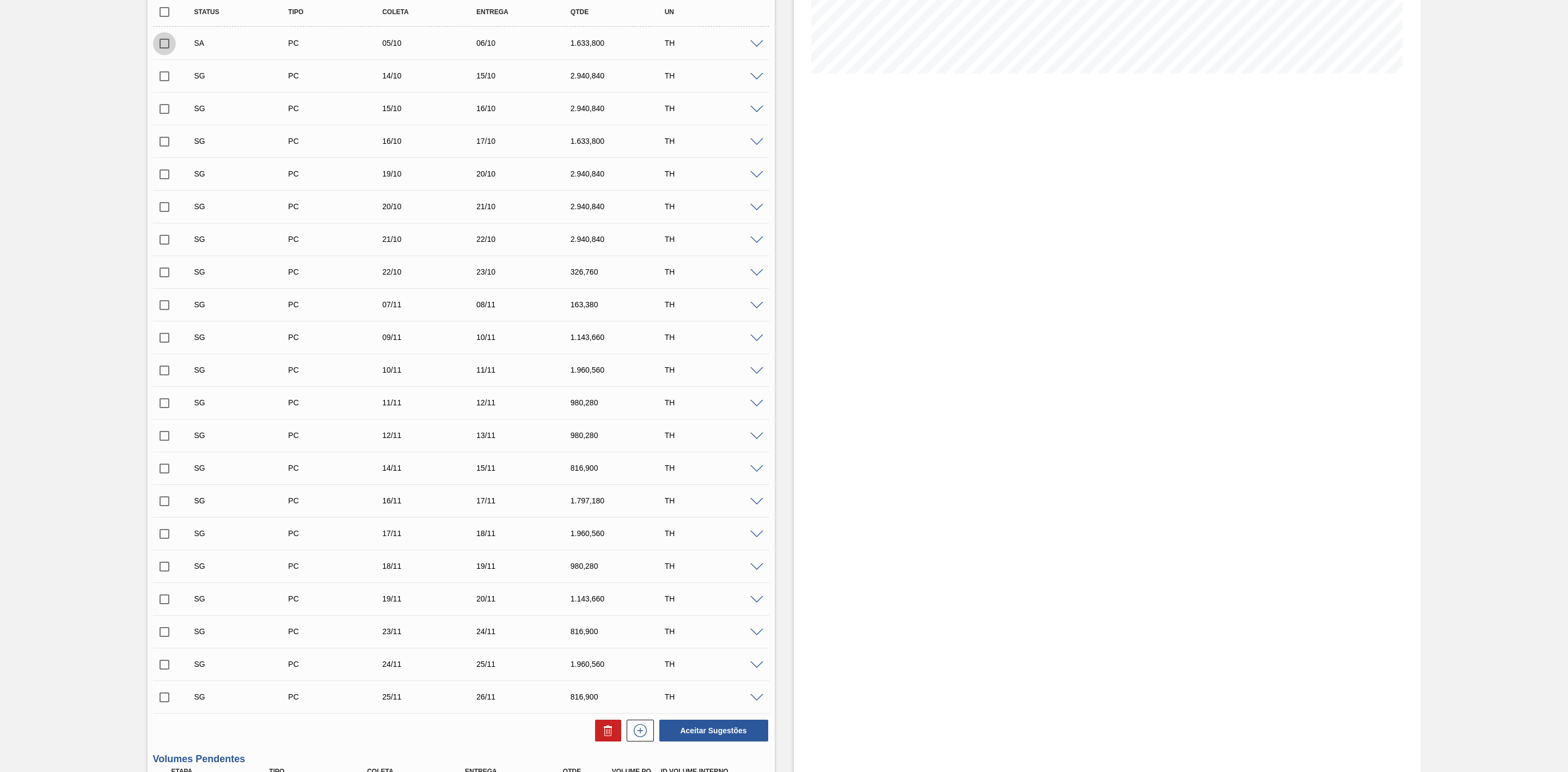
click at [163, 48] on input "checkbox" at bounding box center [164, 43] width 23 height 23
click at [609, 736] on icon at bounding box center [608, 730] width 13 height 13
checkbox input "false"
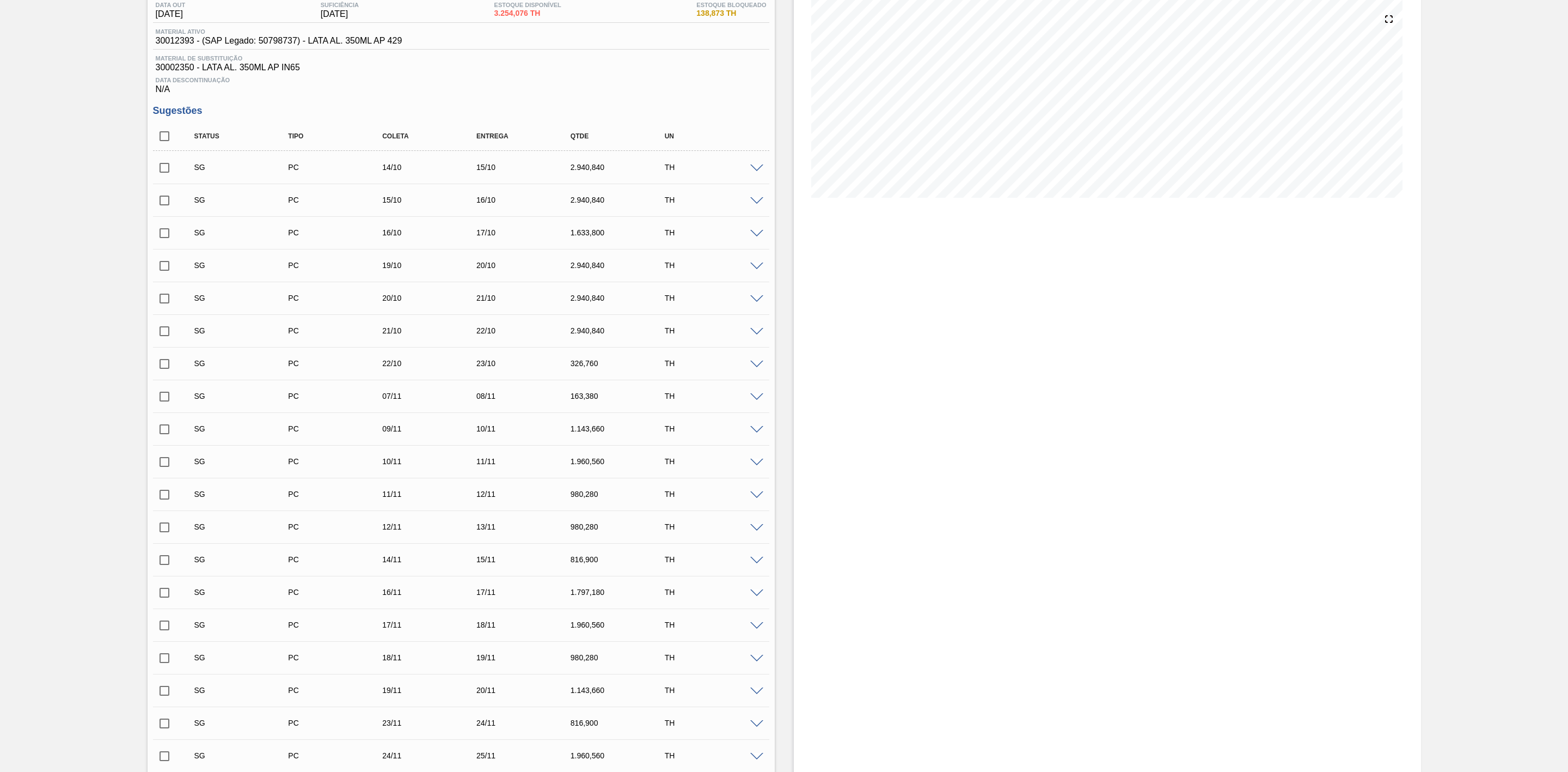
scroll to position [0, 0]
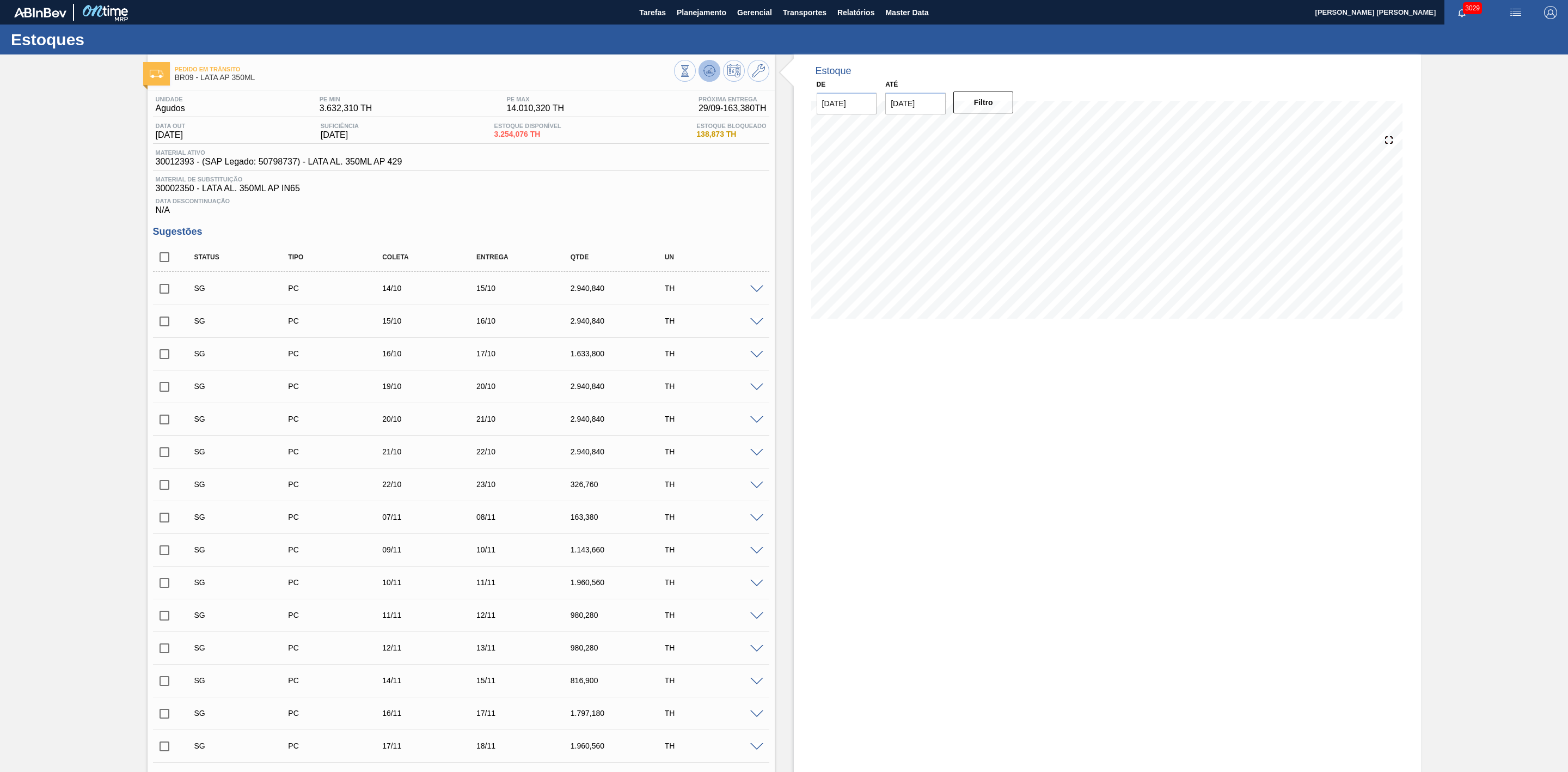
click at [703, 77] on icon at bounding box center [709, 71] width 13 height 13
click at [705, 75] on icon at bounding box center [709, 71] width 13 height 13
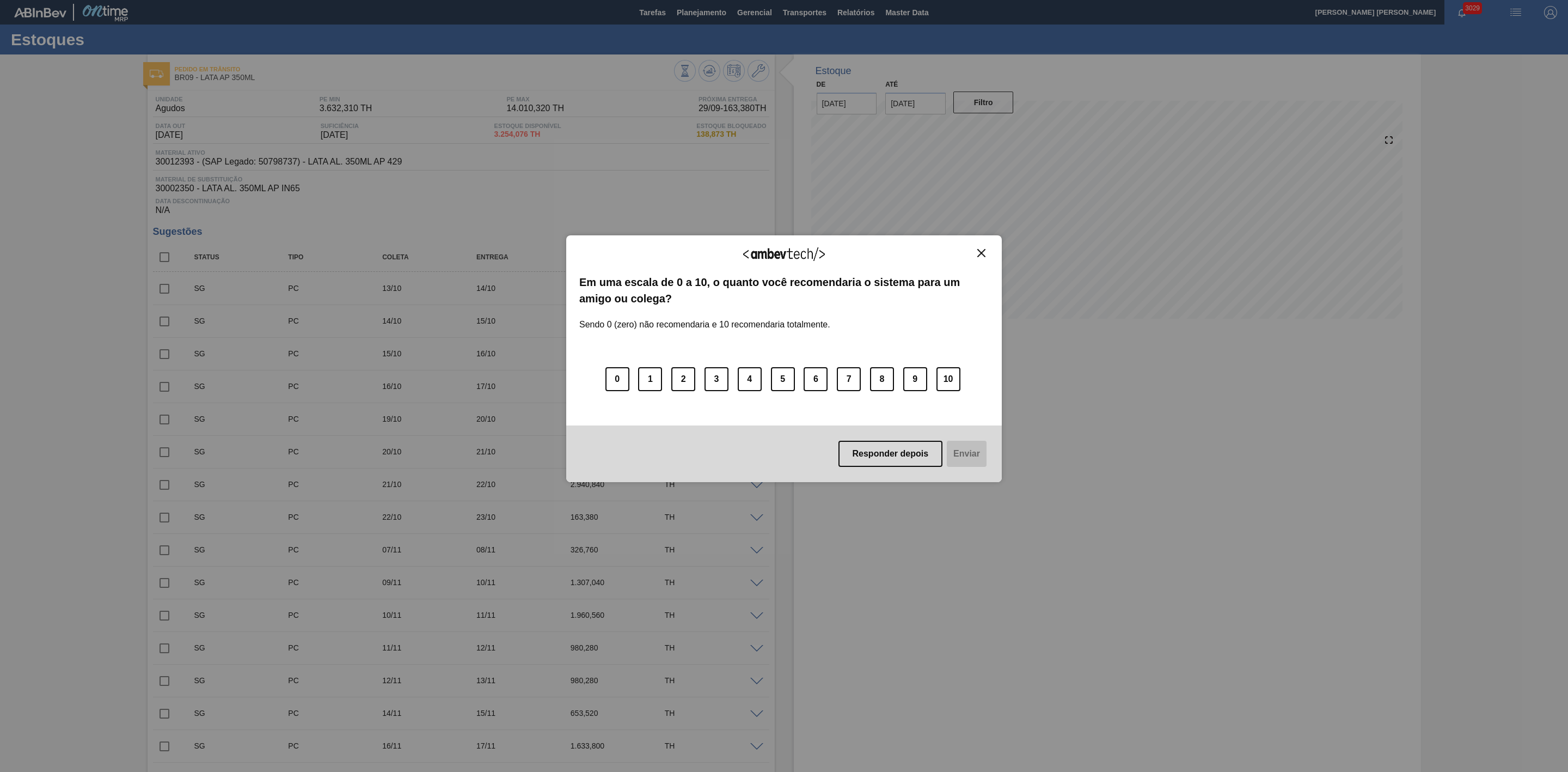
click at [981, 254] on img "Close" at bounding box center [981, 252] width 8 height 8
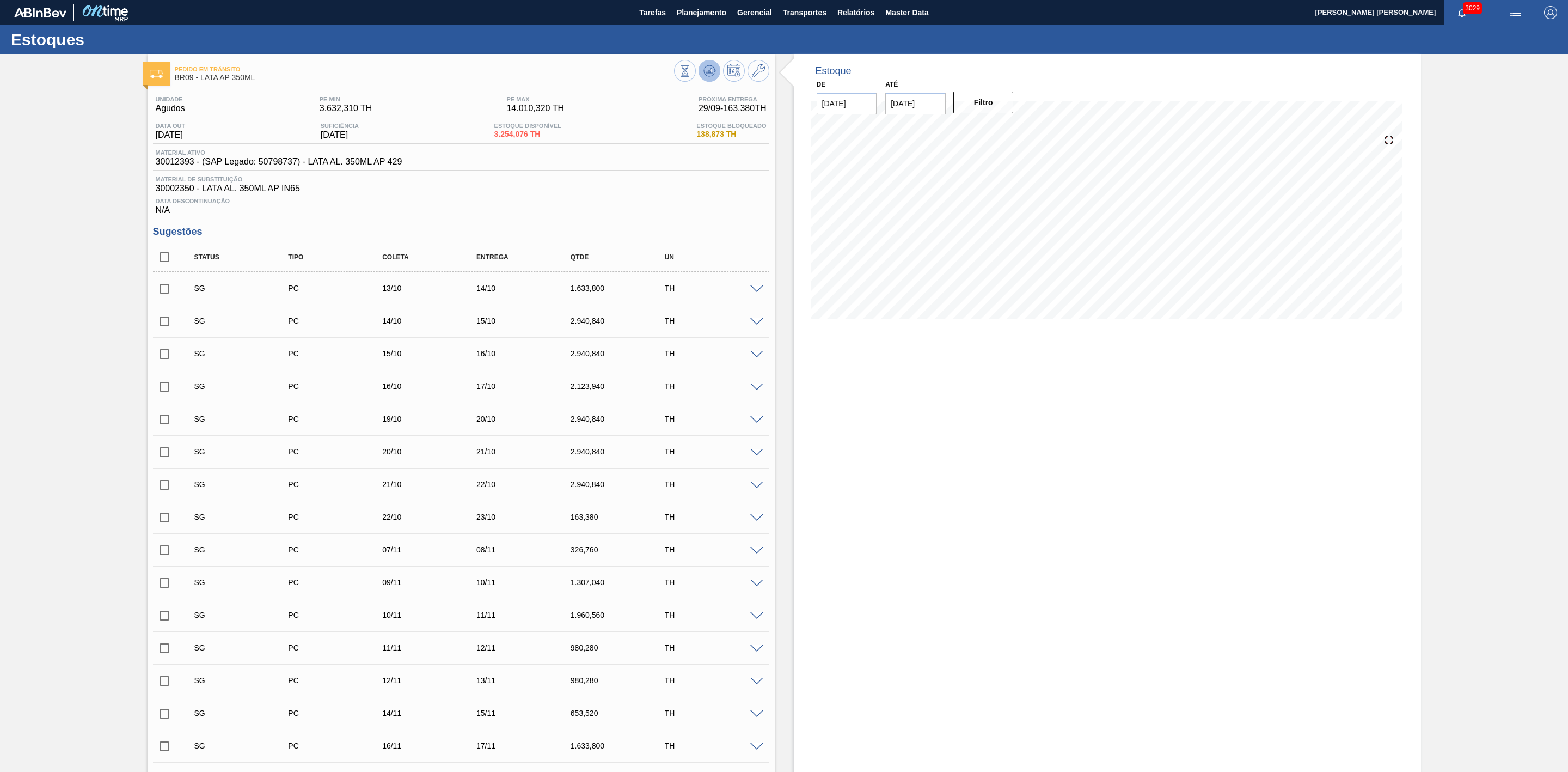
click at [705, 75] on icon at bounding box center [709, 71] width 13 height 13
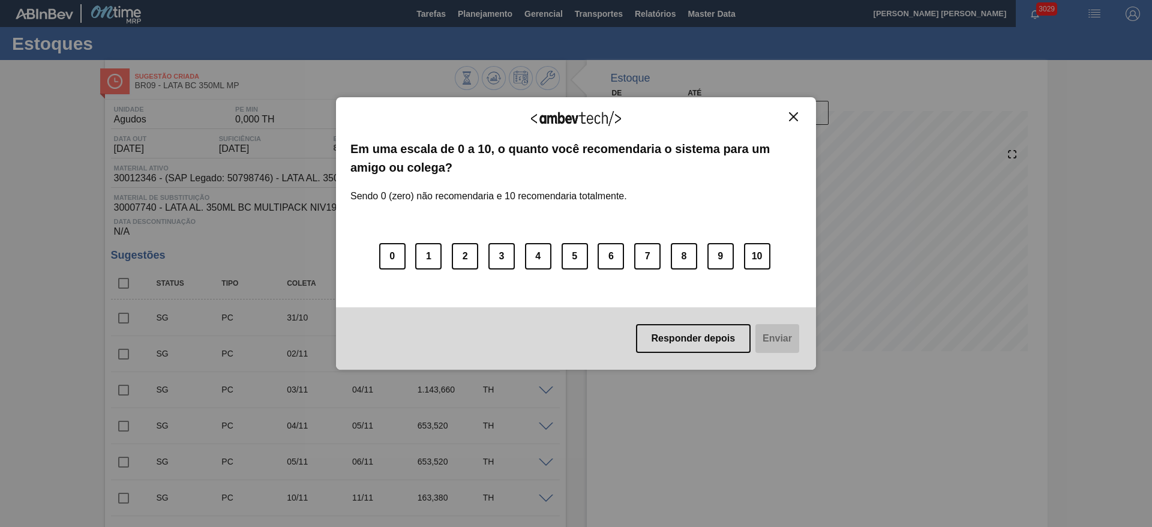
click at [797, 110] on div "Agradecemos seu feedback! Em uma escala de 0 a 10, o quanto você recomendaria o…" at bounding box center [576, 233] width 480 height 272
click at [792, 118] on img "Close" at bounding box center [793, 116] width 9 height 9
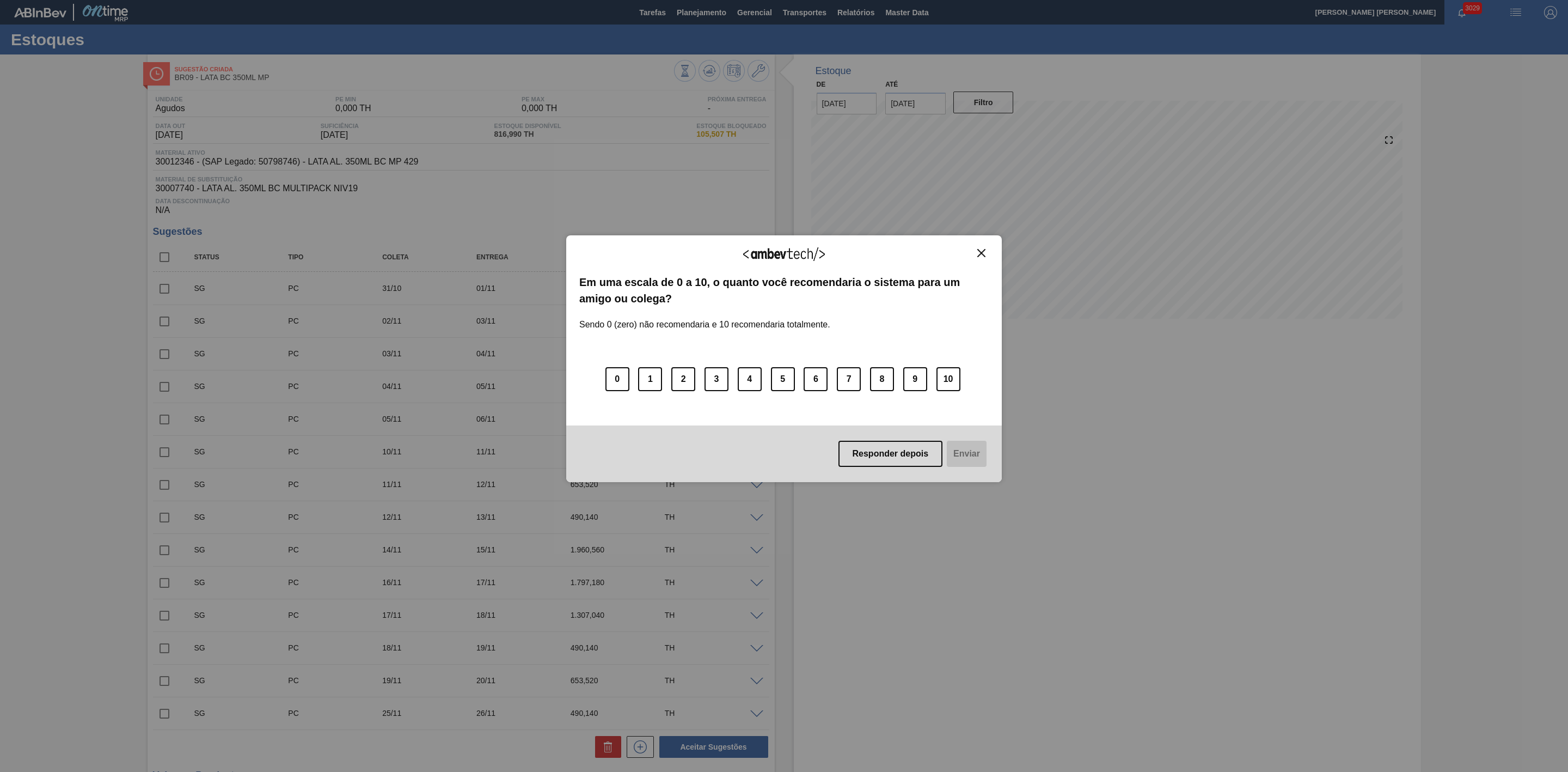
click at [984, 253] on img "Close" at bounding box center [981, 252] width 8 height 8
click at [979, 254] on img "Close" at bounding box center [981, 252] width 8 height 8
click at [978, 255] on img "Close" at bounding box center [981, 252] width 8 height 8
click at [981, 254] on img "Close" at bounding box center [981, 252] width 8 height 8
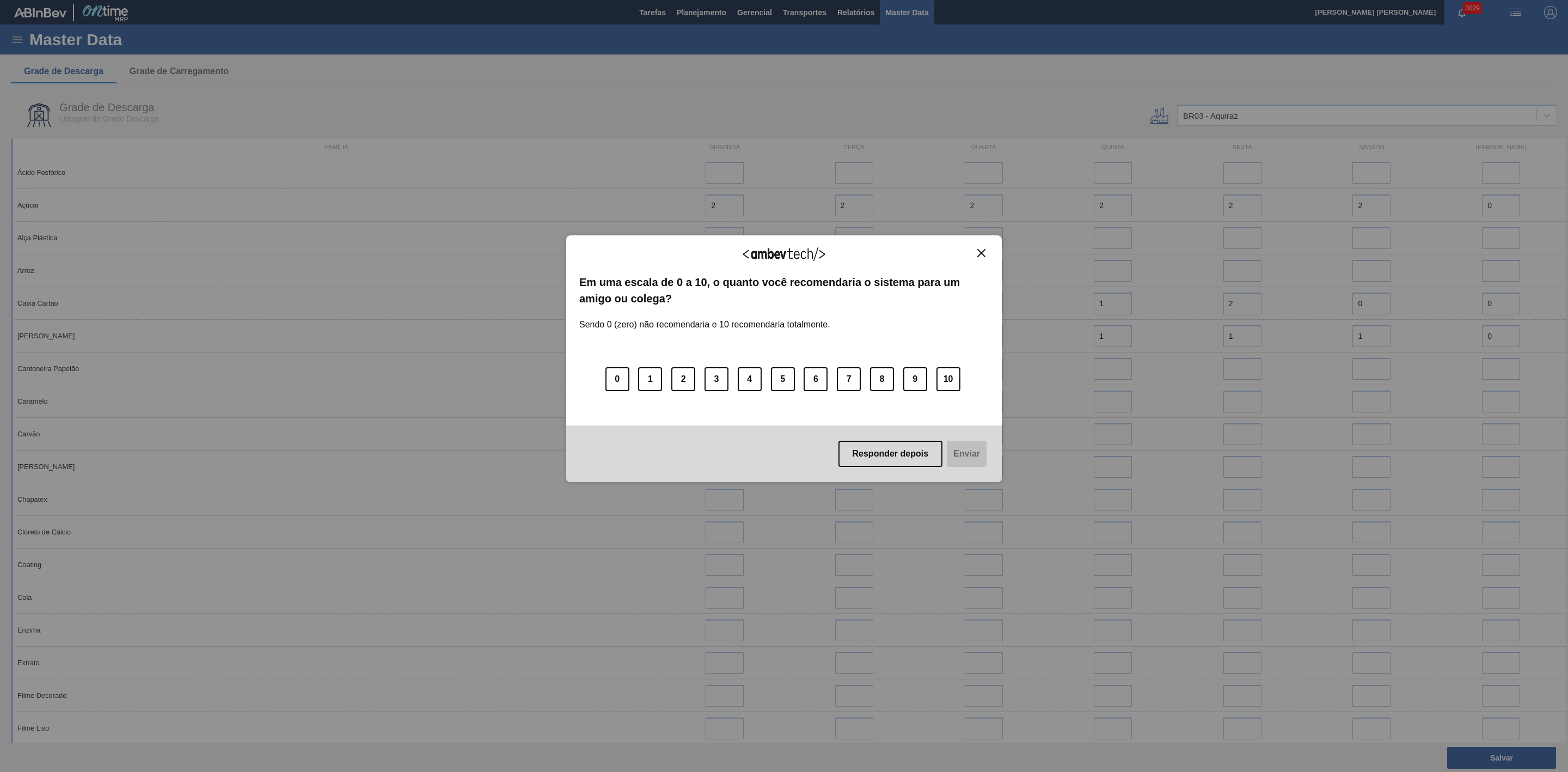
click at [979, 250] on img "Close" at bounding box center [981, 252] width 8 height 8
click at [979, 251] on img "Close" at bounding box center [981, 252] width 8 height 8
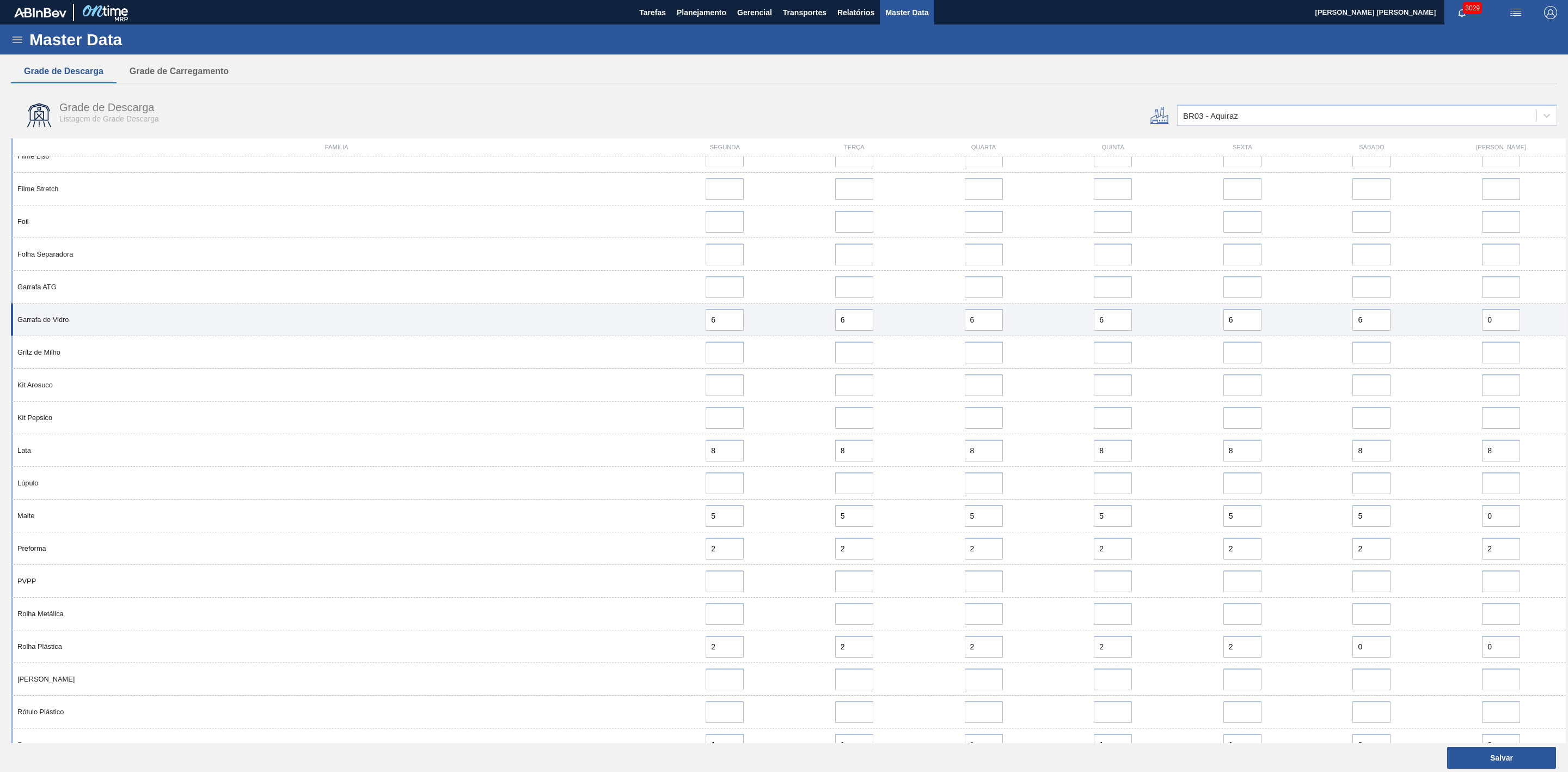
scroll to position [654, 0]
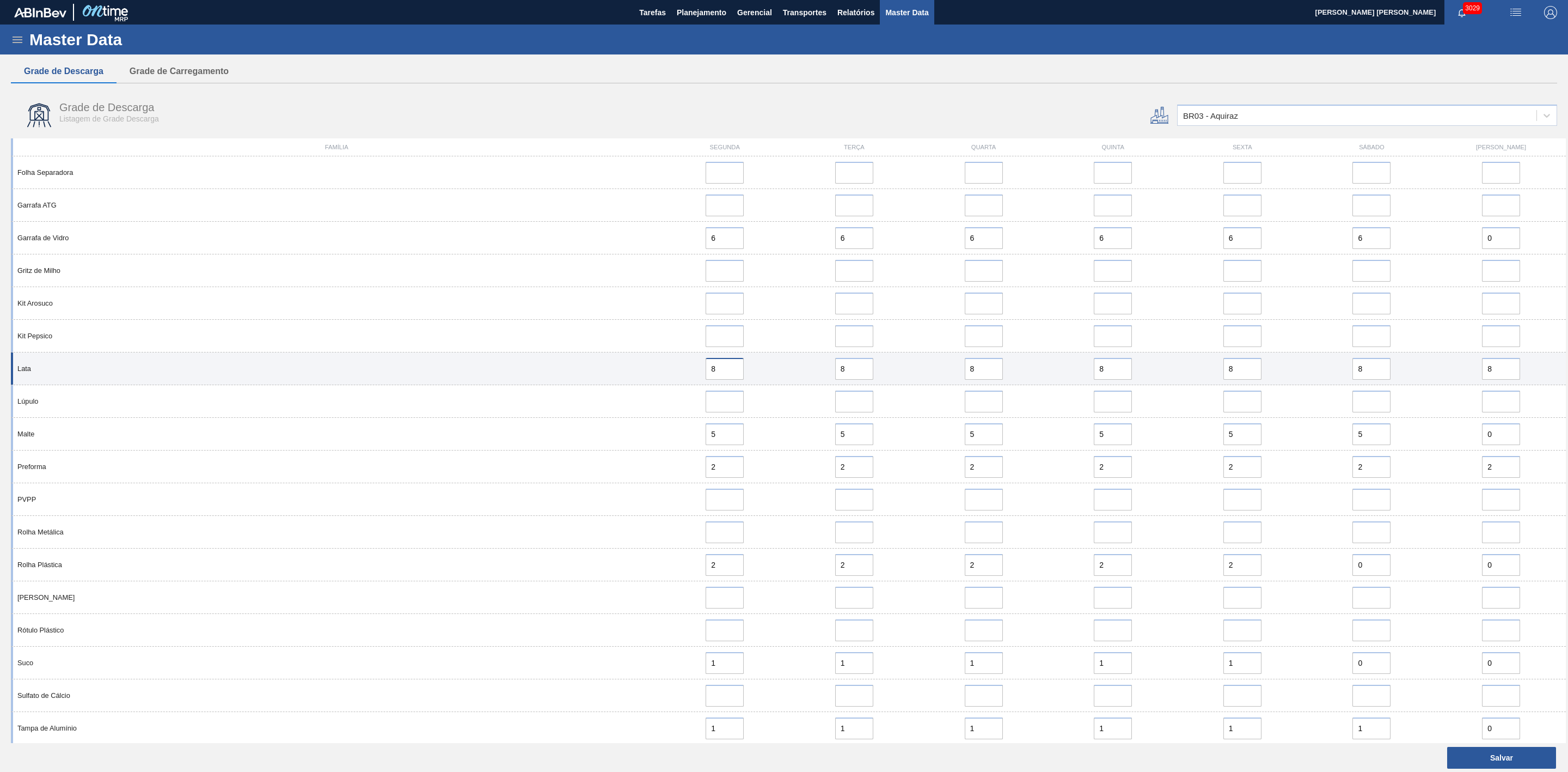
click at [729, 356] on input "8" at bounding box center [725, 369] width 38 height 22
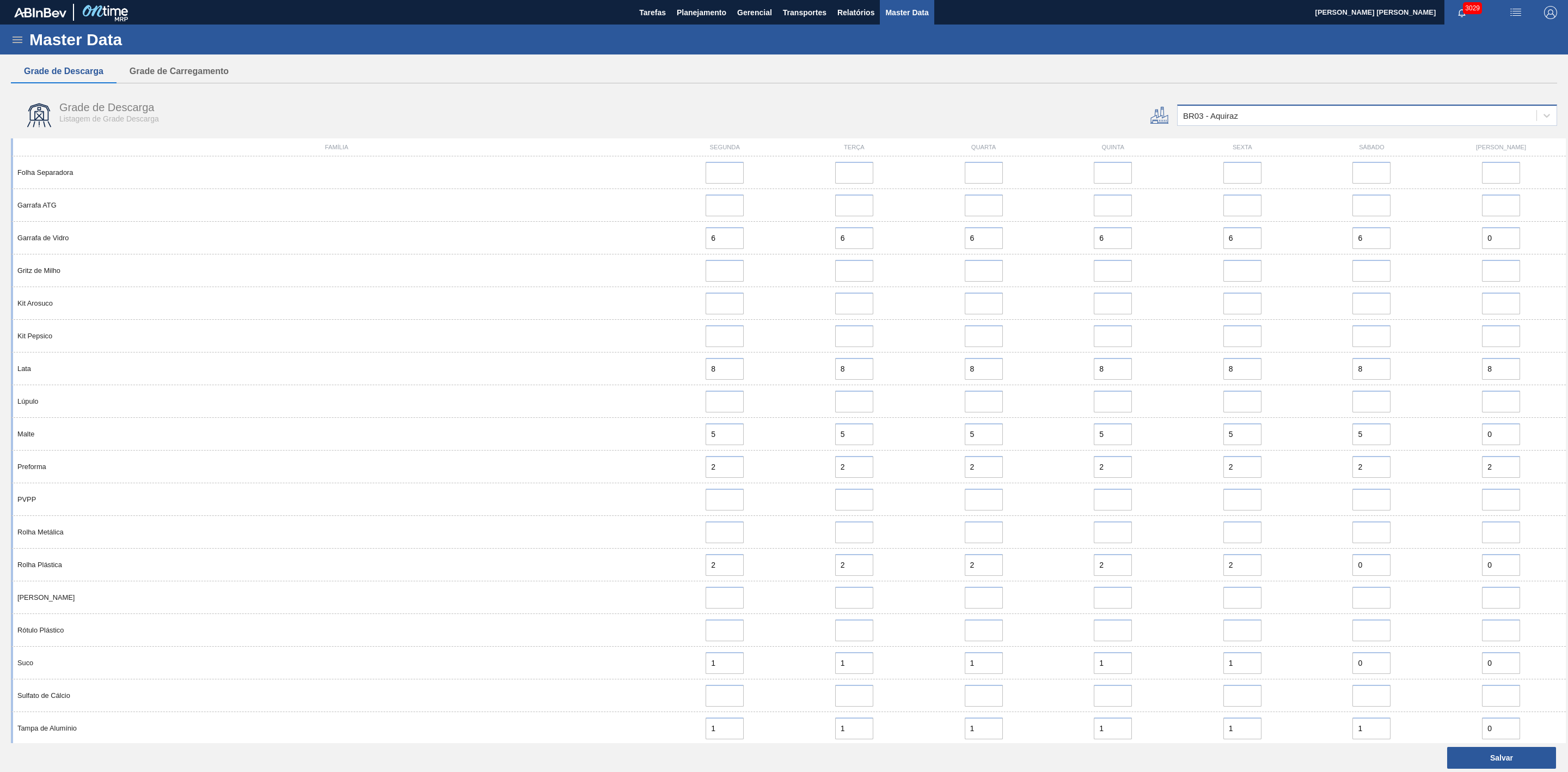
click at [979, 115] on div "BR03 - Aquiraz" at bounding box center [1356, 115] width 359 height 15
type input "08"
click at [979, 183] on div "BR08 - Teresina" at bounding box center [1367, 183] width 380 height 20
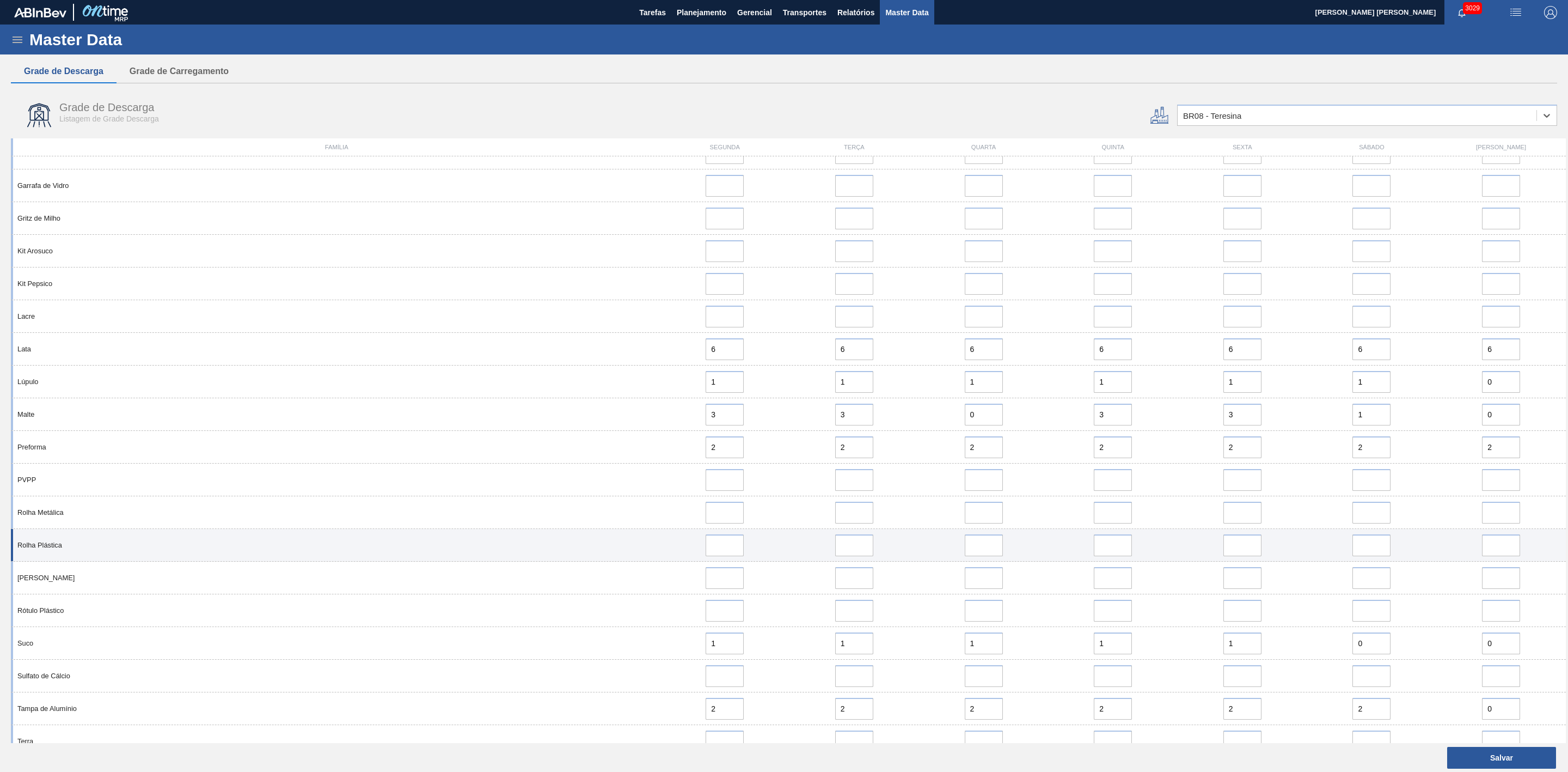
scroll to position [490, 0]
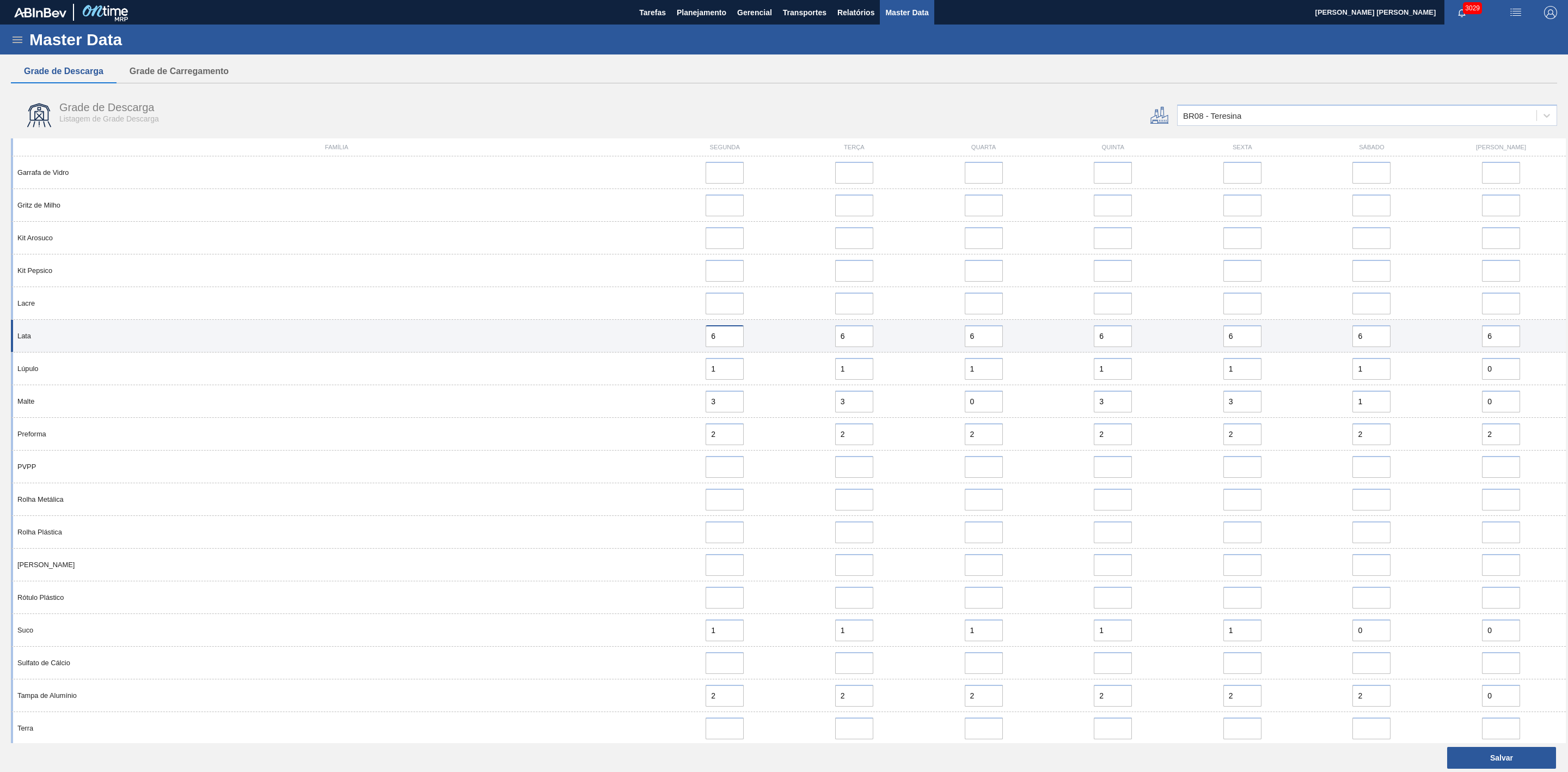
drag, startPoint x: 733, startPoint y: 341, endPoint x: 716, endPoint y: 339, distance: 17.1
click at [716, 339] on input "6" at bounding box center [725, 336] width 38 height 22
drag, startPoint x: 735, startPoint y: 337, endPoint x: 689, endPoint y: 337, distance: 46.0
click at [689, 337] on div "64" at bounding box center [725, 336] width 121 height 22
drag, startPoint x: 726, startPoint y: 341, endPoint x: 685, endPoint y: 337, distance: 41.2
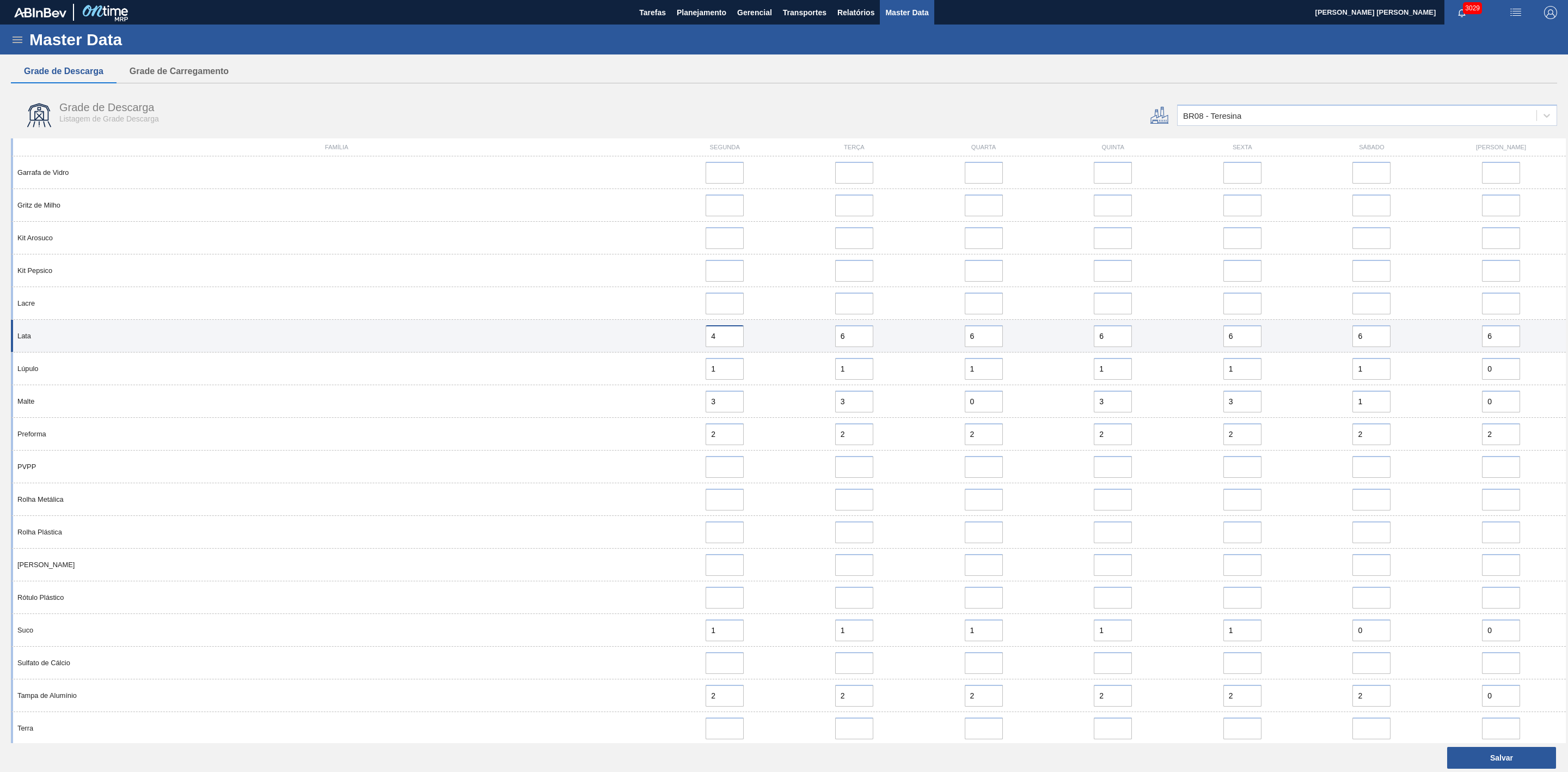
click at [685, 337] on div "4" at bounding box center [725, 336] width 121 height 22
type input "4"
drag, startPoint x: 779, startPoint y: 325, endPoint x: 758, endPoint y: 332, distance: 22.1
click at [779, 325] on div "Lata 4 6 6 6 6 6 6" at bounding box center [788, 336] width 1555 height 33
drag, startPoint x: 724, startPoint y: 338, endPoint x: 695, endPoint y: 338, distance: 29.0
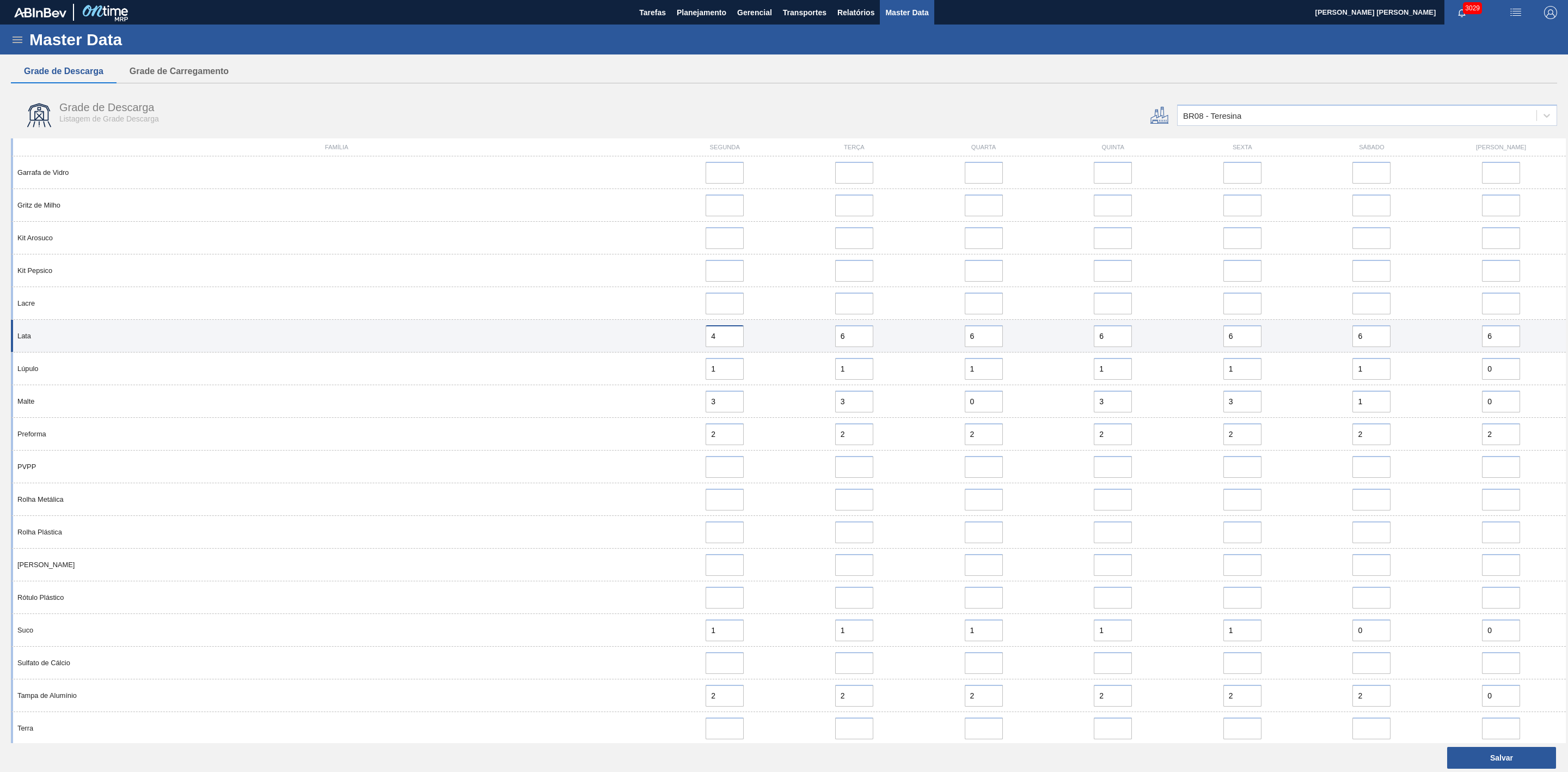
click at [695, 338] on div "4" at bounding box center [725, 336] width 121 height 22
drag, startPoint x: 853, startPoint y: 339, endPoint x: 819, endPoint y: 337, distance: 34.1
click at [819, 337] on div "6" at bounding box center [854, 336] width 121 height 22
paste input "4"
type input "4"
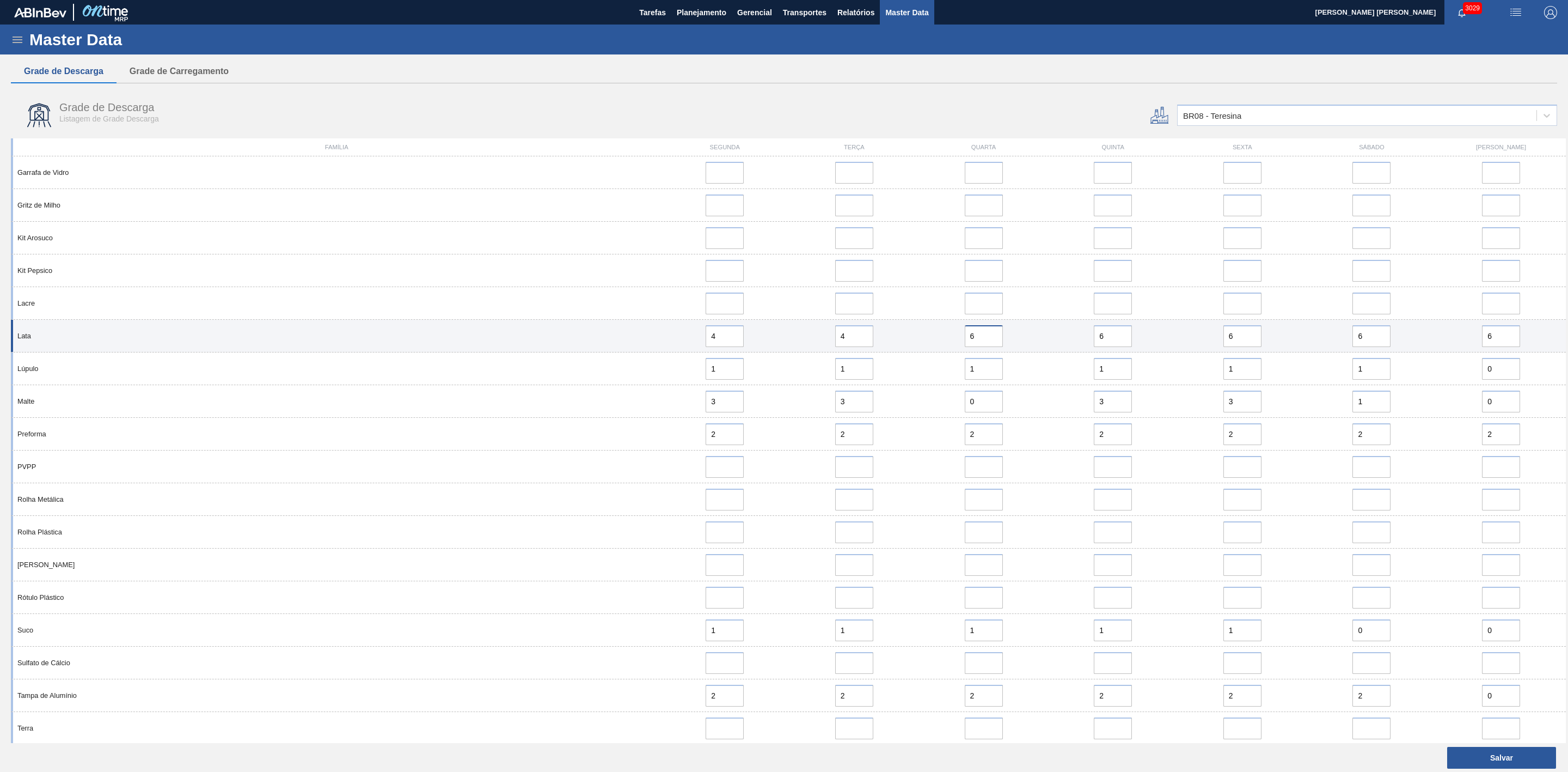
drag, startPoint x: 987, startPoint y: 342, endPoint x: 948, endPoint y: 339, distance: 39.1
click at [946, 339] on div "6" at bounding box center [983, 336] width 121 height 22
paste input "4"
type input "4"
drag, startPoint x: 1107, startPoint y: 339, endPoint x: 1079, endPoint y: 337, distance: 28.1
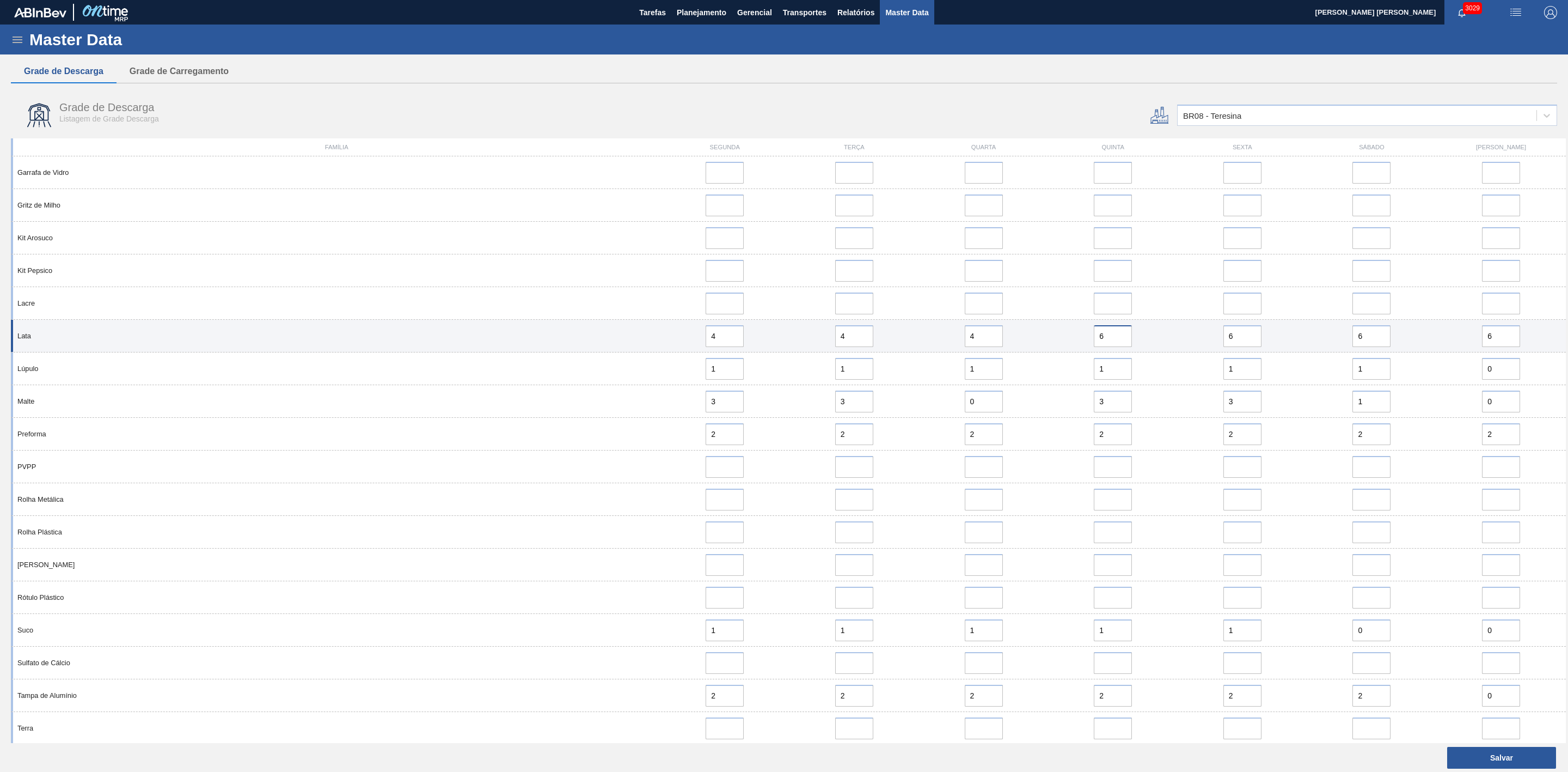
click at [979, 337] on div "6" at bounding box center [1112, 336] width 121 height 22
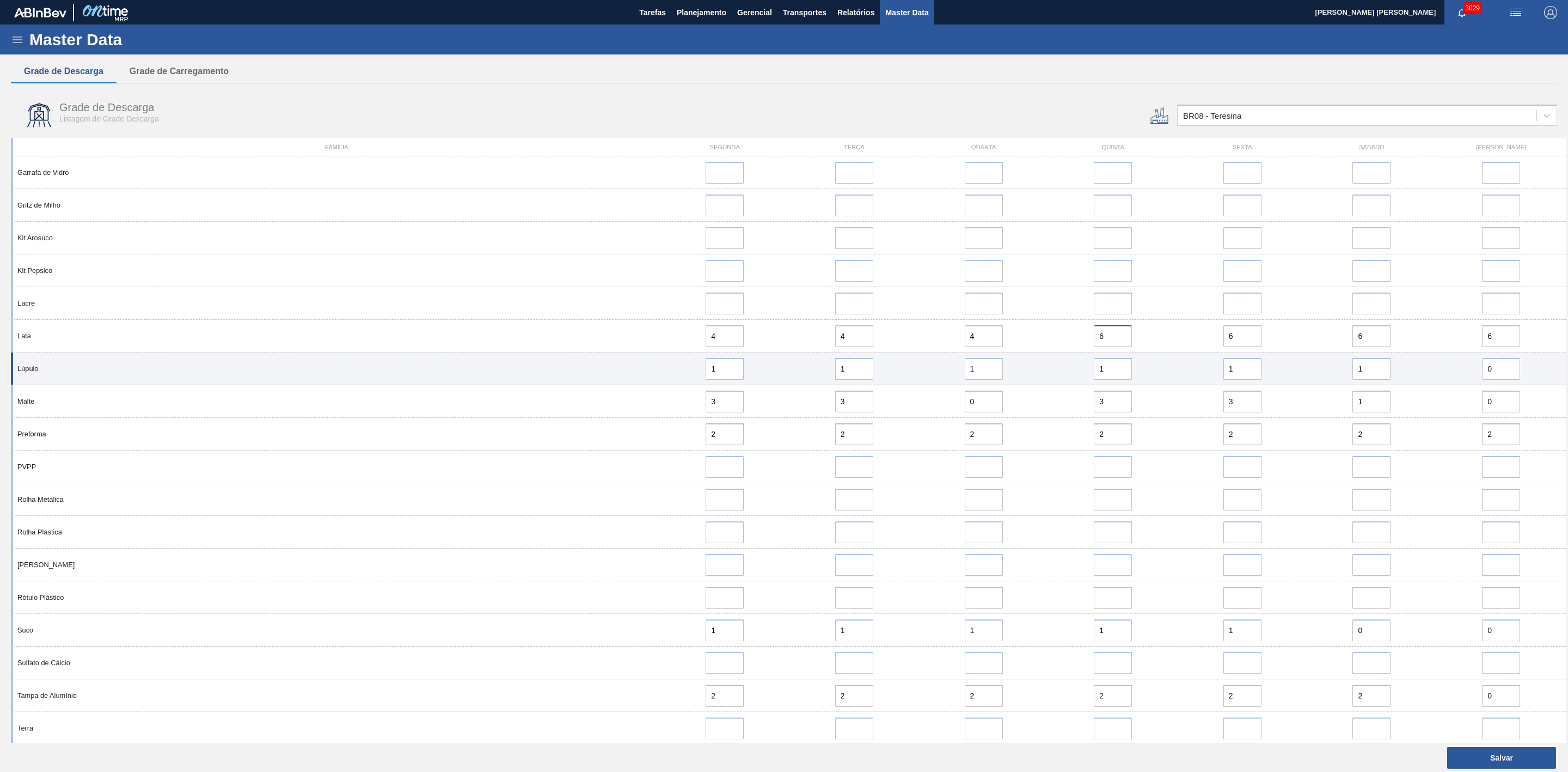
paste input "4"
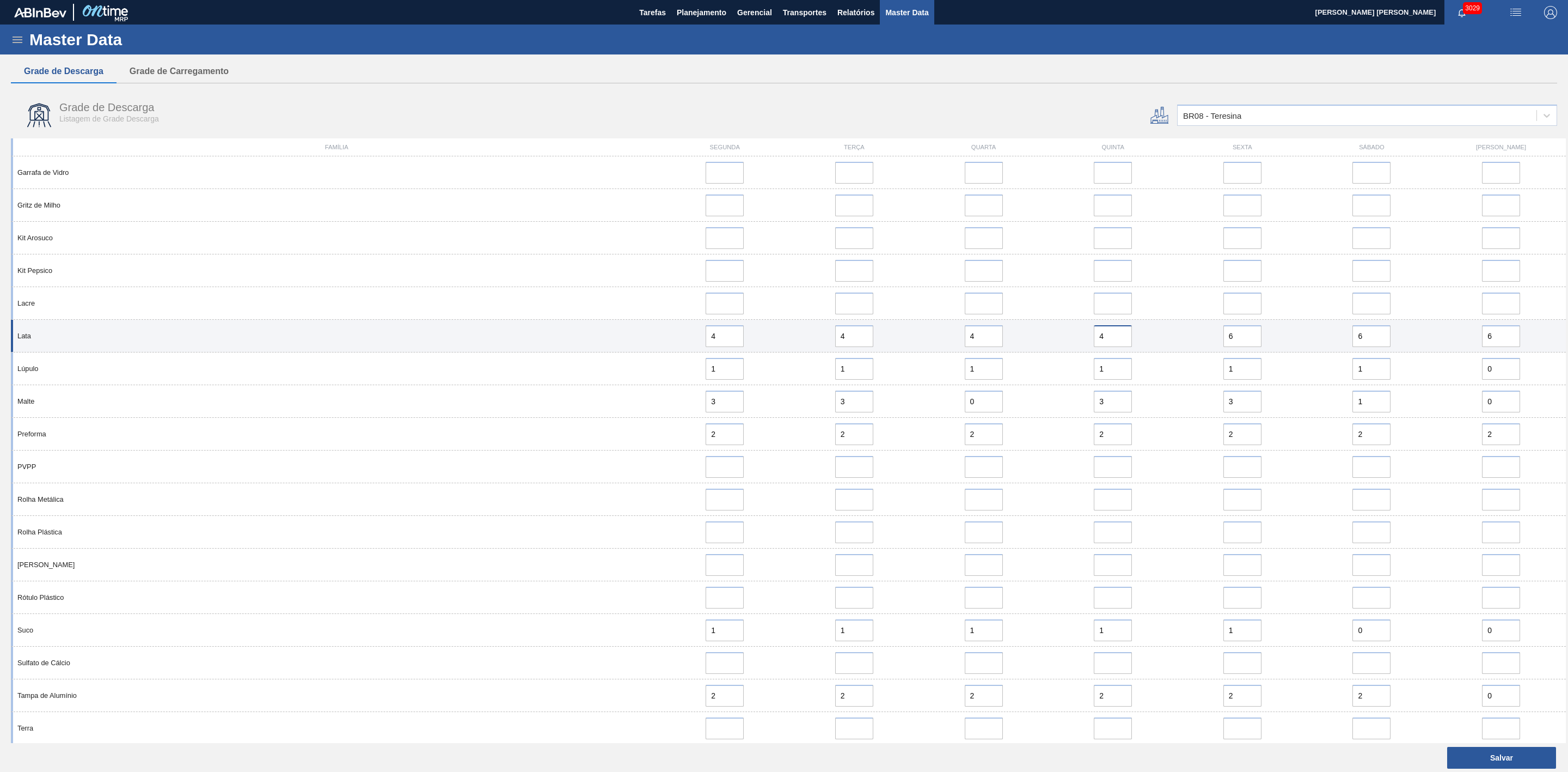
type input "4"
drag, startPoint x: 1253, startPoint y: 337, endPoint x: 1208, endPoint y: 346, distance: 45.9
click at [979, 346] on div "6" at bounding box center [1242, 336] width 121 height 22
paste input "4"
type input "4"
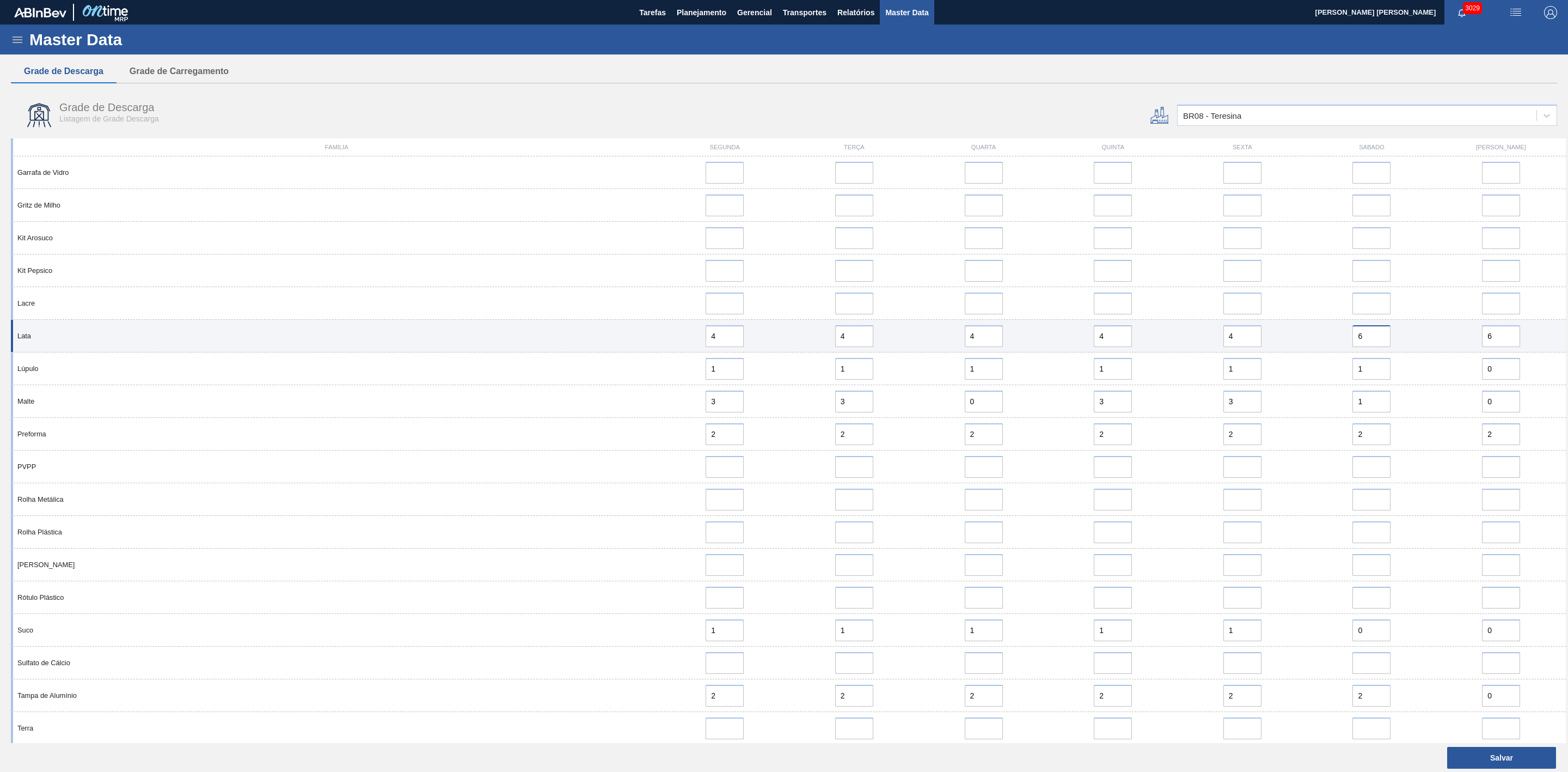
drag, startPoint x: 1373, startPoint y: 337, endPoint x: 1351, endPoint y: 338, distance: 22.0
click at [979, 335] on div "6" at bounding box center [1372, 336] width 121 height 22
paste input "4"
type input "4"
drag, startPoint x: 1508, startPoint y: 337, endPoint x: 1450, endPoint y: 345, distance: 58.5
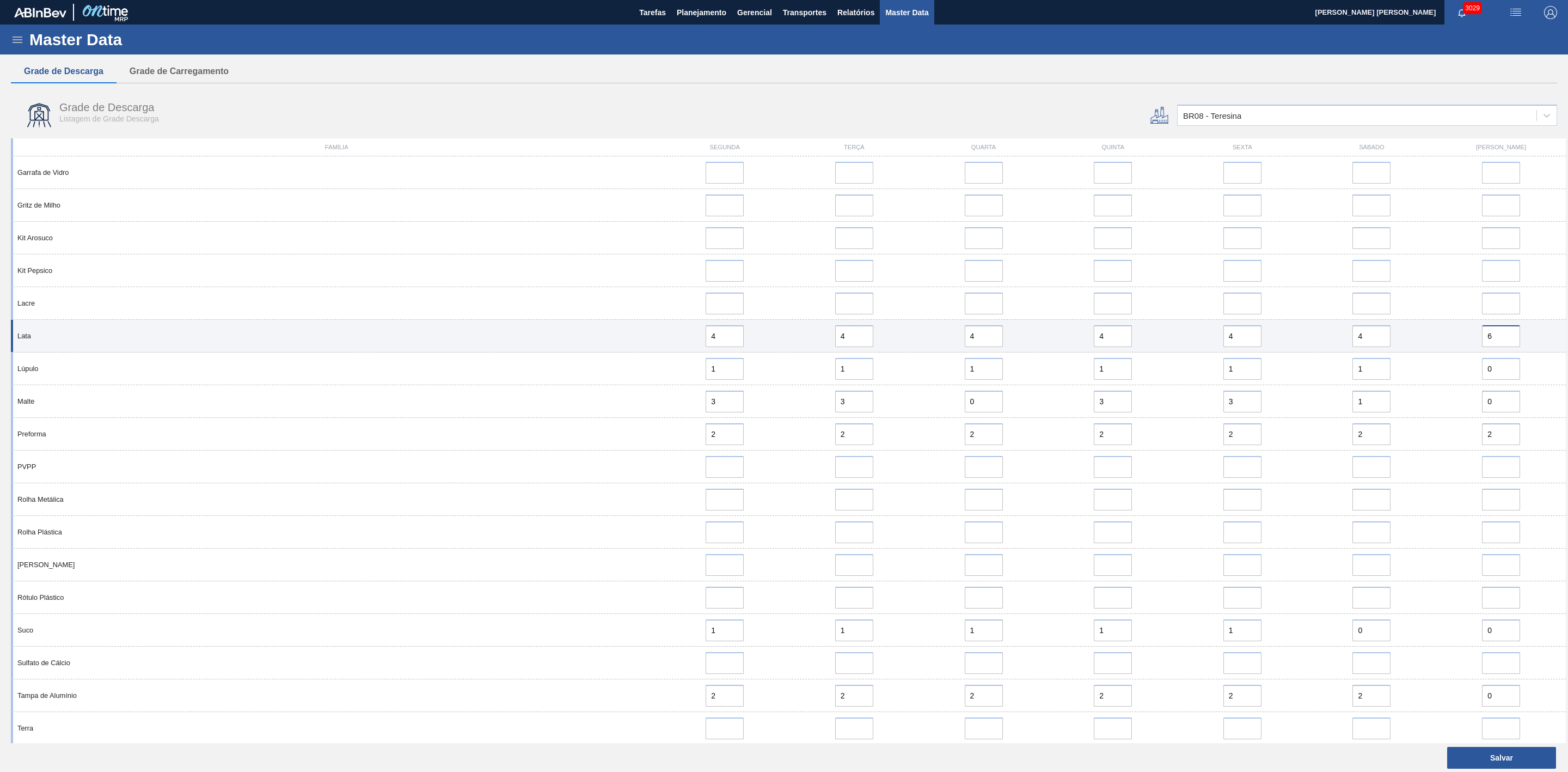
click at [979, 345] on div "6" at bounding box center [1501, 336] width 121 height 22
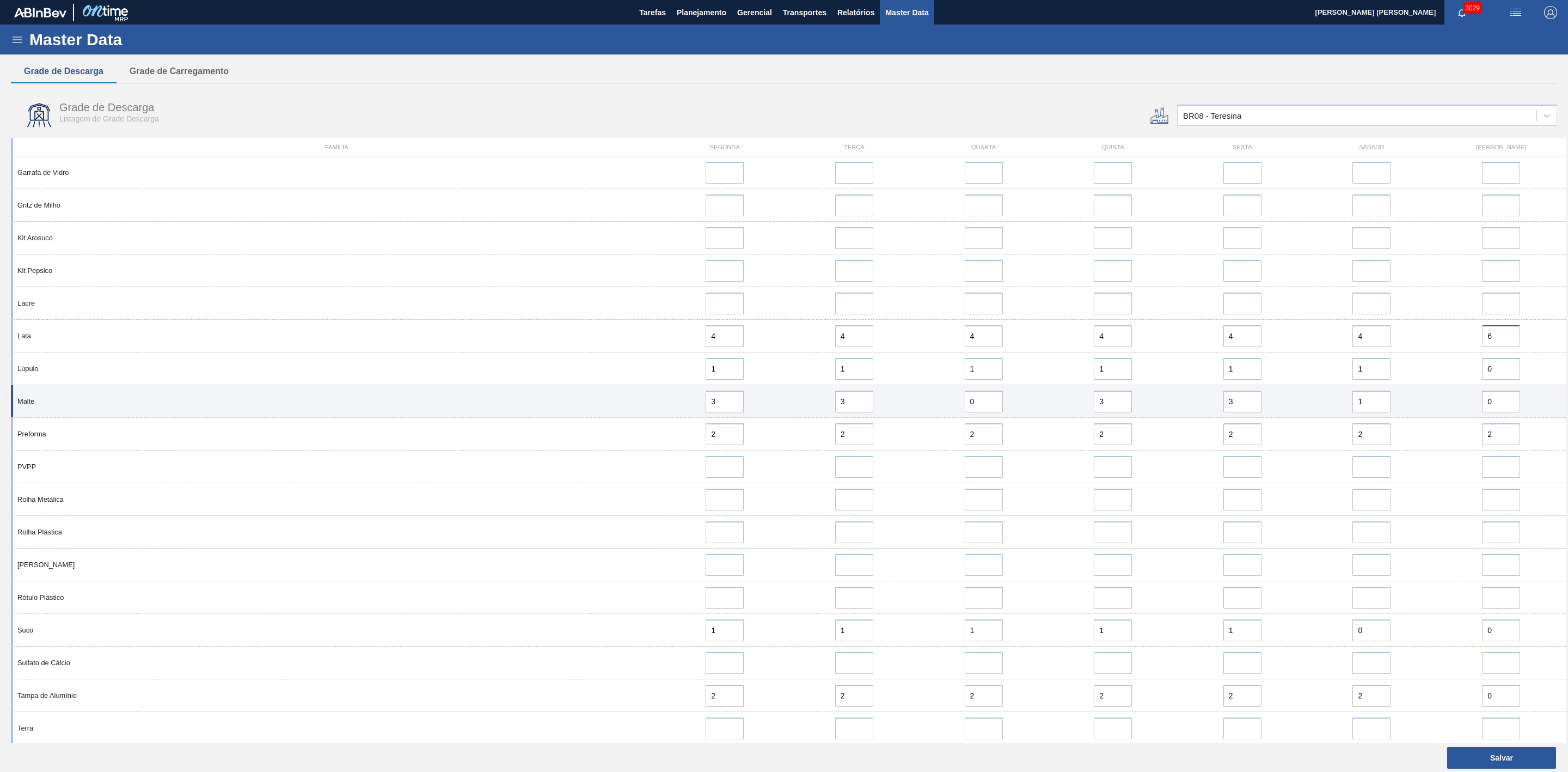
paste input "4"
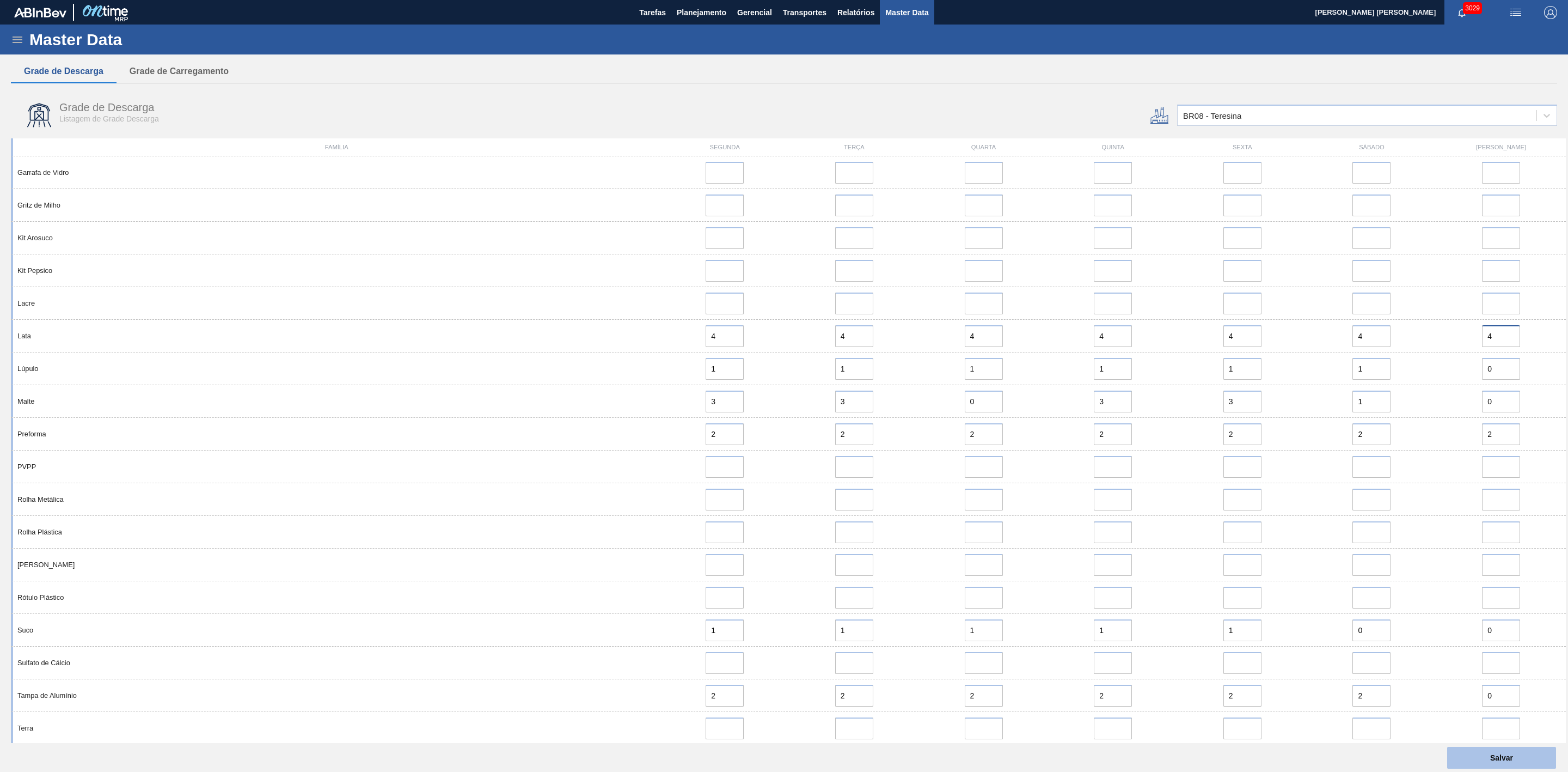
type input "4"
click at [979, 356] on button "Salvar" at bounding box center [1502, 757] width 109 height 22
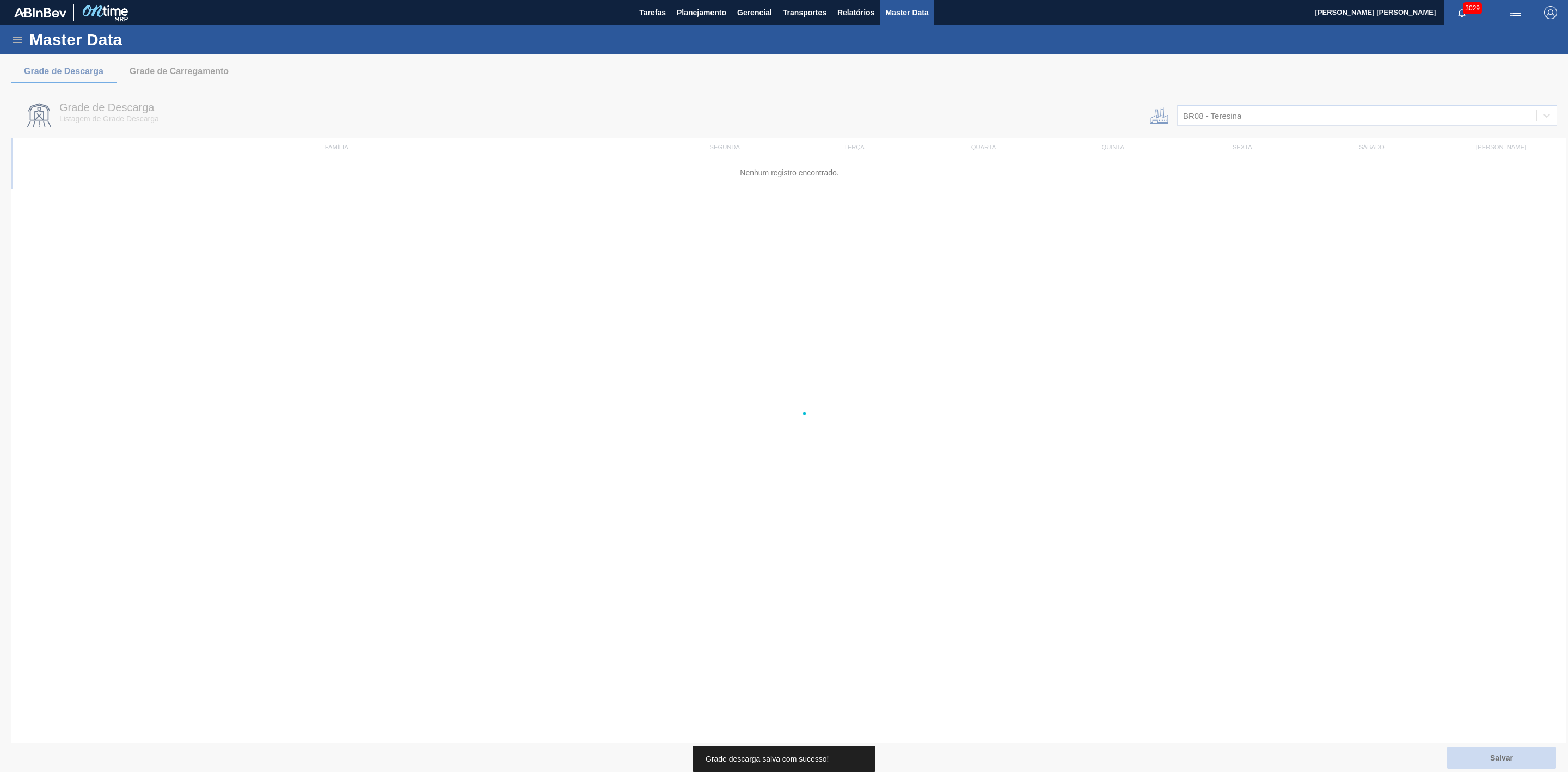
scroll to position [0, 0]
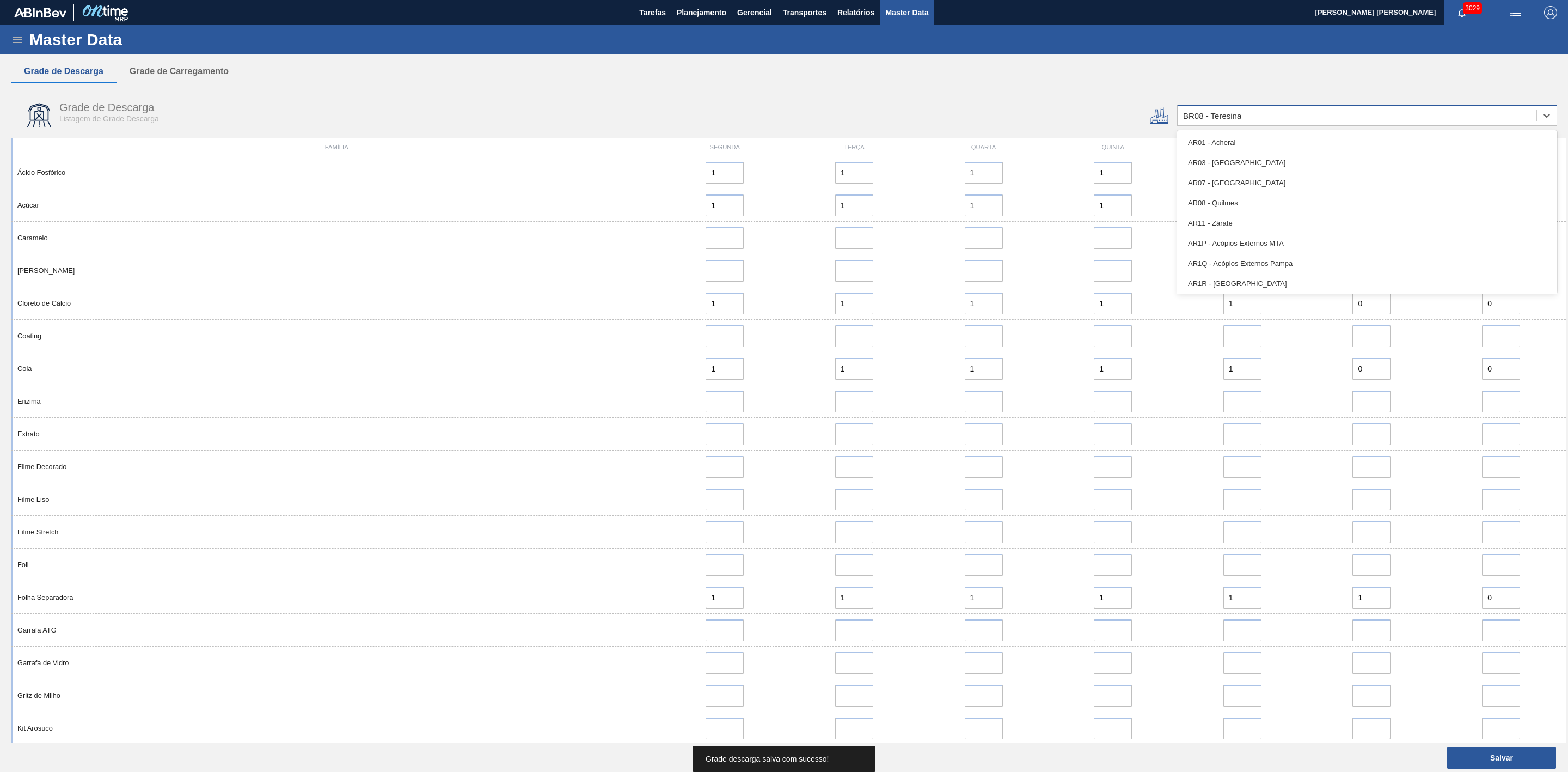
click at [979, 115] on div "BR08 - Teresina" at bounding box center [1212, 115] width 58 height 9
type input "10"
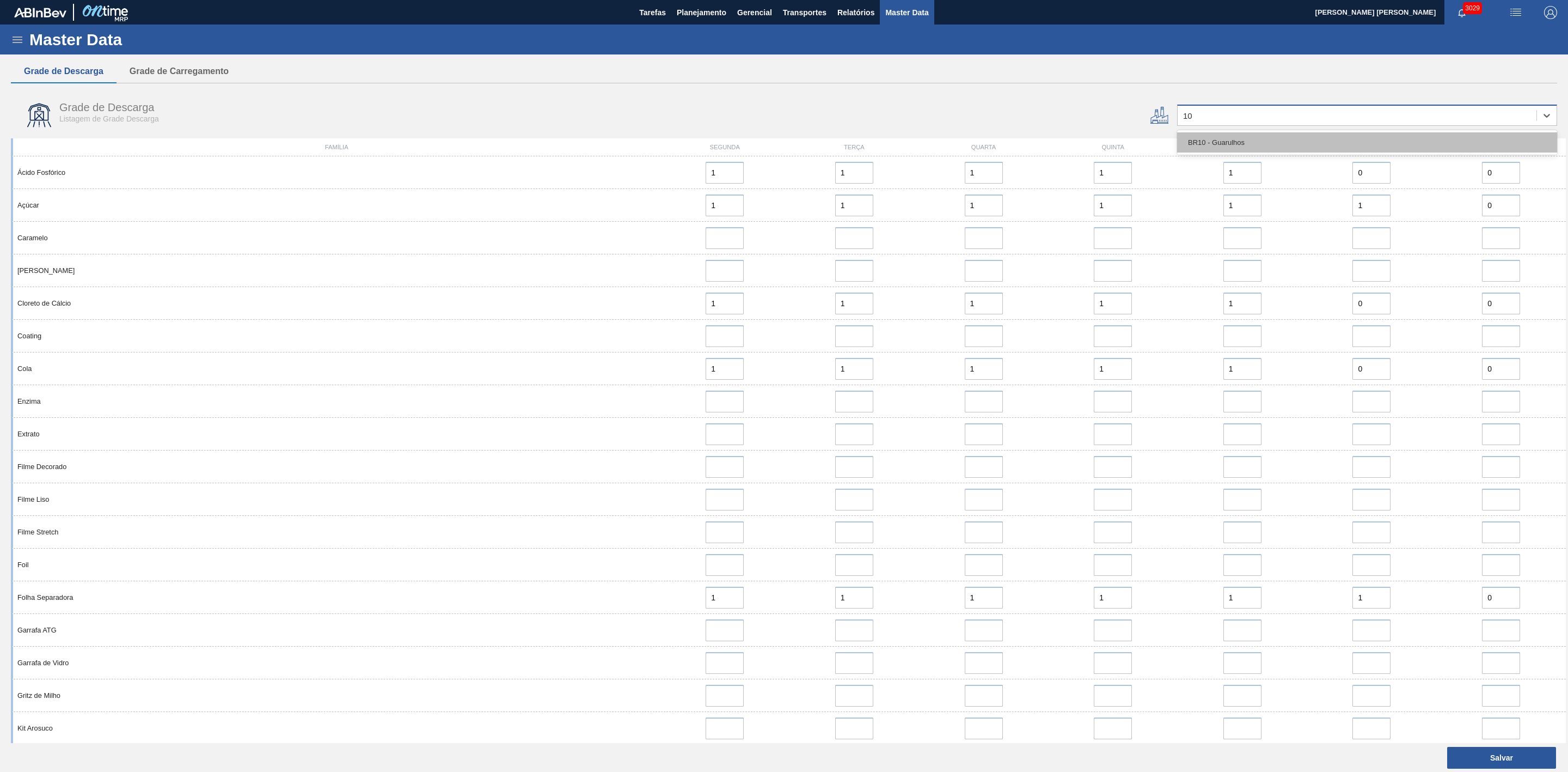
click at [979, 139] on div "BR10 - Guarulhos" at bounding box center [1367, 143] width 380 height 20
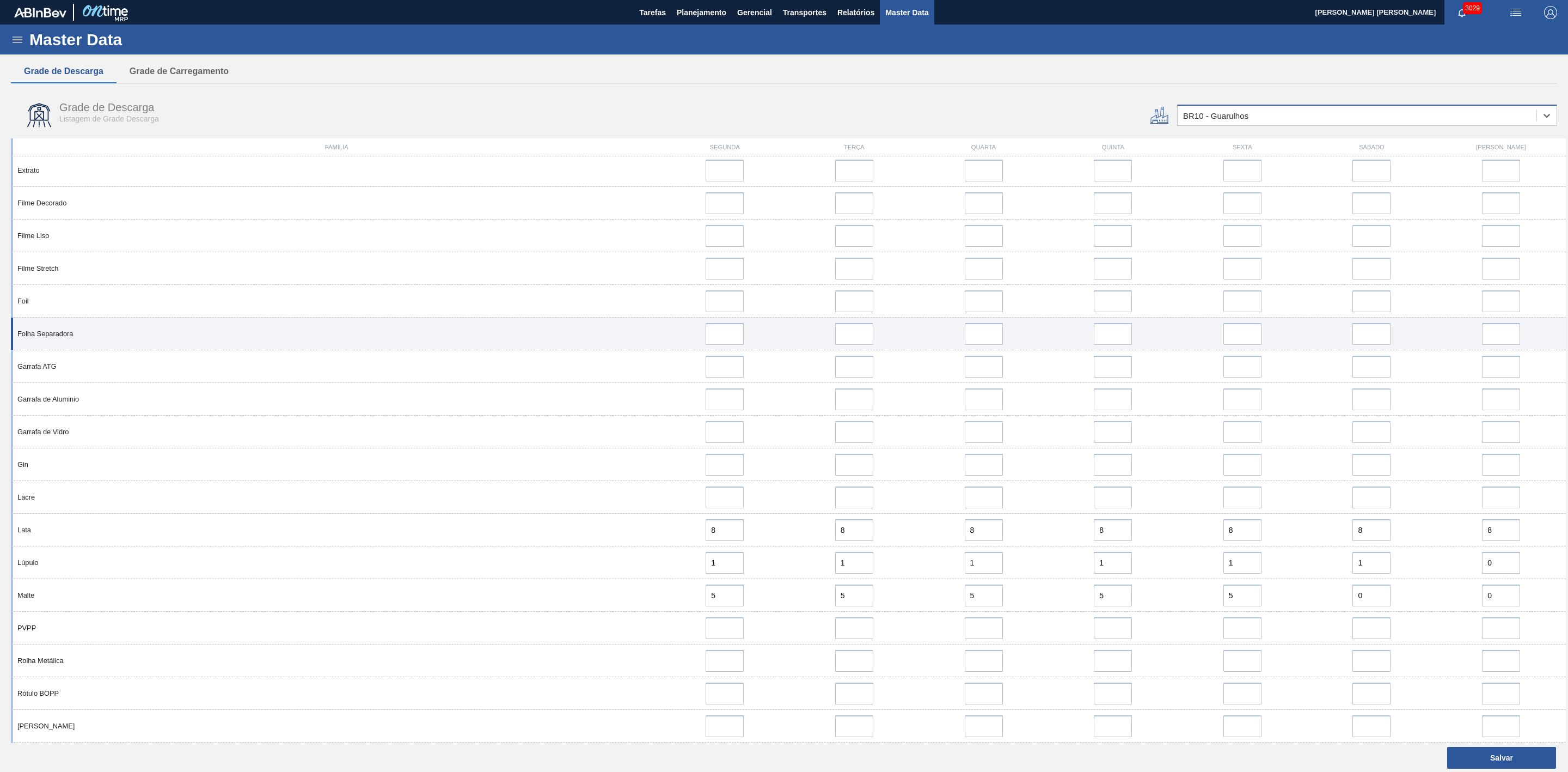
scroll to position [654, 0]
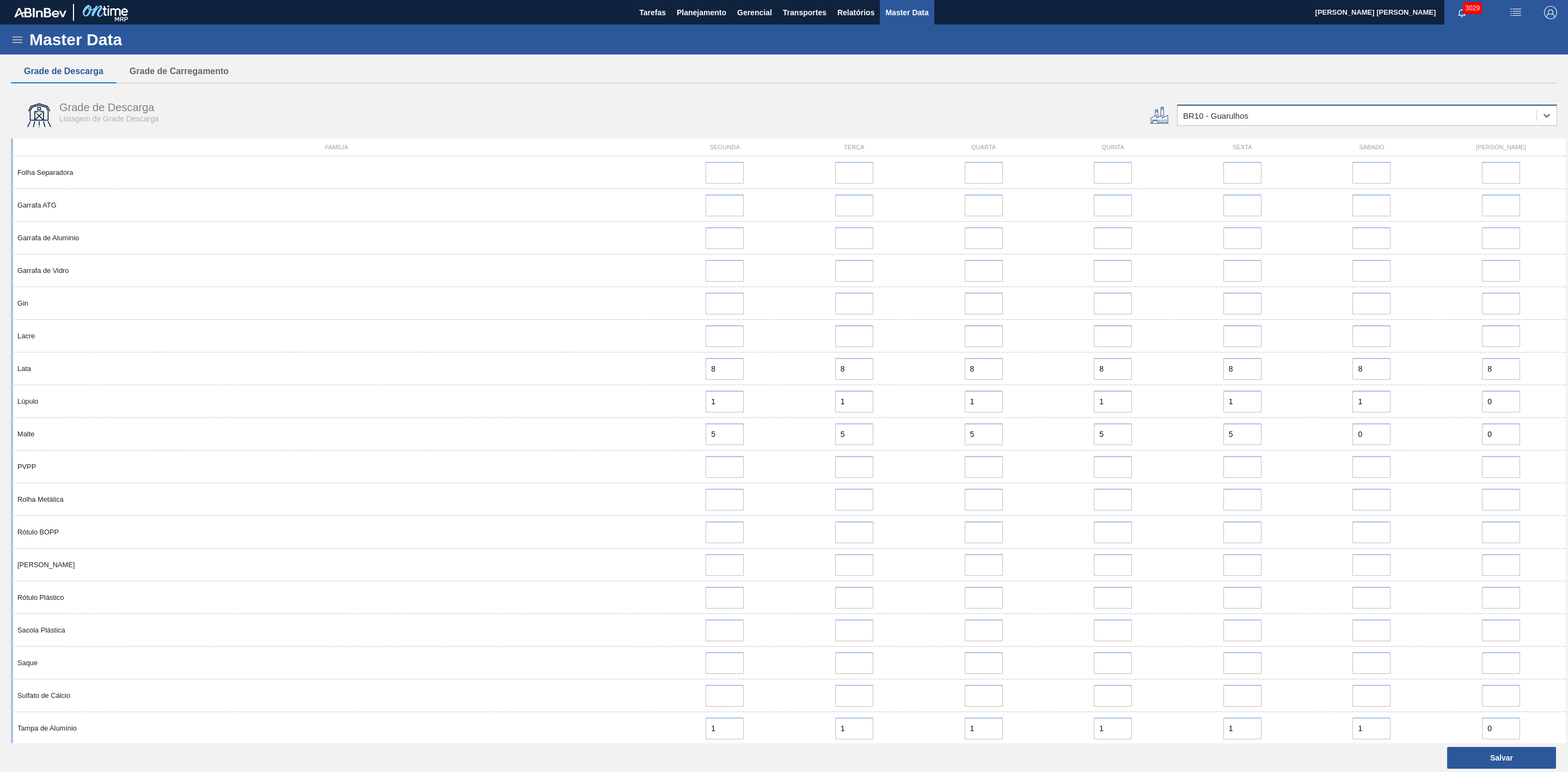
click at [979, 114] on div "BR10 - Guarulhos" at bounding box center [1356, 115] width 359 height 15
type input "11"
click at [979, 157] on div "BR11 - [GEOGRAPHIC_DATA][PERSON_NAME]" at bounding box center [1367, 163] width 380 height 20
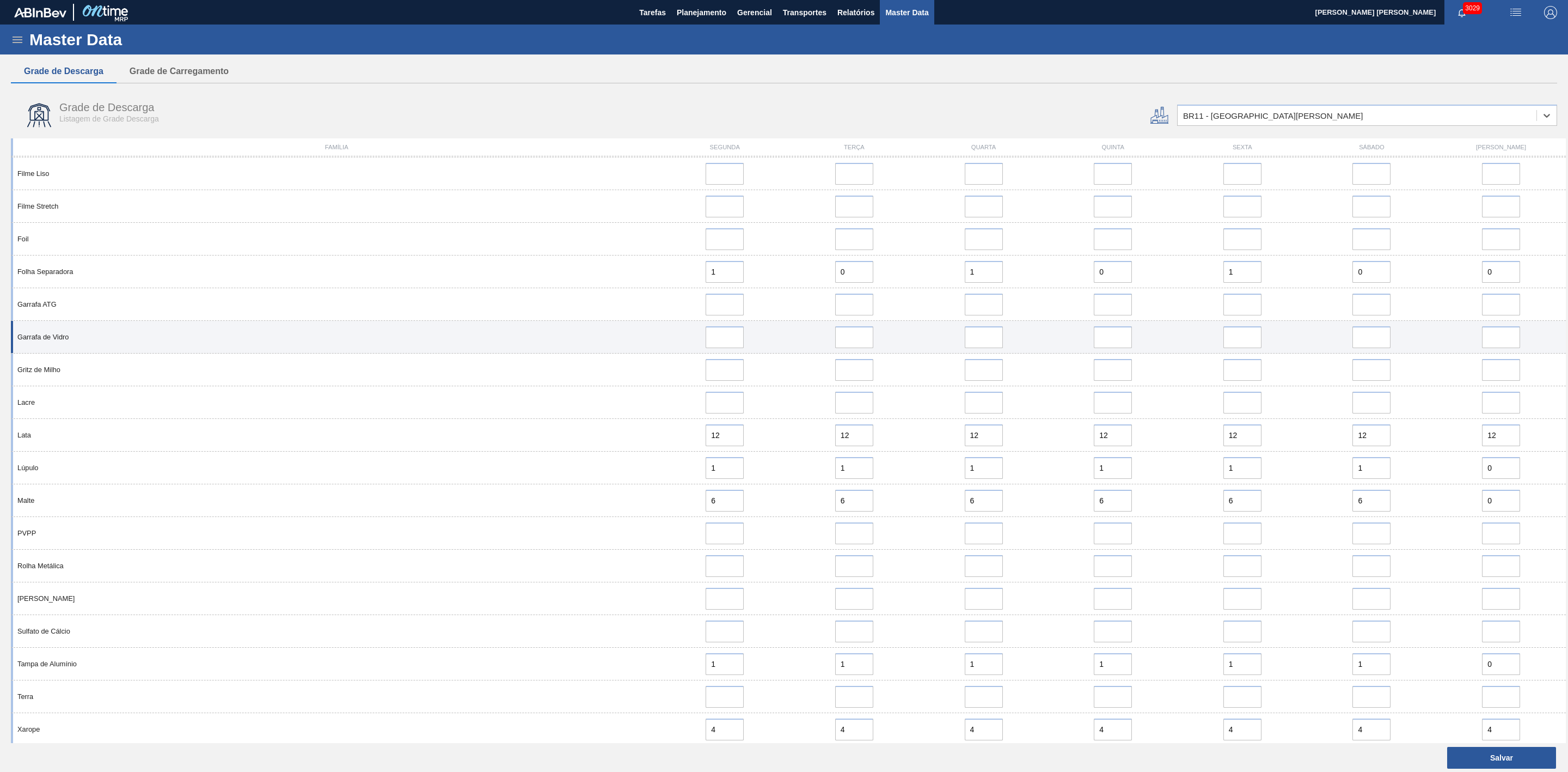
scroll to position [329, 0]
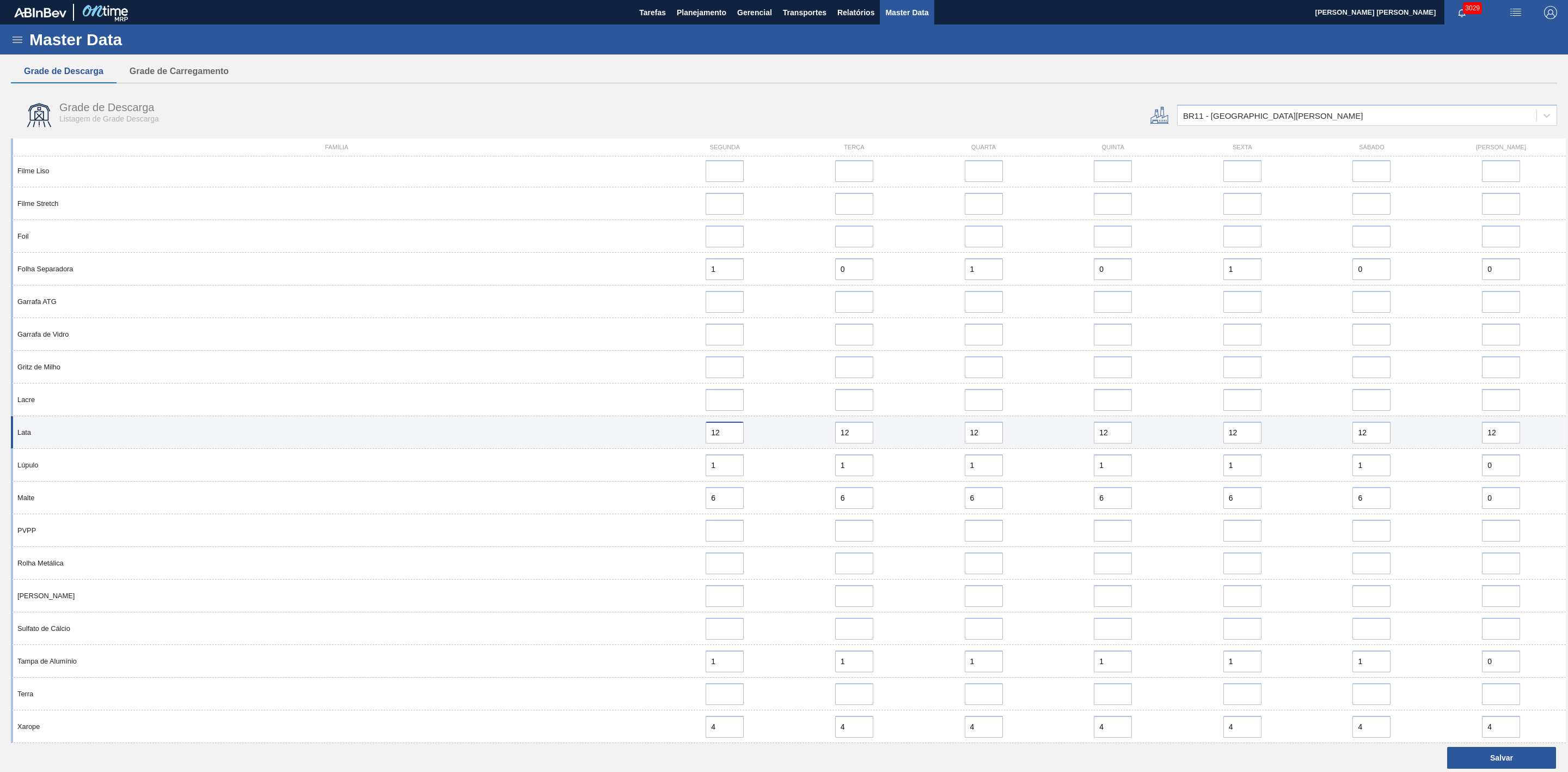
drag, startPoint x: 726, startPoint y: 432, endPoint x: 699, endPoint y: 433, distance: 27.0
click at [700, 356] on div "12" at bounding box center [725, 432] width 121 height 22
drag, startPoint x: 723, startPoint y: 433, endPoint x: 695, endPoint y: 429, distance: 28.3
click at [695, 356] on div "10" at bounding box center [725, 432] width 121 height 22
type input "10"
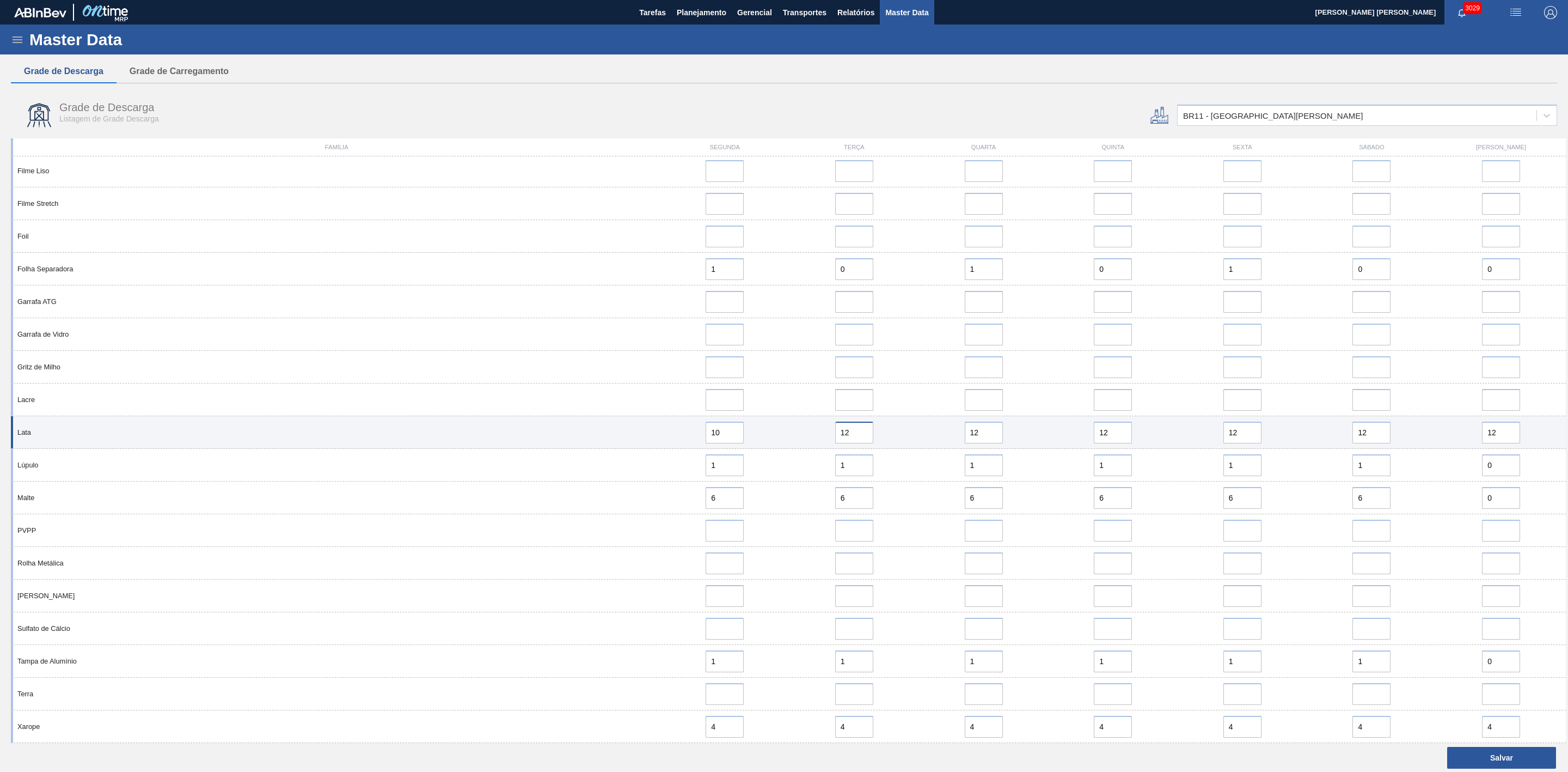
drag, startPoint x: 860, startPoint y: 431, endPoint x: 817, endPoint y: 433, distance: 43.0
click at [817, 356] on div "12" at bounding box center [854, 432] width 121 height 22
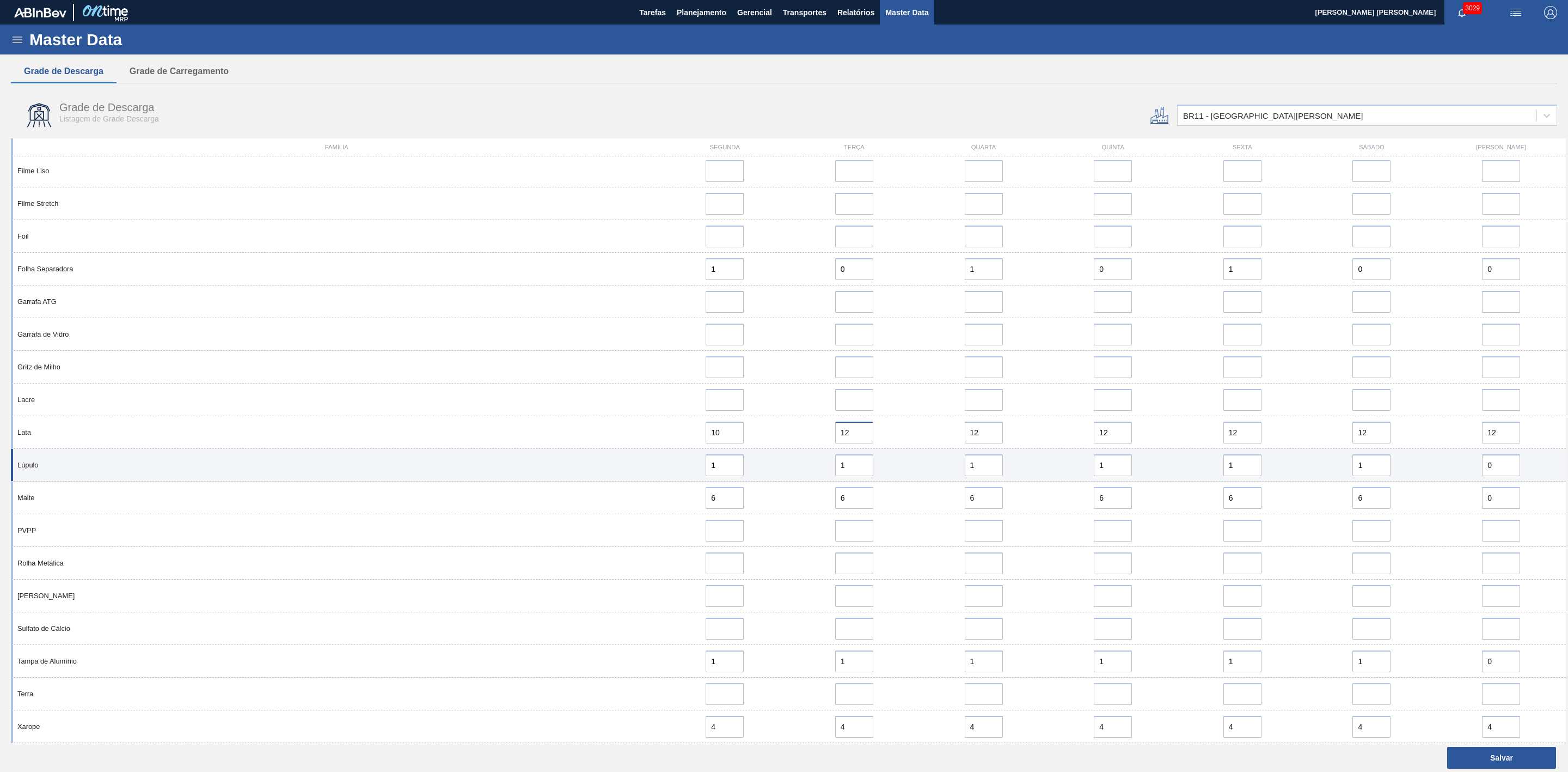
paste input "0"
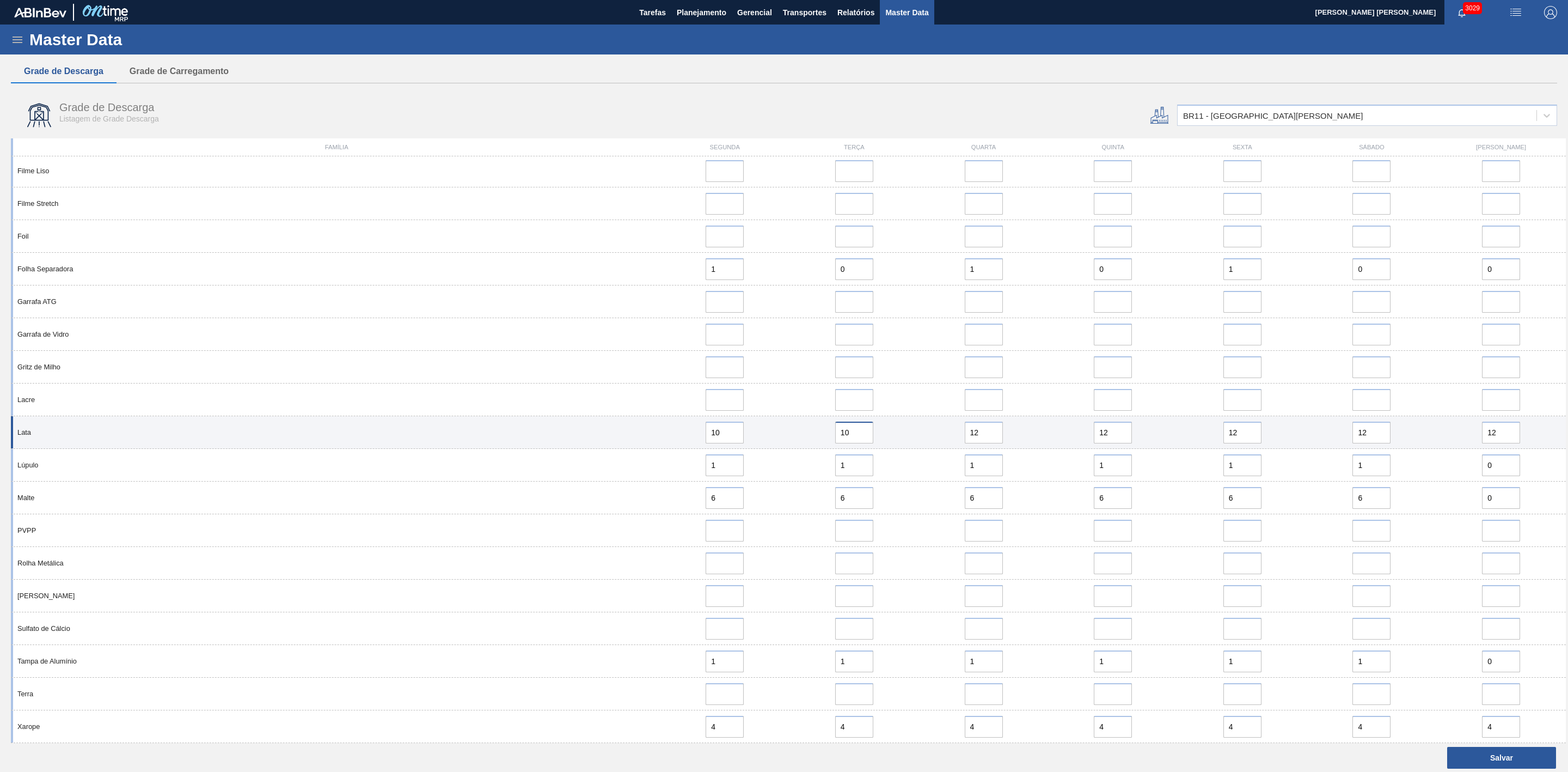
type input "10"
drag, startPoint x: 989, startPoint y: 436, endPoint x: 930, endPoint y: 439, distance: 59.1
click at [928, 356] on div "12" at bounding box center [983, 432] width 121 height 22
paste input "0"
type input "10"
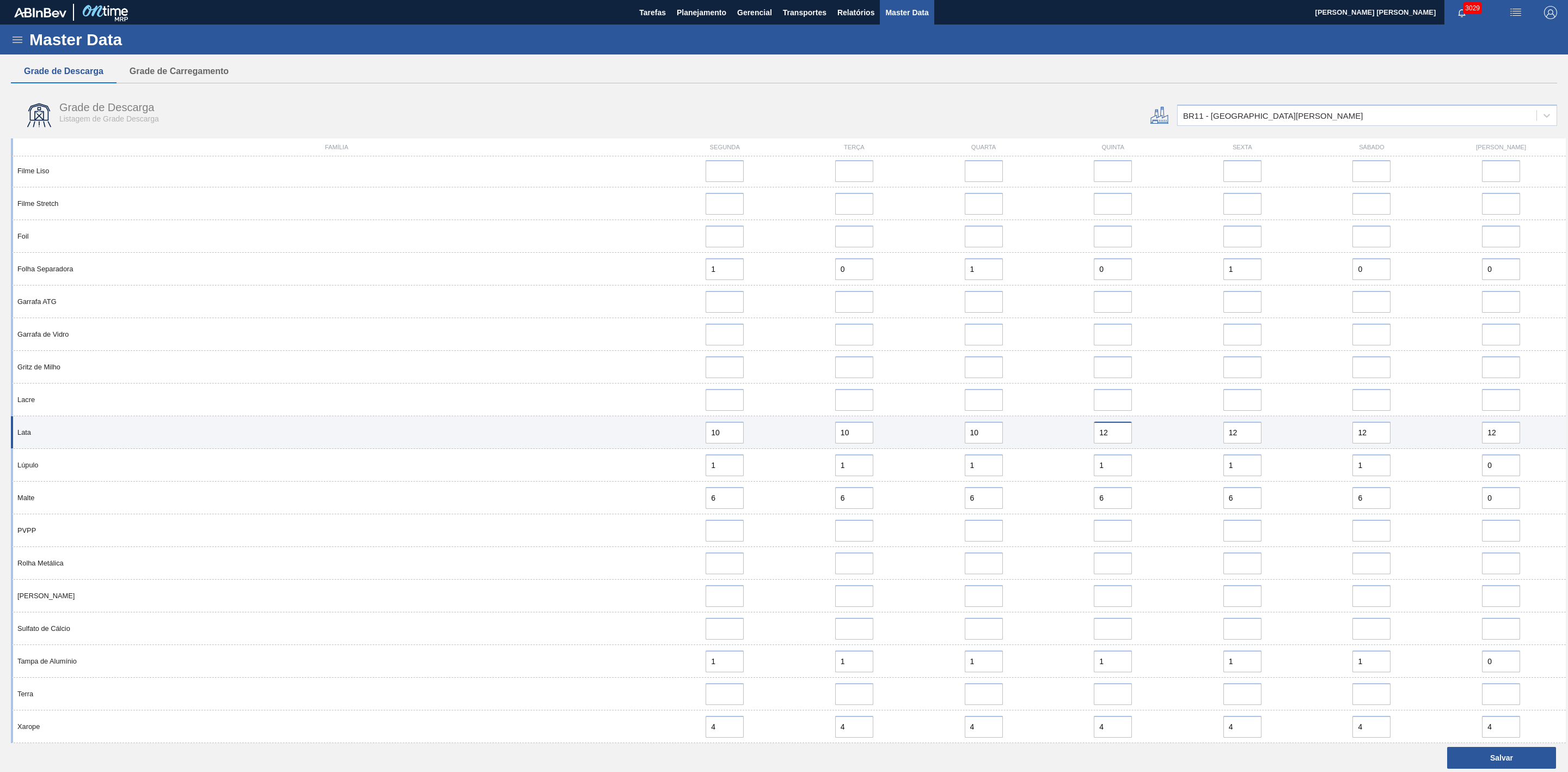
drag, startPoint x: 1116, startPoint y: 433, endPoint x: 1069, endPoint y: 439, distance: 47.4
click at [979, 356] on div "12" at bounding box center [1112, 432] width 121 height 22
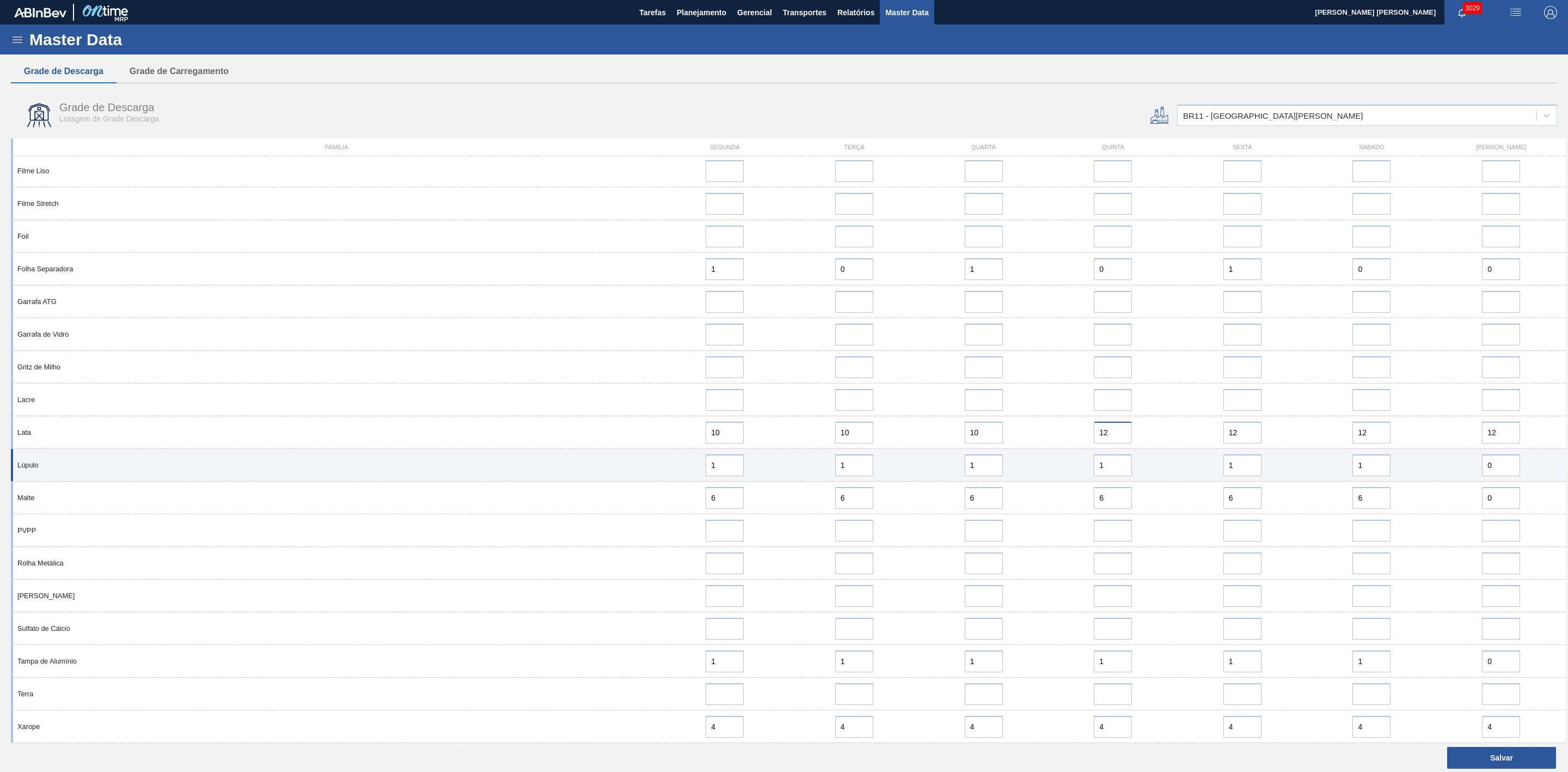
paste input "0"
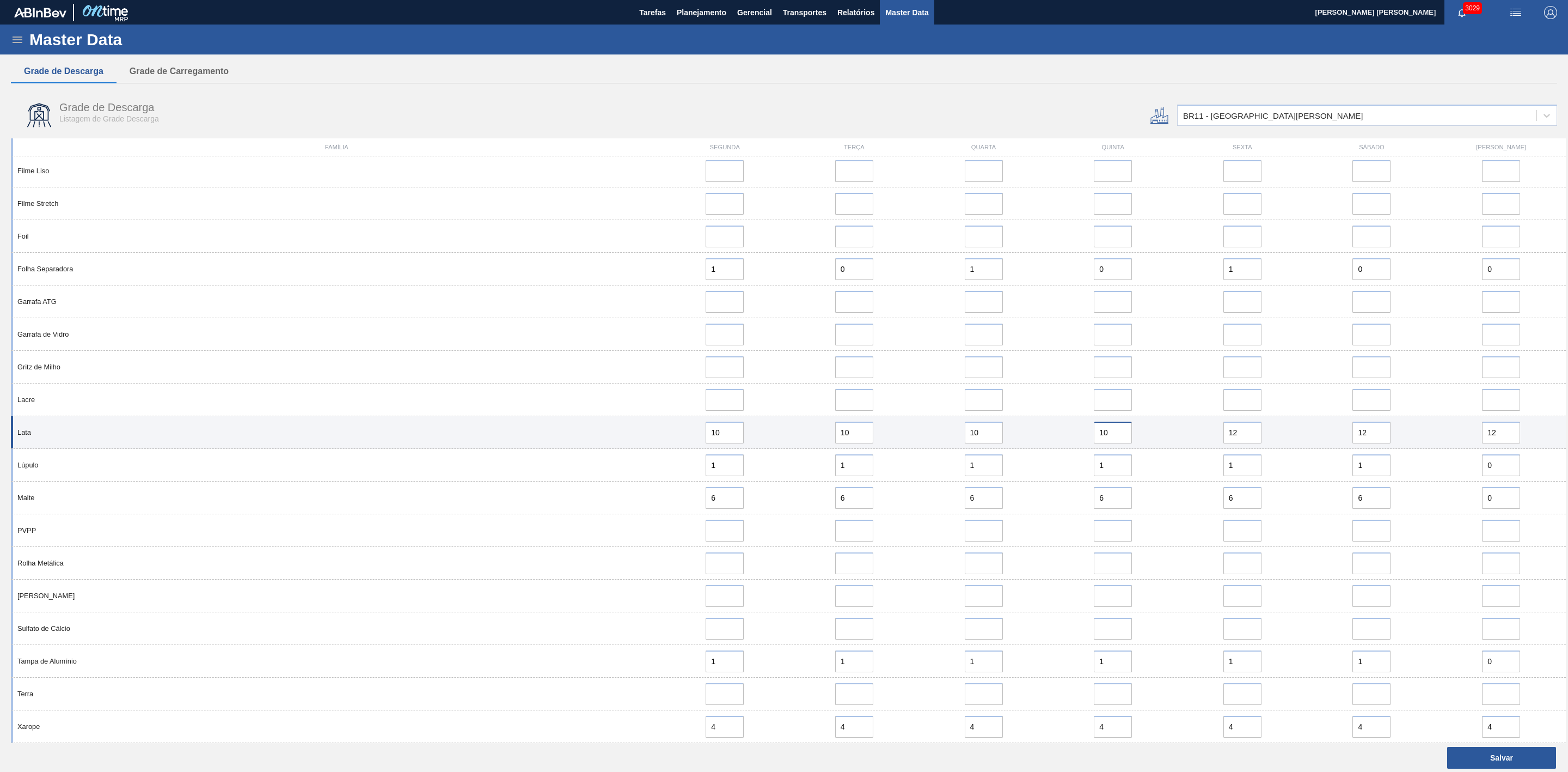
type input "10"
drag, startPoint x: 1218, startPoint y: 436, endPoint x: 1207, endPoint y: 440, distance: 11.7
click at [979, 356] on div "12" at bounding box center [1242, 432] width 121 height 22
paste input "0"
type input "10"
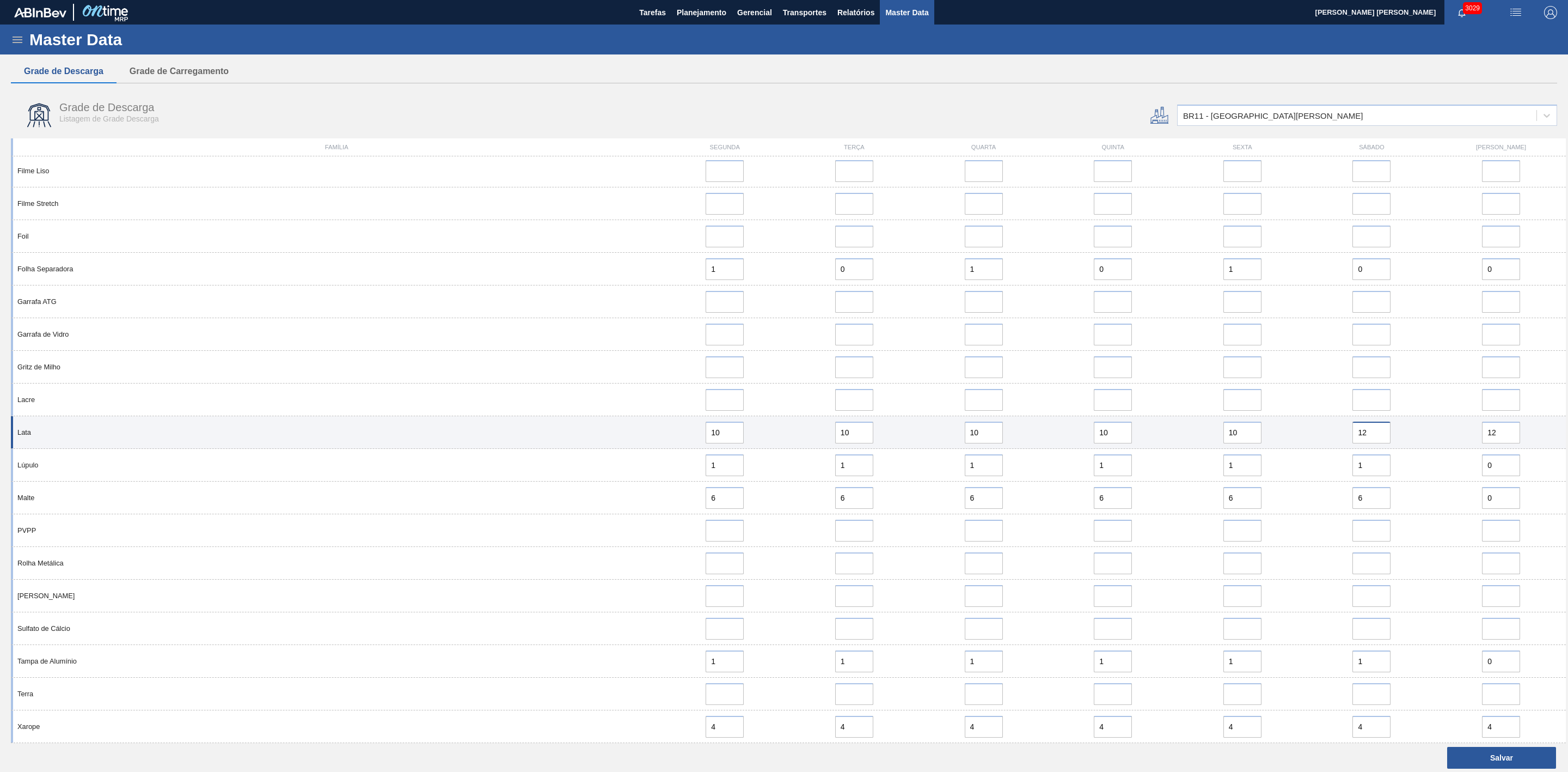
drag, startPoint x: 1373, startPoint y: 431, endPoint x: 1316, endPoint y: 431, distance: 57.0
click at [979, 356] on div "12" at bounding box center [1372, 432] width 121 height 22
paste input "0"
type input "10"
drag, startPoint x: 1499, startPoint y: 436, endPoint x: 1469, endPoint y: 435, distance: 30.0
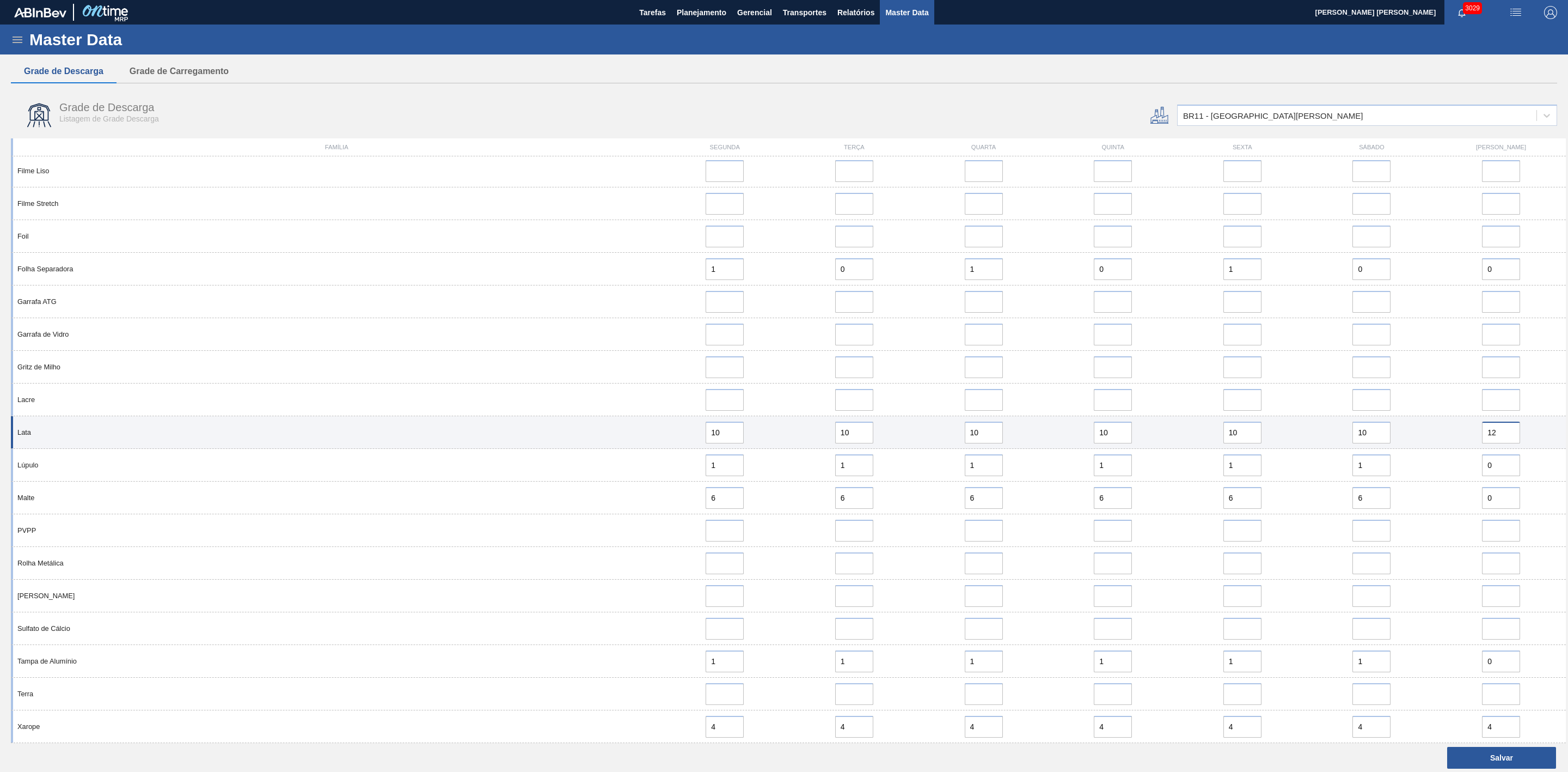
click at [979, 356] on div "12" at bounding box center [1501, 432] width 121 height 22
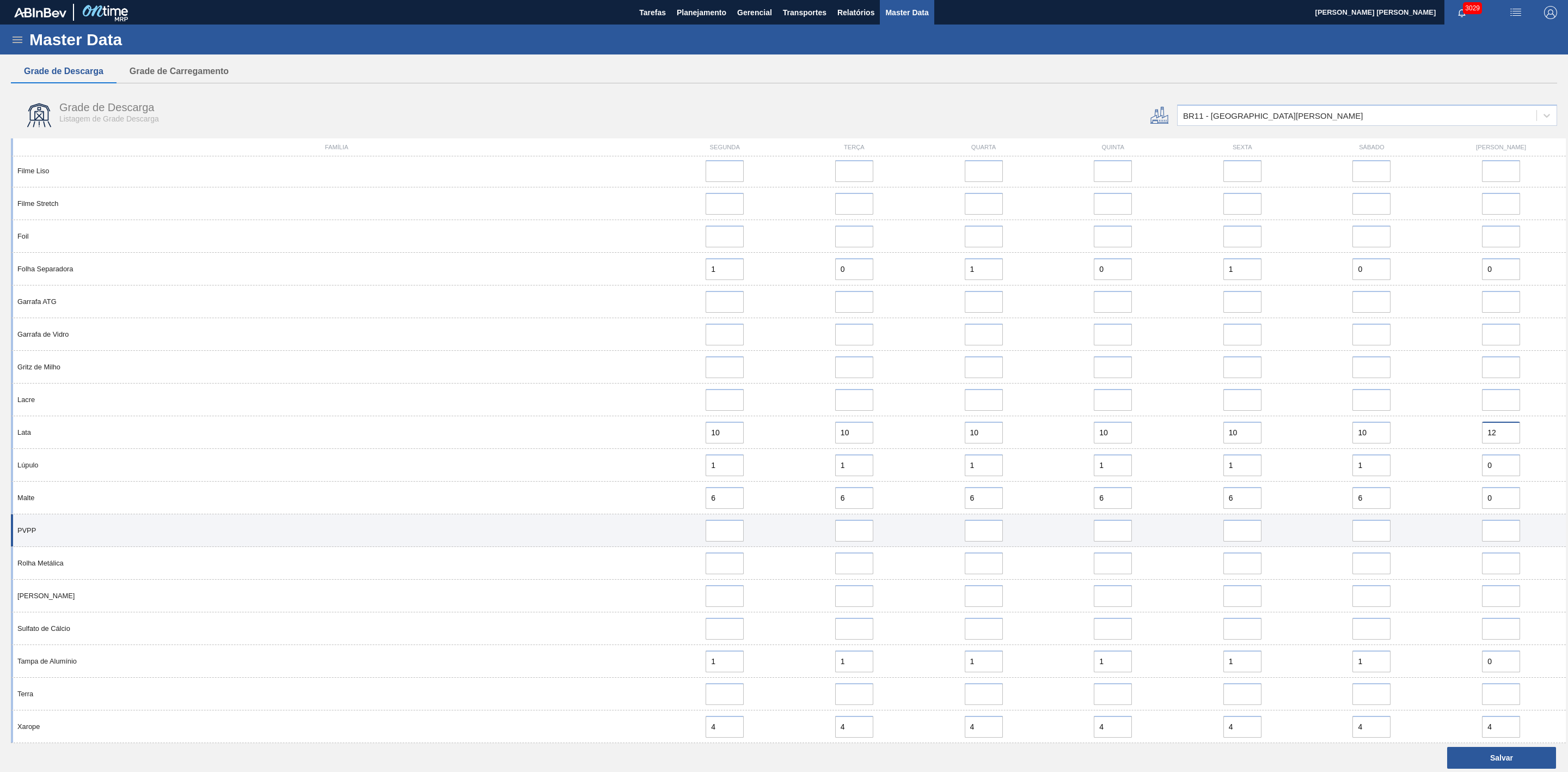
paste input "0"
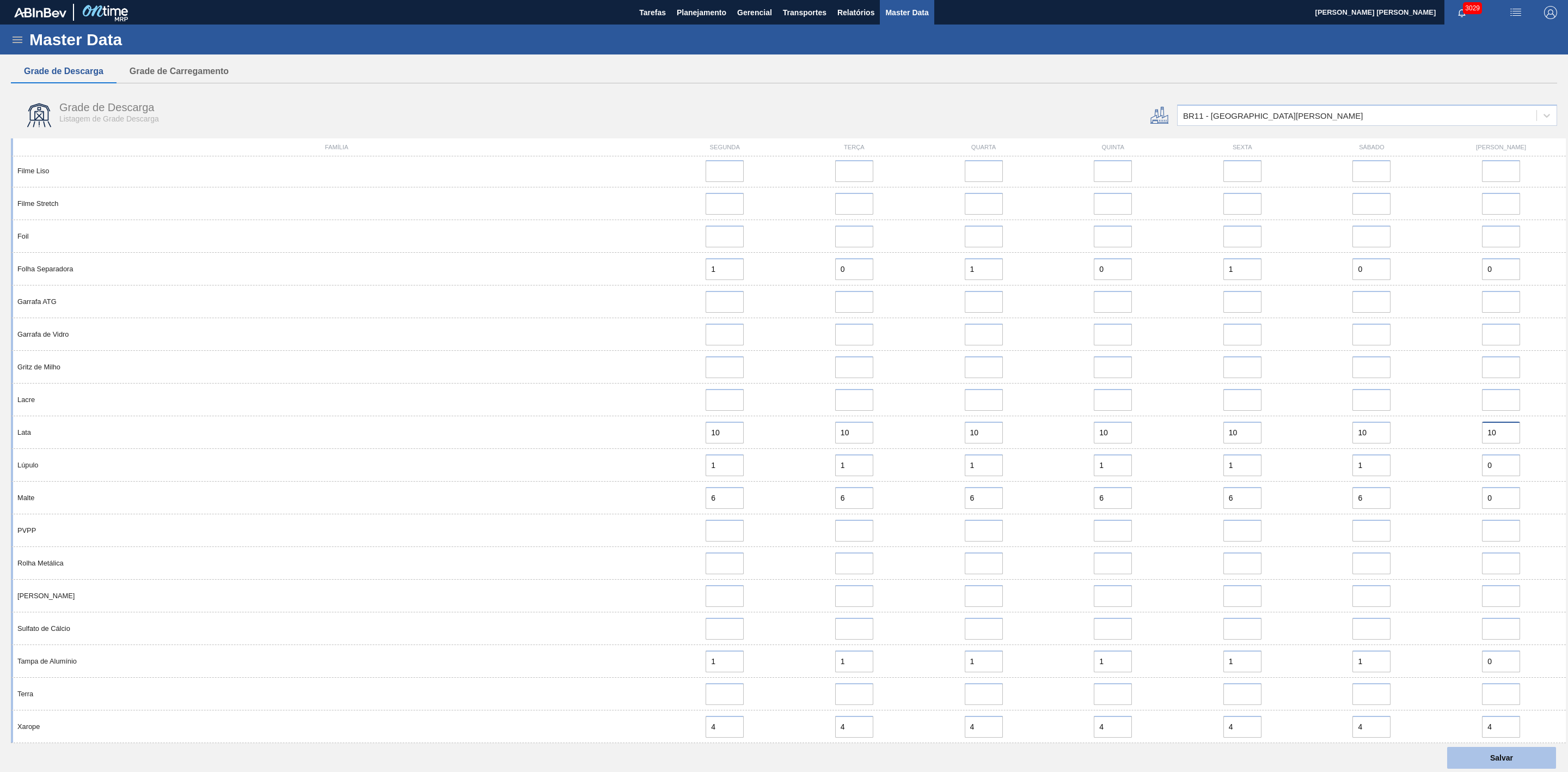
type input "10"
click at [979, 356] on button "Salvar" at bounding box center [1502, 757] width 109 height 22
click at [979, 111] on div "BR11 - São Luís" at bounding box center [1273, 115] width 180 height 9
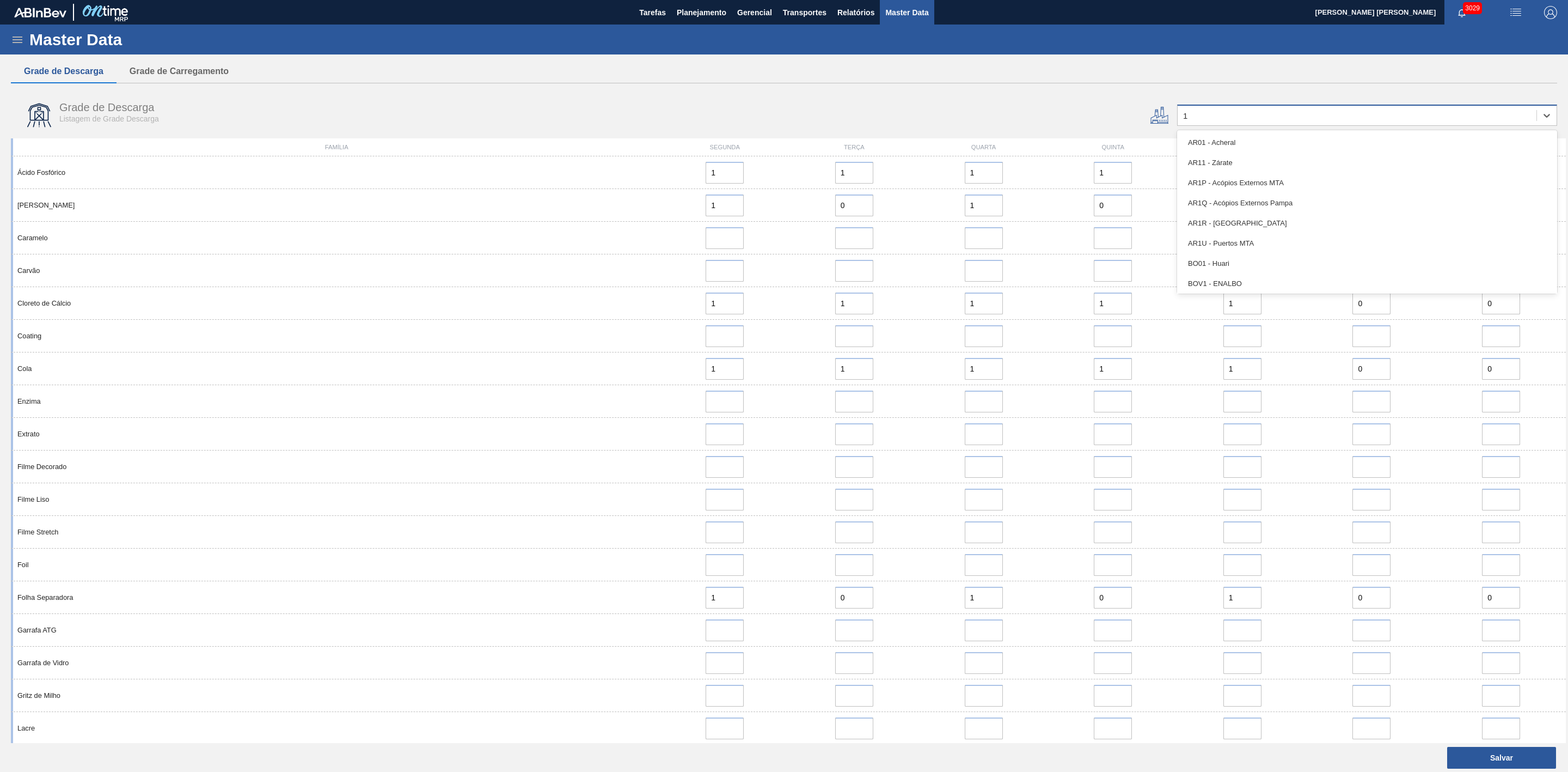
type input "13"
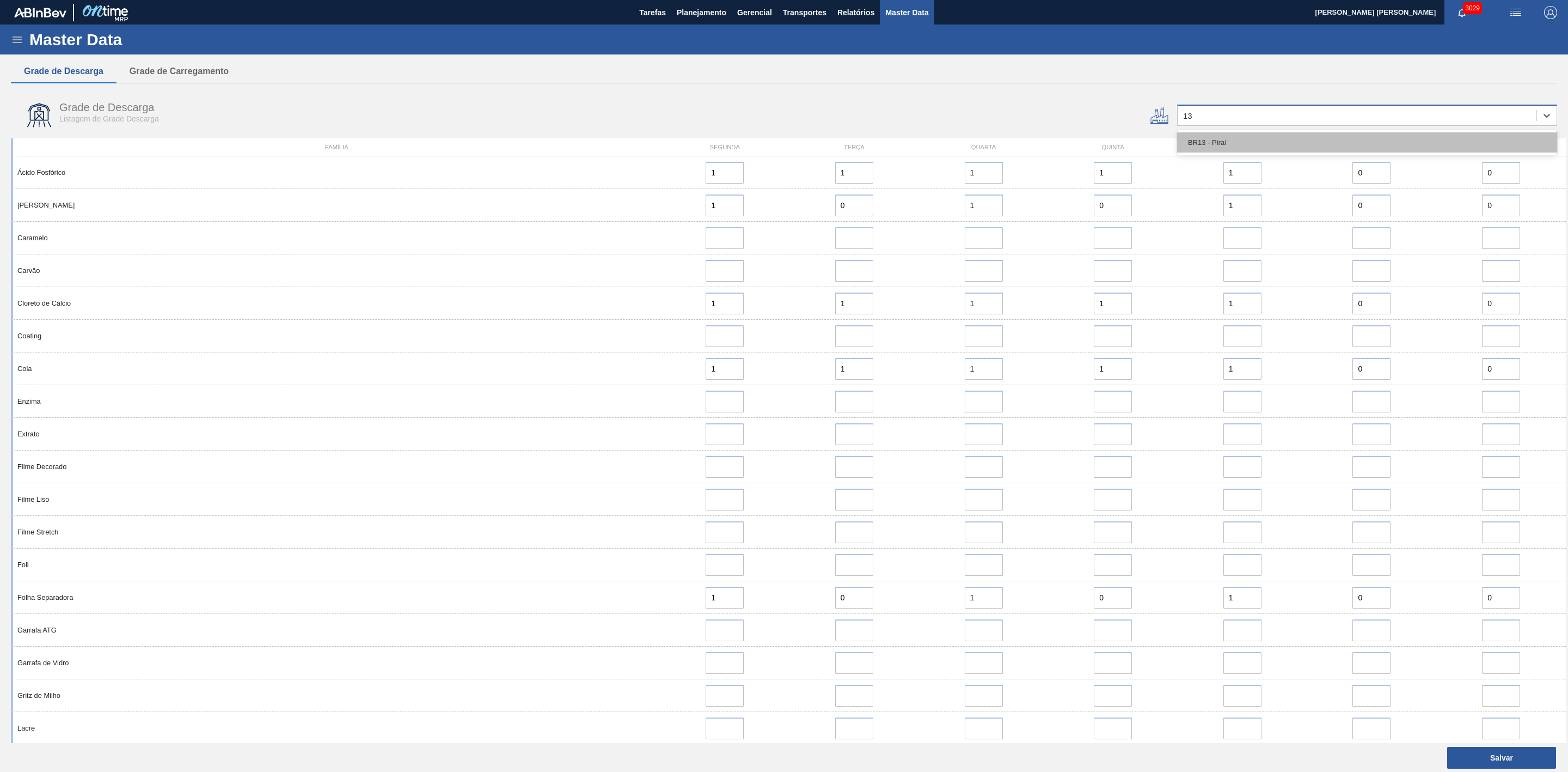
click at [979, 137] on div "BR13 - Piraí" at bounding box center [1367, 143] width 380 height 20
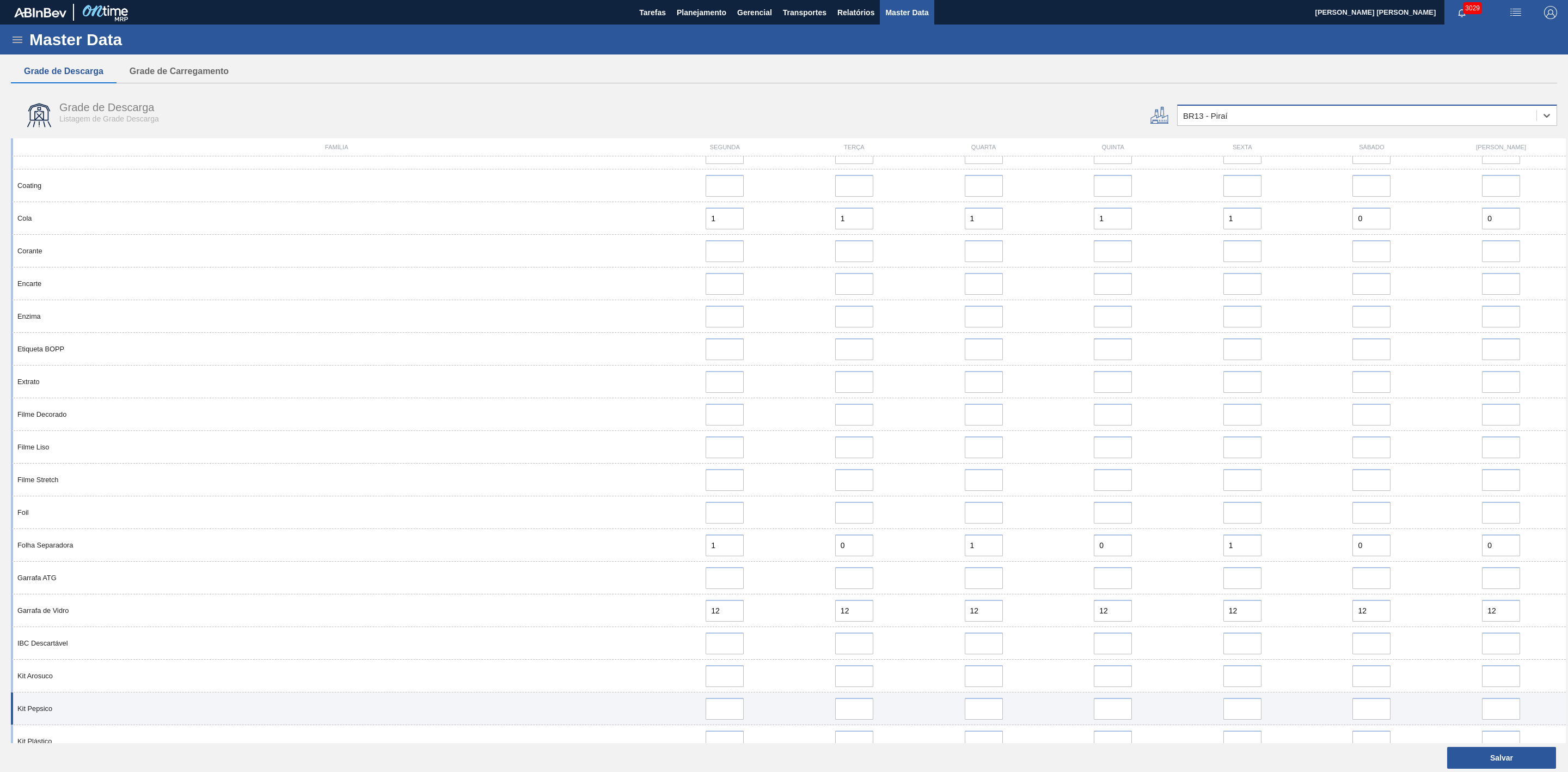
scroll to position [654, 0]
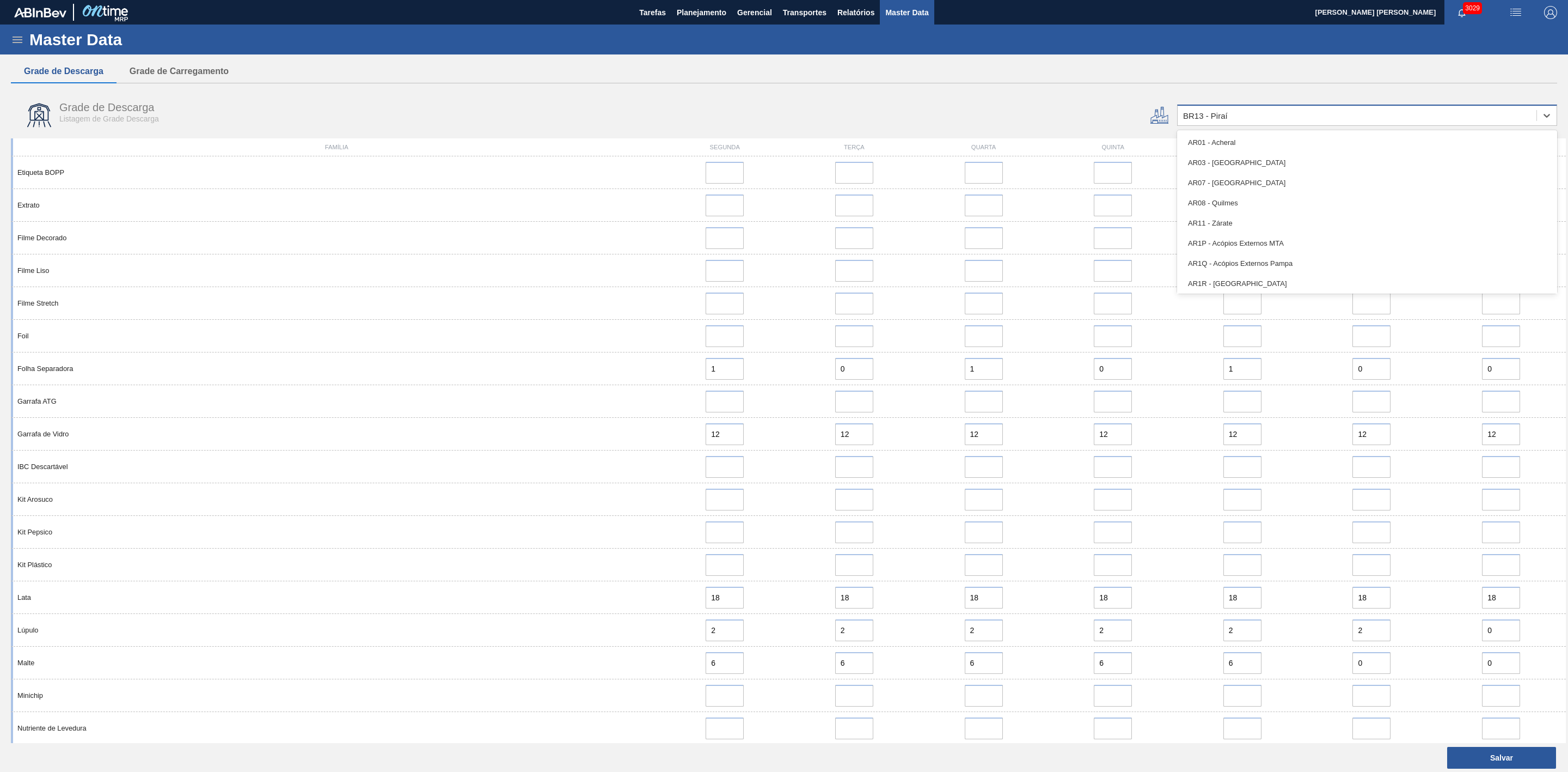
click at [979, 116] on div "BR13 - Piraí" at bounding box center [1356, 115] width 359 height 15
type input "15"
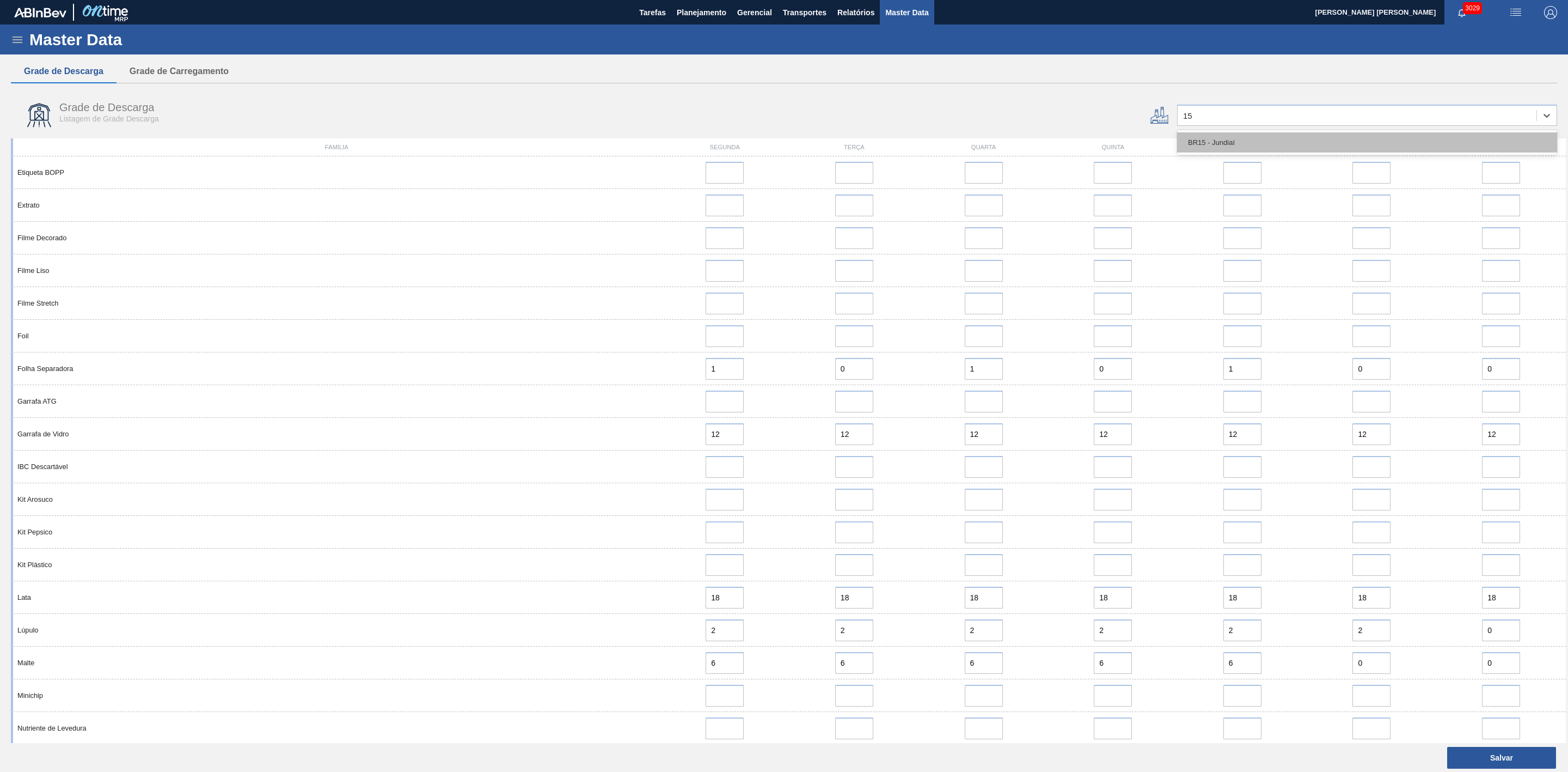
click at [979, 145] on div "BR15 - Jundiaí" at bounding box center [1367, 143] width 380 height 20
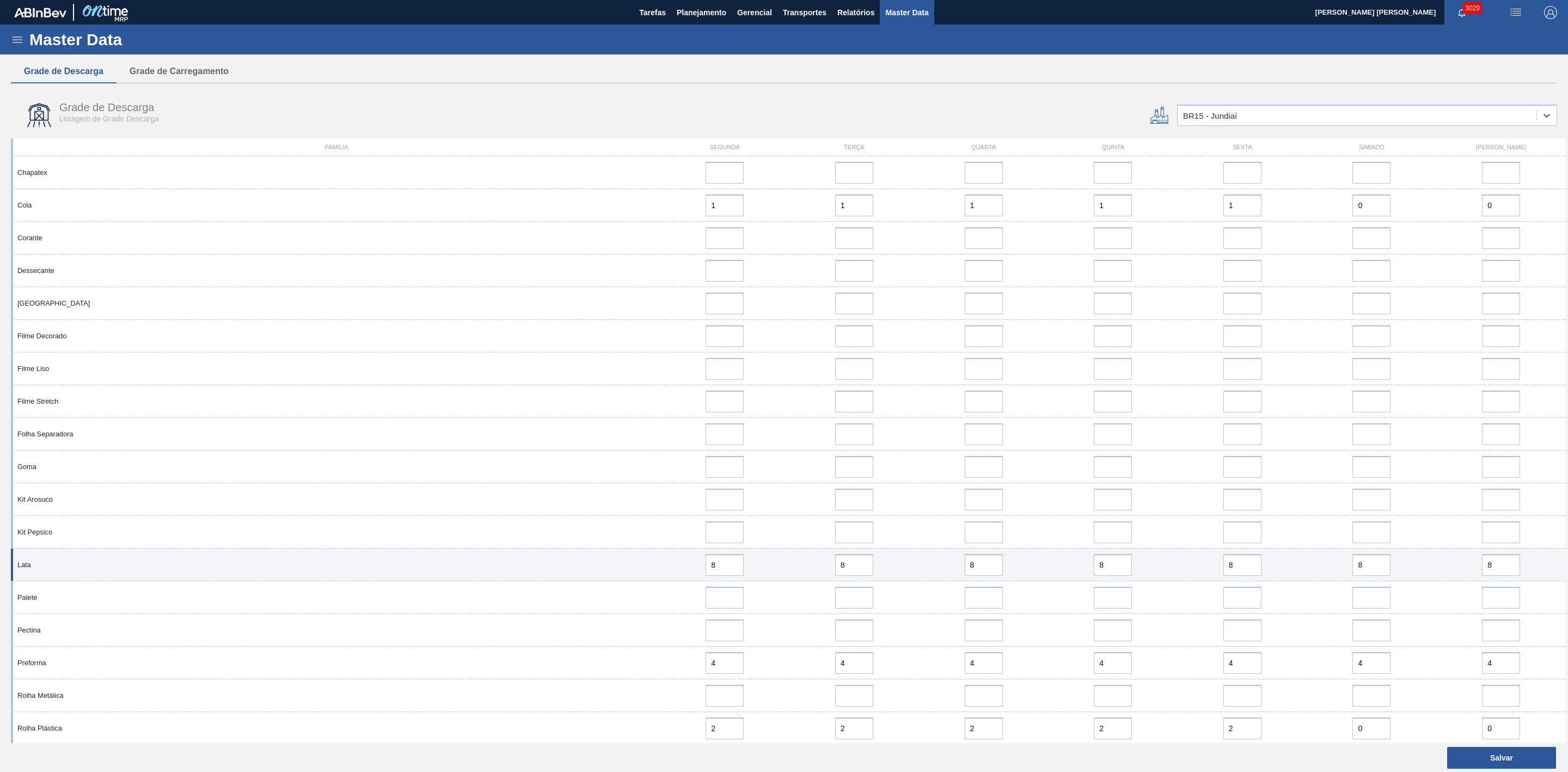
scroll to position [525, 0]
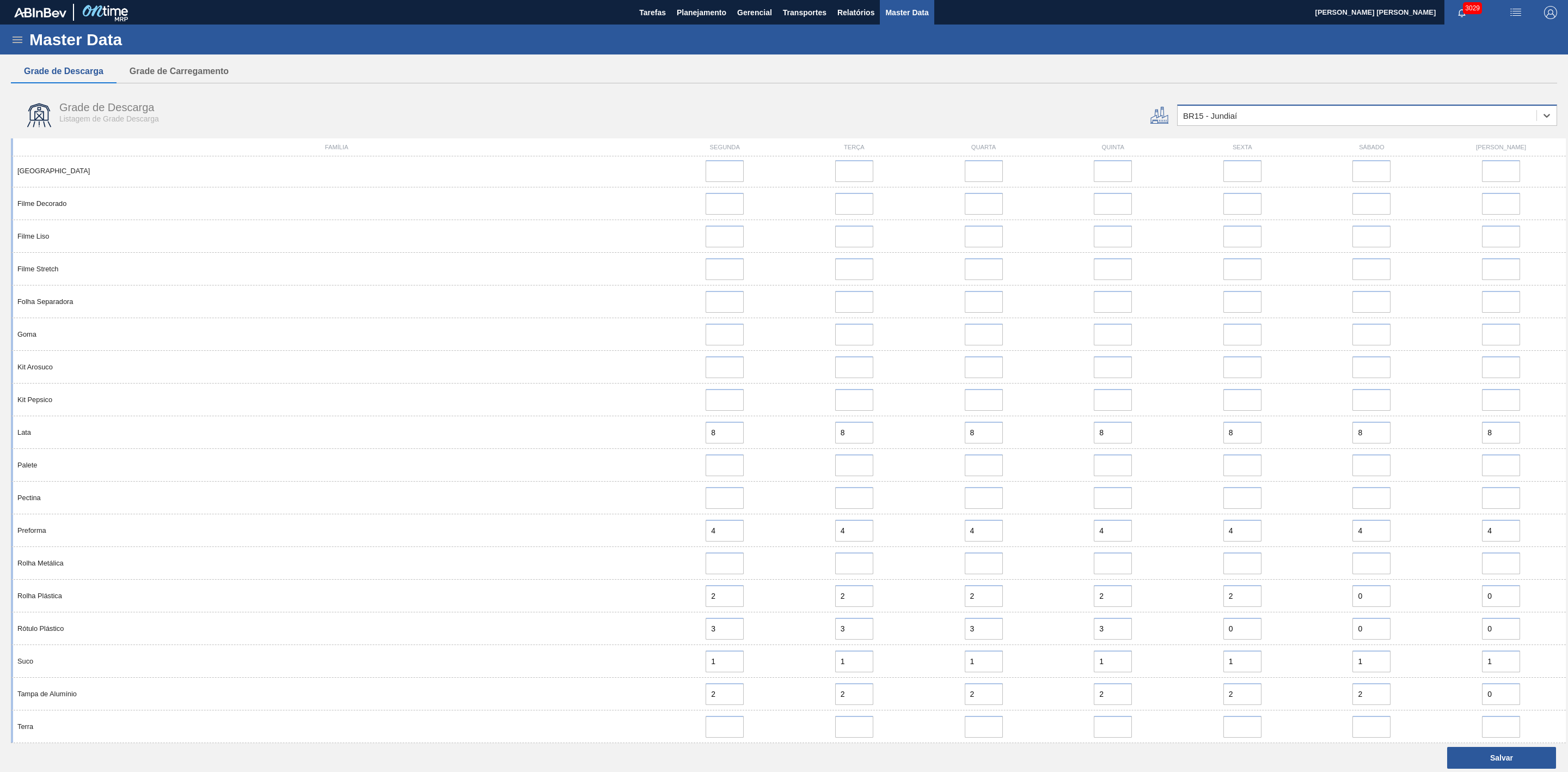
click at [979, 116] on div "BR15 - Jundiaí" at bounding box center [1209, 115] width 54 height 9
type input "16"
click at [979, 140] on div "BR16 - Jacareí" at bounding box center [1367, 143] width 380 height 20
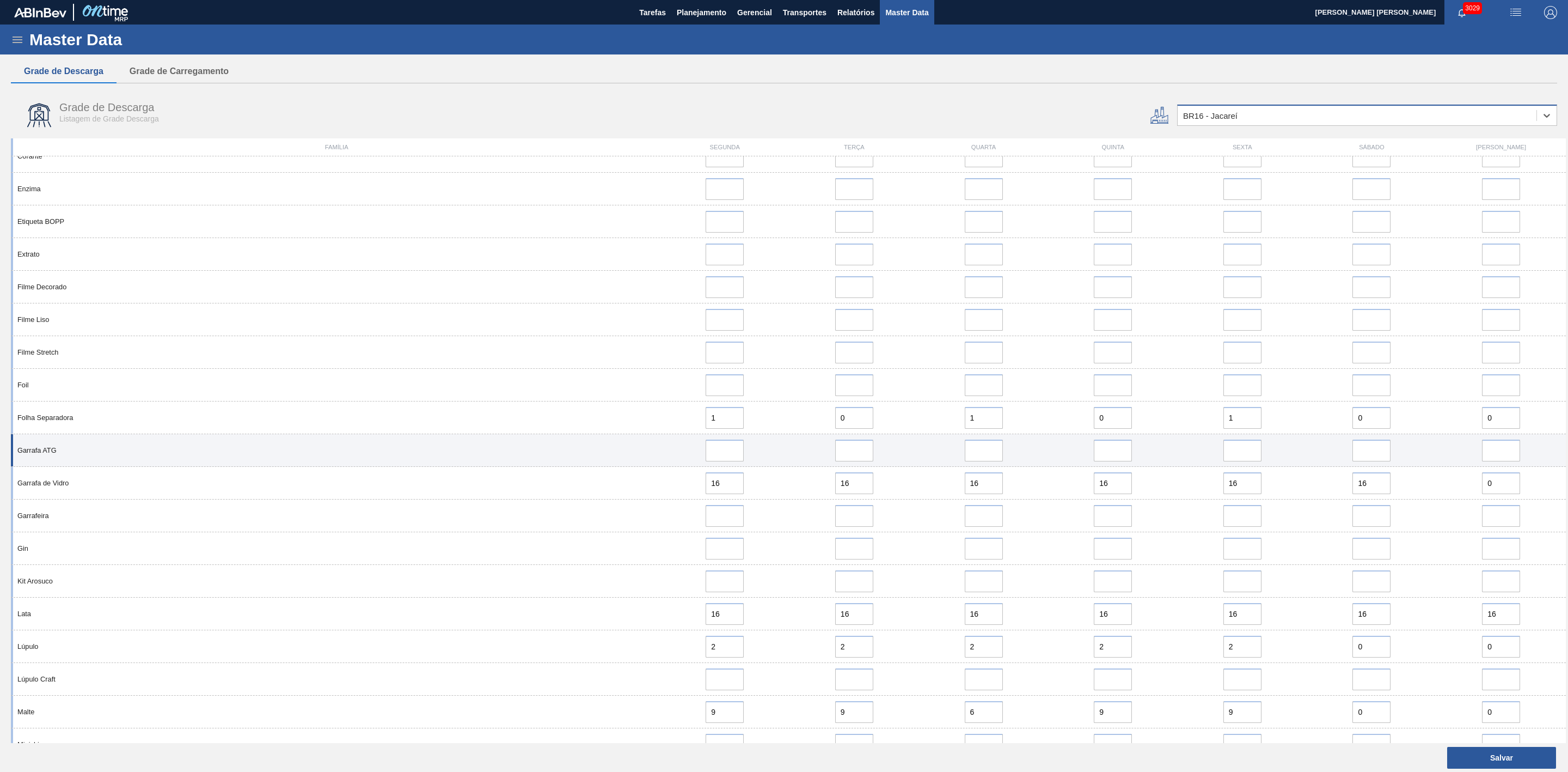
scroll to position [654, 0]
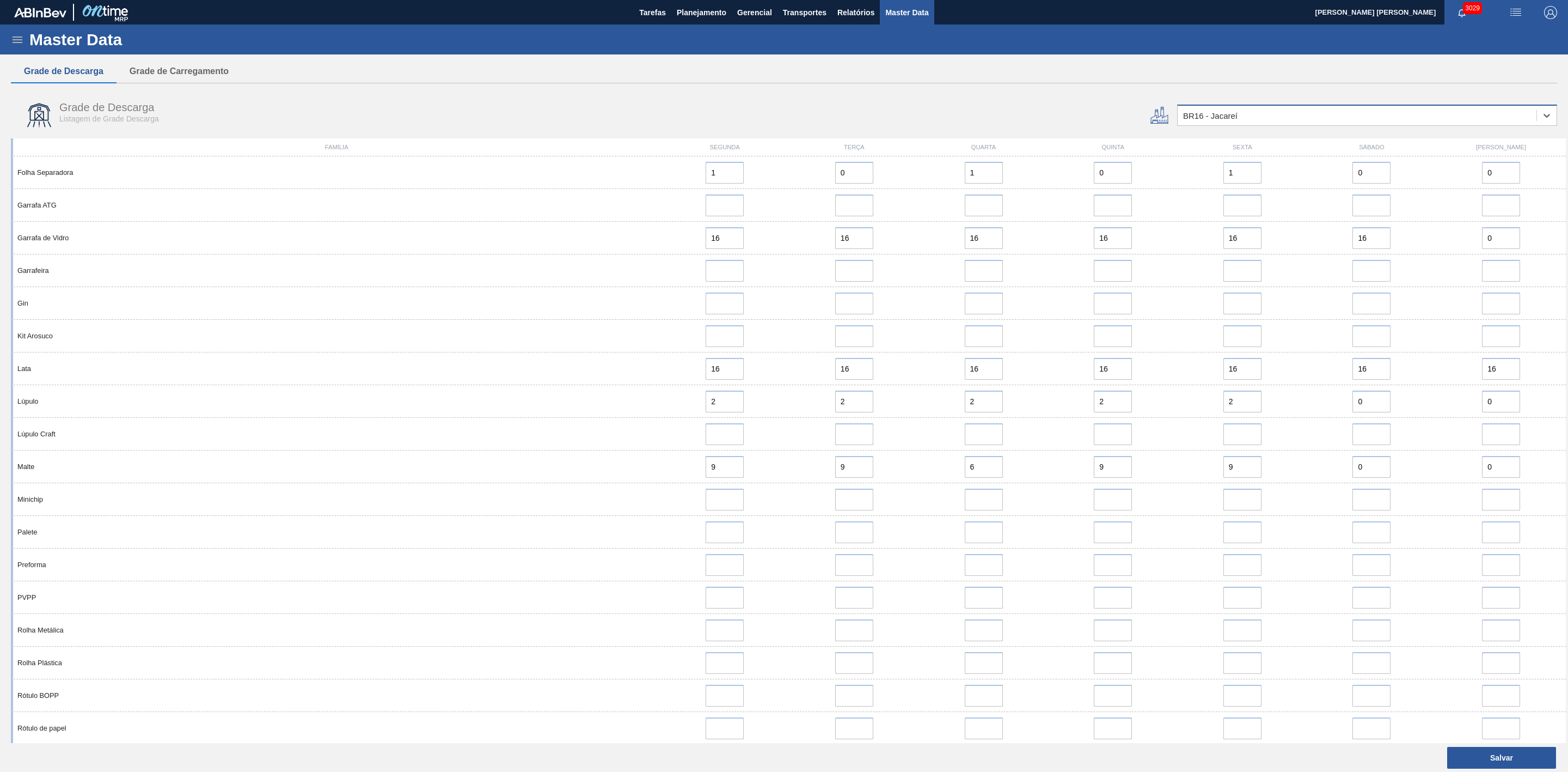
click at [979, 112] on div "BR16 - Jacareí" at bounding box center [1210, 115] width 54 height 9
type input "18"
click at [979, 136] on div "BR18 - Pernambuco" at bounding box center [1367, 143] width 380 height 20
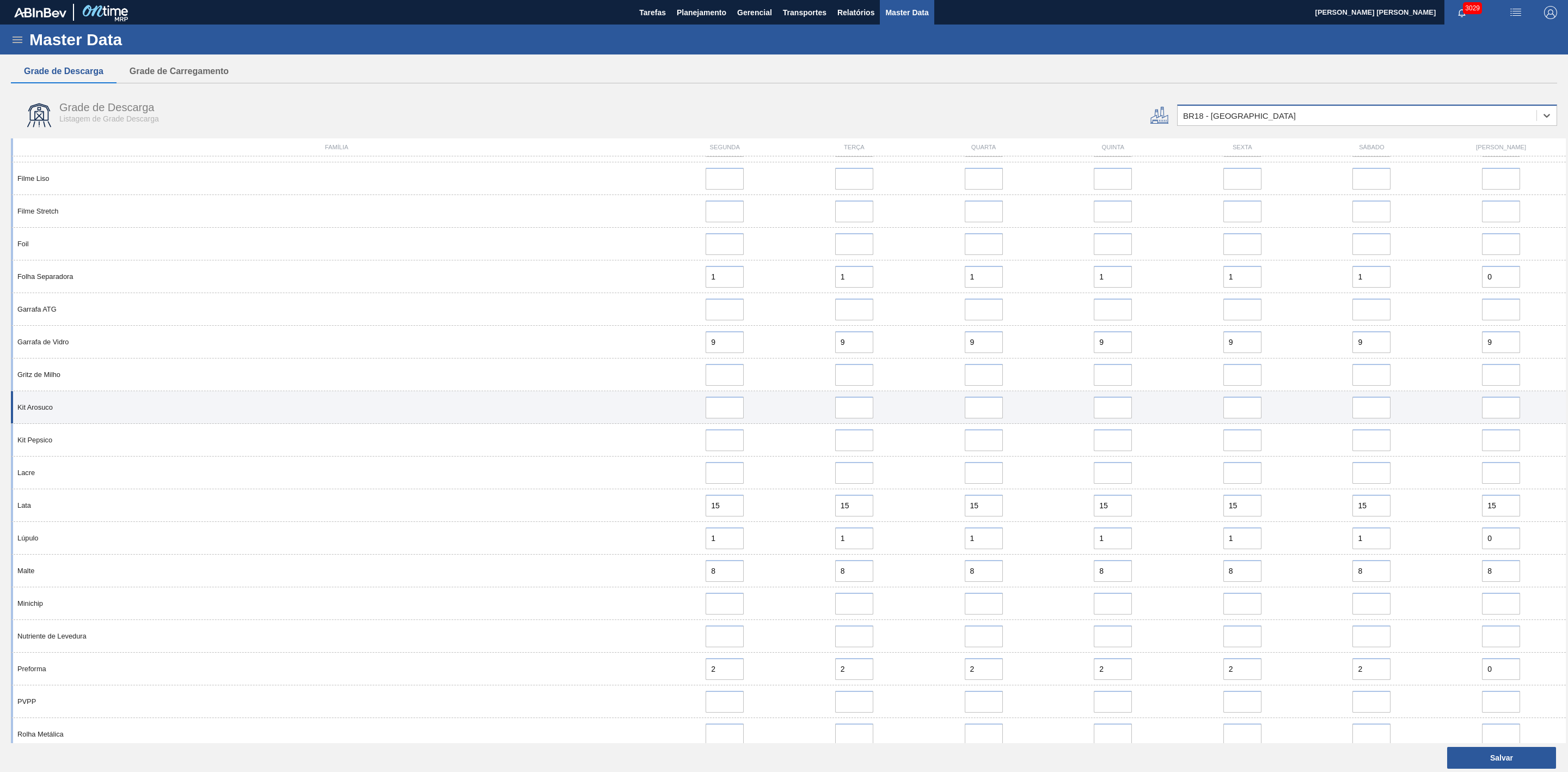
scroll to position [817, 0]
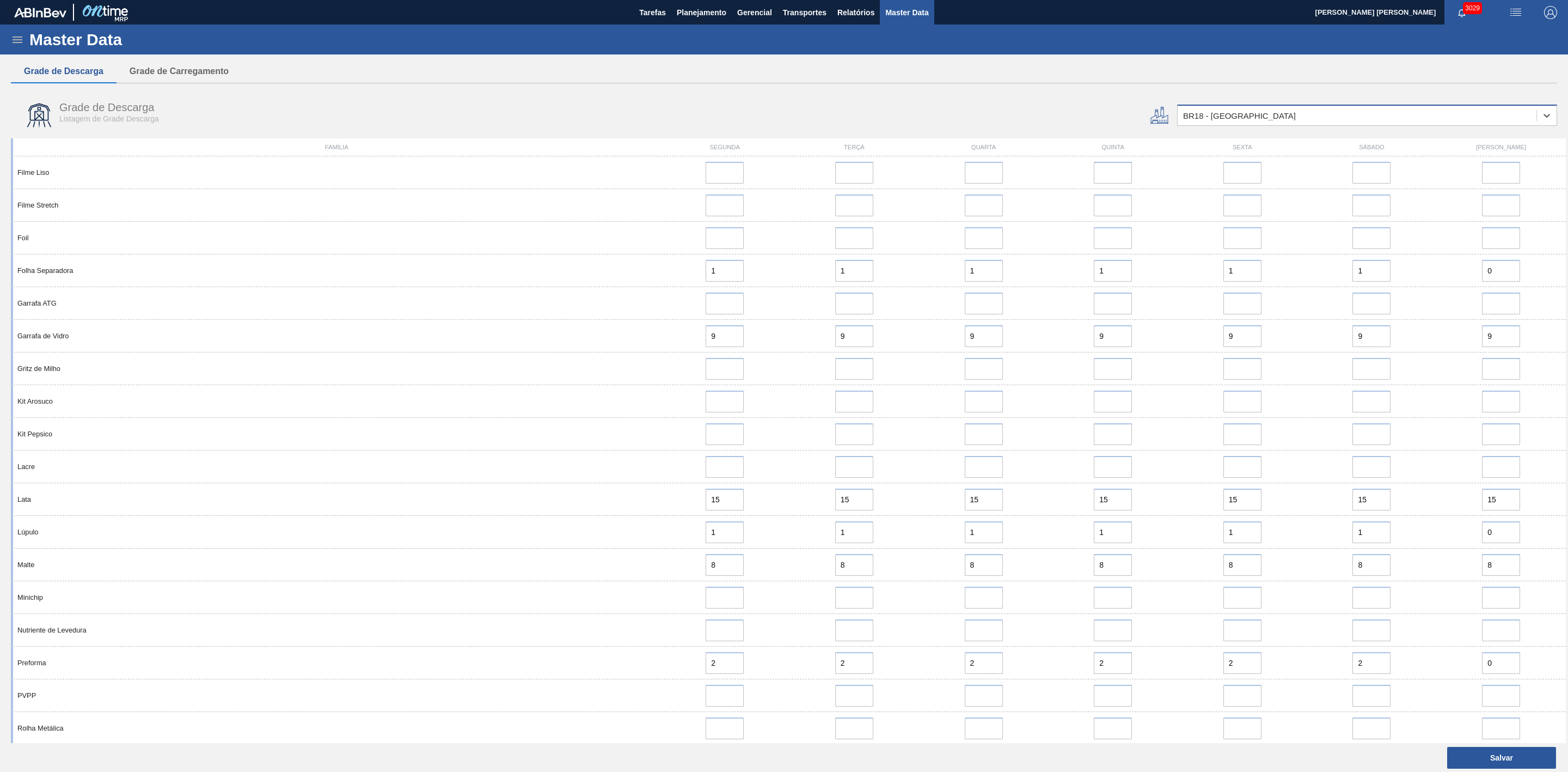
click at [979, 116] on div "BR18 - Pernambuco" at bounding box center [1239, 115] width 113 height 9
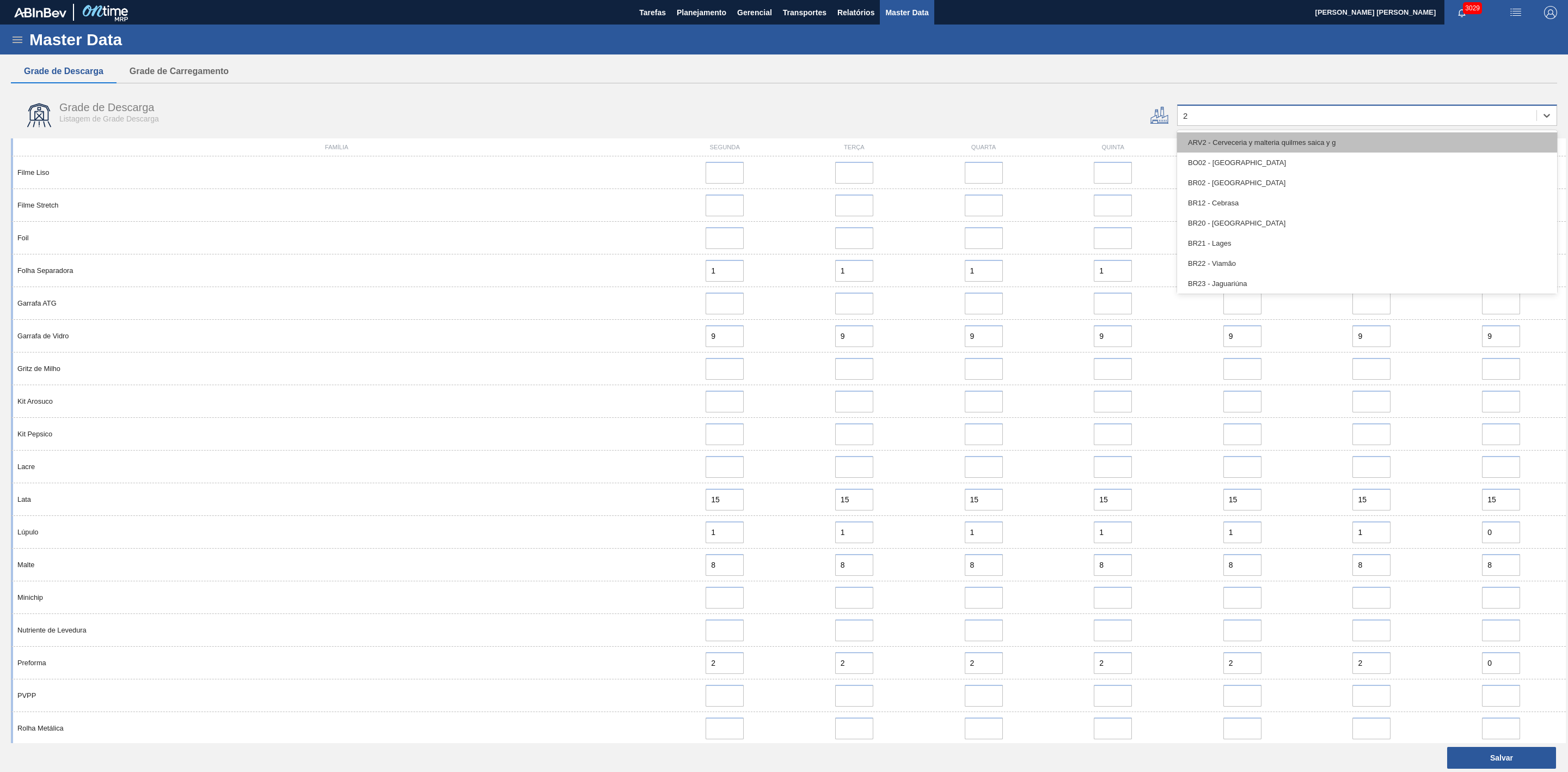
type input "23"
click at [979, 144] on div "BR23 - Jaguariúna" at bounding box center [1367, 143] width 380 height 20
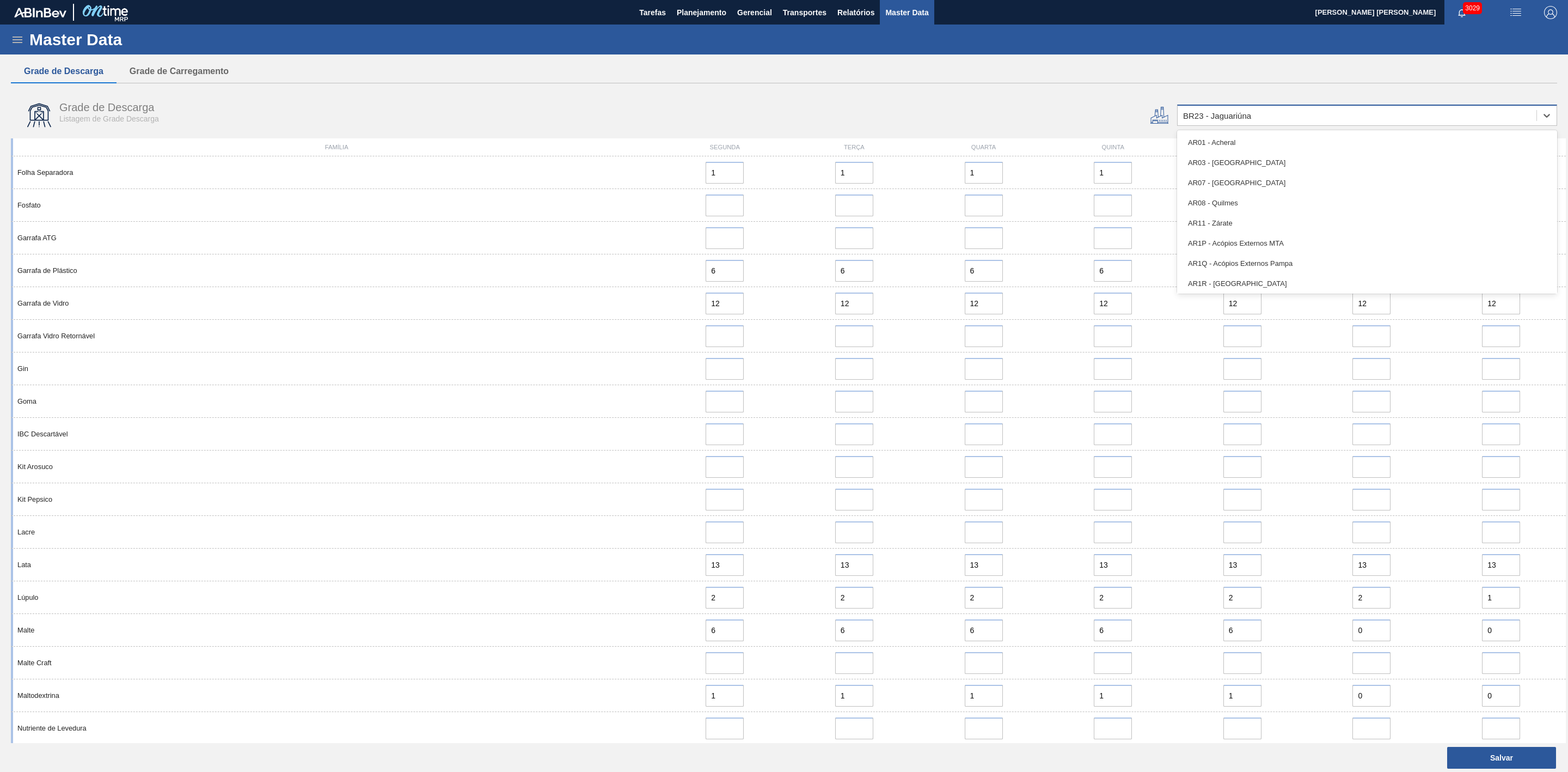
click at [979, 118] on div "BR23 - Jaguariúna" at bounding box center [1217, 115] width 68 height 9
click at [979, 77] on div "Grade de Descarga Grade de Carregamento" at bounding box center [784, 72] width 1546 height 24
click at [979, 356] on button "Salvar" at bounding box center [1502, 757] width 109 height 22
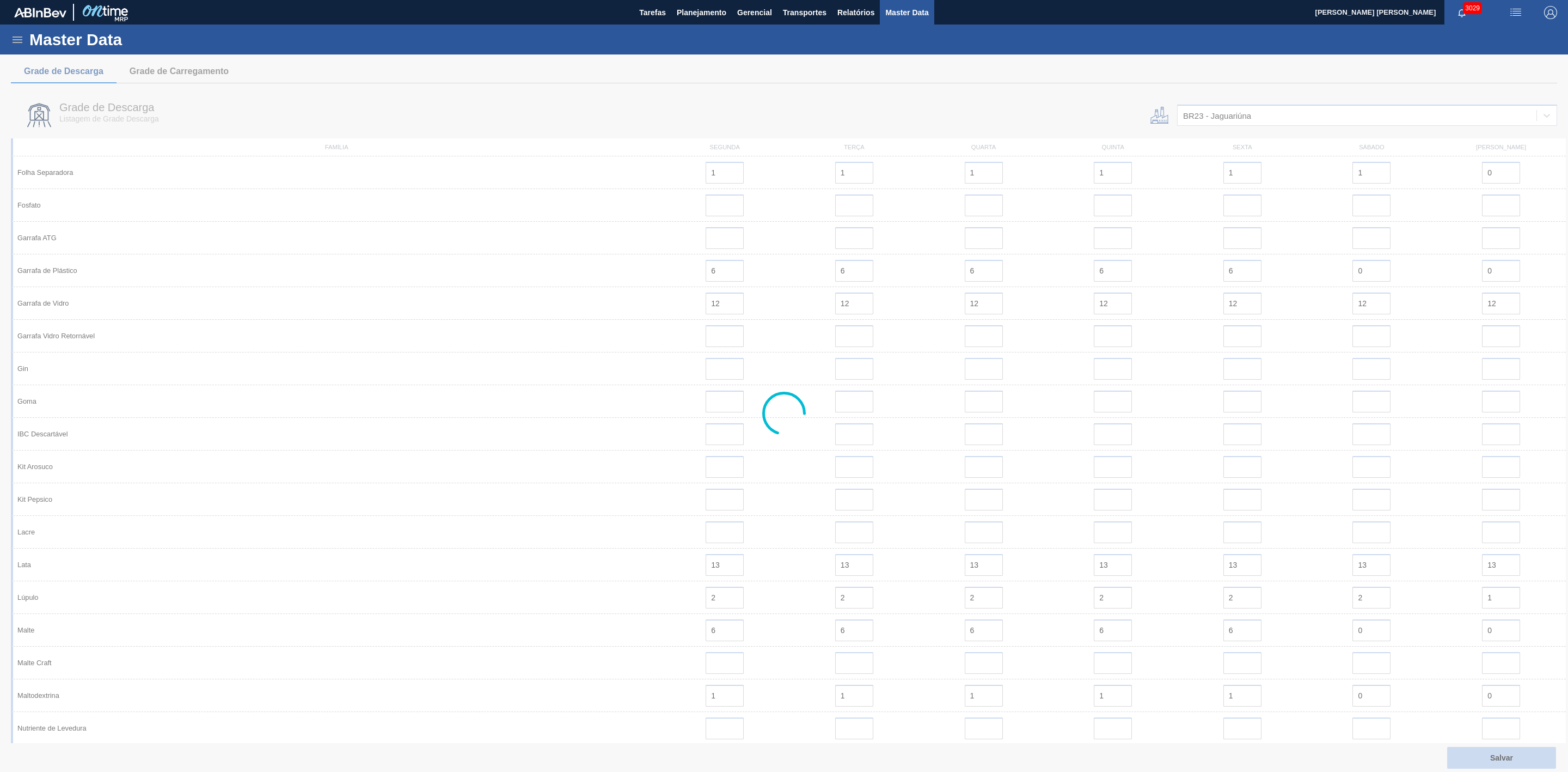
scroll to position [0, 0]
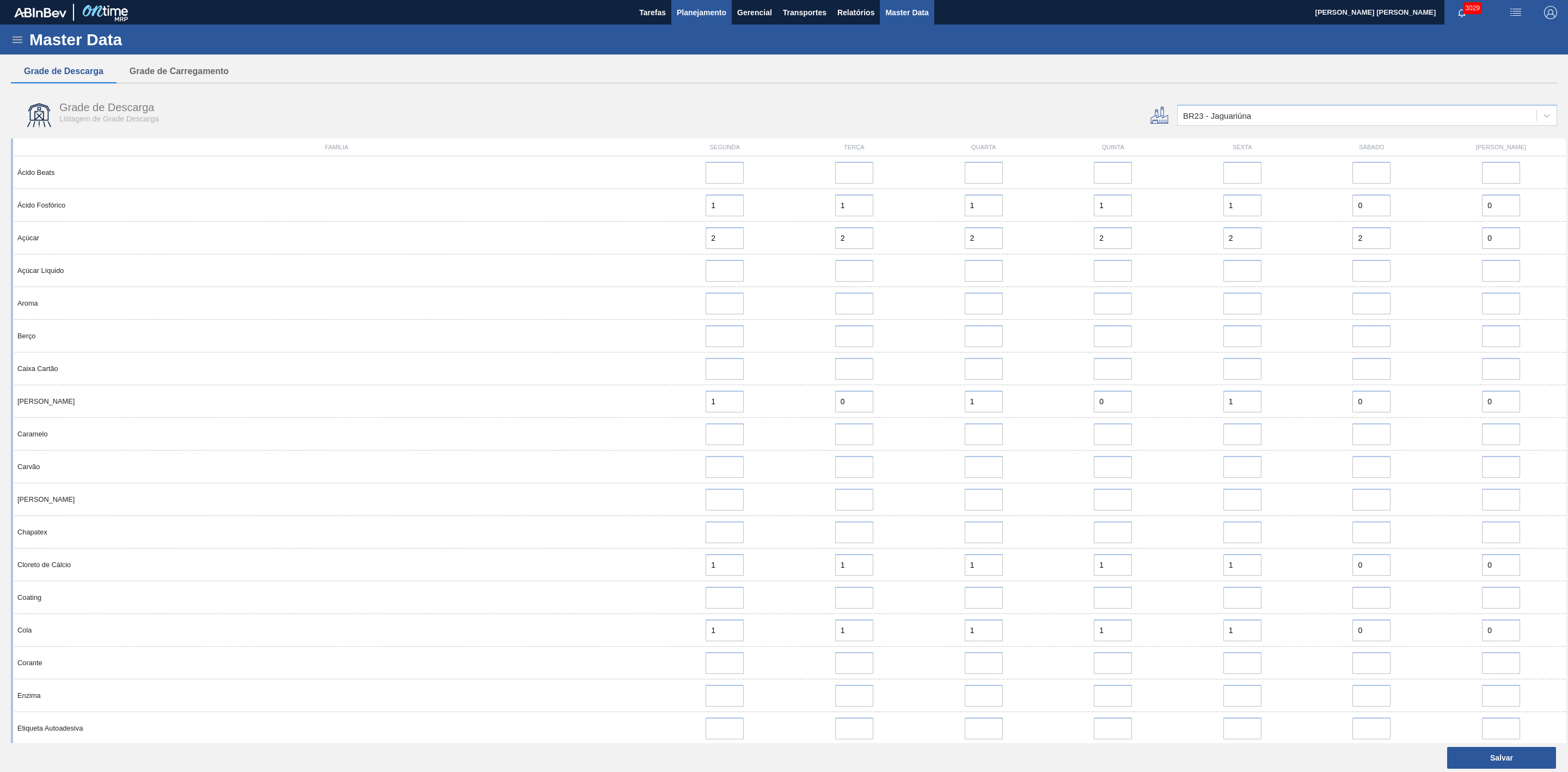
click at [713, 18] on button "Planejamento" at bounding box center [702, 12] width 61 height 25
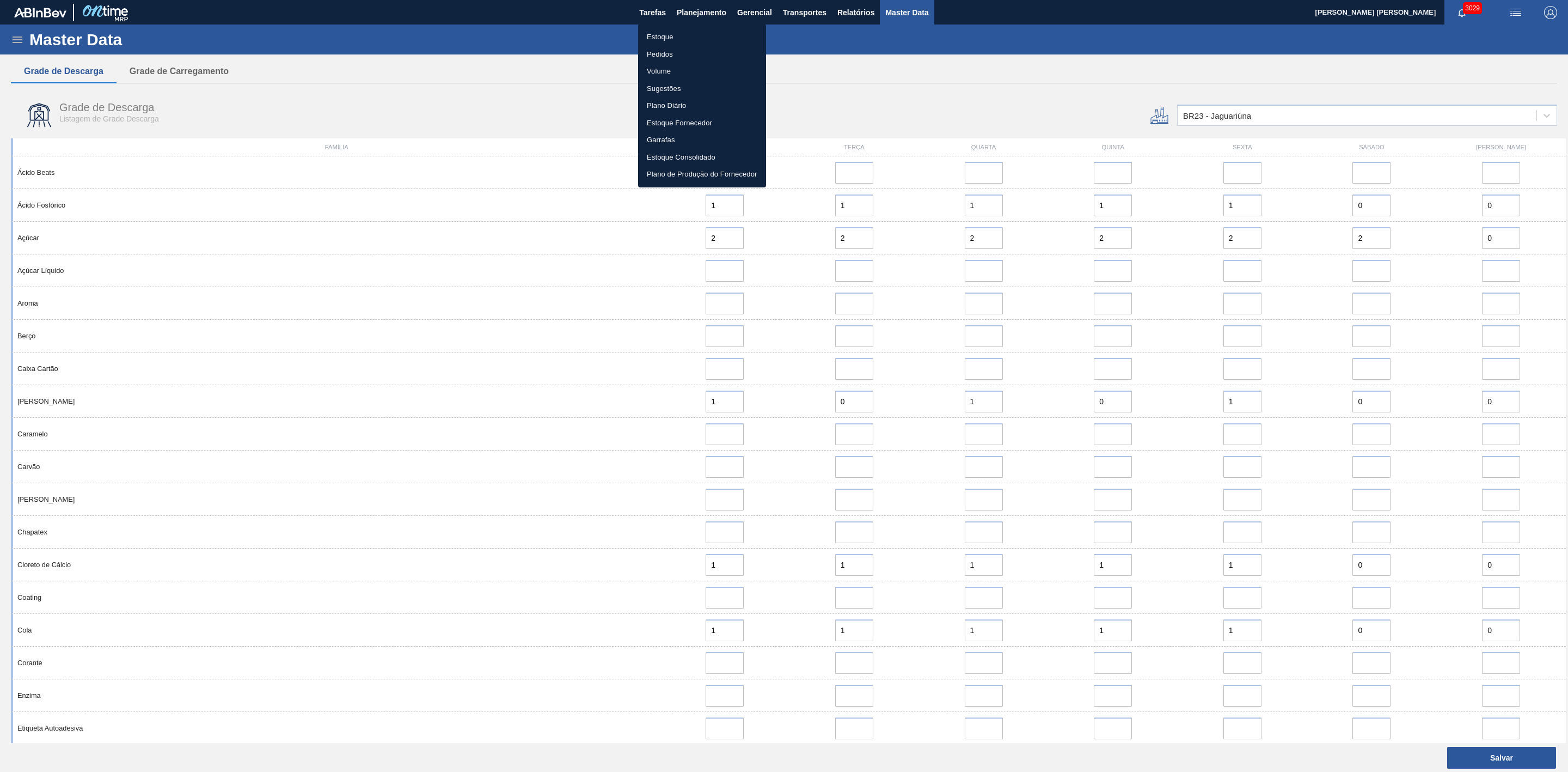
click at [676, 36] on li "Estoque" at bounding box center [702, 36] width 128 height 17
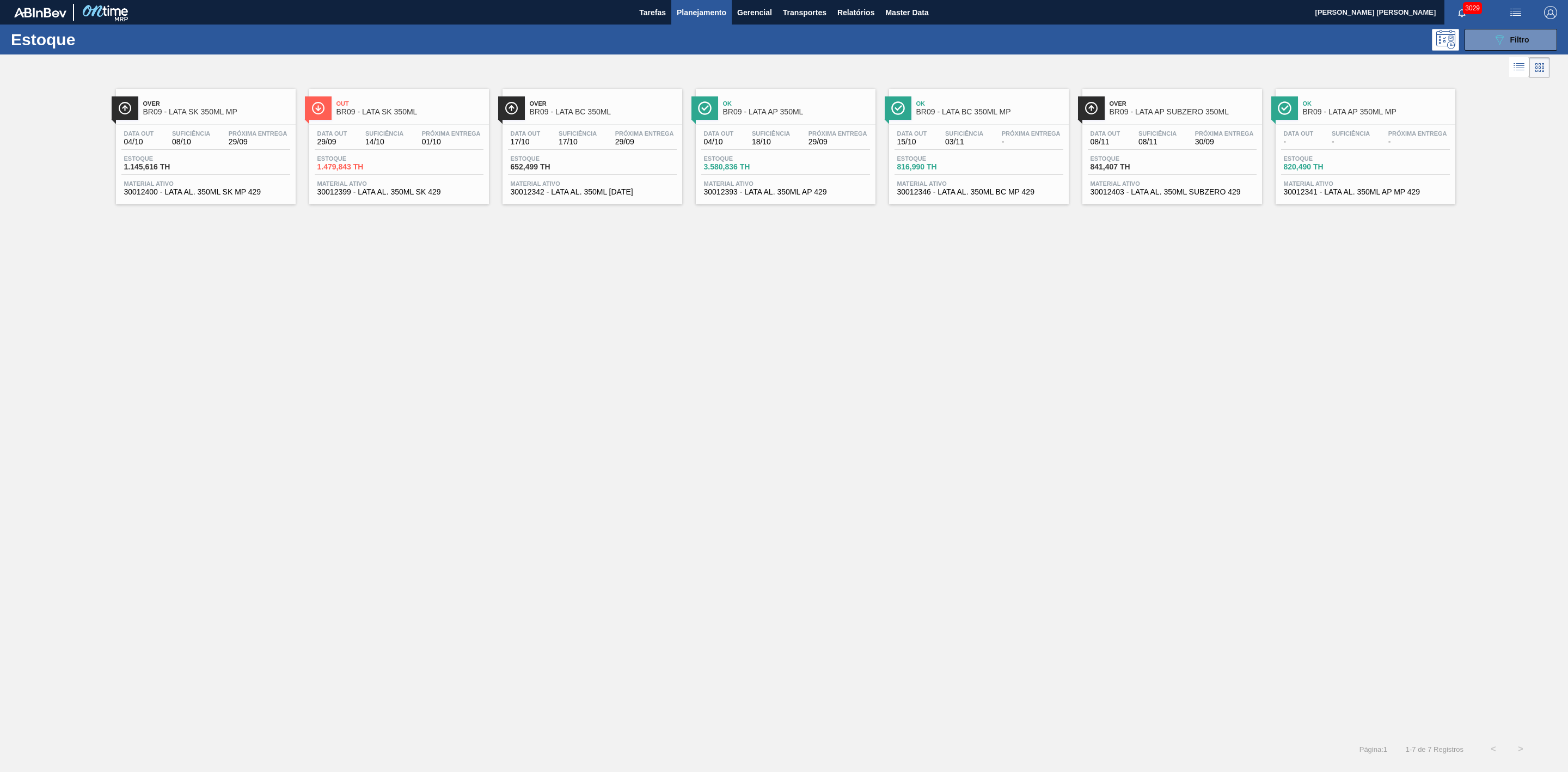
click at [409, 116] on span "BR09 - LATA SK 350ML" at bounding box center [410, 112] width 147 height 8
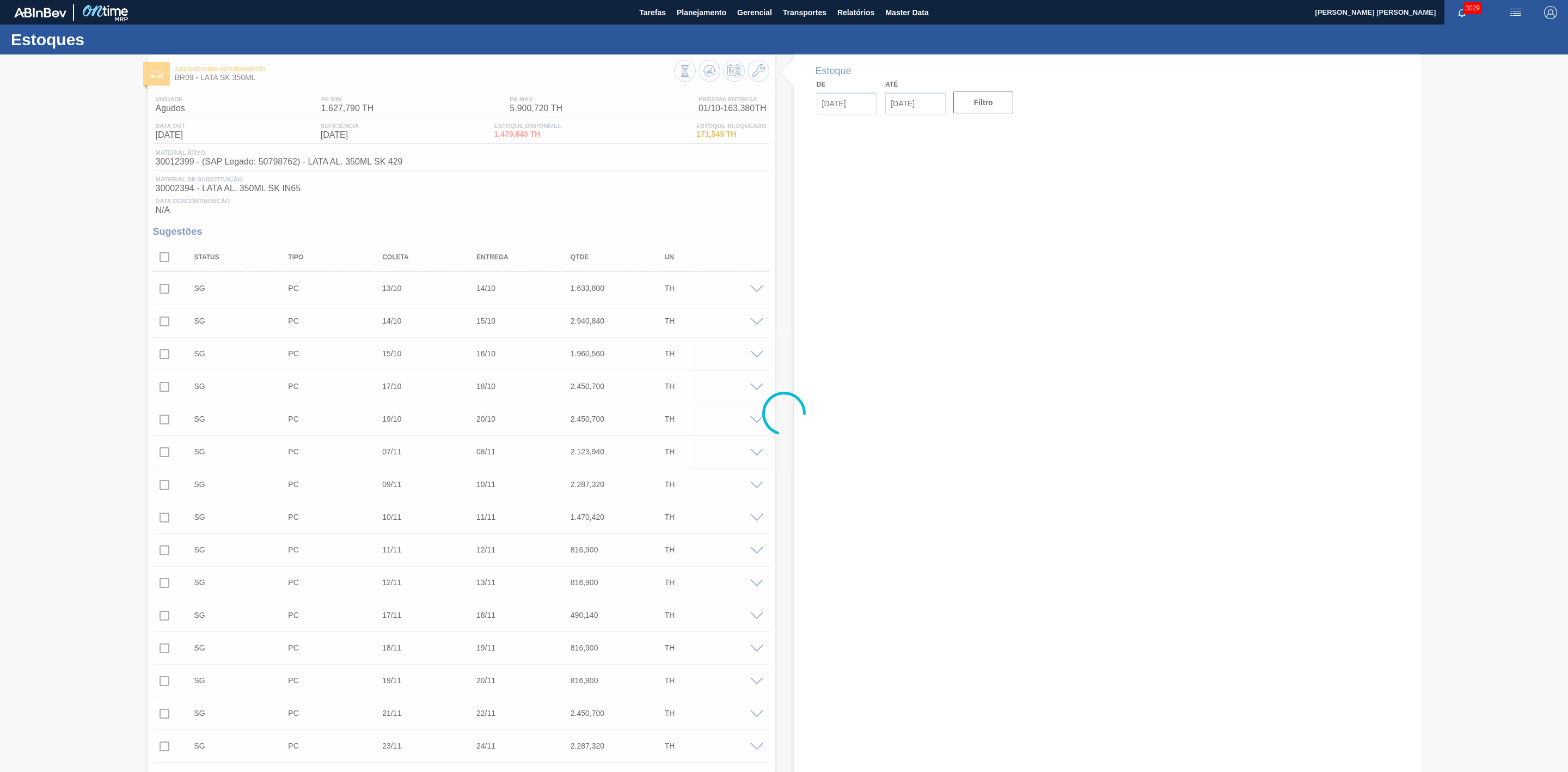
type input "[DATE]"
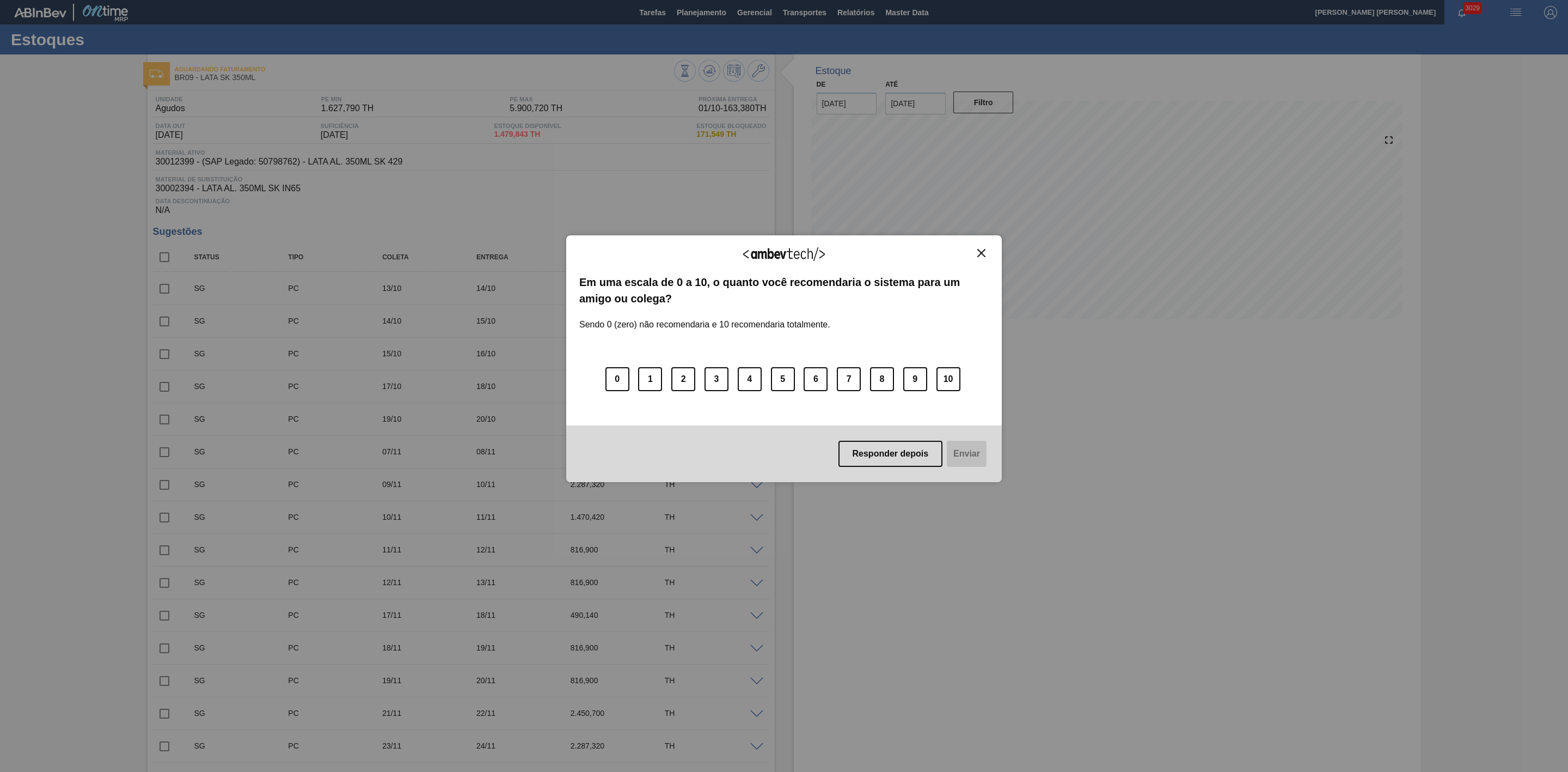
click at [696, 15] on div "Agradecemos seu feedback! Em uma escala de 0 a 10, o quanto você recomendaria o…" at bounding box center [784, 359] width 436 height 741
click at [978, 253] on img "Close" at bounding box center [981, 252] width 8 height 8
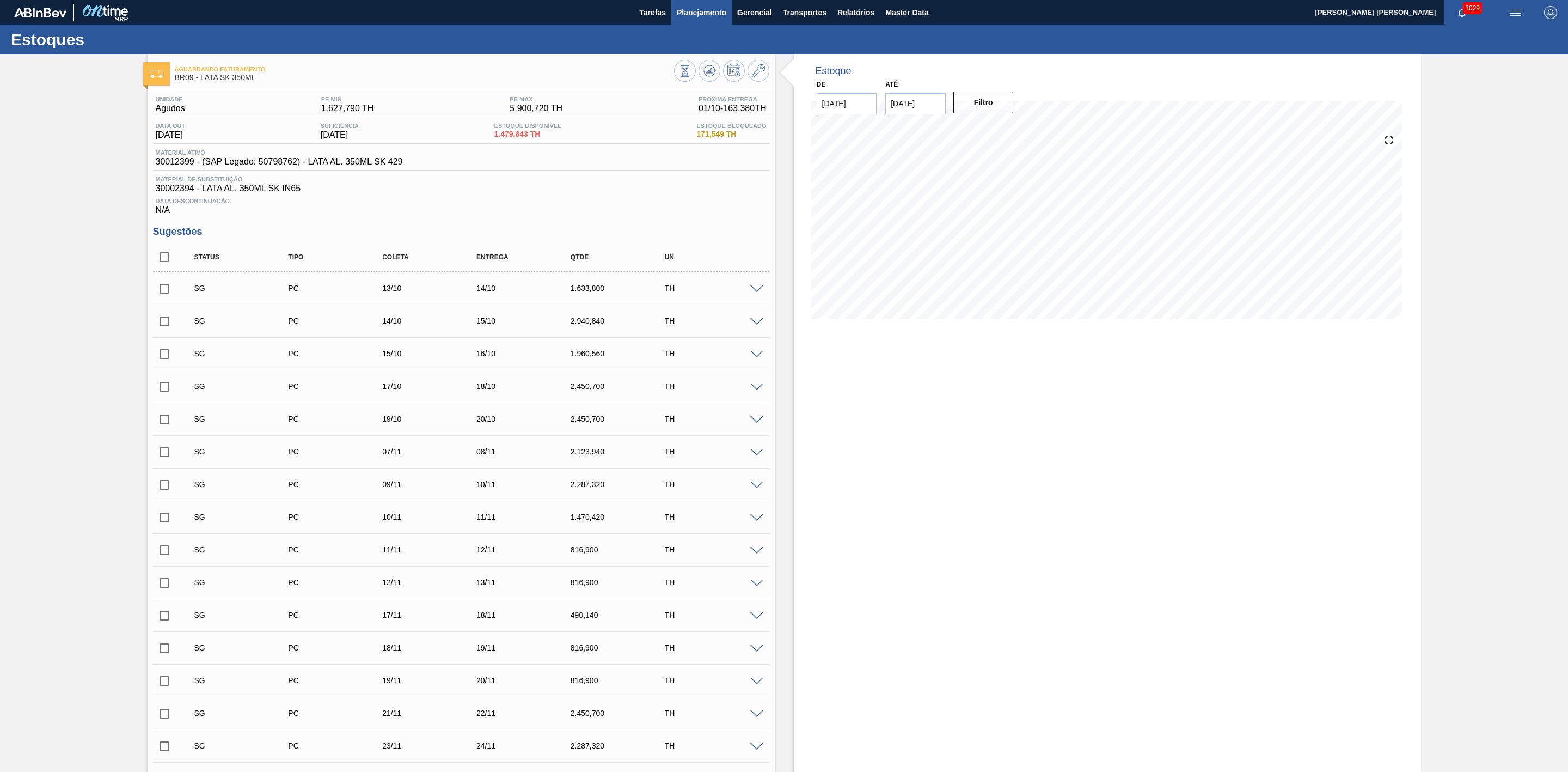
click at [693, 2] on button "Planejamento" at bounding box center [702, 12] width 61 height 25
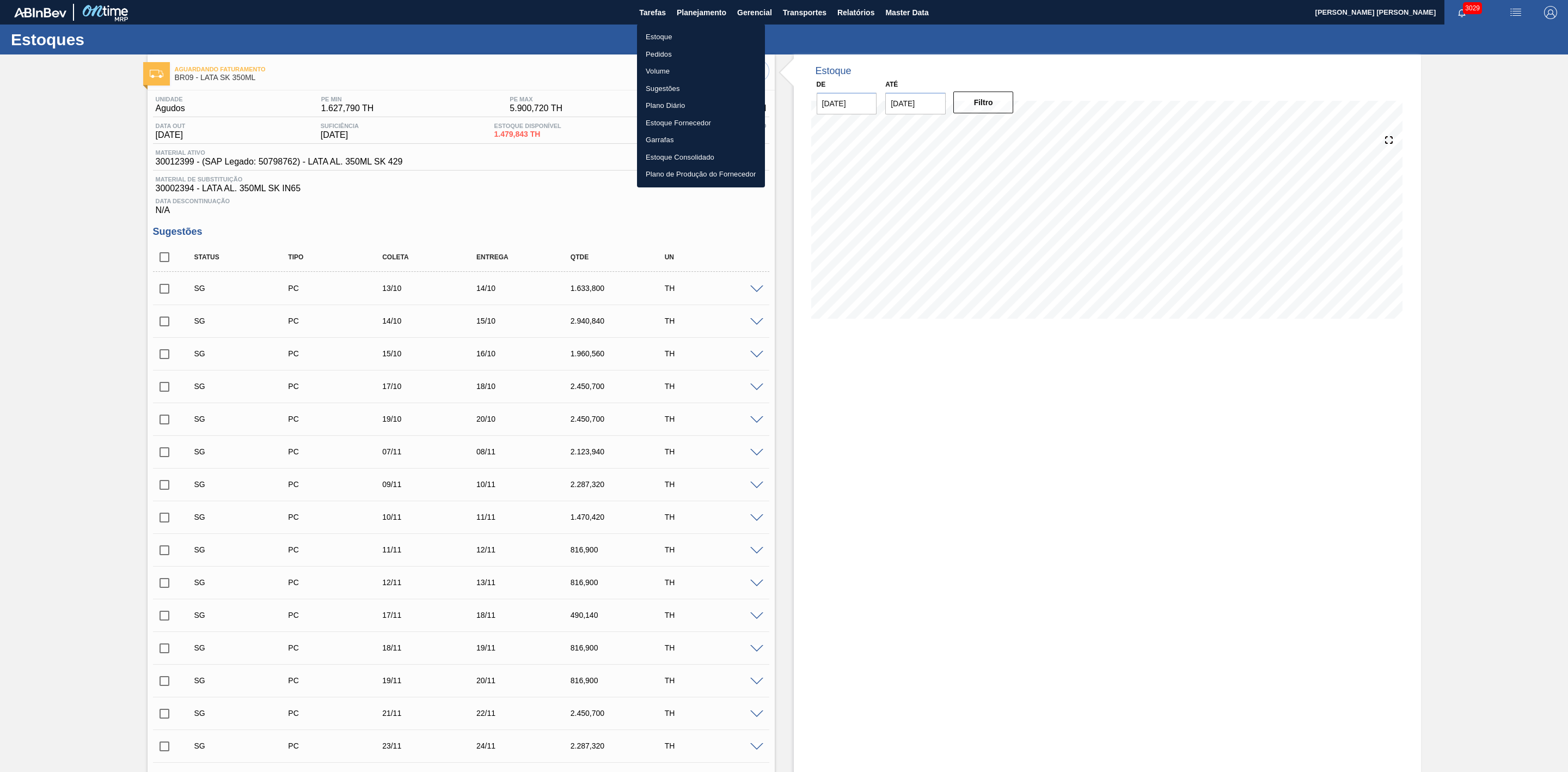
click at [668, 35] on li "Estoque" at bounding box center [701, 36] width 128 height 17
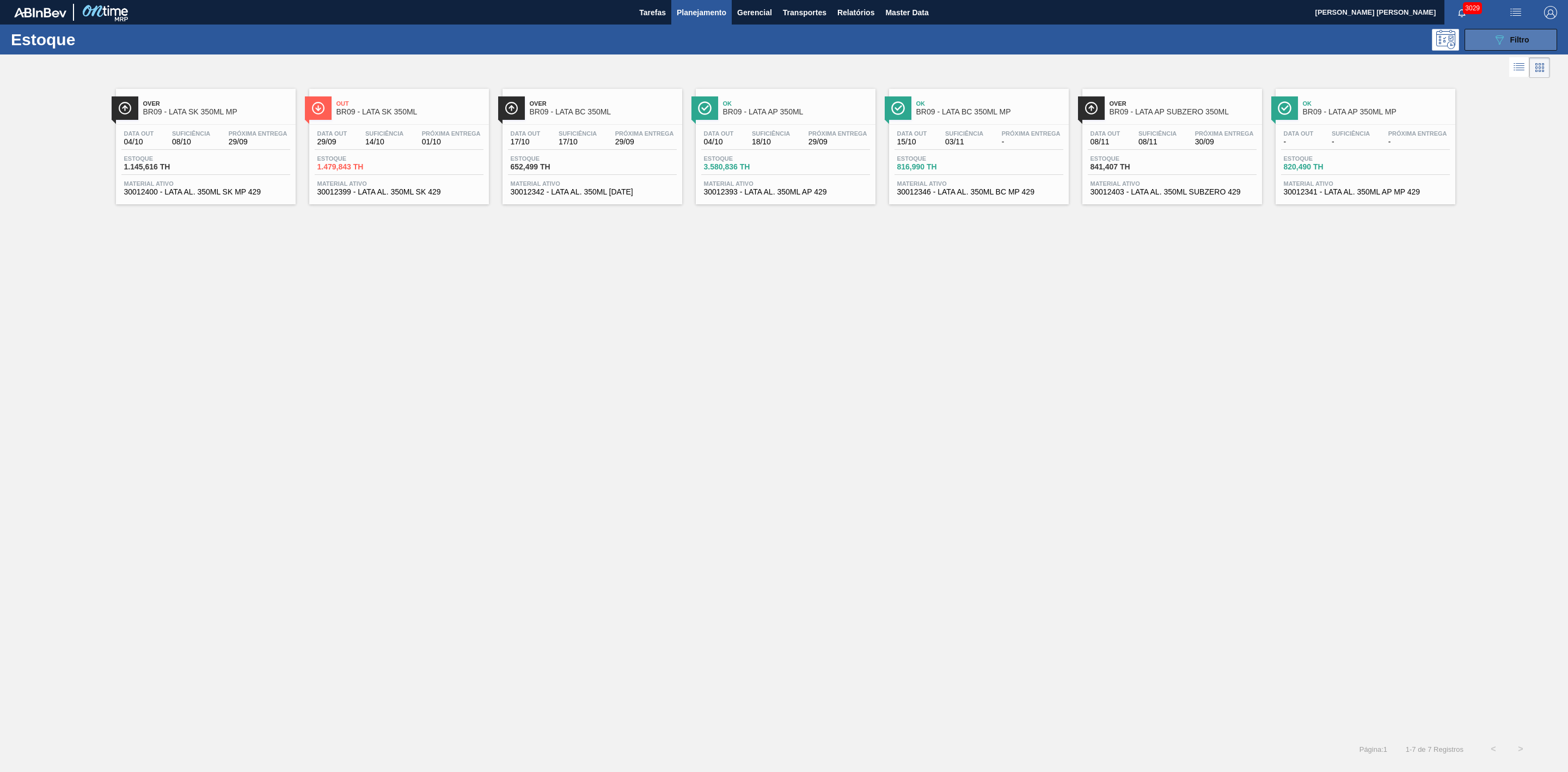
click at [979, 45] on icon "089F7B8B-B2A5-4AFE-B5C0-19BA573D28AC" at bounding box center [1500, 40] width 13 height 13
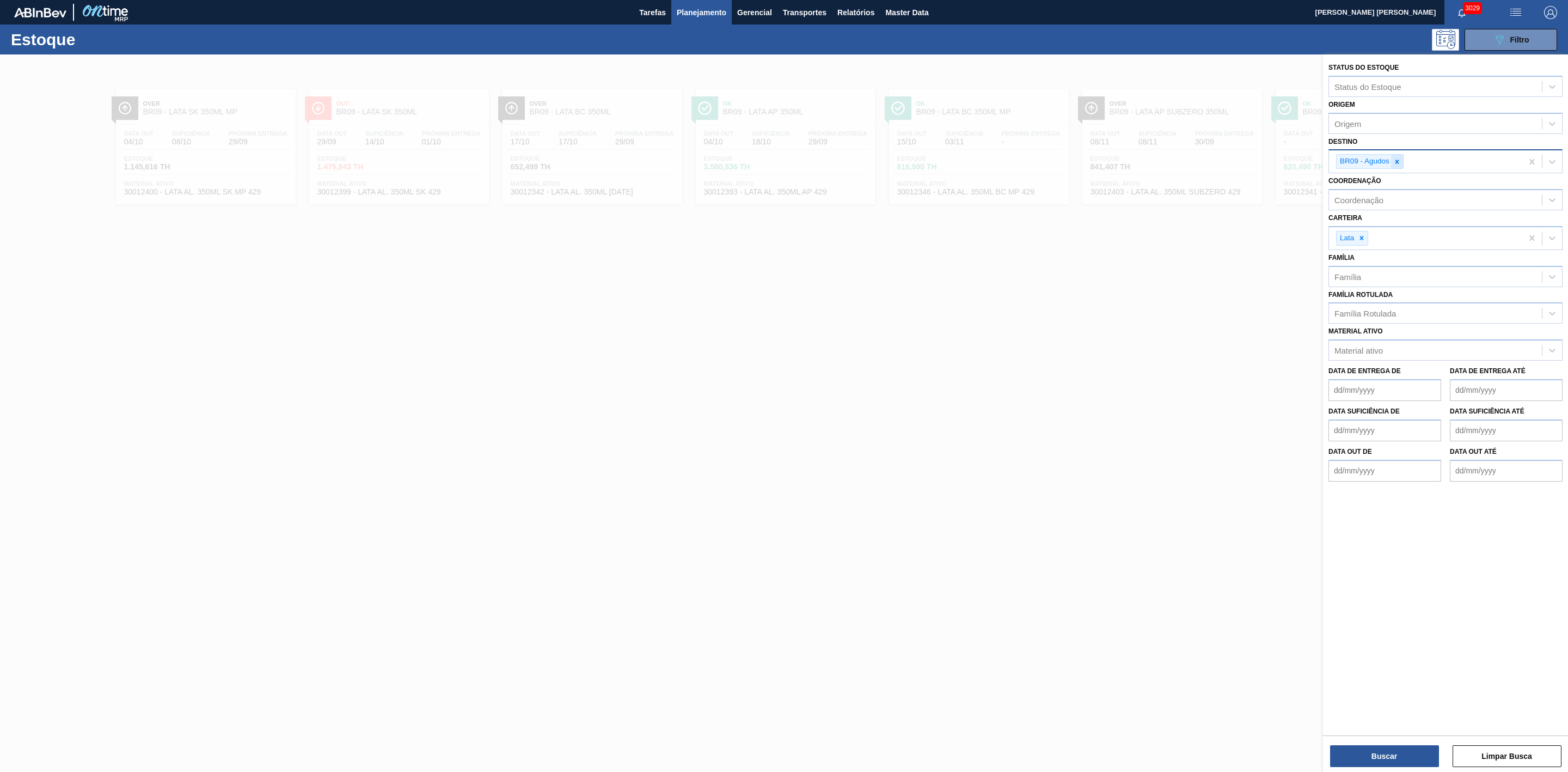
click at [979, 160] on icon at bounding box center [1397, 162] width 7 height 7
type input "22"
click at [979, 182] on div "BR22 - Viamão" at bounding box center [1446, 187] width 234 height 20
click at [979, 356] on button "Buscar" at bounding box center [1385, 757] width 109 height 22
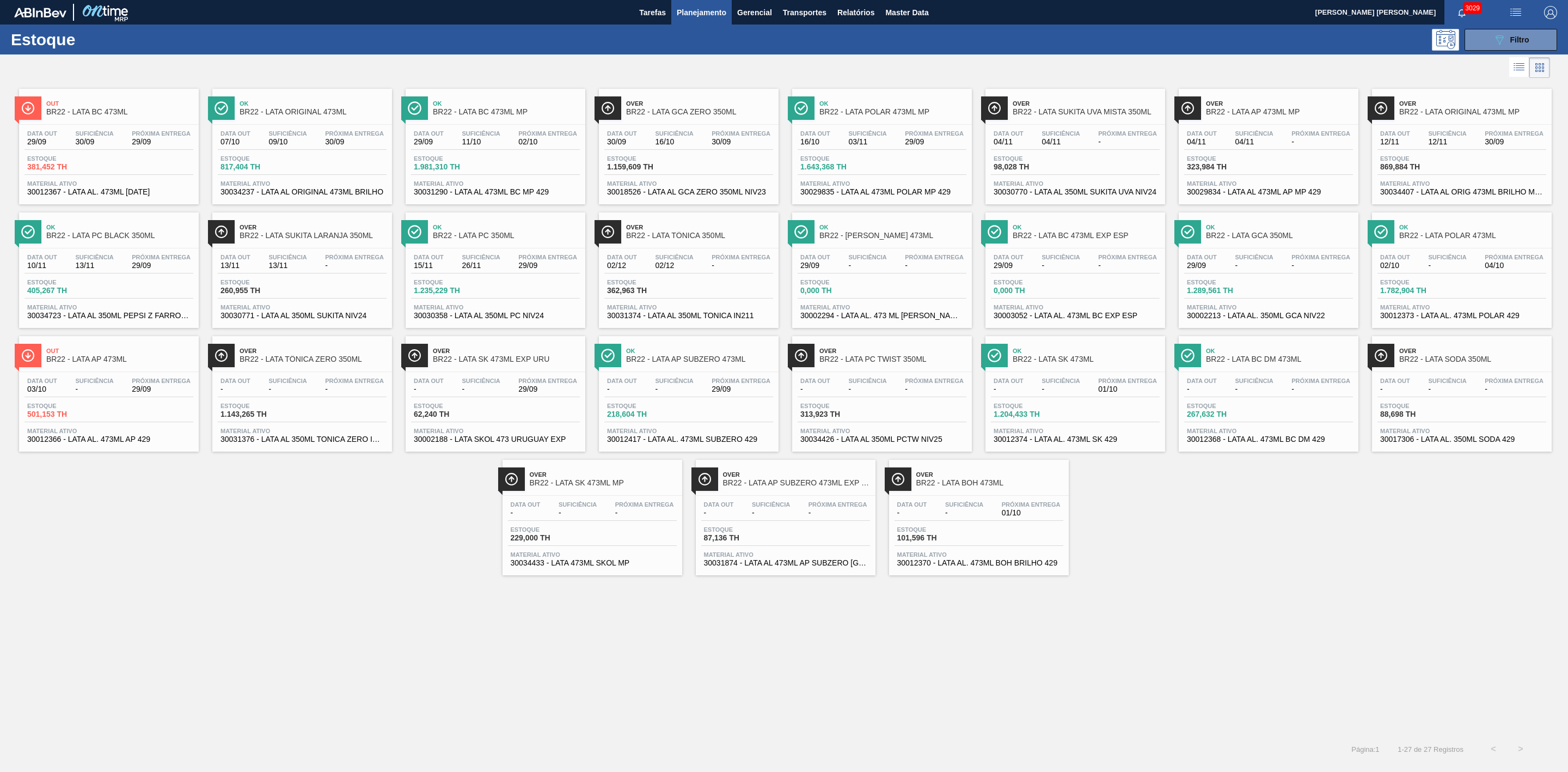
click at [979, 356] on div "Out BR22 - LATA BC 473ML Data out 29/09 Suficiência 30/09 Próxima Entrega 29/09…" at bounding box center [784, 328] width 1568 height 495
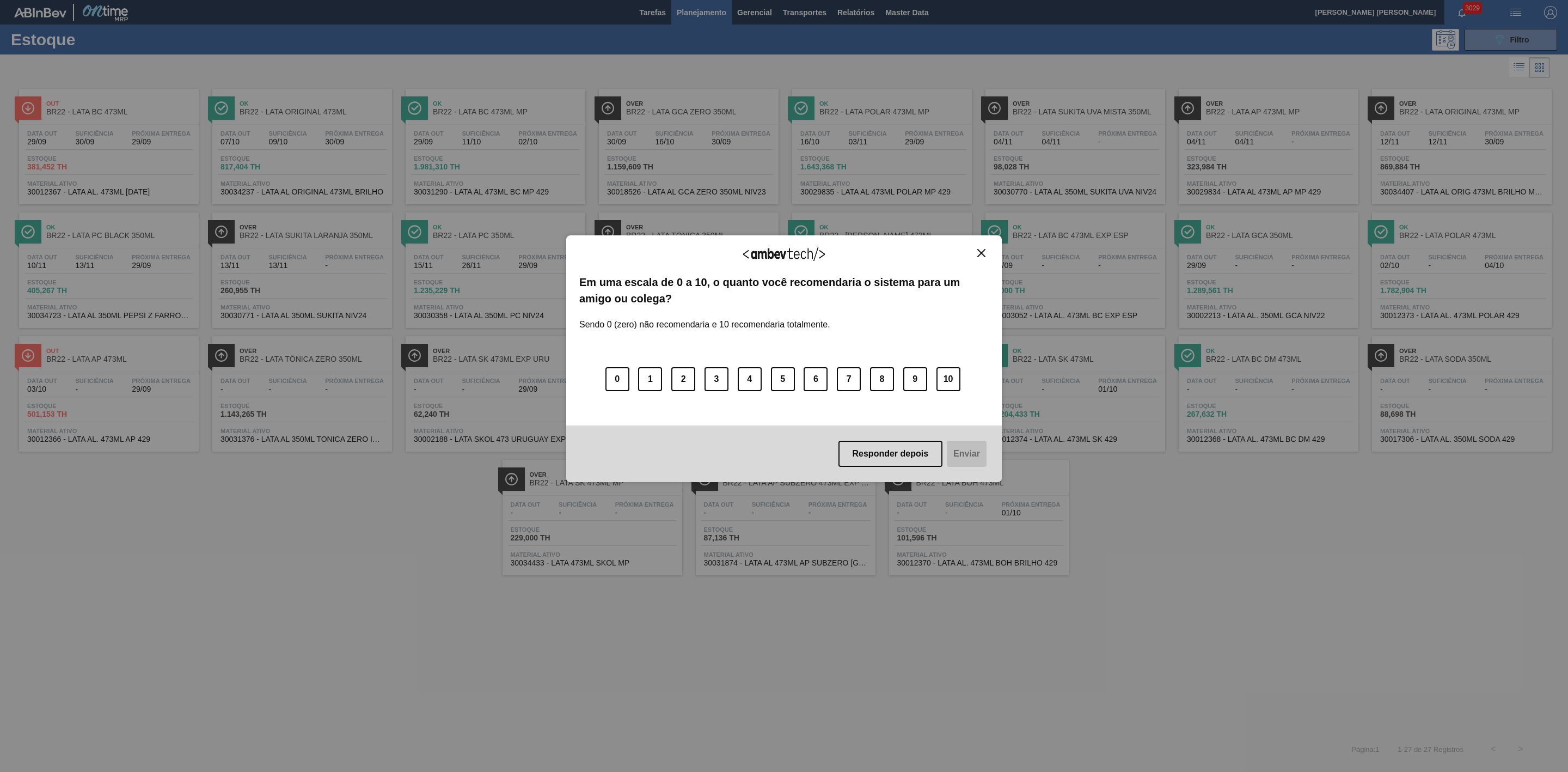
click at [979, 252] on img "Close" at bounding box center [981, 252] width 8 height 8
click at [979, 251] on img "Close" at bounding box center [981, 252] width 8 height 8
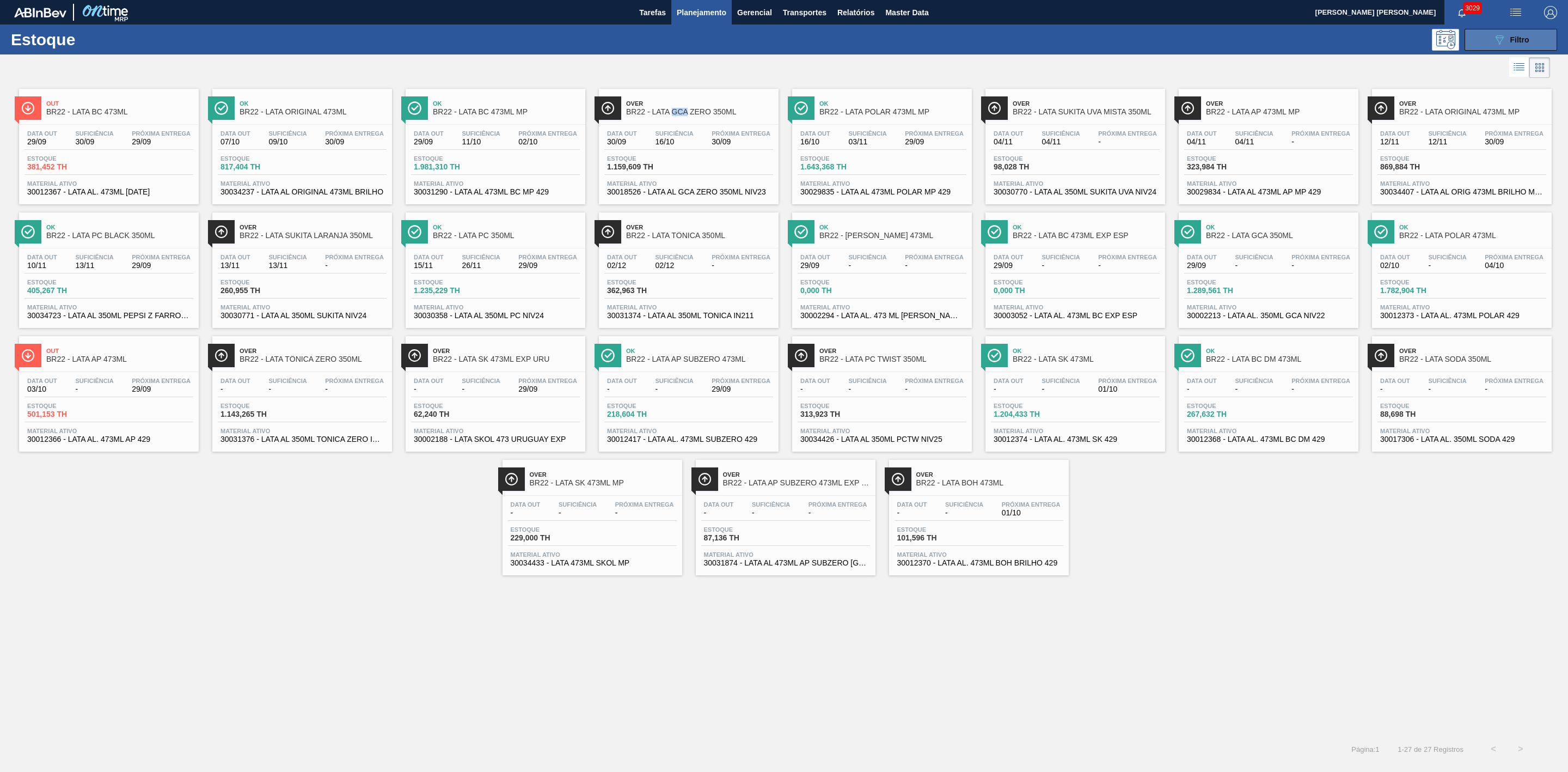
click at [979, 39] on button "089F7B8B-B2A5-4AFE-B5C0-19BA573D28AC Filtro" at bounding box center [1512, 40] width 93 height 22
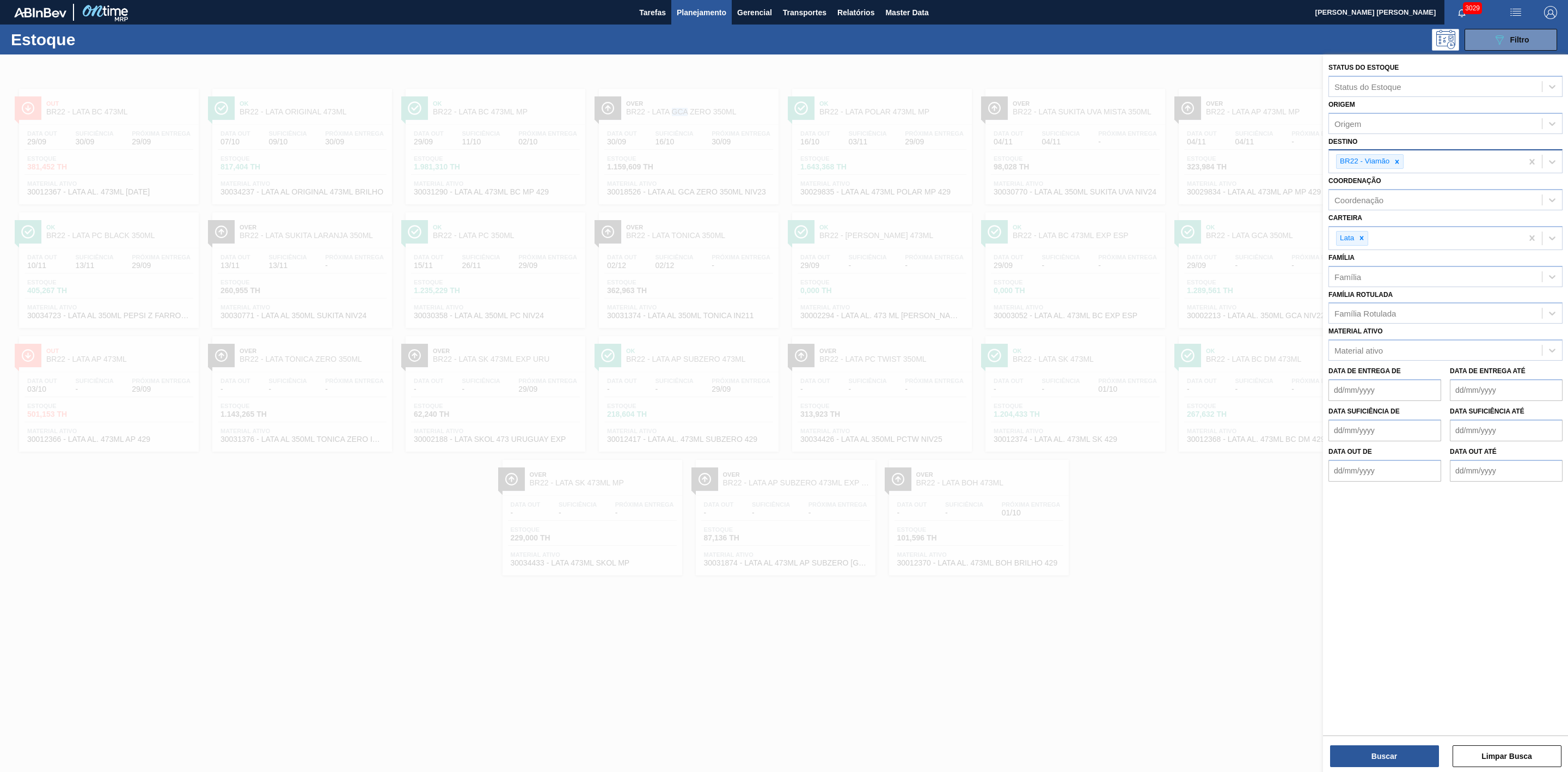
click at [979, 157] on div at bounding box center [1397, 161] width 12 height 14
type input "21"
click at [979, 181] on div "BR21 - Lages" at bounding box center [1446, 187] width 234 height 20
click at [979, 356] on button "Buscar" at bounding box center [1385, 757] width 109 height 22
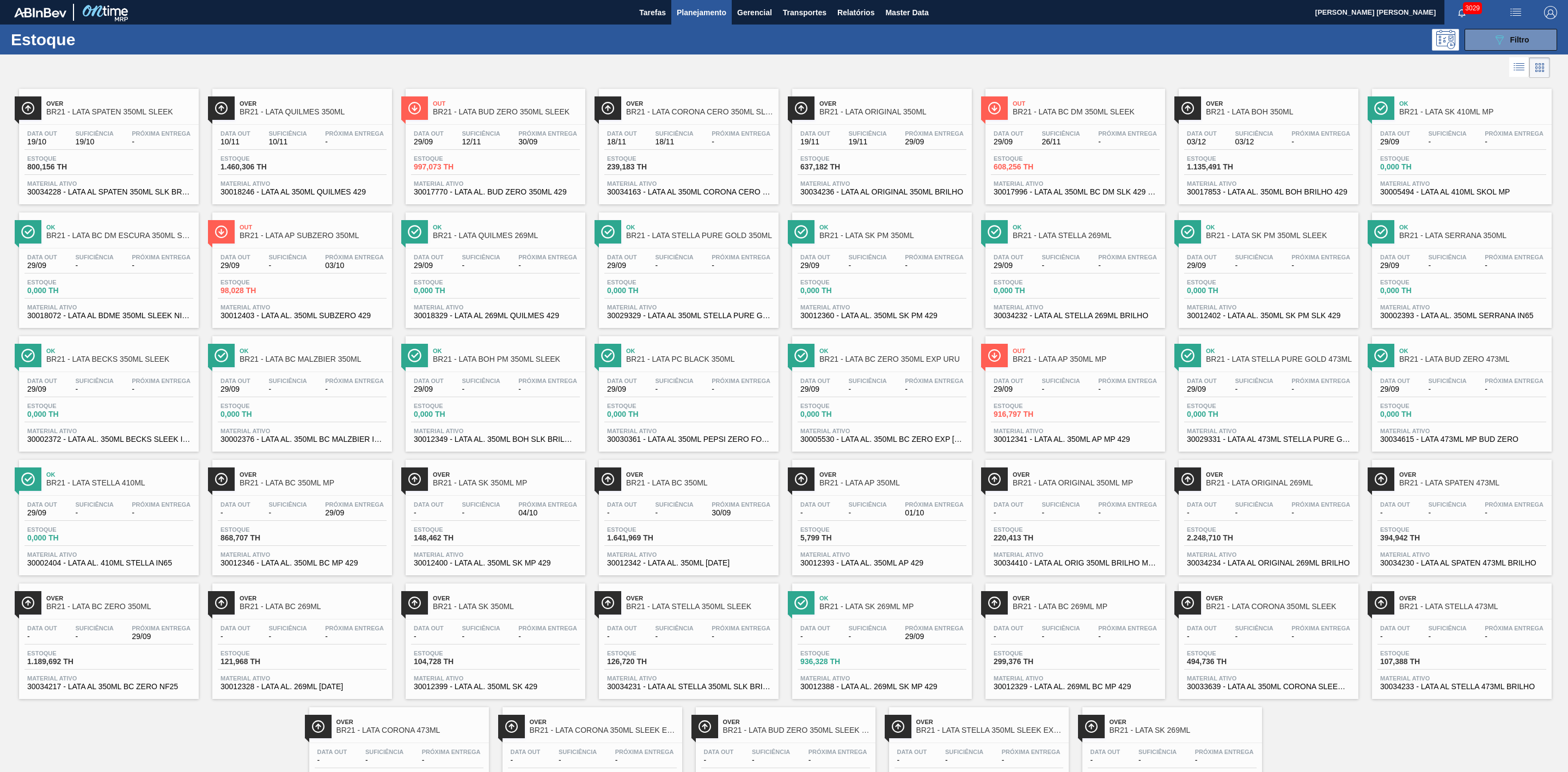
click at [979, 356] on span "BR21 - LATA BUD ZERO 473ML" at bounding box center [1474, 359] width 147 height 8
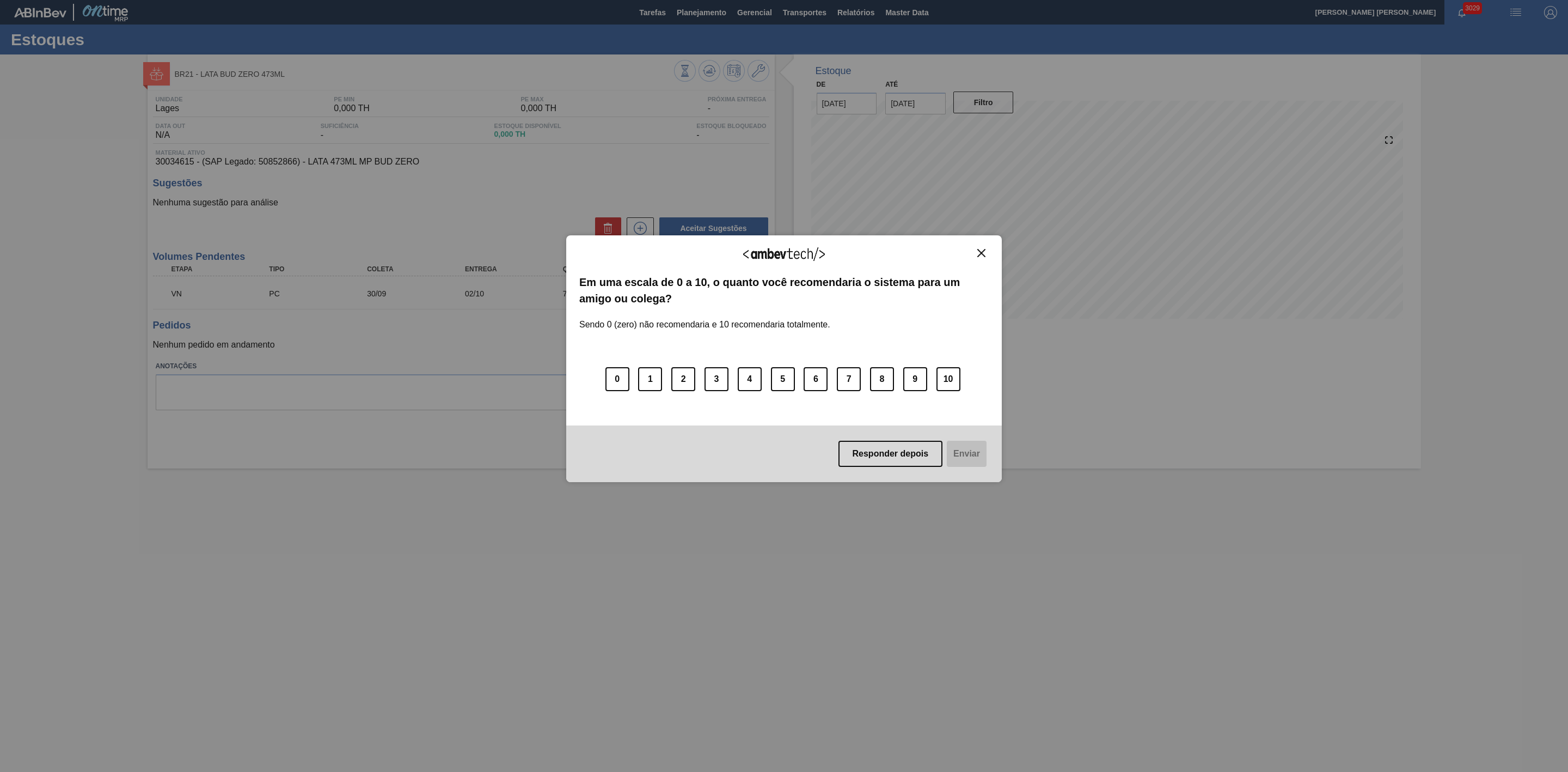
click at [979, 254] on img "Close" at bounding box center [981, 252] width 8 height 8
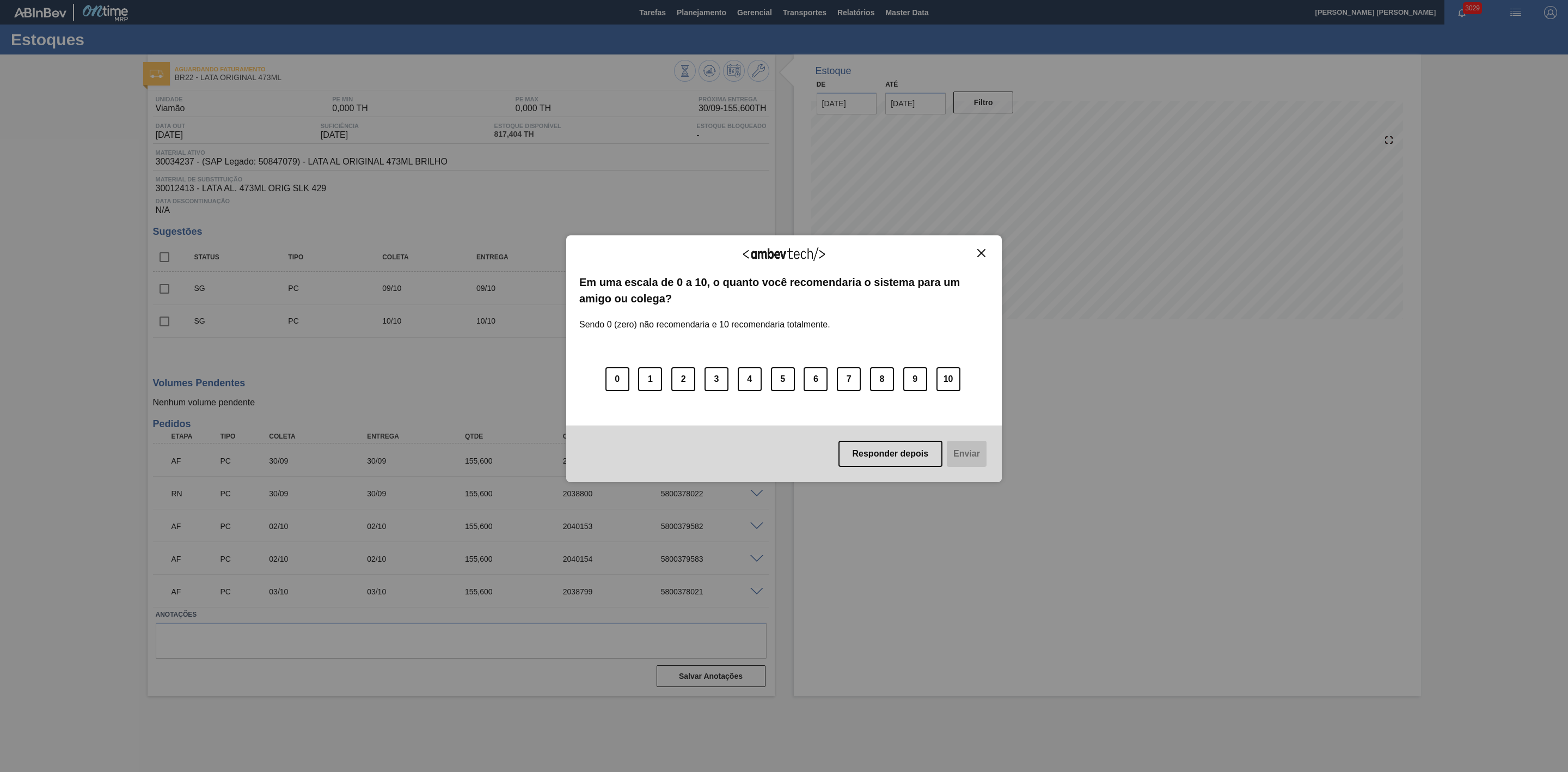
click at [982, 252] on img "Close" at bounding box center [981, 252] width 8 height 8
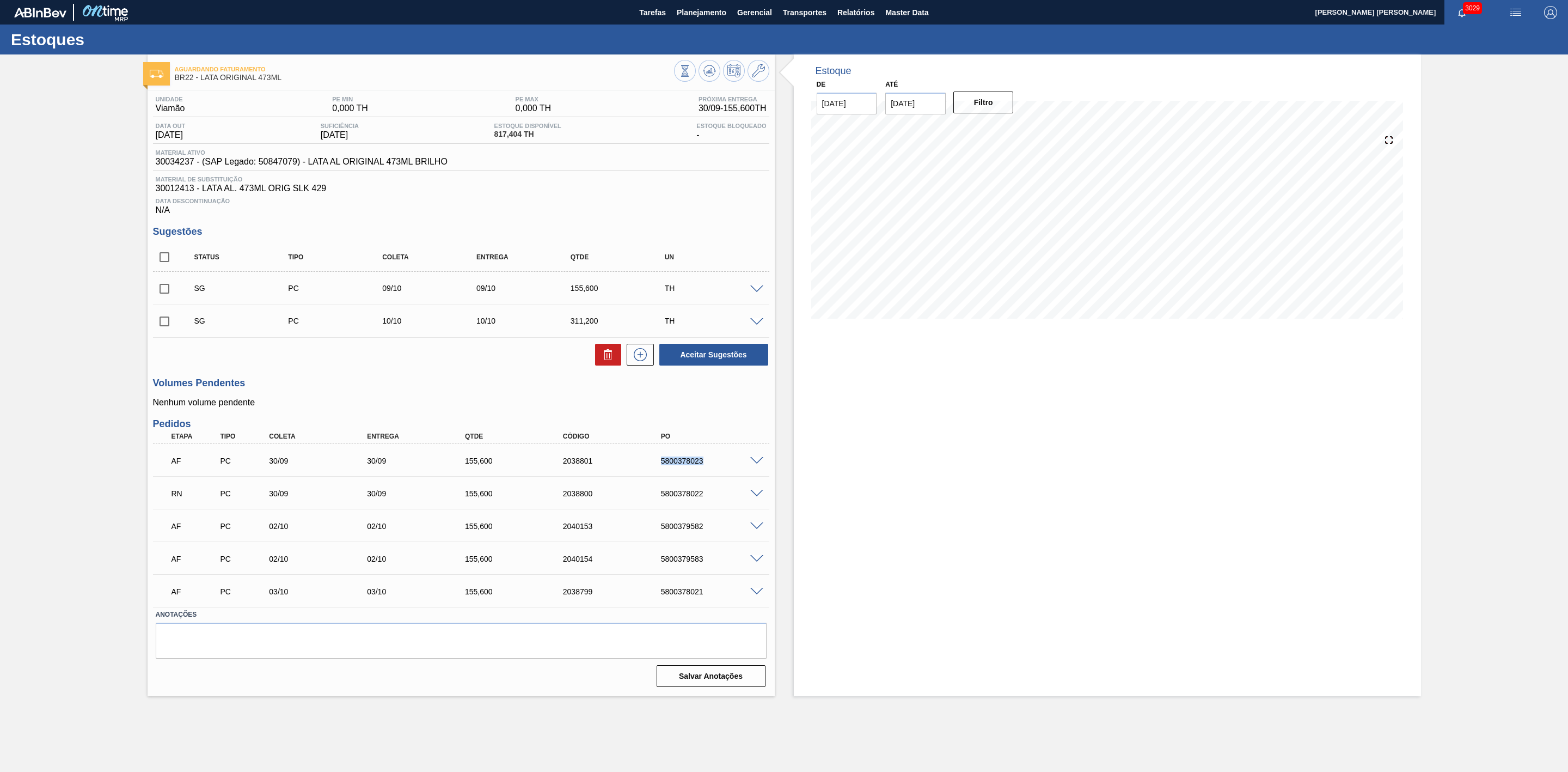
drag, startPoint x: 705, startPoint y: 466, endPoint x: 659, endPoint y: 468, distance: 46.0
click at [659, 465] on div "5800378023" at bounding box center [715, 461] width 113 height 9
copy div "5800378023"
click at [757, 463] on span at bounding box center [757, 460] width 13 height 8
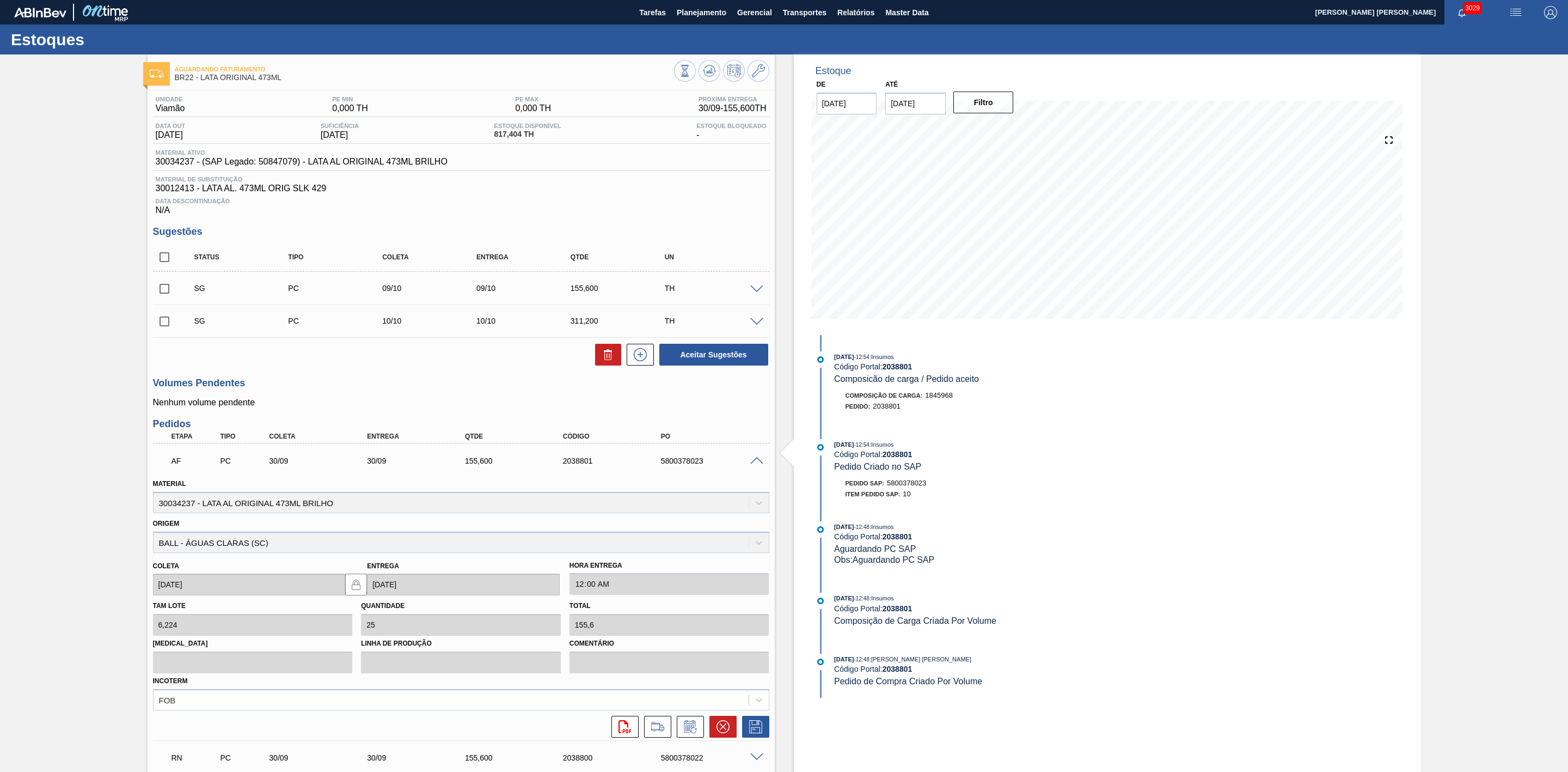
click at [754, 465] on span at bounding box center [757, 460] width 13 height 8
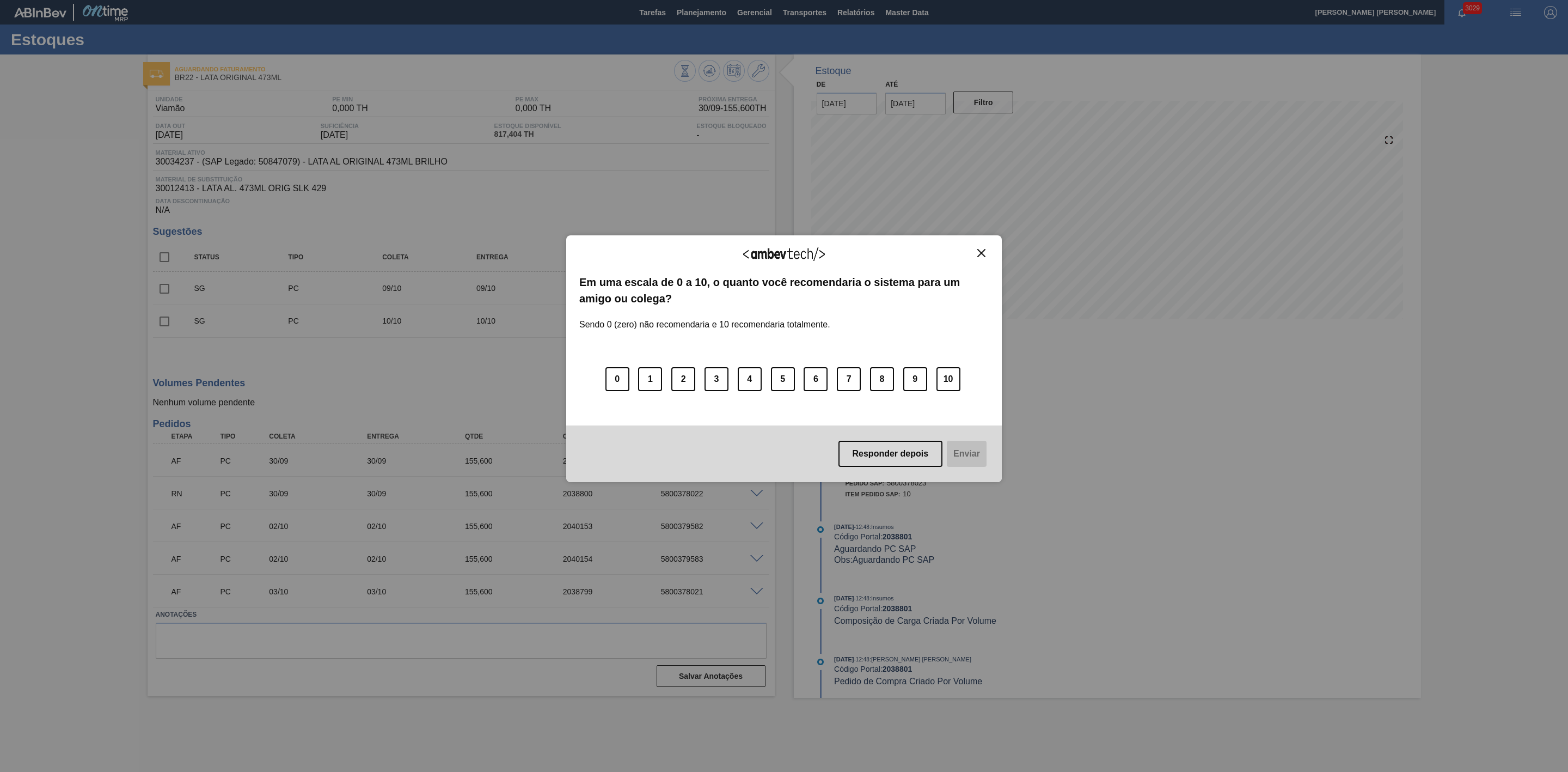
click at [979, 252] on img "Close" at bounding box center [981, 252] width 8 height 8
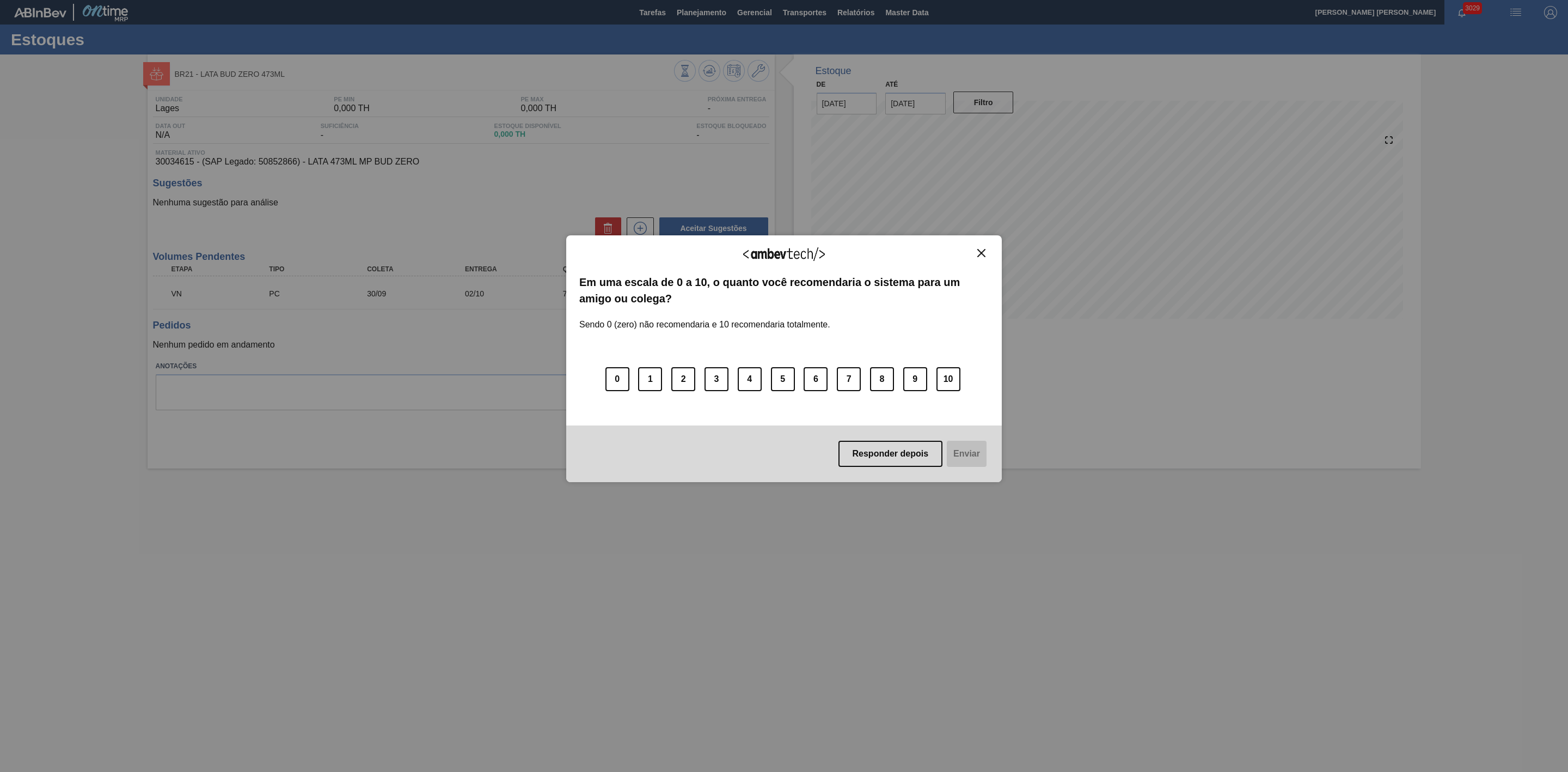
click at [985, 255] on img "Close" at bounding box center [981, 252] width 8 height 8
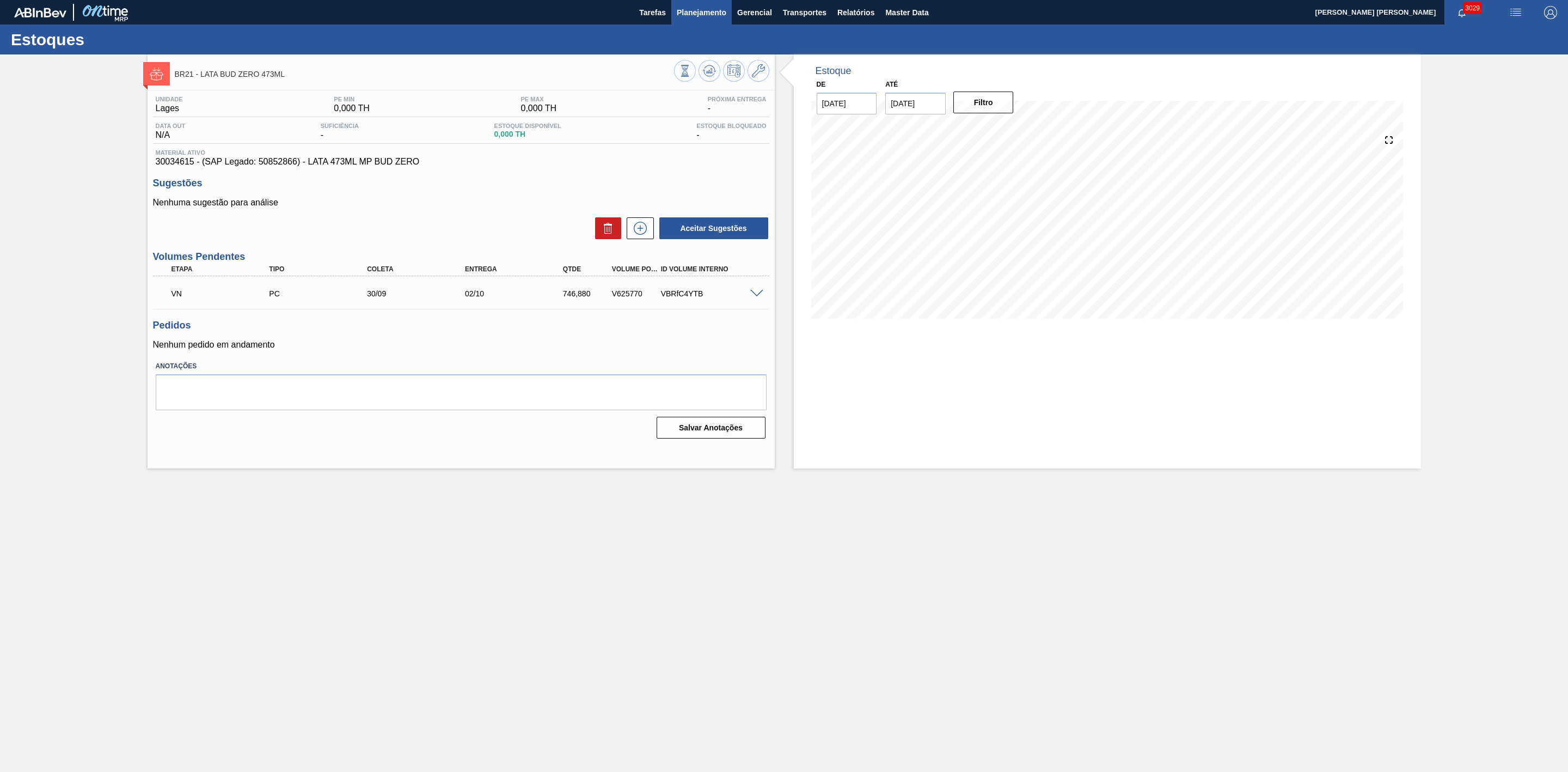
click at [686, 9] on span "Planejamento" at bounding box center [702, 13] width 50 height 13
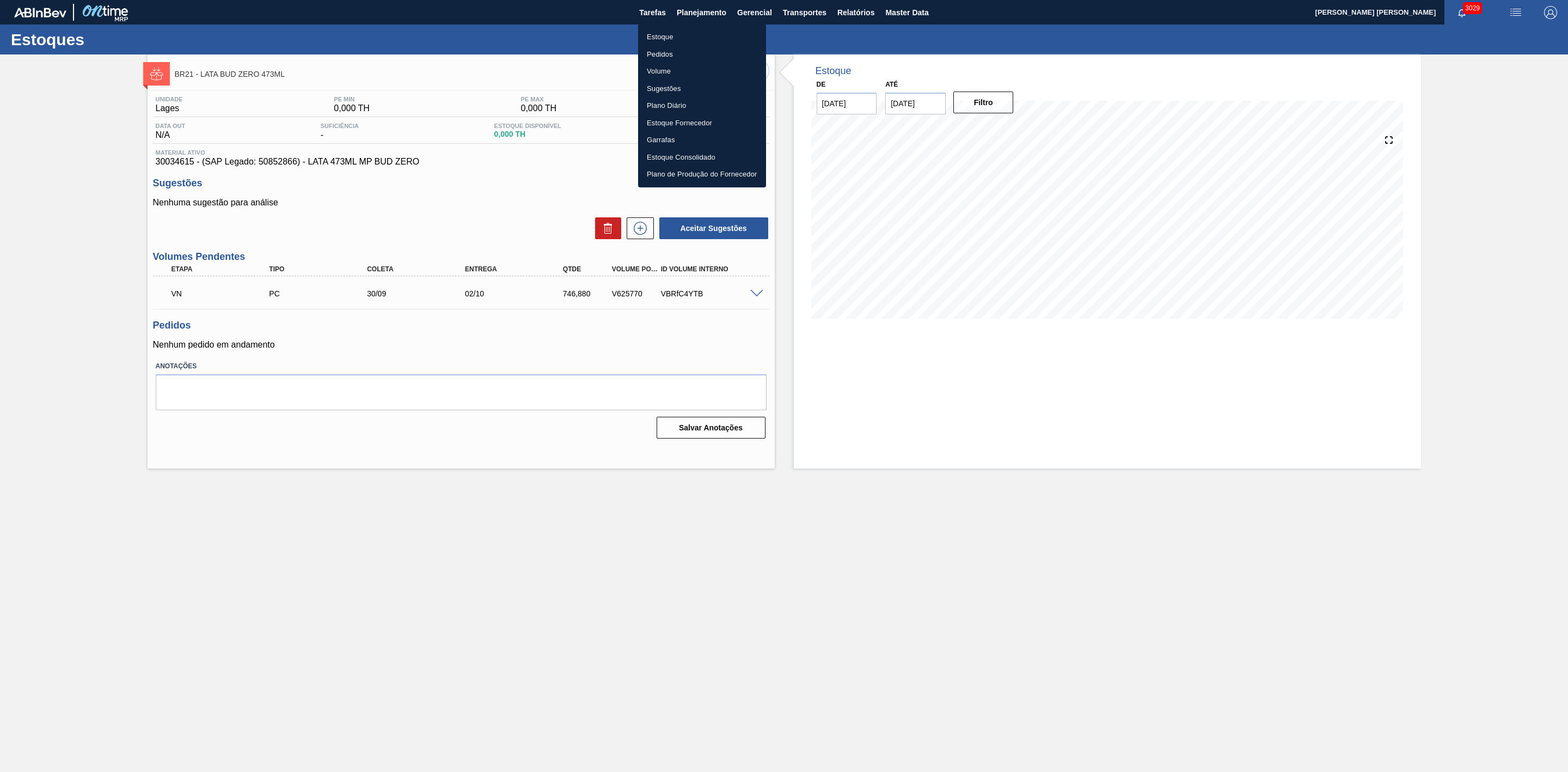
click at [672, 36] on li "Estoque" at bounding box center [702, 36] width 128 height 17
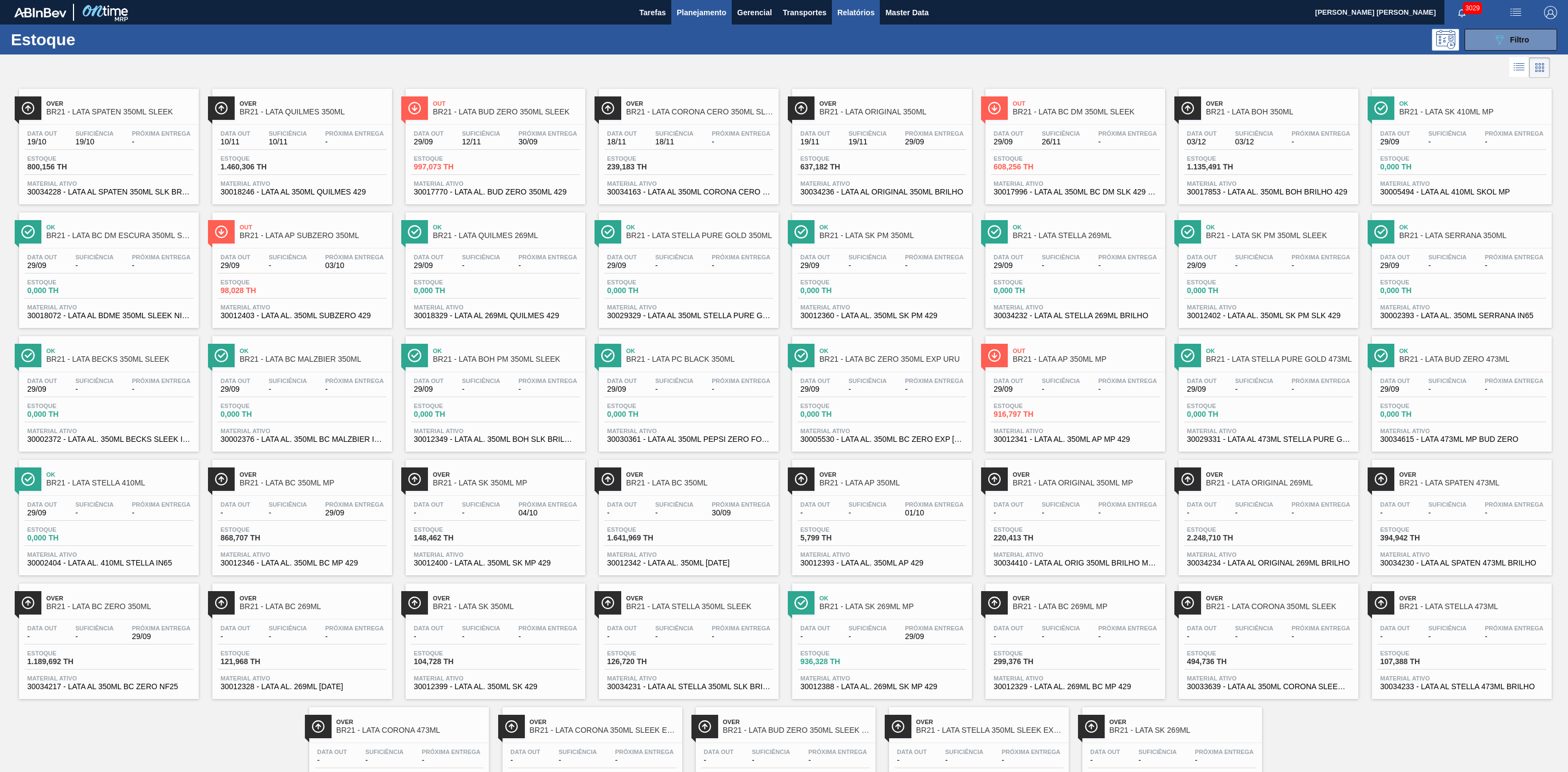
click at [858, 18] on button "Relatórios" at bounding box center [856, 12] width 48 height 25
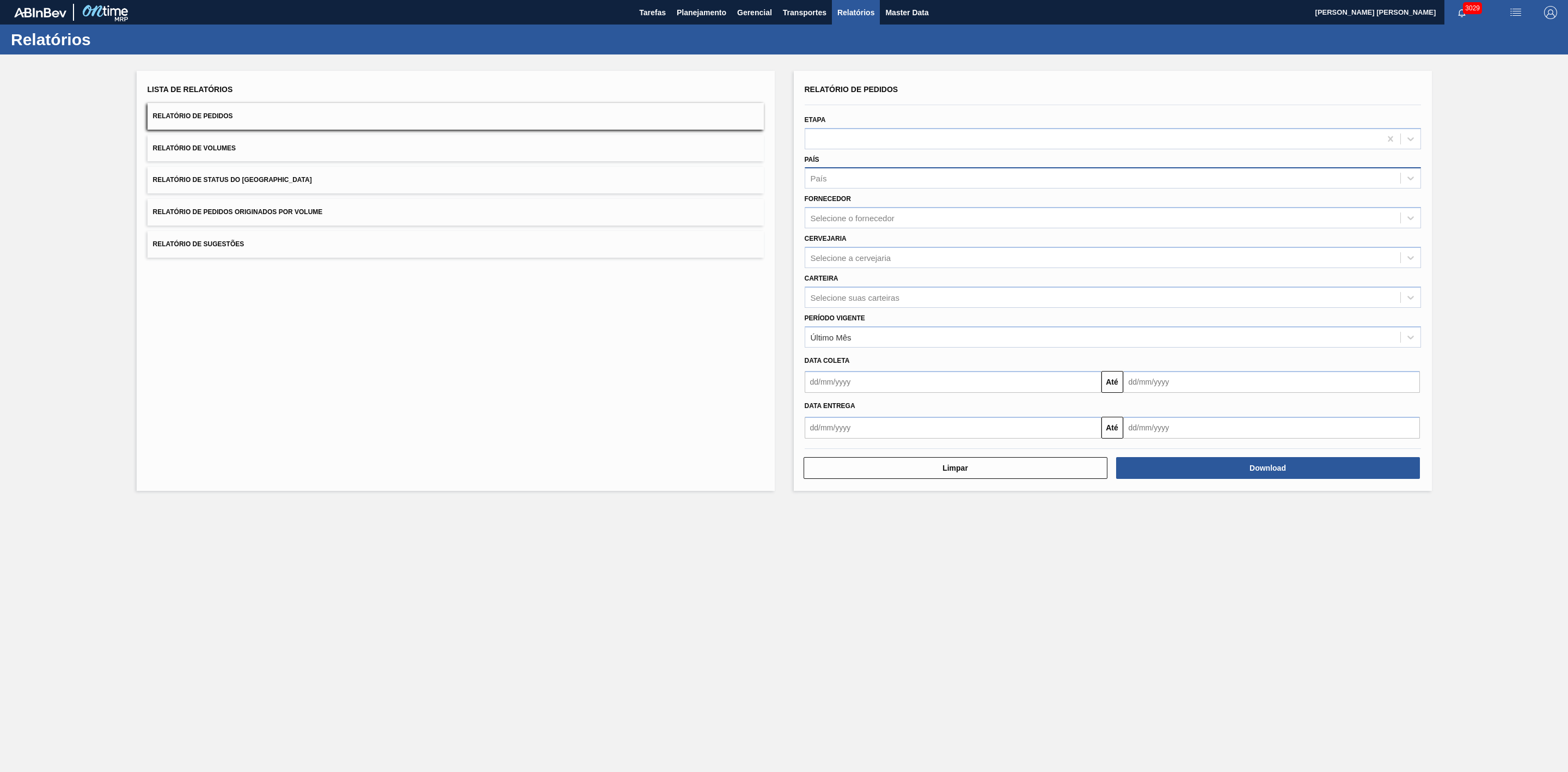
click at [853, 176] on div "País" at bounding box center [1103, 178] width 596 height 15
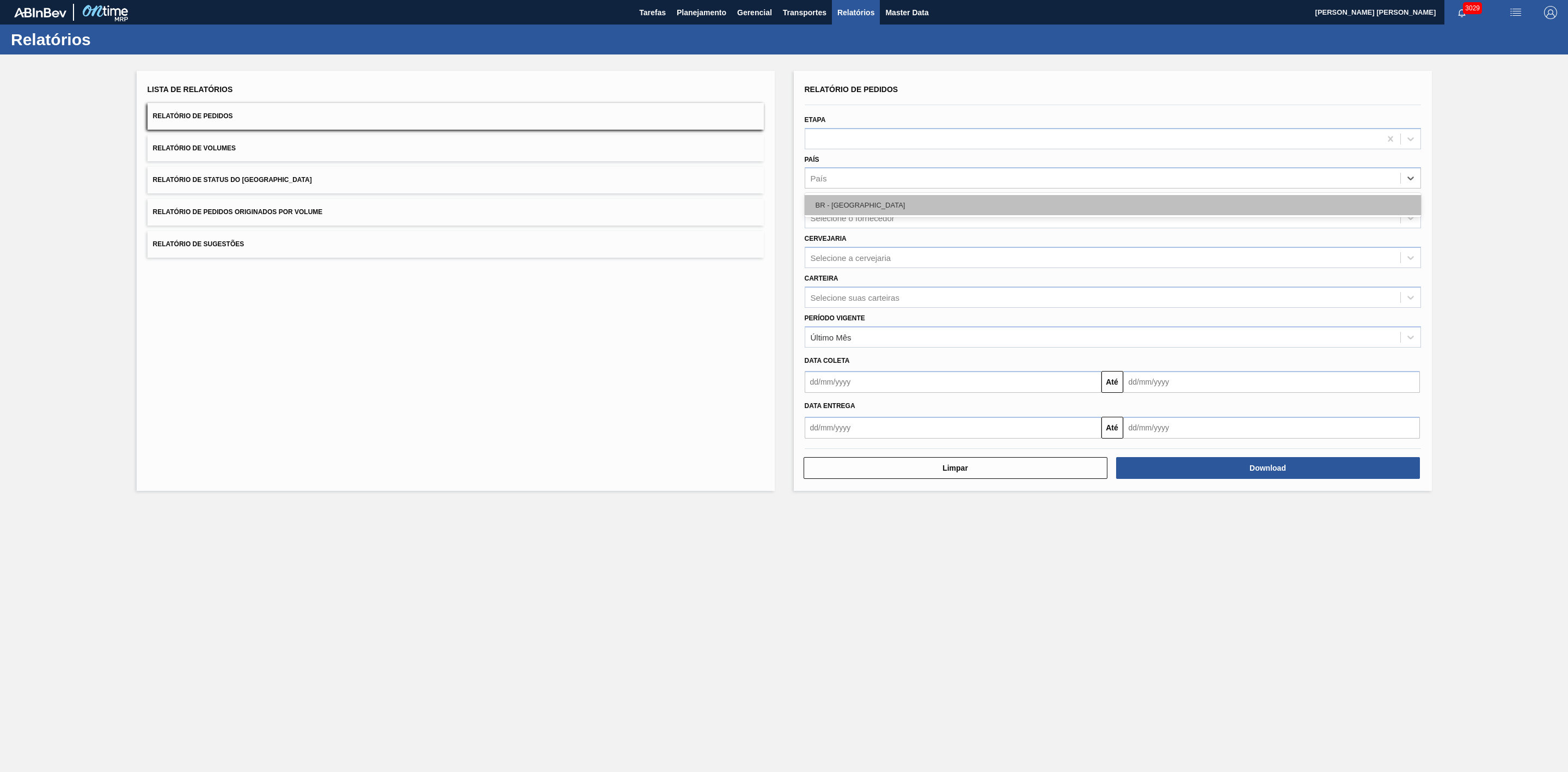
click at [850, 206] on div "BR - [GEOGRAPHIC_DATA]" at bounding box center [1113, 205] width 616 height 20
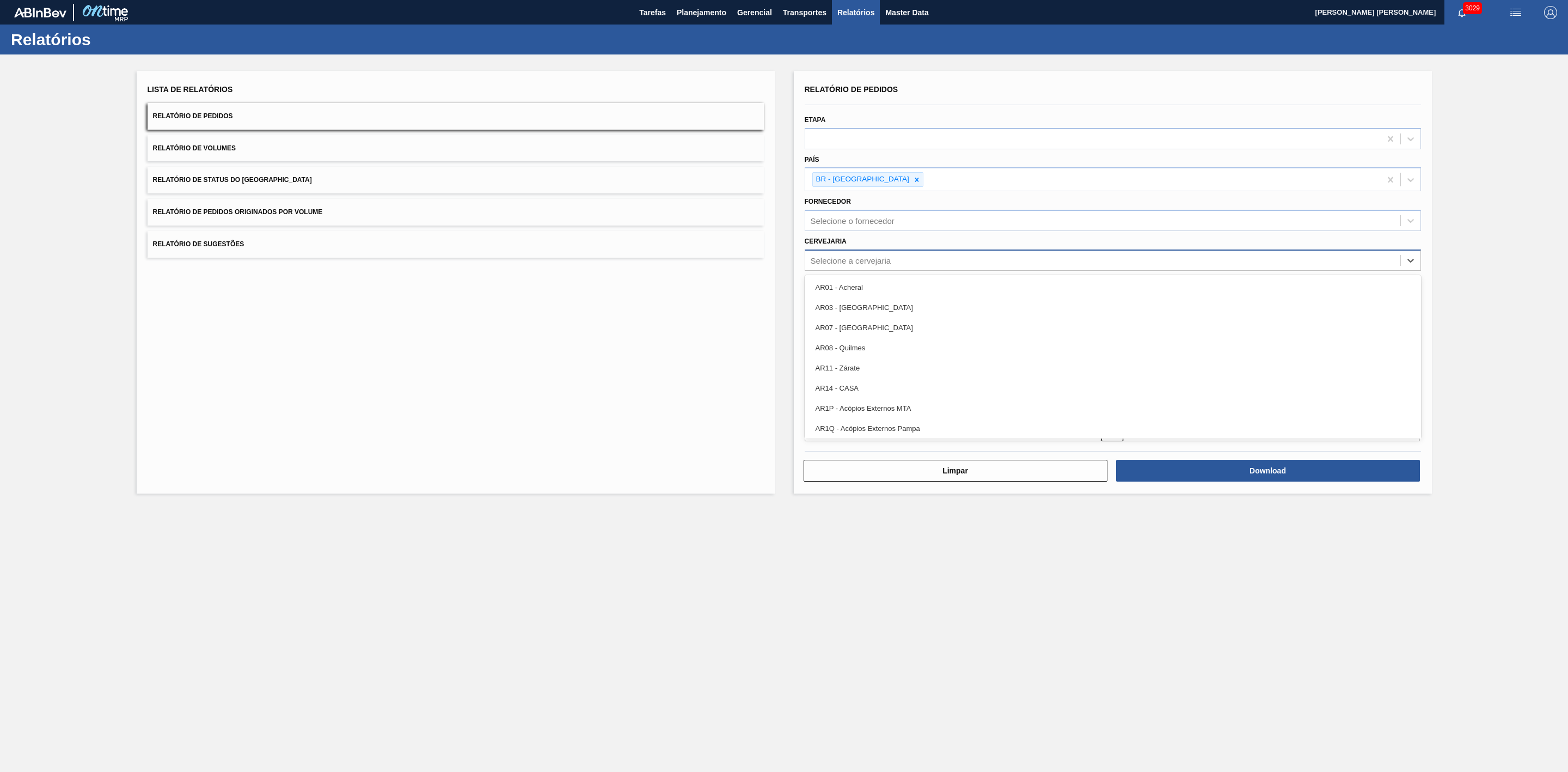
click at [843, 255] on div "Selecione a cervejaria" at bounding box center [1103, 260] width 596 height 15
type input "9"
type input "09"
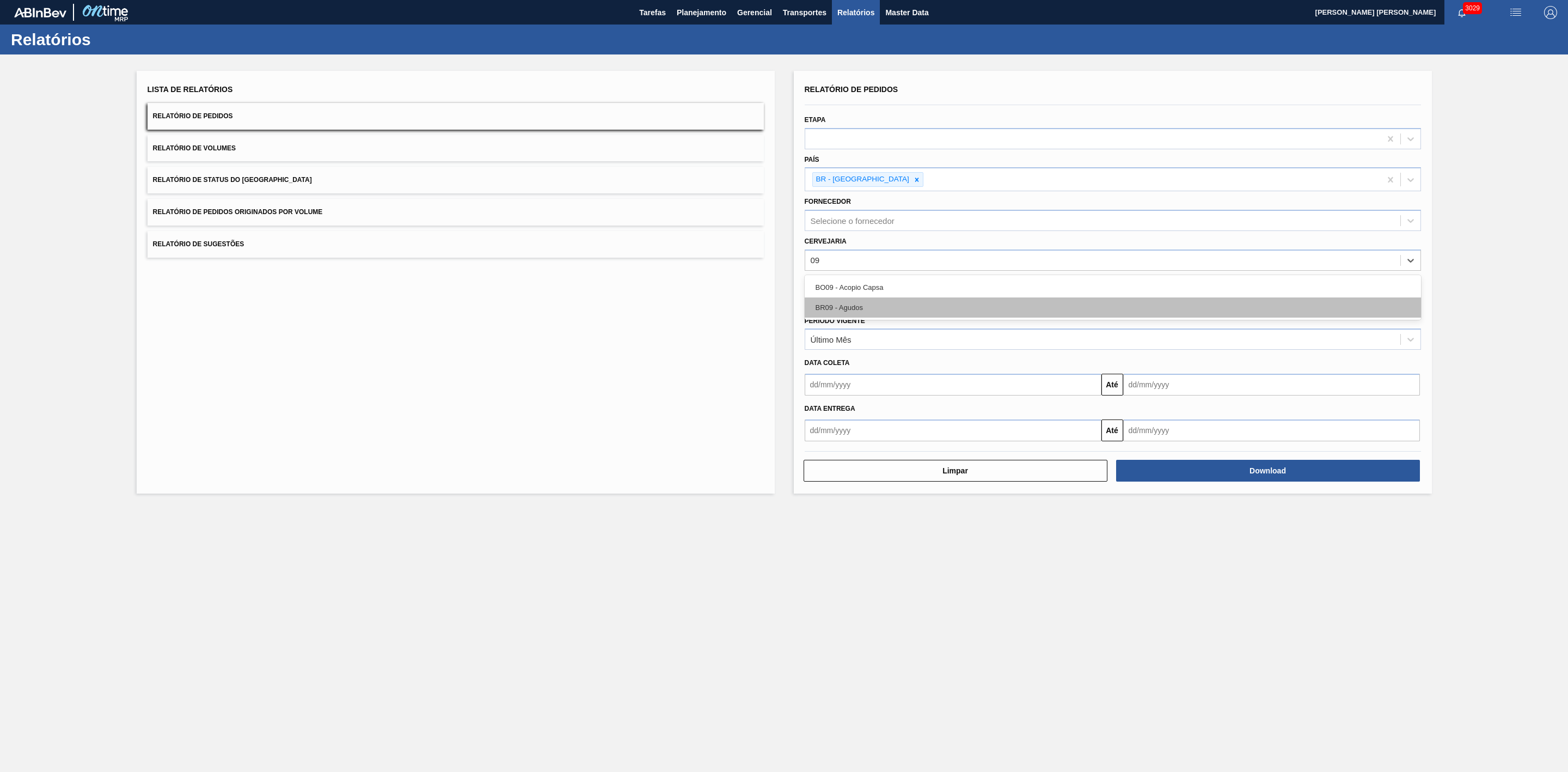
click at [847, 307] on div "BR09 - Agudos" at bounding box center [1113, 307] width 616 height 20
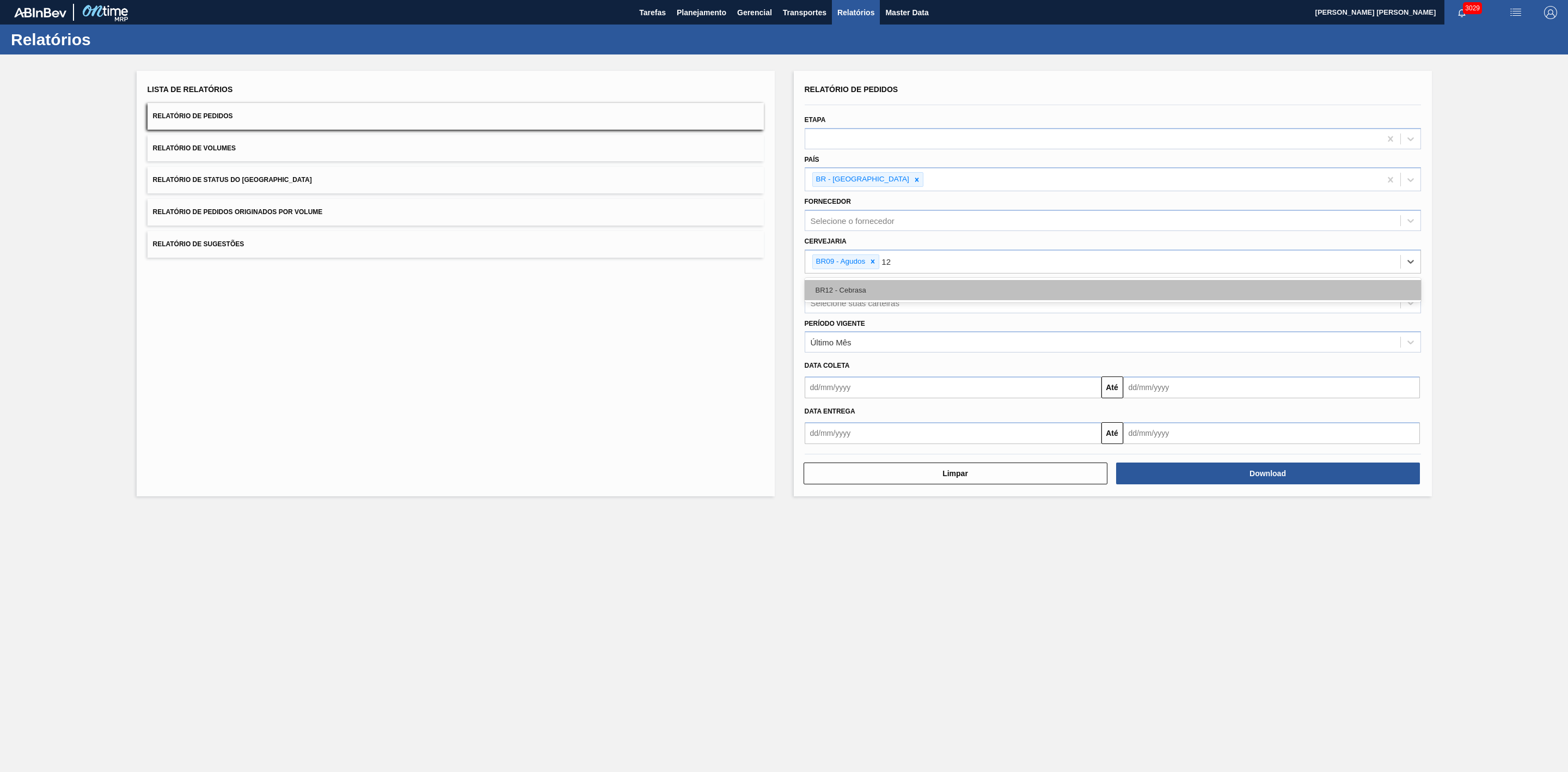
type input "1"
type input "21"
click at [884, 293] on div "BR21 - Lages" at bounding box center [1113, 290] width 616 height 20
type input "22"
click at [856, 295] on div "BR22 - Viamão" at bounding box center [1113, 290] width 616 height 20
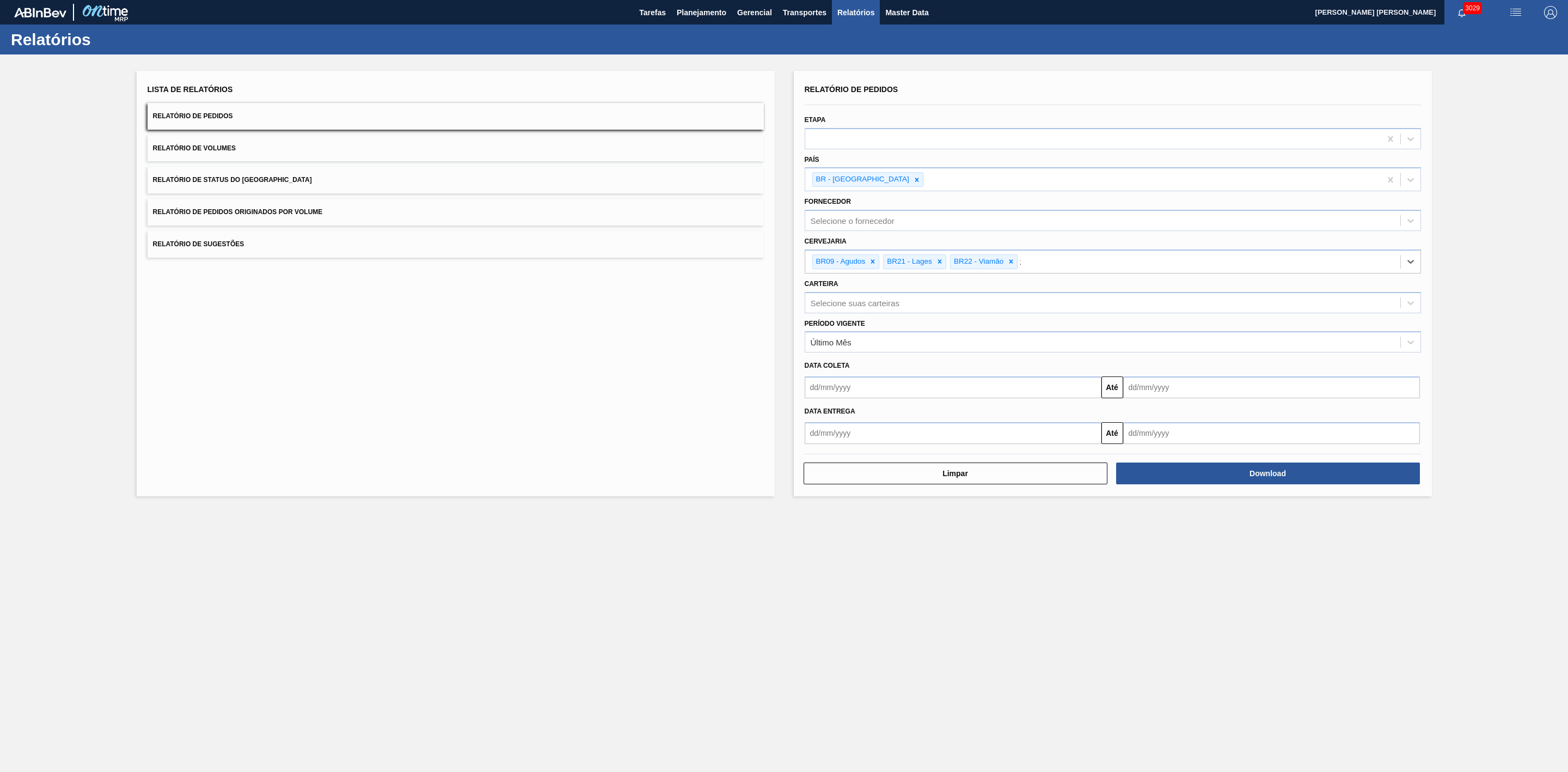
type input "24"
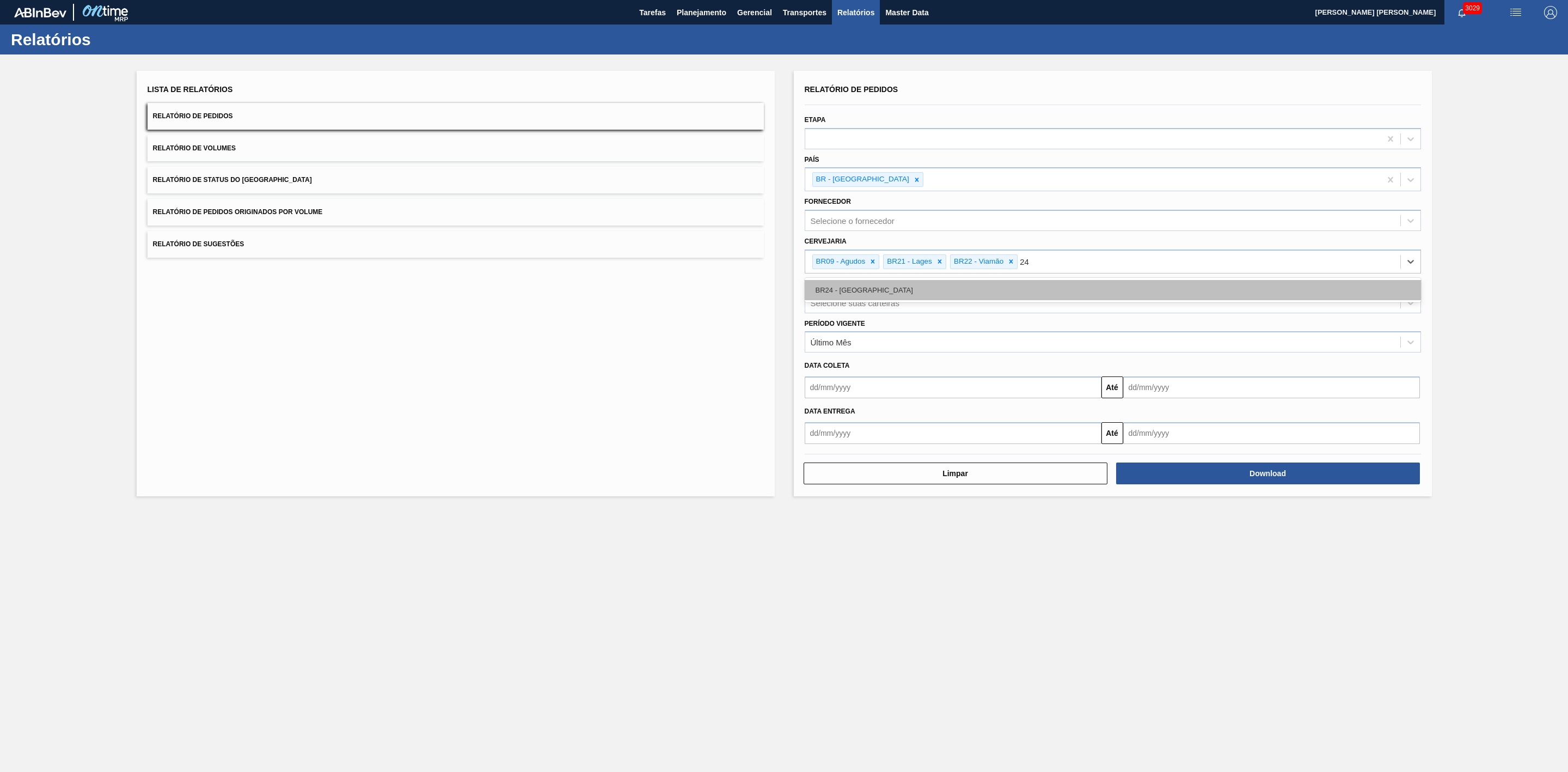
click at [861, 296] on div "BR24 - [GEOGRAPHIC_DATA]" at bounding box center [1113, 290] width 616 height 20
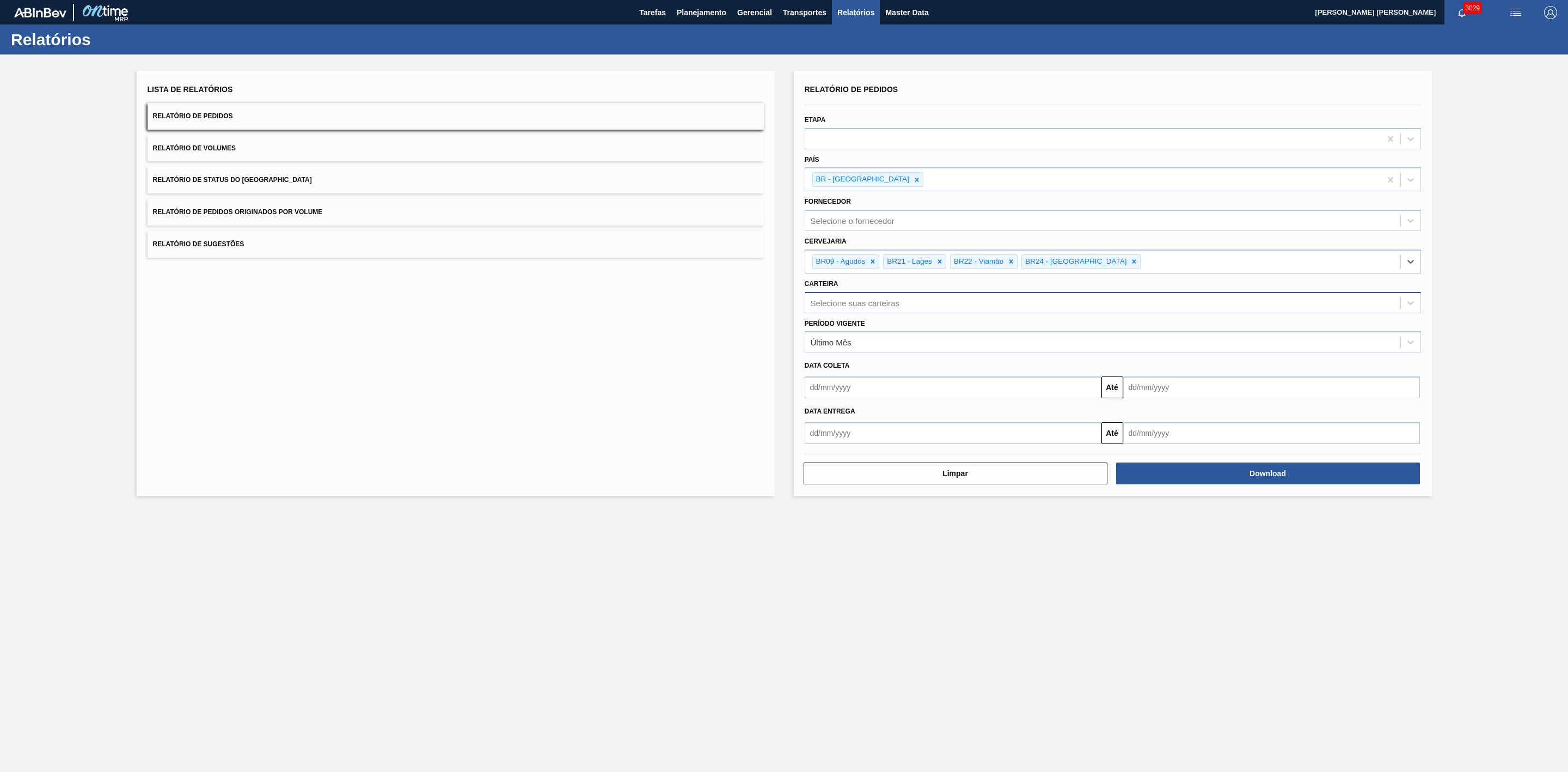
click at [865, 301] on div "Selecione suas carteiras" at bounding box center [855, 302] width 89 height 9
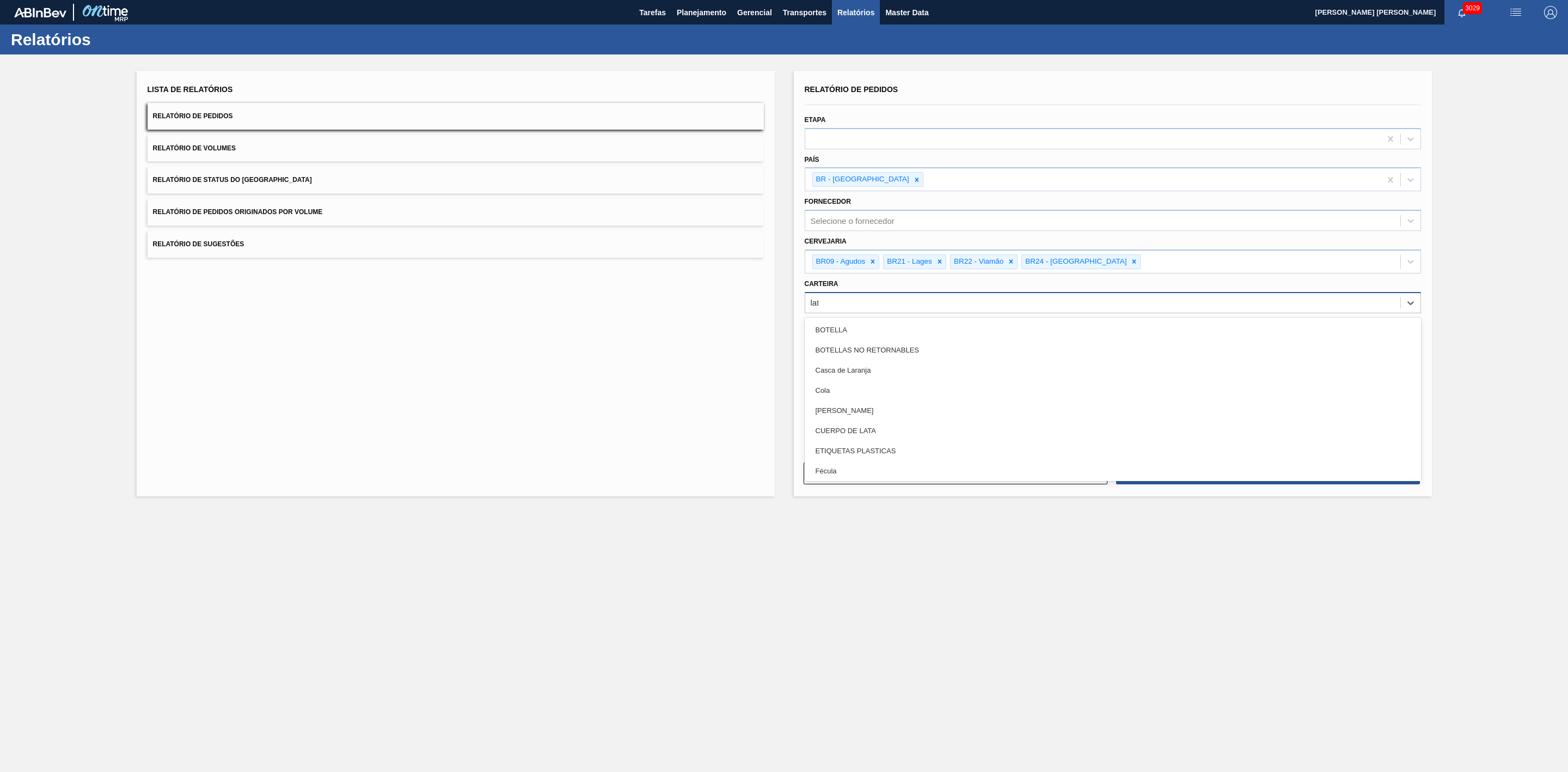
type input "lata"
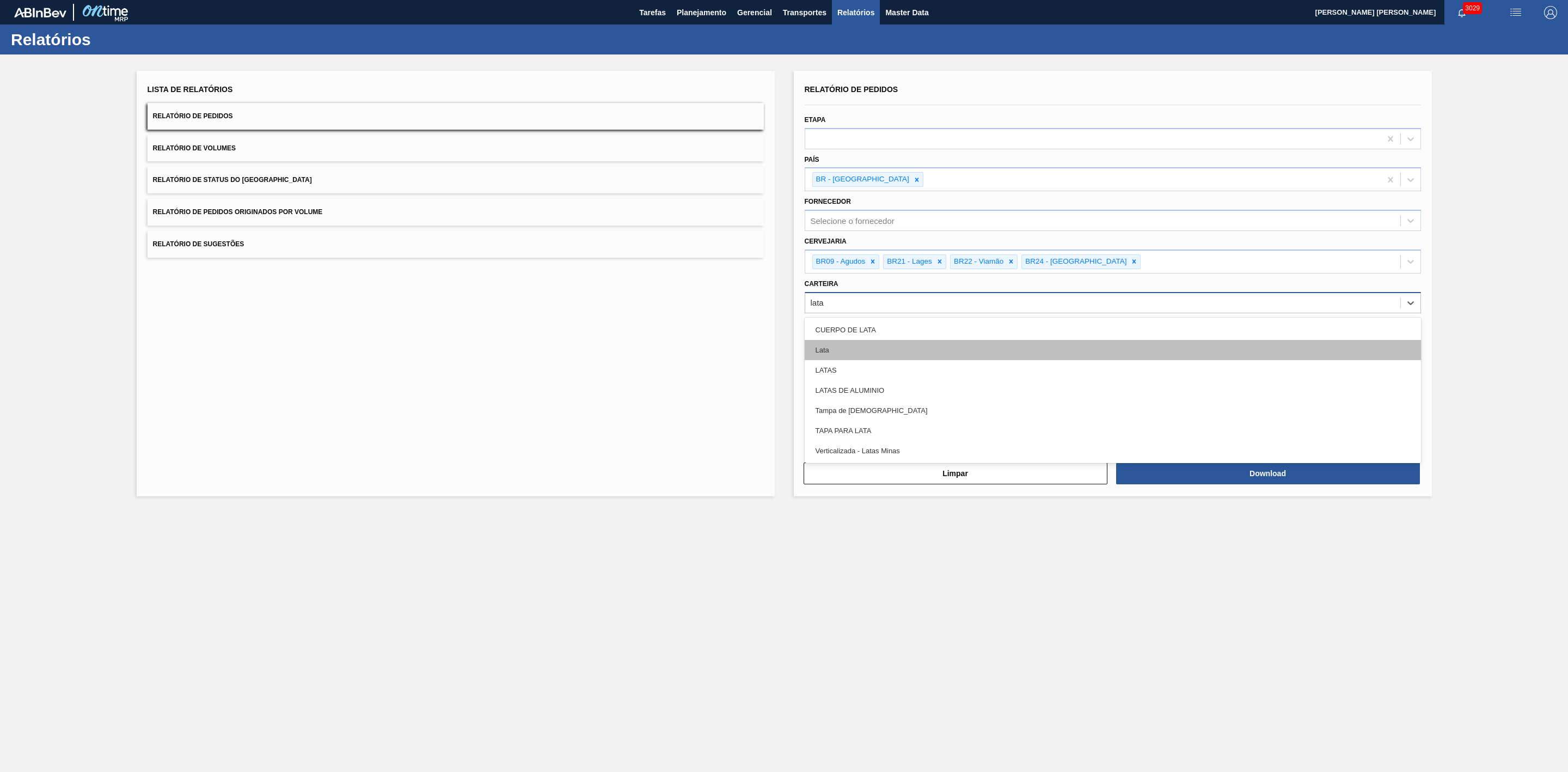
click at [842, 351] on div "Lata" at bounding box center [1113, 350] width 616 height 20
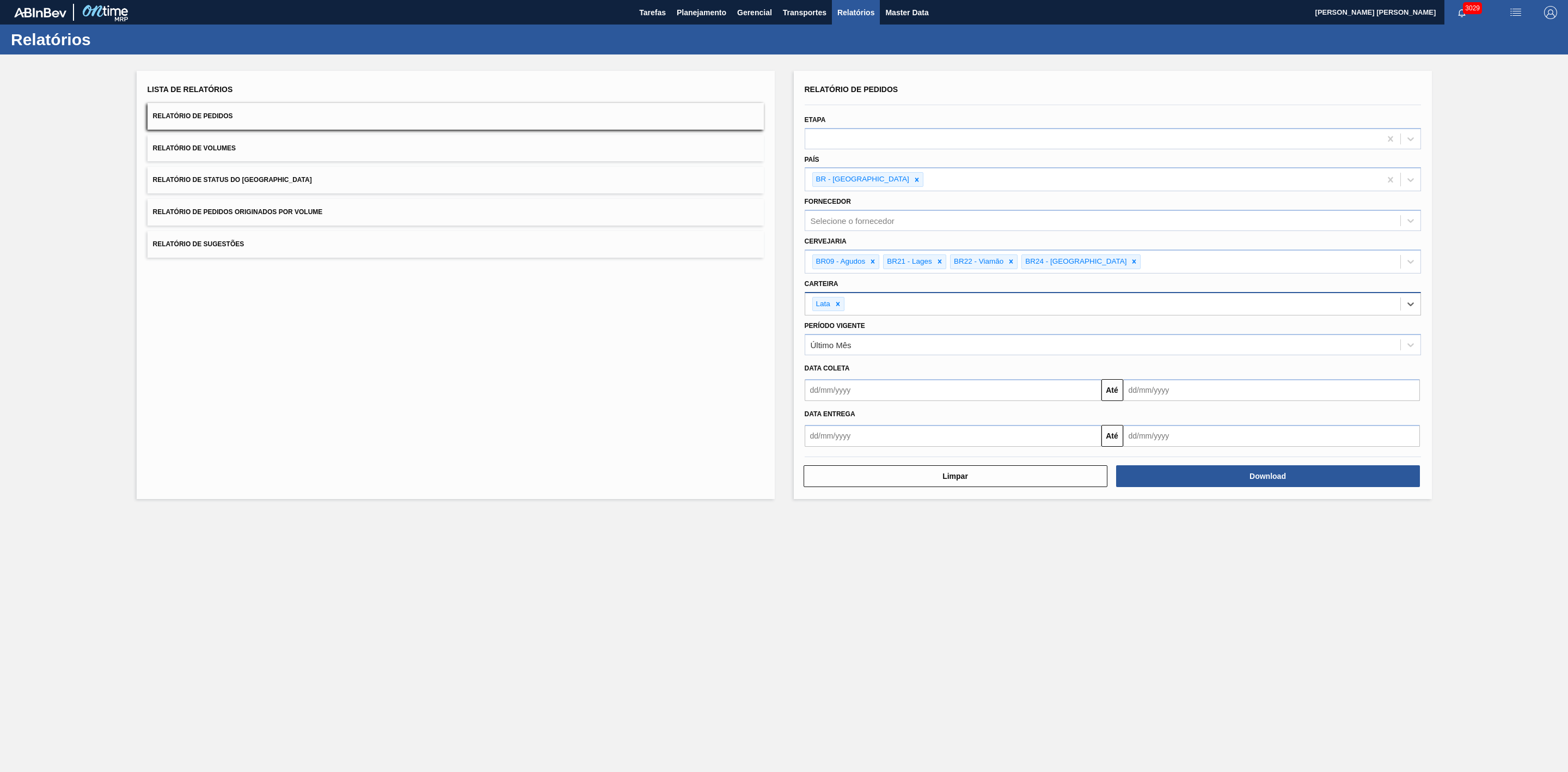
click at [863, 392] on input "text" at bounding box center [953, 390] width 297 height 22
click at [842, 523] on div "29" at bounding box center [835, 522] width 15 height 15
type input "[DATE]"
click at [1209, 390] on input "text" at bounding box center [1271, 390] width 297 height 22
drag, startPoint x: 1131, startPoint y: 413, endPoint x: 1175, endPoint y: 414, distance: 44.0
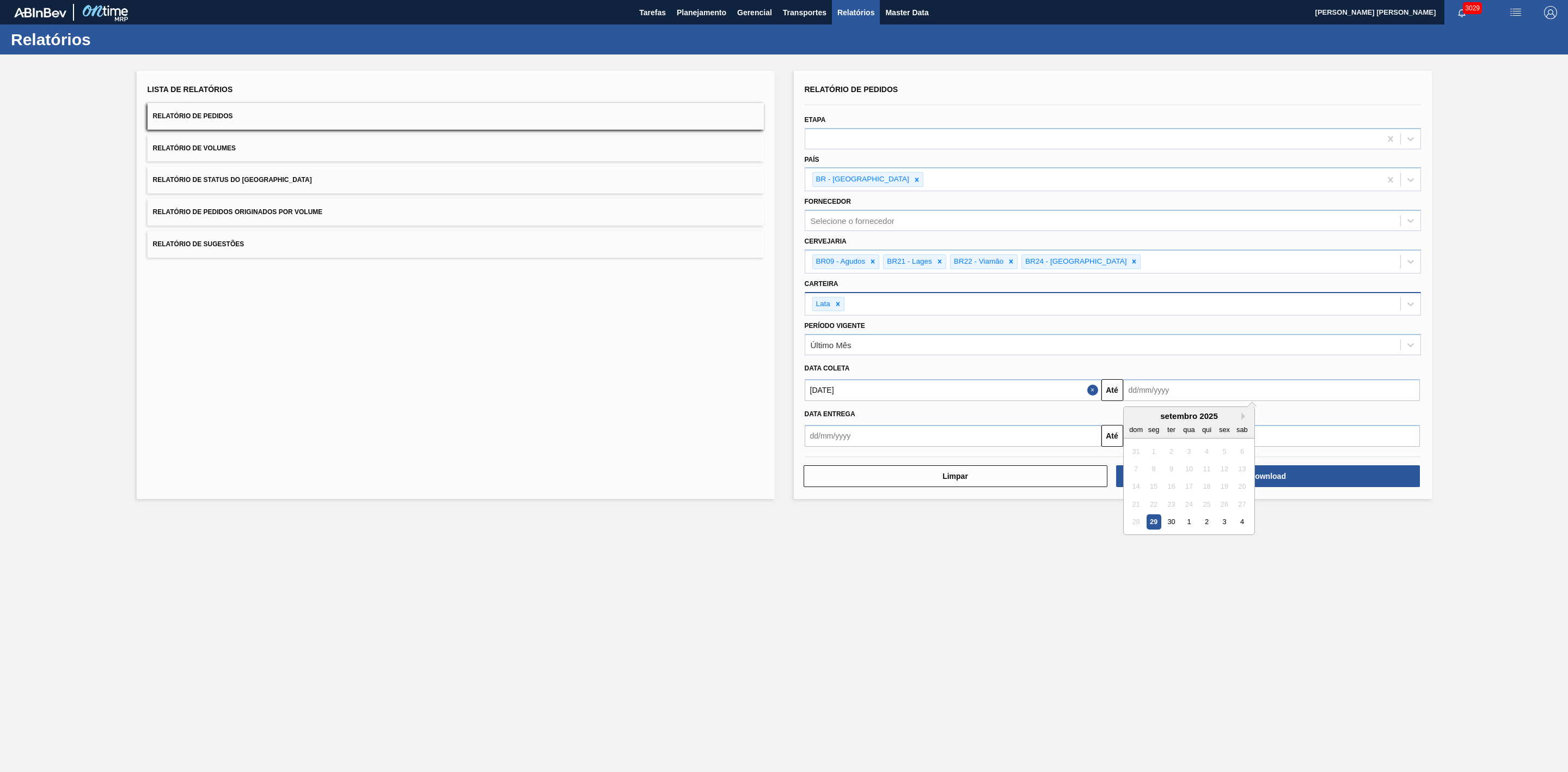
click at [1133, 413] on div "setembro 2025" at bounding box center [1189, 416] width 131 height 9
click at [1242, 414] on button "Next Month" at bounding box center [1246, 416] width 7 height 7
click at [1242, 490] on div "18" at bounding box center [1242, 487] width 15 height 15
type input "[DATE]"
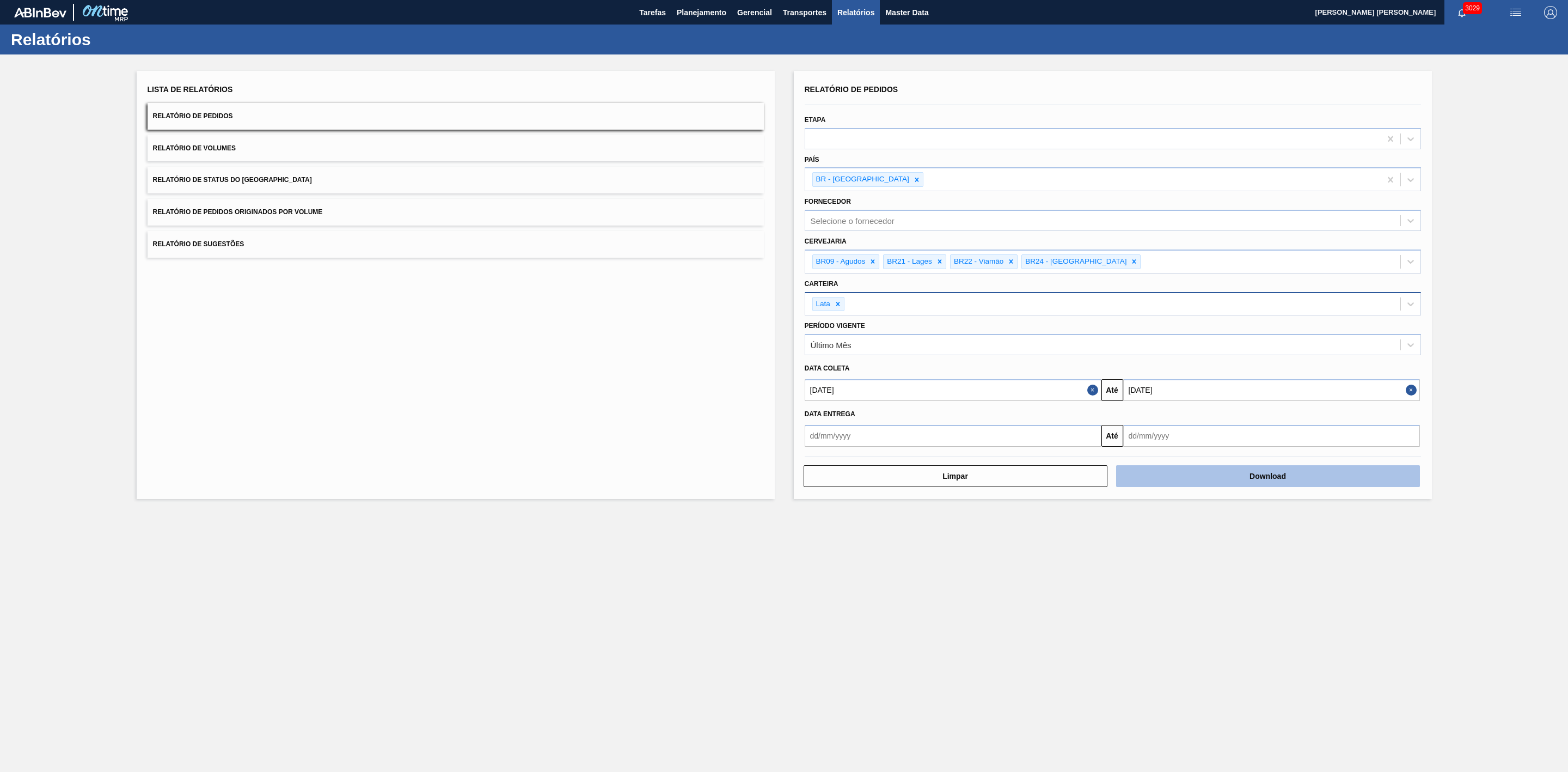
click at [1218, 474] on button "Download" at bounding box center [1268, 476] width 304 height 22
click at [368, 144] on button "Relatório de Volumes" at bounding box center [456, 148] width 616 height 26
click at [1216, 472] on button "Download" at bounding box center [1268, 476] width 304 height 22
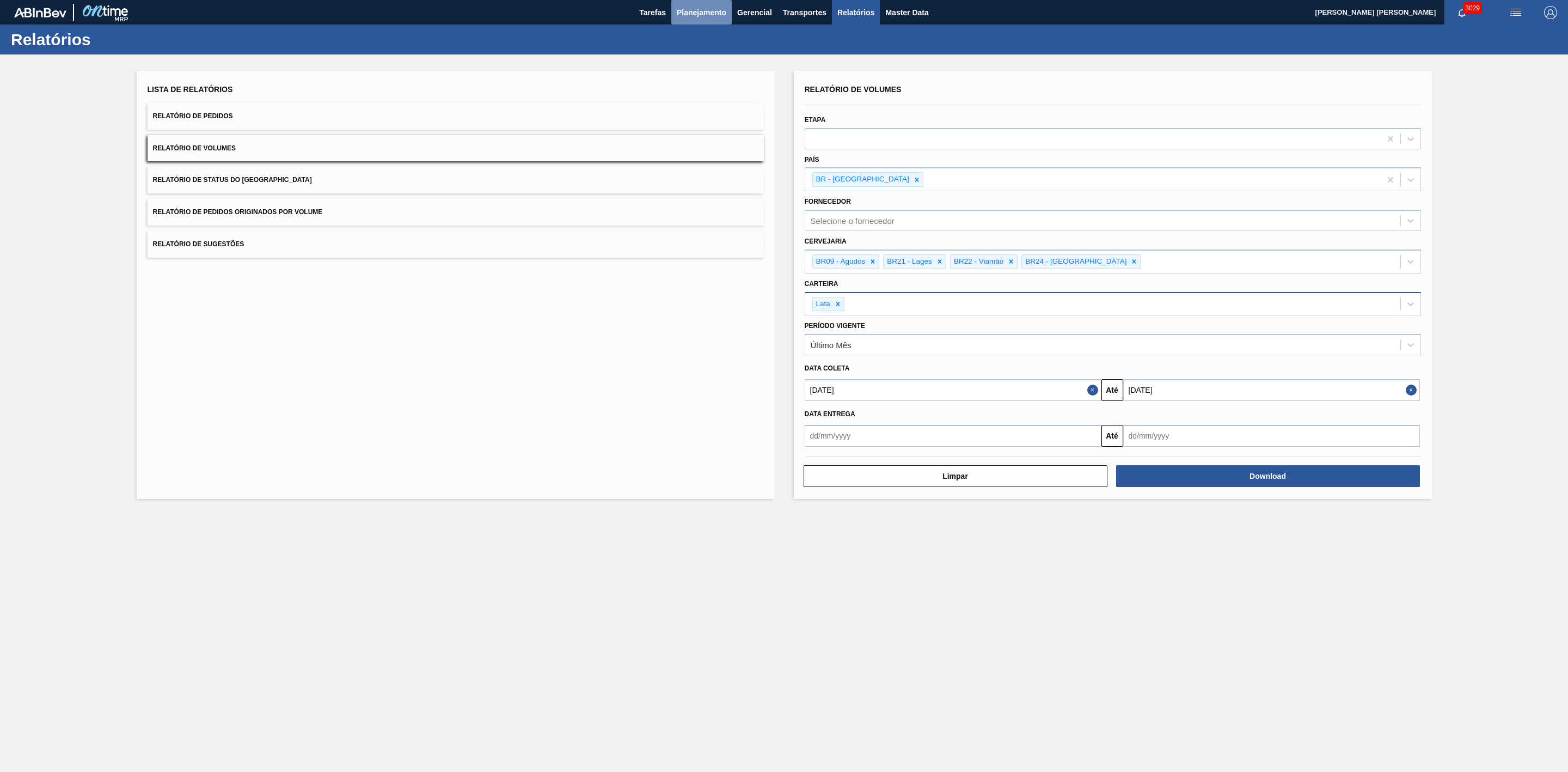
click at [708, 13] on span "Planejamento" at bounding box center [702, 13] width 50 height 13
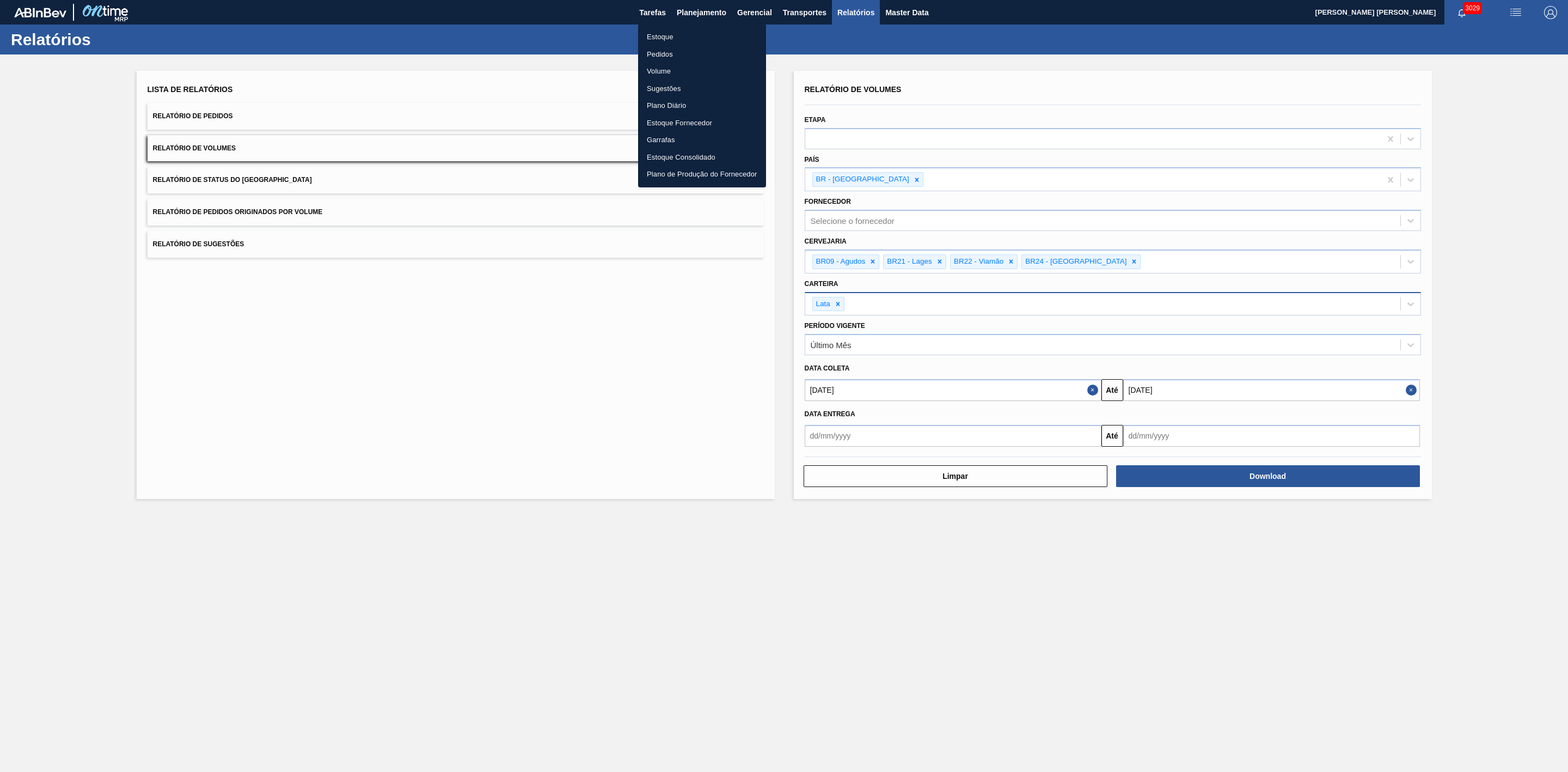
click at [666, 36] on li "Estoque" at bounding box center [702, 36] width 128 height 17
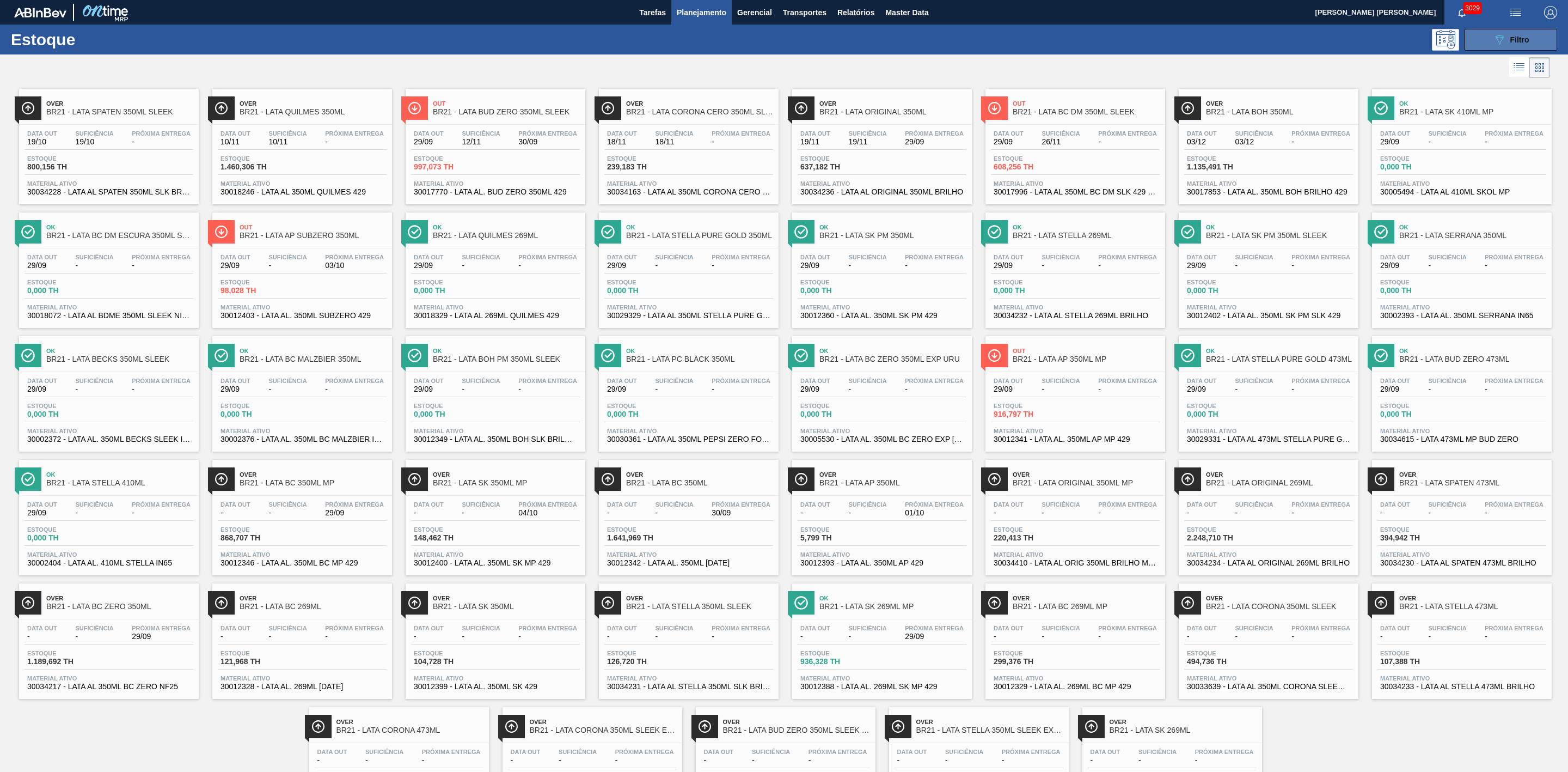
click at [1498, 39] on icon "089F7B8B-B2A5-4AFE-B5C0-19BA573D28AC" at bounding box center [1500, 40] width 13 height 13
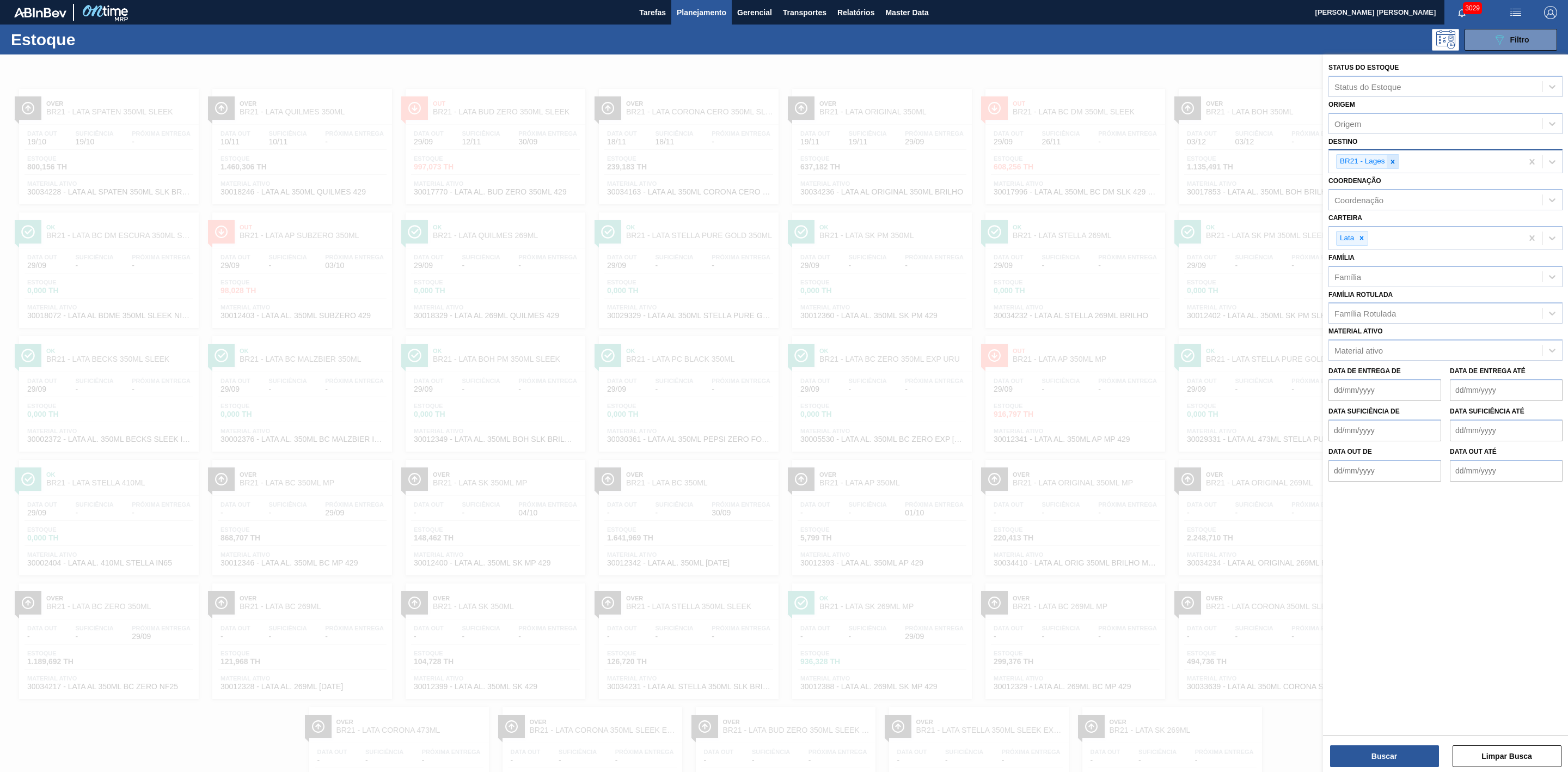
click at [1392, 163] on icon at bounding box center [1393, 162] width 4 height 4
type input "24"
click at [1371, 182] on div "BR24 - [GEOGRAPHIC_DATA]" at bounding box center [1446, 187] width 234 height 20
click at [1377, 757] on button "Buscar" at bounding box center [1385, 757] width 109 height 22
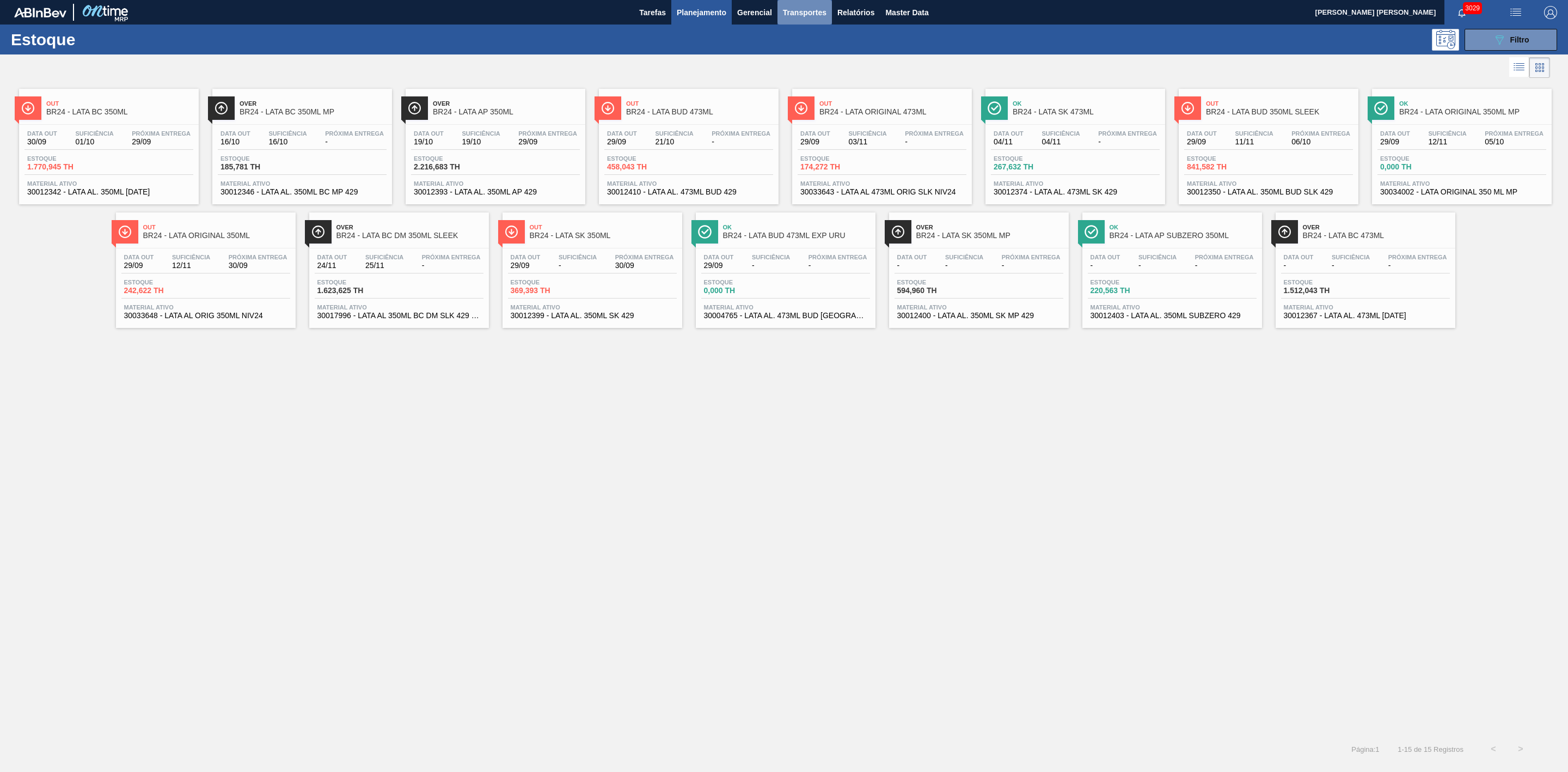
click at [822, 7] on span "Transportes" at bounding box center [805, 13] width 44 height 13
click at [793, 53] on li "Otimização de Carga" at bounding box center [804, 54] width 89 height 17
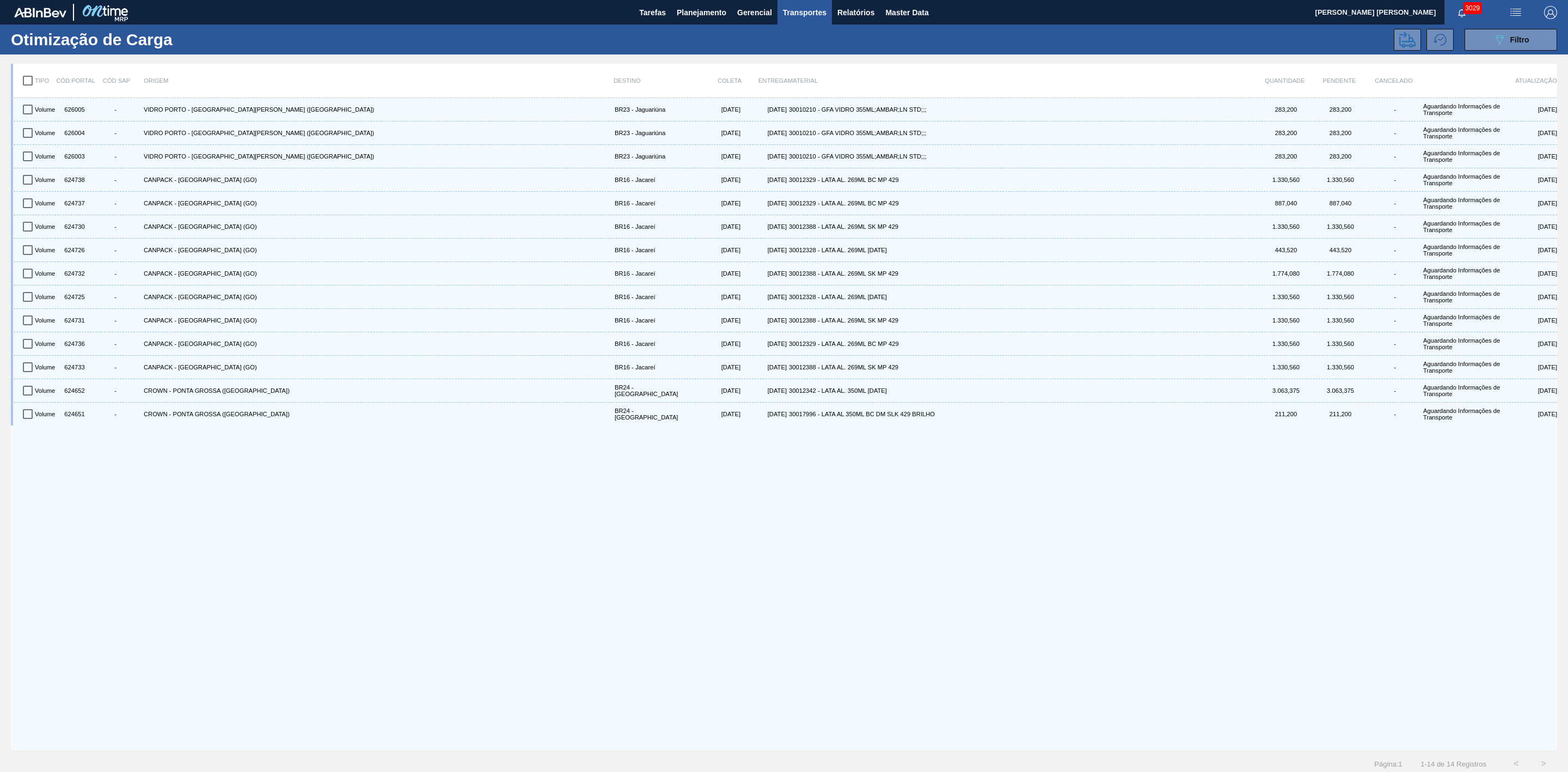
drag, startPoint x: 1505, startPoint y: 41, endPoint x: 1500, endPoint y: 59, distance: 18.7
click at [1504, 41] on div "089F7B8B-B2A5-4AFE-B5C0-19BA573D28AC Filtro" at bounding box center [1512, 40] width 36 height 13
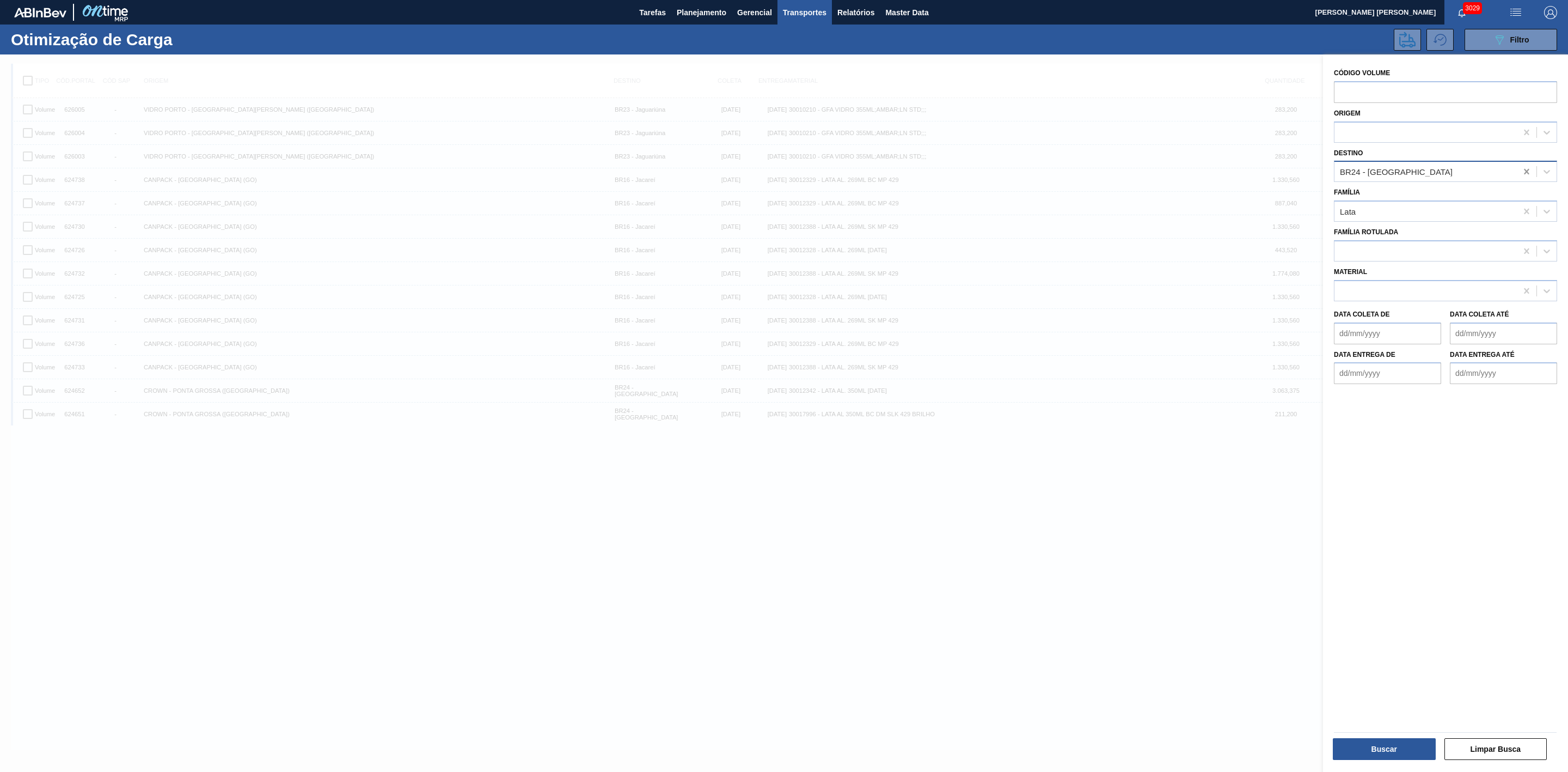
click at [1524, 171] on icon at bounding box center [1527, 172] width 11 height 11
type input "09"
click at [1381, 193] on div "BR09 - Agudos" at bounding box center [1446, 199] width 223 height 20
click at [1400, 744] on button "Buscar" at bounding box center [1384, 749] width 103 height 22
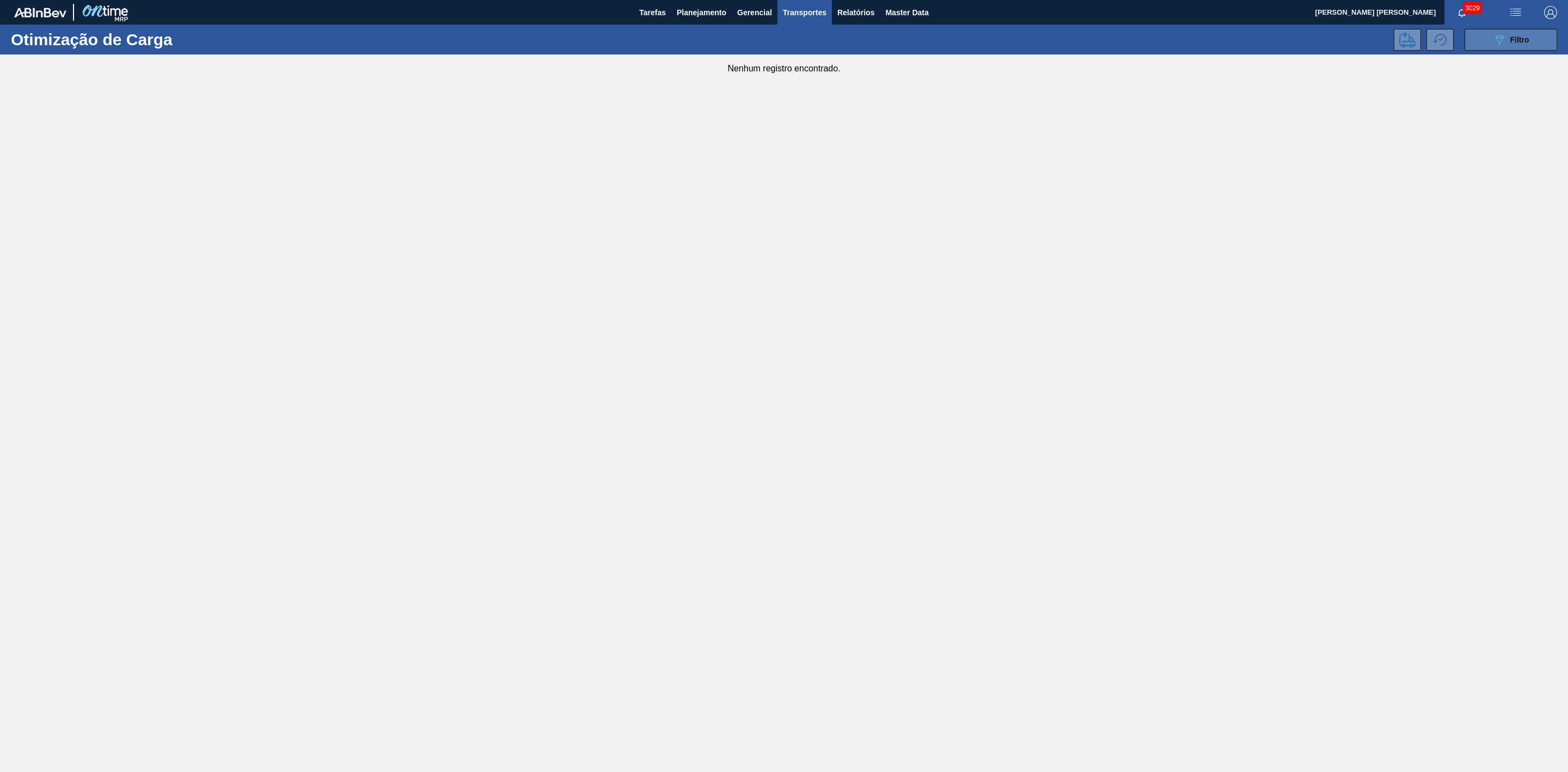
click at [1541, 41] on button "089F7B8B-B2A5-4AFE-B5C0-19BA573D28AC Filtro" at bounding box center [1512, 40] width 93 height 22
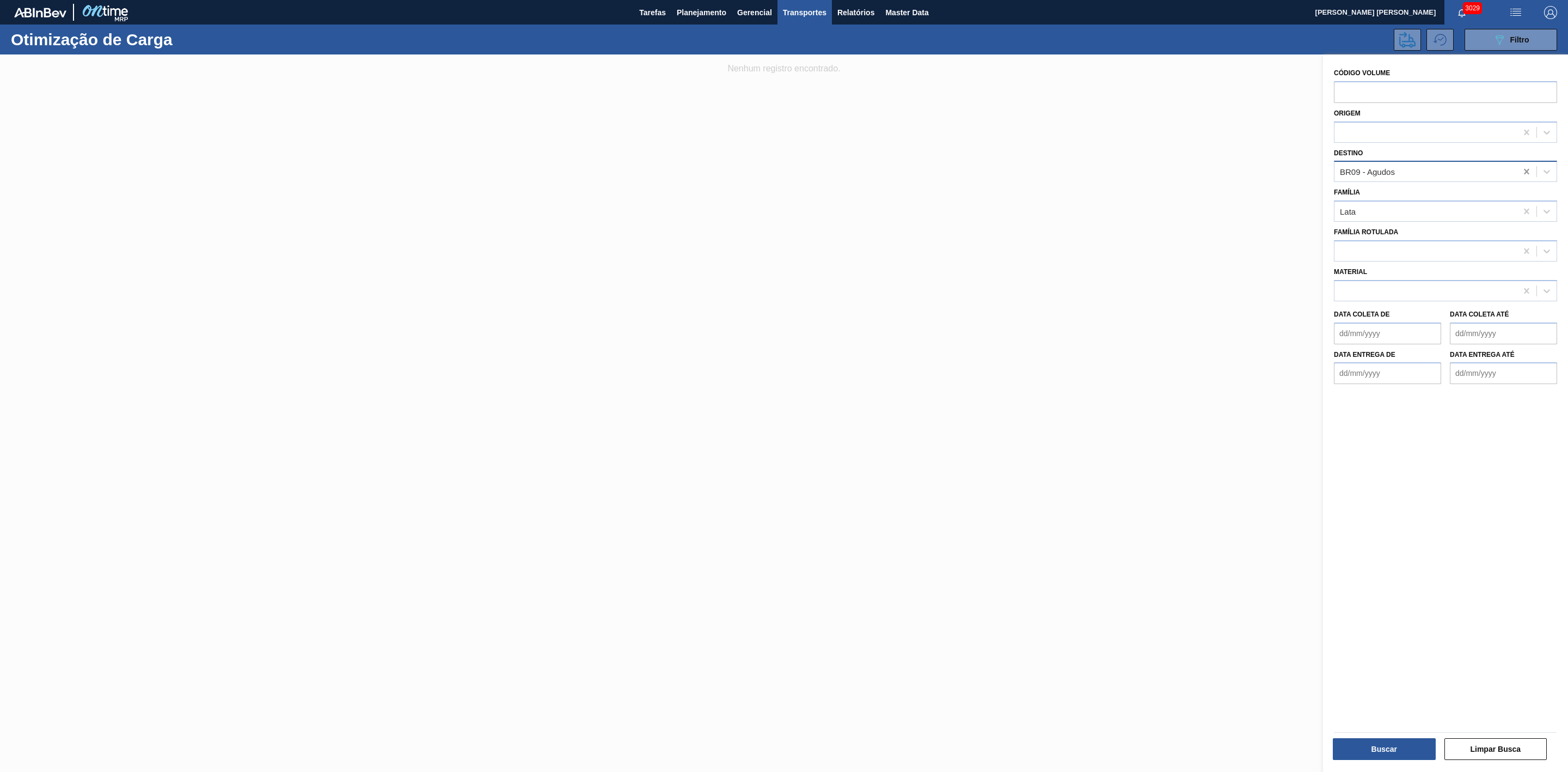
click at [1524, 168] on icon at bounding box center [1527, 172] width 11 height 11
type input "24"
click at [1458, 189] on div "BR24 - [GEOGRAPHIC_DATA]" at bounding box center [1446, 199] width 223 height 20
click at [1420, 744] on button "Buscar" at bounding box center [1384, 749] width 103 height 22
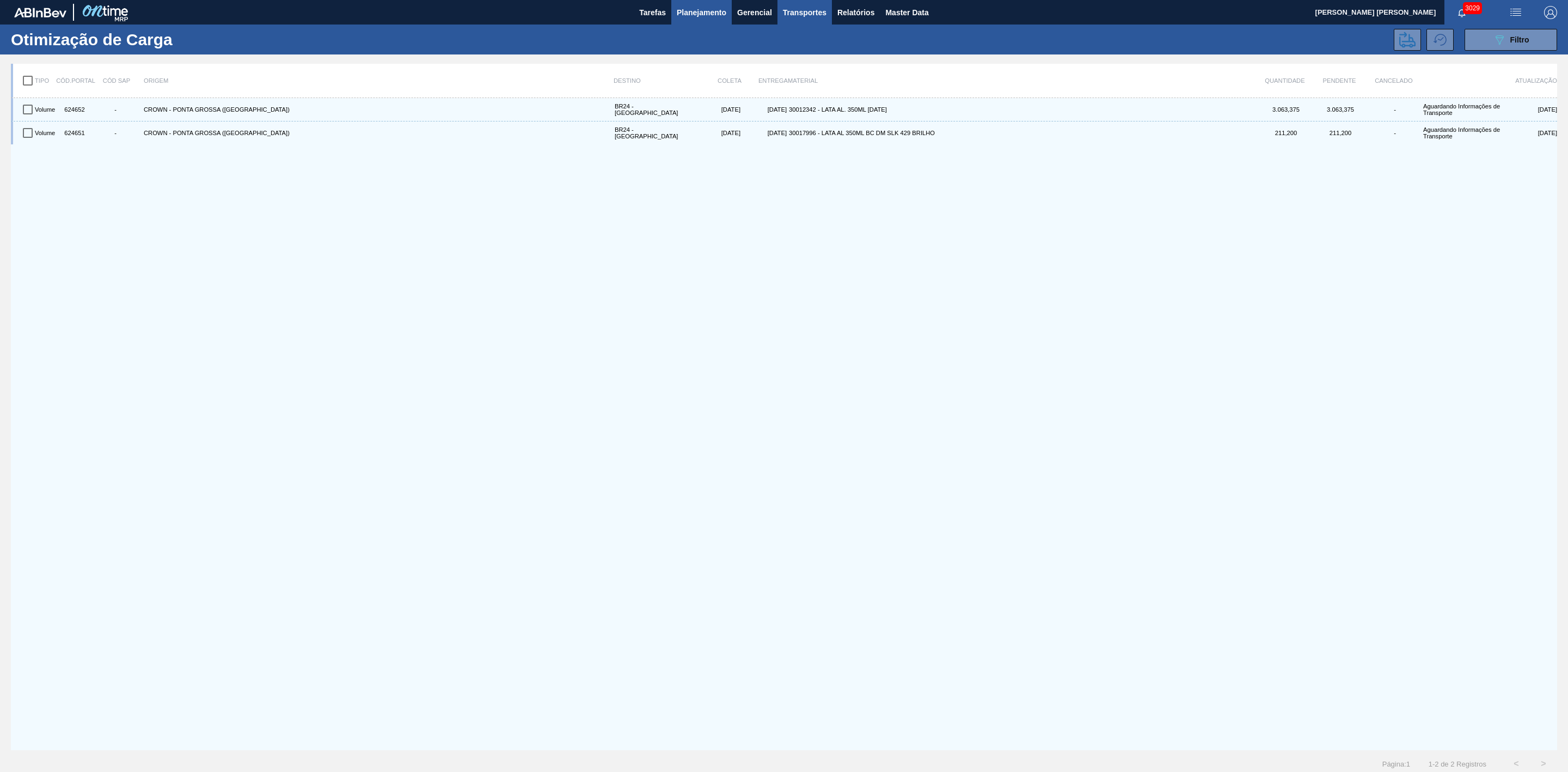
click at [683, 9] on span "Planejamento" at bounding box center [702, 13] width 50 height 13
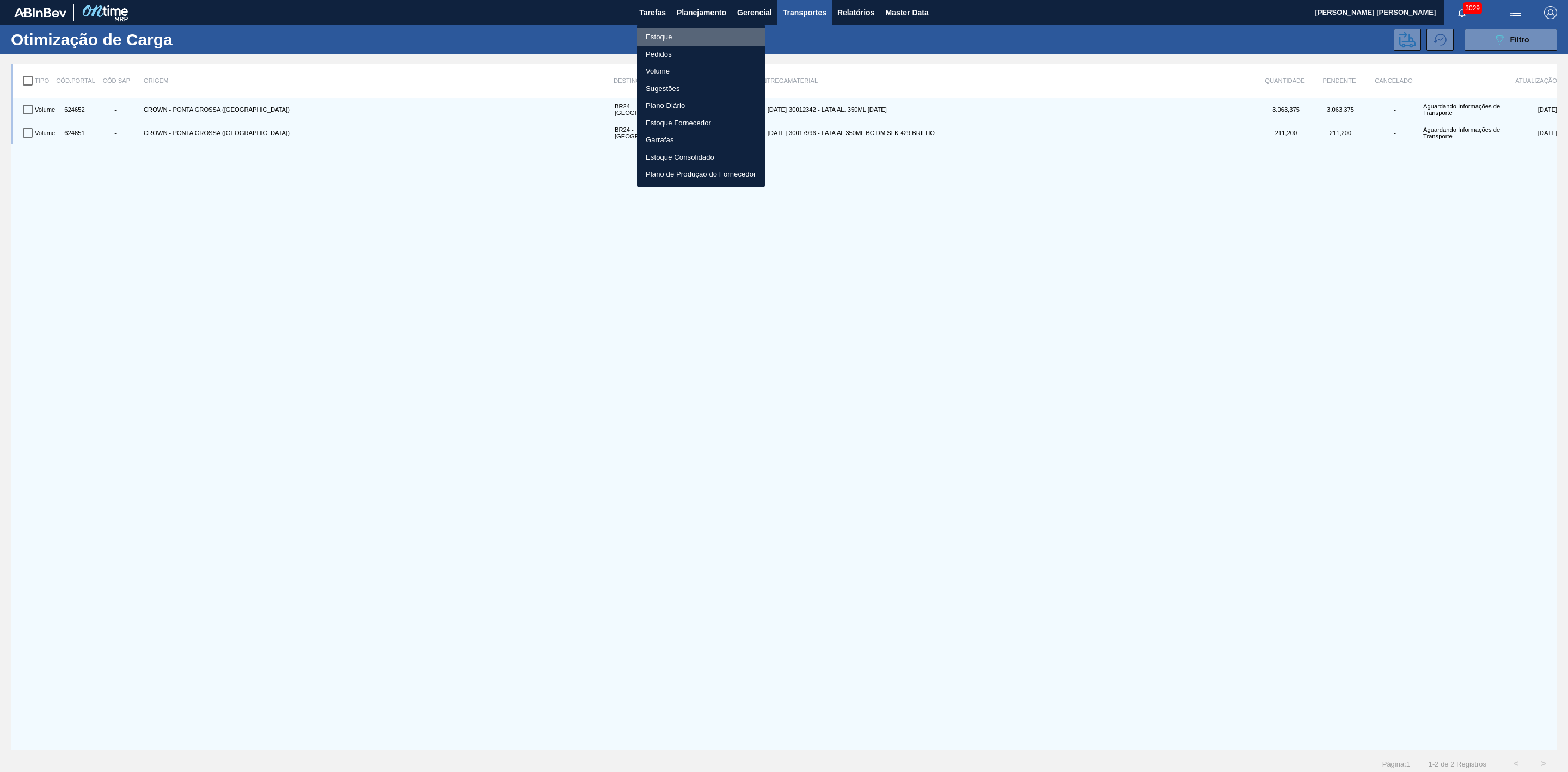
click at [667, 34] on li "Estoque" at bounding box center [701, 36] width 128 height 17
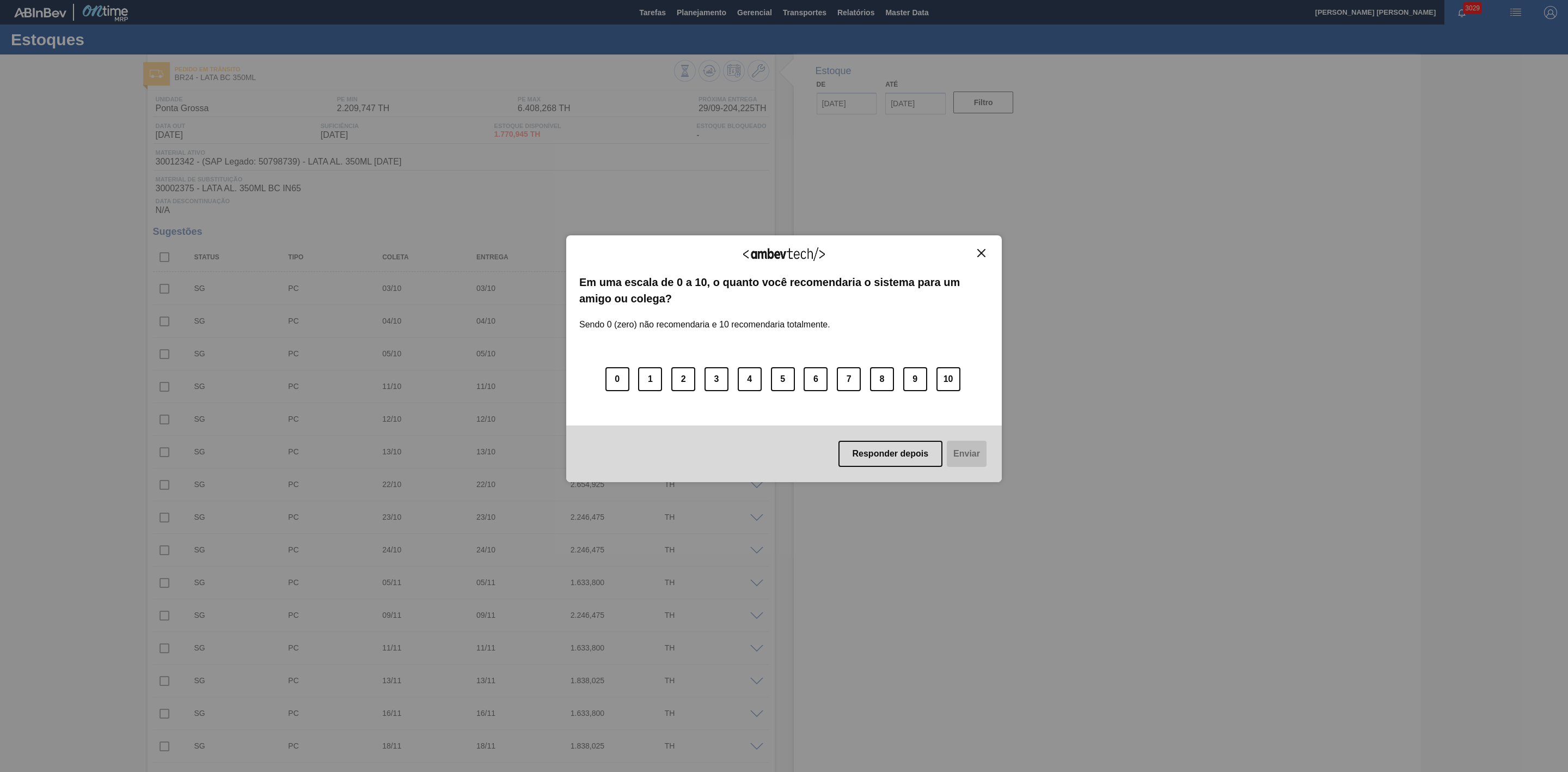
type input "[DATE]"
click at [981, 250] on img "Close" at bounding box center [981, 252] width 8 height 8
drag, startPoint x: 981, startPoint y: 250, endPoint x: 972, endPoint y: 247, distance: 9.5
click at [981, 250] on img "Close" at bounding box center [981, 252] width 8 height 8
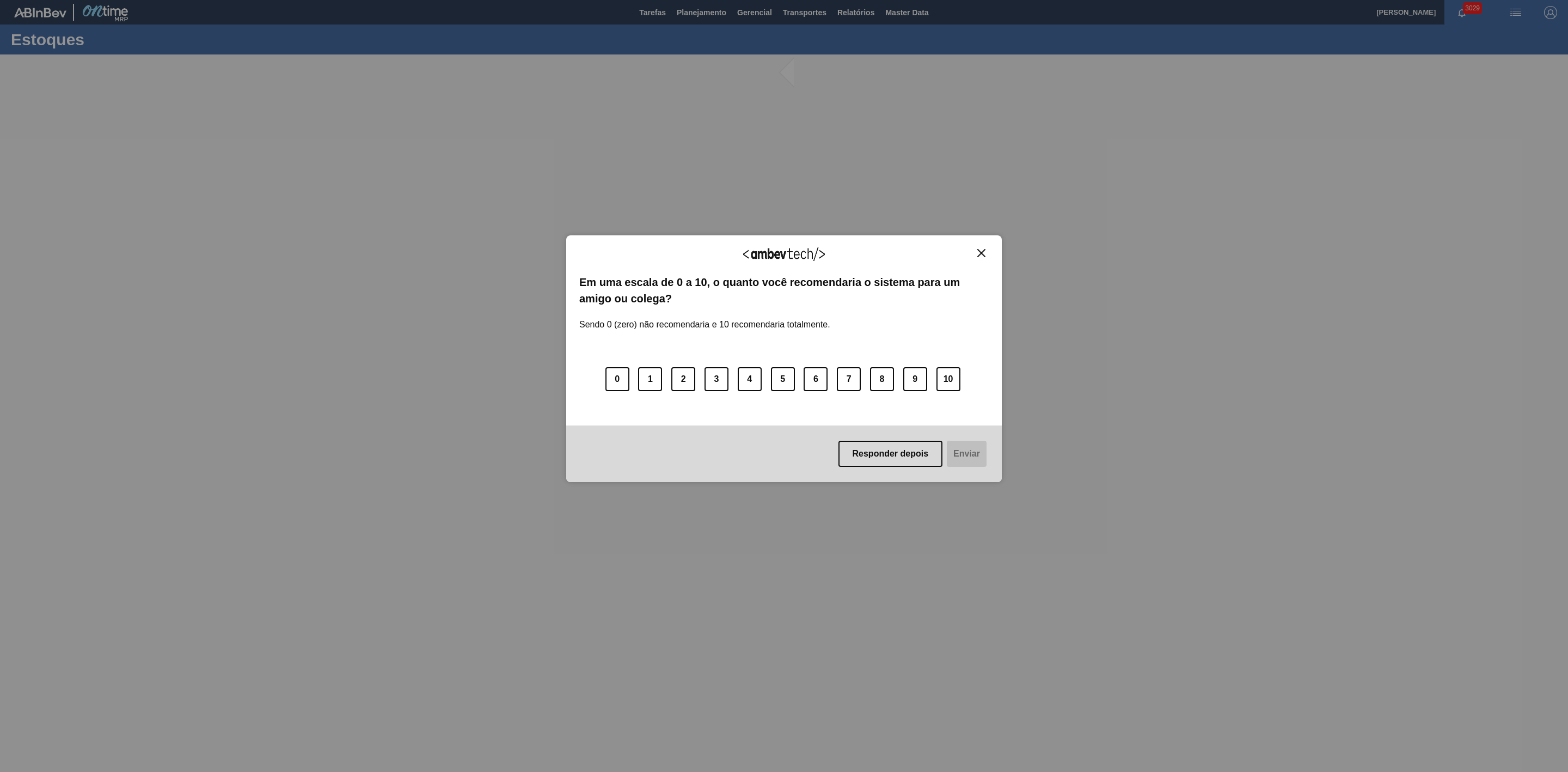
click at [979, 252] on img "Close" at bounding box center [981, 252] width 8 height 8
click at [978, 252] on img "Close" at bounding box center [981, 252] width 8 height 8
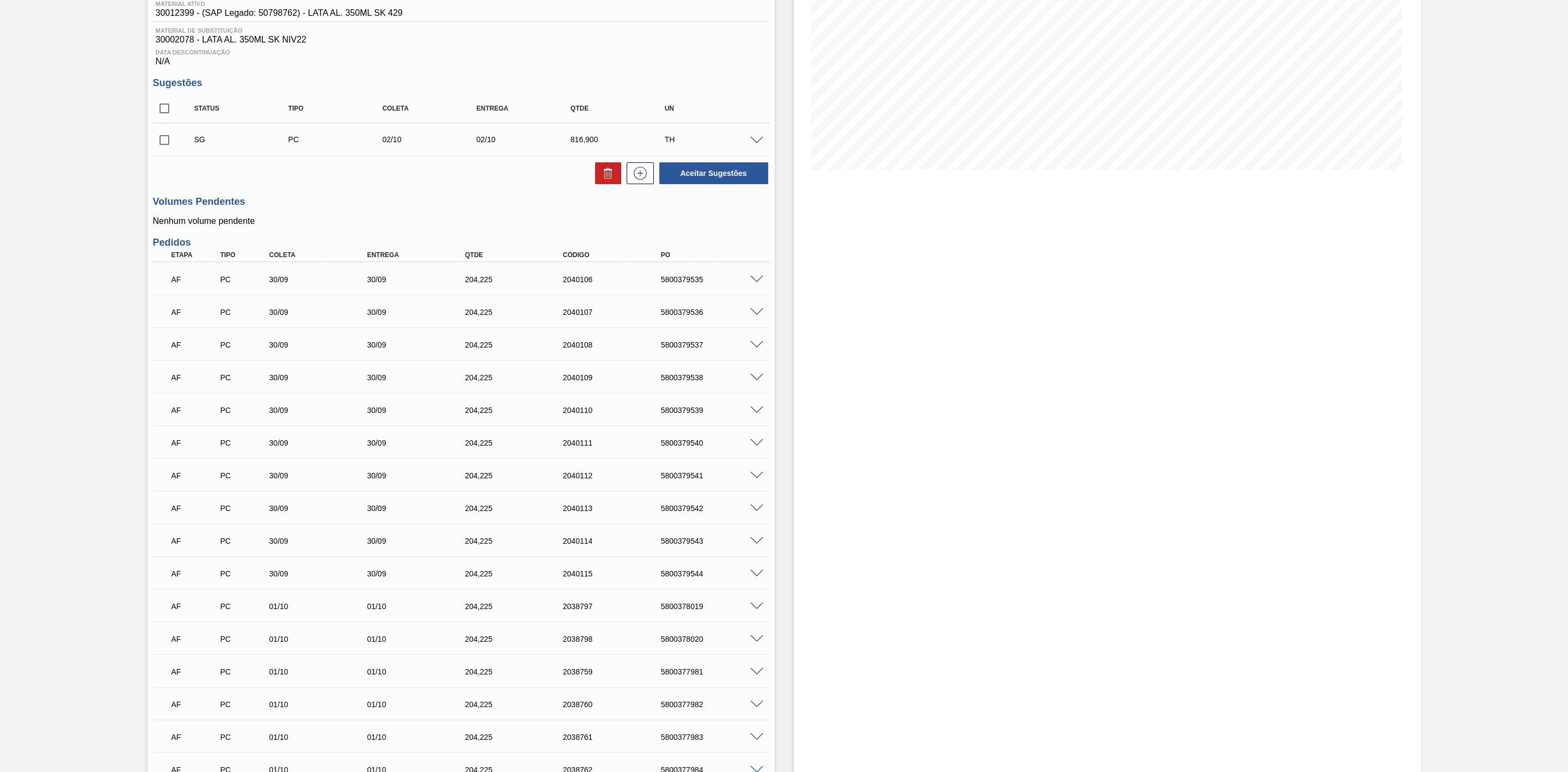
scroll to position [163, 0]
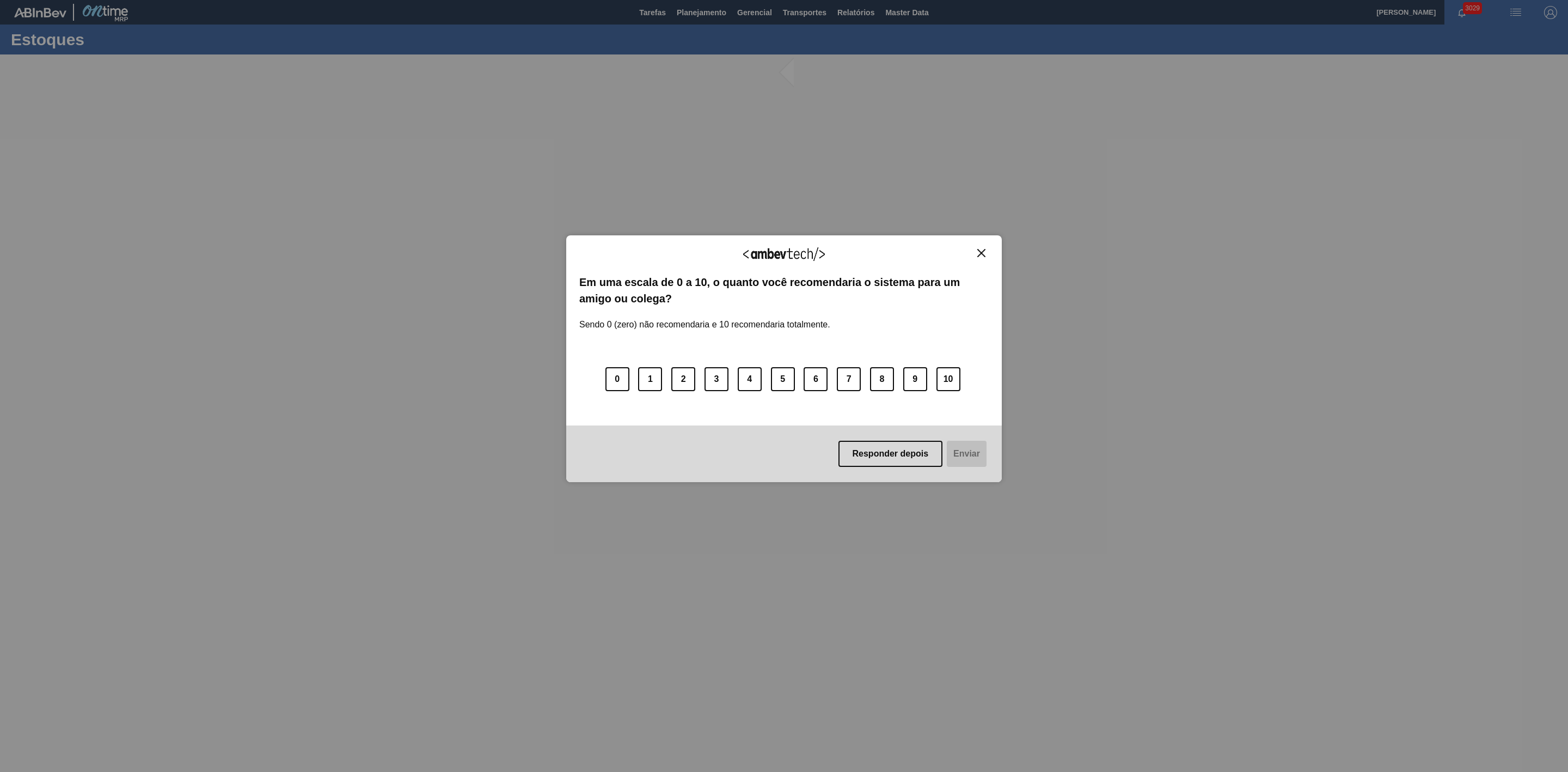
click at [982, 251] on img "Close" at bounding box center [981, 252] width 8 height 8
